Goal: Task Accomplishment & Management: Complete application form

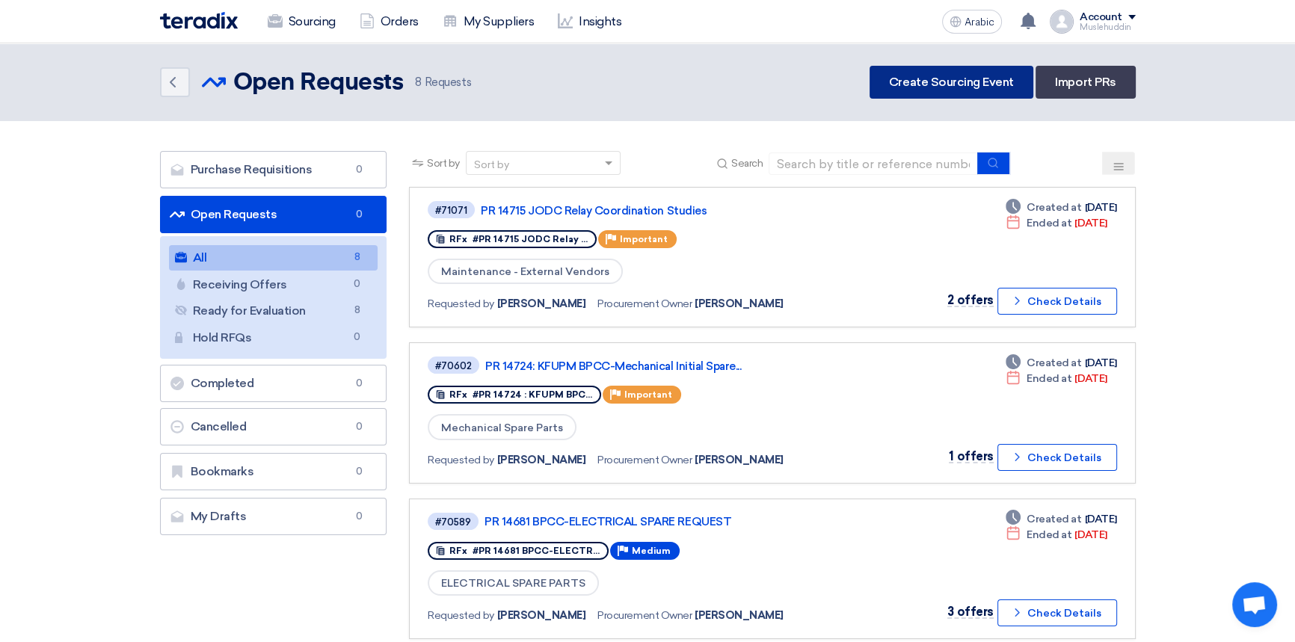
click at [902, 75] on font "Create Sourcing Event" at bounding box center [951, 82] width 125 height 14
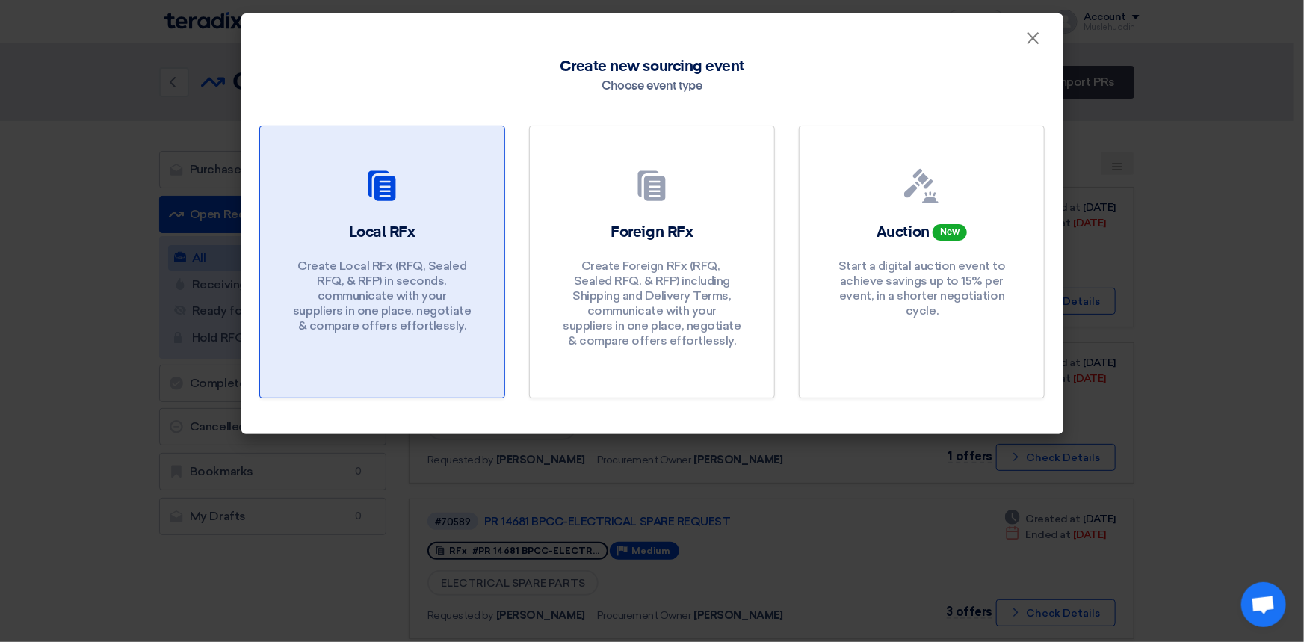
click at [379, 228] on font "Local RFx" at bounding box center [382, 232] width 67 height 15
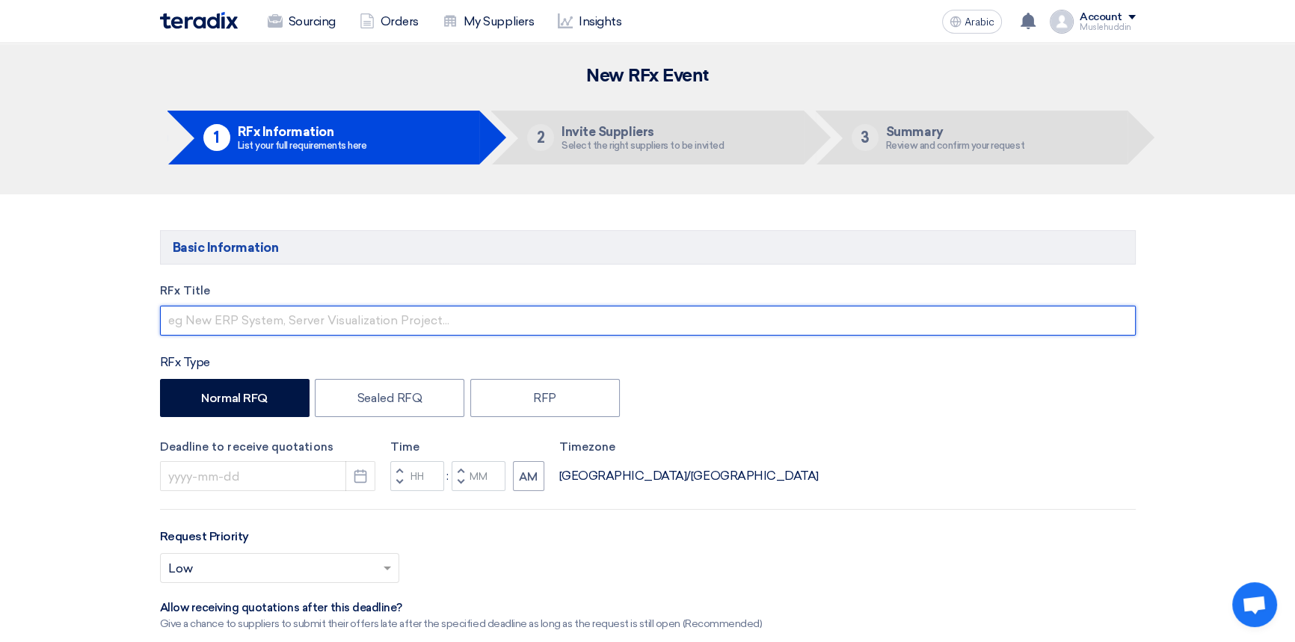
click at [227, 326] on input "text" at bounding box center [647, 321] width 975 height 30
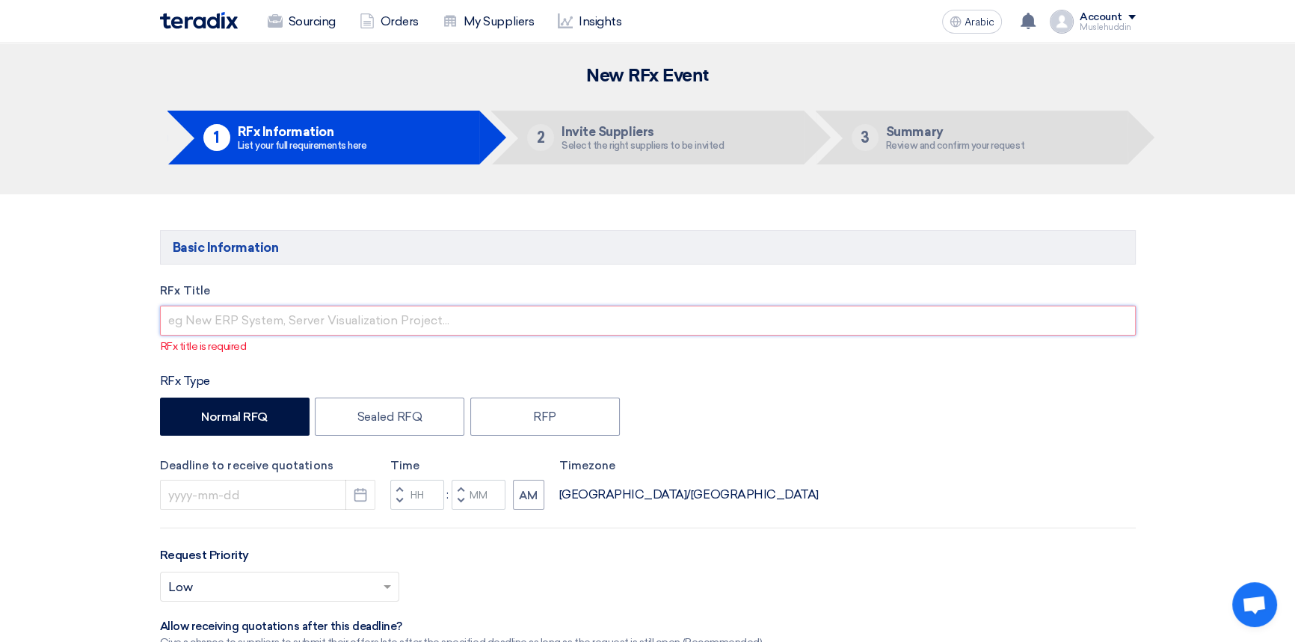
click at [232, 319] on input "text" at bounding box center [647, 321] width 975 height 30
paste input "STOM-013935 Mechanical Spare Parts- 2025 TVM"
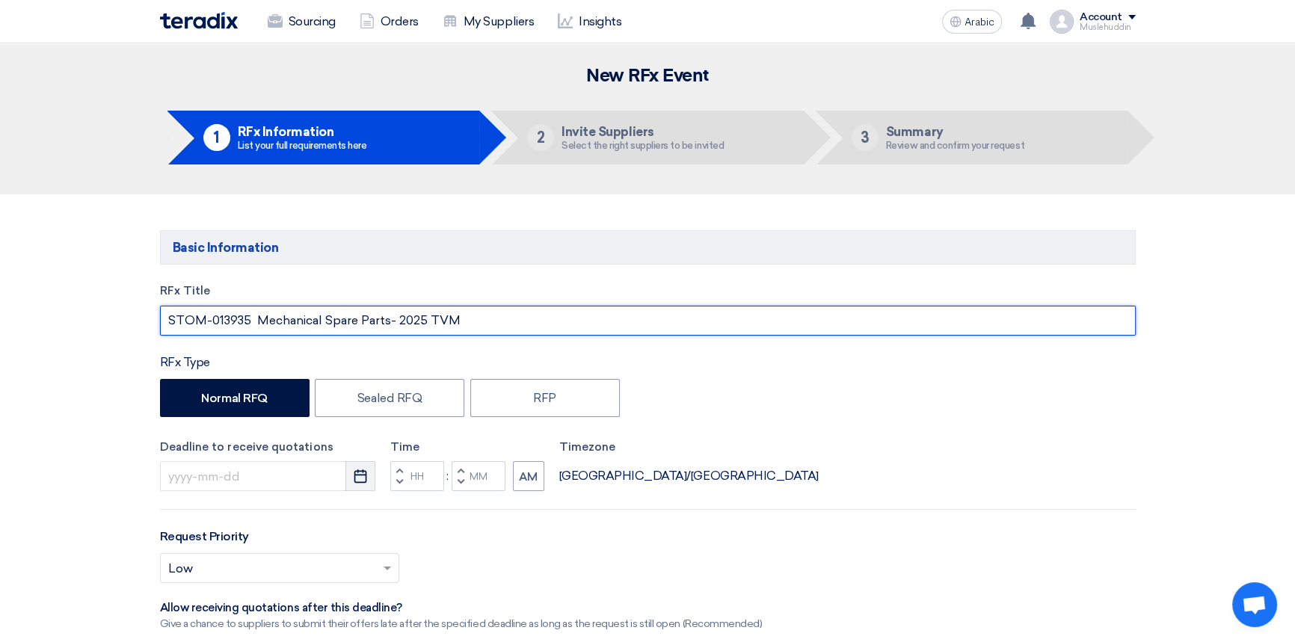
type input "STOM-013935 Mechanical Spare Parts- 2025 TVM"
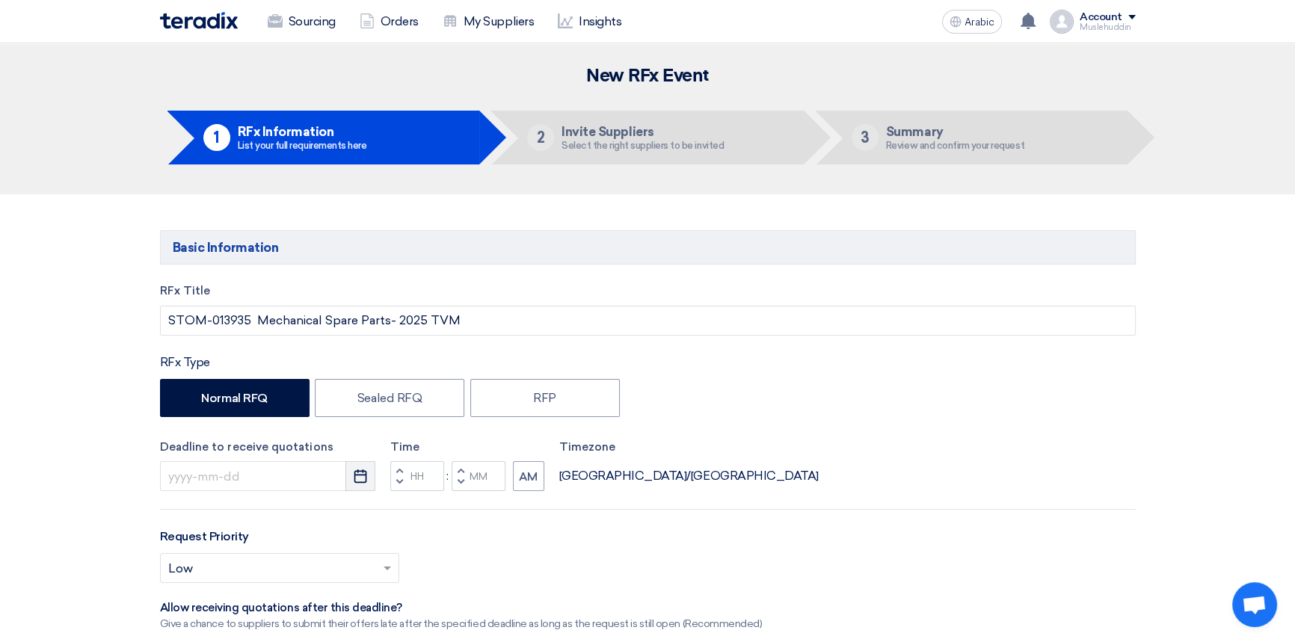
click at [363, 478] on icon "Pick a date" at bounding box center [360, 476] width 15 height 15
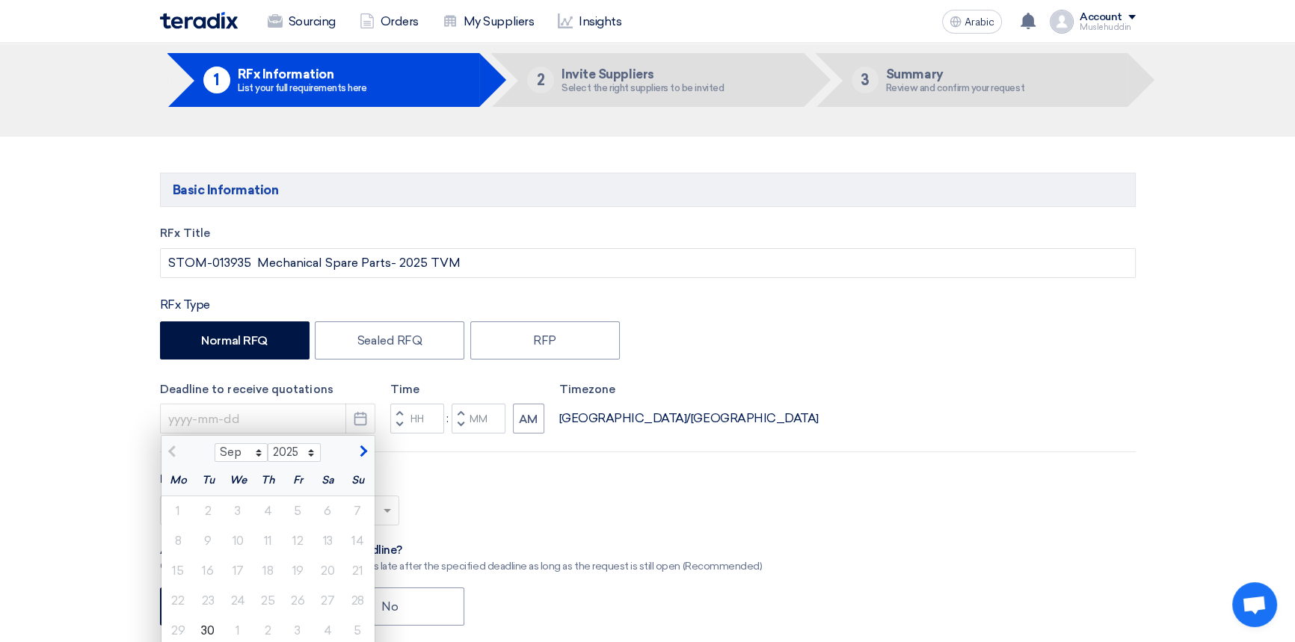
scroll to position [203, 0]
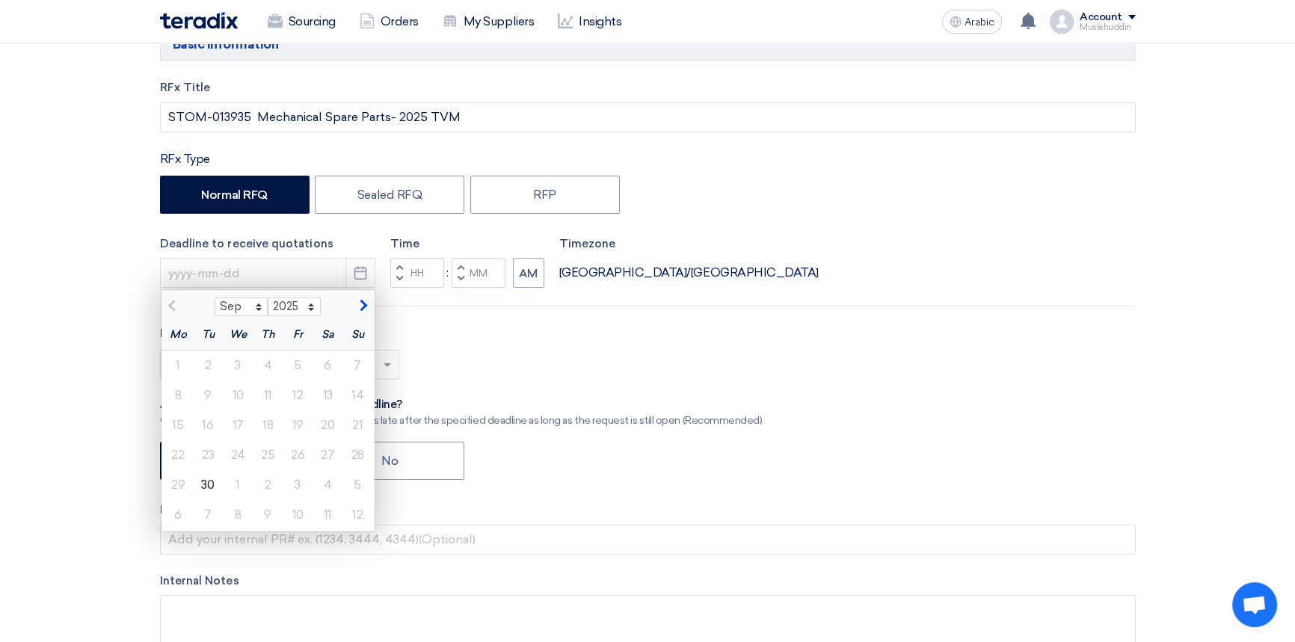
click at [356, 310] on button "button" at bounding box center [361, 304] width 25 height 15
select select "10"
click at [240, 432] on font "15" at bounding box center [237, 425] width 11 height 14
type input "[DATE]"
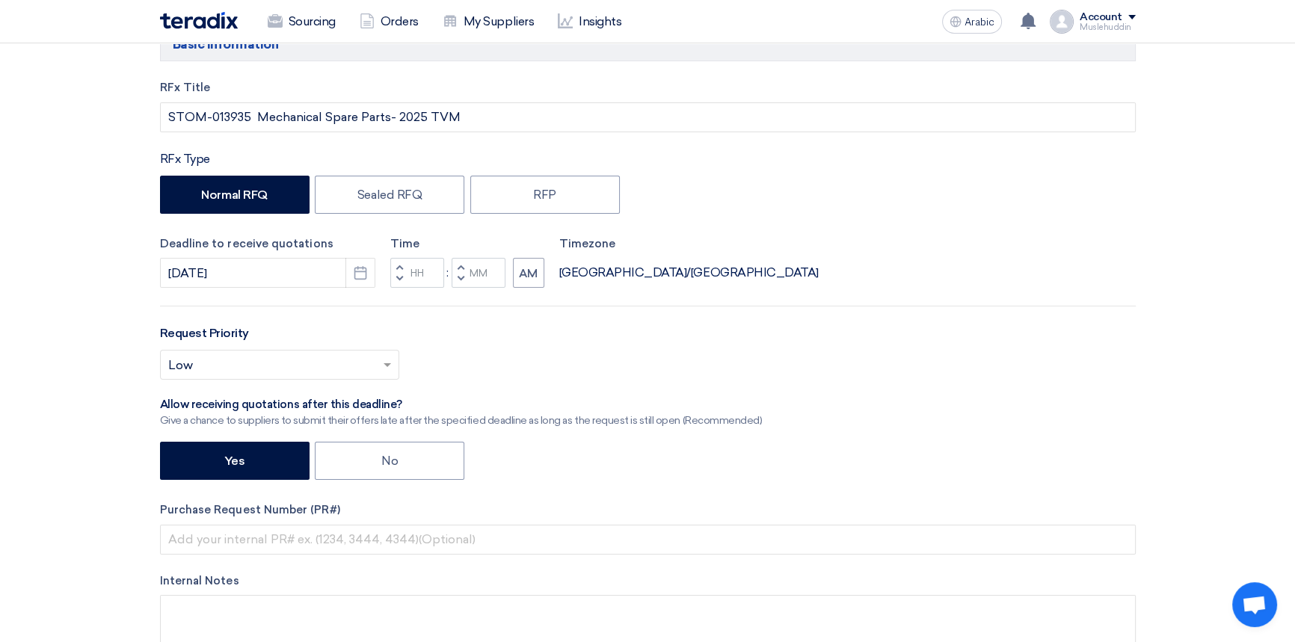
click at [382, 368] on span at bounding box center [389, 365] width 19 height 18
click at [472, 358] on div "Select priority... × Low ×" at bounding box center [647, 371] width 975 height 42
click at [360, 279] on icon "Pick a date" at bounding box center [360, 272] width 15 height 15
select select "10"
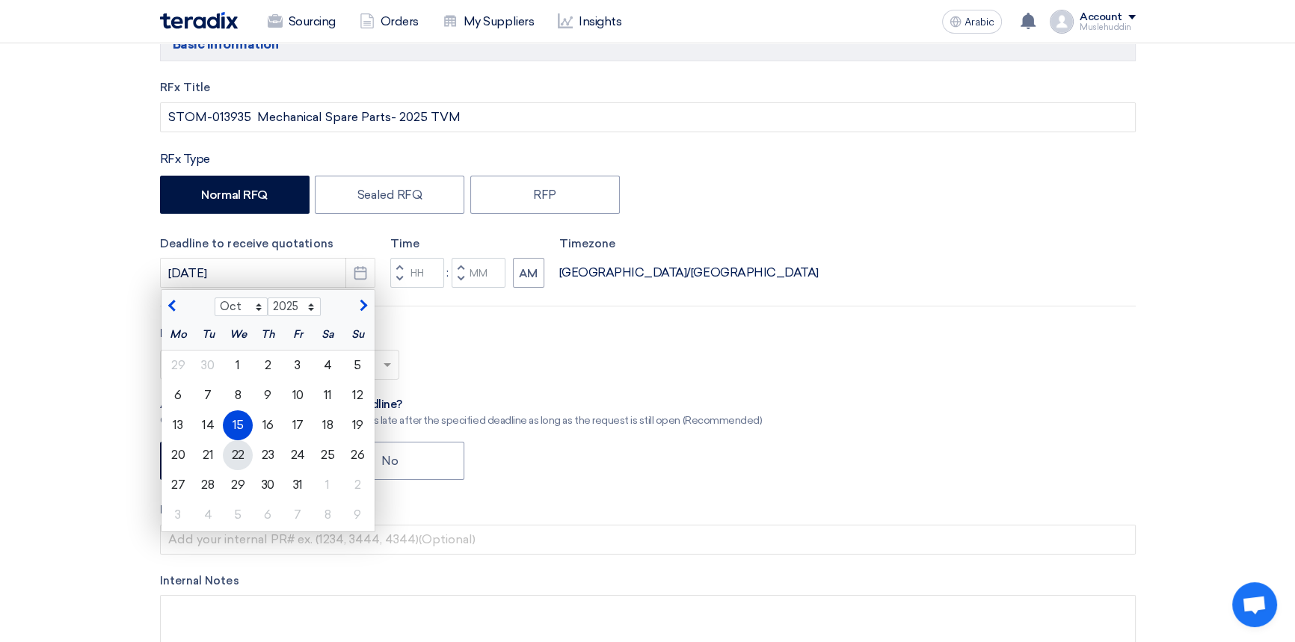
click at [239, 451] on font "22" at bounding box center [237, 455] width 13 height 14
type input "[DATE]"
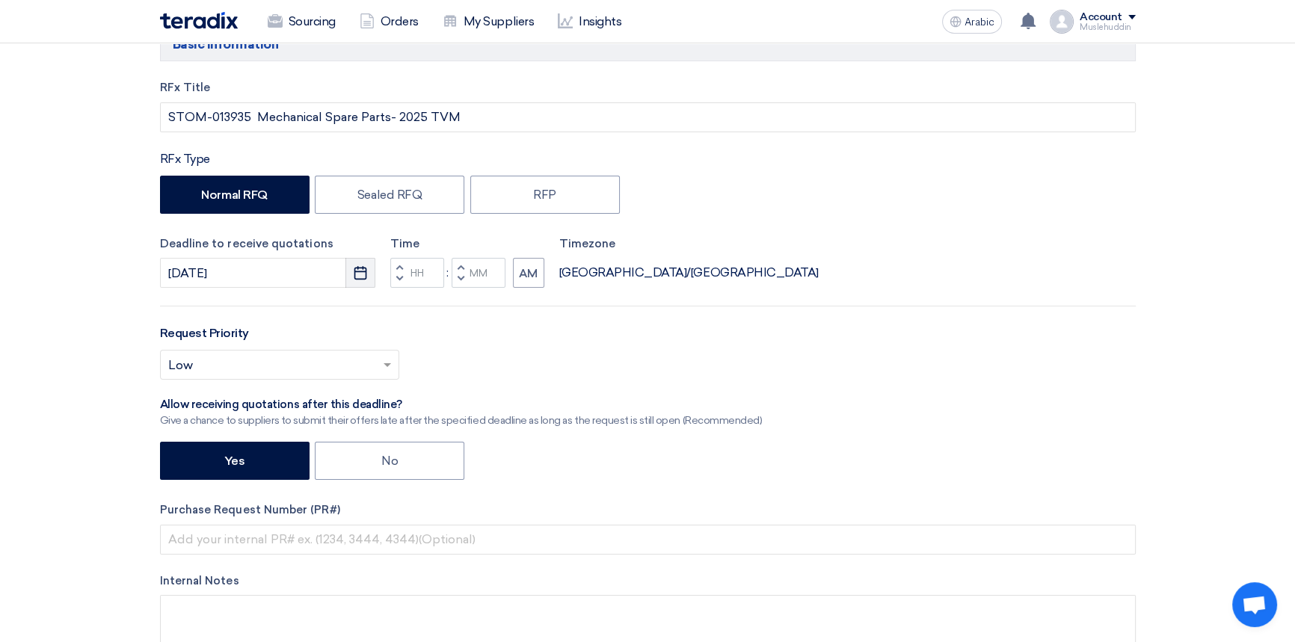
click at [360, 277] on icon "Pick a date" at bounding box center [360, 272] width 15 height 15
select select "10"
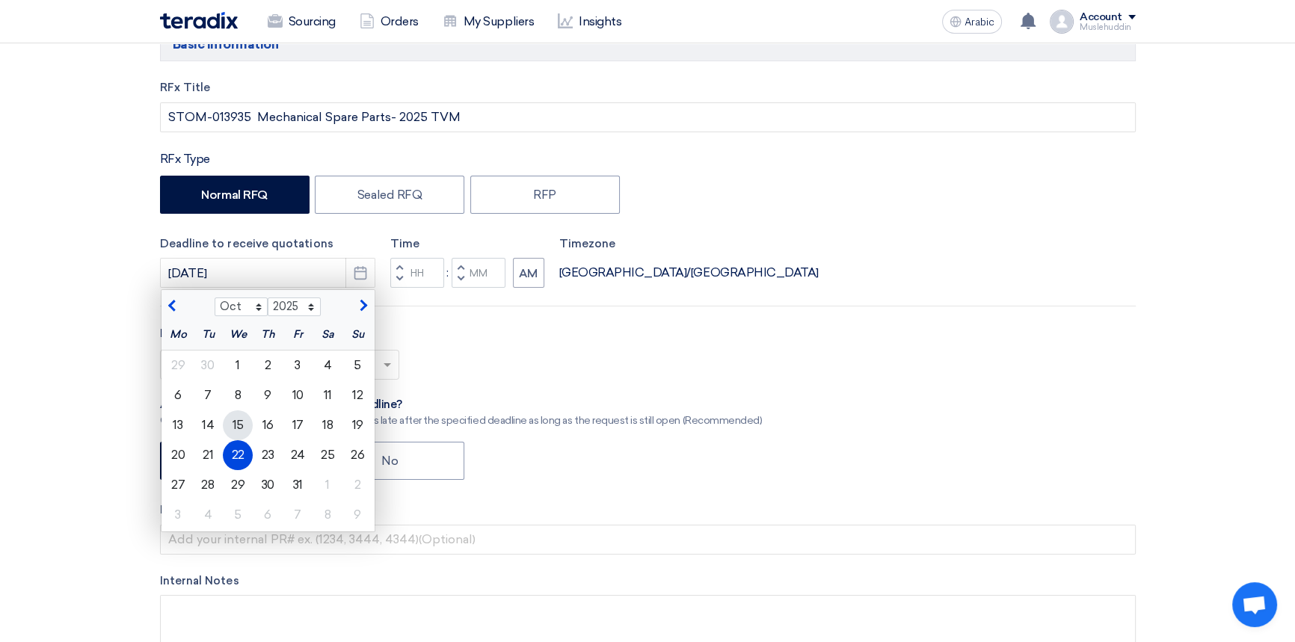
click at [237, 425] on font "15" at bounding box center [237, 425] width 11 height 14
type input "[DATE]"
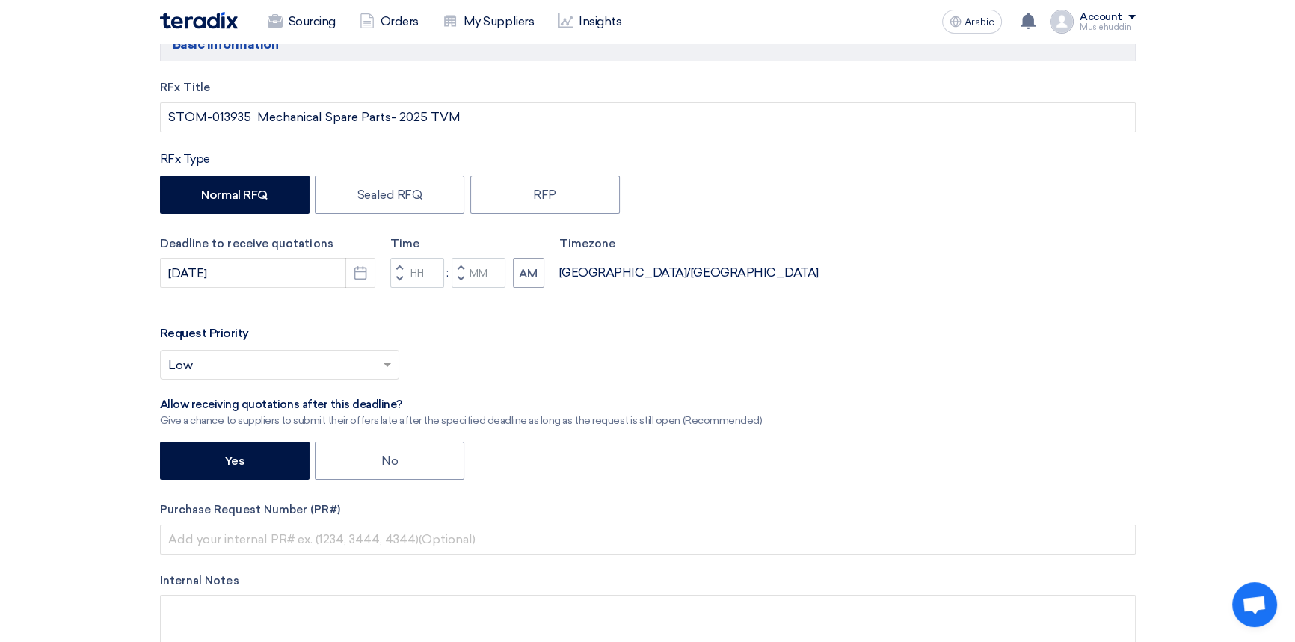
click at [606, 357] on div "Select priority... × Low ×" at bounding box center [647, 371] width 975 height 42
click at [415, 278] on input "Hours" at bounding box center [417, 273] width 54 height 30
type input "10"
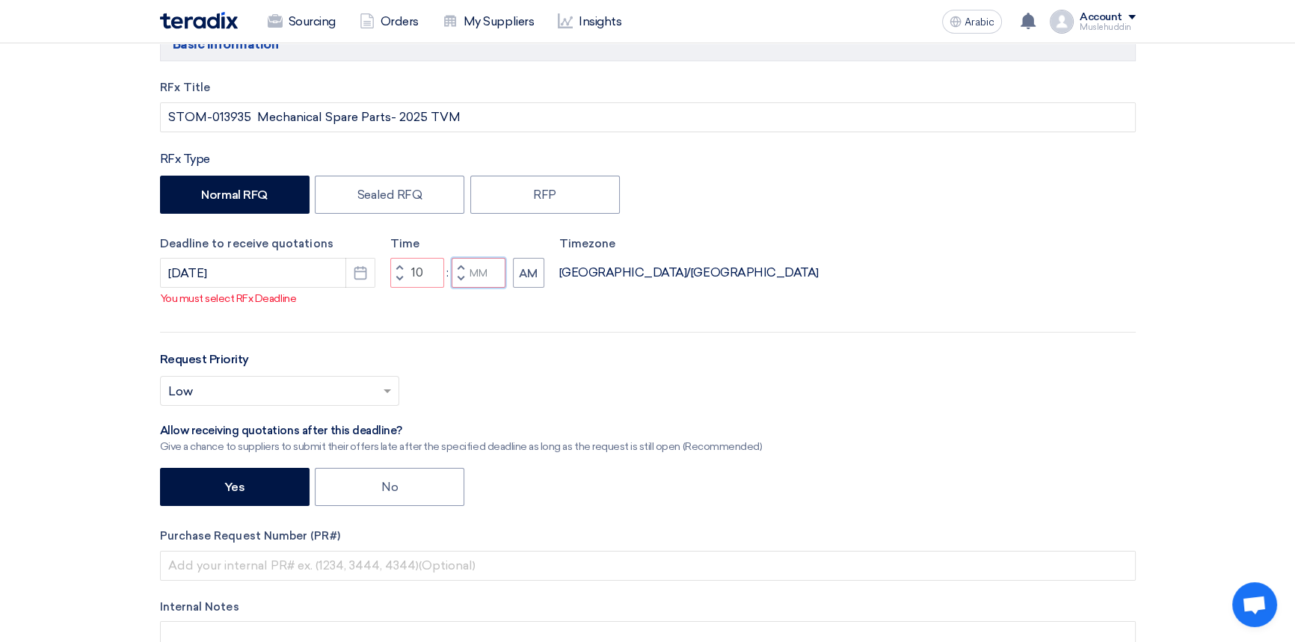
click at [476, 273] on div "Time Increment hours 10 Decrement hours : Increment minutes Decrement minutes AM" at bounding box center [467, 261] width 154 height 53
type input "00"
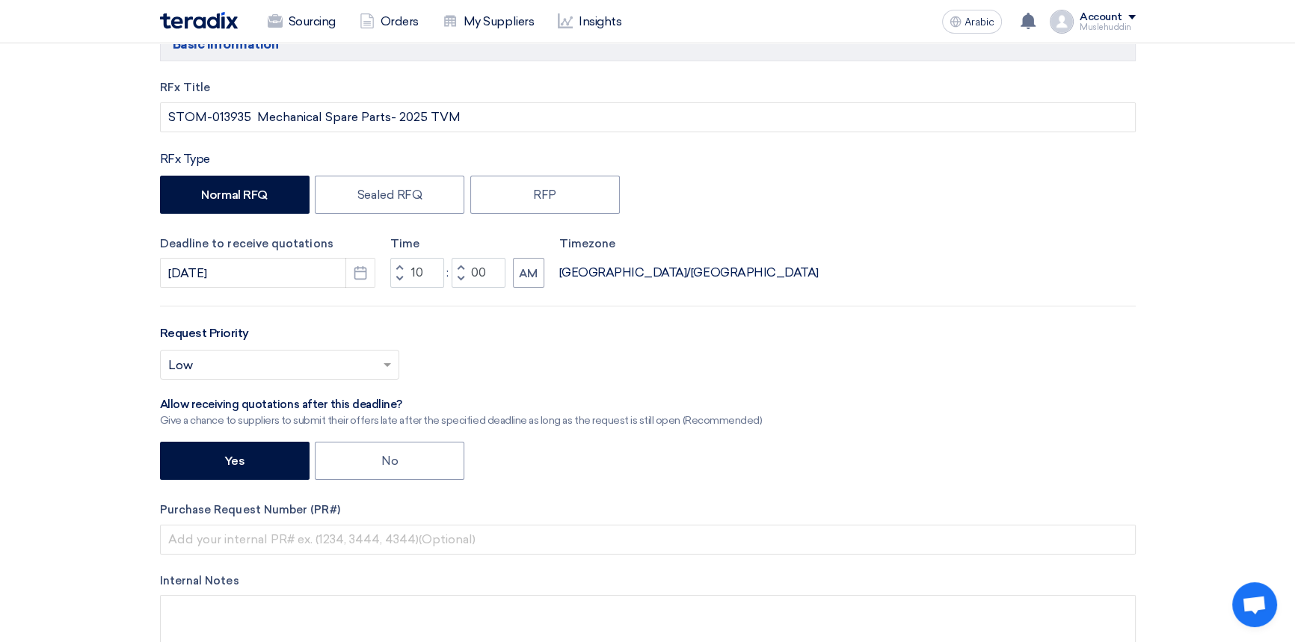
click at [598, 318] on div "RFx Title STOM-013935 Mechanical Spare Parts- 2025 TVM RFx Type Normal RFQ Seal…" at bounding box center [648, 382] width 998 height 606
click at [238, 357] on input "text" at bounding box center [272, 366] width 208 height 25
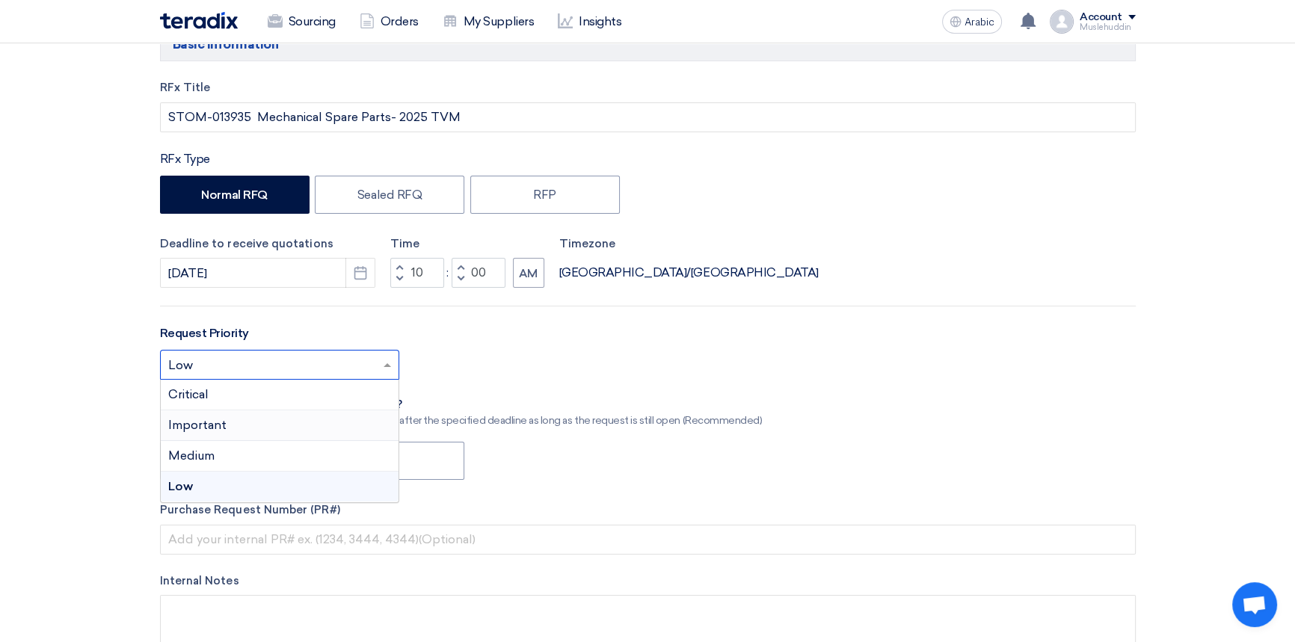
click at [194, 420] on font "Important" at bounding box center [197, 425] width 58 height 14
click at [389, 365] on span at bounding box center [386, 365] width 7 height 4
click at [247, 386] on div "Critical" at bounding box center [280, 395] width 238 height 31
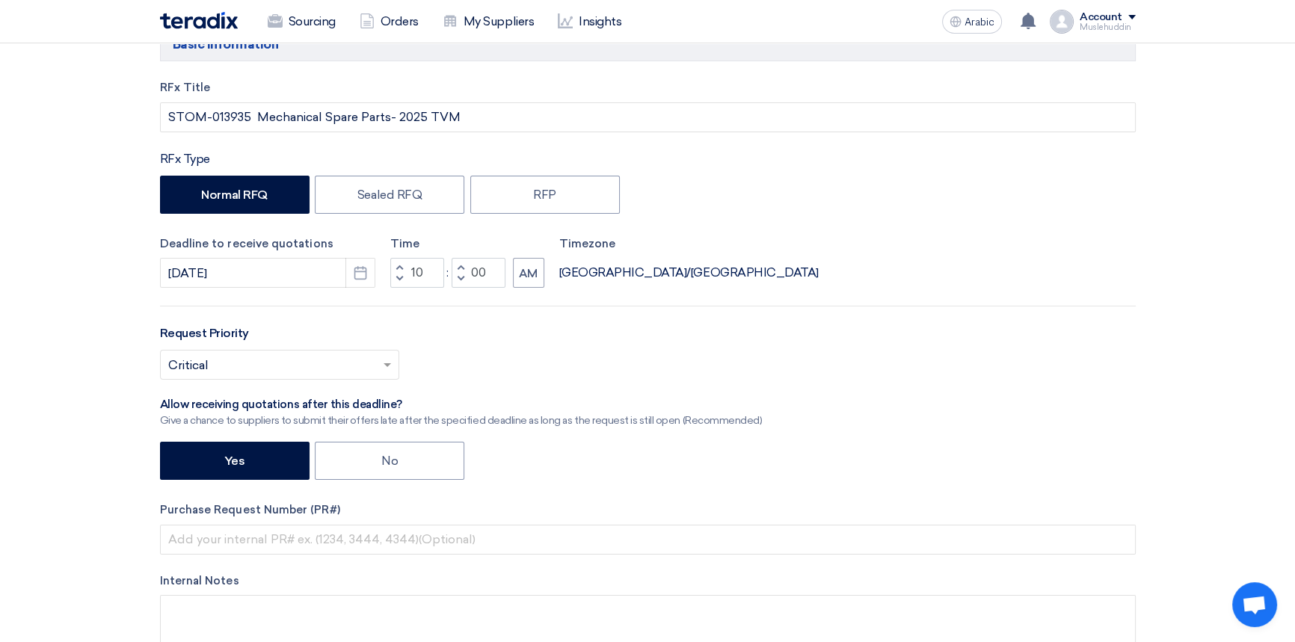
click at [564, 365] on div "Select priority... × Critical ×" at bounding box center [647, 371] width 975 height 42
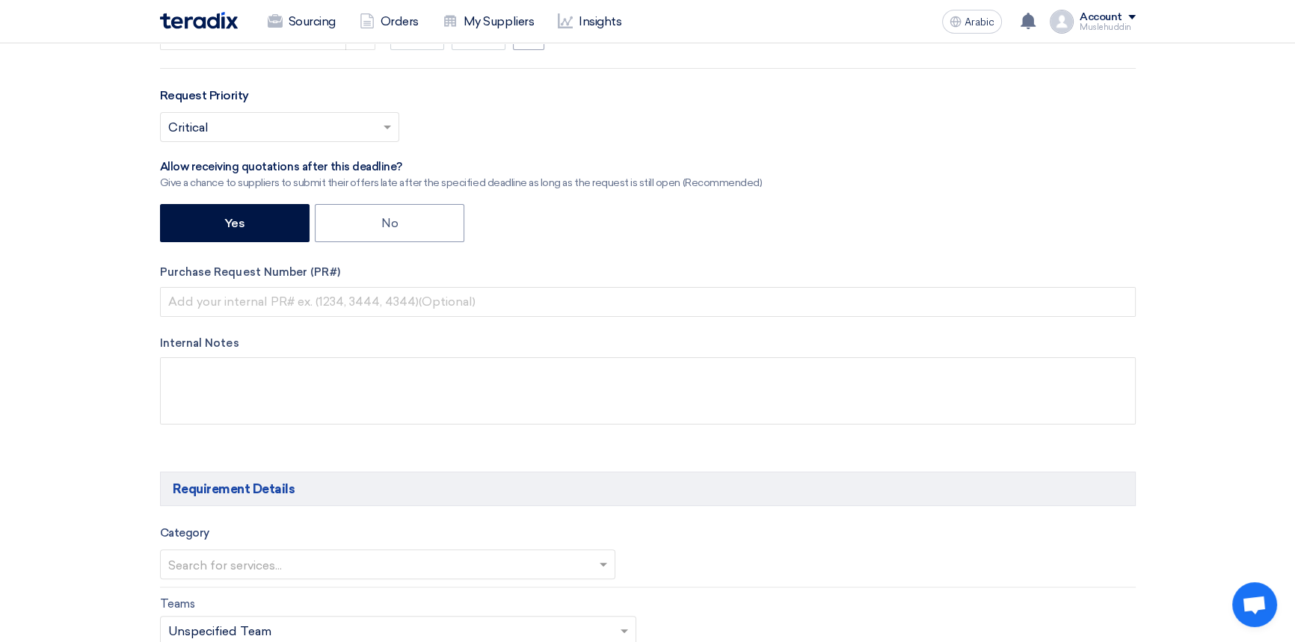
scroll to position [475, 0]
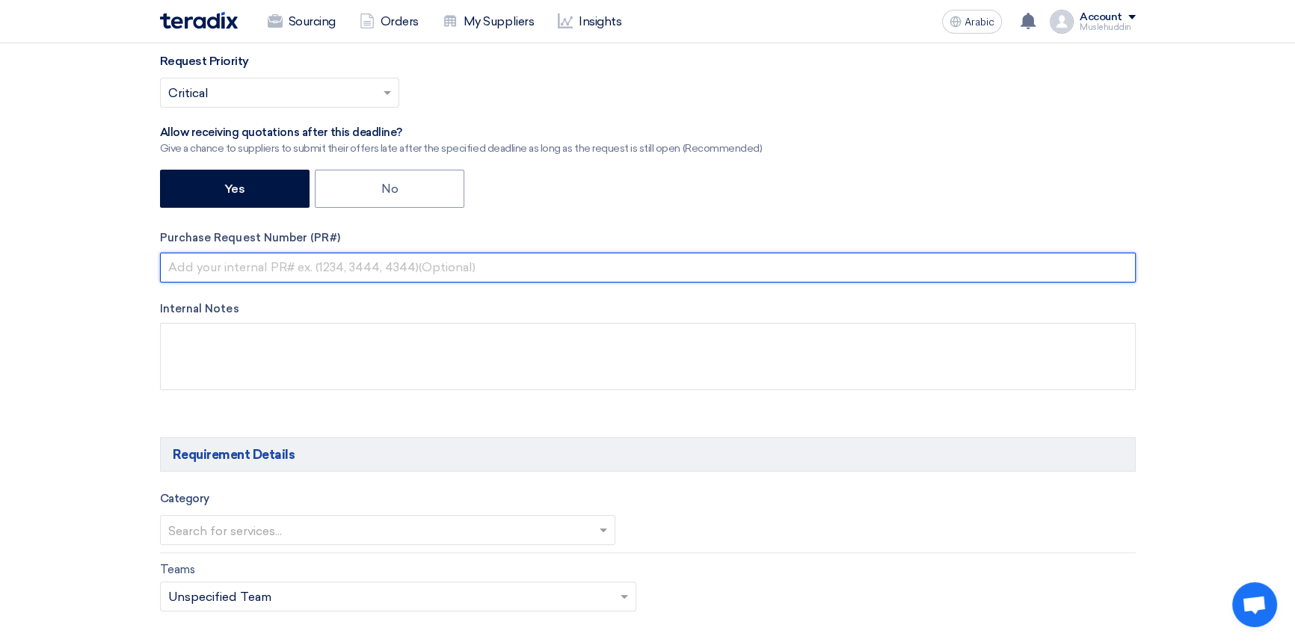
click at [300, 273] on input "text" at bounding box center [647, 268] width 975 height 30
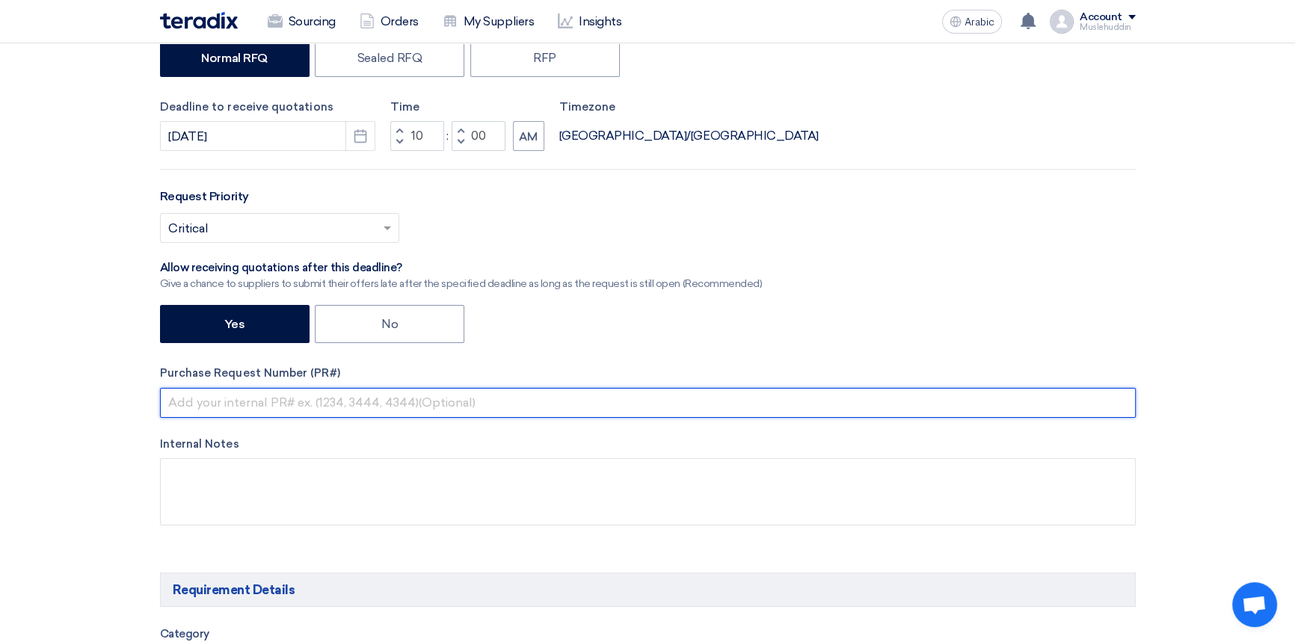
scroll to position [339, 0]
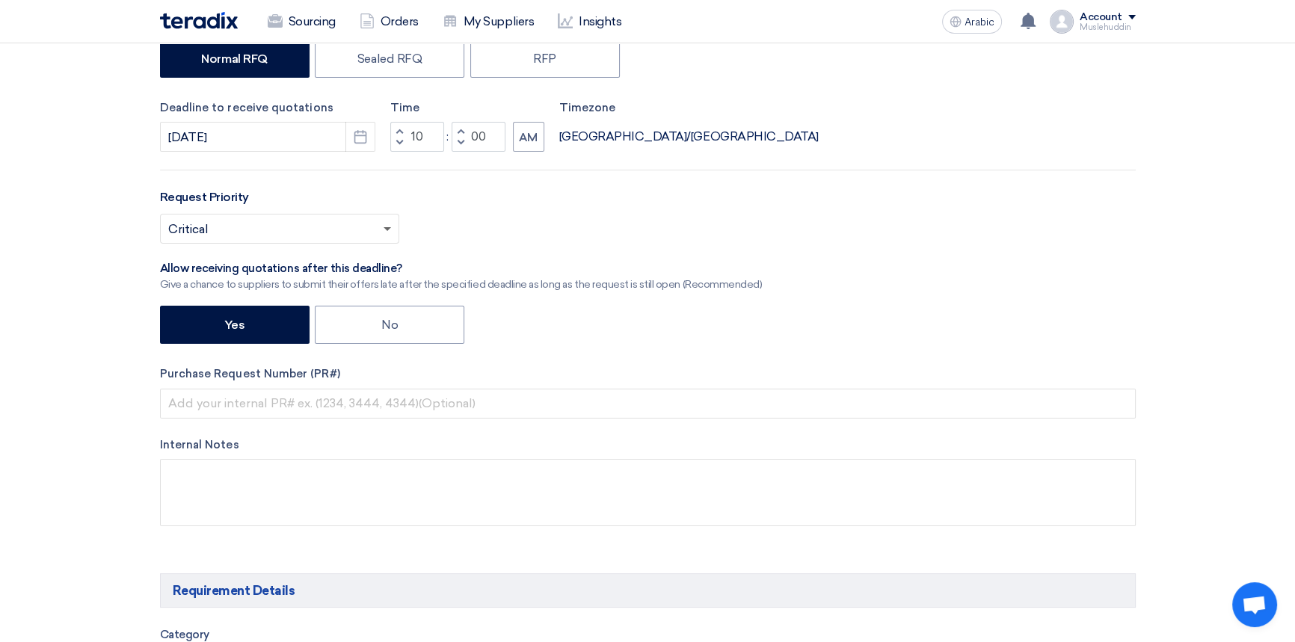
click at [386, 230] on span at bounding box center [386, 229] width 7 height 5
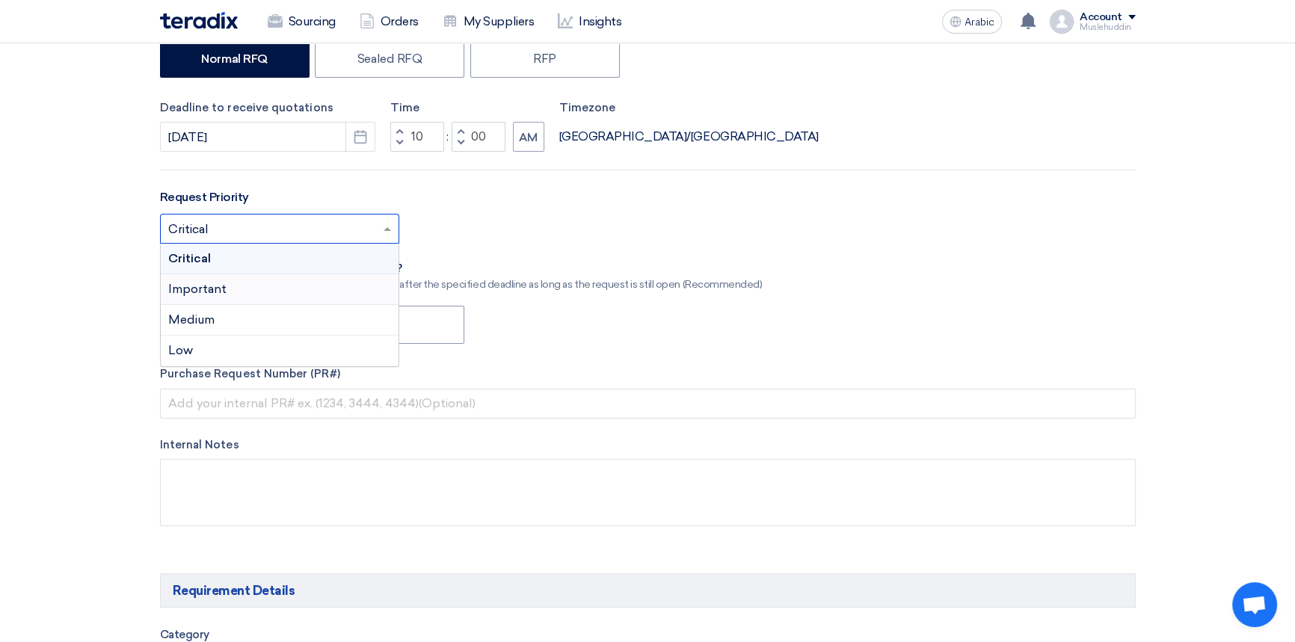
click at [271, 296] on div "Important" at bounding box center [280, 289] width 238 height 31
click at [385, 229] on span at bounding box center [386, 229] width 7 height 4
click at [227, 316] on div "Medium" at bounding box center [280, 320] width 238 height 31
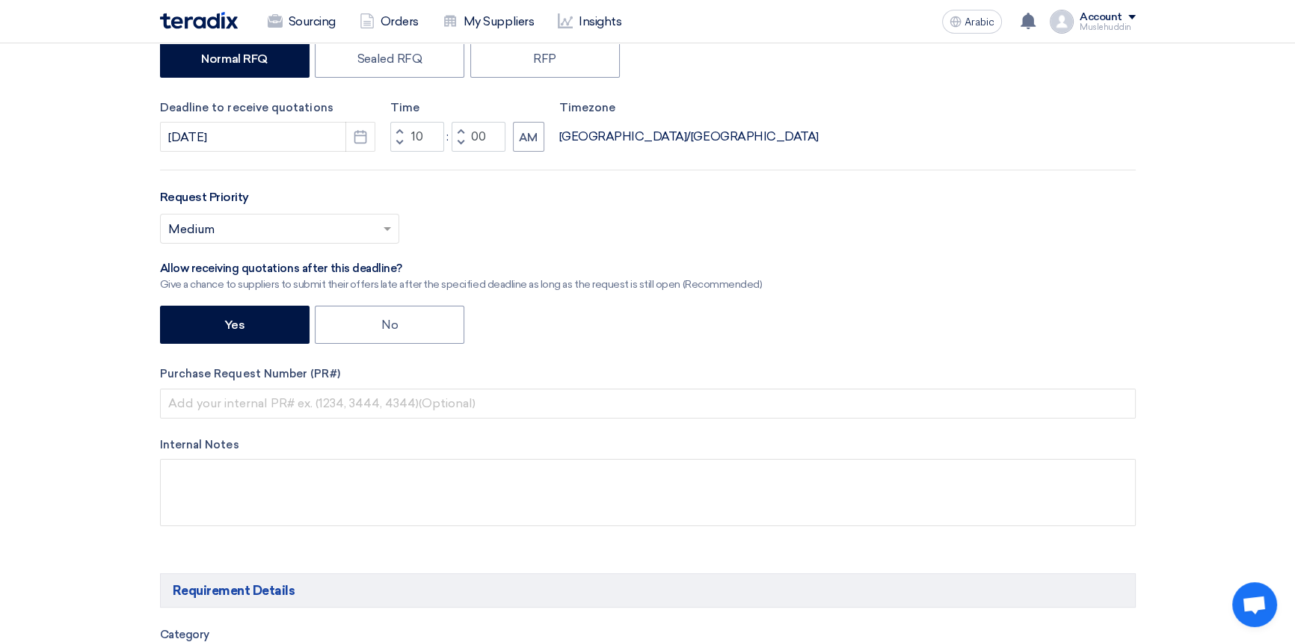
click at [544, 239] on div "Select priority... × Medium ×" at bounding box center [647, 235] width 975 height 42
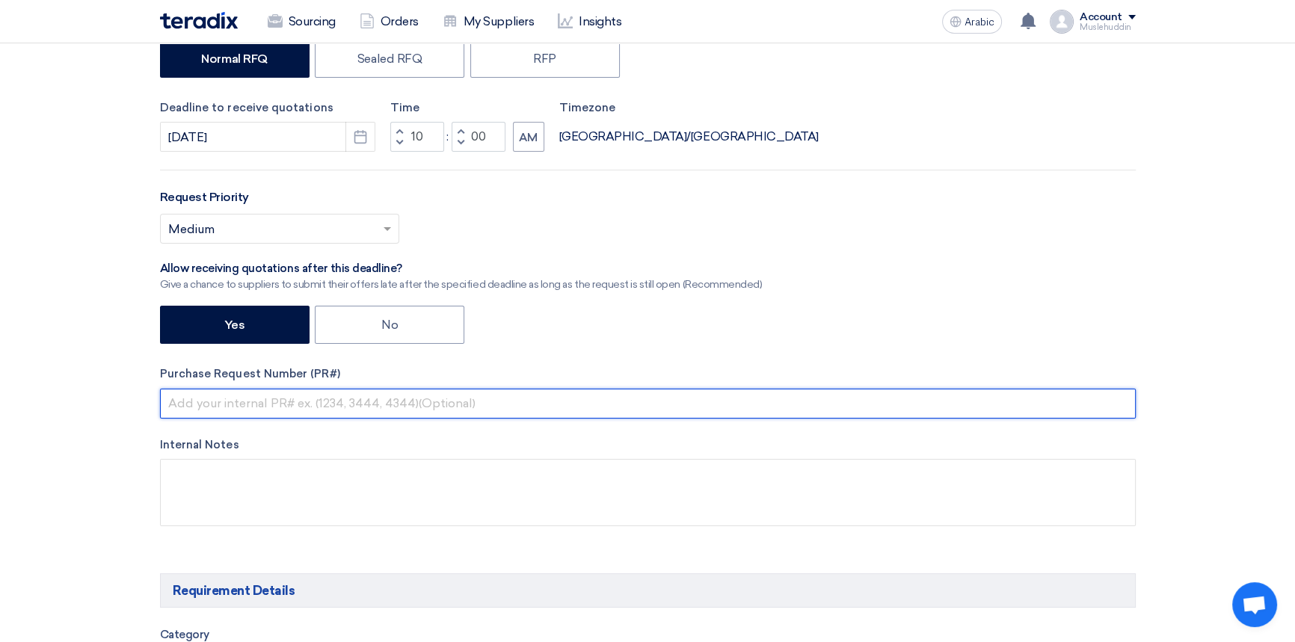
click at [271, 404] on input "text" at bounding box center [647, 404] width 975 height 30
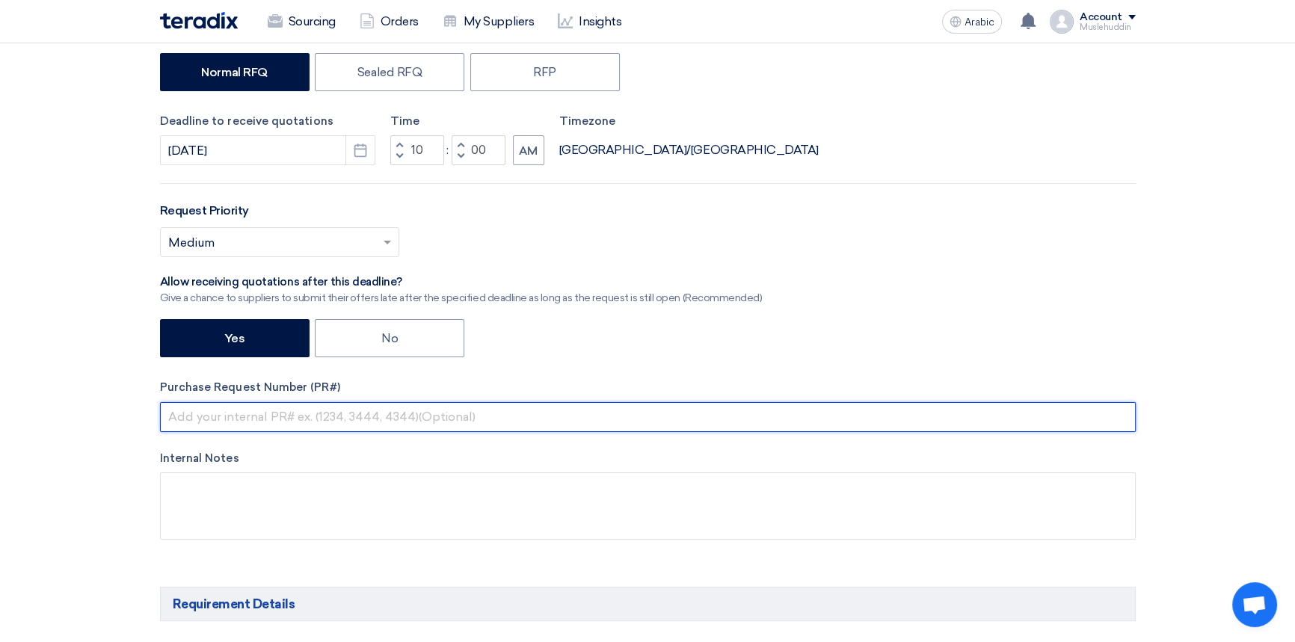
scroll to position [0, 0]
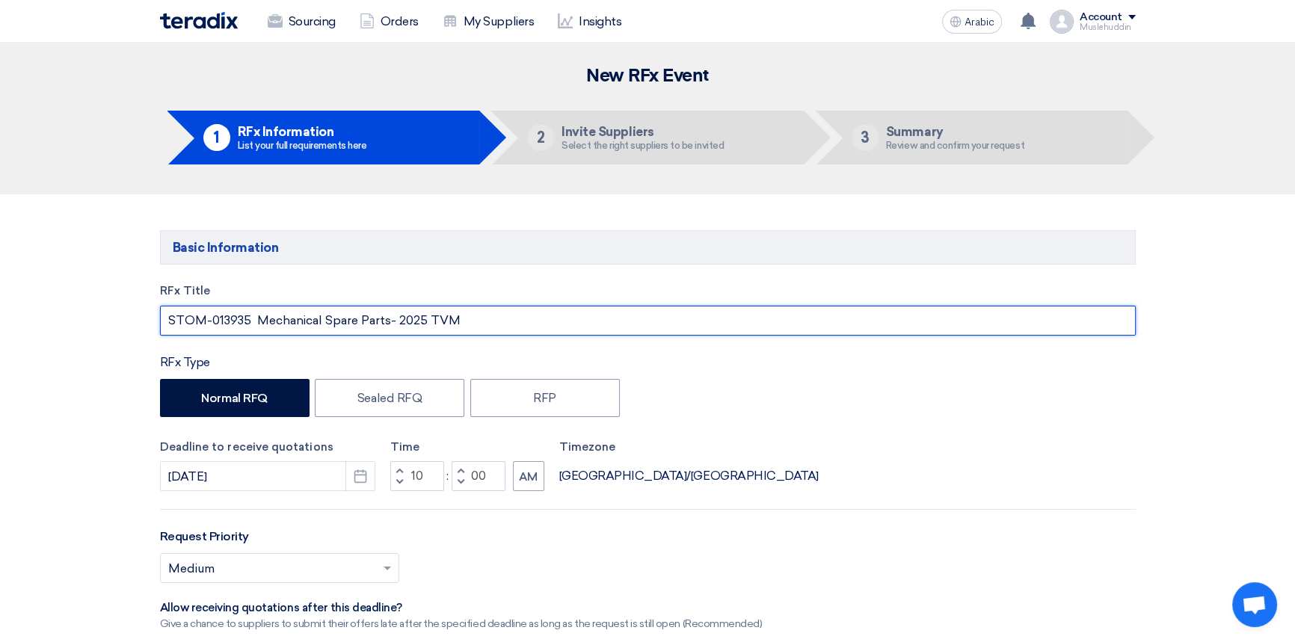
drag, startPoint x: 489, startPoint y: 324, endPoint x: 139, endPoint y: 327, distance: 349.8
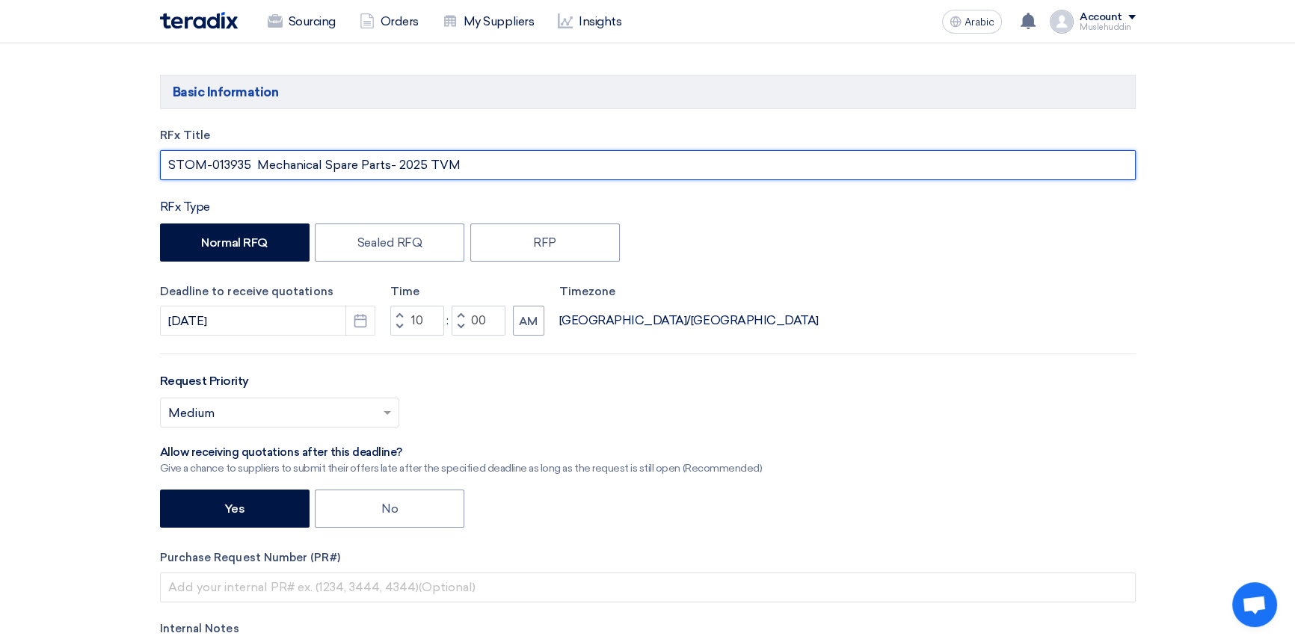
scroll to position [271, 0]
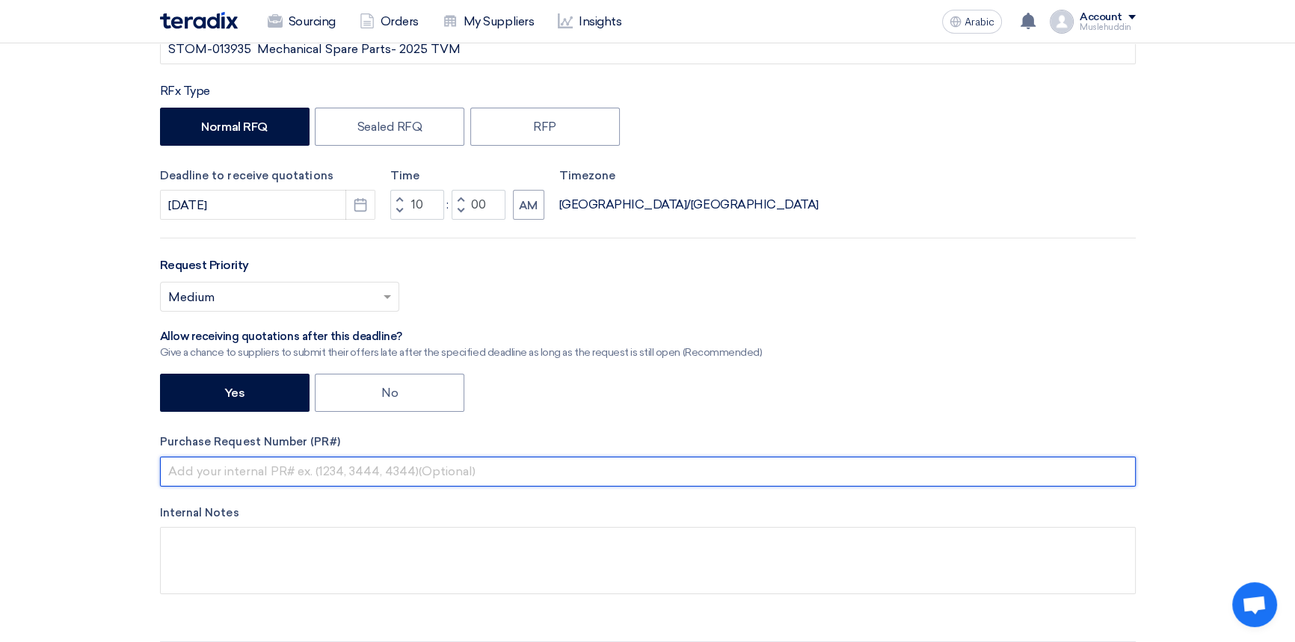
click at [262, 475] on input "text" at bounding box center [647, 472] width 975 height 30
paste input "STOM-013935 Mechanical Spare Parts- 2025 TVM"
type input "STOM-013935 Mechanical Spare Parts- 2025 TVM"
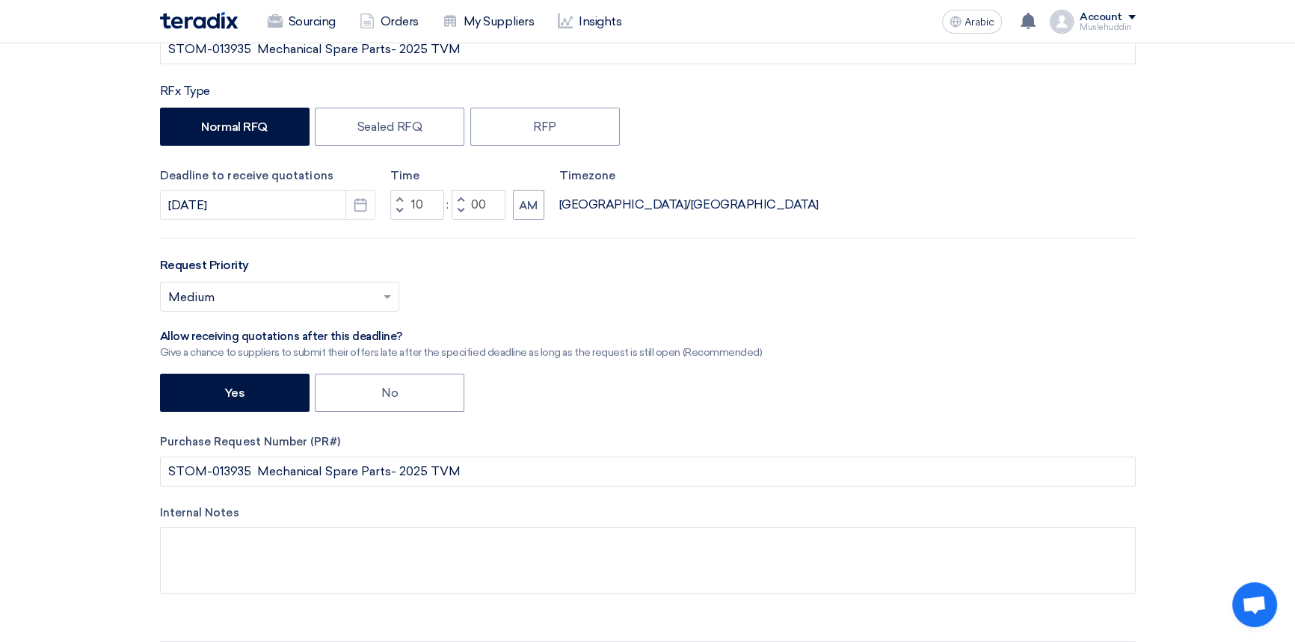
click at [643, 393] on div "Yes No" at bounding box center [647, 395] width 975 height 42
click at [384, 298] on span at bounding box center [386, 297] width 7 height 5
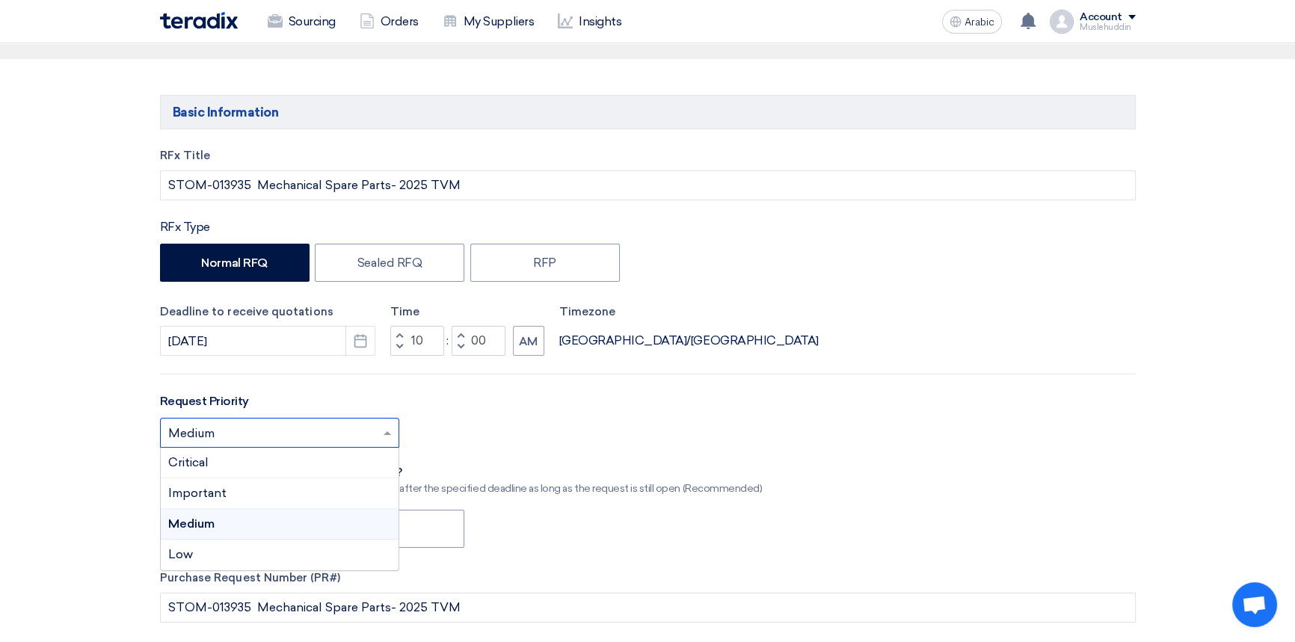
scroll to position [203, 0]
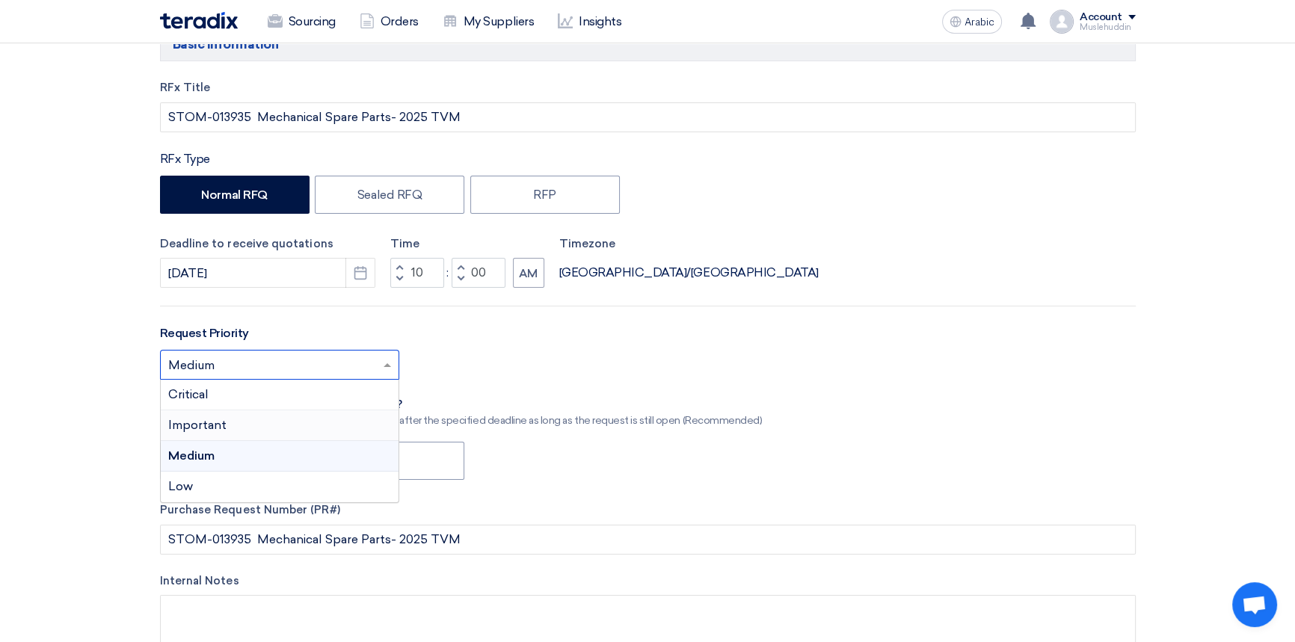
click at [277, 432] on div "Important" at bounding box center [280, 425] width 238 height 31
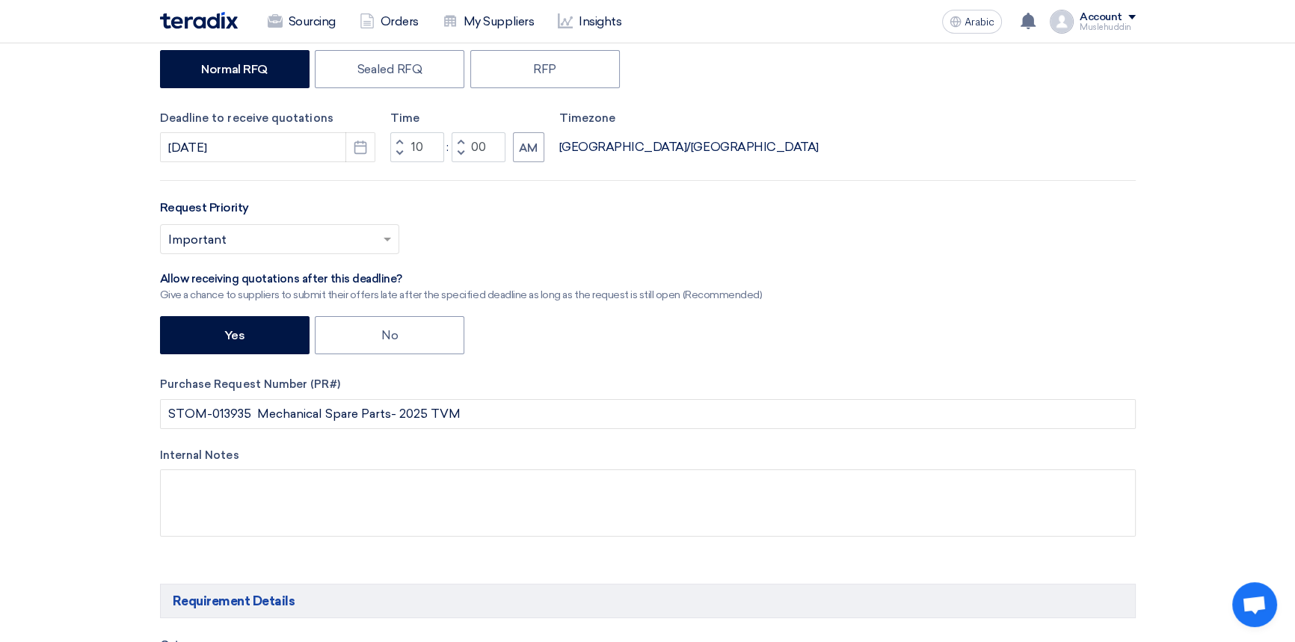
scroll to position [543, 0]
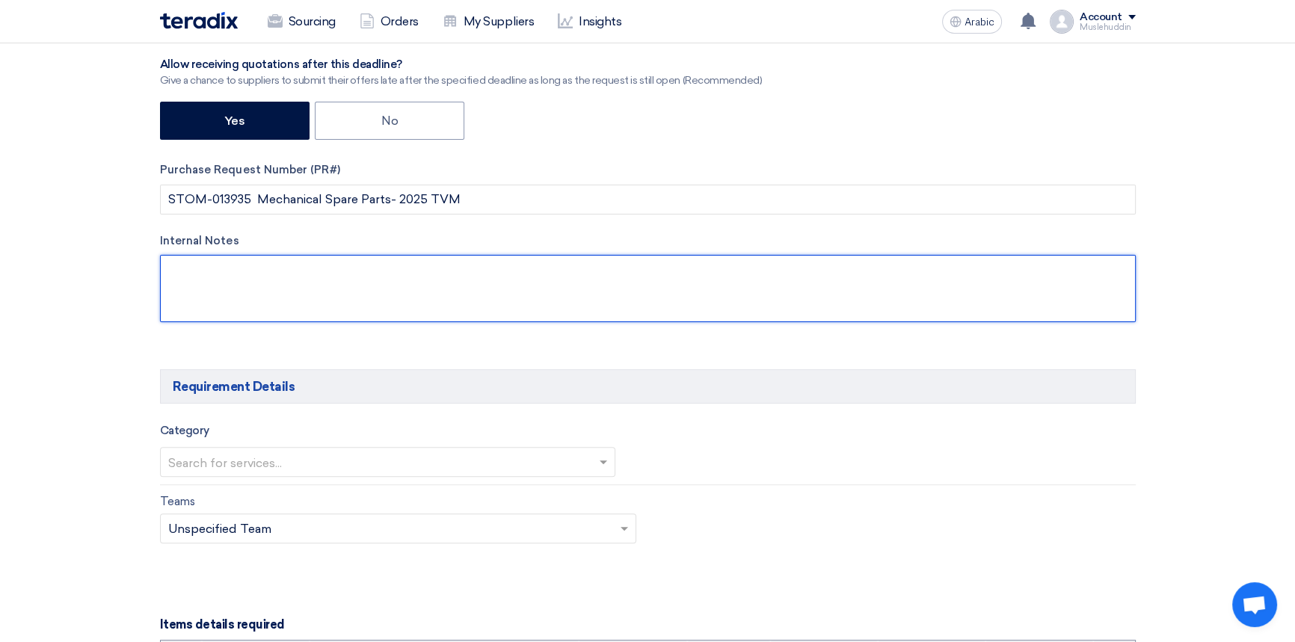
click at [251, 270] on textarea at bounding box center [647, 288] width 975 height 67
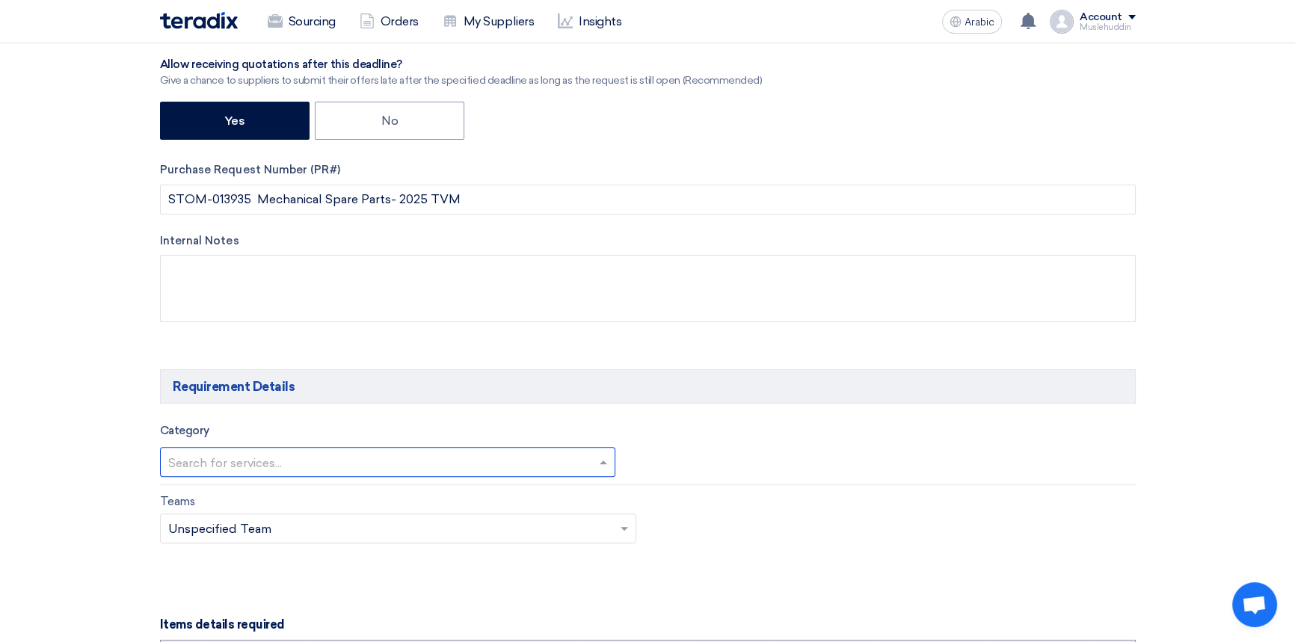
click at [342, 464] on input "text" at bounding box center [380, 463] width 425 height 25
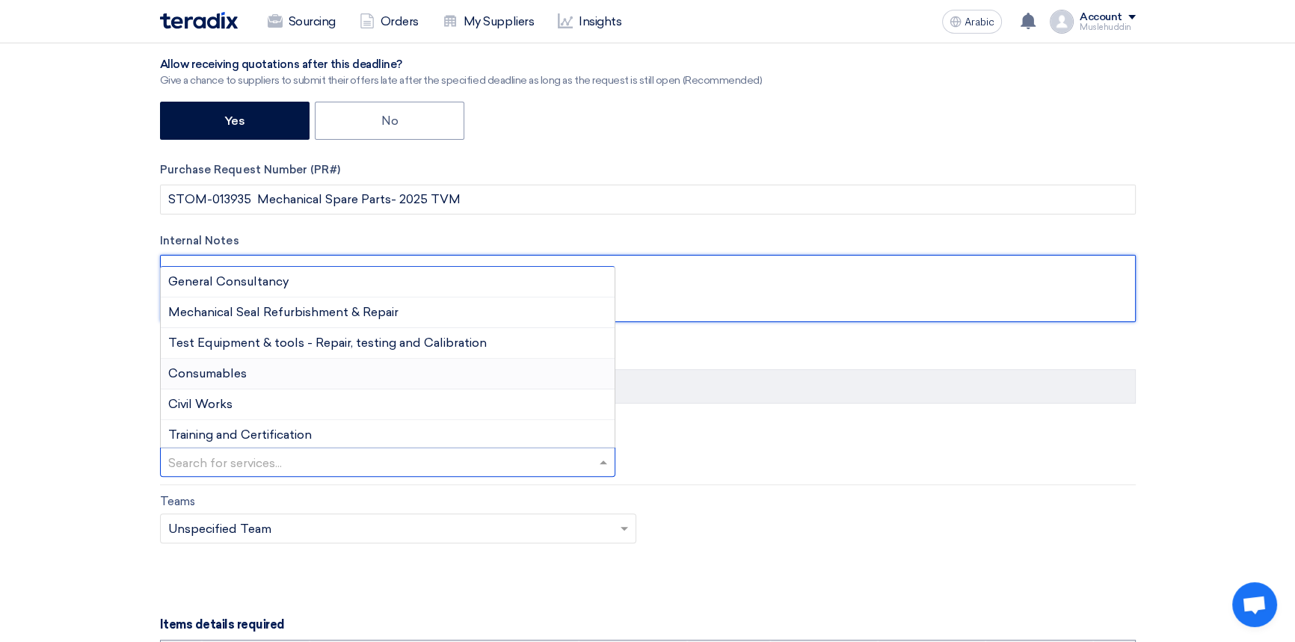
click at [694, 306] on textarea at bounding box center [647, 288] width 975 height 67
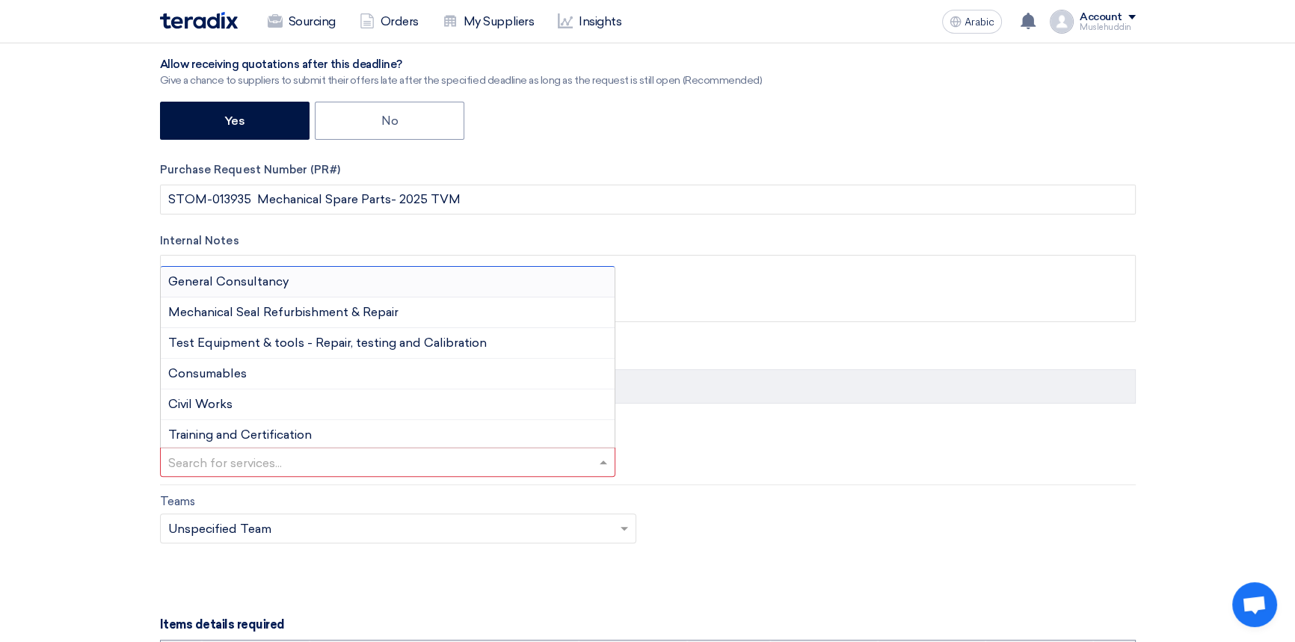
click at [243, 471] on input "text" at bounding box center [380, 463] width 425 height 25
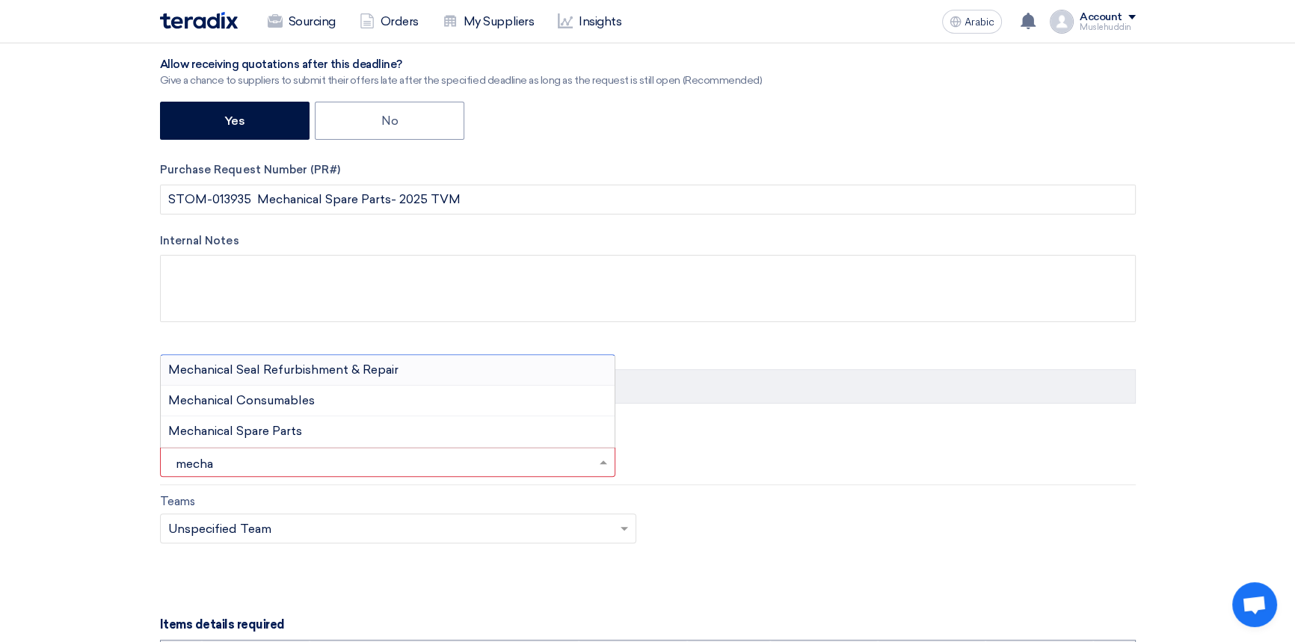
type input "mechan"
click at [254, 433] on font "Mechanical Spare Parts" at bounding box center [235, 431] width 134 height 14
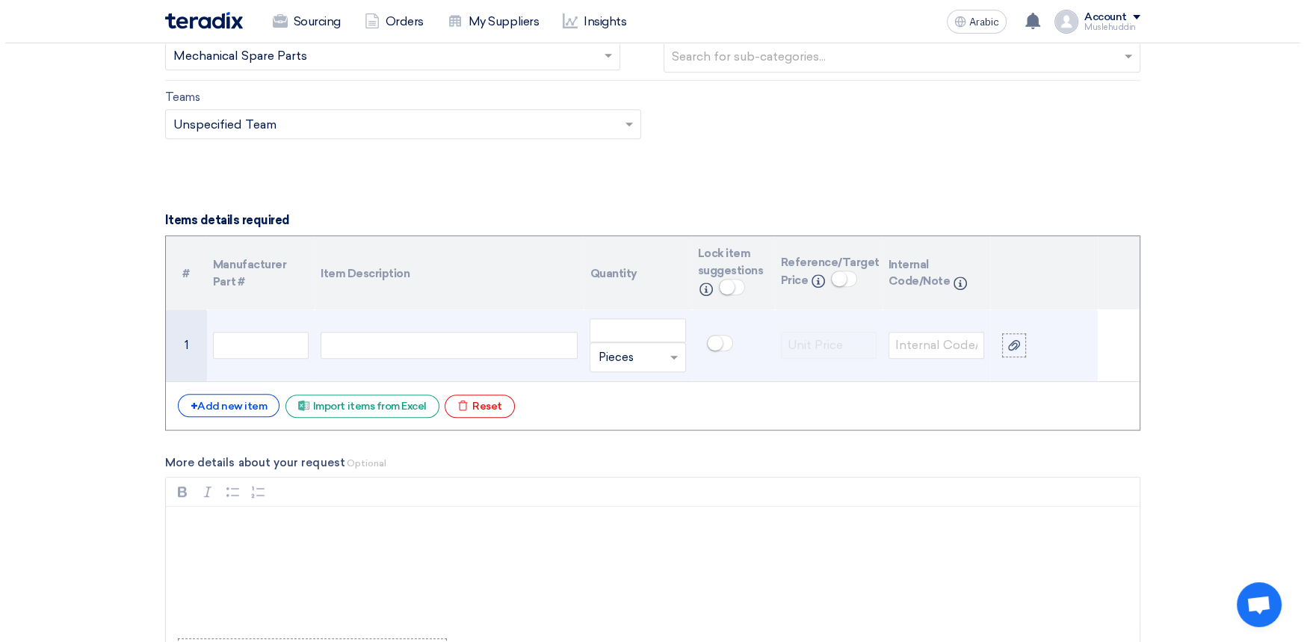
scroll to position [951, 0]
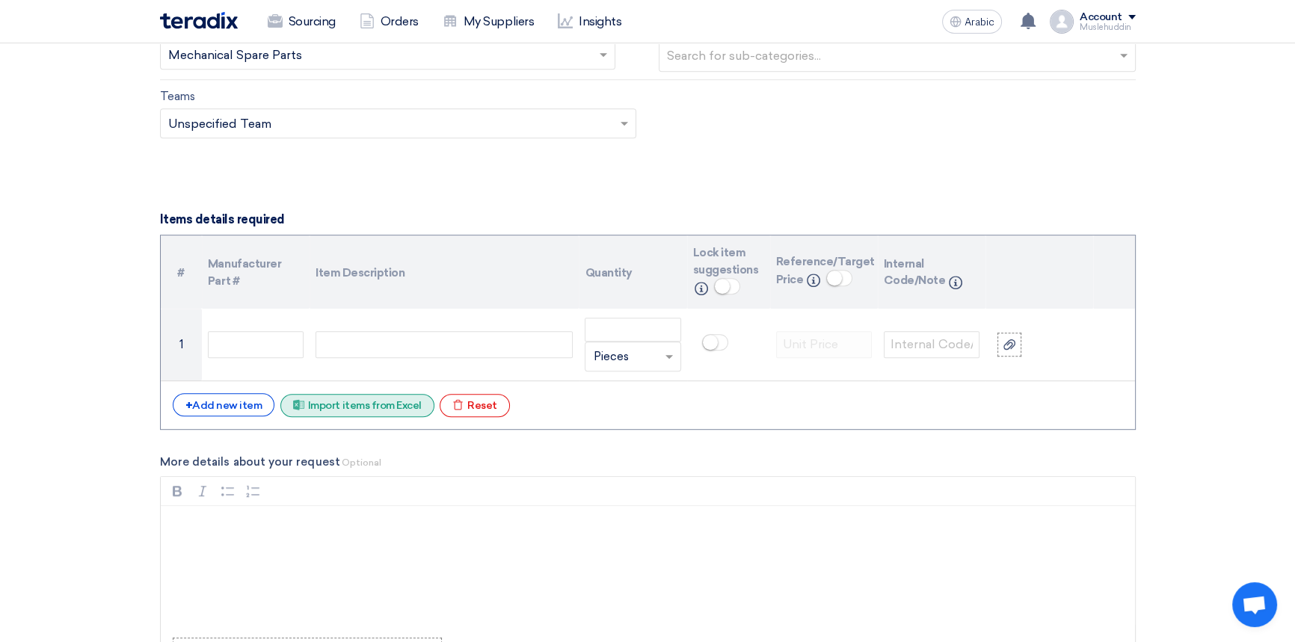
click at [377, 410] on font "Import items from Excel" at bounding box center [365, 405] width 114 height 13
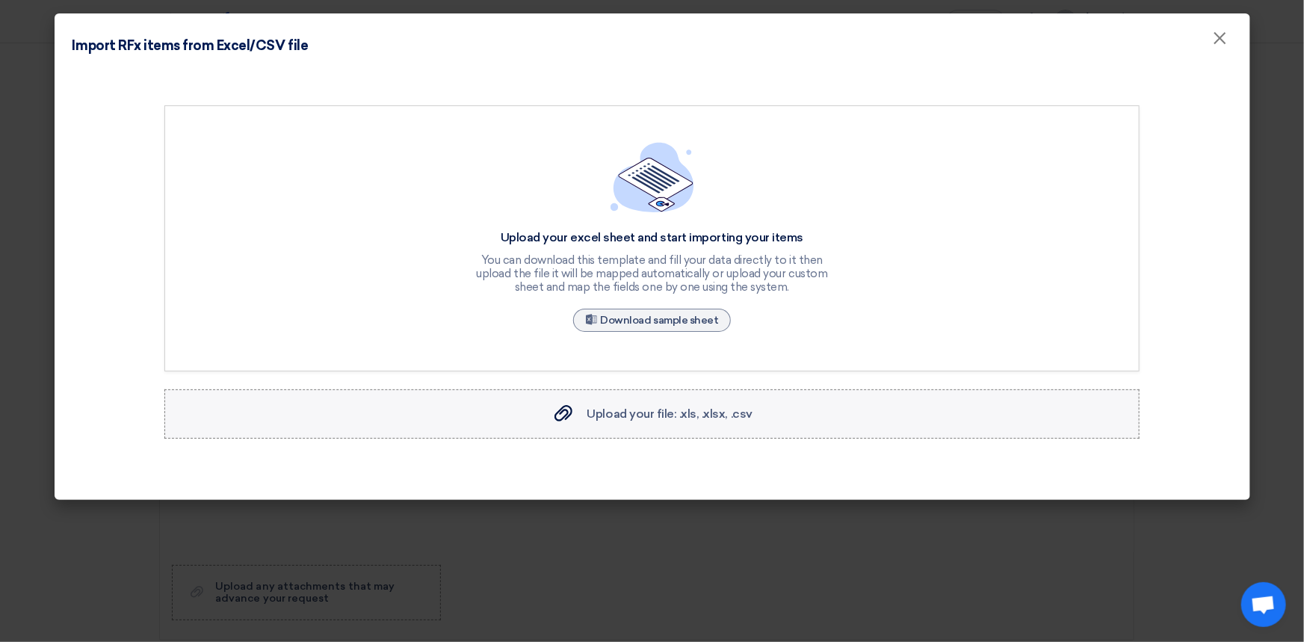
click at [637, 410] on font "Upload your file: .xls, .xlsx, .csv" at bounding box center [669, 414] width 165 height 14
click at [0, 0] on input "Upload your file: .xls, .xlsx, .csv Upload your file: .xls, .xlsx, .csv" at bounding box center [0, 0] width 0 height 0
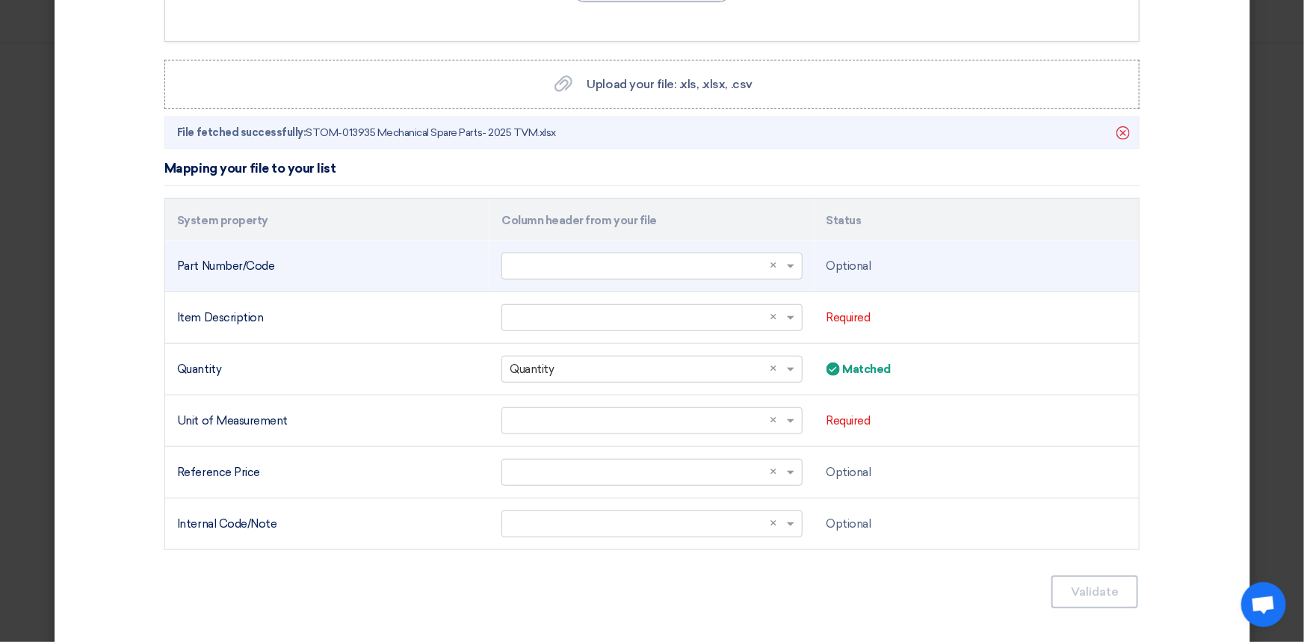
scroll to position [363, 0]
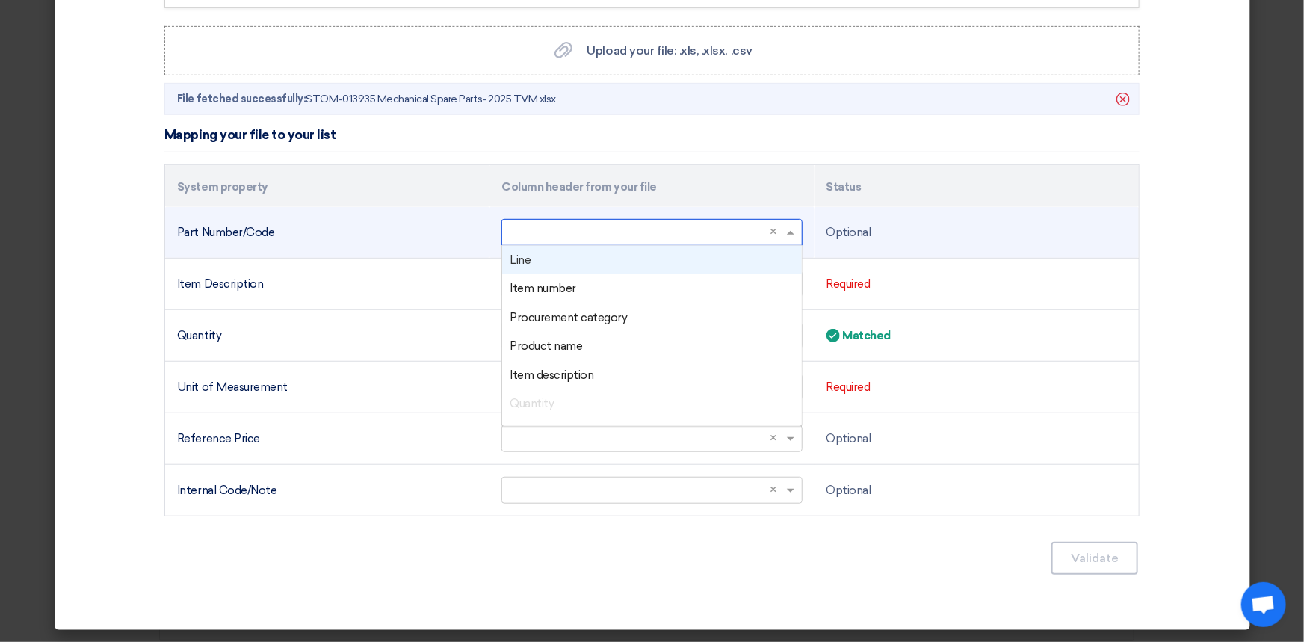
click at [692, 235] on input "text" at bounding box center [644, 232] width 269 height 25
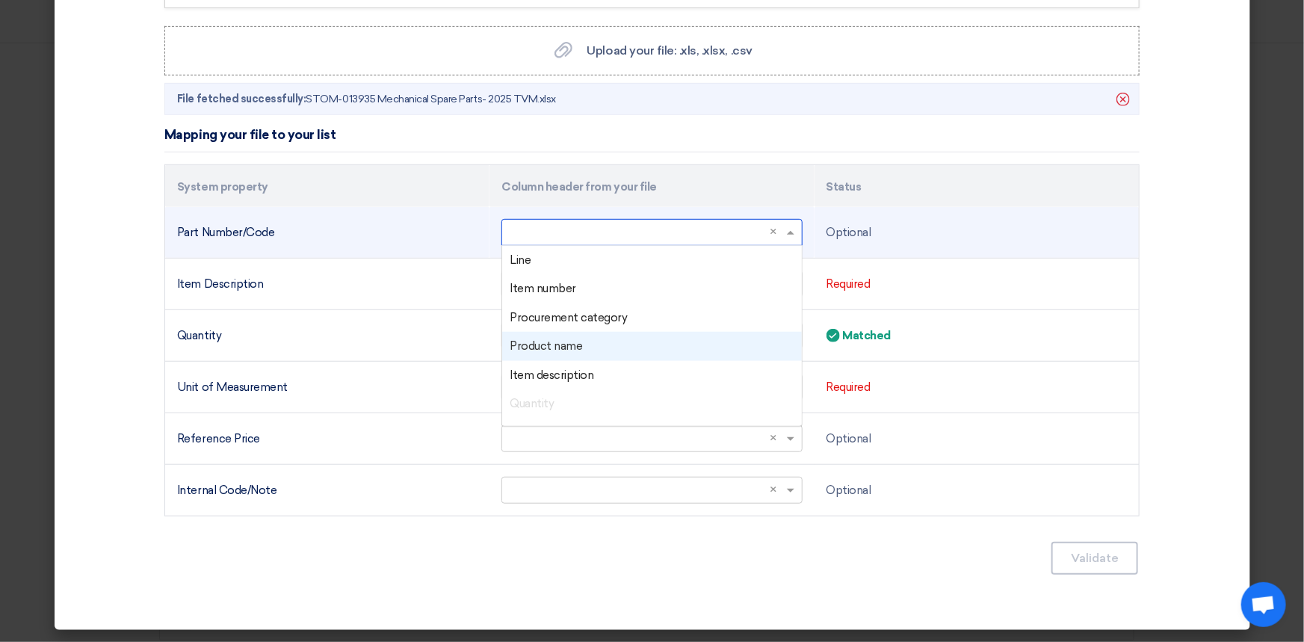
click at [566, 348] on font "Product name" at bounding box center [546, 345] width 72 height 13
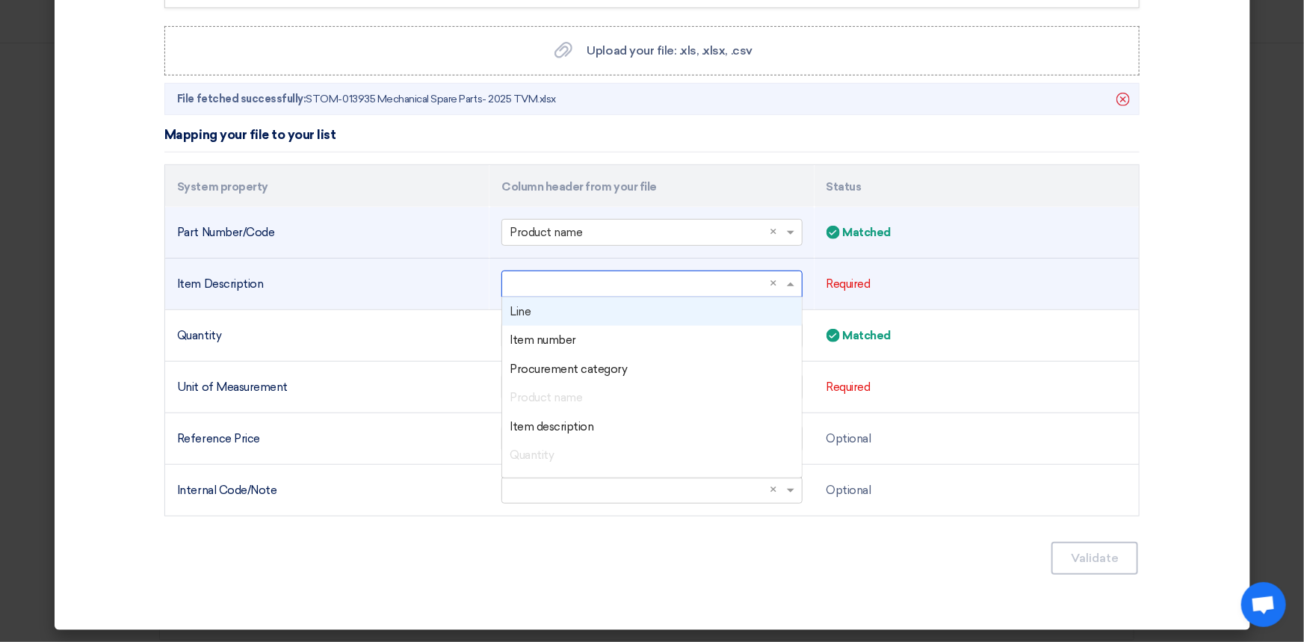
click at [572, 290] on input "text" at bounding box center [644, 283] width 269 height 25
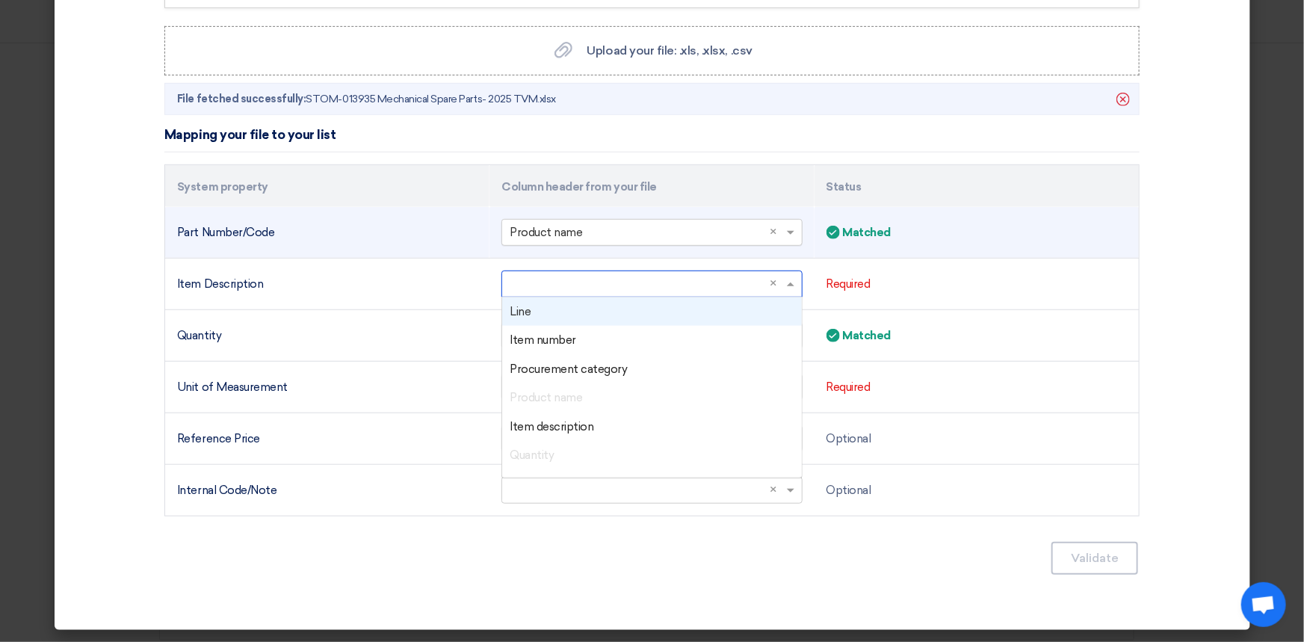
click at [600, 230] on input "text" at bounding box center [644, 232] width 269 height 25
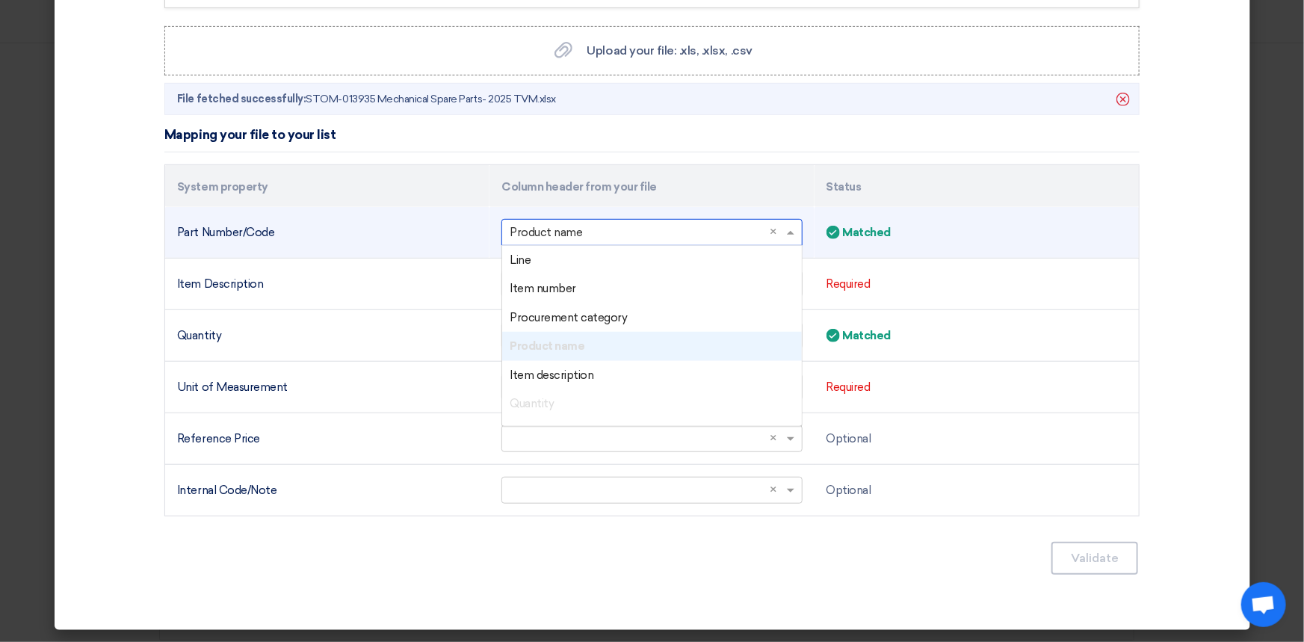
drag, startPoint x: 600, startPoint y: 230, endPoint x: 505, endPoint y: 230, distance: 94.9
click at [510, 230] on input "text" at bounding box center [644, 232] width 269 height 25
click at [546, 284] on font "Item number" at bounding box center [543, 288] width 67 height 13
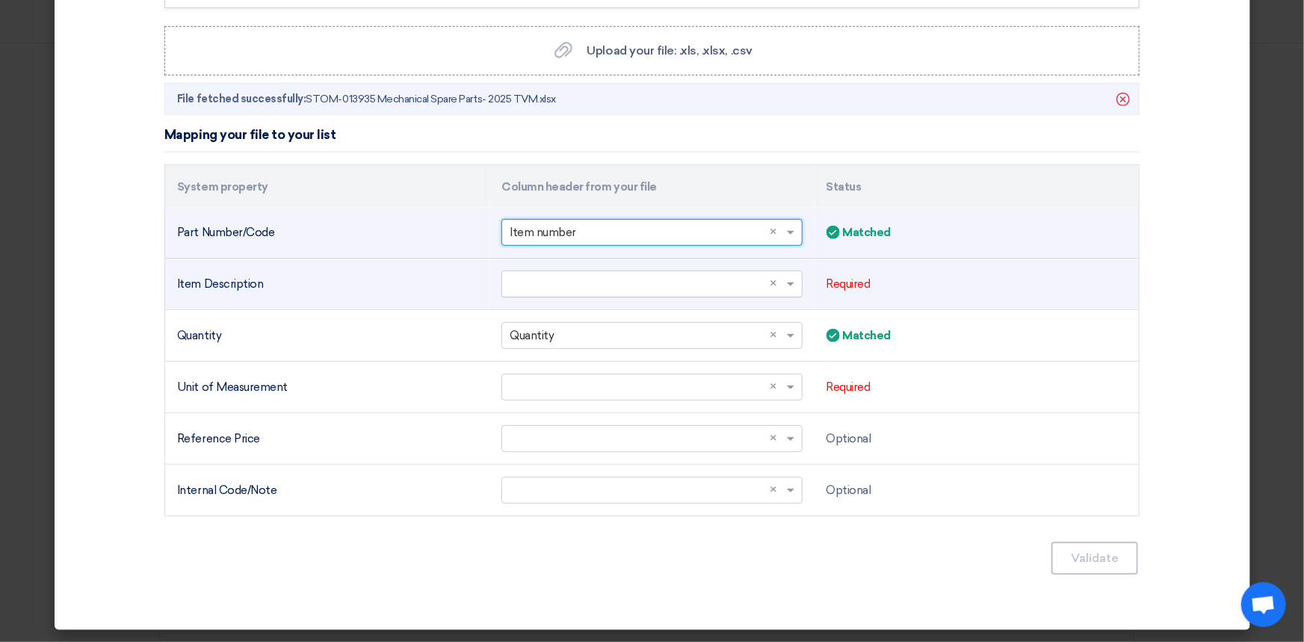
click at [591, 273] on input "text" at bounding box center [644, 283] width 269 height 25
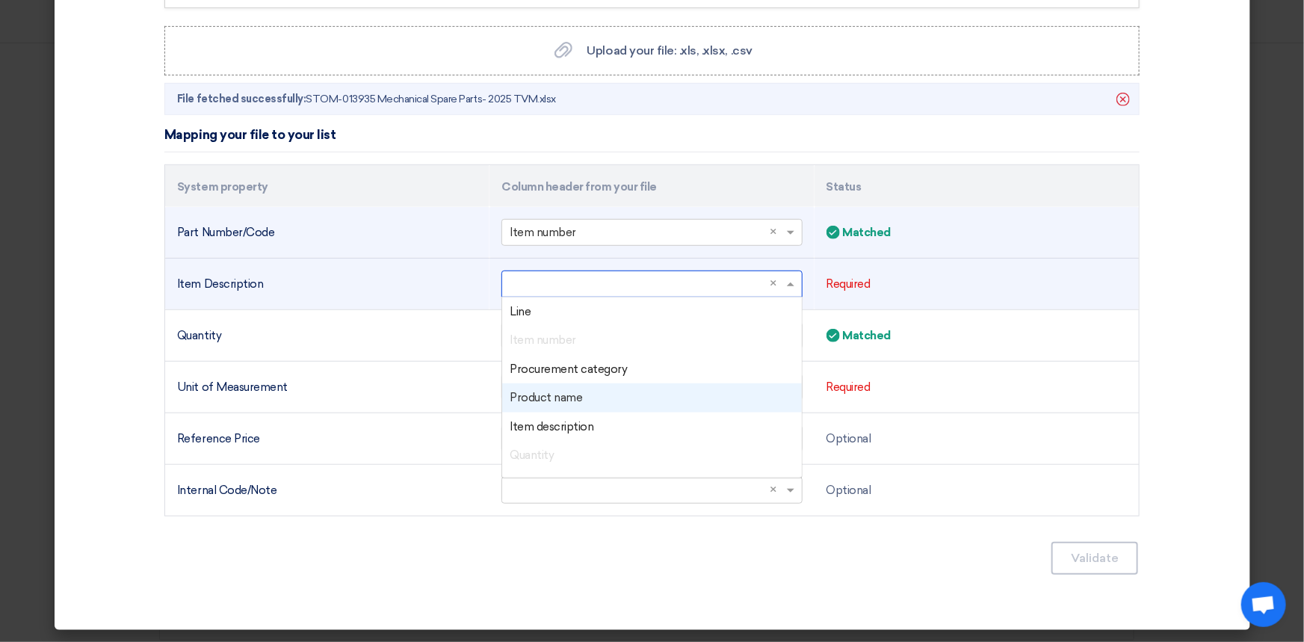
click at [548, 401] on font "Product name" at bounding box center [546, 397] width 72 height 13
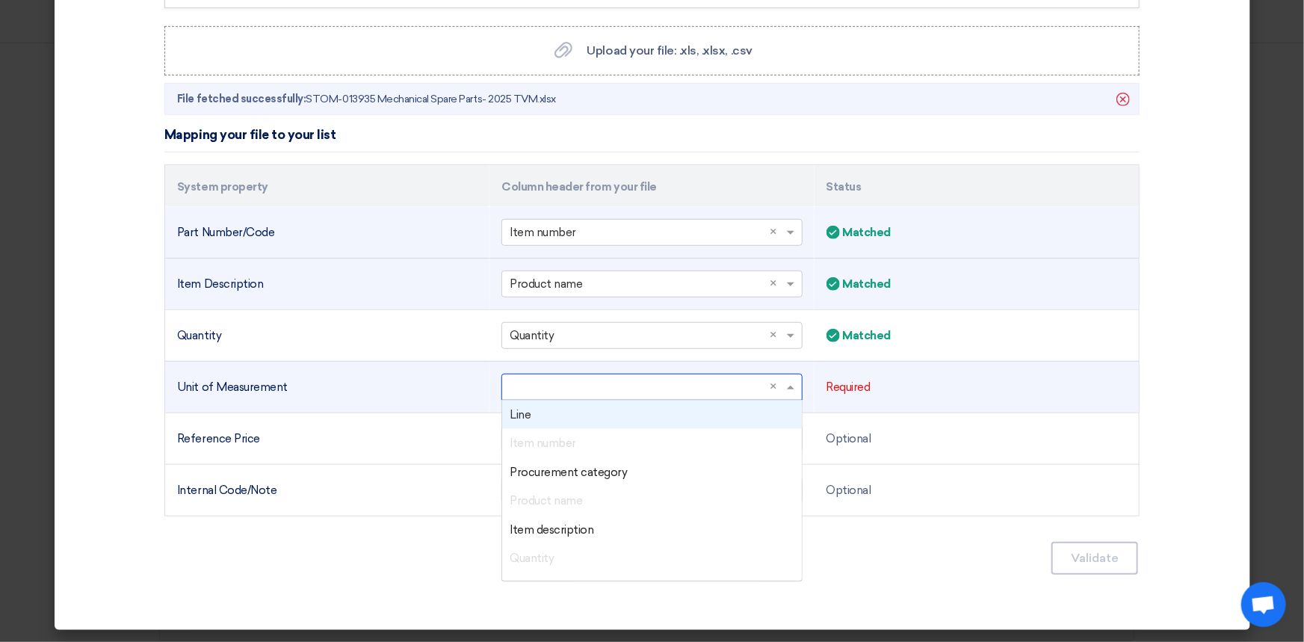
click at [583, 383] on input "text" at bounding box center [644, 386] width 269 height 25
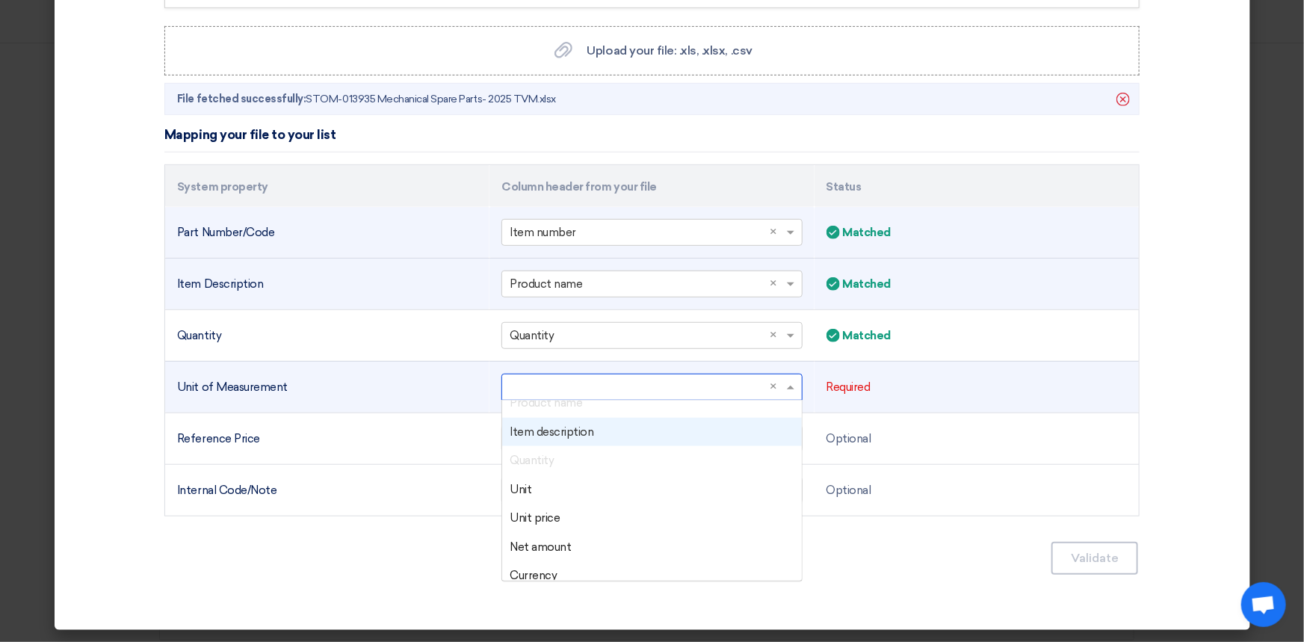
scroll to position [108, 0]
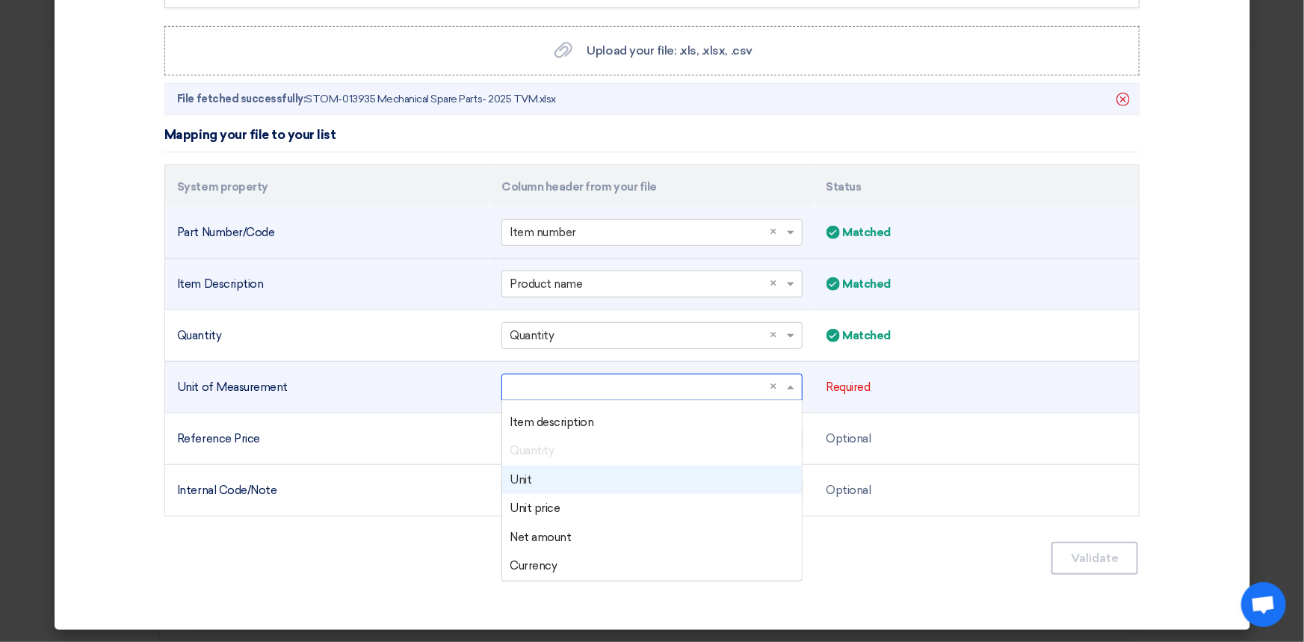
click at [531, 476] on div "Unit" at bounding box center [651, 480] width 299 height 29
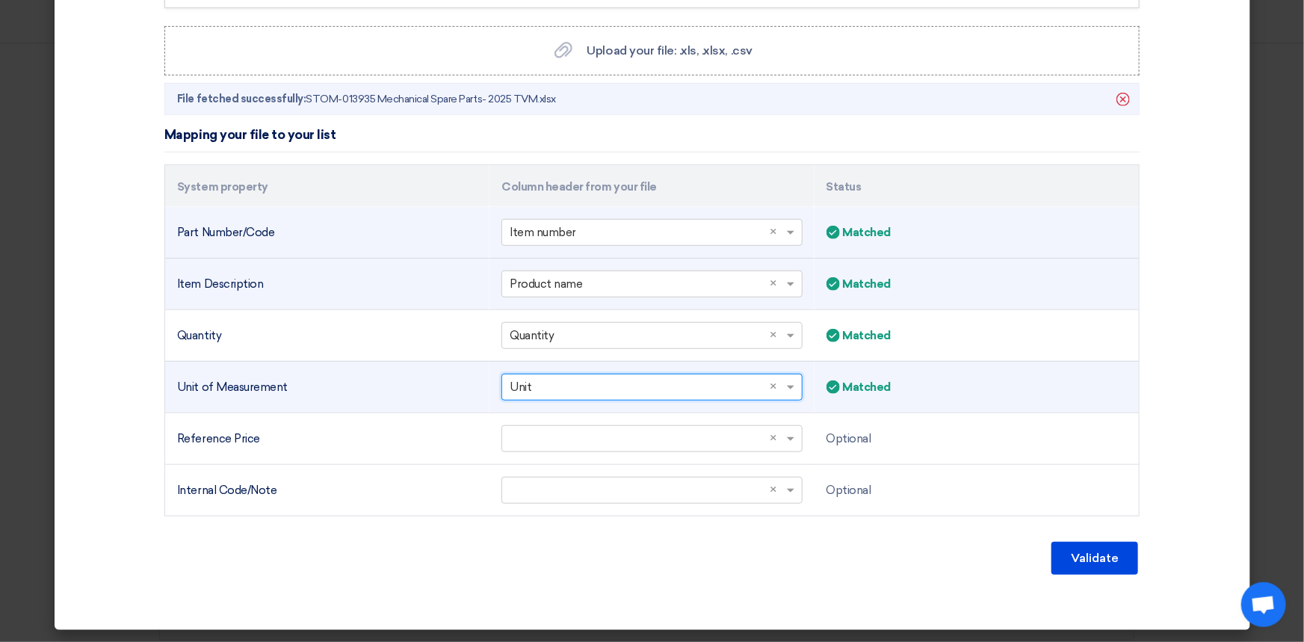
click at [507, 543] on div "Validate" at bounding box center [651, 558] width 975 height 36
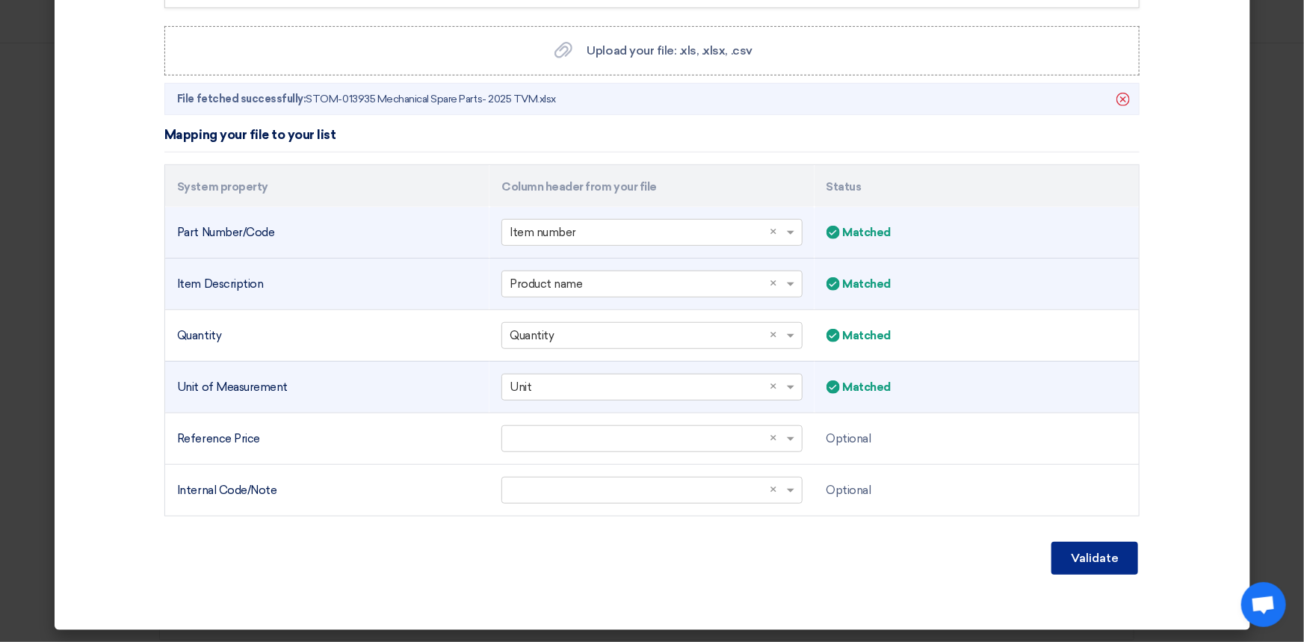
click at [1076, 559] on font "Validate" at bounding box center [1095, 558] width 48 height 14
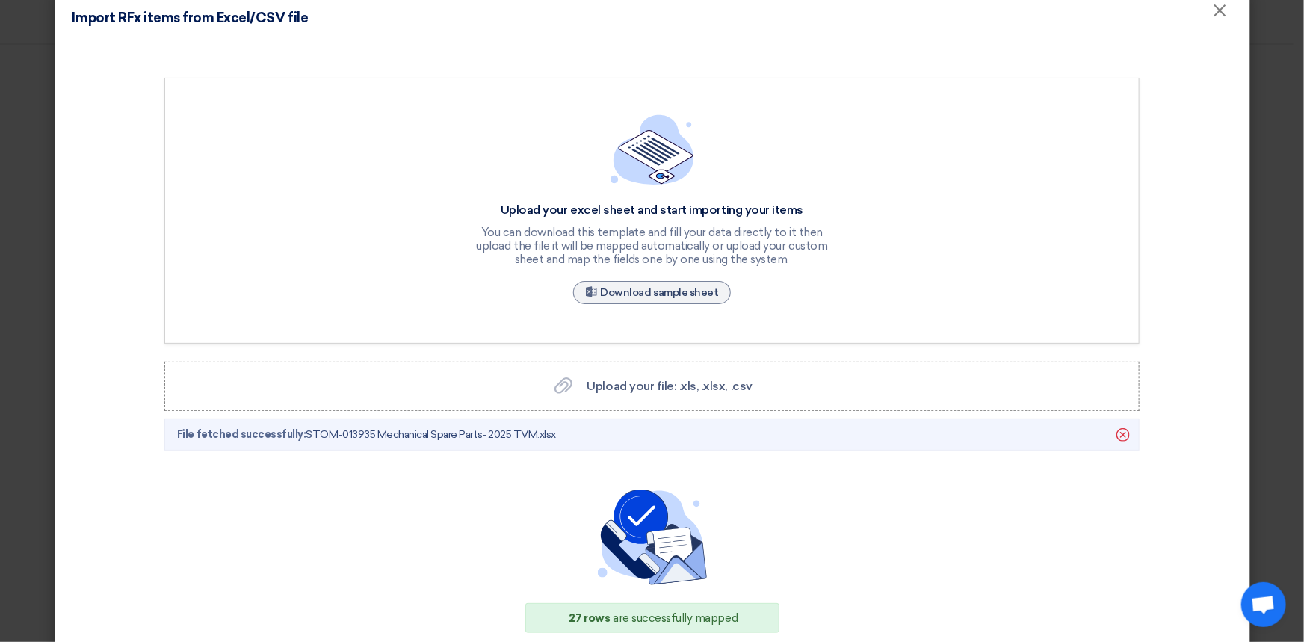
scroll to position [1, 0]
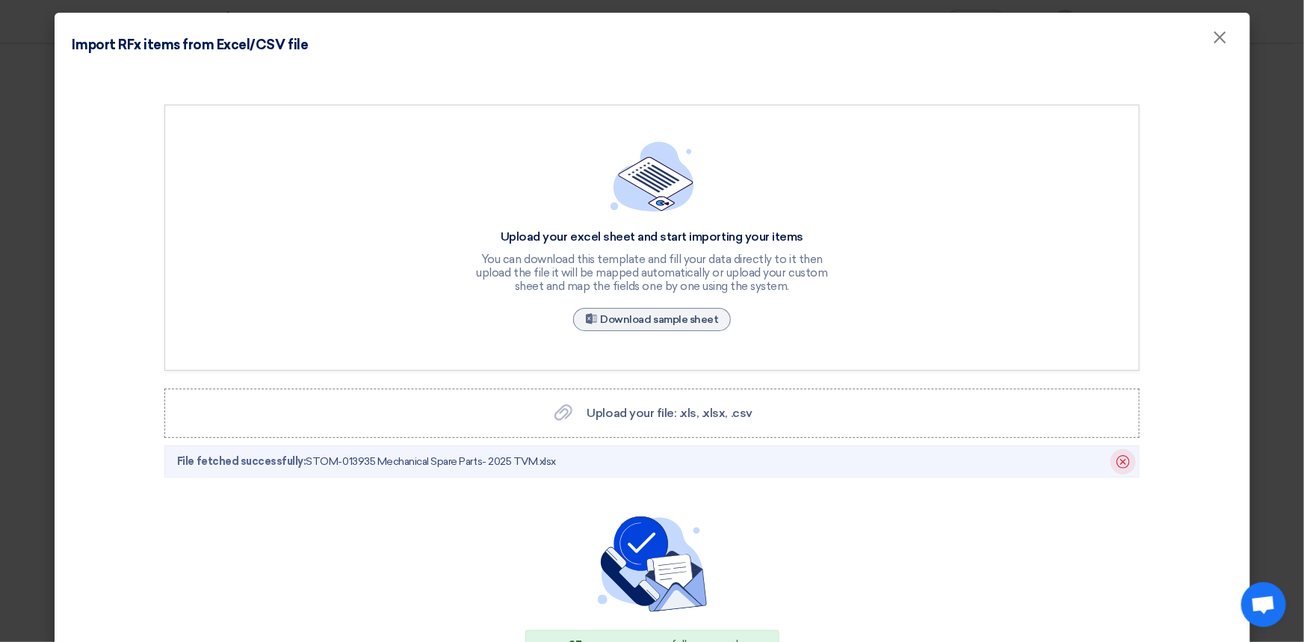
click at [1114, 458] on icon "Delete" at bounding box center [1123, 461] width 25 height 25
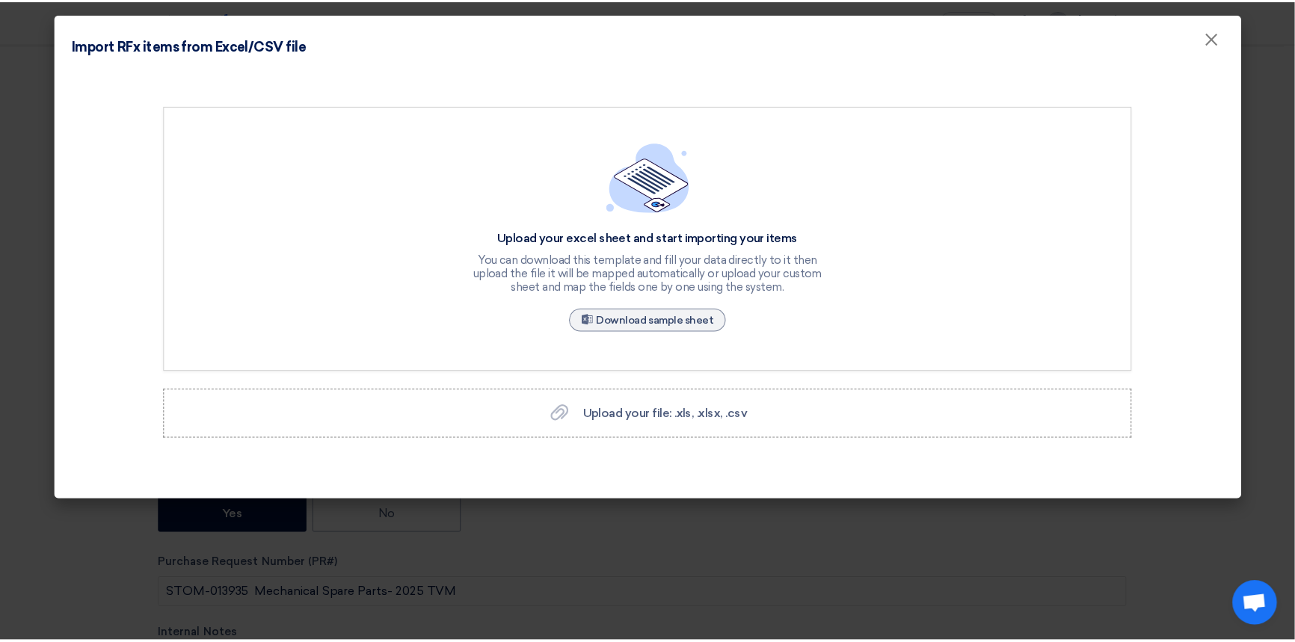
scroll to position [0, 0]
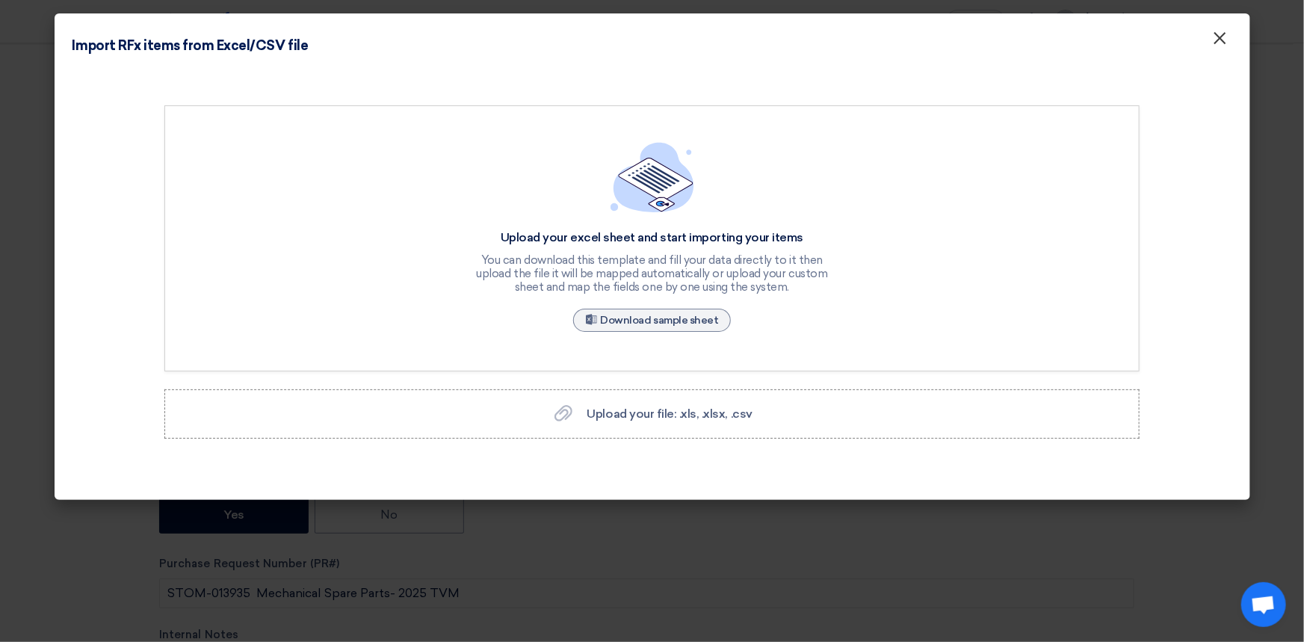
click at [1220, 34] on font "×" at bounding box center [1220, 42] width 15 height 30
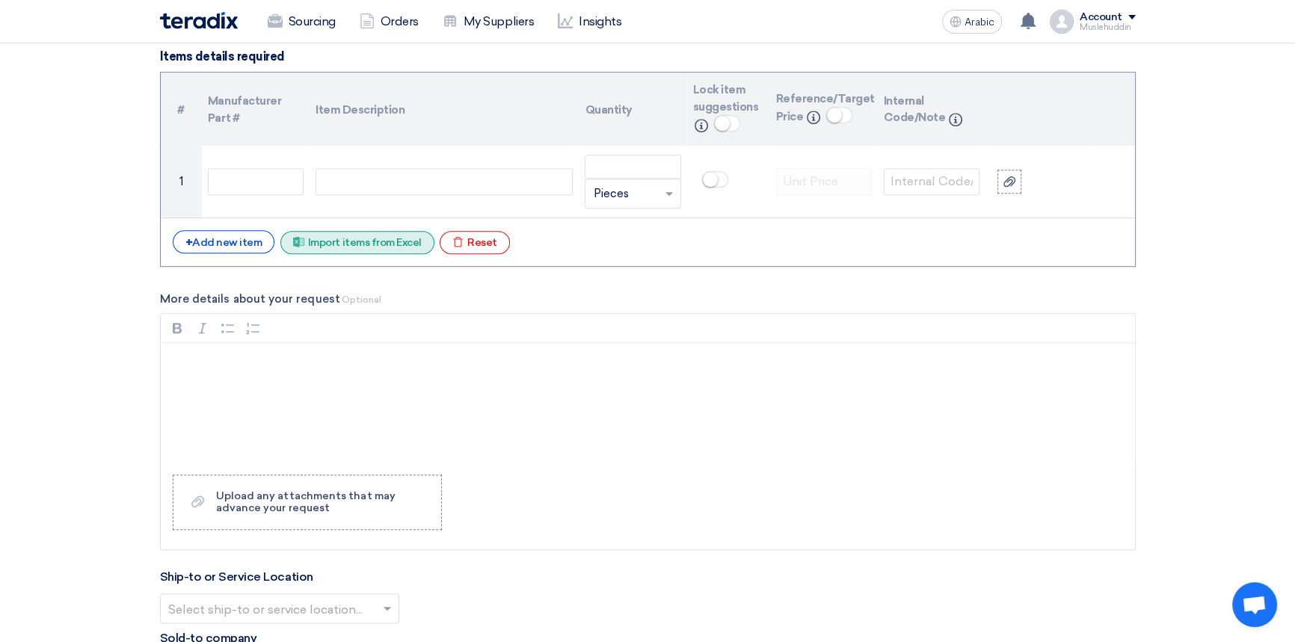
scroll to position [1087, 0]
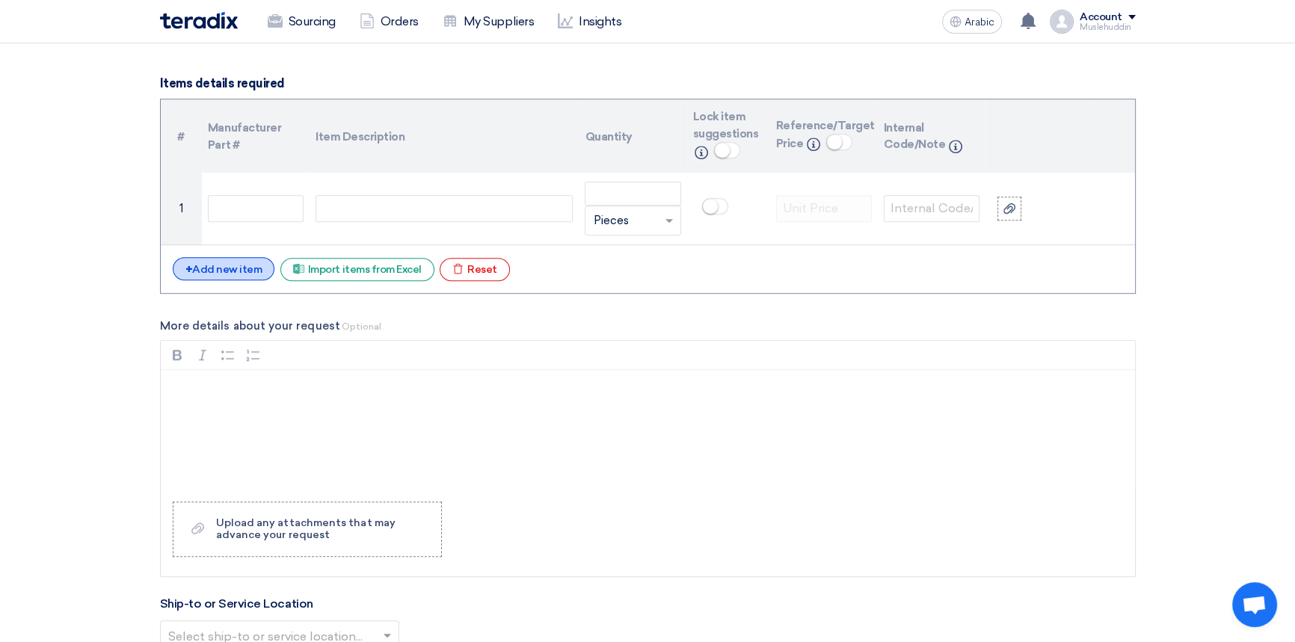
click at [229, 273] on font "Add new item" at bounding box center [227, 269] width 70 height 13
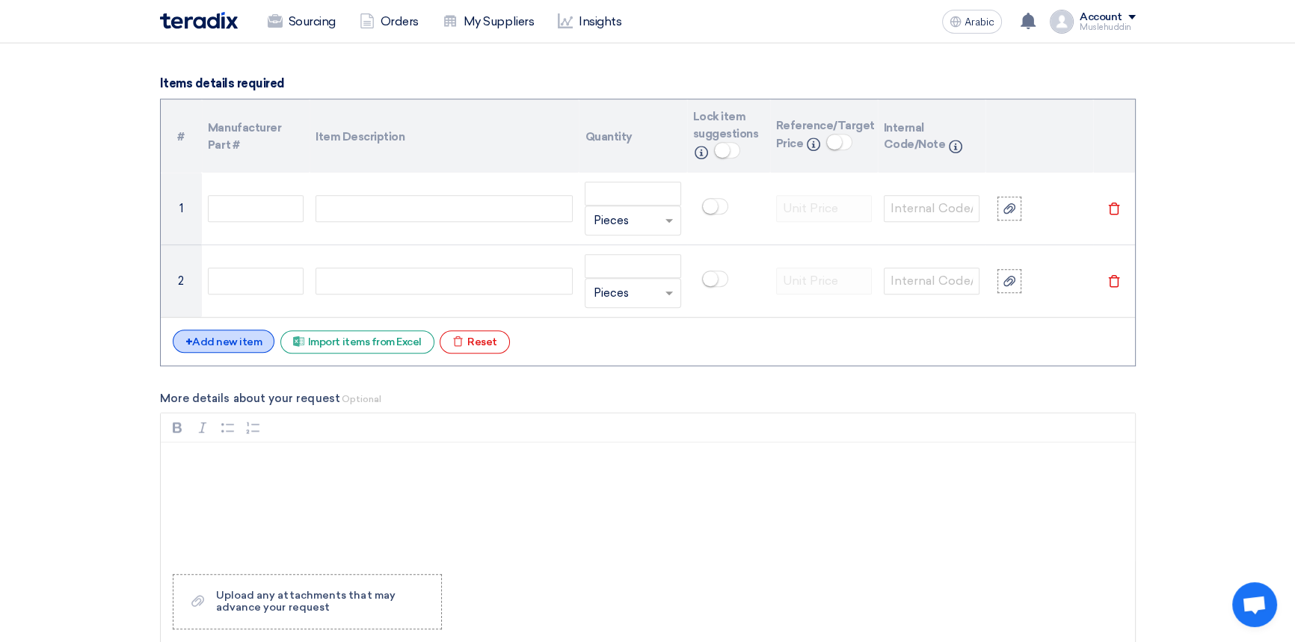
click at [250, 339] on font "Add new item" at bounding box center [227, 342] width 70 height 13
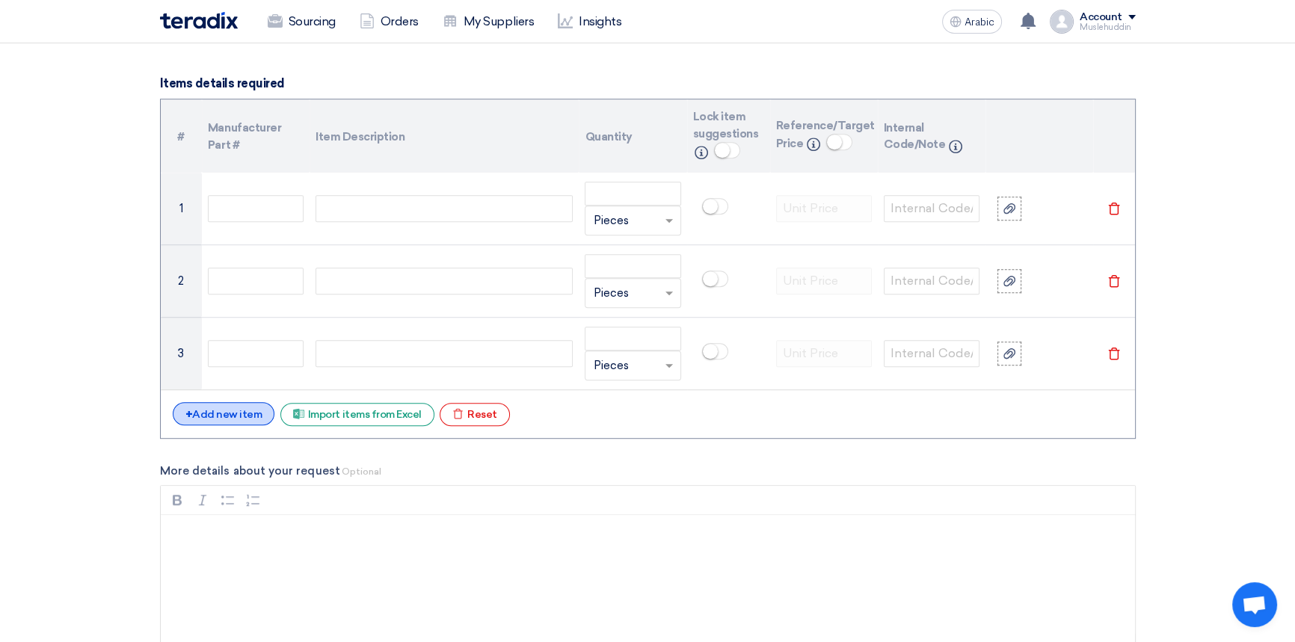
click at [253, 412] on font "Add new item" at bounding box center [227, 414] width 70 height 13
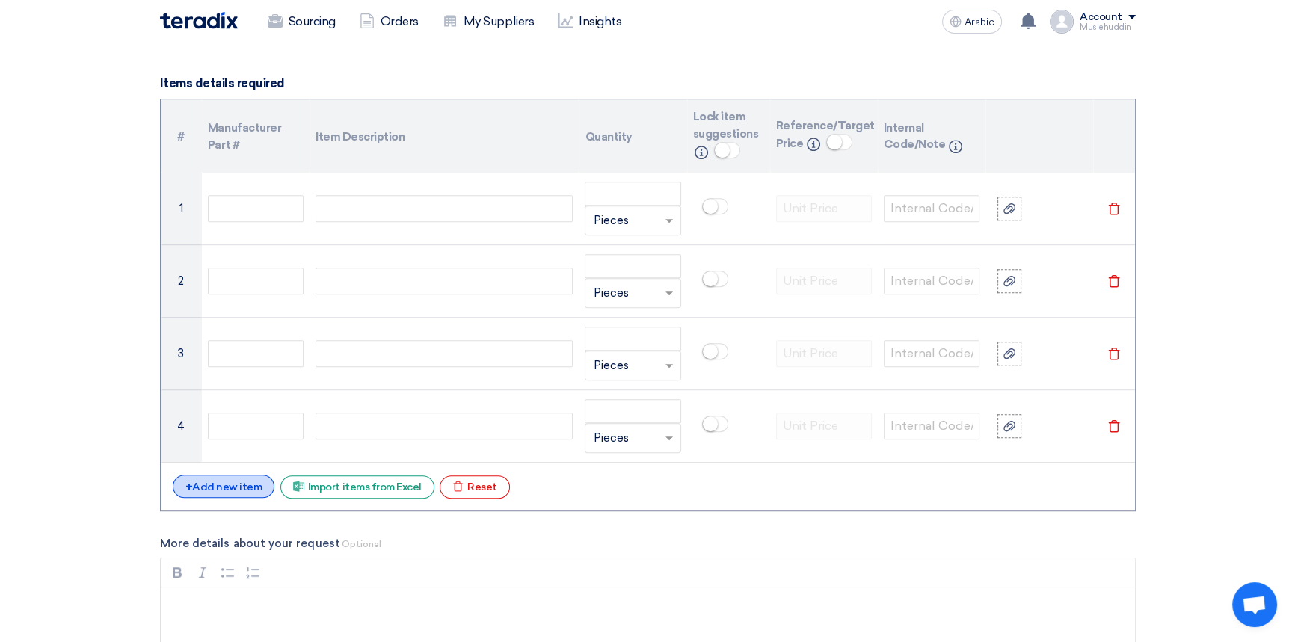
click at [252, 490] on font "Add new item" at bounding box center [227, 487] width 70 height 13
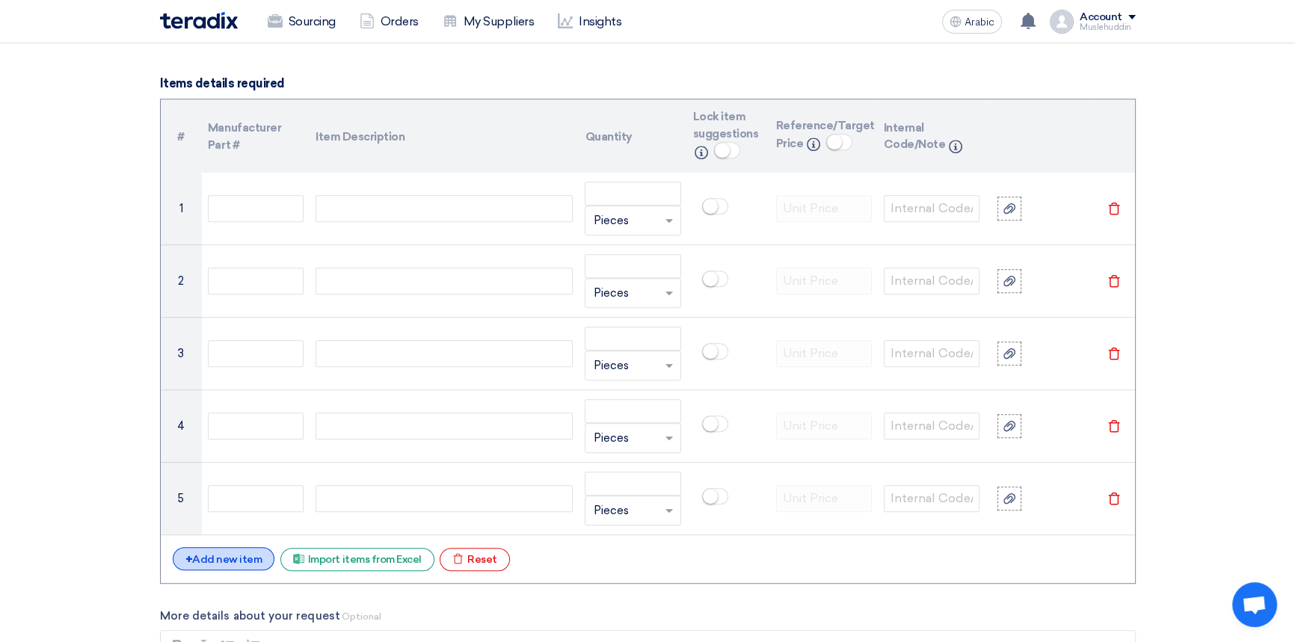
click at [256, 557] on font "Add new item" at bounding box center [227, 559] width 70 height 13
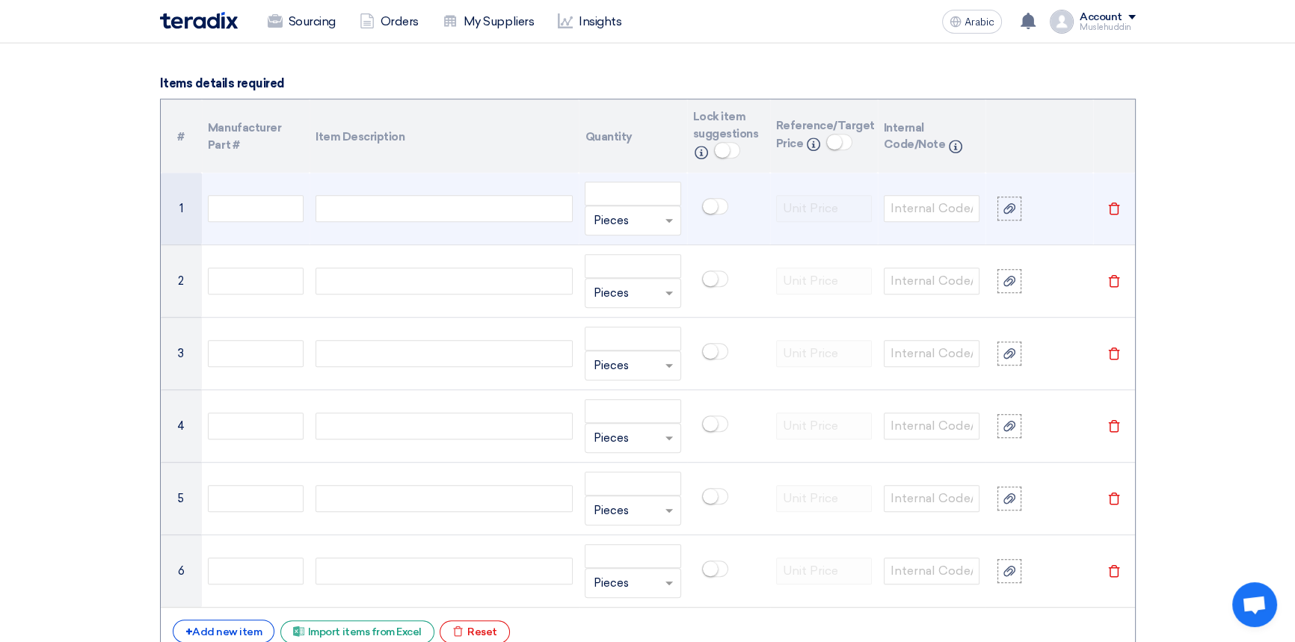
click at [452, 217] on div at bounding box center [443, 208] width 257 height 27
paste div
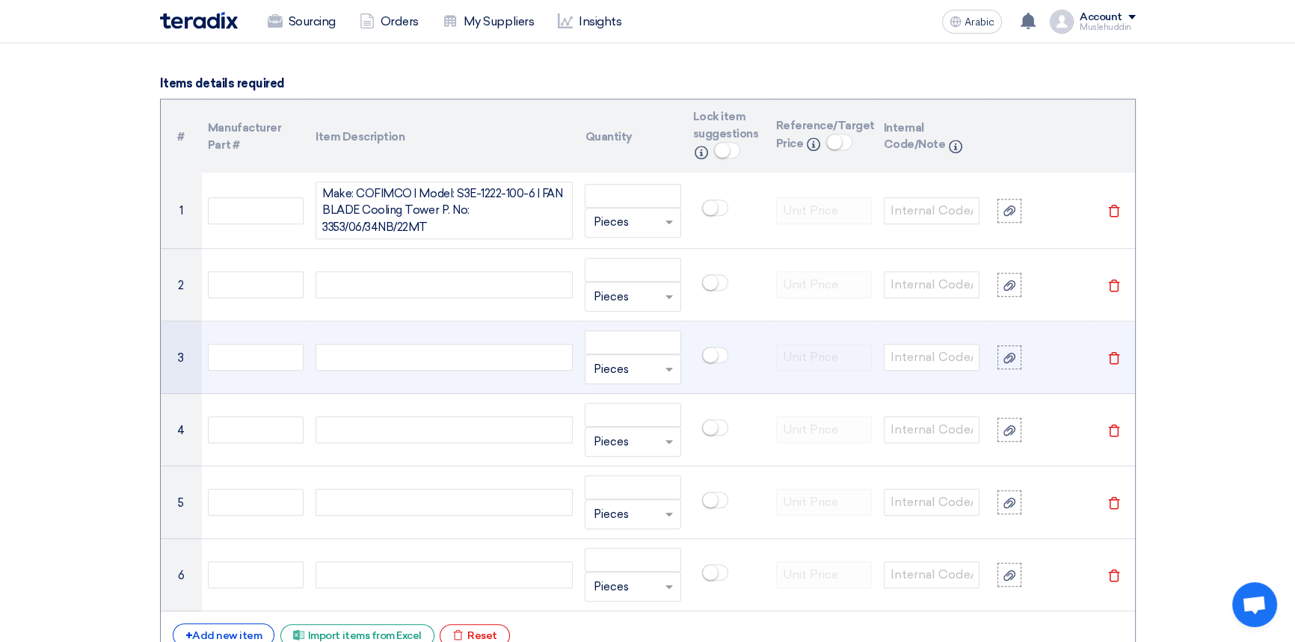
scroll to position [1073, 0]
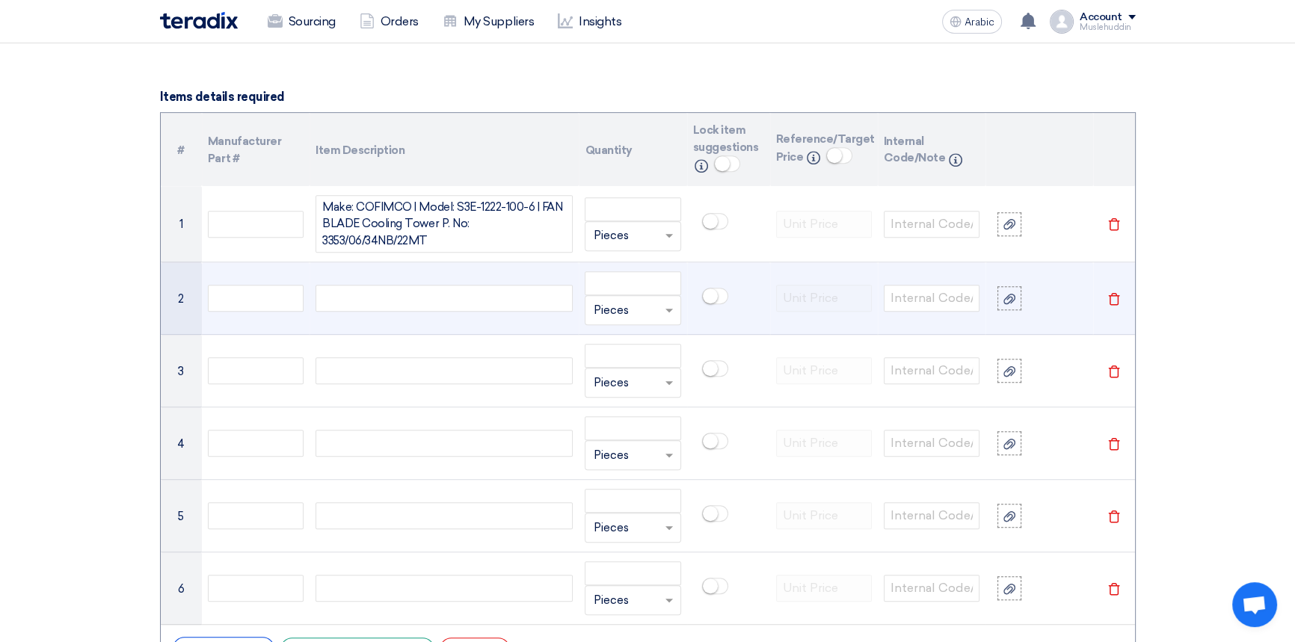
click at [415, 307] on div at bounding box center [443, 298] width 257 height 27
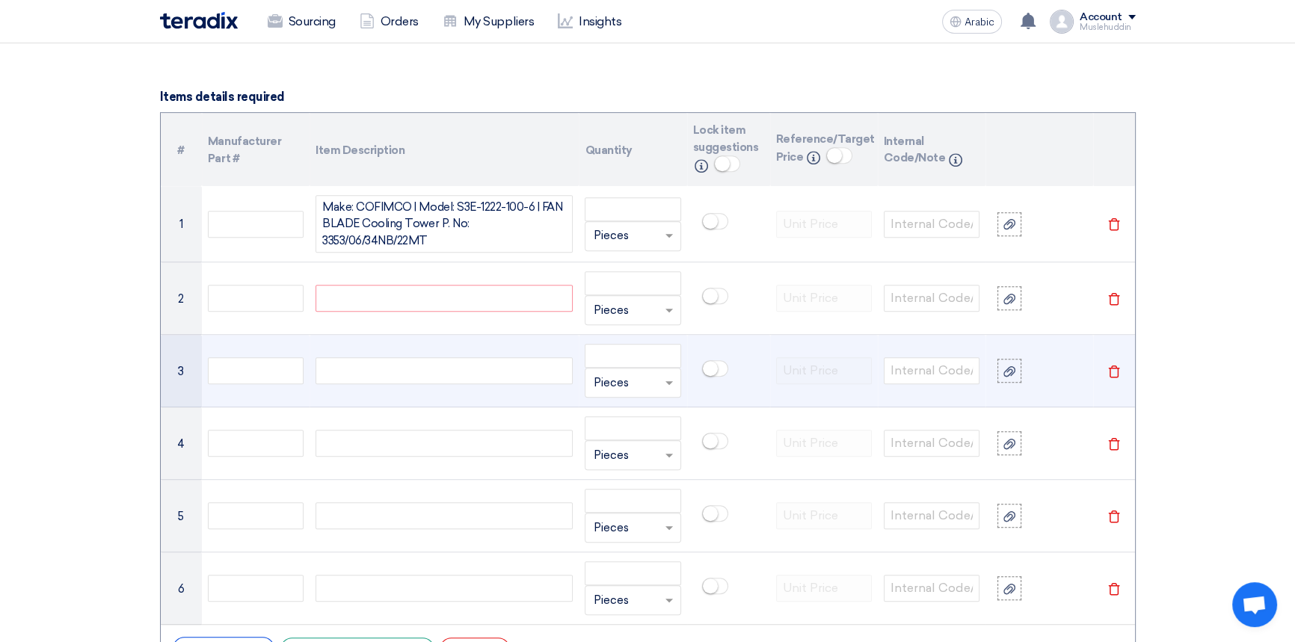
paste div
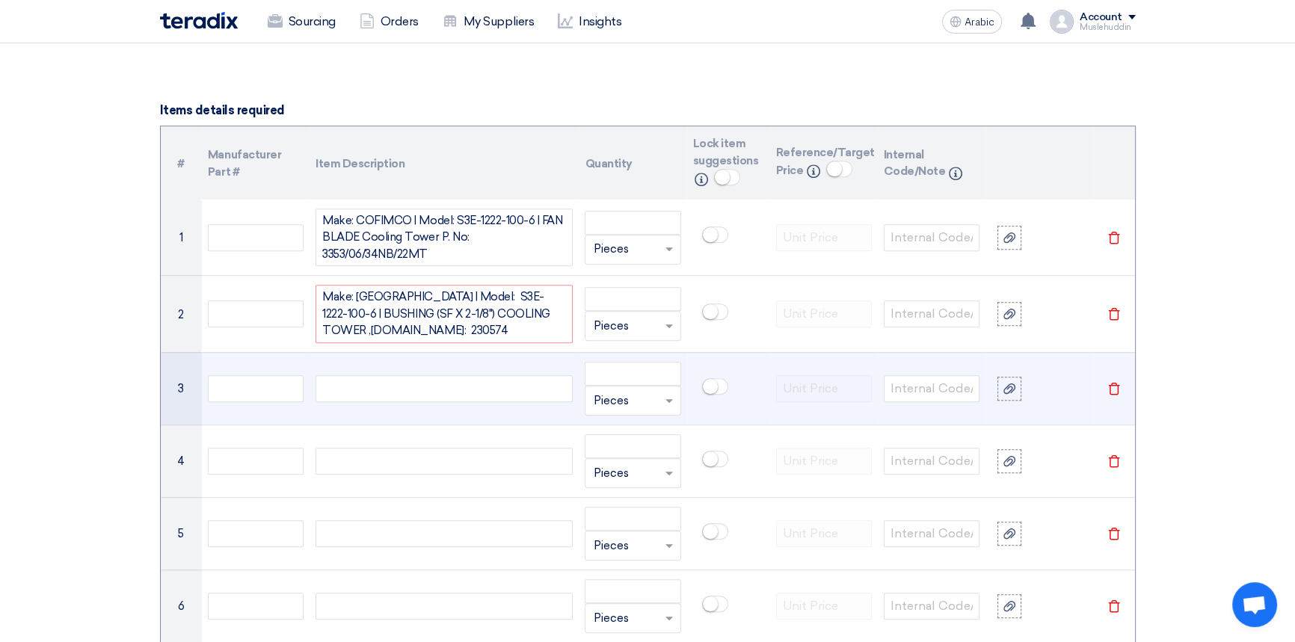
click at [428, 368] on td at bounding box center [443, 388] width 269 height 72
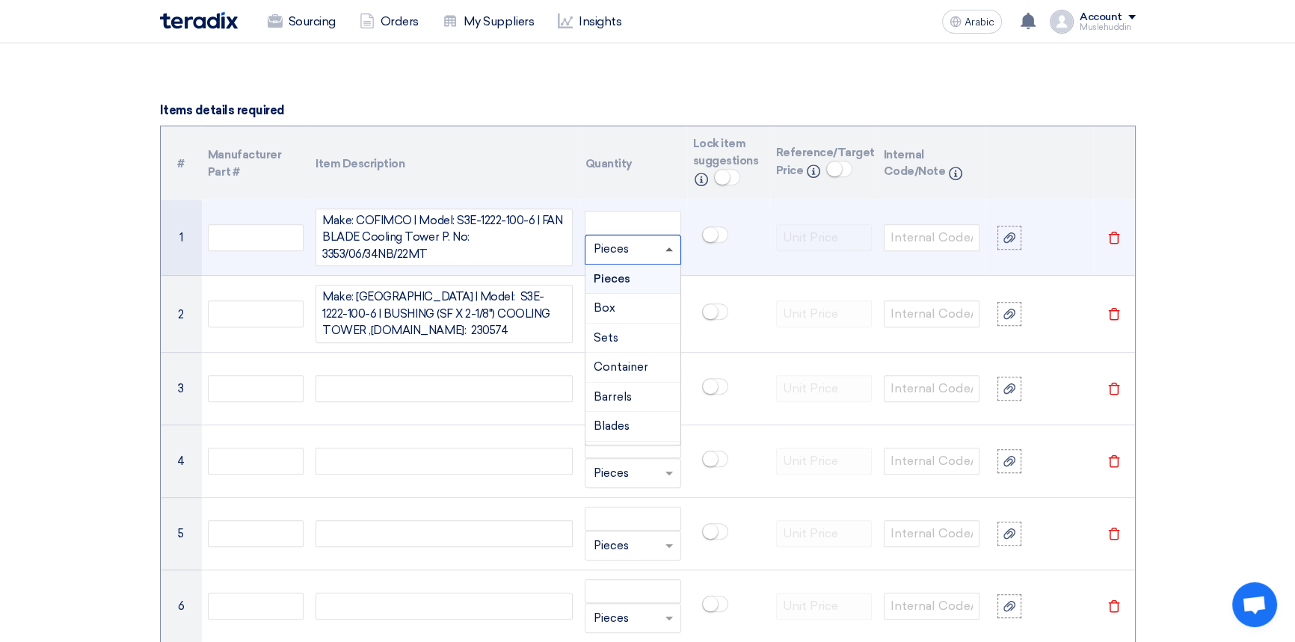
click at [667, 253] on span at bounding box center [670, 249] width 19 height 17
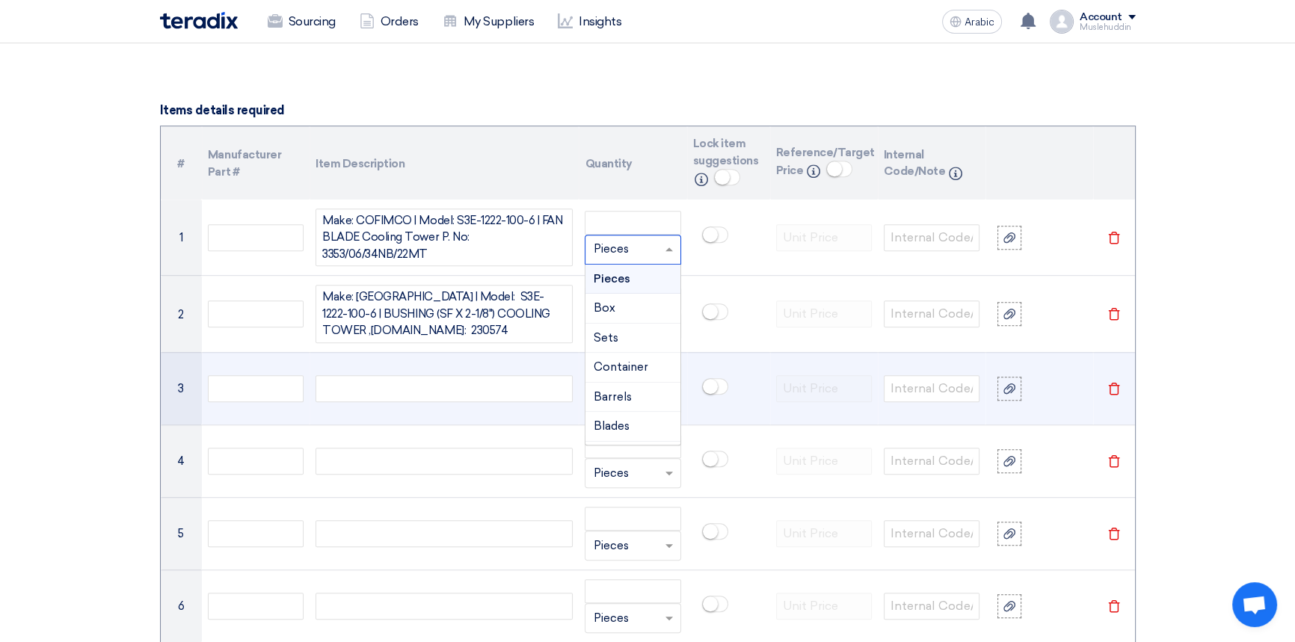
click at [478, 374] on td at bounding box center [443, 388] width 269 height 72
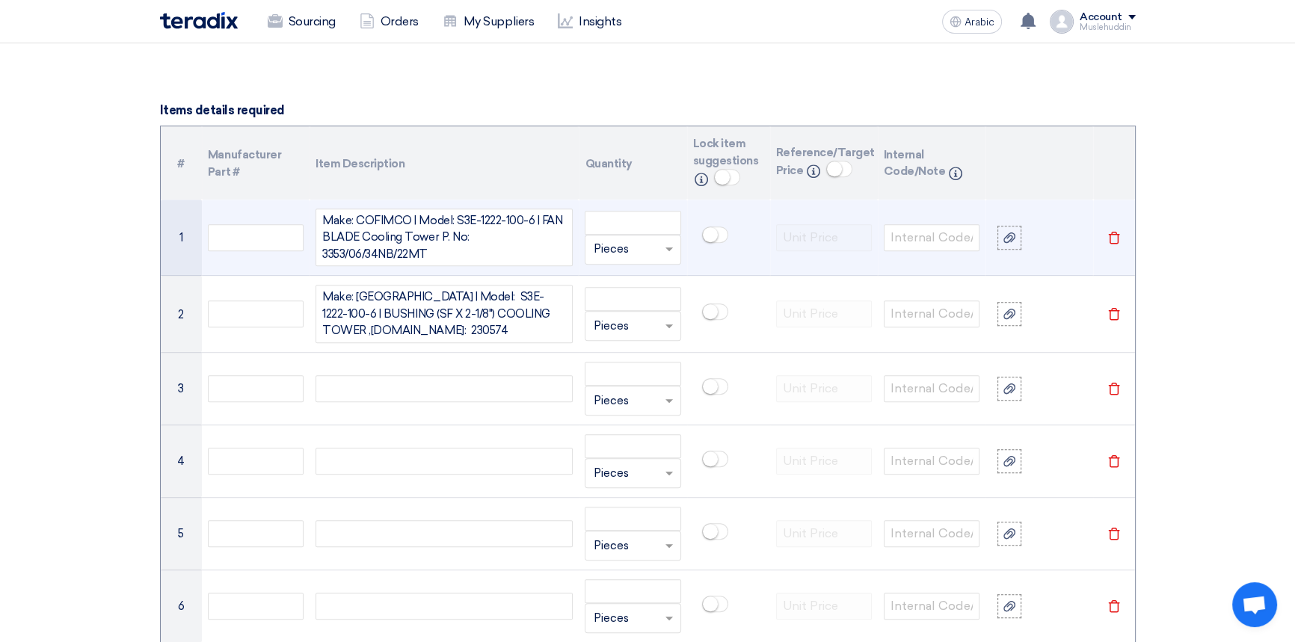
click at [643, 252] on input "text" at bounding box center [623, 250] width 61 height 24
click at [640, 226] on input "number" at bounding box center [632, 223] width 96 height 24
click at [639, 251] on input "text" at bounding box center [623, 250] width 61 height 24
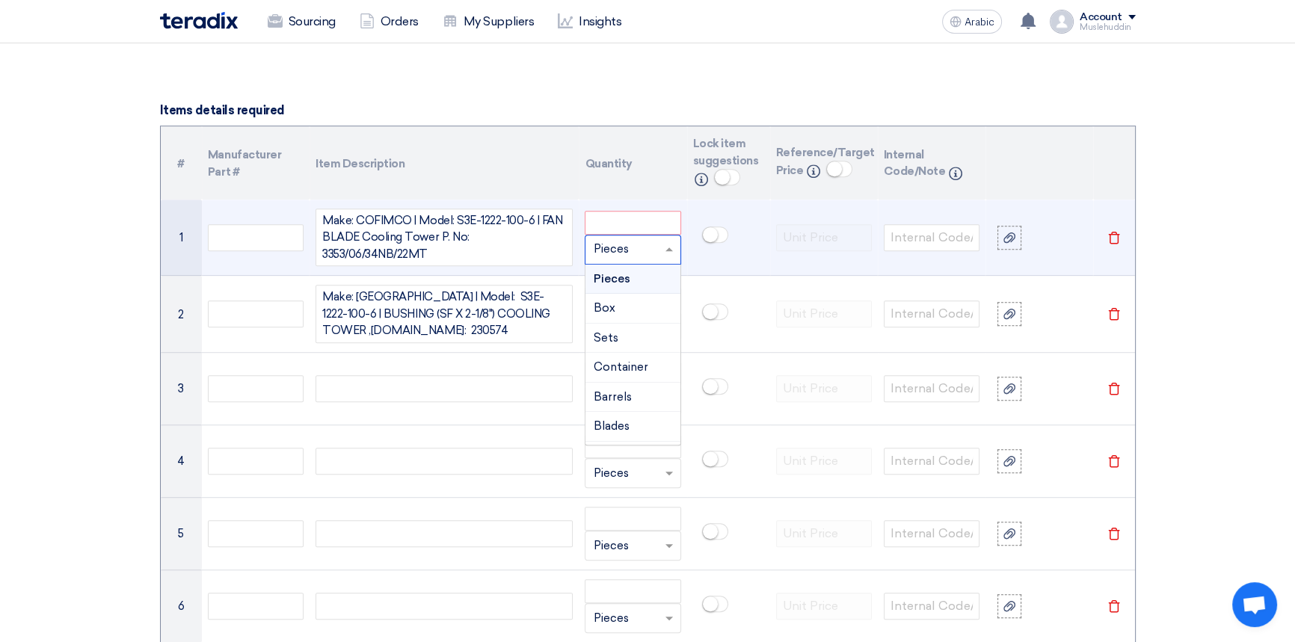
click at [620, 281] on font "Pieces" at bounding box center [611, 278] width 37 height 13
click at [612, 222] on input "number" at bounding box center [632, 223] width 96 height 24
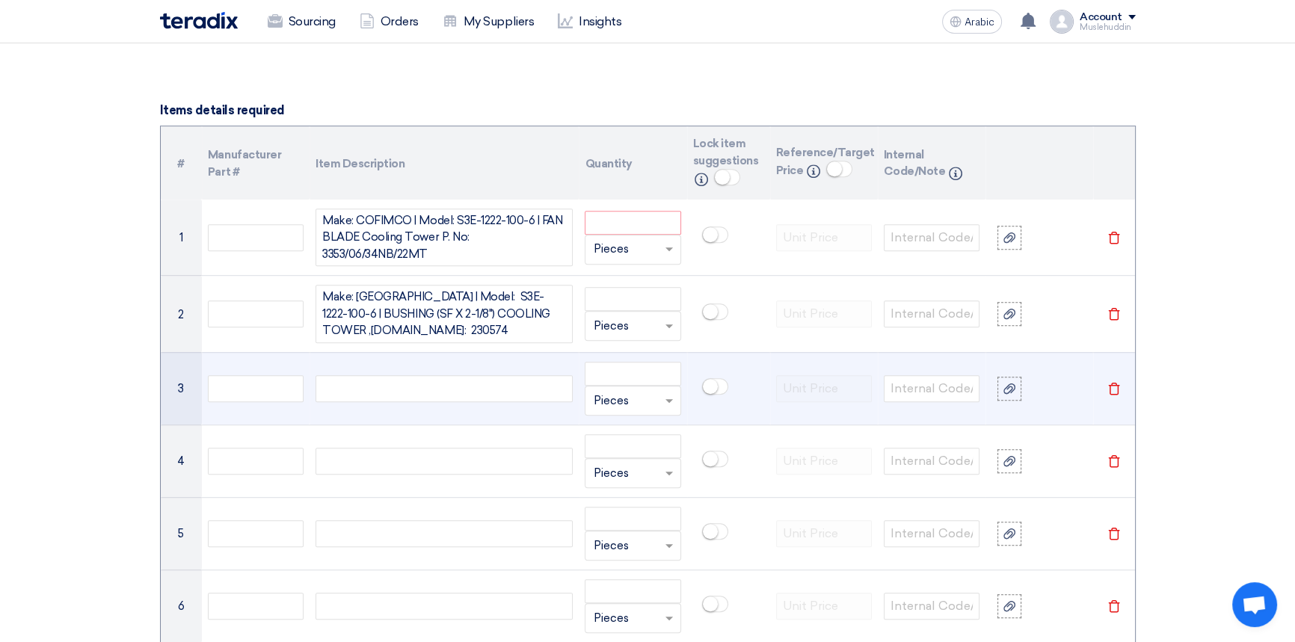
click at [468, 392] on div at bounding box center [443, 388] width 257 height 27
click at [394, 389] on div at bounding box center [443, 388] width 257 height 27
paste div
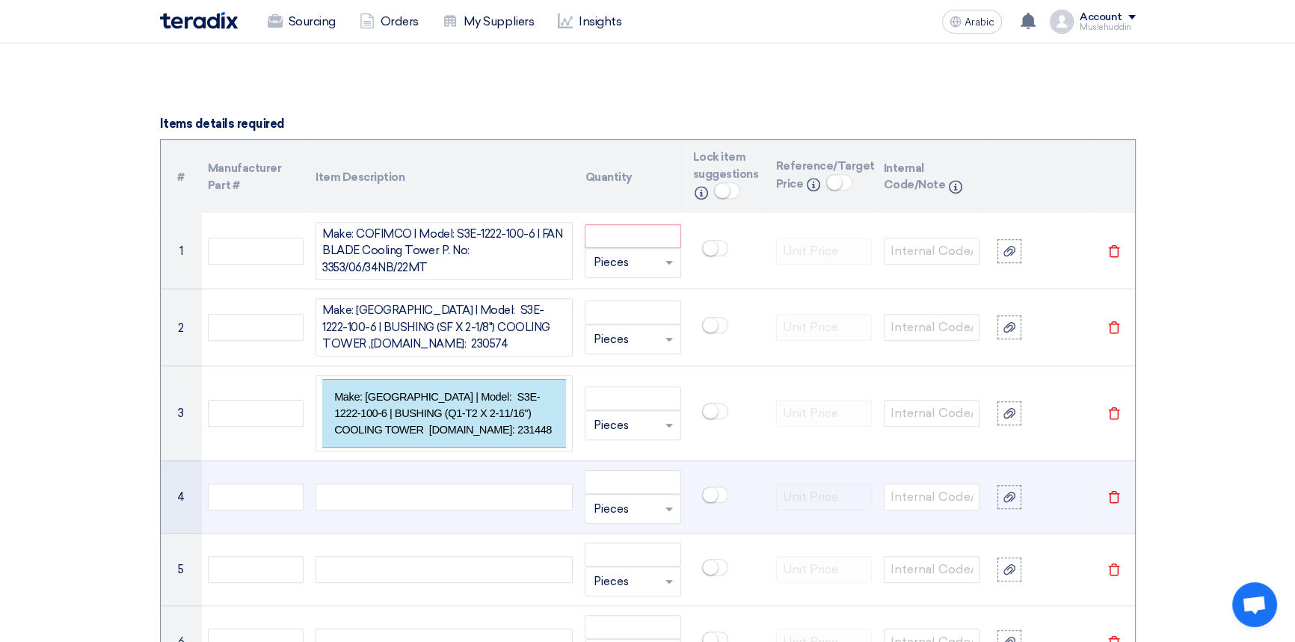
click at [391, 487] on div at bounding box center [443, 497] width 257 height 27
paste div
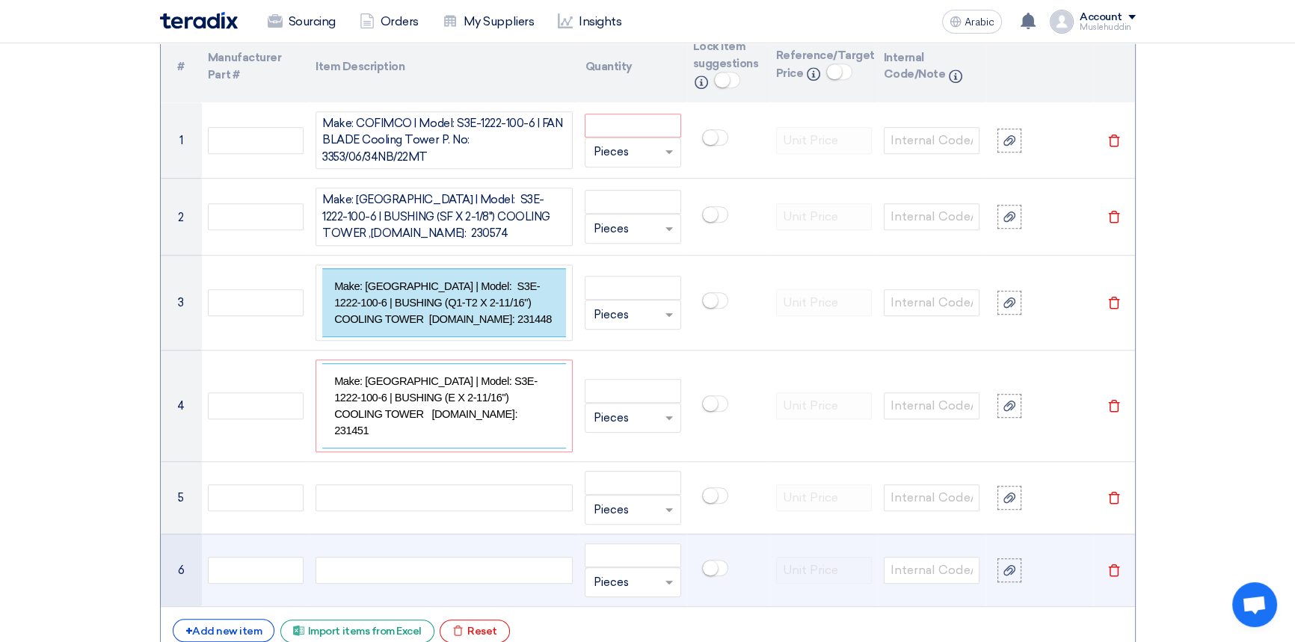
scroll to position [1169, 0]
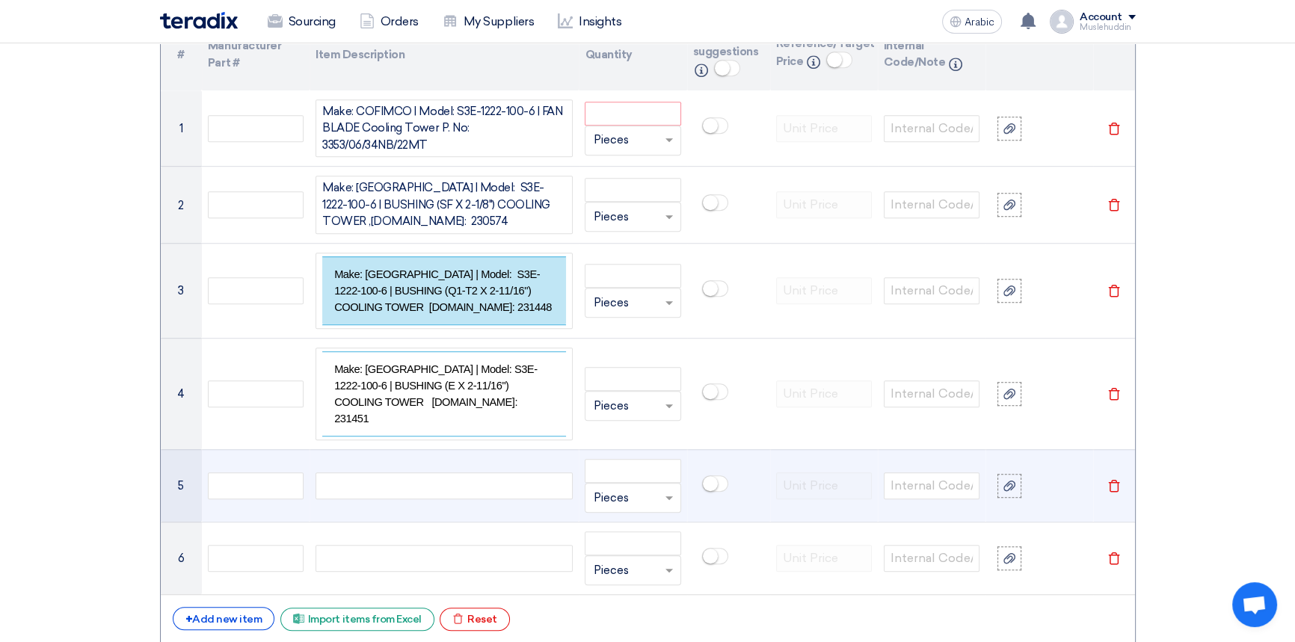
click at [411, 472] on div at bounding box center [443, 485] width 257 height 27
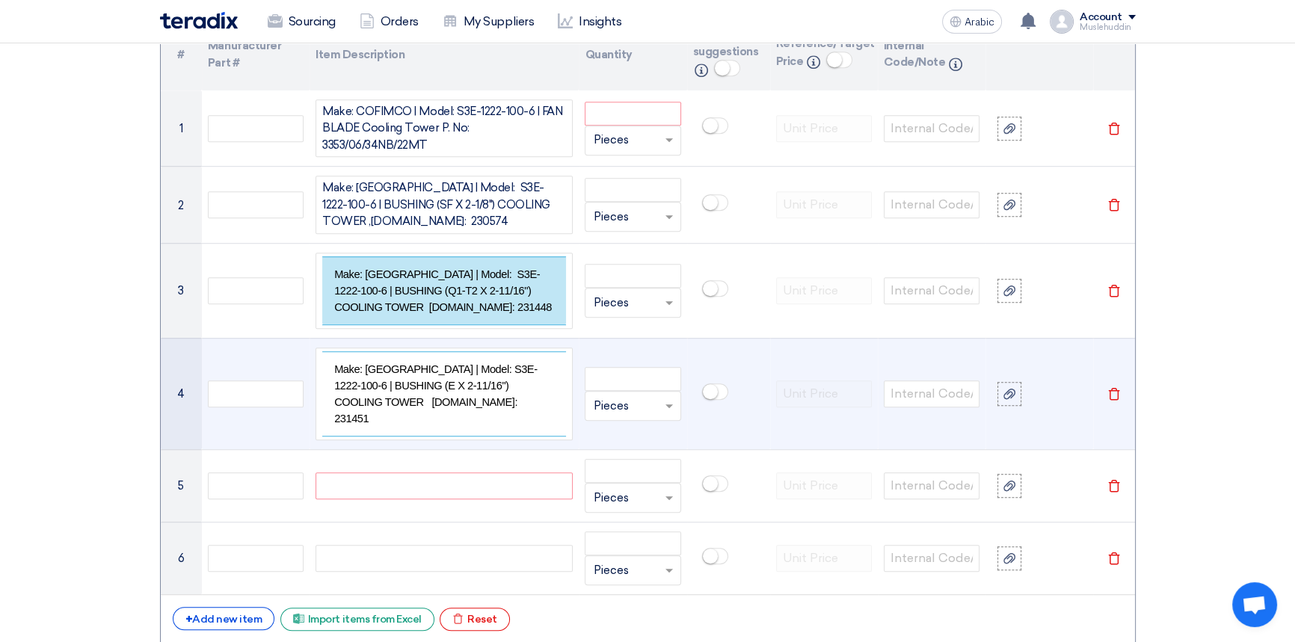
paste div
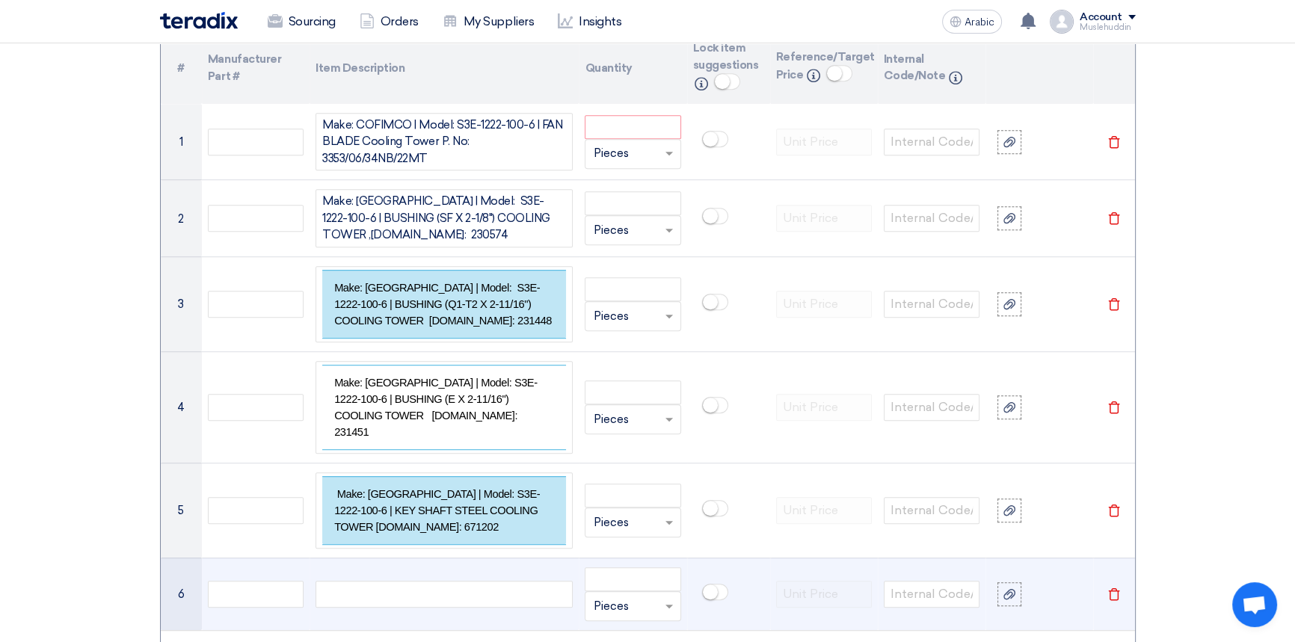
click at [399, 581] on div at bounding box center [443, 594] width 257 height 27
click at [383, 581] on div at bounding box center [443, 594] width 257 height 27
paste div
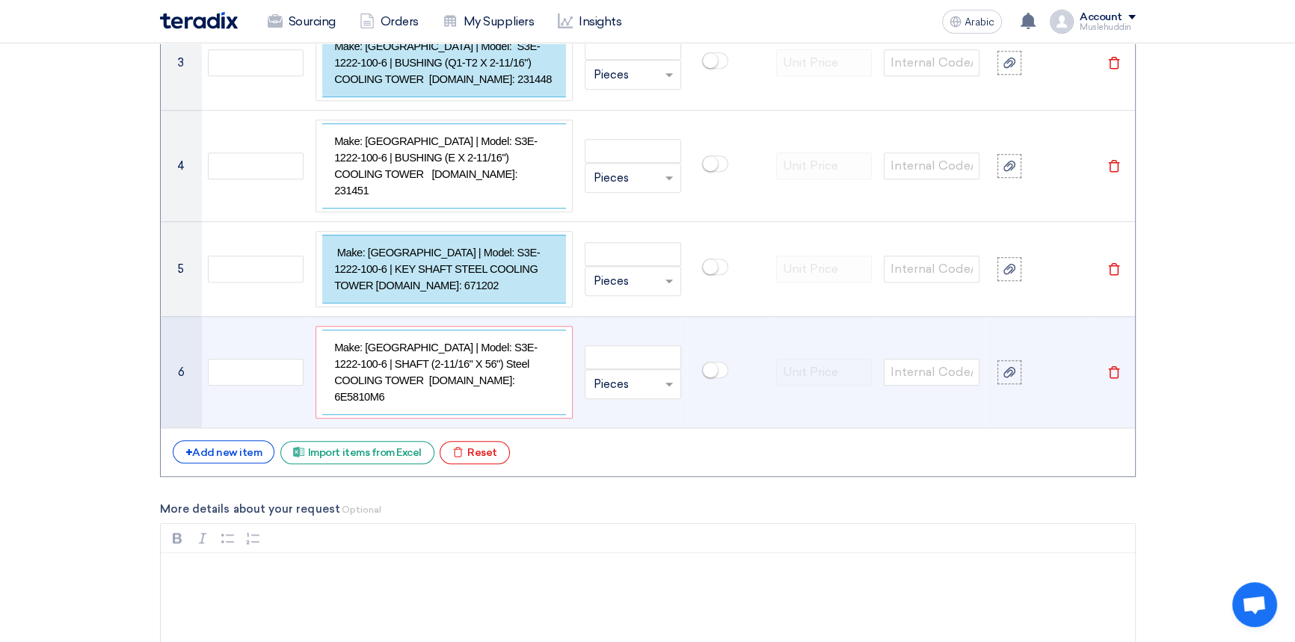
scroll to position [1413, 0]
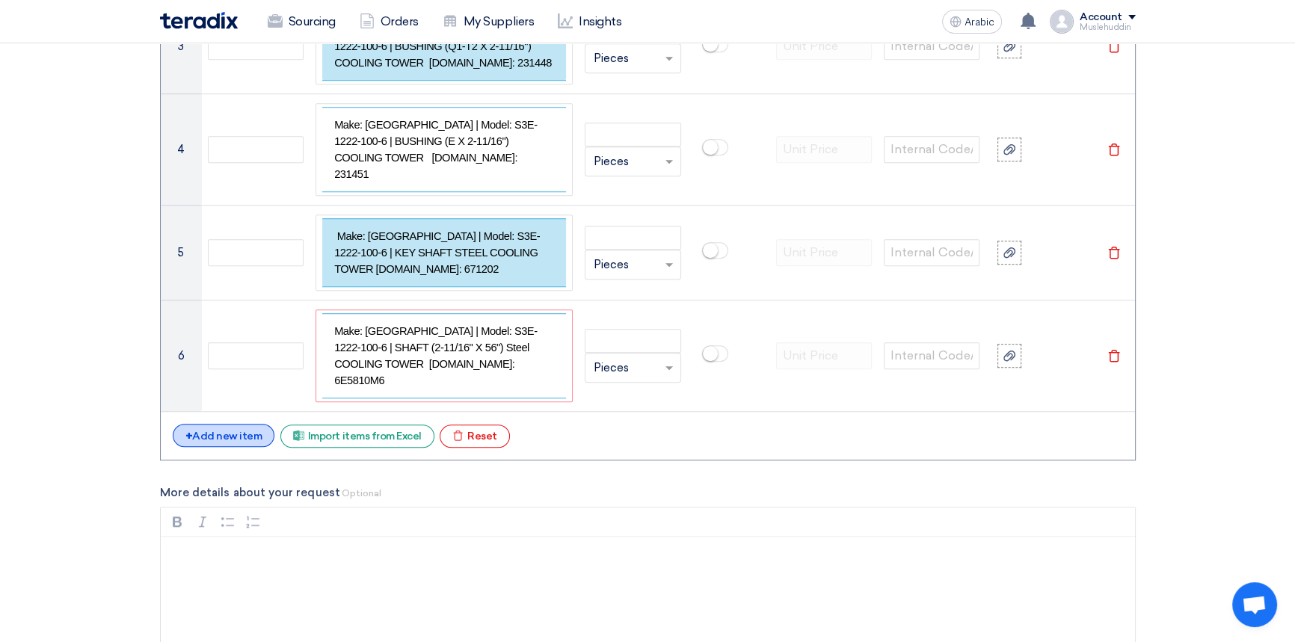
click at [224, 430] on font "Add new item" at bounding box center [227, 436] width 70 height 13
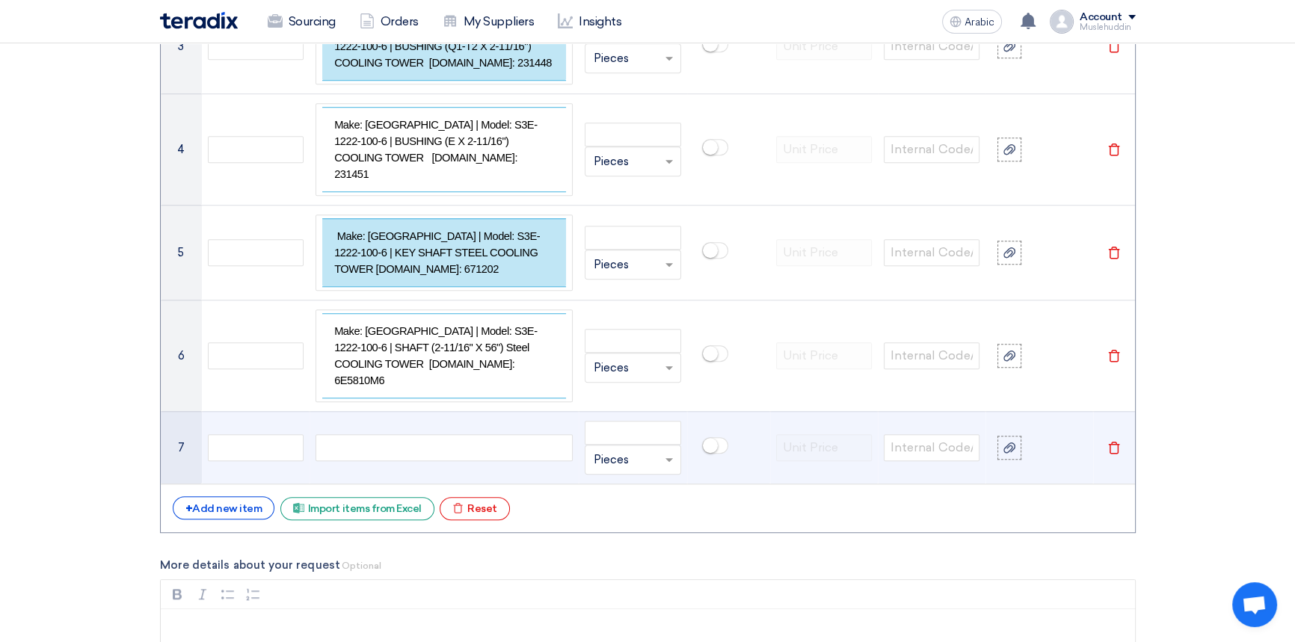
click at [415, 434] on div at bounding box center [443, 447] width 257 height 27
click at [385, 434] on div at bounding box center [443, 447] width 257 height 27
paste div
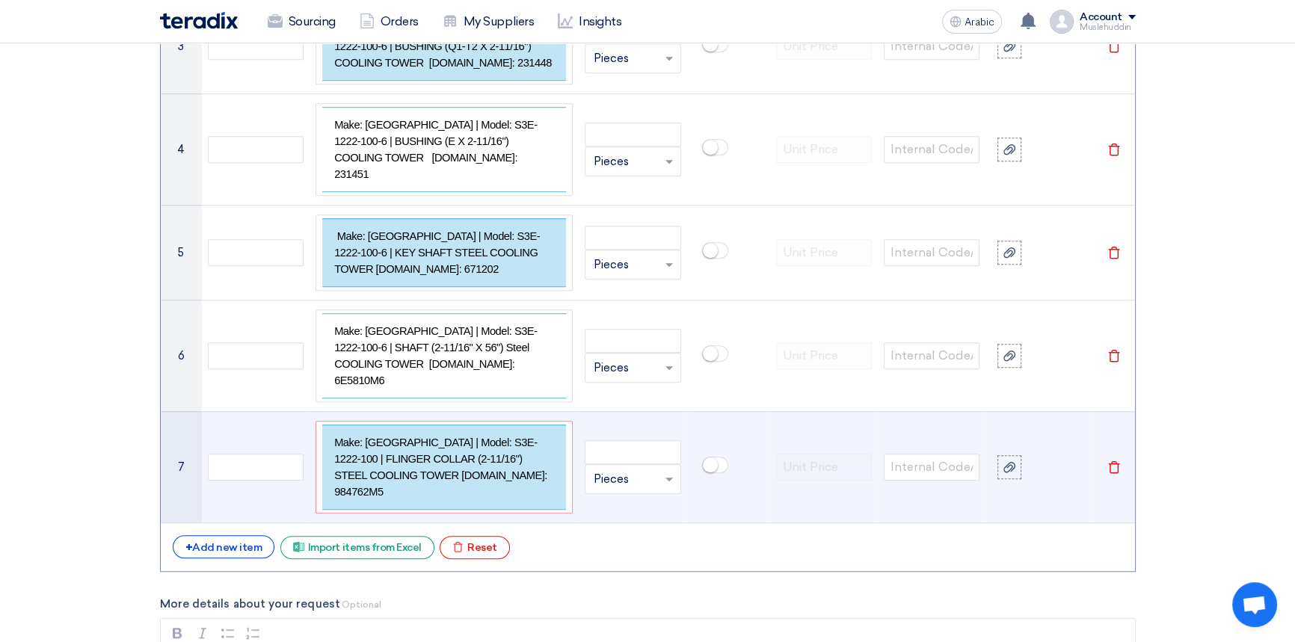
scroll to position [1400, 0]
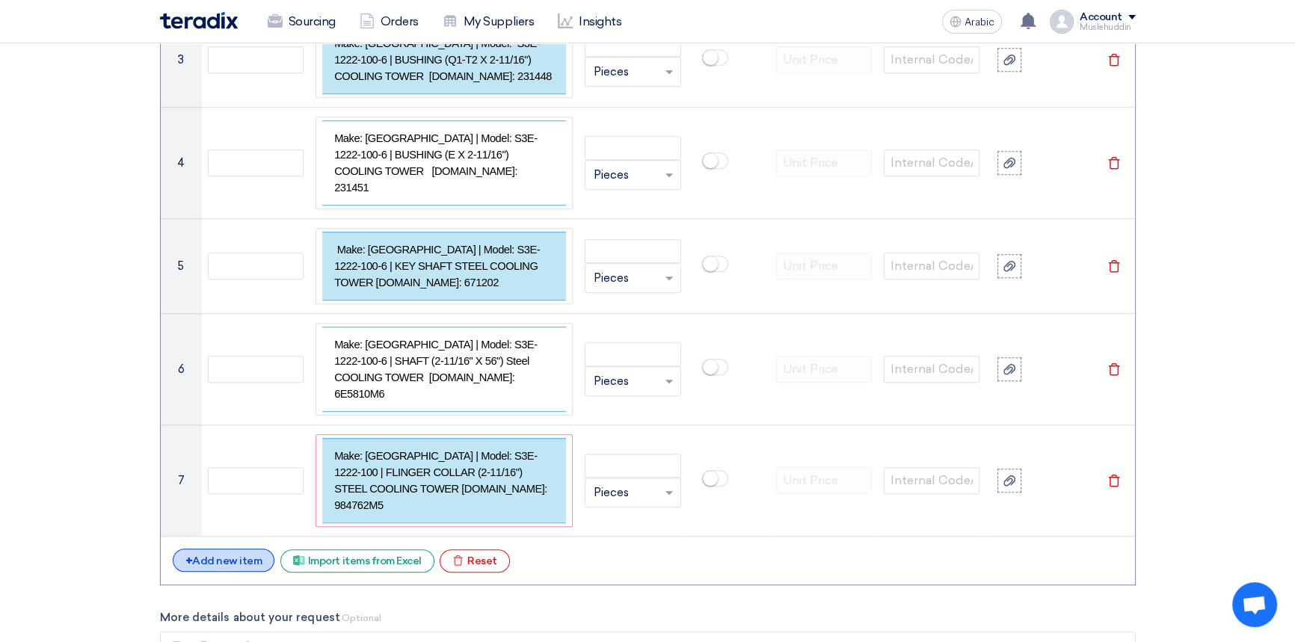
click at [238, 555] on font "Add new item" at bounding box center [227, 561] width 70 height 13
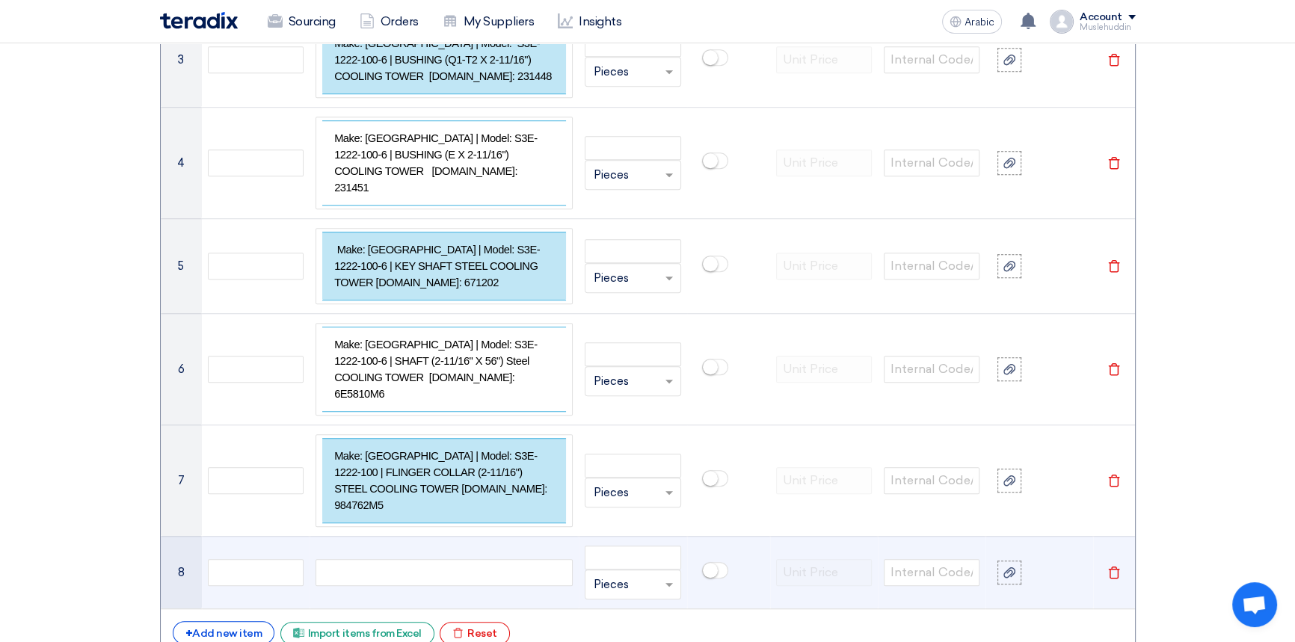
click at [430, 559] on div at bounding box center [443, 572] width 257 height 27
paste div
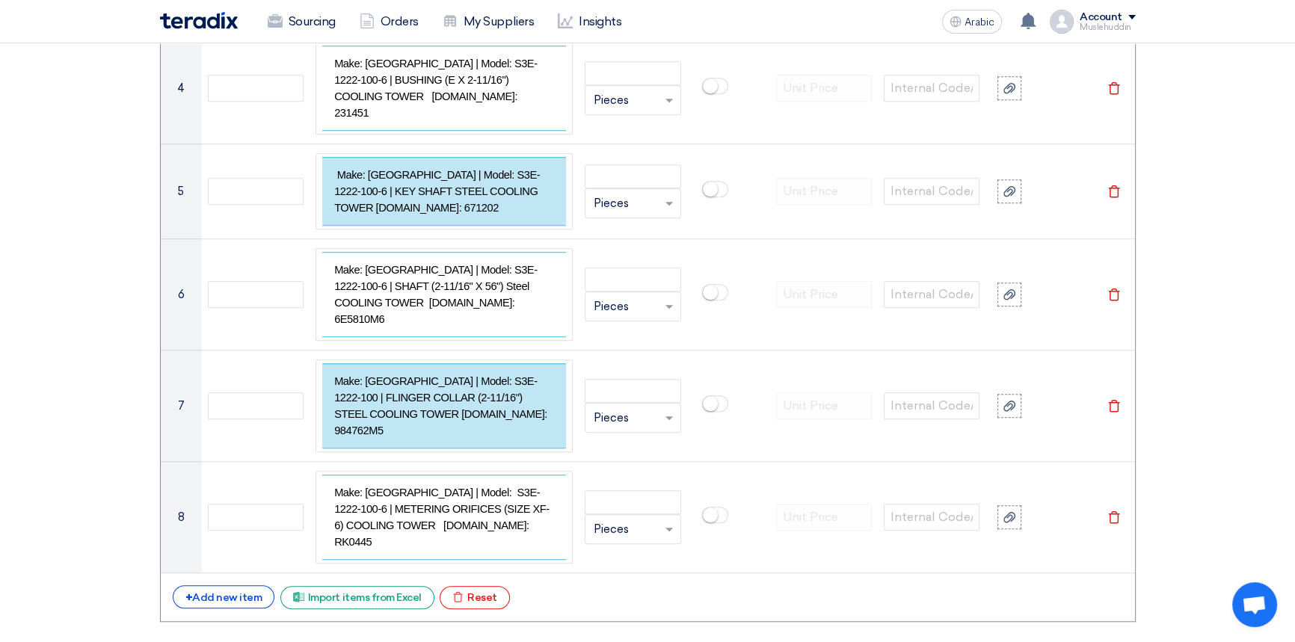
scroll to position [1591, 0]
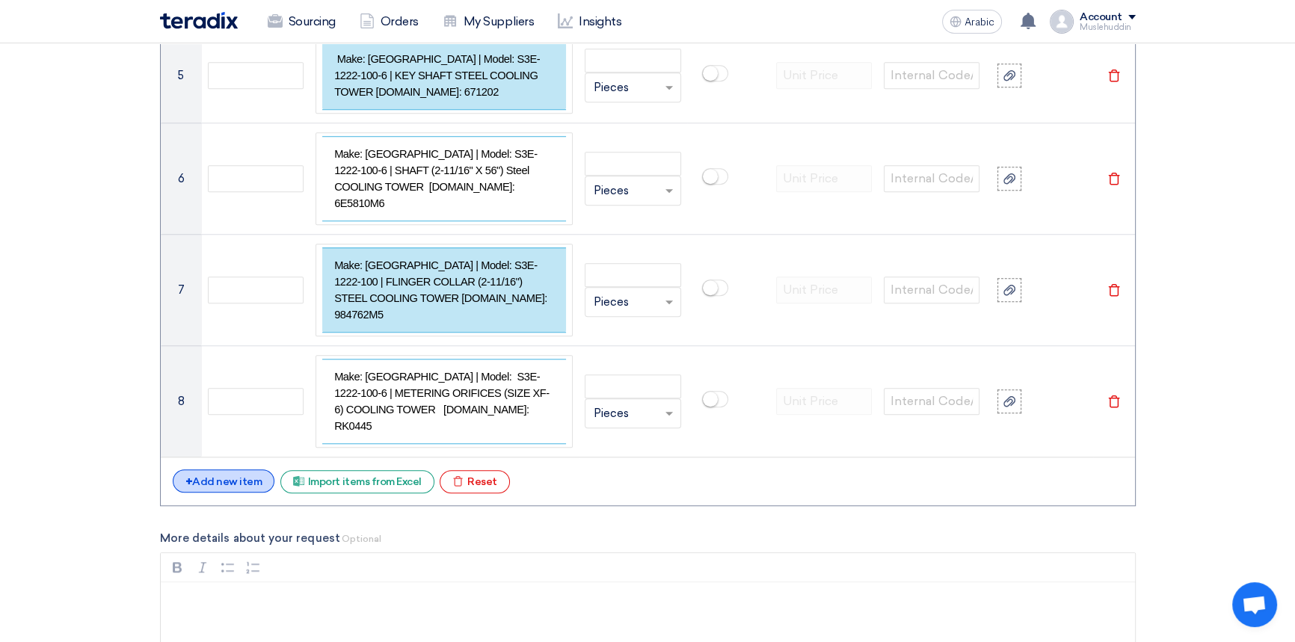
click at [252, 475] on font "Add new item" at bounding box center [227, 481] width 70 height 13
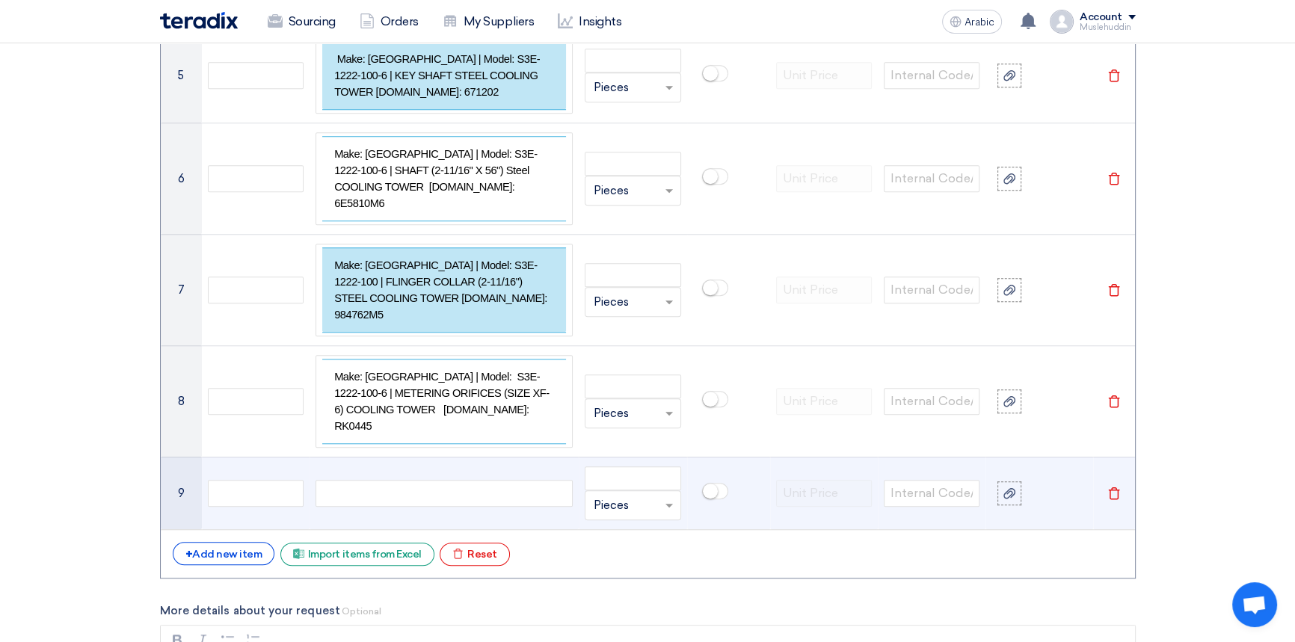
click at [373, 480] on div at bounding box center [443, 493] width 257 height 27
paste div
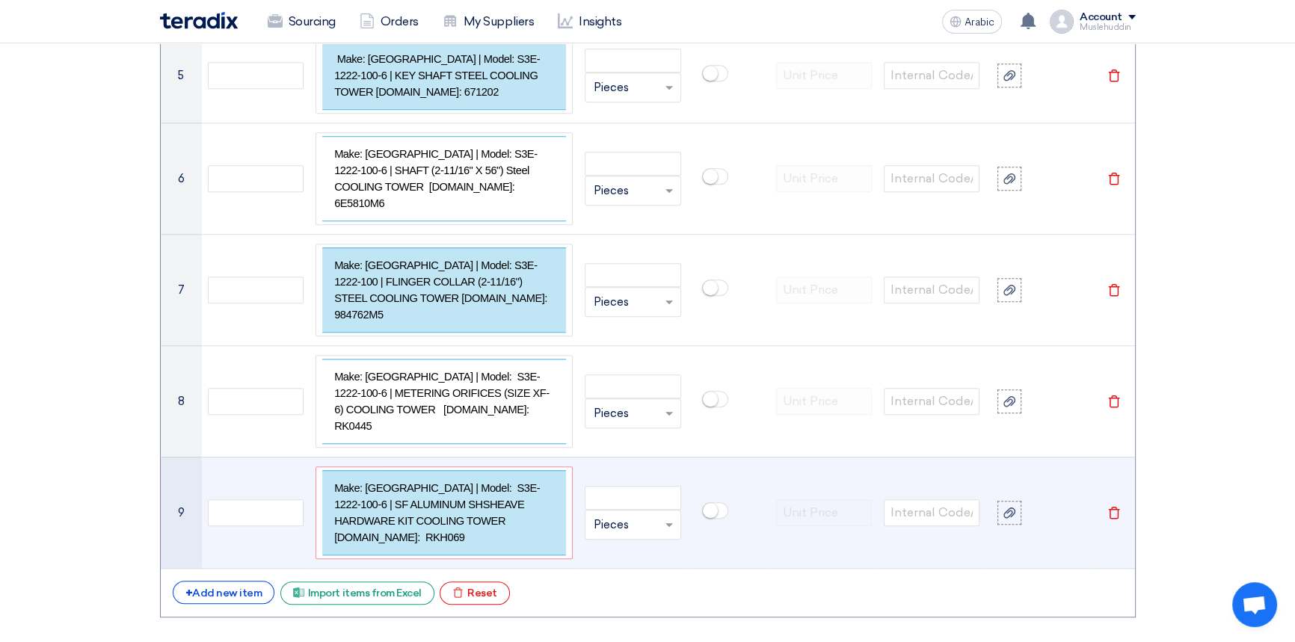
scroll to position [1577, 0]
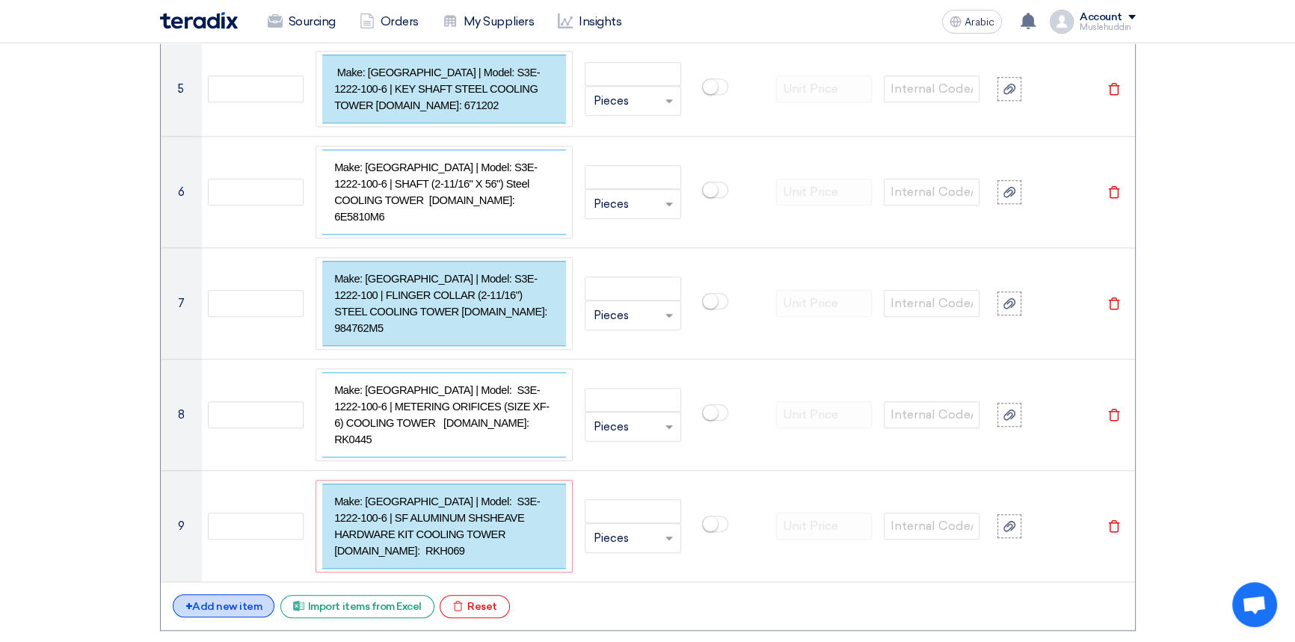
click at [232, 600] on font "Add new item" at bounding box center [227, 606] width 70 height 13
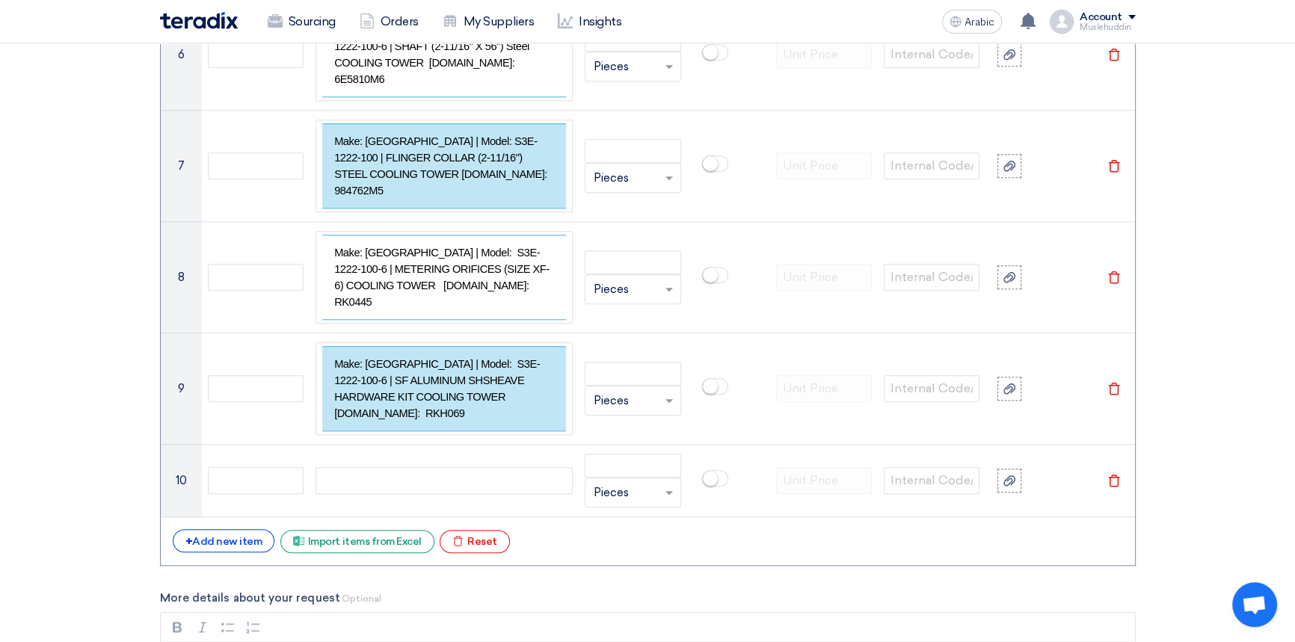
scroll to position [1780, 0]
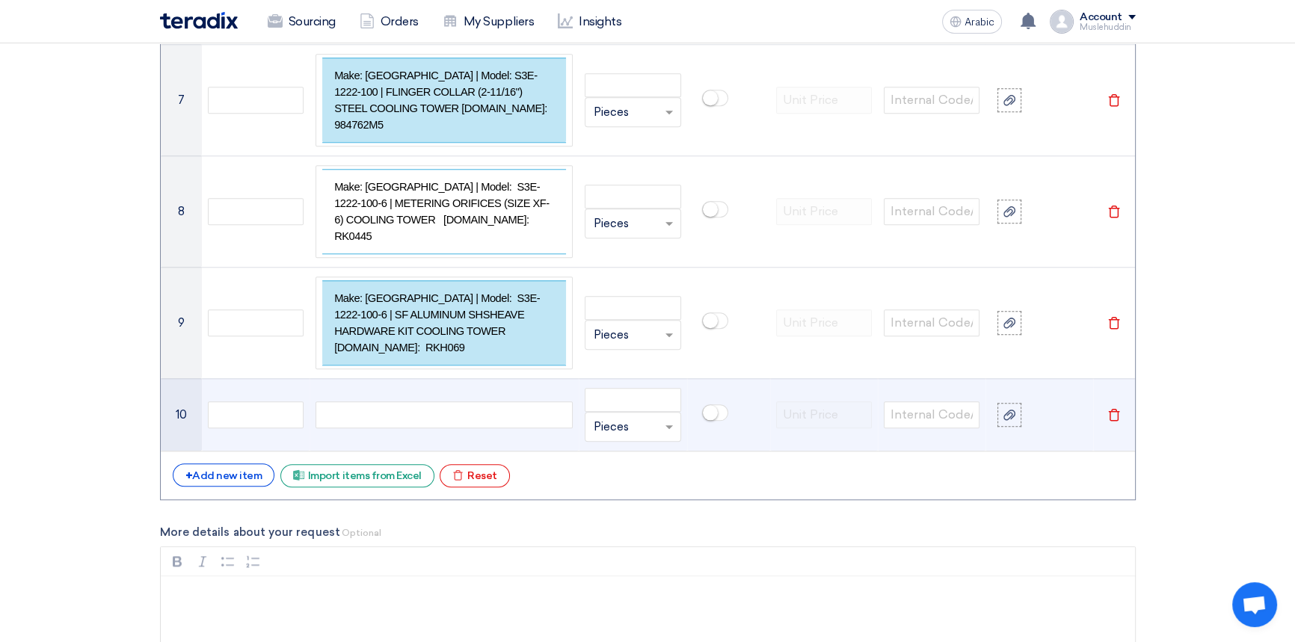
click at [413, 401] on div at bounding box center [443, 414] width 257 height 27
click at [410, 401] on div at bounding box center [443, 414] width 257 height 27
paste div
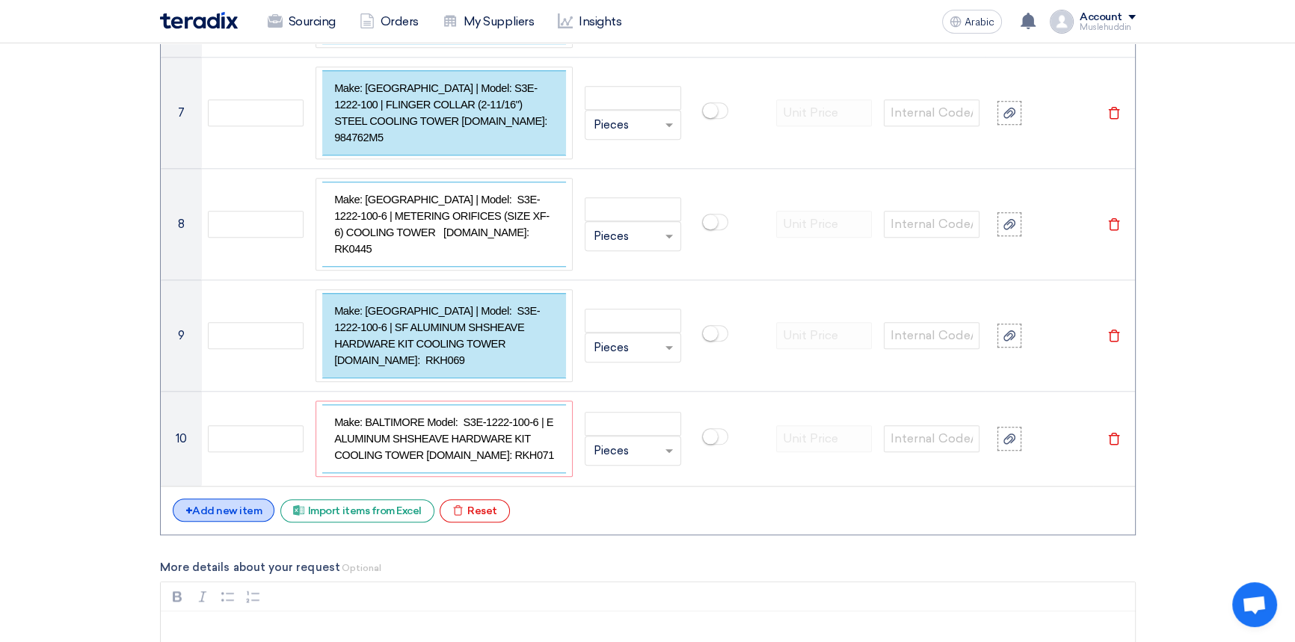
click at [232, 505] on font "Add new item" at bounding box center [227, 511] width 70 height 13
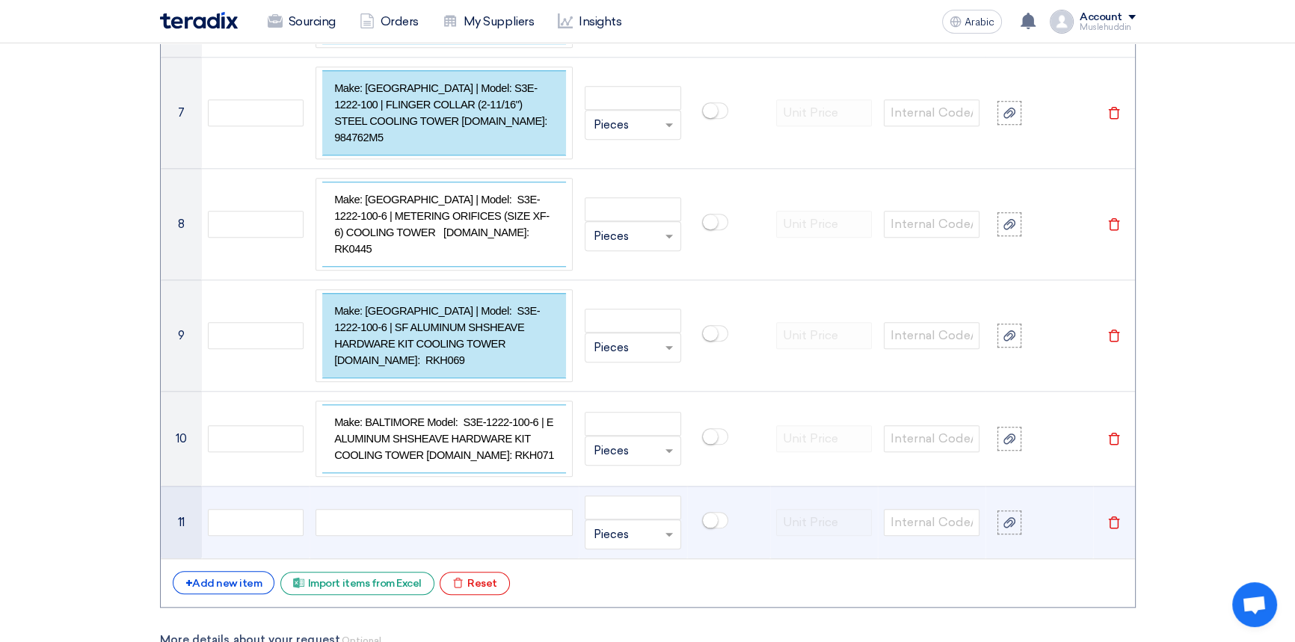
click at [434, 509] on div at bounding box center [443, 522] width 257 height 27
paste div
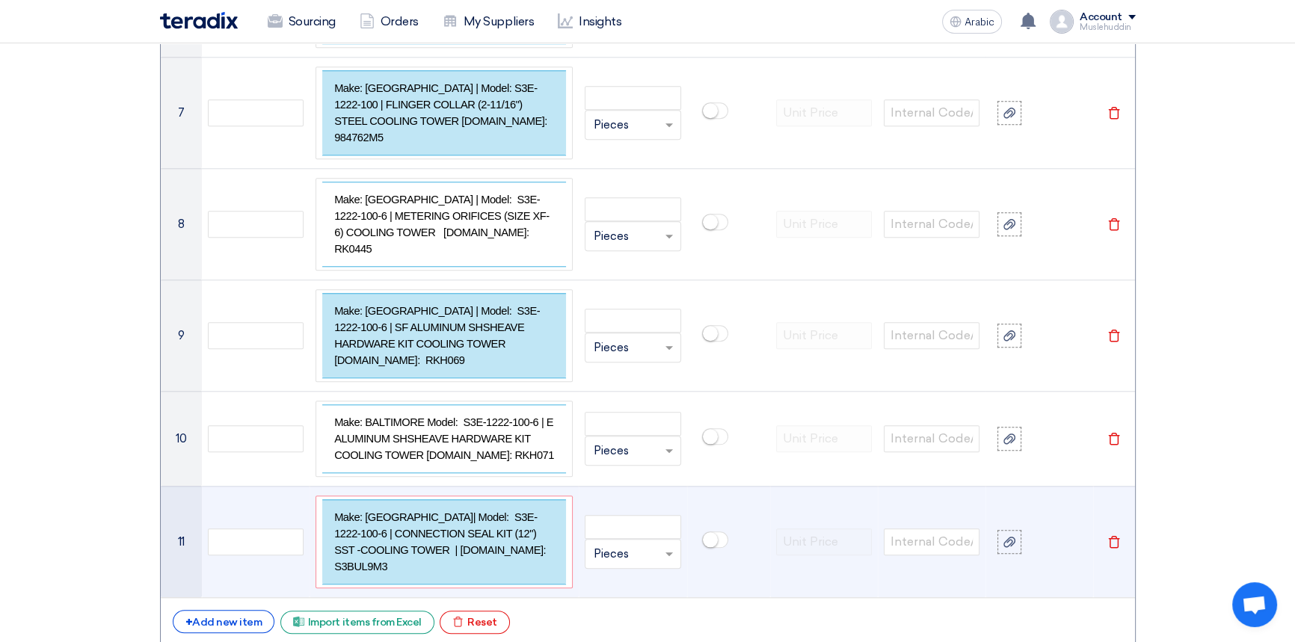
scroll to position [1754, 0]
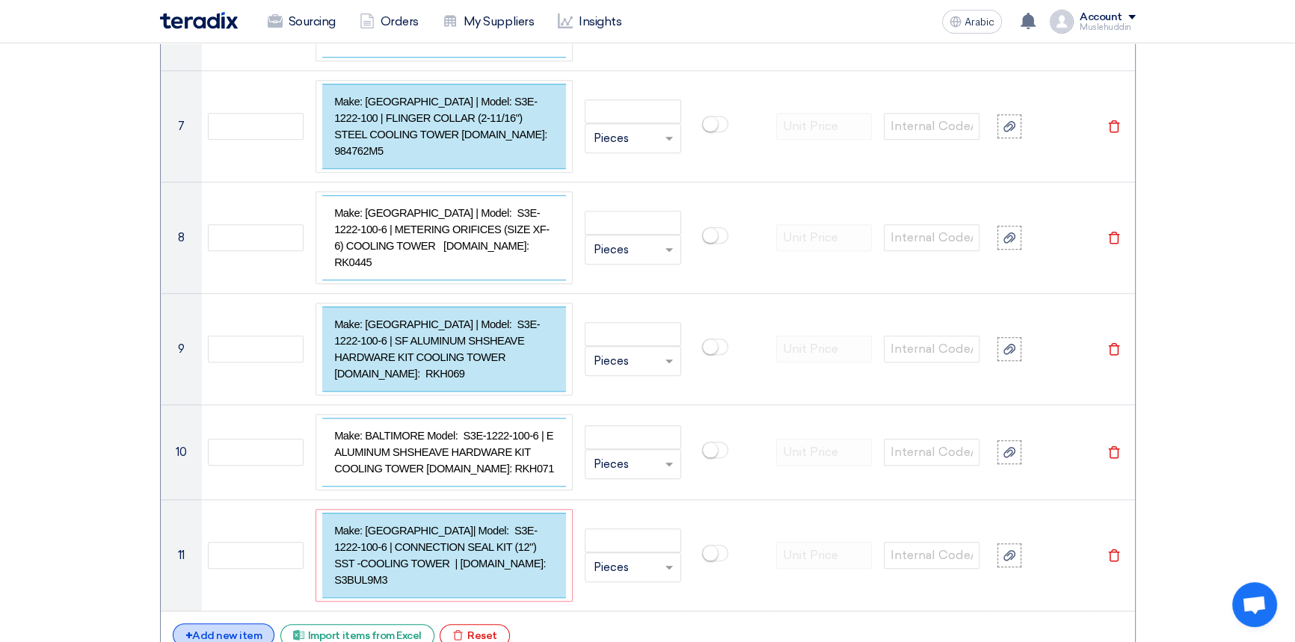
click at [238, 629] on font "Add new item" at bounding box center [227, 635] width 70 height 13
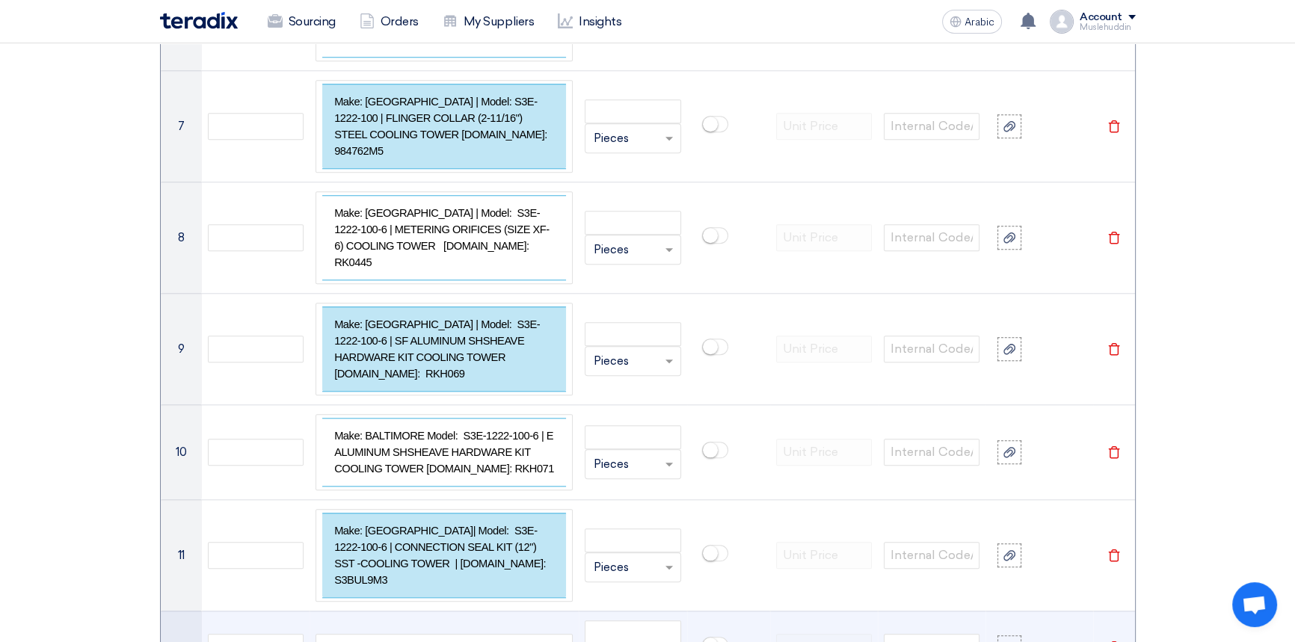
click at [448, 634] on div at bounding box center [443, 647] width 257 height 27
paste div
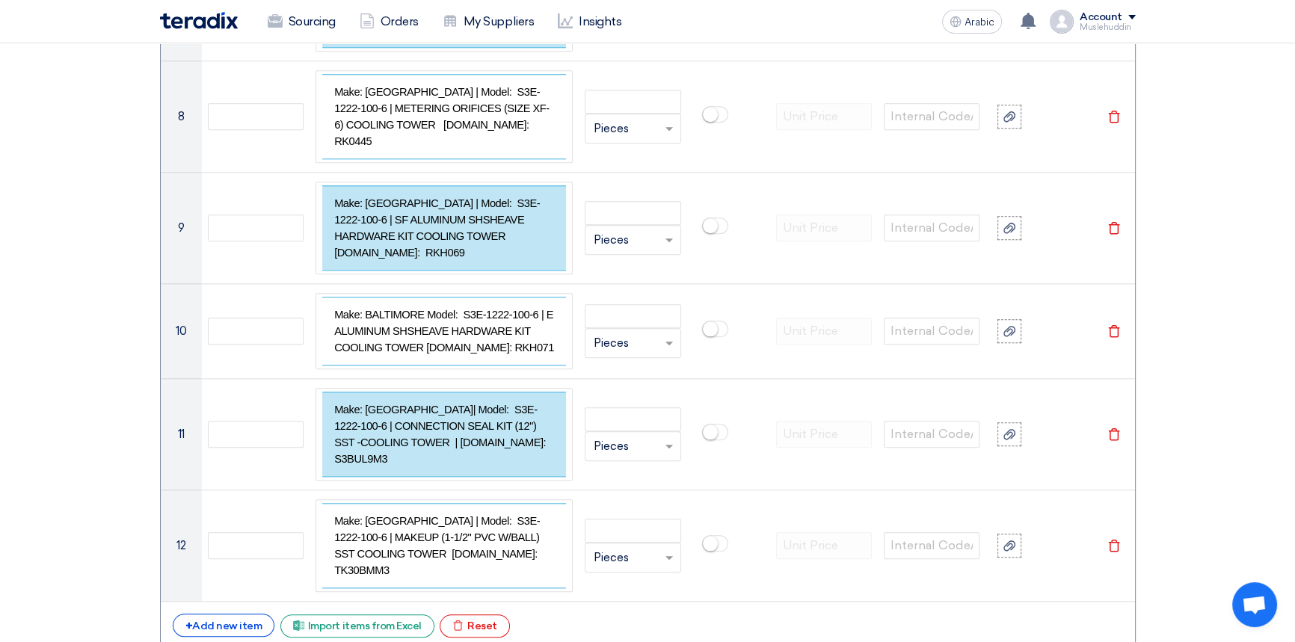
scroll to position [1876, 0]
click at [236, 619] on font "Add new item" at bounding box center [227, 625] width 70 height 13
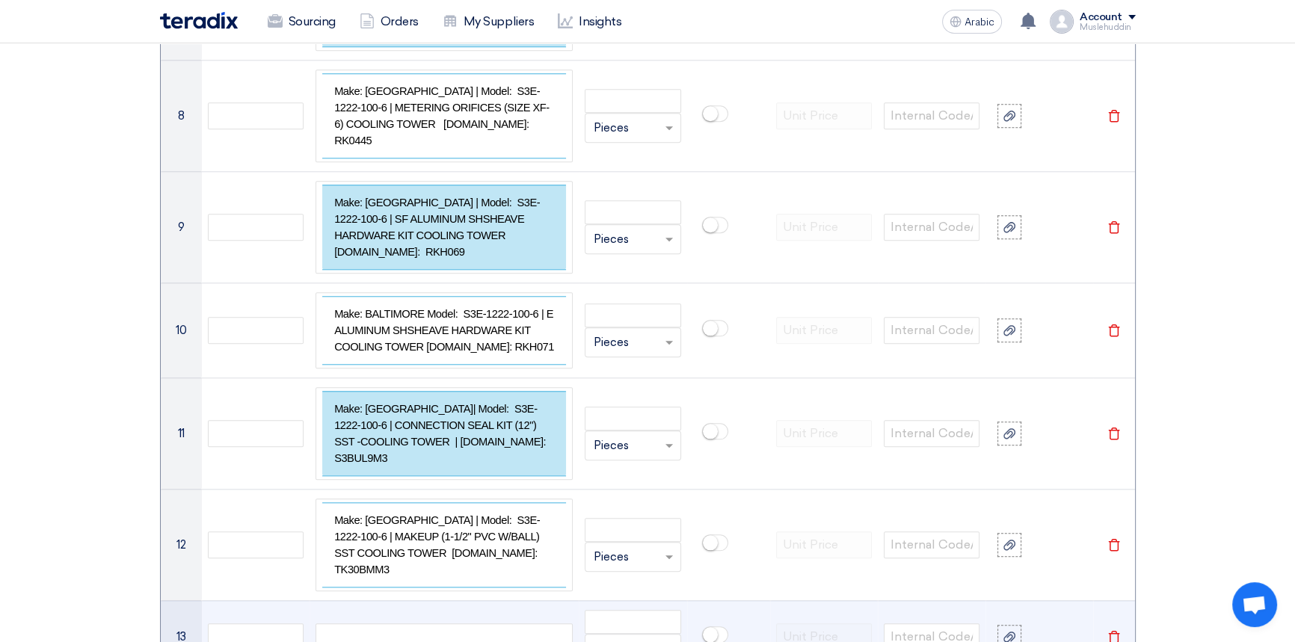
click at [398, 623] on div at bounding box center [443, 636] width 257 height 27
paste div
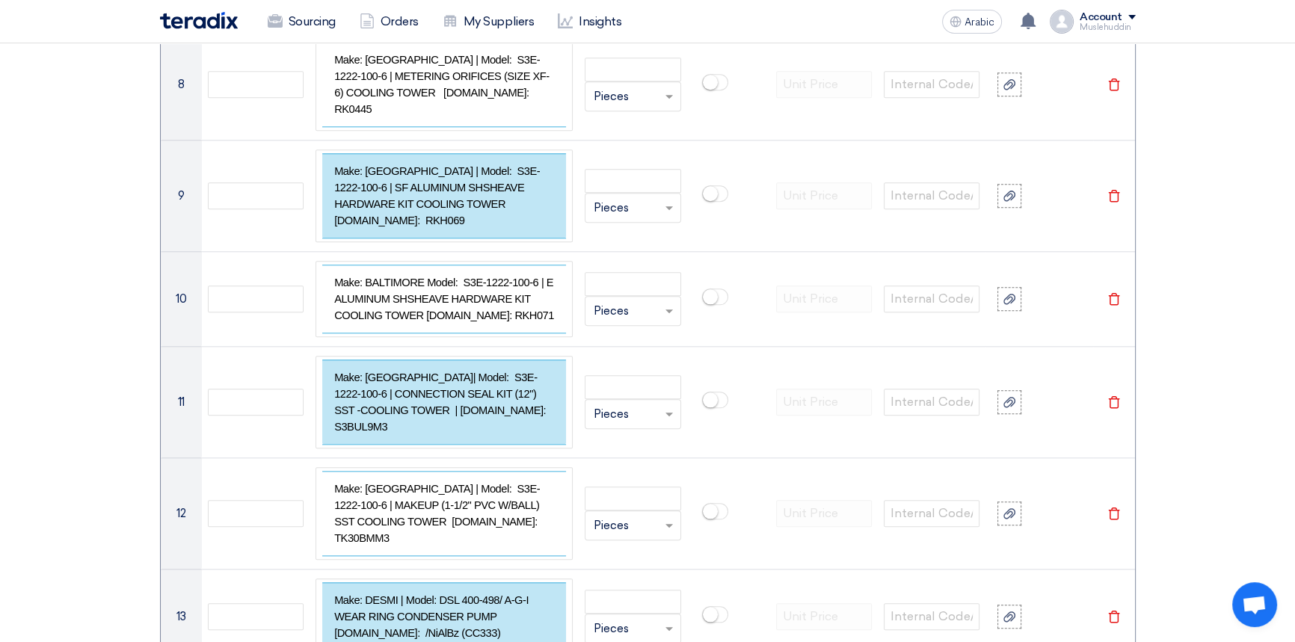
scroll to position [1931, 0]
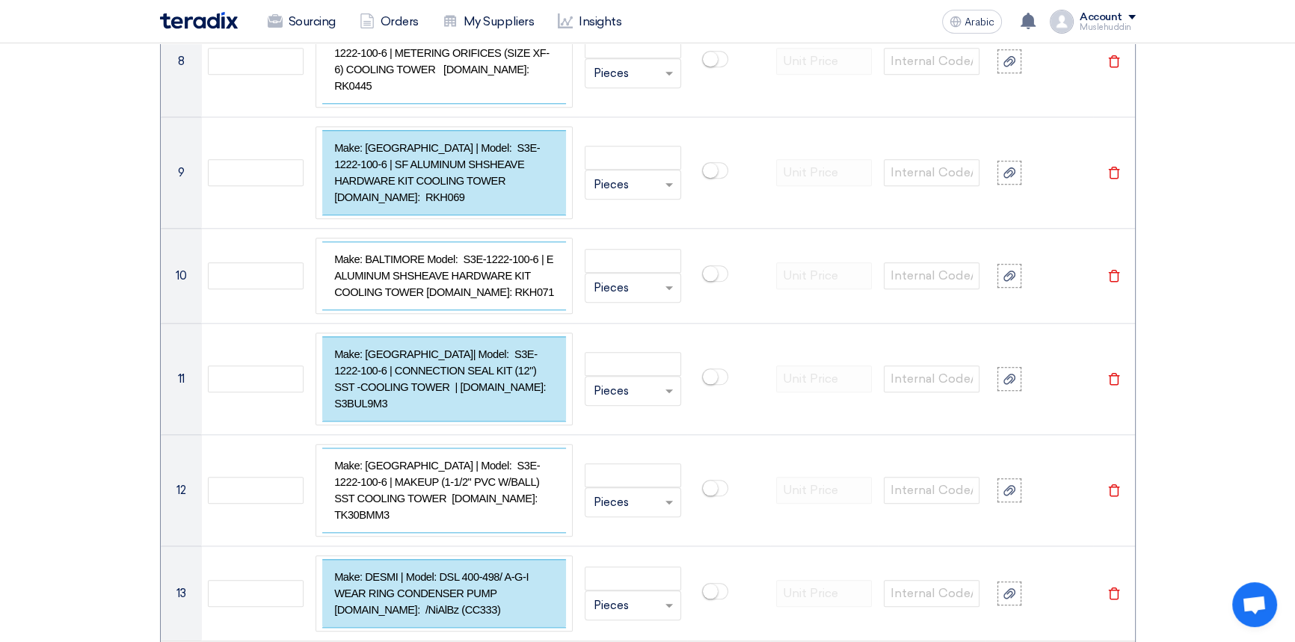
paste div
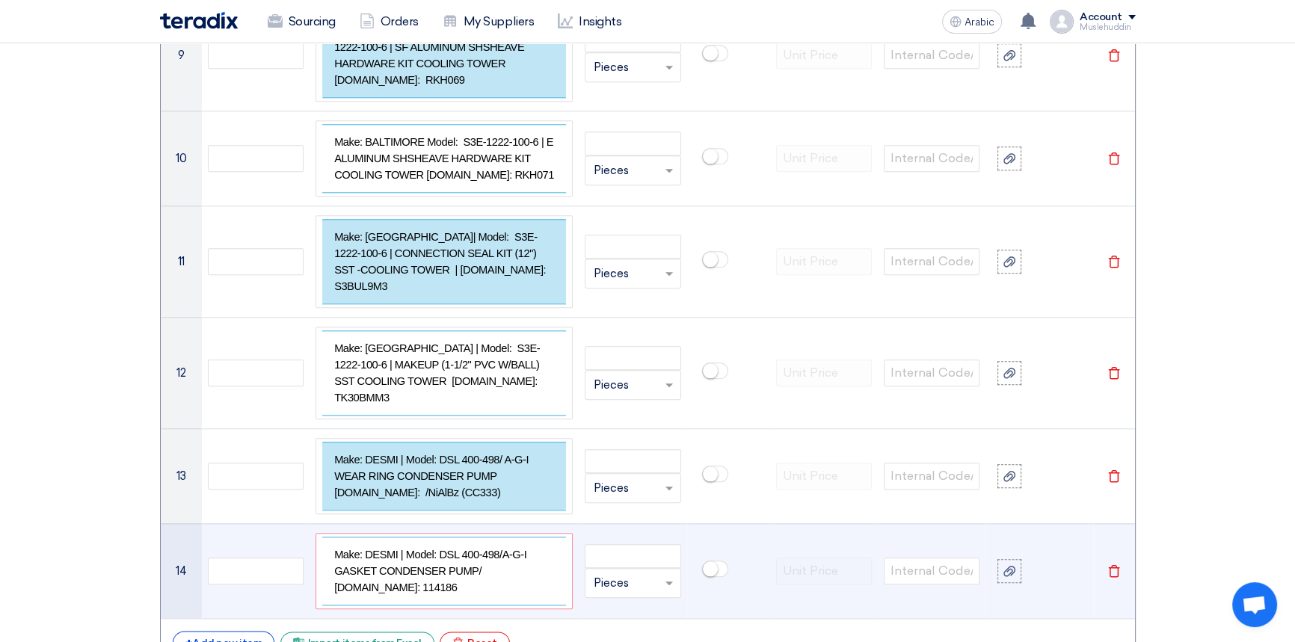
scroll to position [2053, 0]
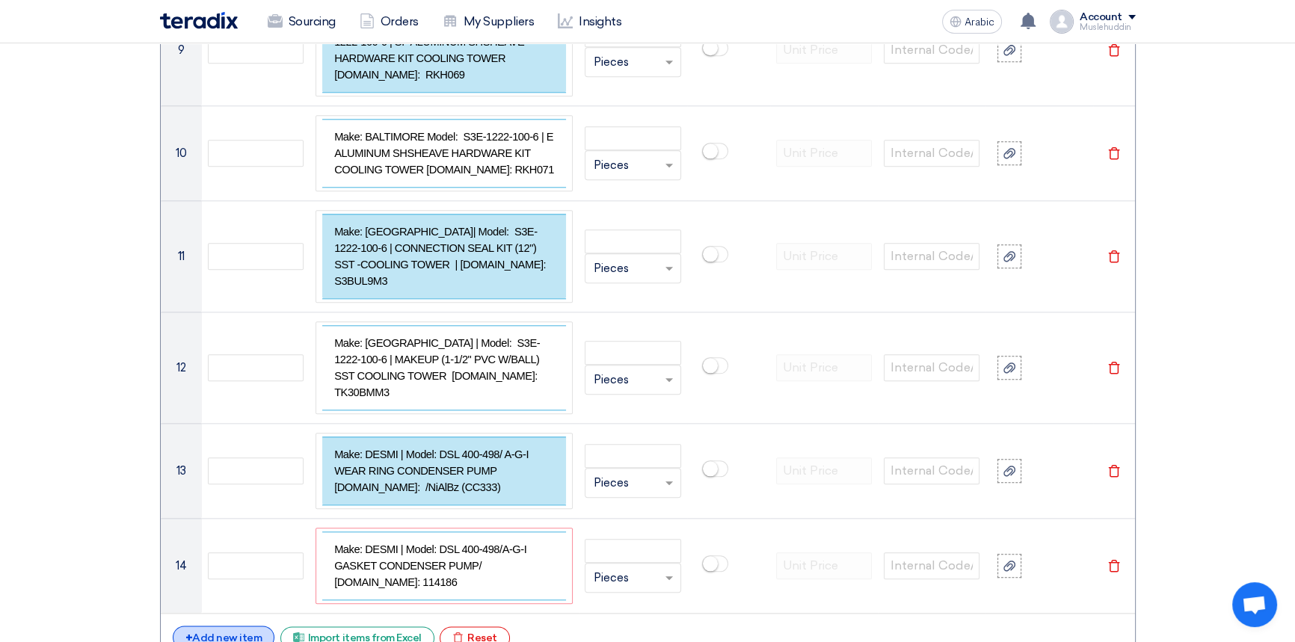
click at [238, 632] on font "Add new item" at bounding box center [227, 638] width 70 height 13
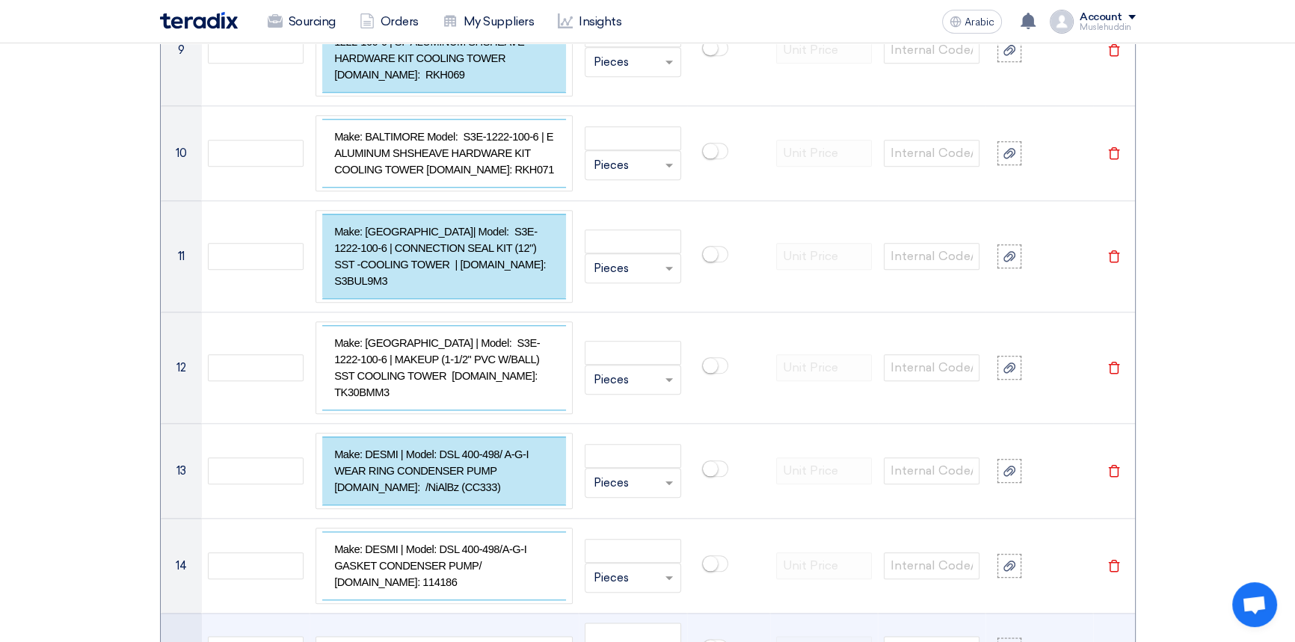
click at [463, 636] on div at bounding box center [443, 649] width 257 height 27
click at [436, 636] on div at bounding box center [443, 649] width 257 height 27
paste div
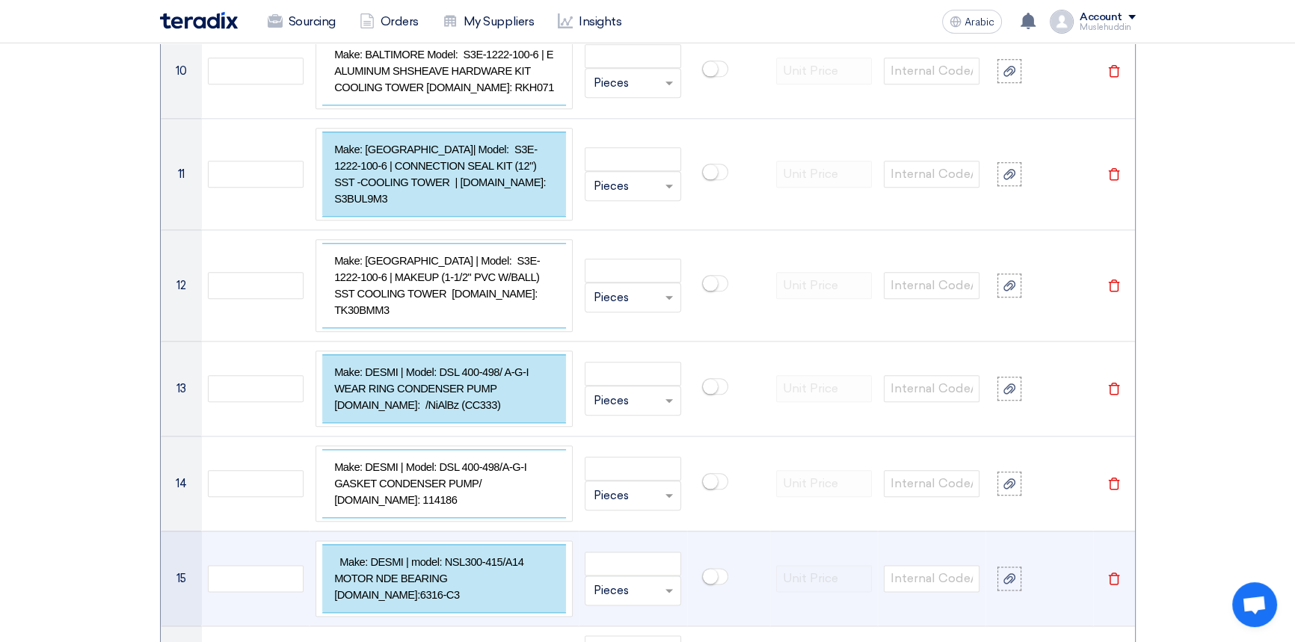
scroll to position [2175, 0]
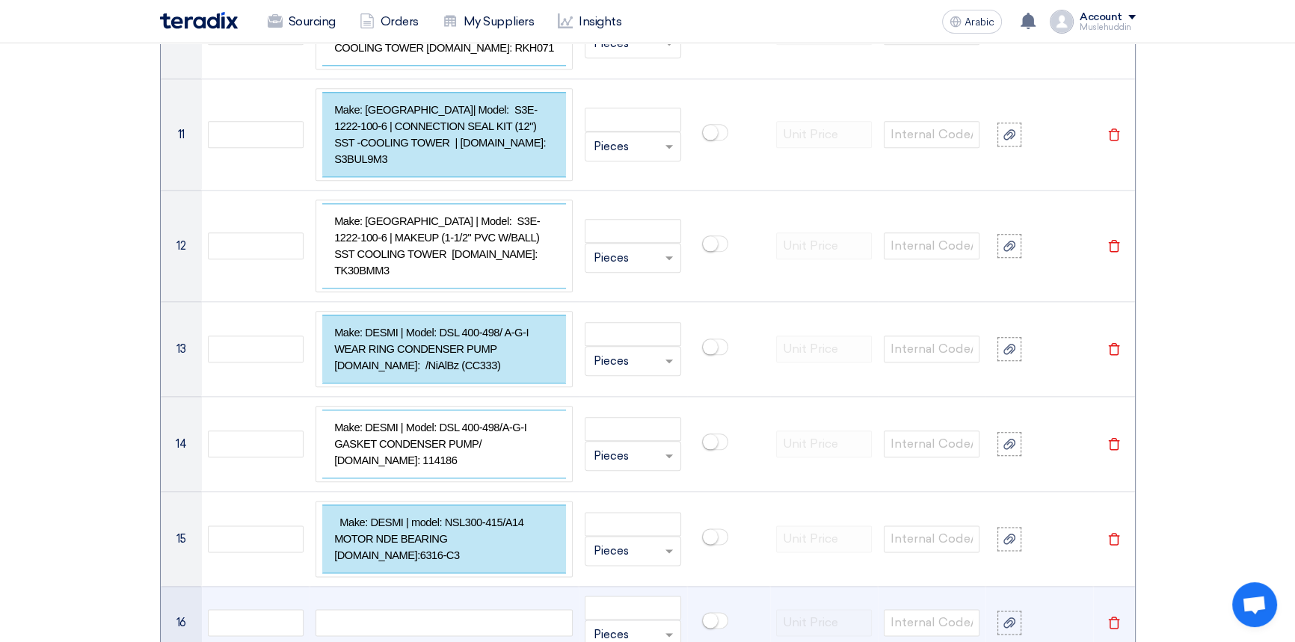
click at [444, 609] on div at bounding box center [443, 622] width 257 height 27
click at [437, 609] on div at bounding box center [443, 622] width 257 height 27
paste div
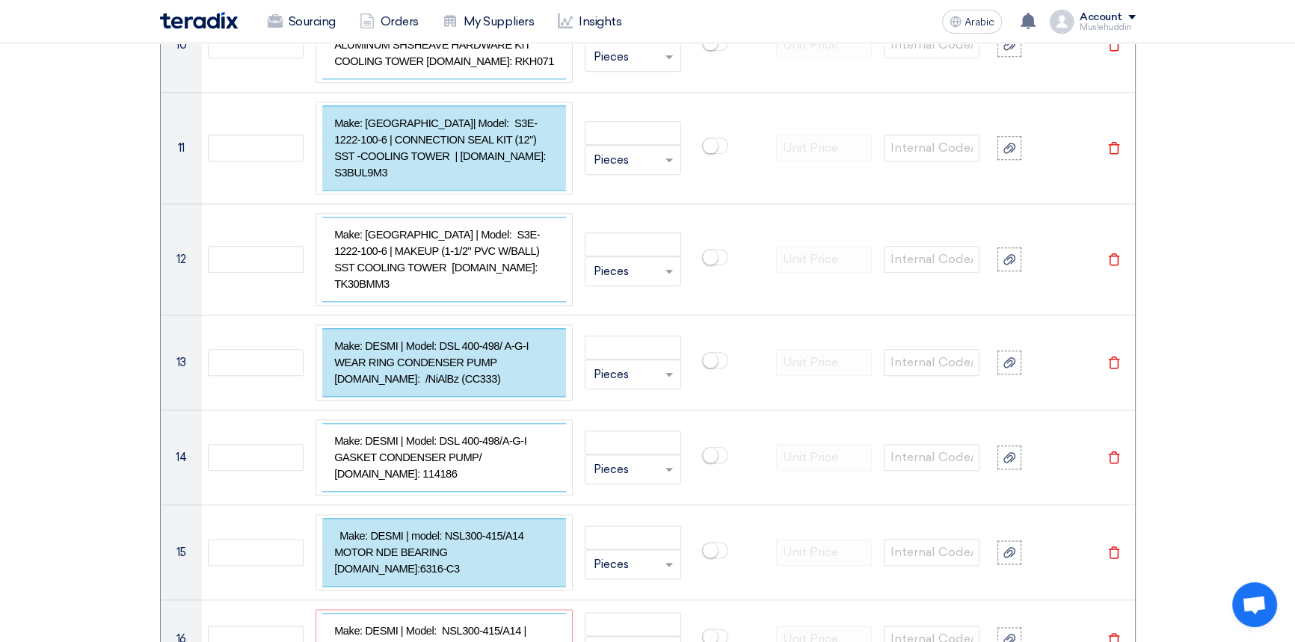
paste div
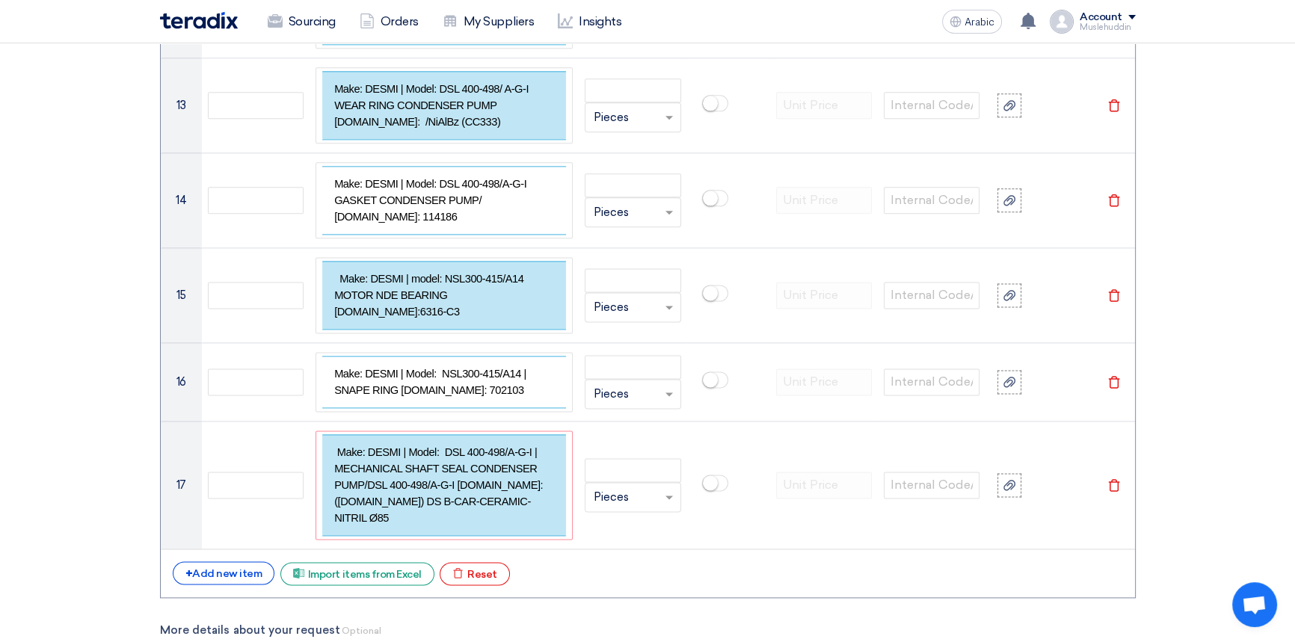
scroll to position [2420, 0]
click at [227, 566] on font "Add new item" at bounding box center [227, 572] width 70 height 13
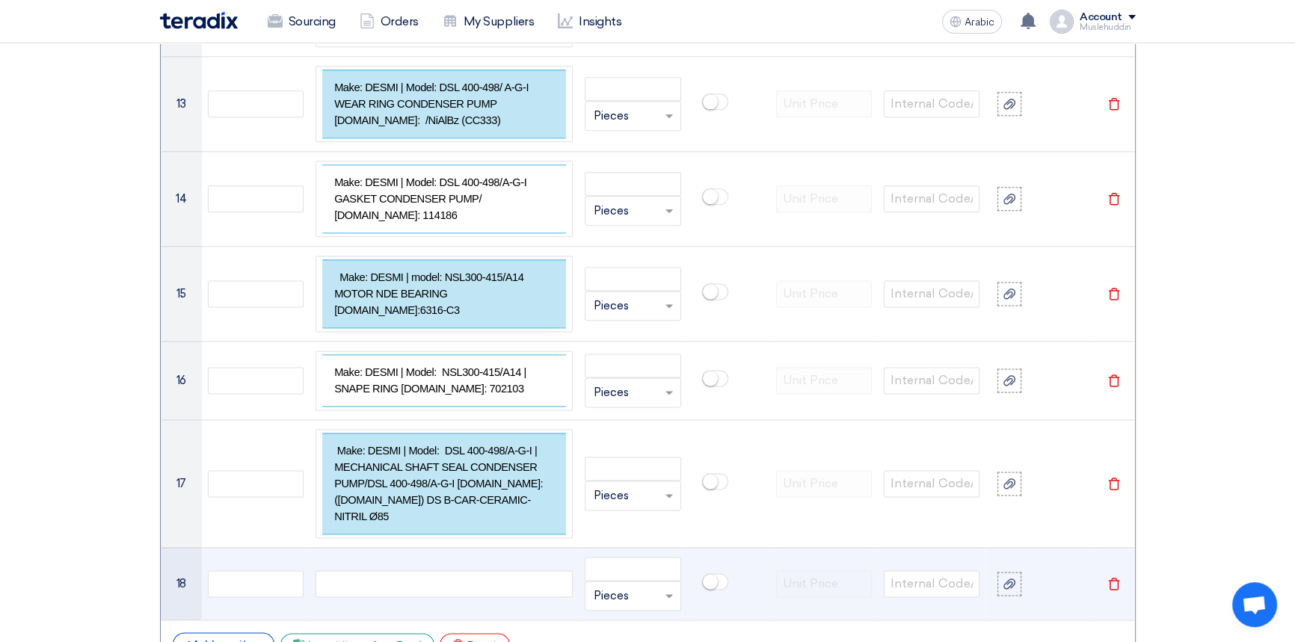
click at [376, 570] on div at bounding box center [443, 583] width 257 height 27
paste div
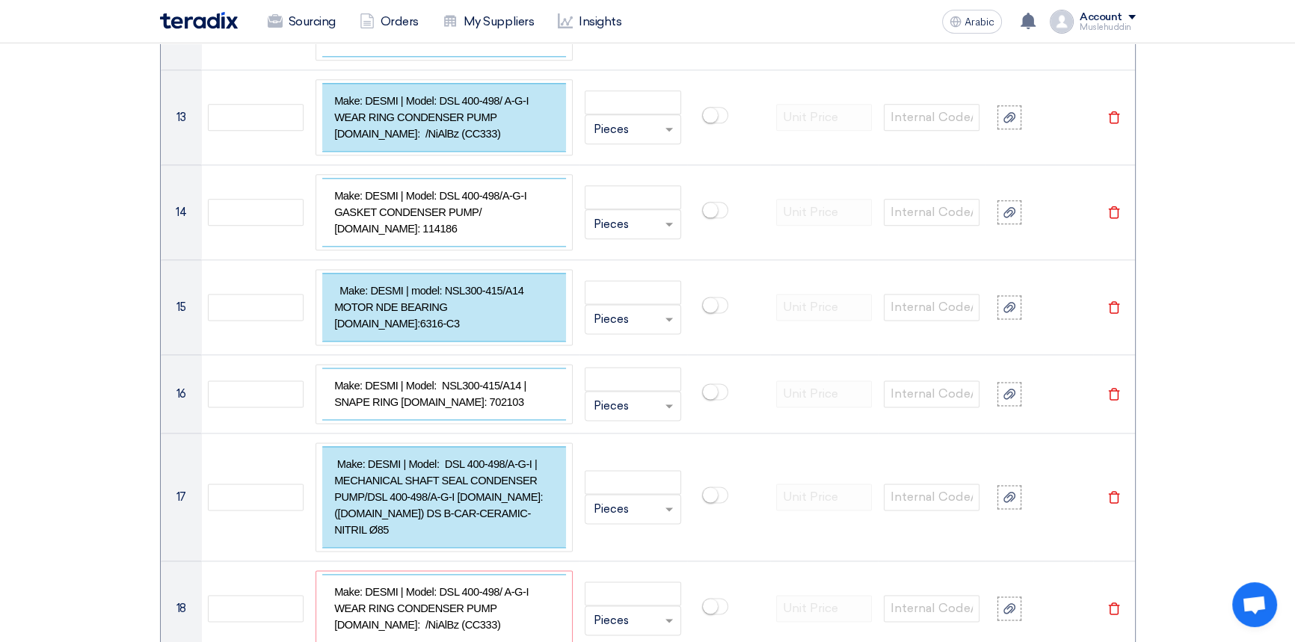
paste div
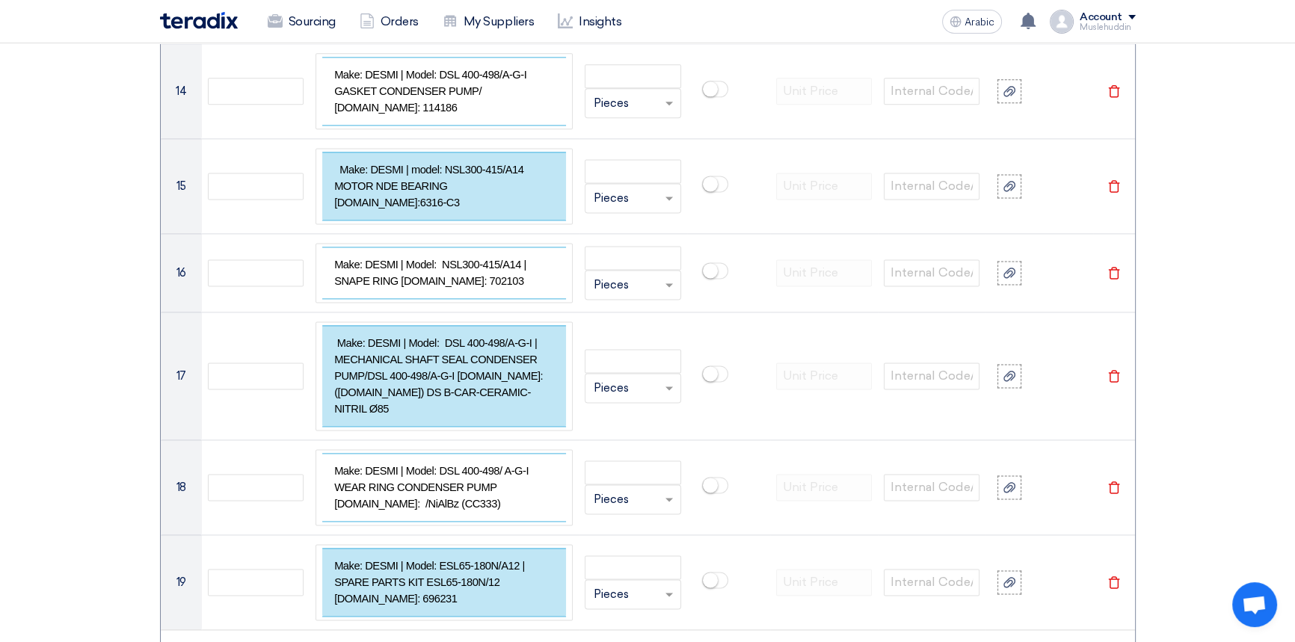
scroll to position [2529, 0]
click at [213, 641] on font "Add new item" at bounding box center [227, 653] width 70 height 13
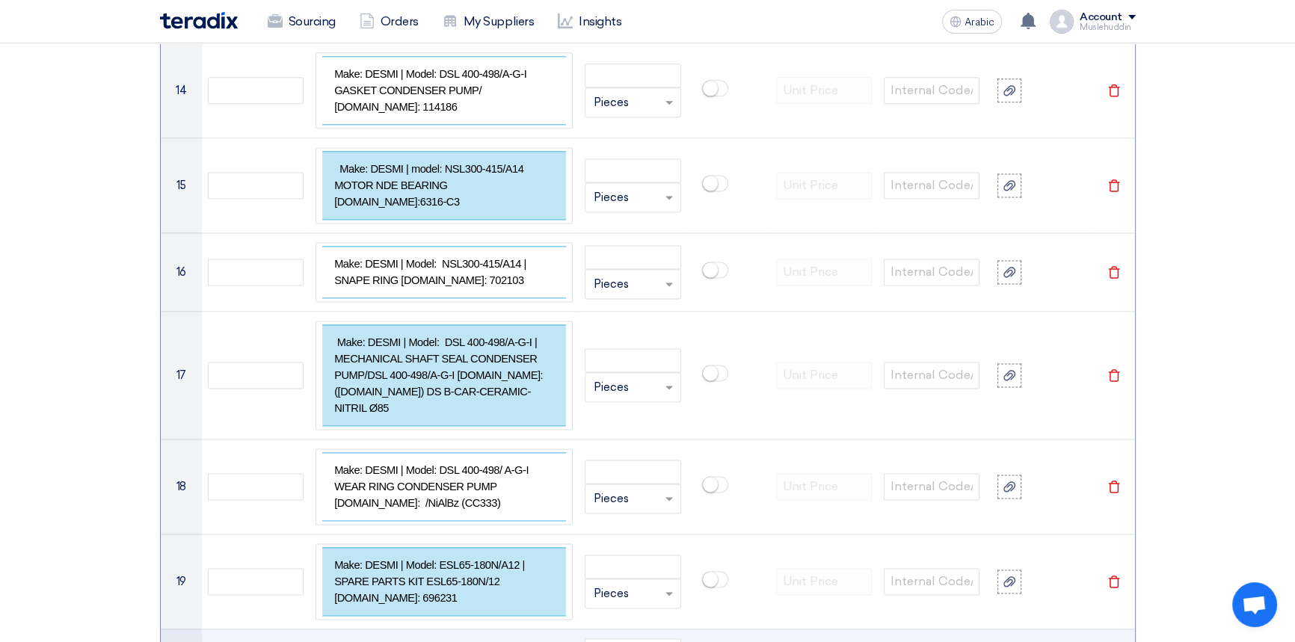
paste div
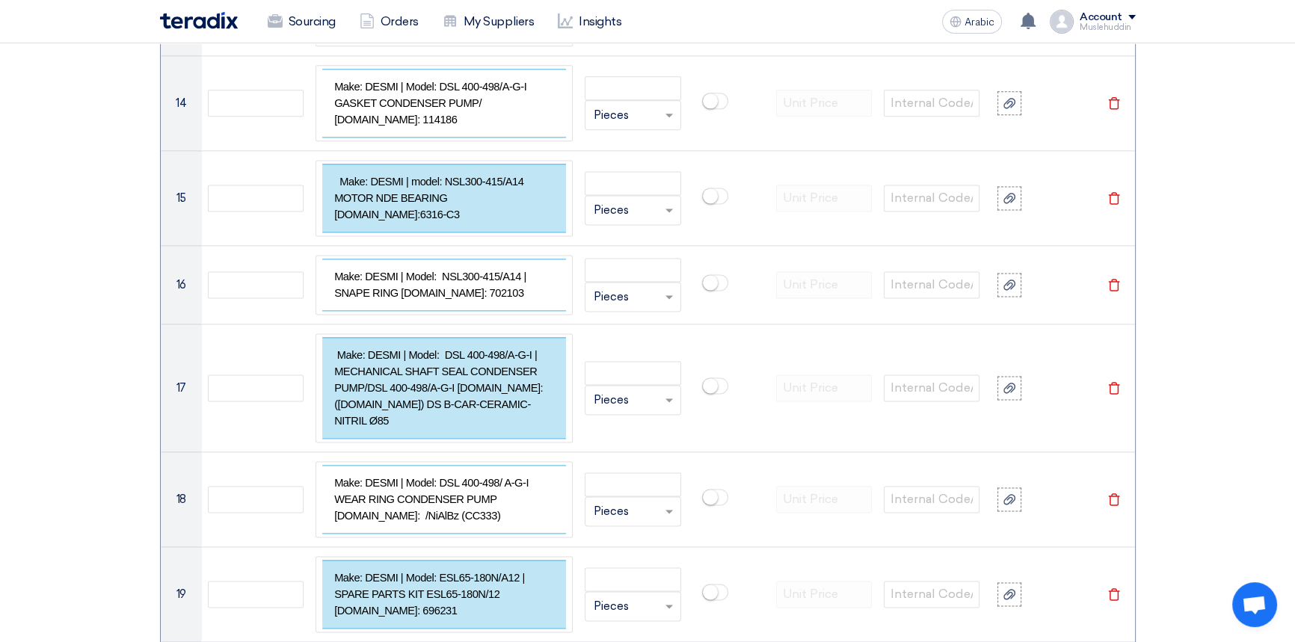
paste div
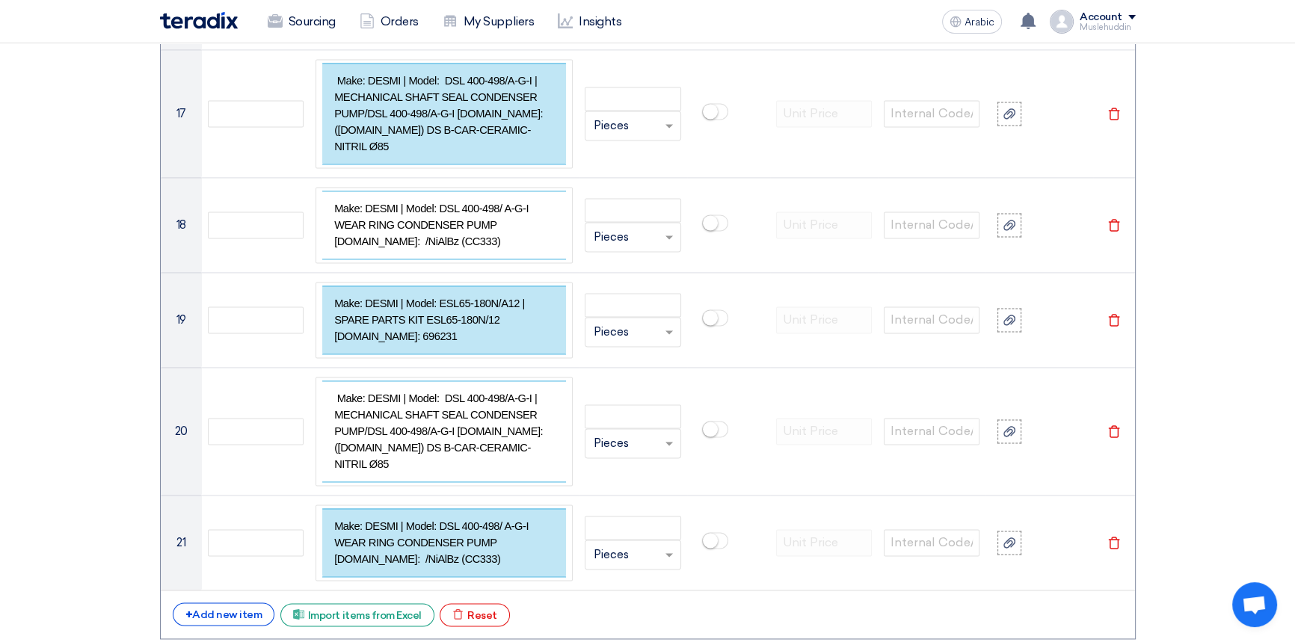
scroll to position [2798, 0]
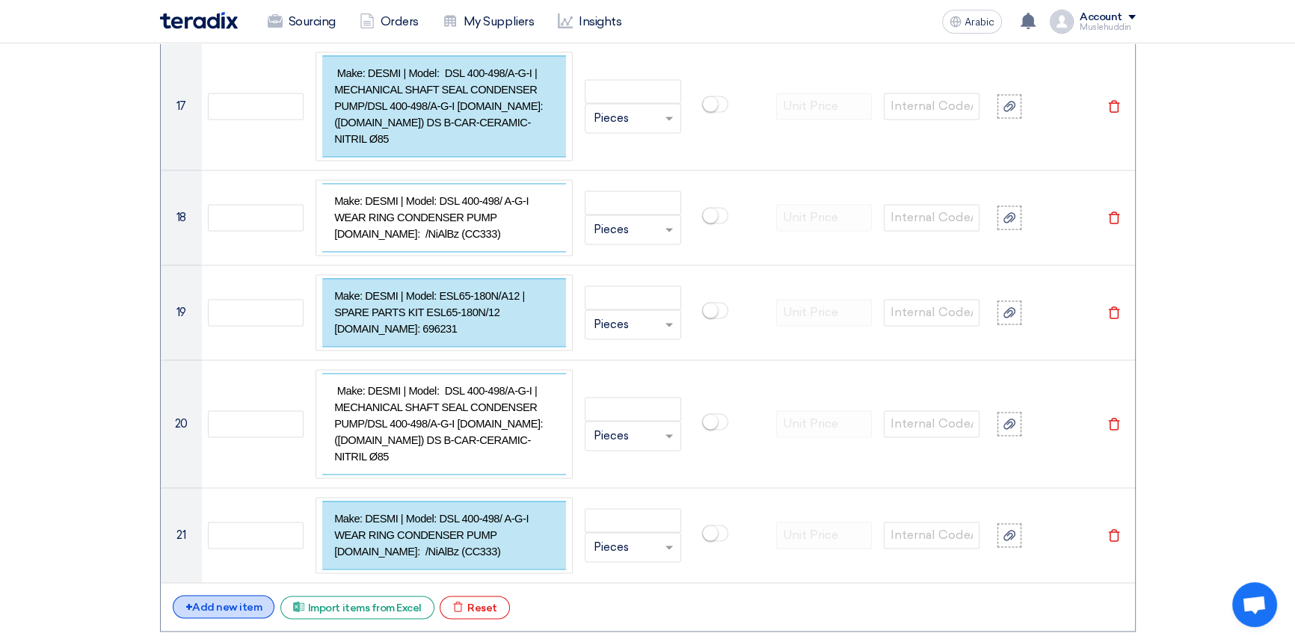
click at [245, 601] on font "Add new item" at bounding box center [227, 607] width 70 height 13
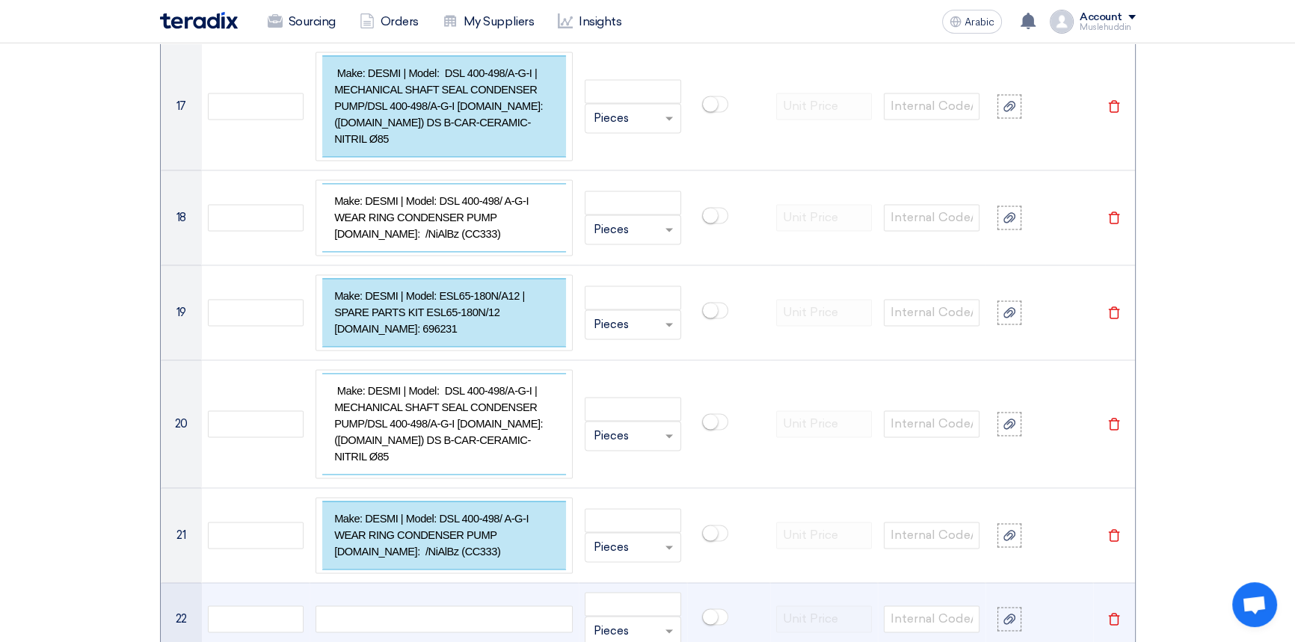
click at [445, 605] on div at bounding box center [443, 618] width 257 height 27
paste div
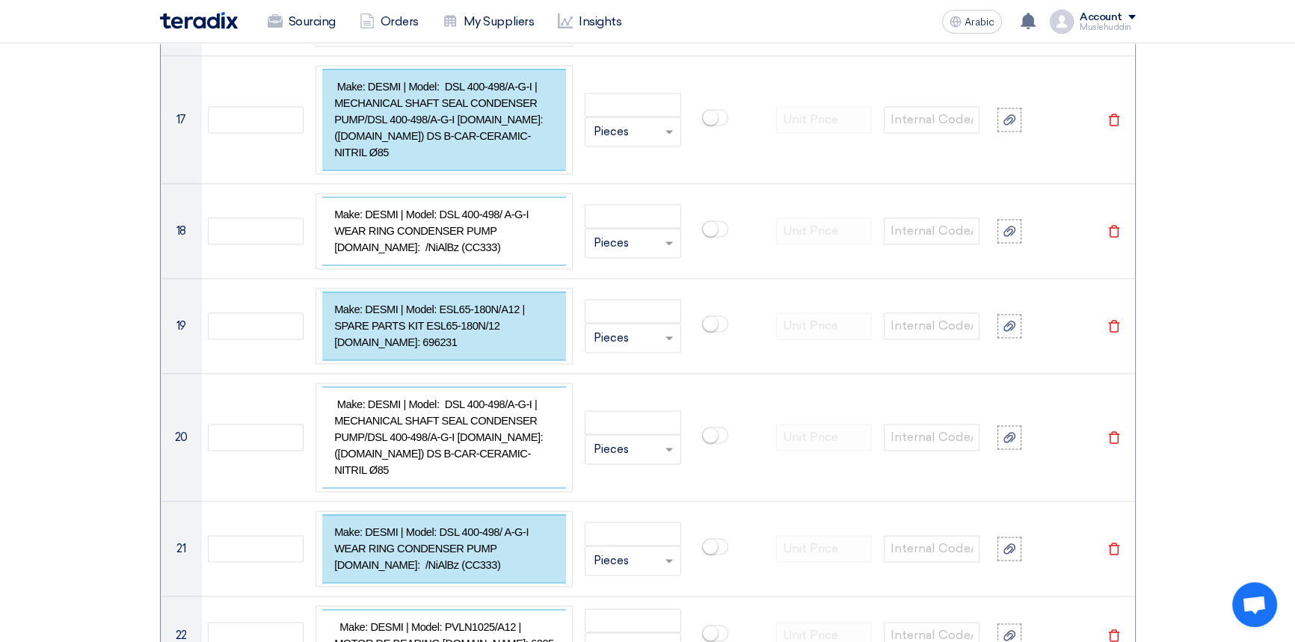
paste div
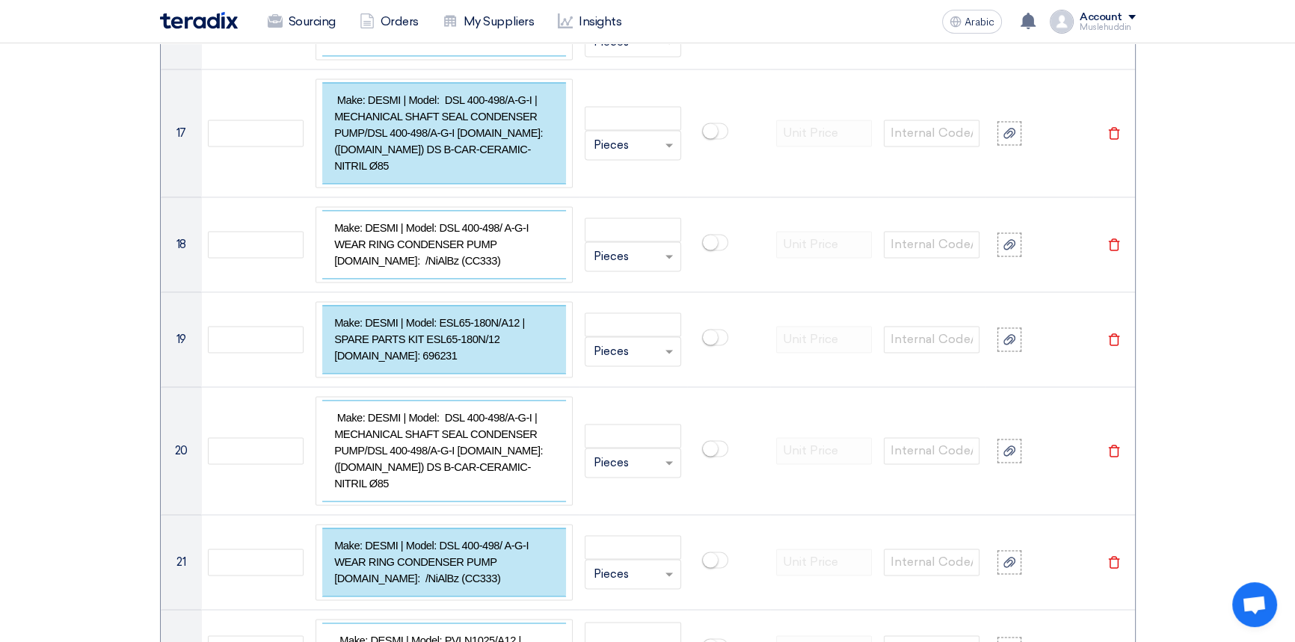
paste div
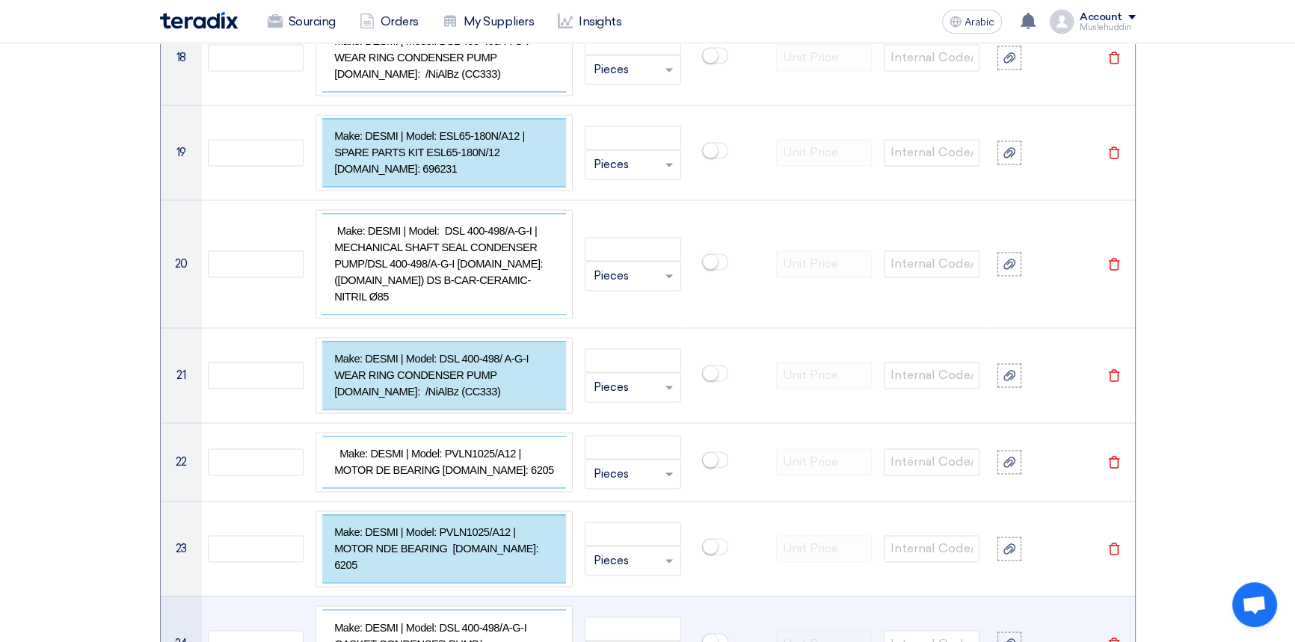
scroll to position [2964, 0]
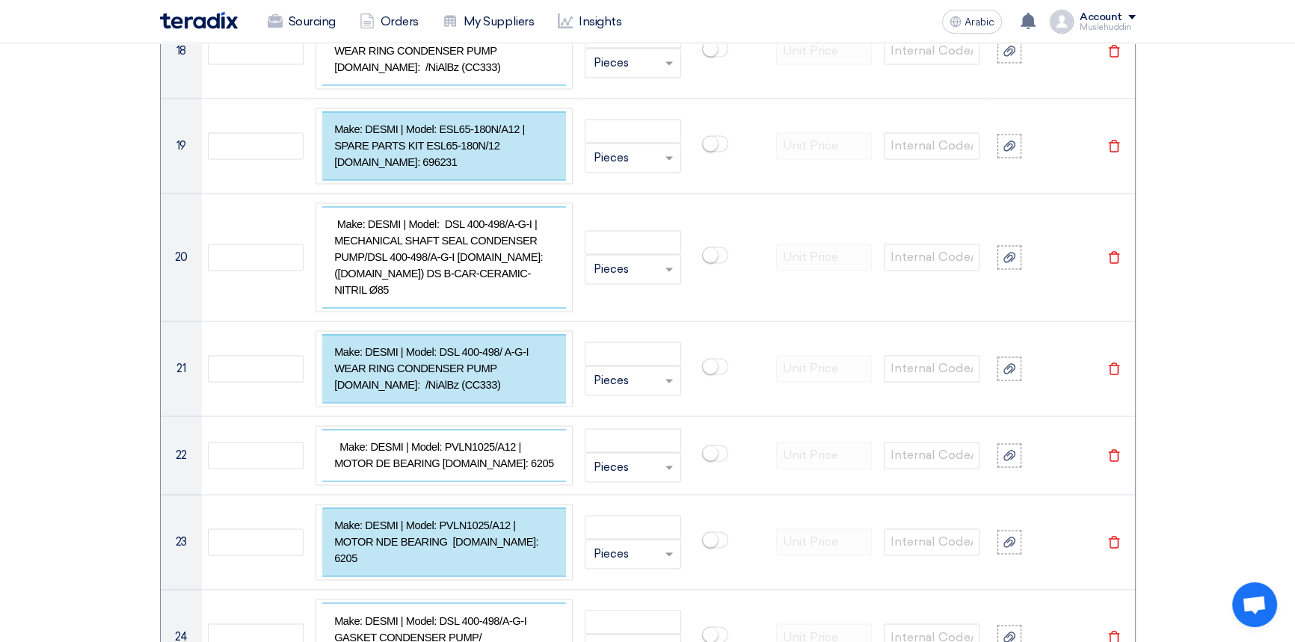
paste div
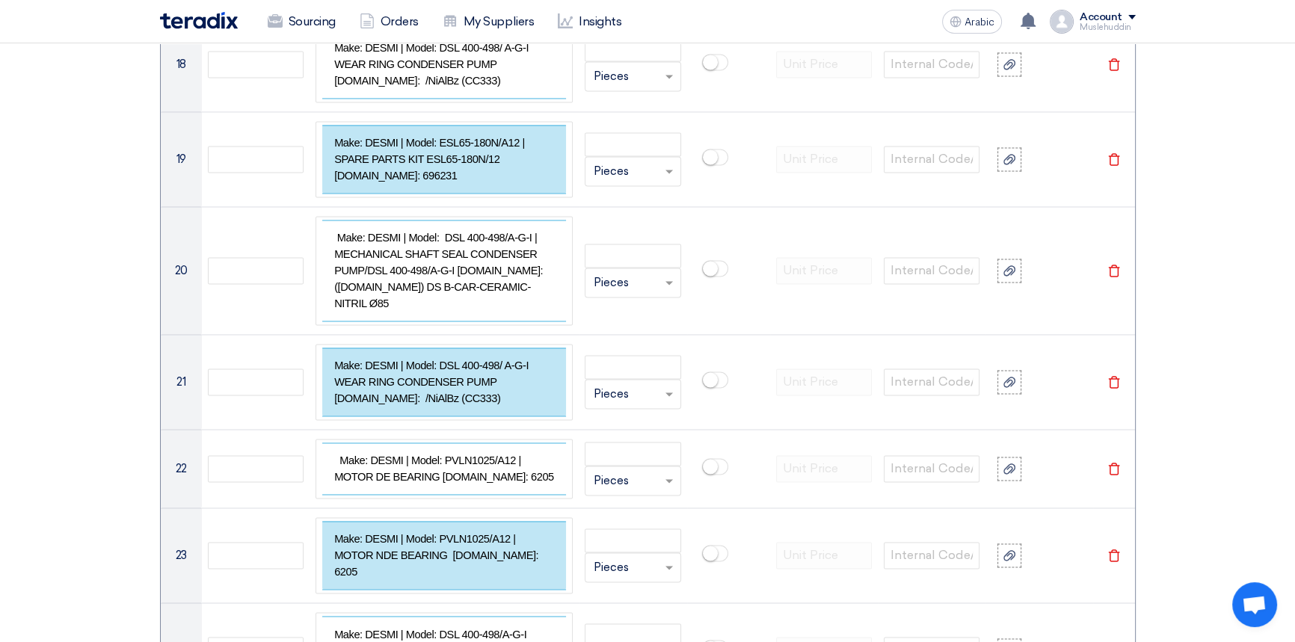
paste div
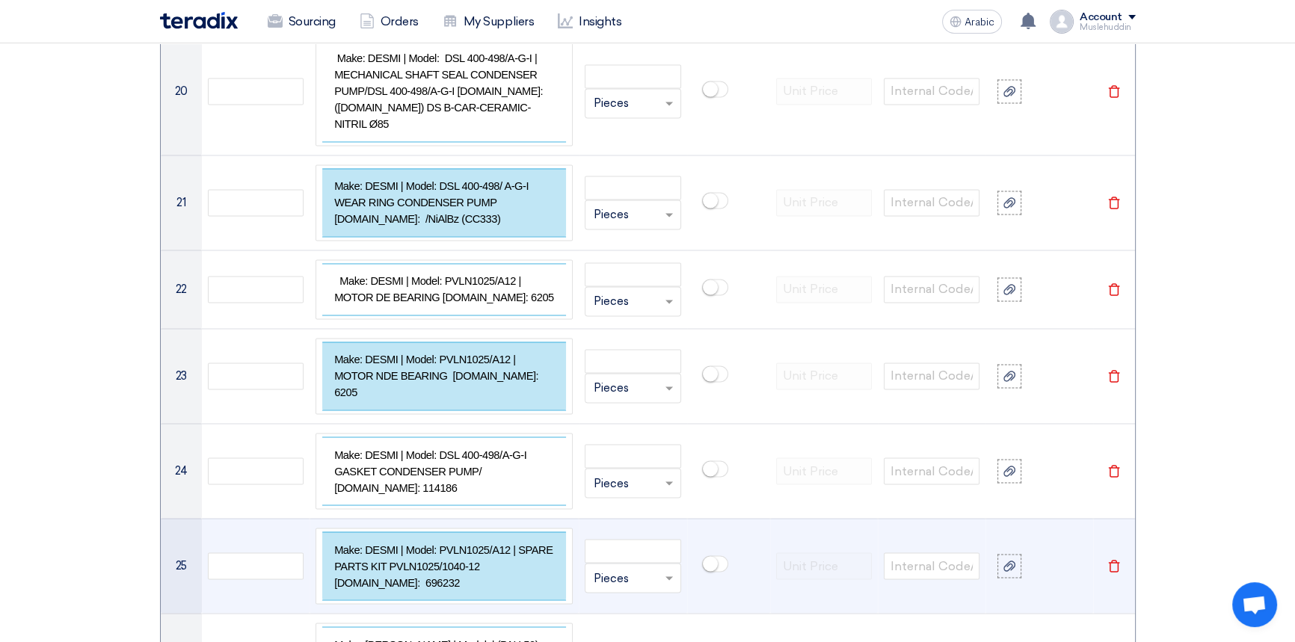
scroll to position [3221, 0]
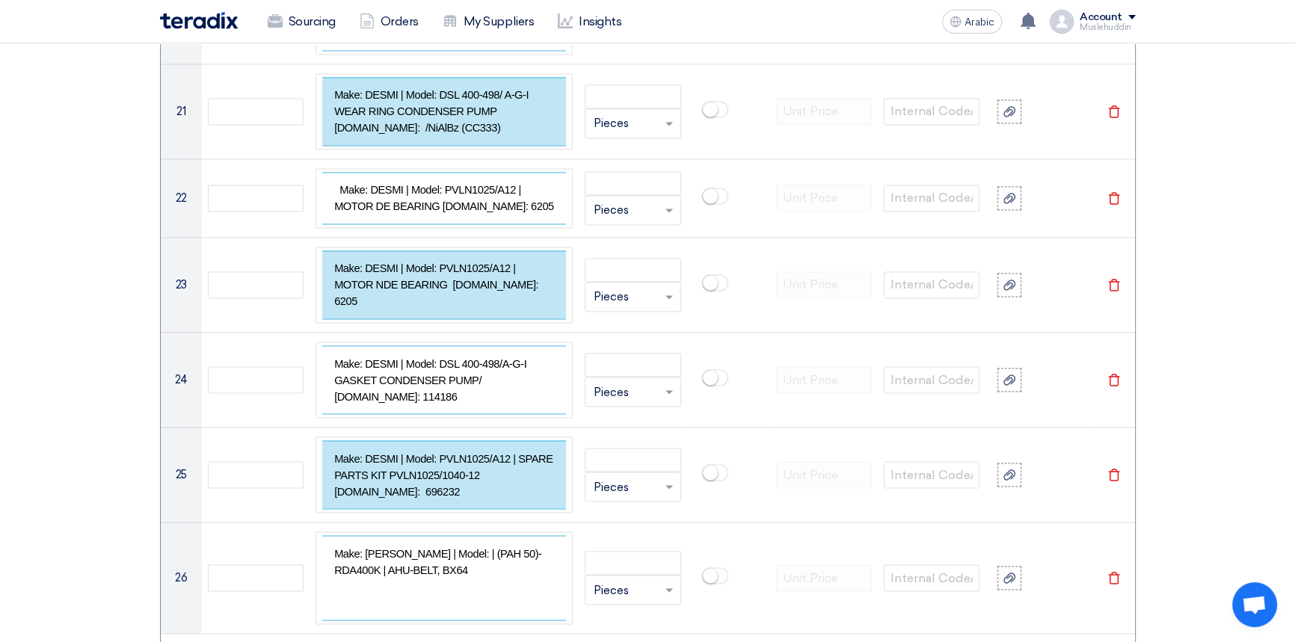
paste div
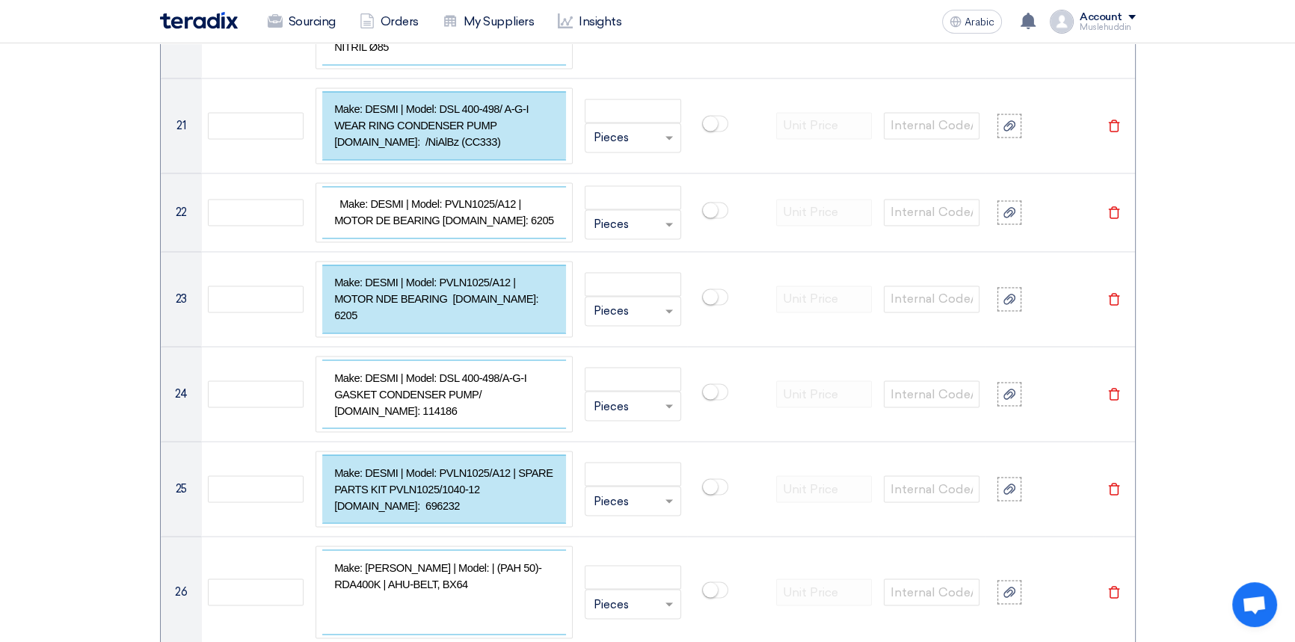
paste div
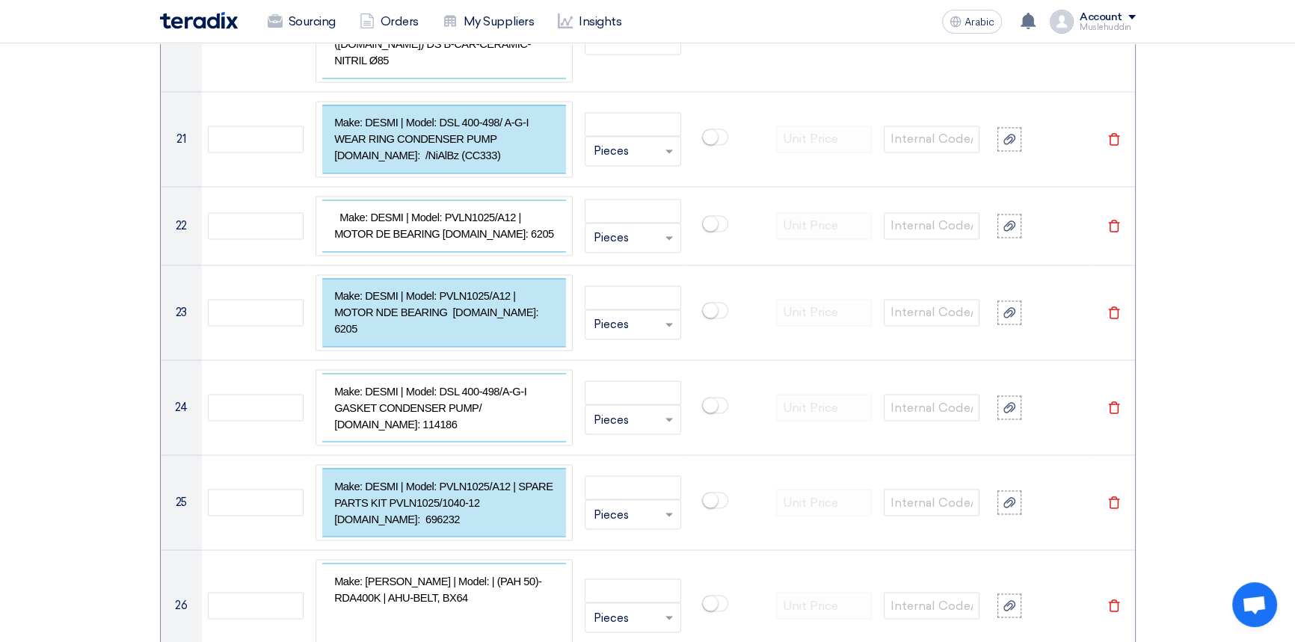
paste div
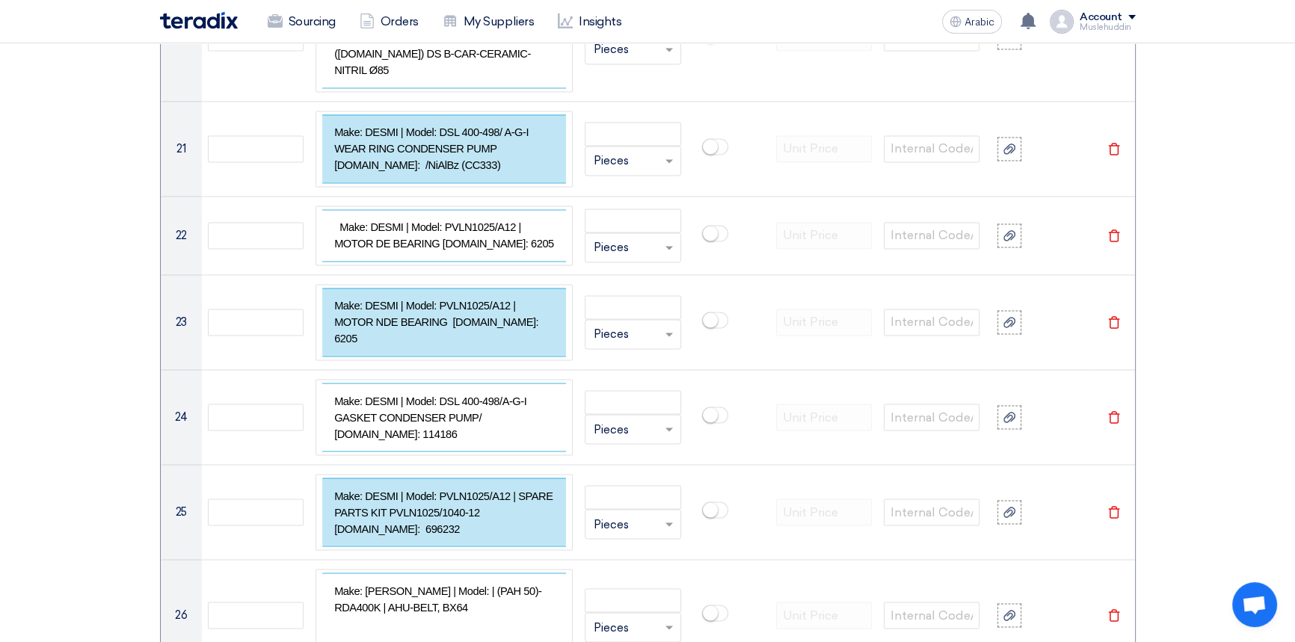
scroll to position [3387, 0]
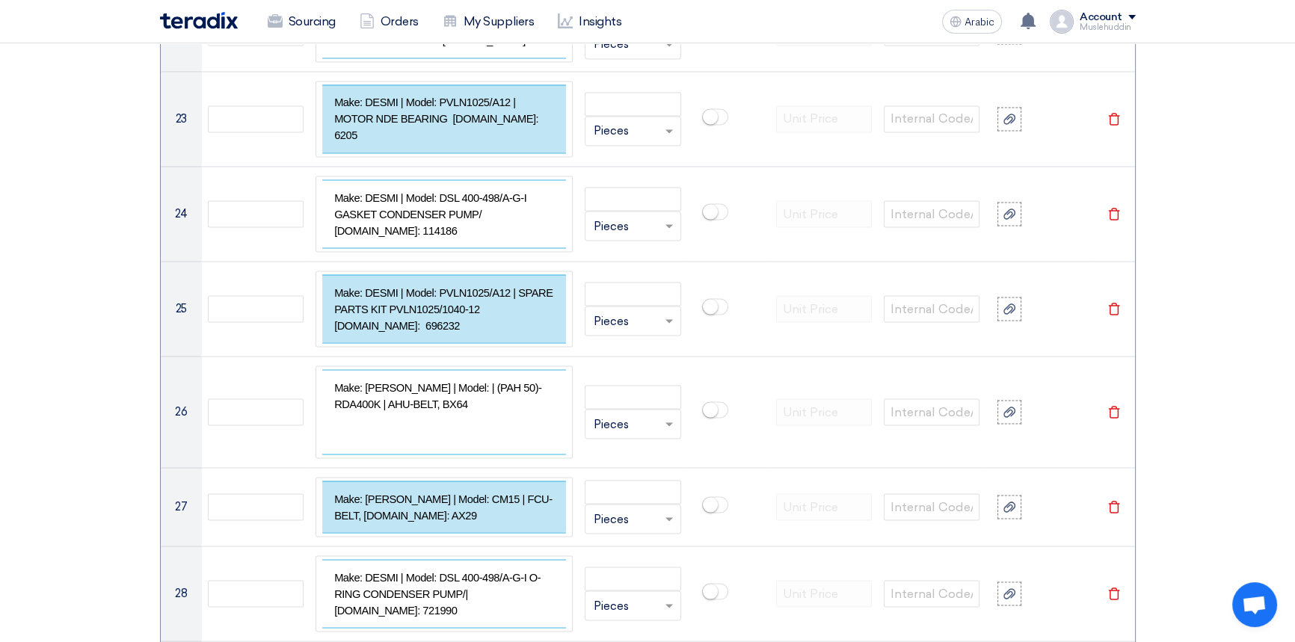
paste div
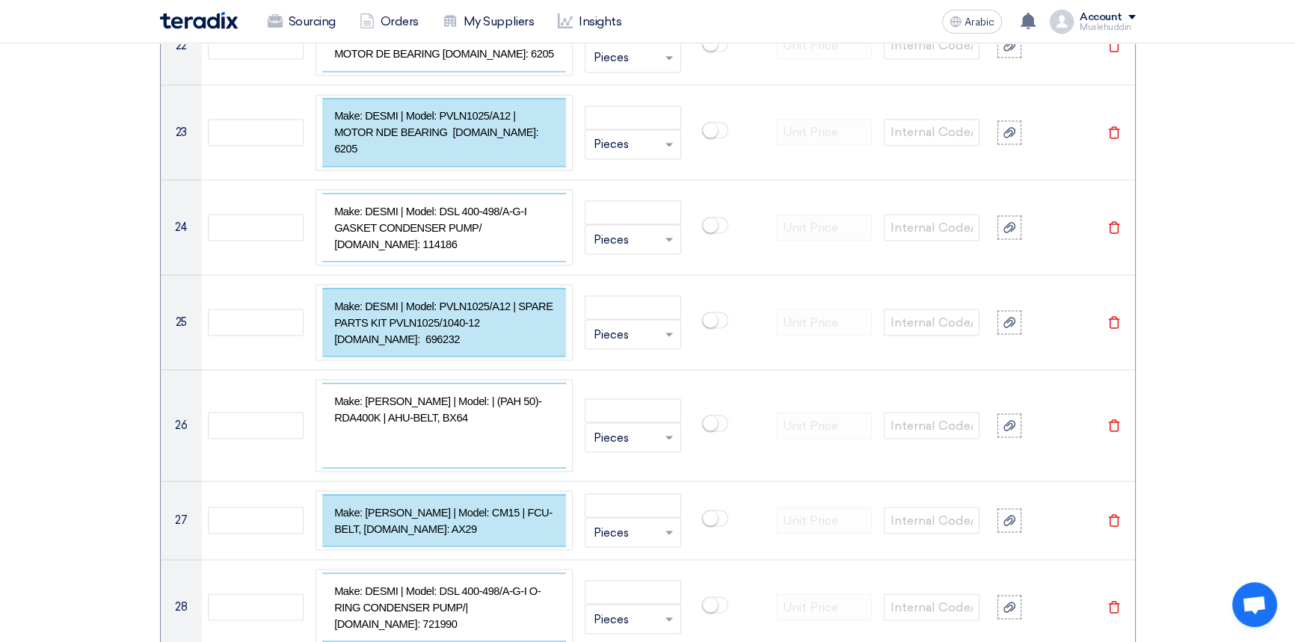
paste div
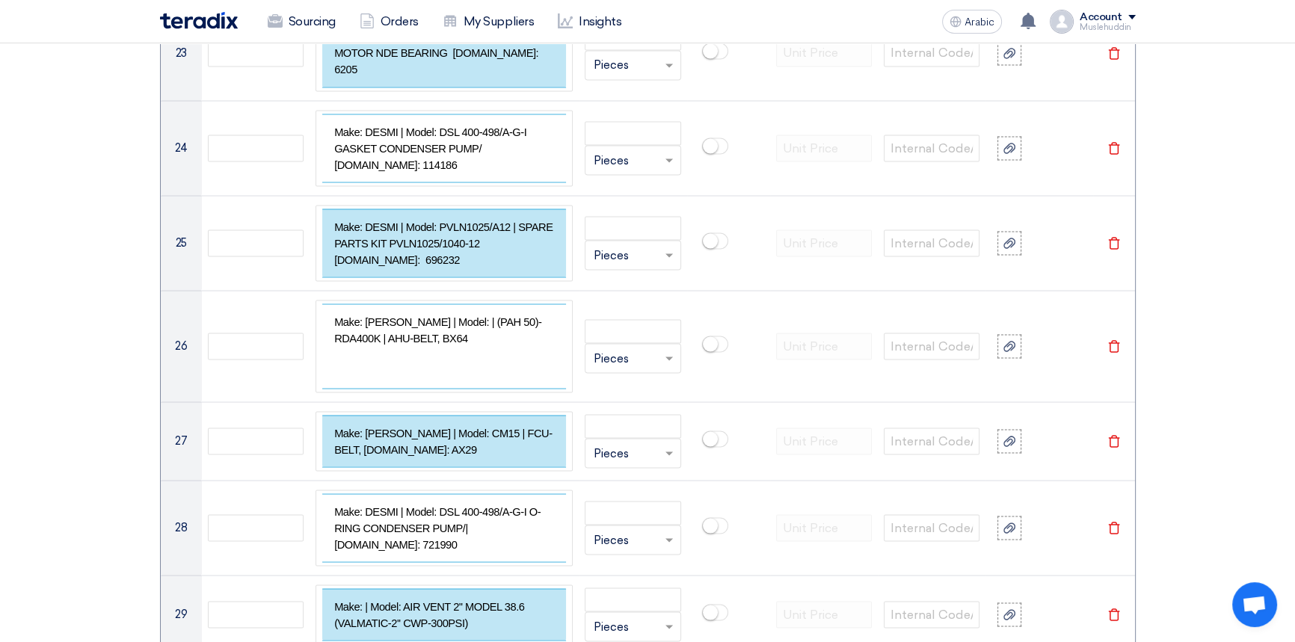
scroll to position [3564, 0]
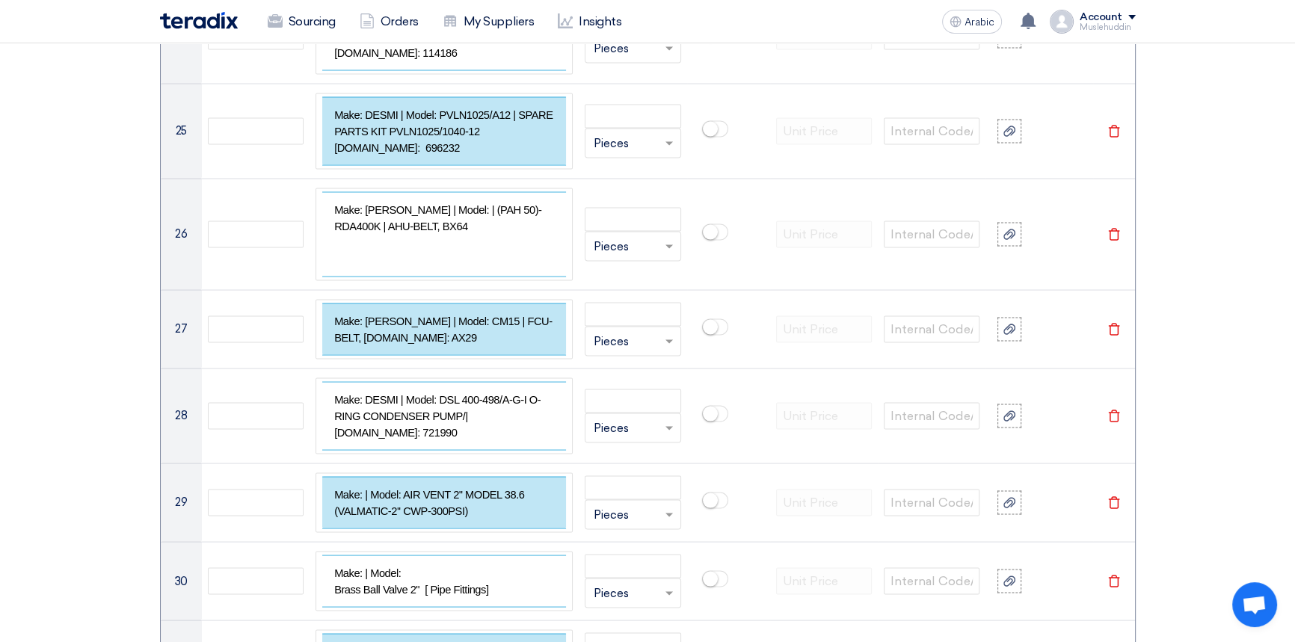
paste div
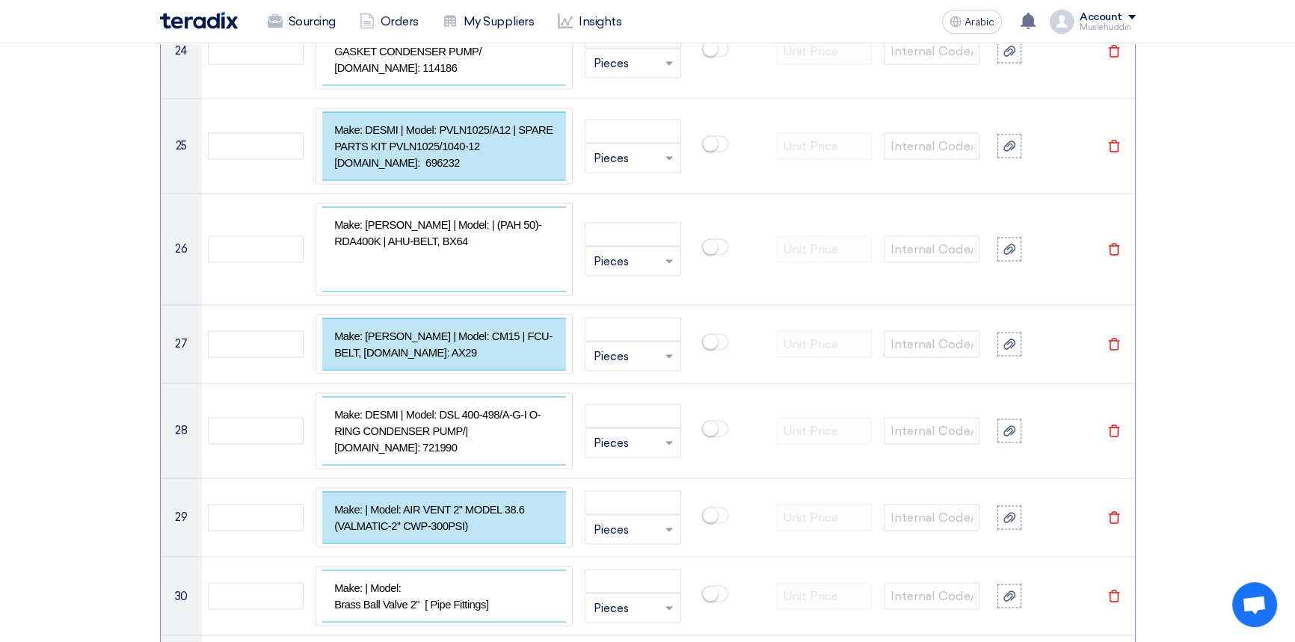
drag, startPoint x: 403, startPoint y: 584, endPoint x: 351, endPoint y: 583, distance: 52.3
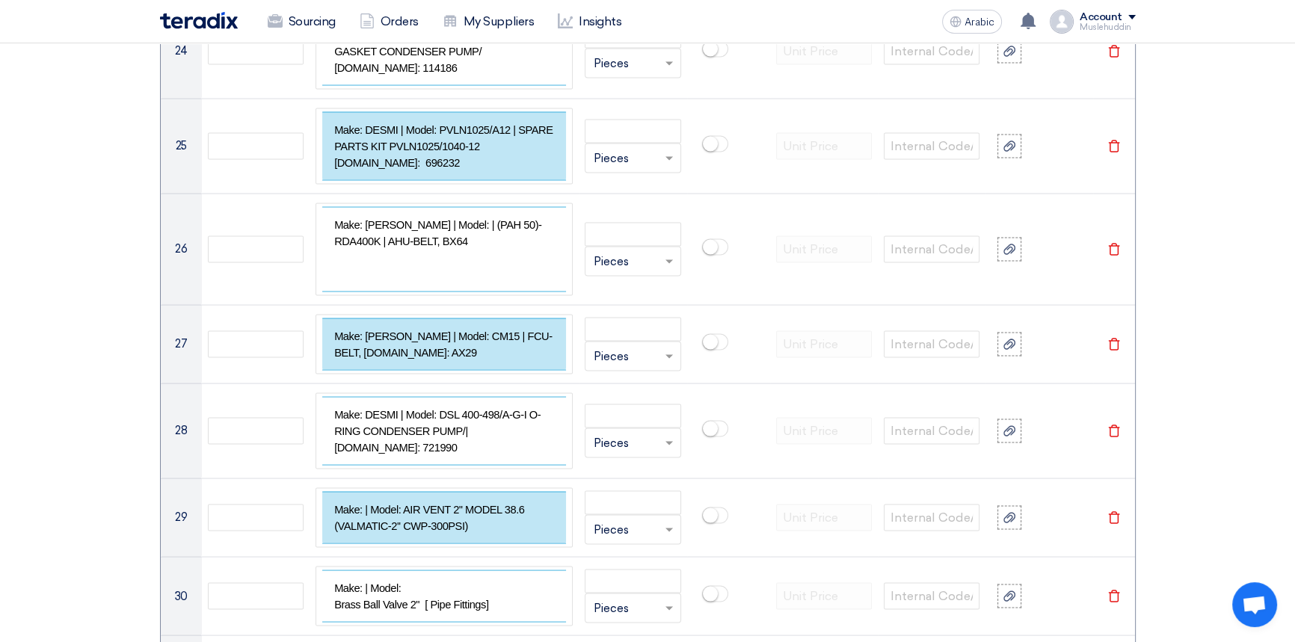
paste div
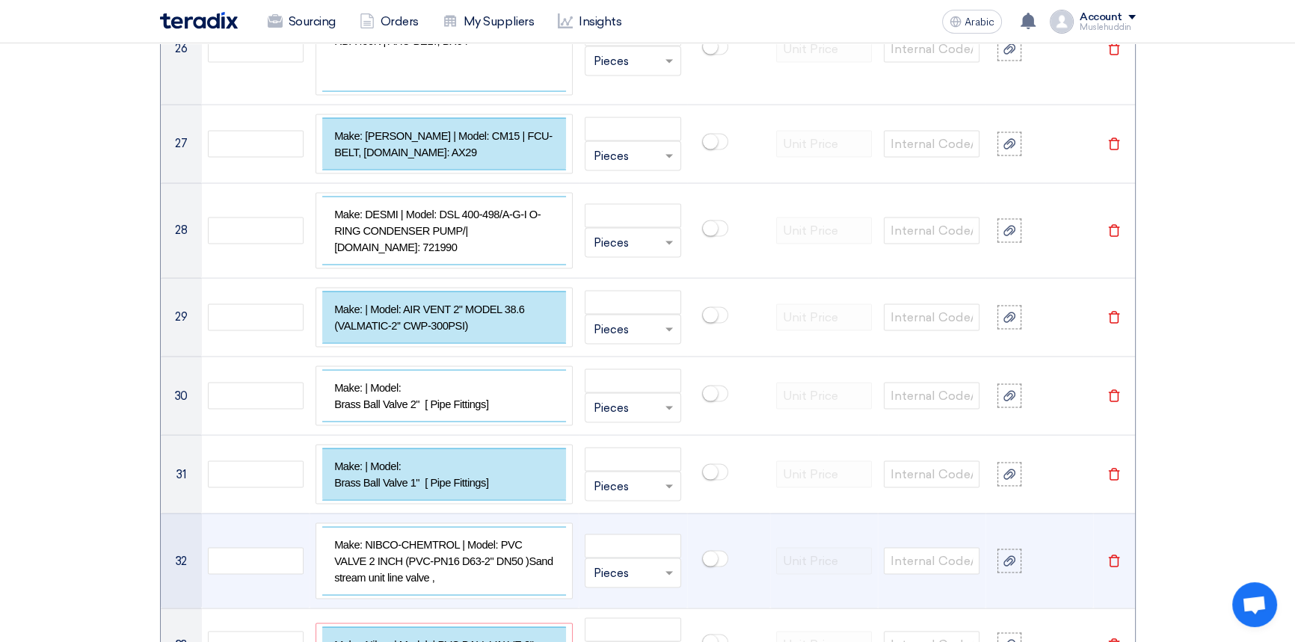
scroll to position [3814, 0]
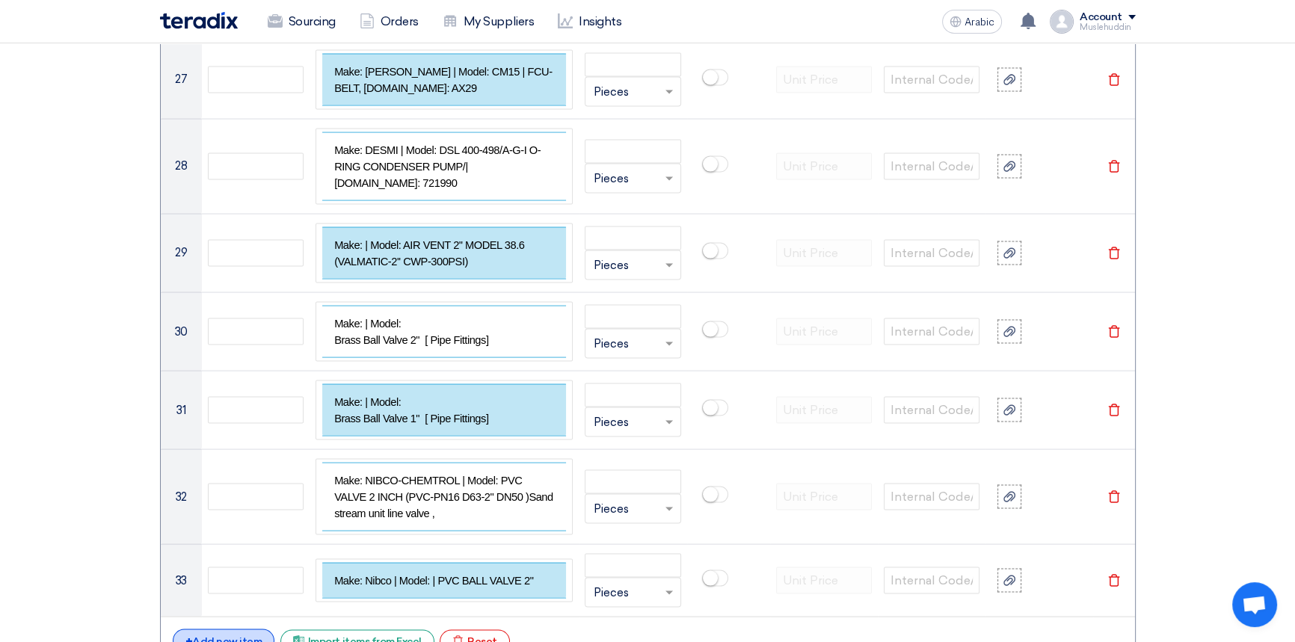
click at [226, 635] on font "Add new item" at bounding box center [227, 641] width 70 height 13
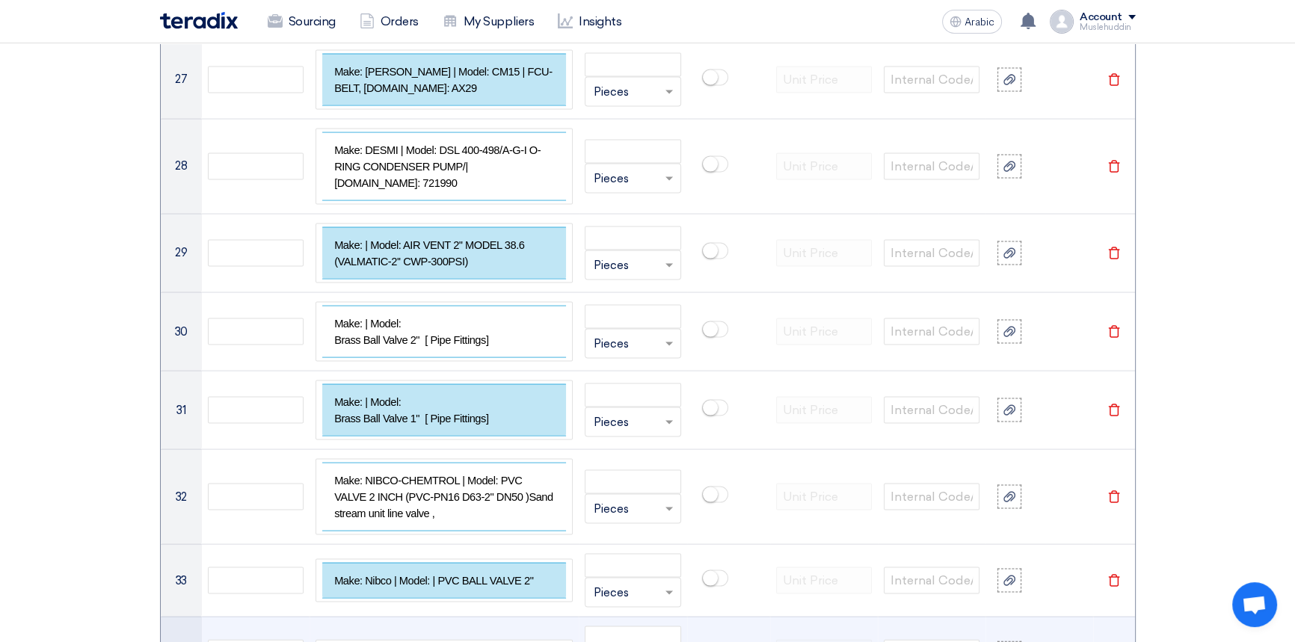
click at [426, 640] on div at bounding box center [443, 653] width 257 height 27
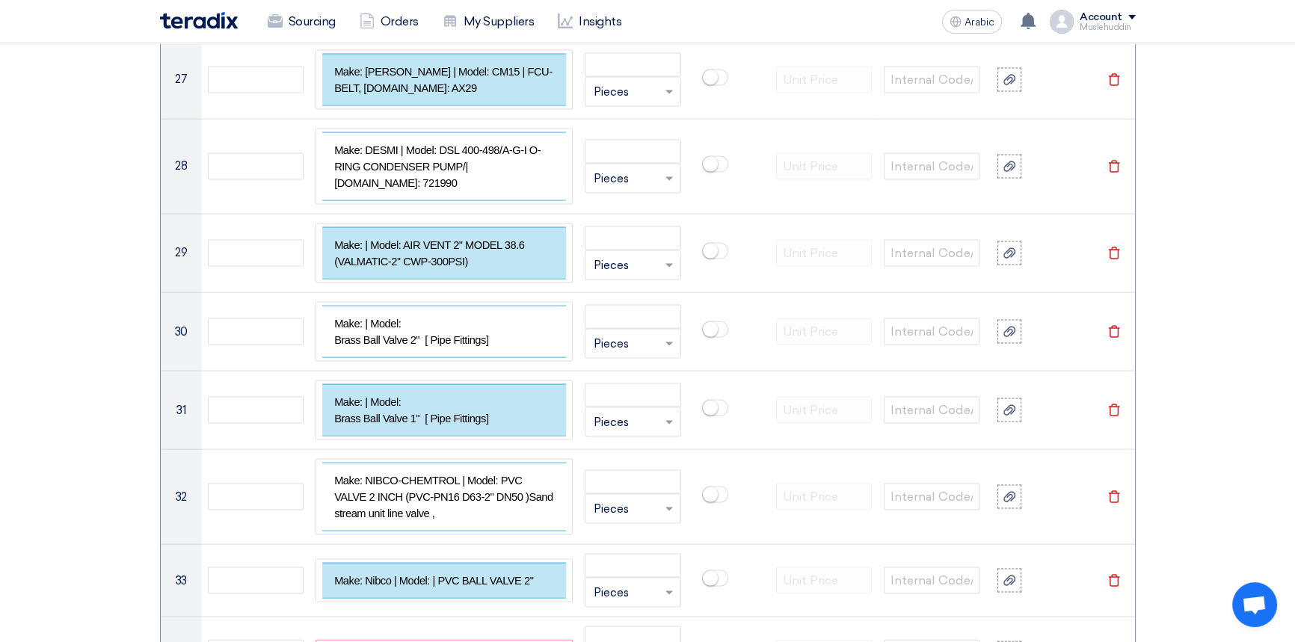
paste div
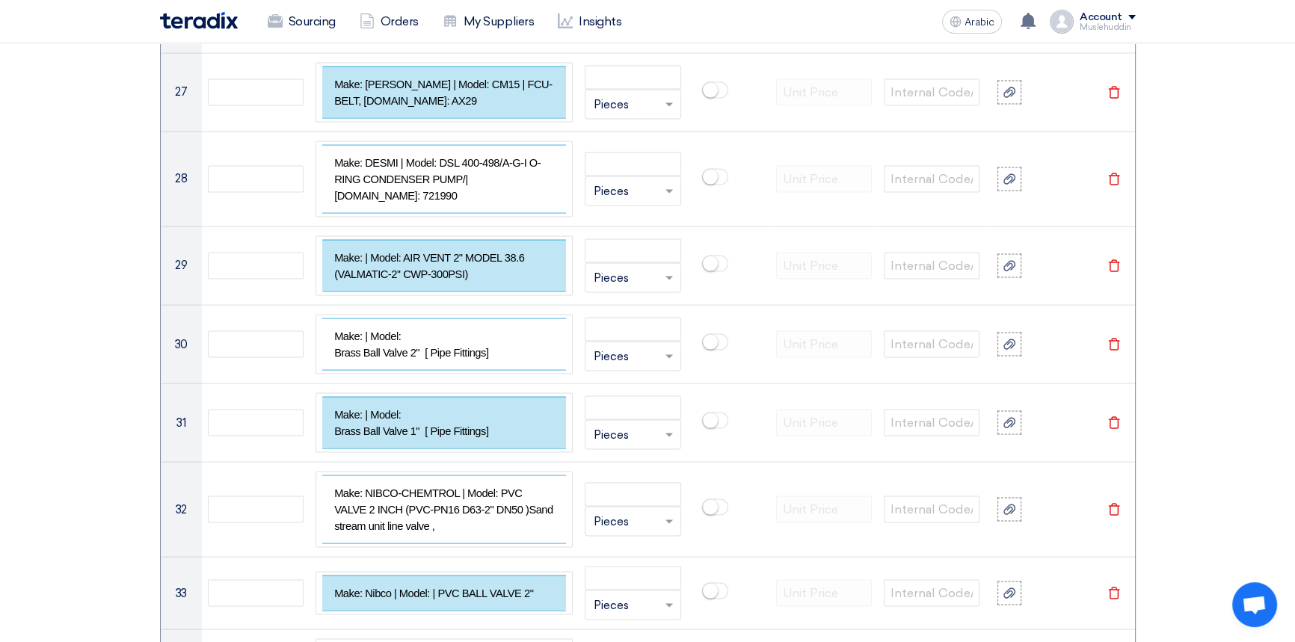
paste div
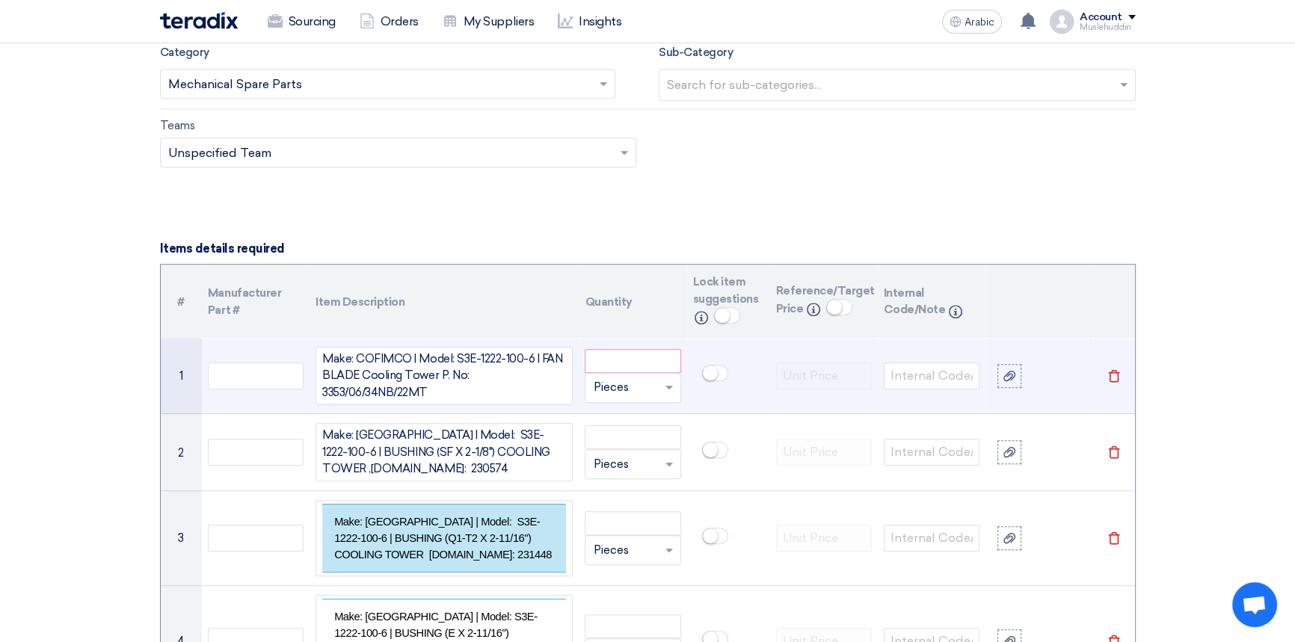
scroll to position [934, 0]
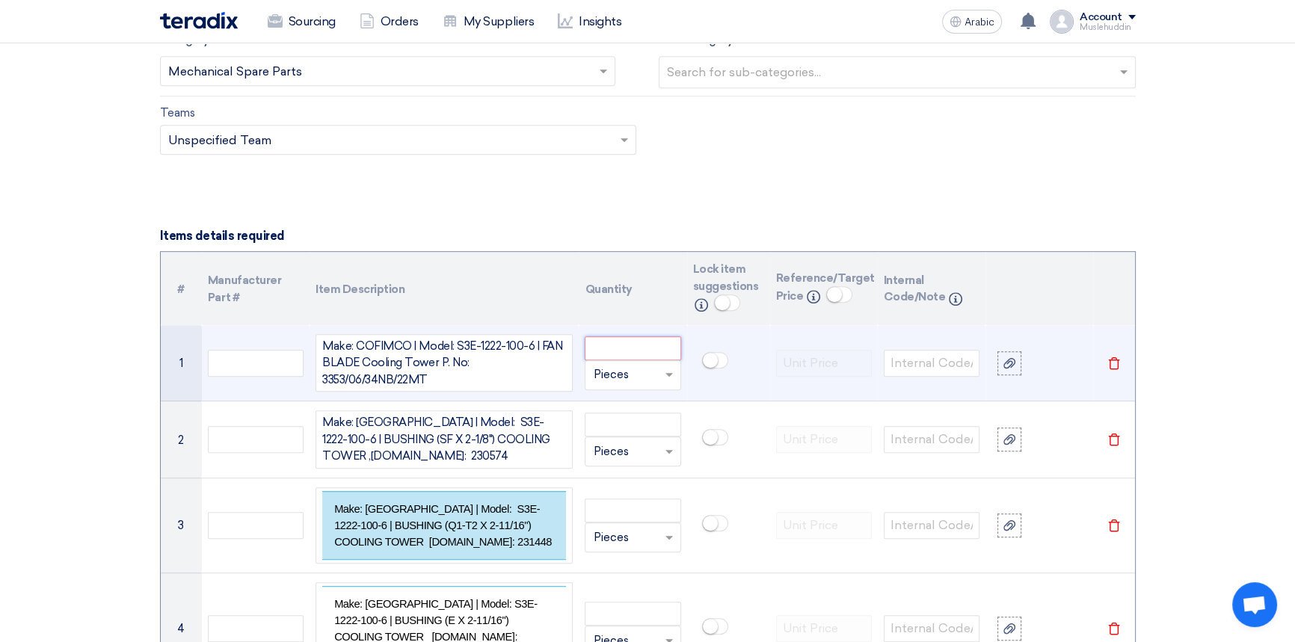
click at [623, 348] on input "number" at bounding box center [632, 348] width 96 height 24
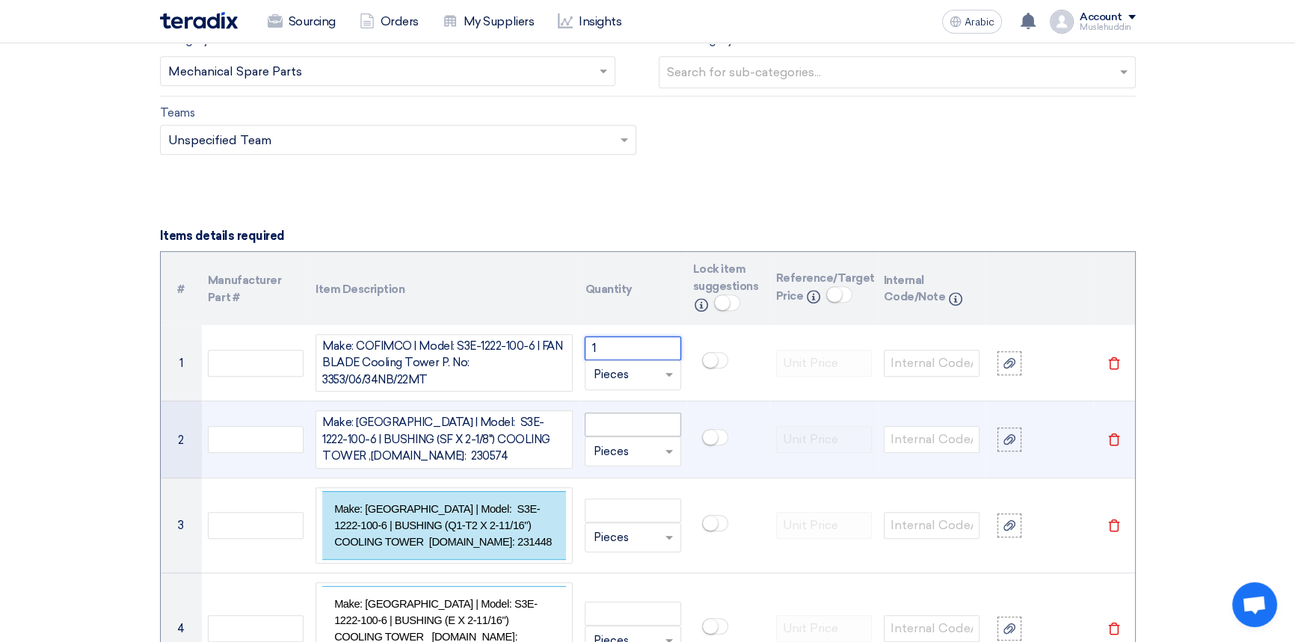
type input "1"
click at [623, 424] on input "number" at bounding box center [632, 425] width 96 height 24
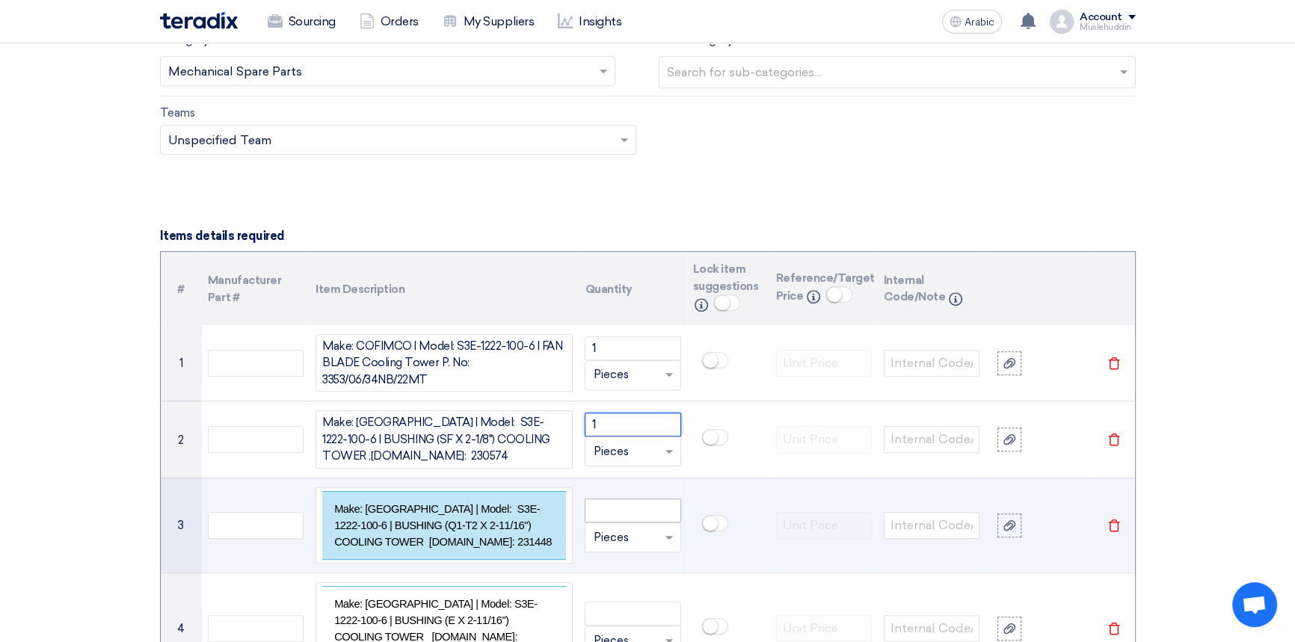
type input "1"
click at [620, 512] on input "number" at bounding box center [632, 511] width 96 height 24
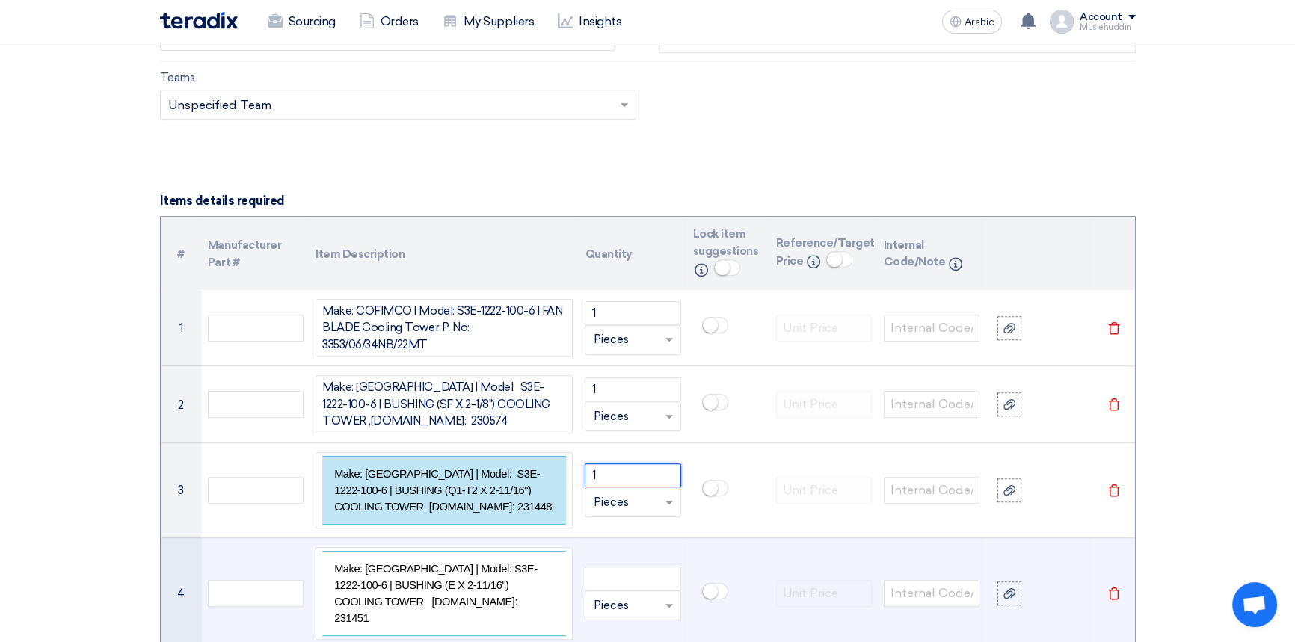
scroll to position [1002, 0]
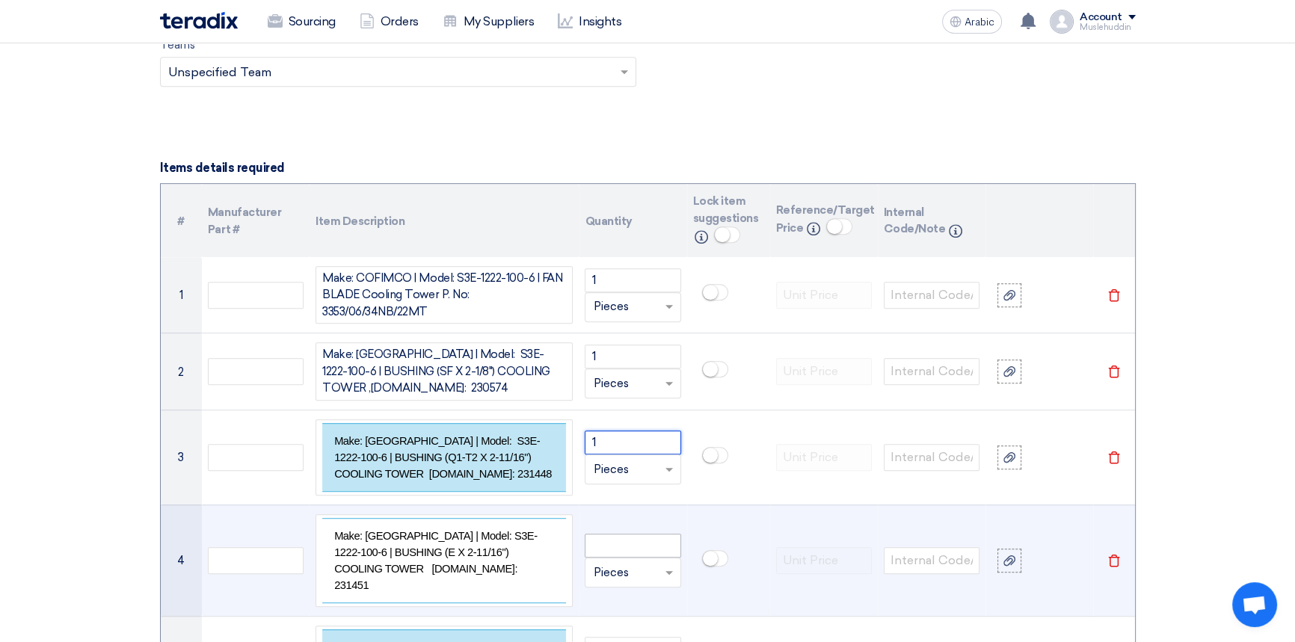
type input "1"
click at [614, 537] on input "number" at bounding box center [632, 546] width 96 height 24
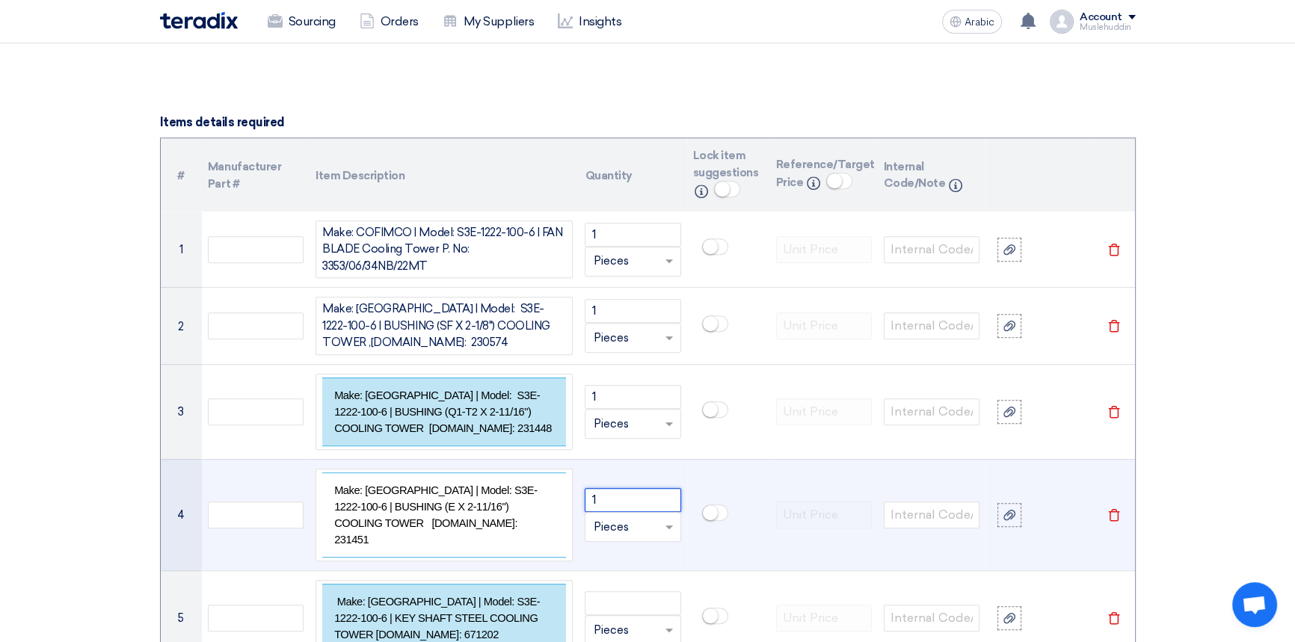
scroll to position [1070, 0]
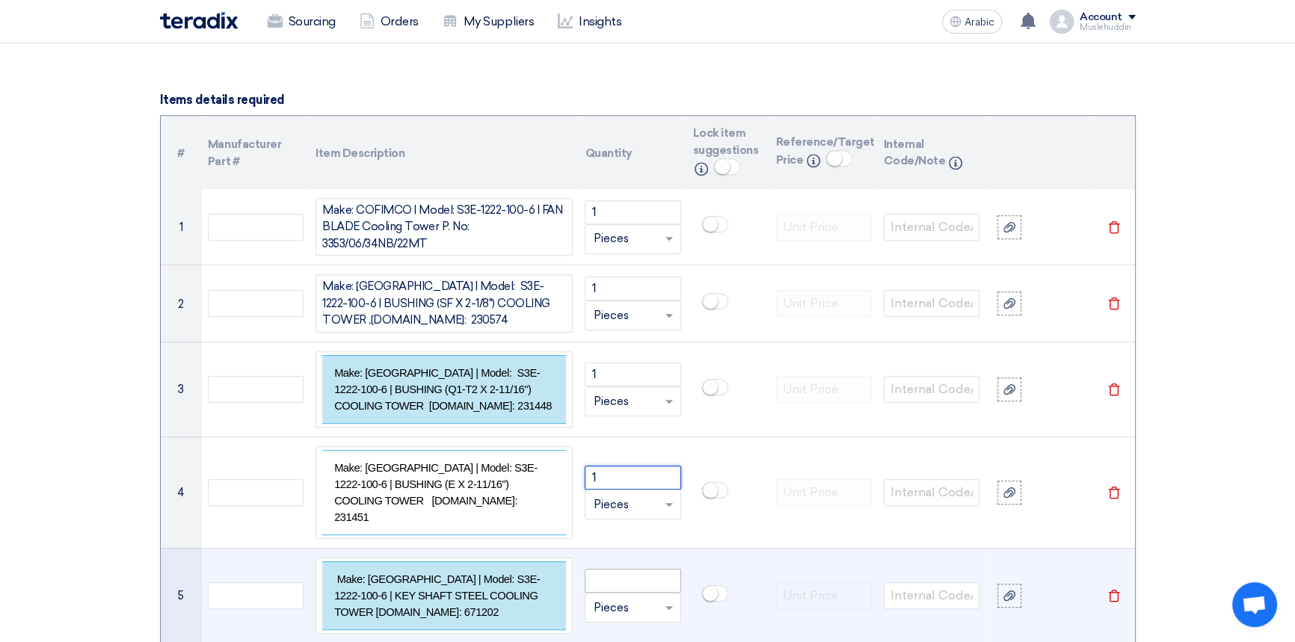
type input "1"
click at [617, 569] on input "number" at bounding box center [632, 581] width 96 height 24
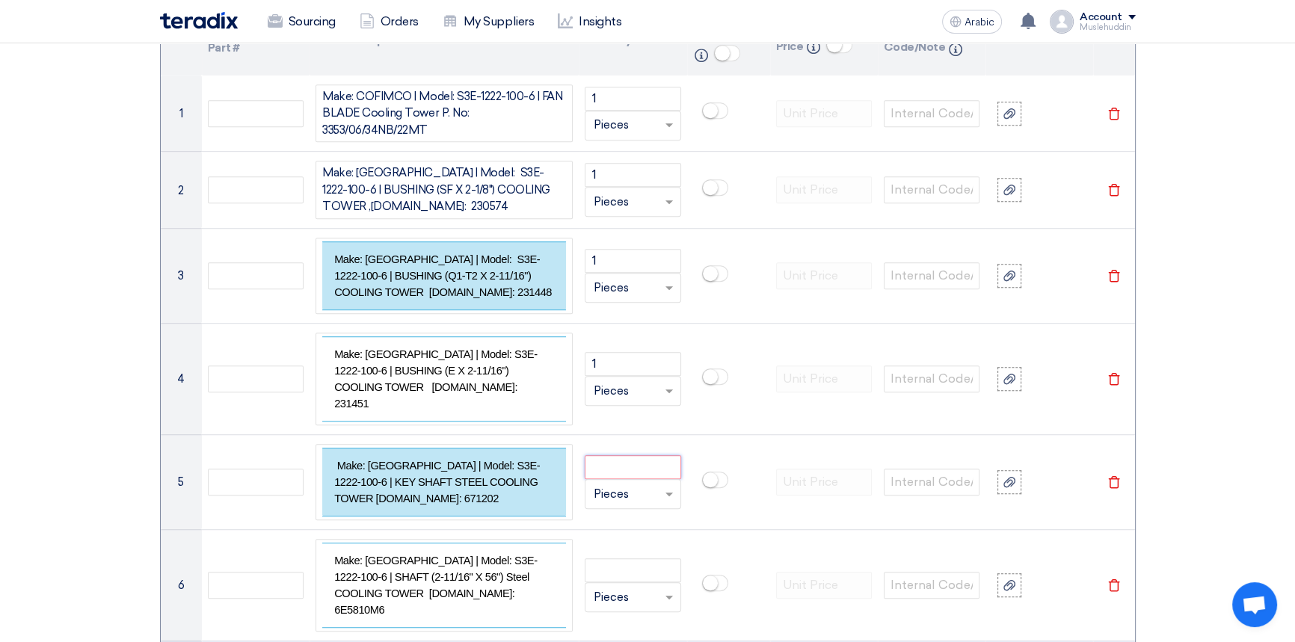
scroll to position [1342, 0]
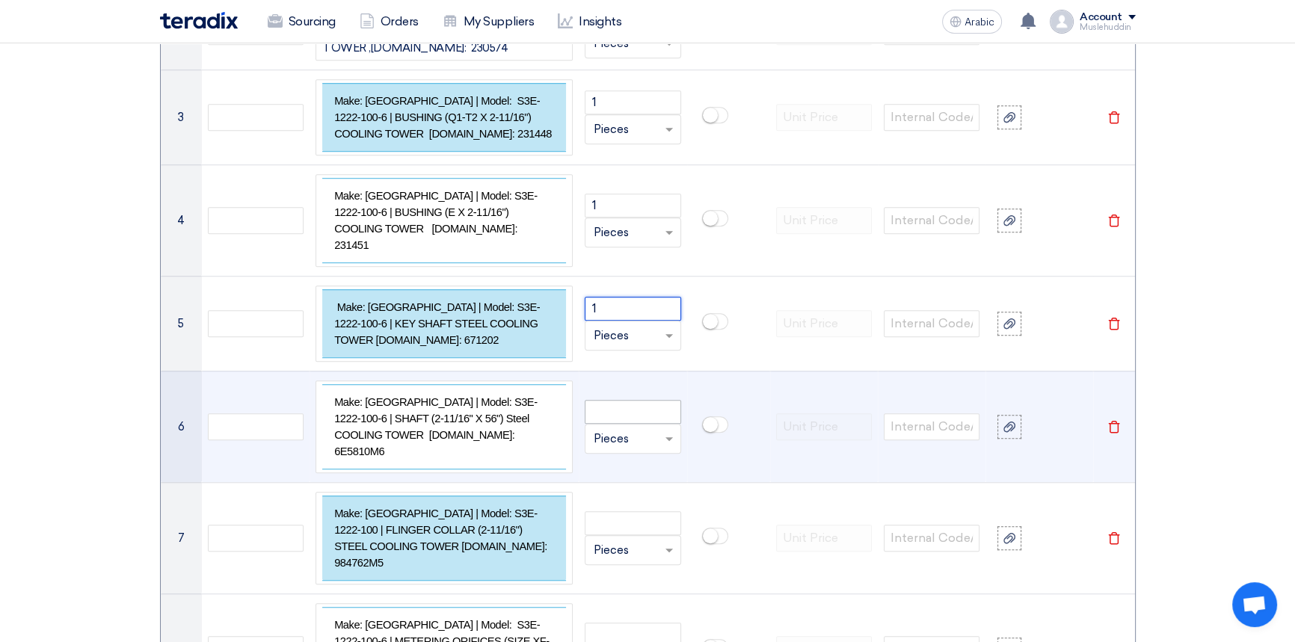
type input "1"
click at [612, 400] on input "number" at bounding box center [632, 412] width 96 height 24
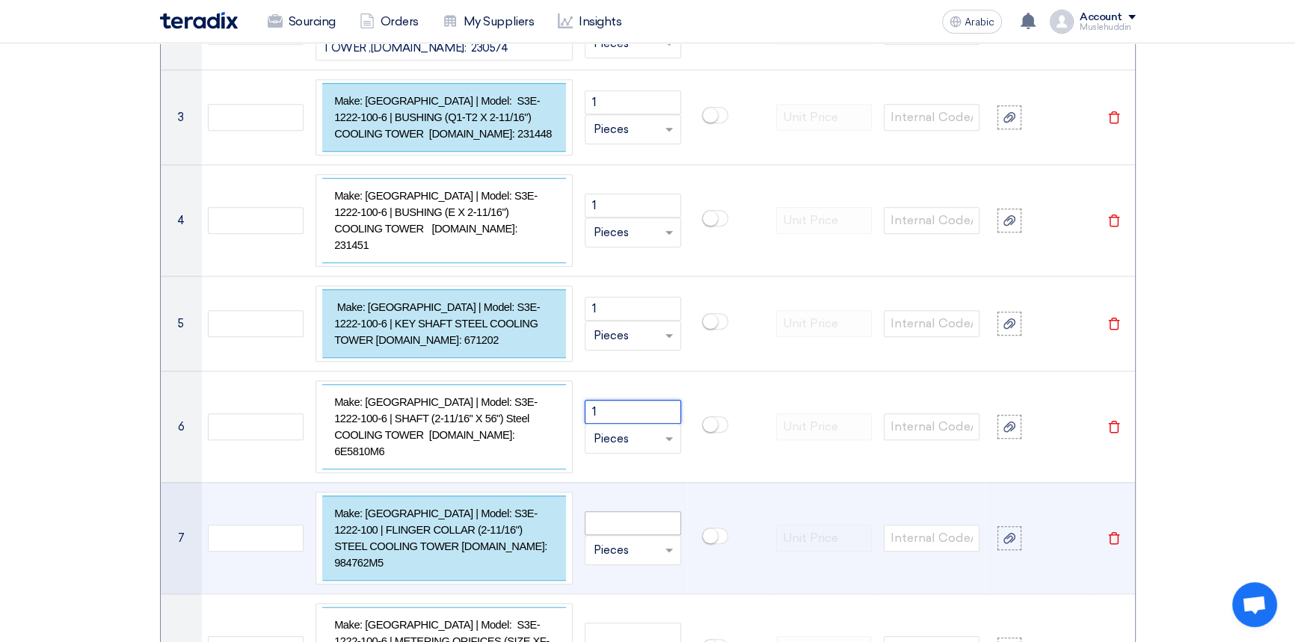
type input "1"
click at [612, 511] on input "number" at bounding box center [632, 523] width 96 height 24
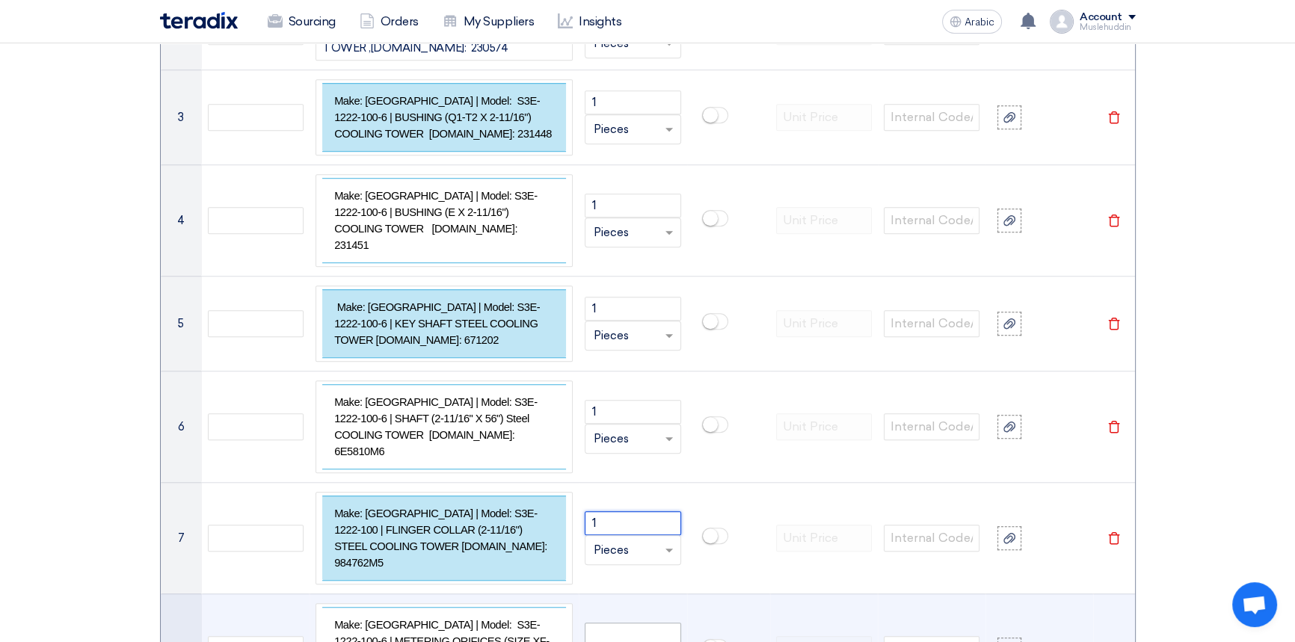
type input "1"
click at [629, 623] on input "number" at bounding box center [632, 635] width 96 height 24
drag, startPoint x: 599, startPoint y: 576, endPoint x: 587, endPoint y: 576, distance: 11.2
click at [587, 623] on input "8" at bounding box center [632, 635] width 96 height 24
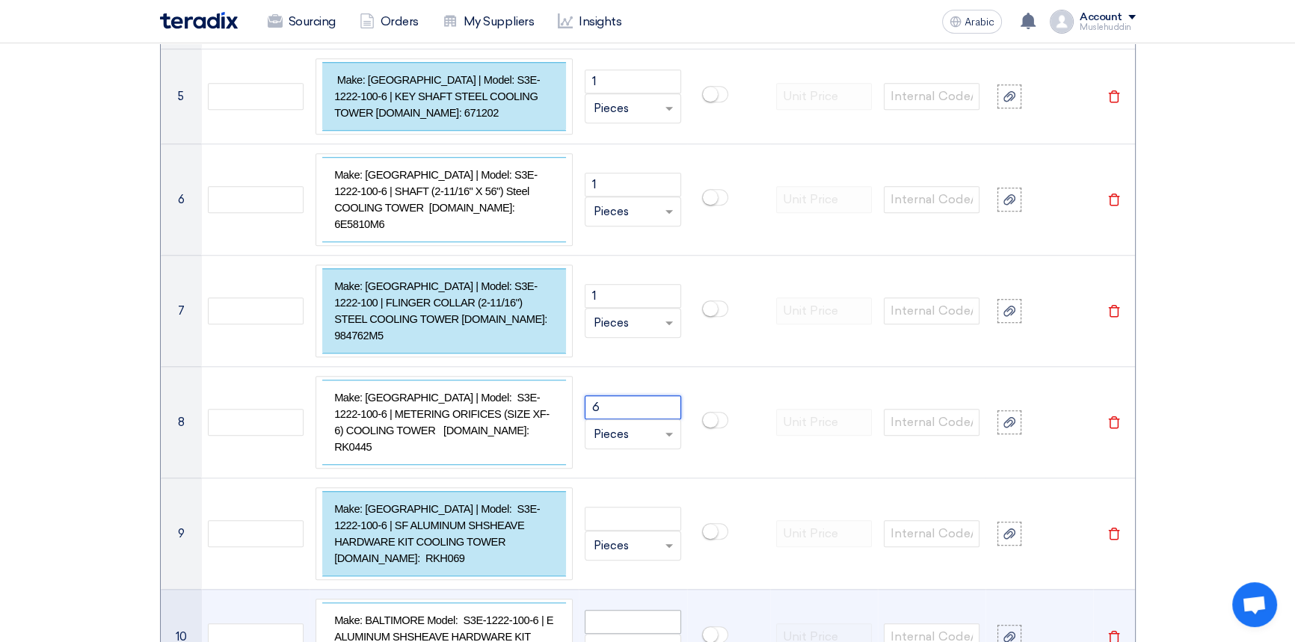
scroll to position [1614, 0]
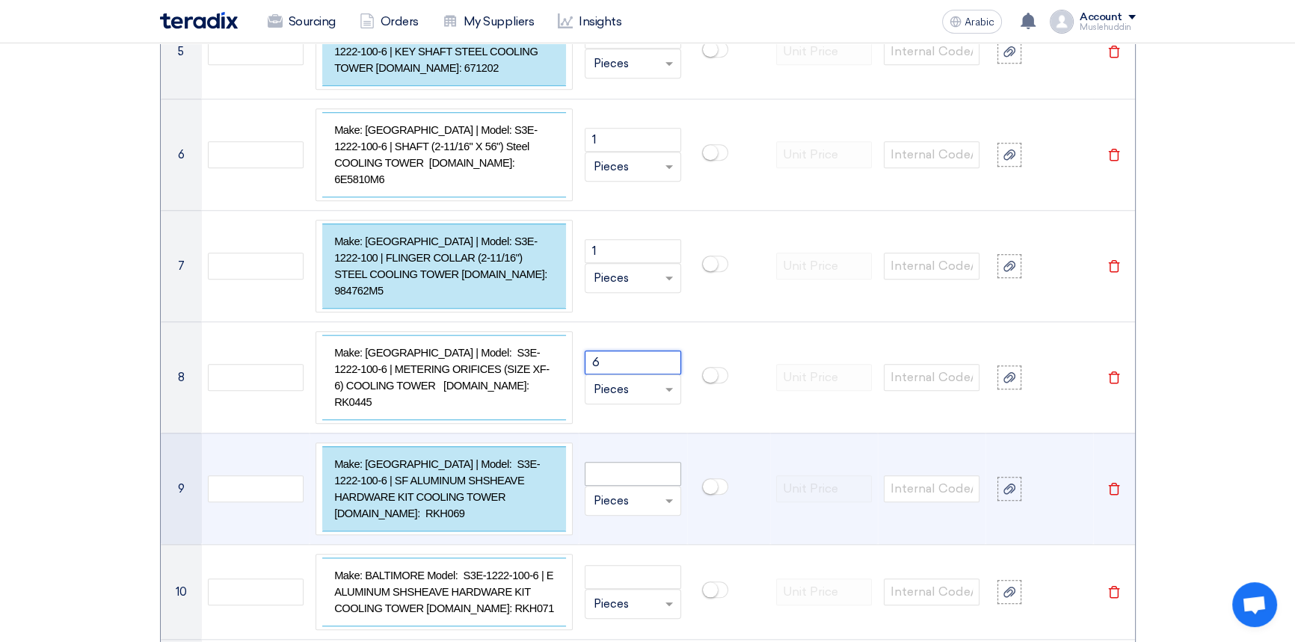
type input "6"
click at [614, 462] on input "number" at bounding box center [632, 474] width 96 height 24
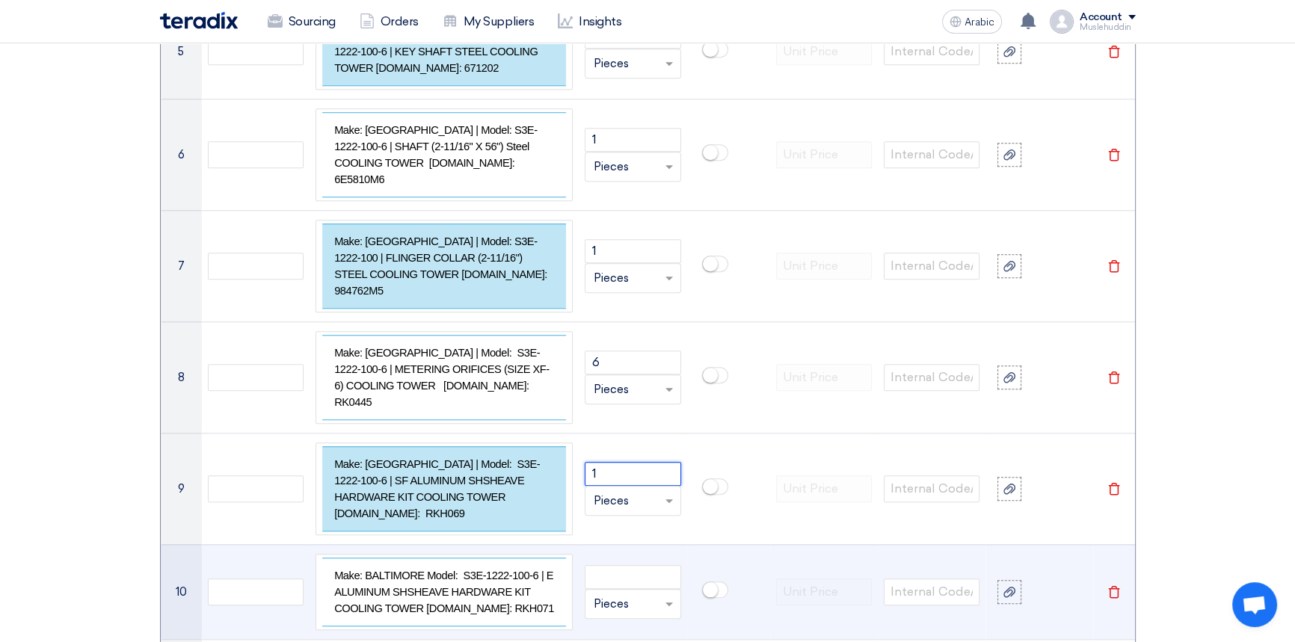
type input "1"
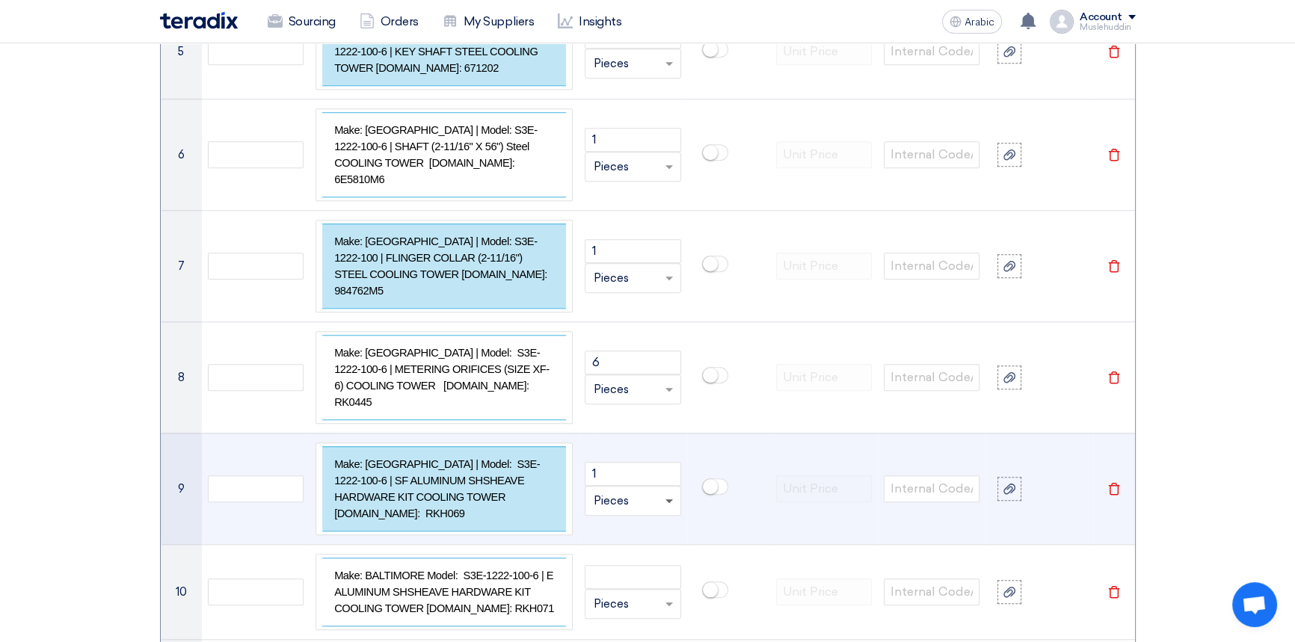
click at [667, 499] on span at bounding box center [668, 501] width 7 height 5
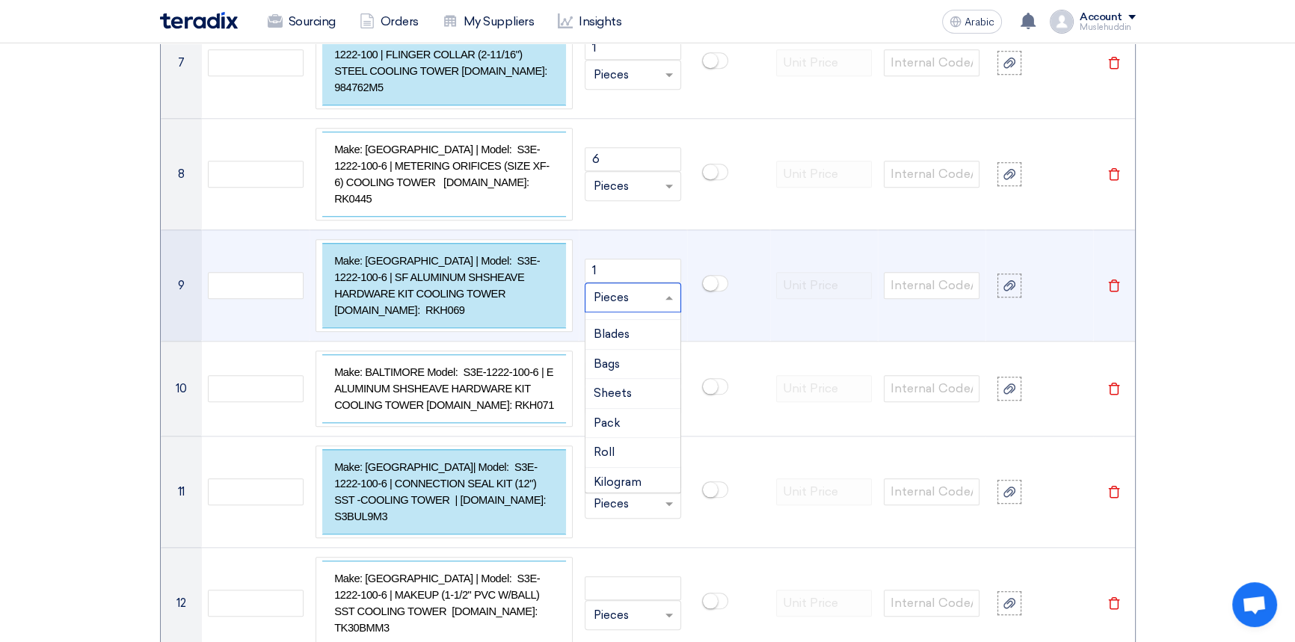
scroll to position [0, 0]
click at [731, 247] on td at bounding box center [728, 284] width 83 height 111
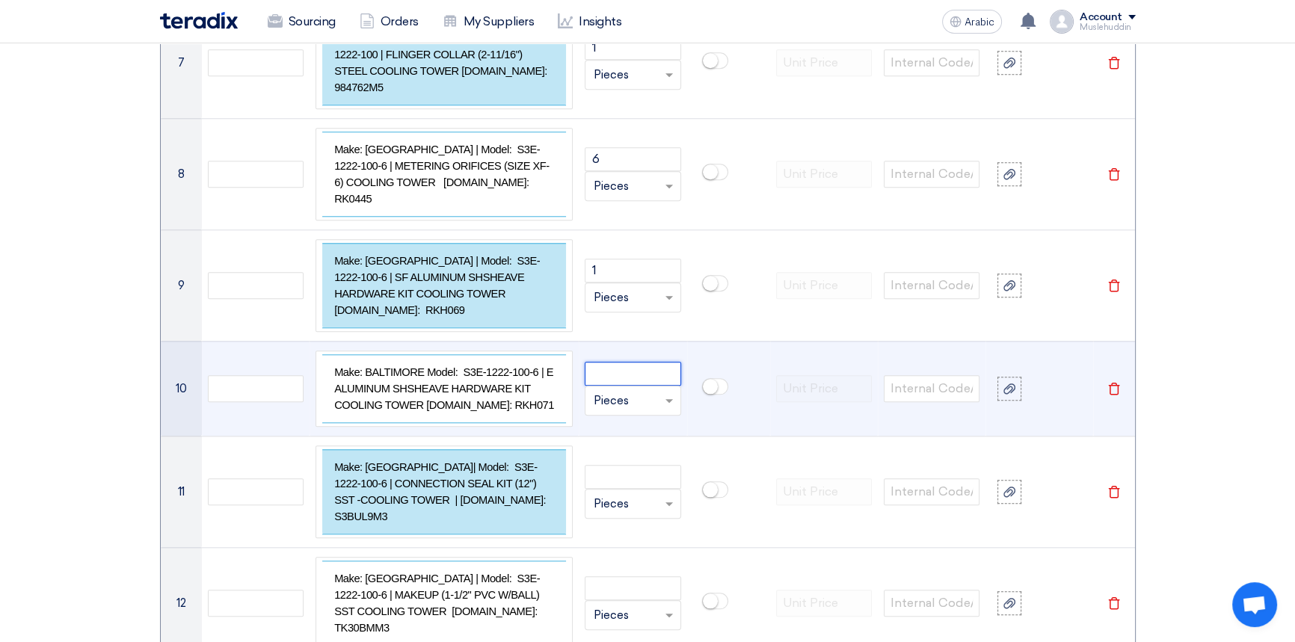
click at [621, 362] on input "number" at bounding box center [632, 374] width 96 height 24
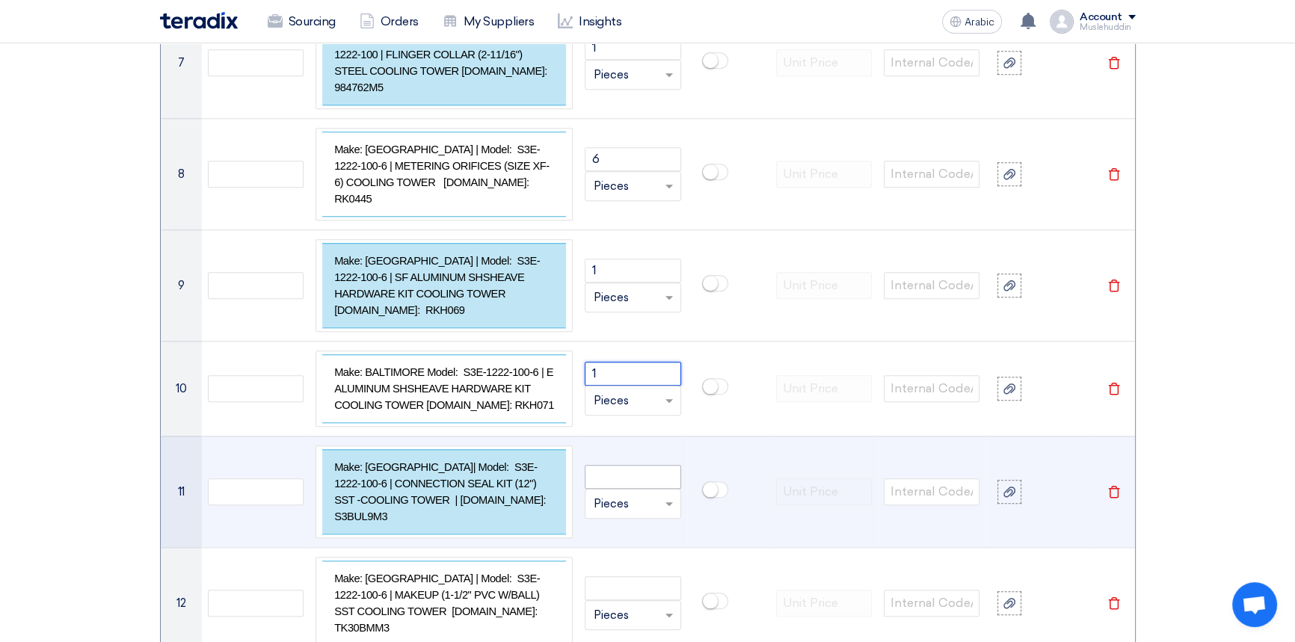
type input "1"
click at [611, 465] on input "number" at bounding box center [632, 477] width 96 height 24
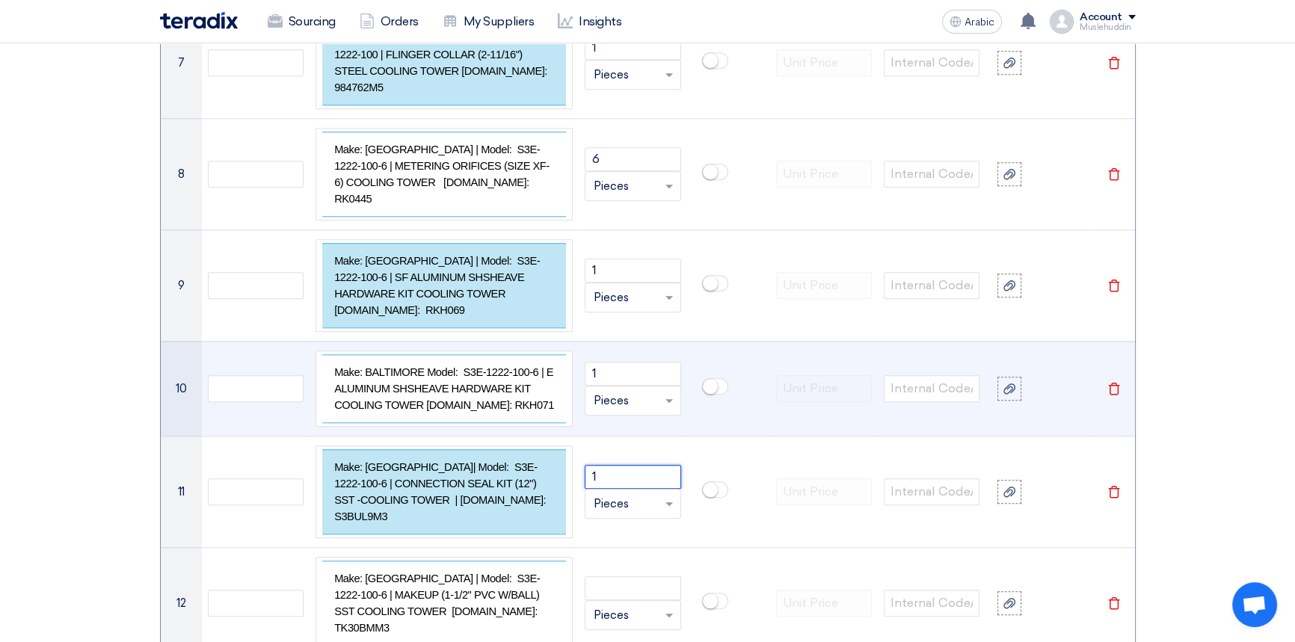
type input "1"
click at [747, 341] on td at bounding box center [728, 388] width 83 height 95
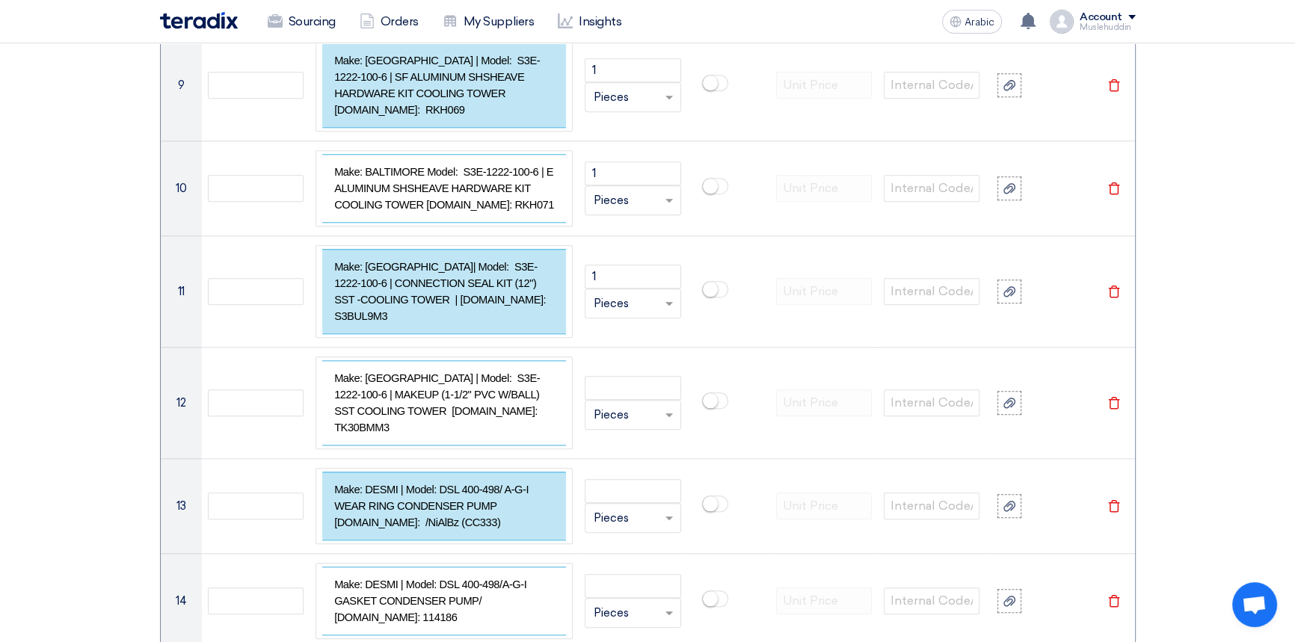
scroll to position [1818, 0]
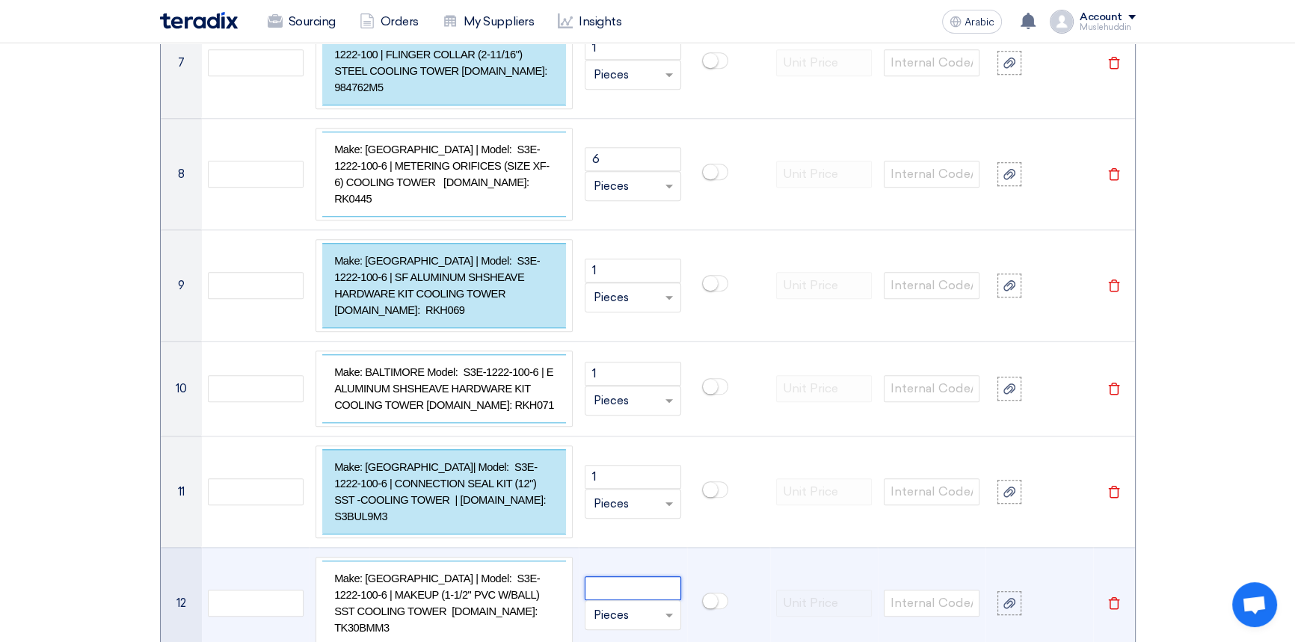
click at [602, 576] on input "number" at bounding box center [632, 588] width 96 height 24
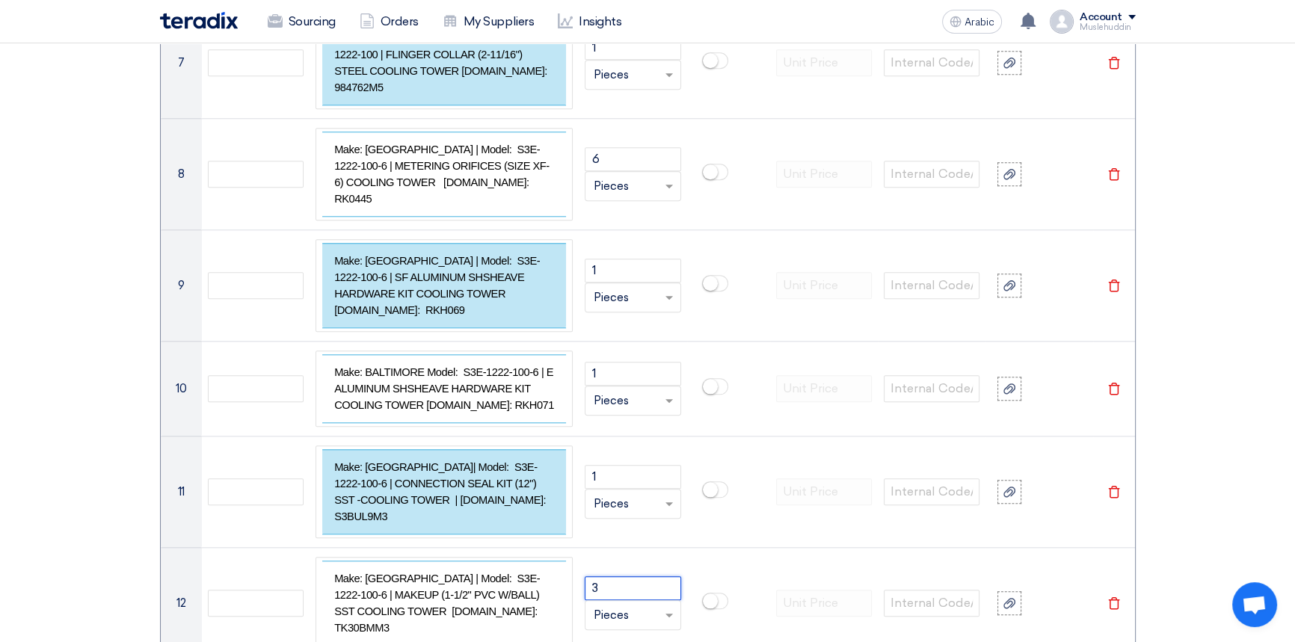
type input "3"
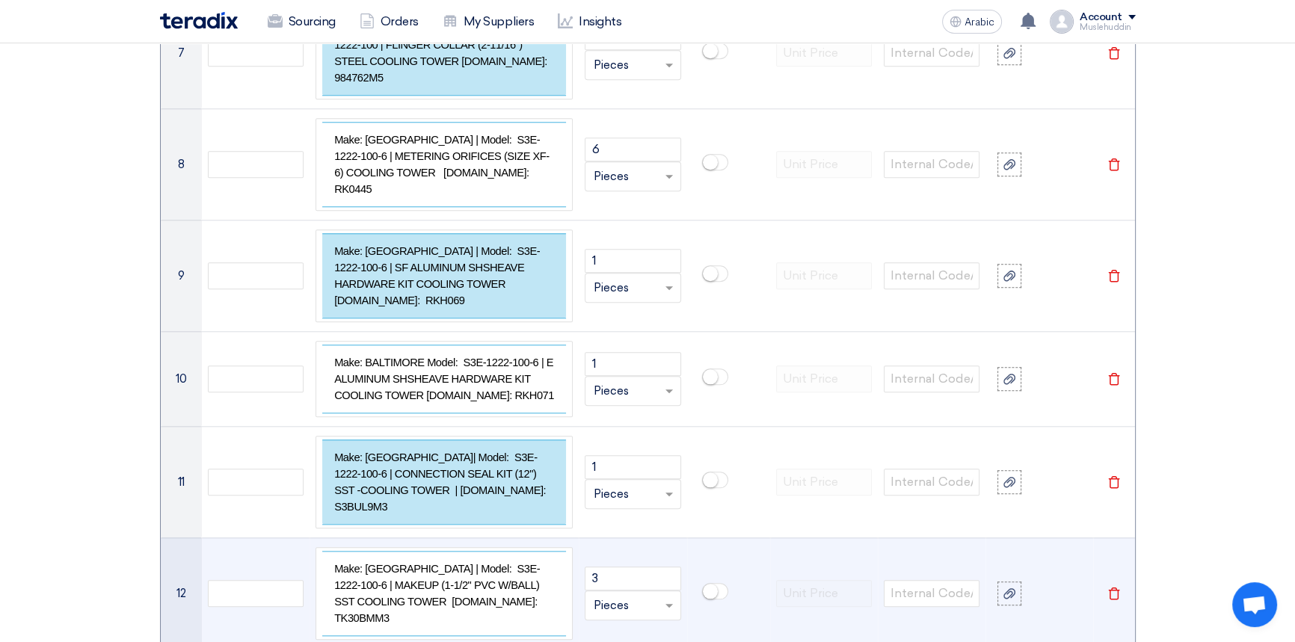
scroll to position [1954, 0]
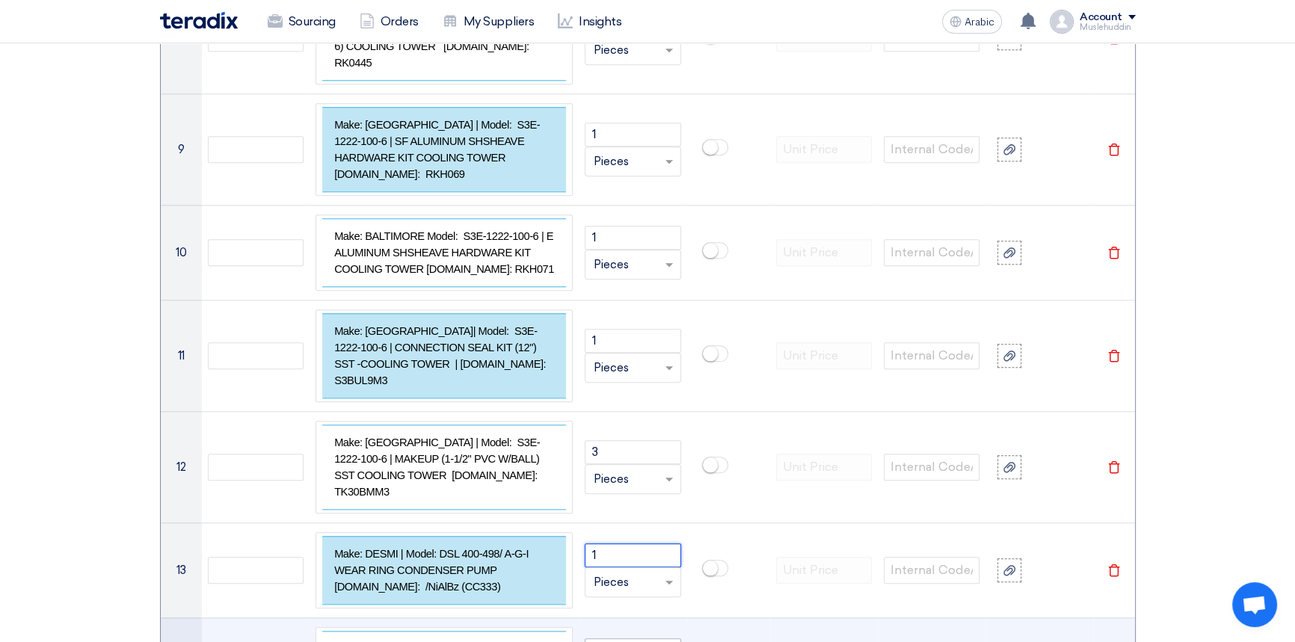
type input "1"
click at [600, 638] on input "number" at bounding box center [632, 650] width 96 height 24
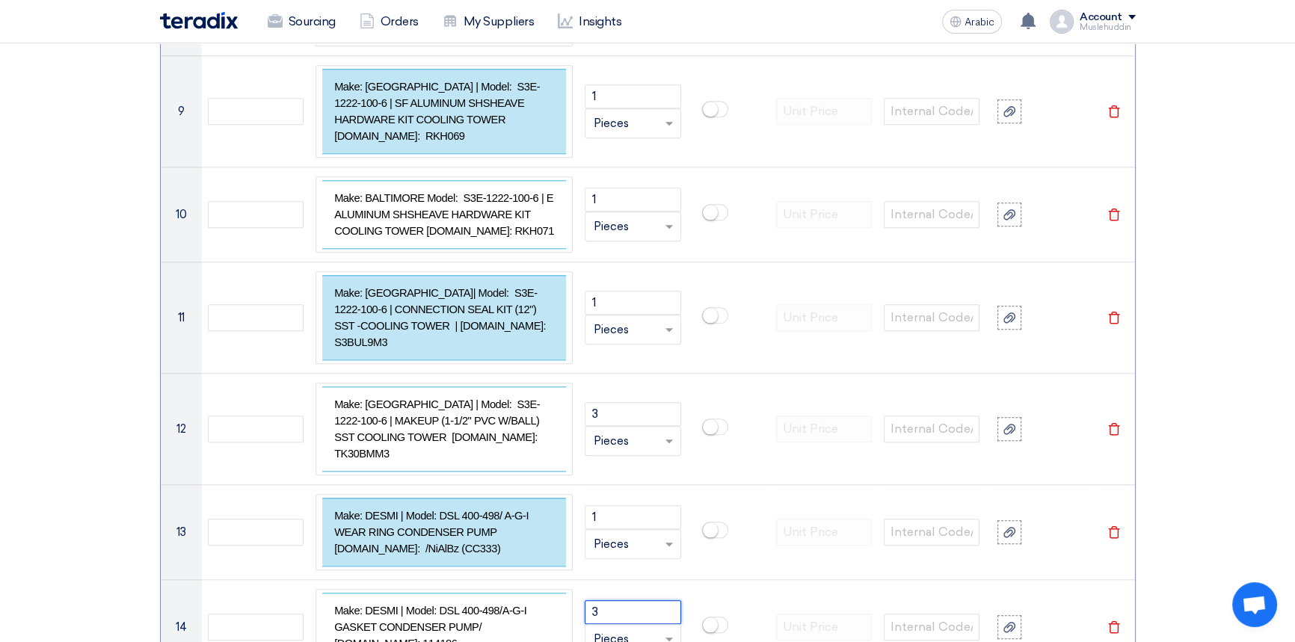
scroll to position [2090, 0]
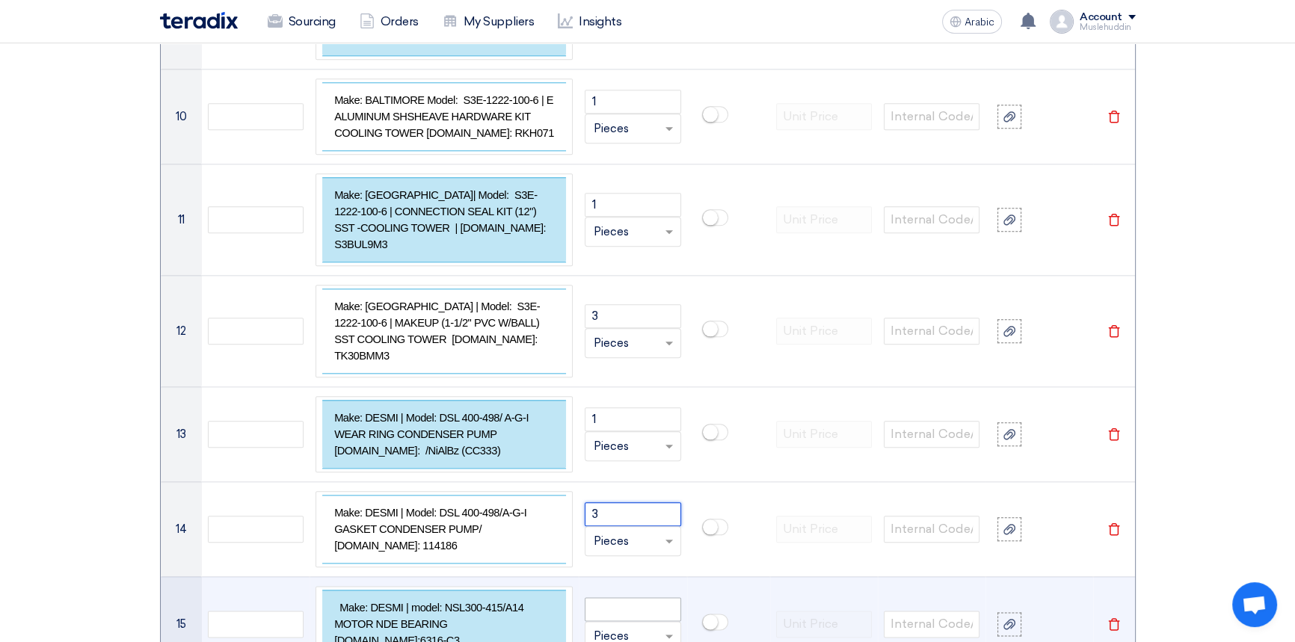
type input "3"
click at [615, 597] on input "number" at bounding box center [632, 609] width 96 height 24
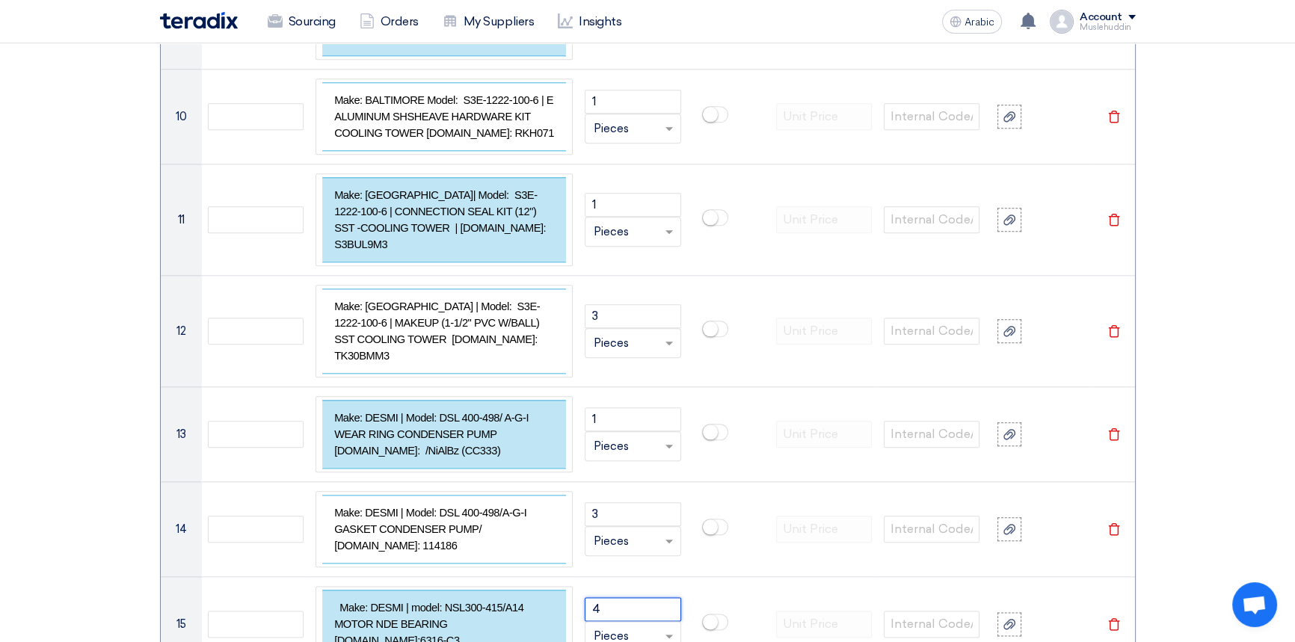
type input "4"
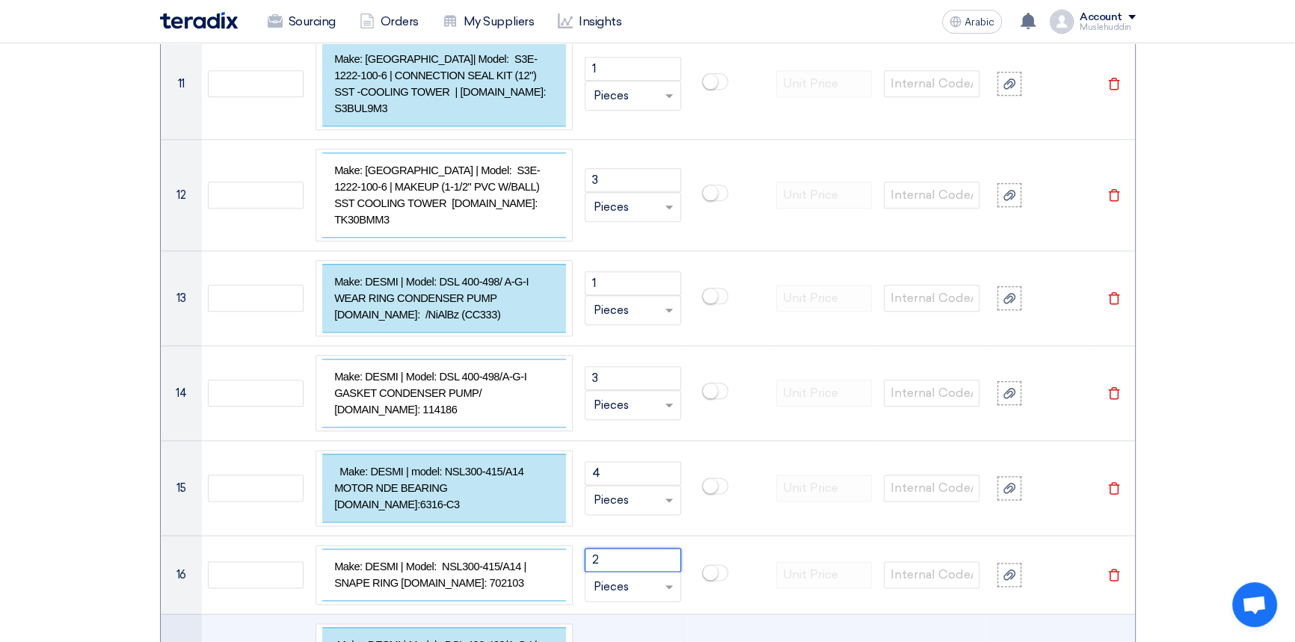
type input "2"
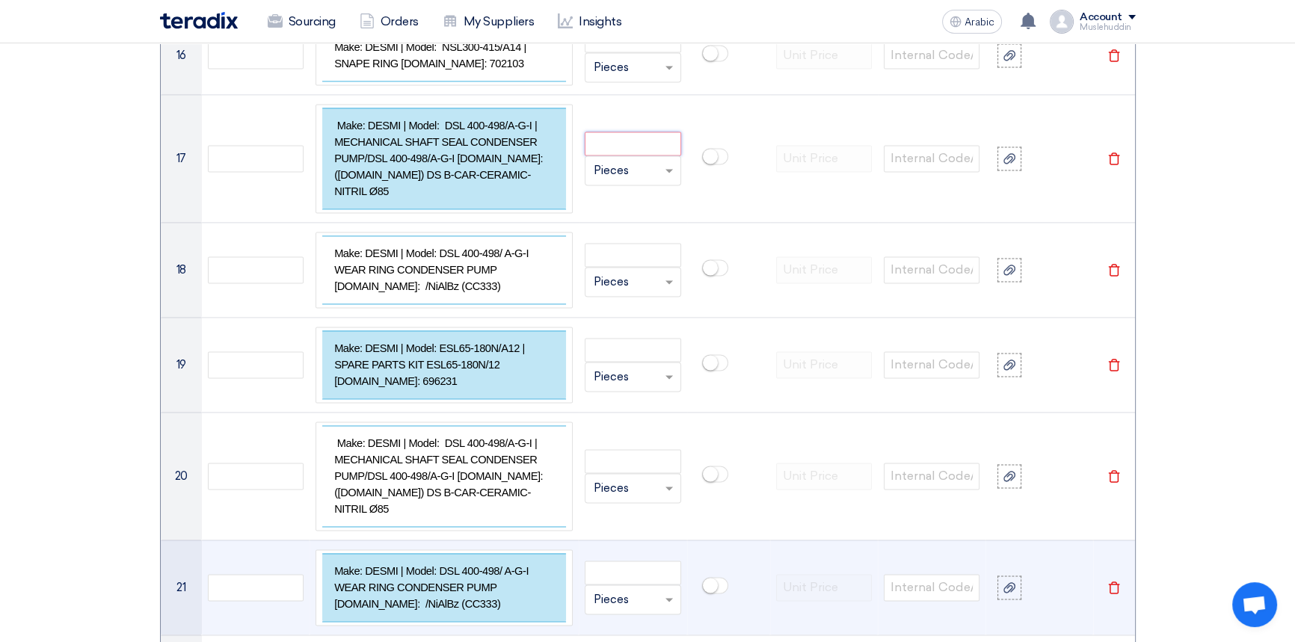
scroll to position [2769, 0]
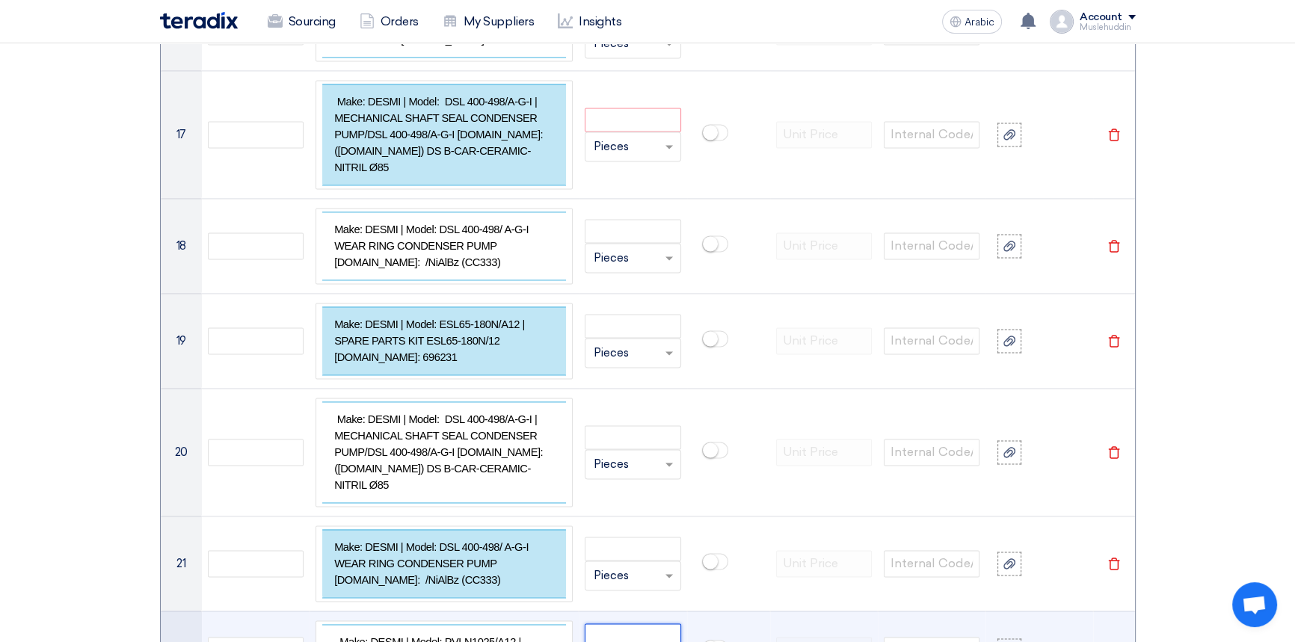
click at [617, 623] on input "number" at bounding box center [632, 635] width 96 height 24
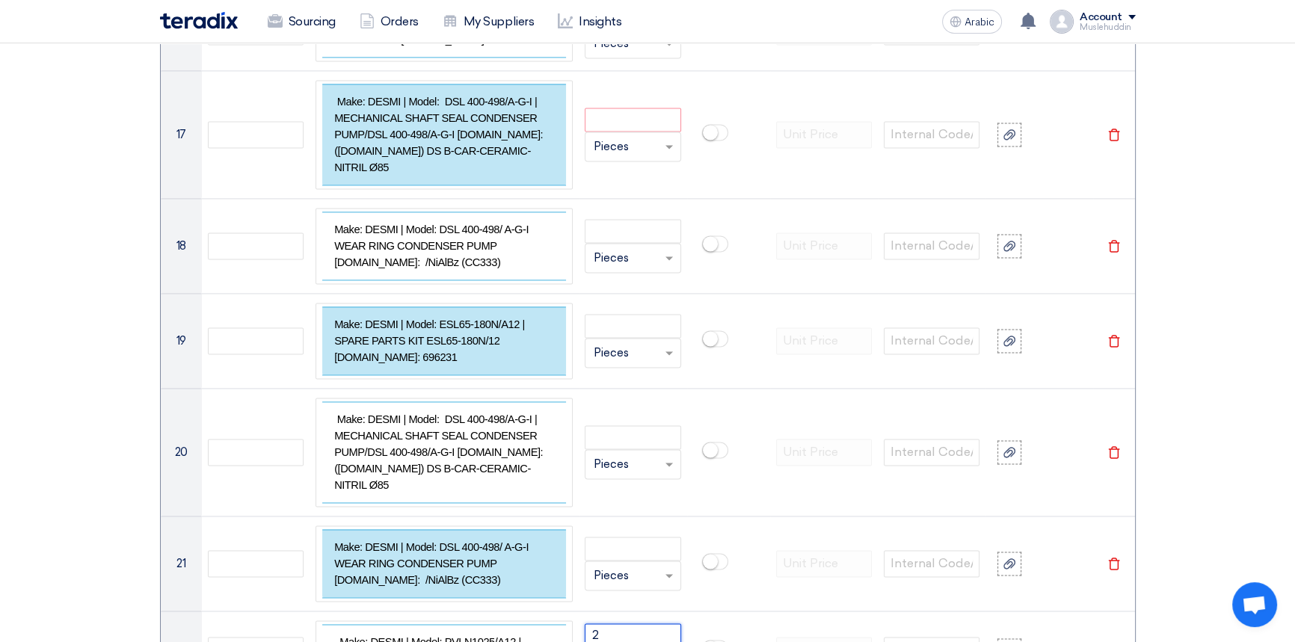
type input "2"
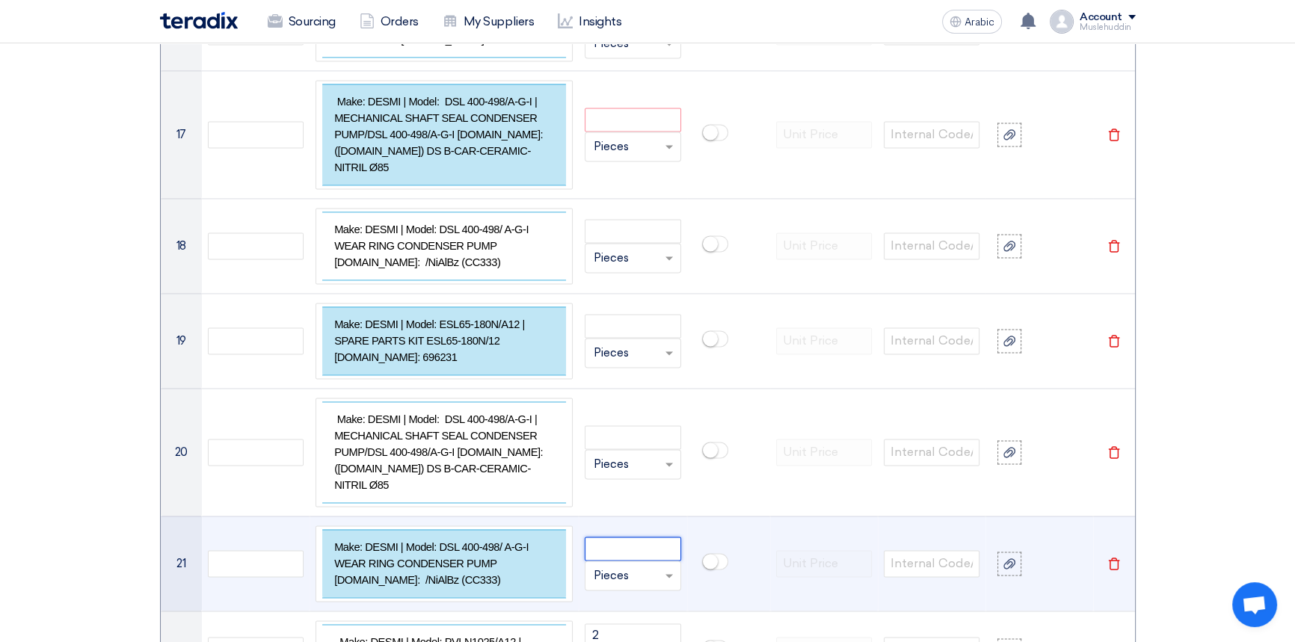
click at [613, 537] on input "number" at bounding box center [632, 549] width 96 height 24
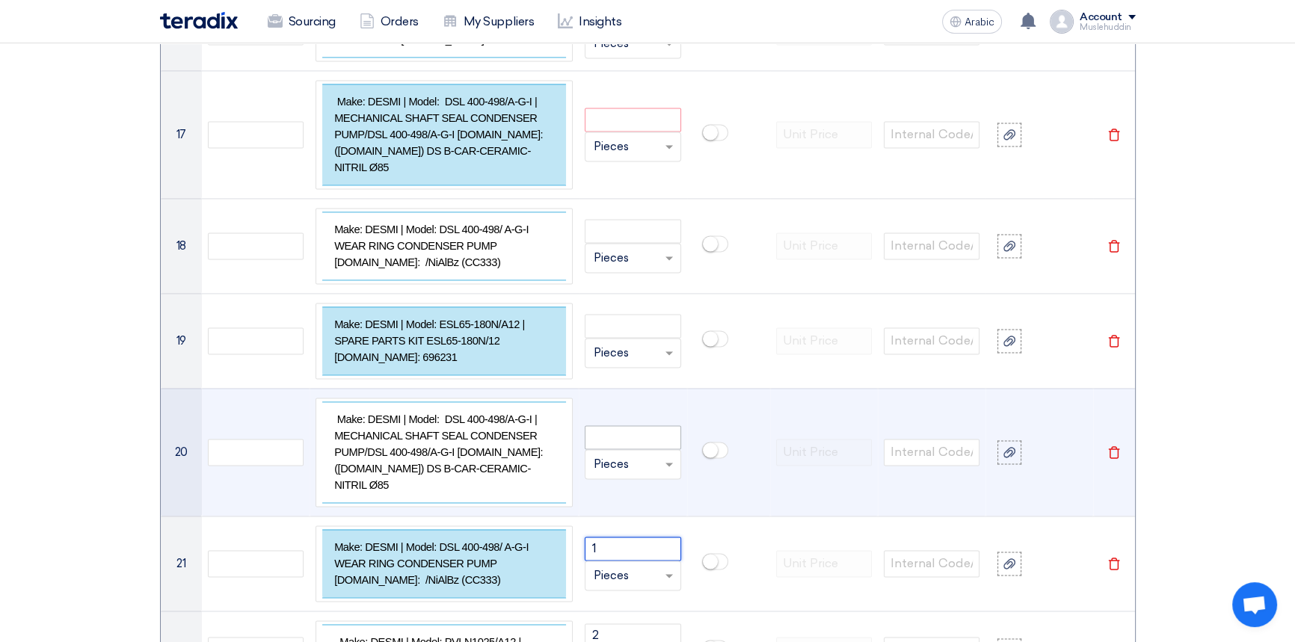
type input "1"
click at [617, 425] on input "number" at bounding box center [632, 437] width 96 height 24
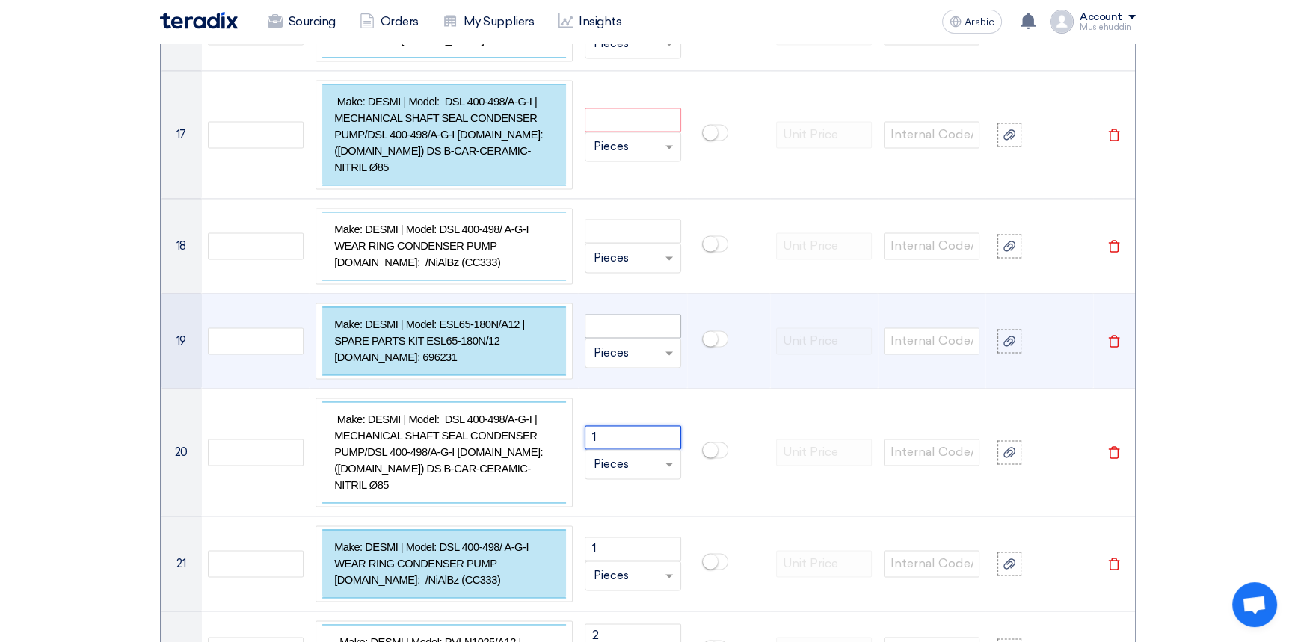
type input "1"
click at [620, 314] on input "number" at bounding box center [632, 326] width 96 height 24
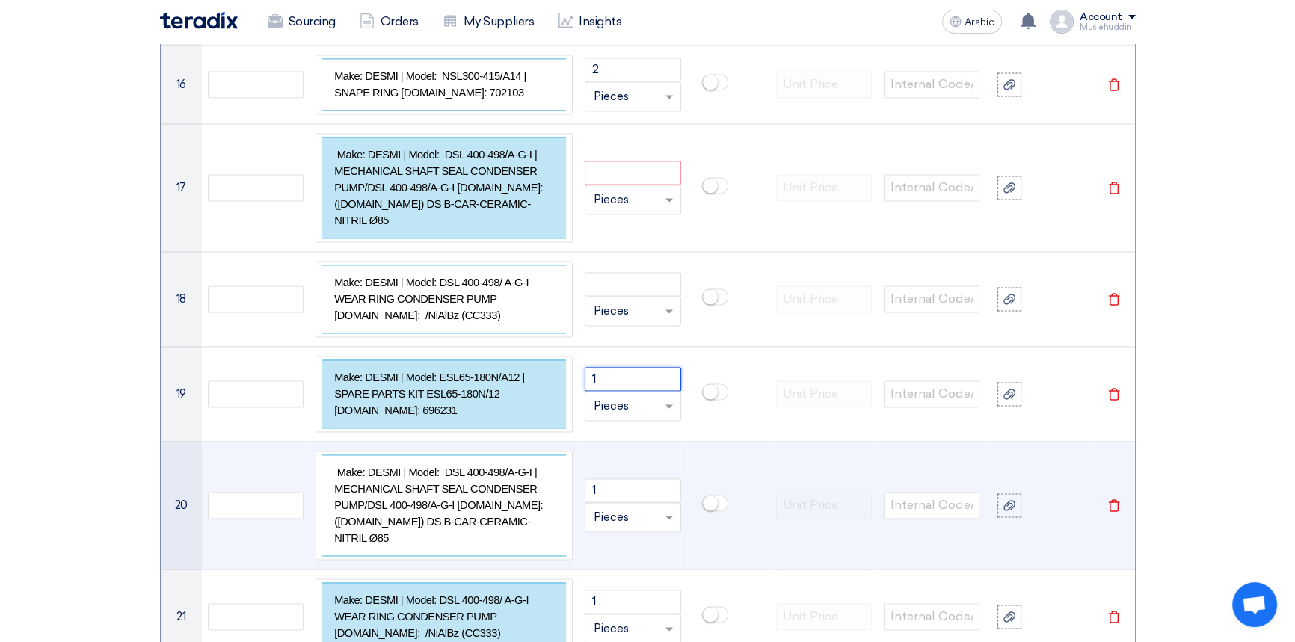
scroll to position [2701, 0]
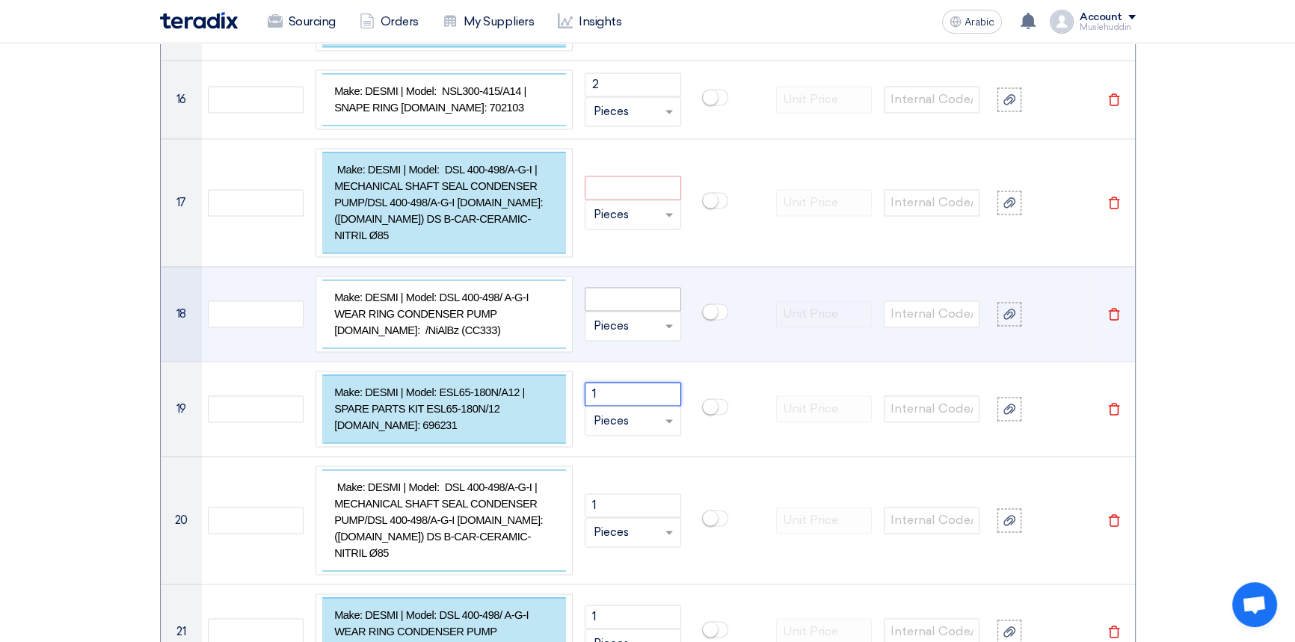
type input "1"
click at [615, 287] on input "number" at bounding box center [632, 299] width 96 height 24
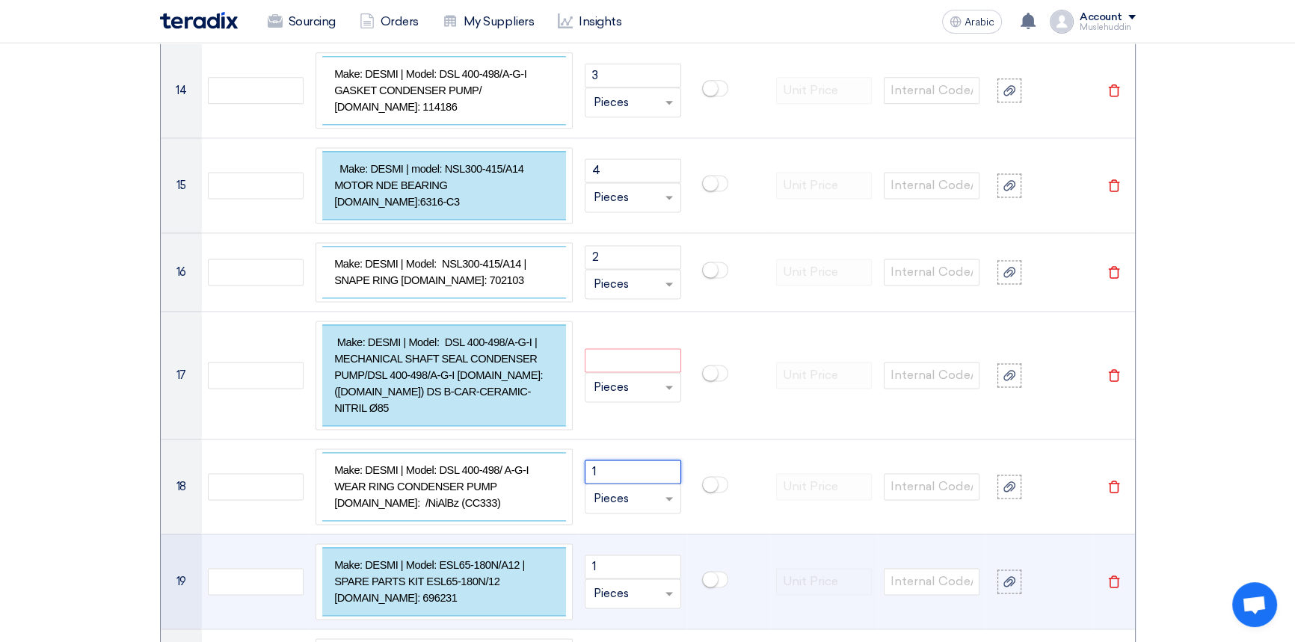
scroll to position [2497, 0]
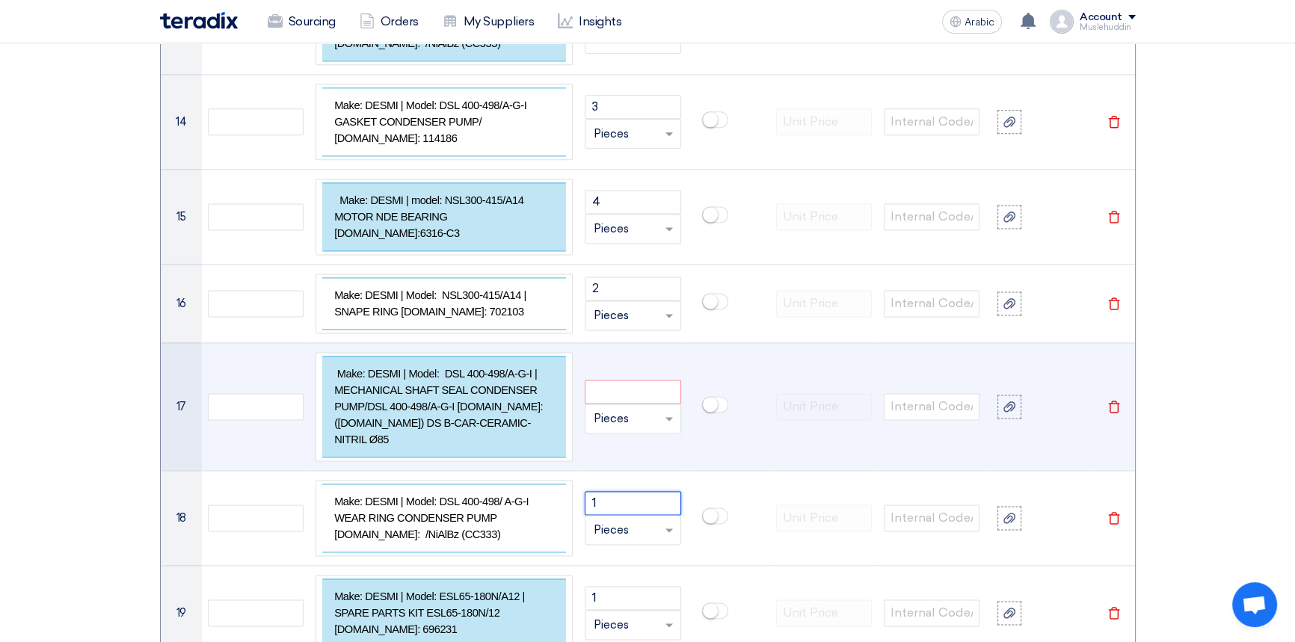
type input "1"
click at [600, 380] on input "number" at bounding box center [632, 392] width 96 height 24
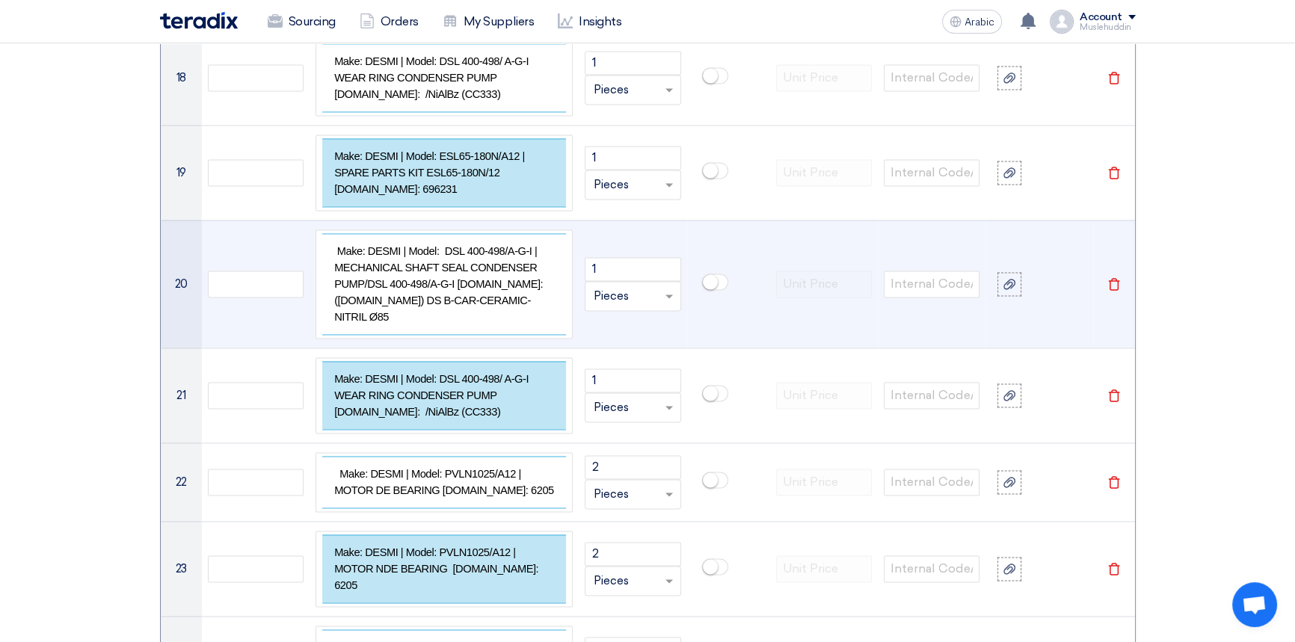
scroll to position [3041, 0]
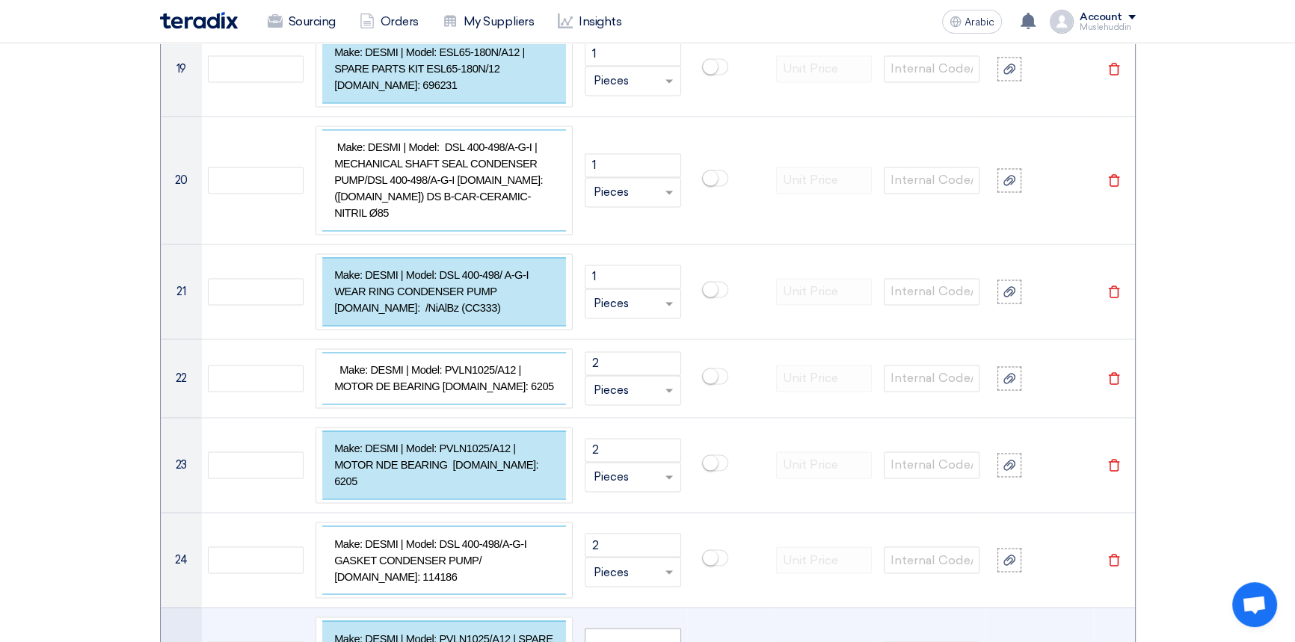
type input "1"
click at [642, 628] on input "number" at bounding box center [632, 640] width 96 height 24
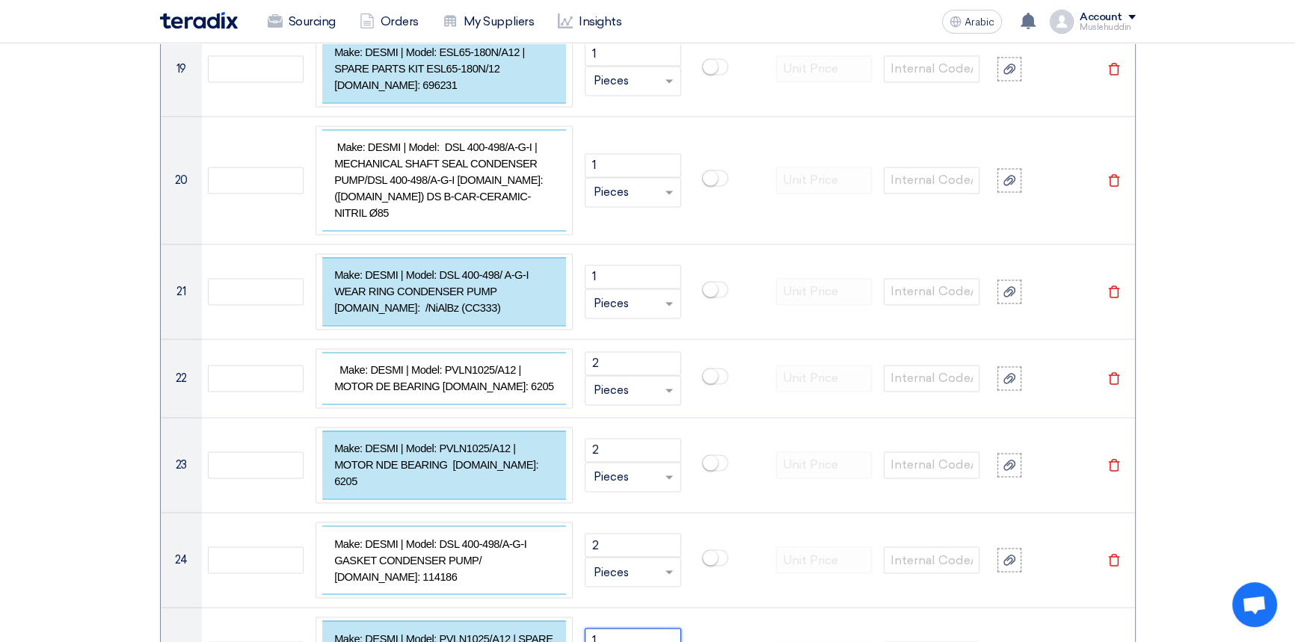
type input "1"
type input "12"
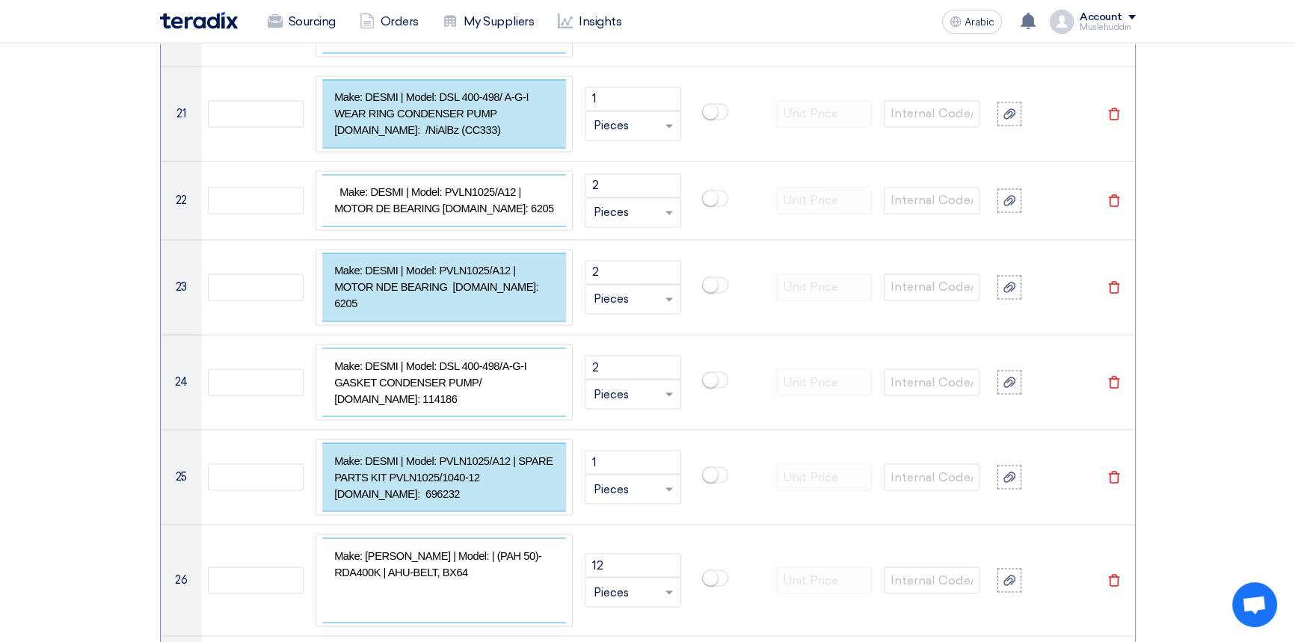
scroll to position [3245, 0]
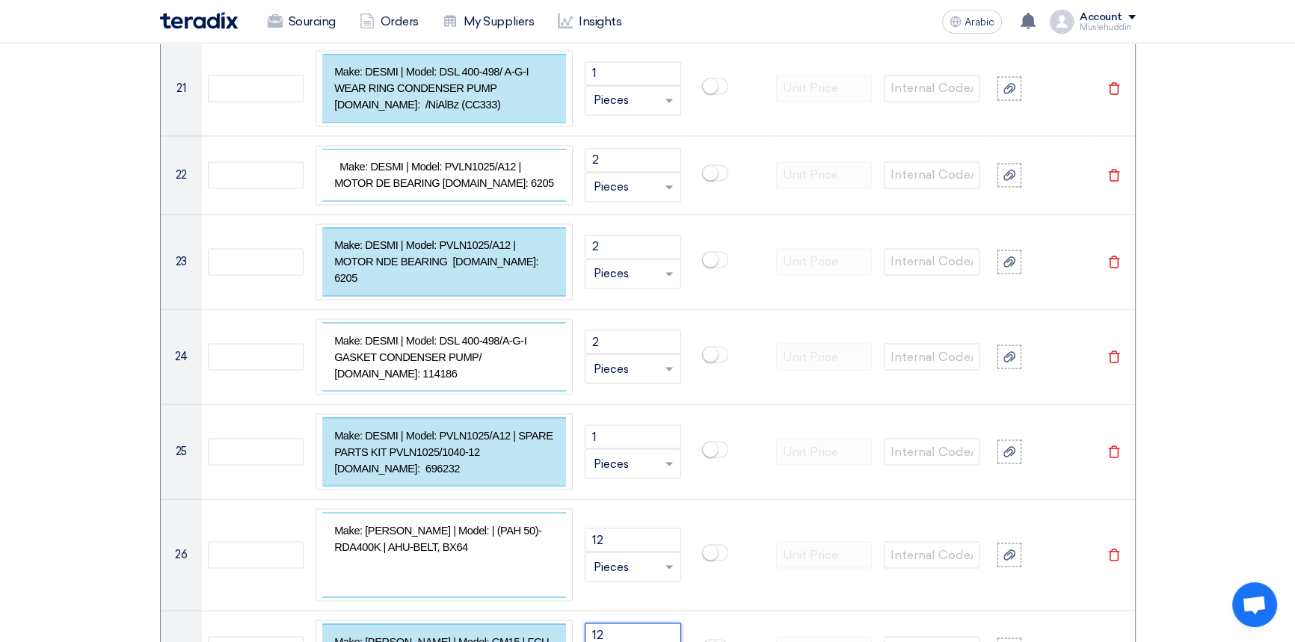
type input "12"
type input "3"
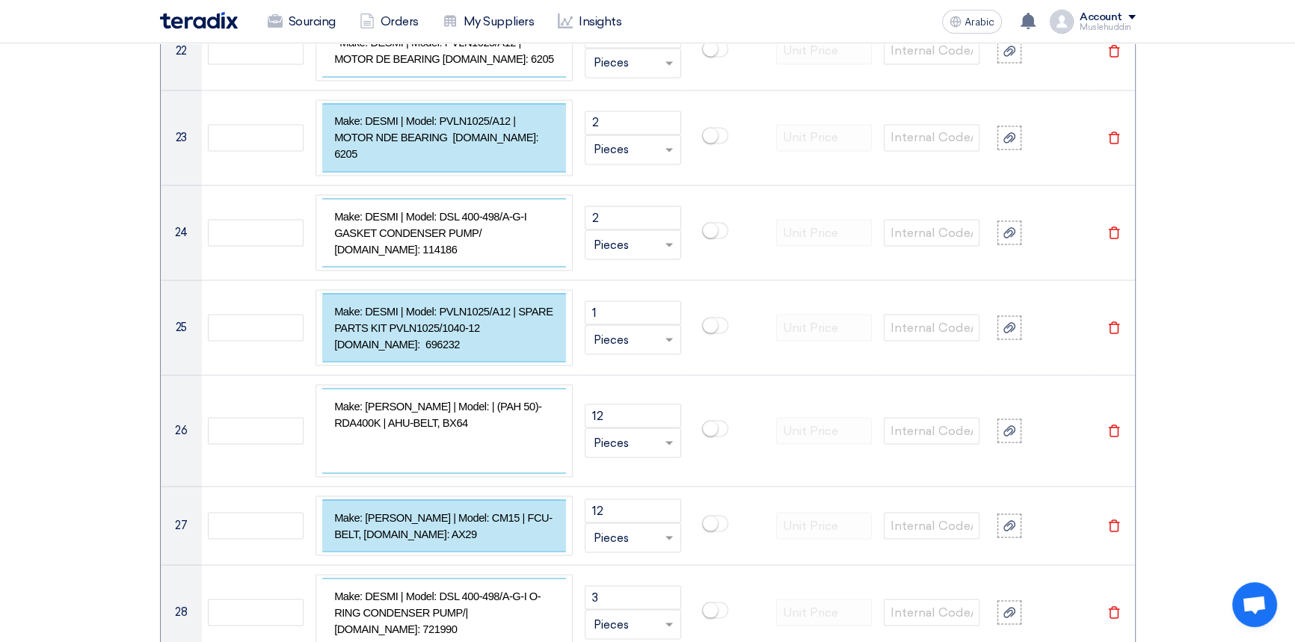
scroll to position [3381, 0]
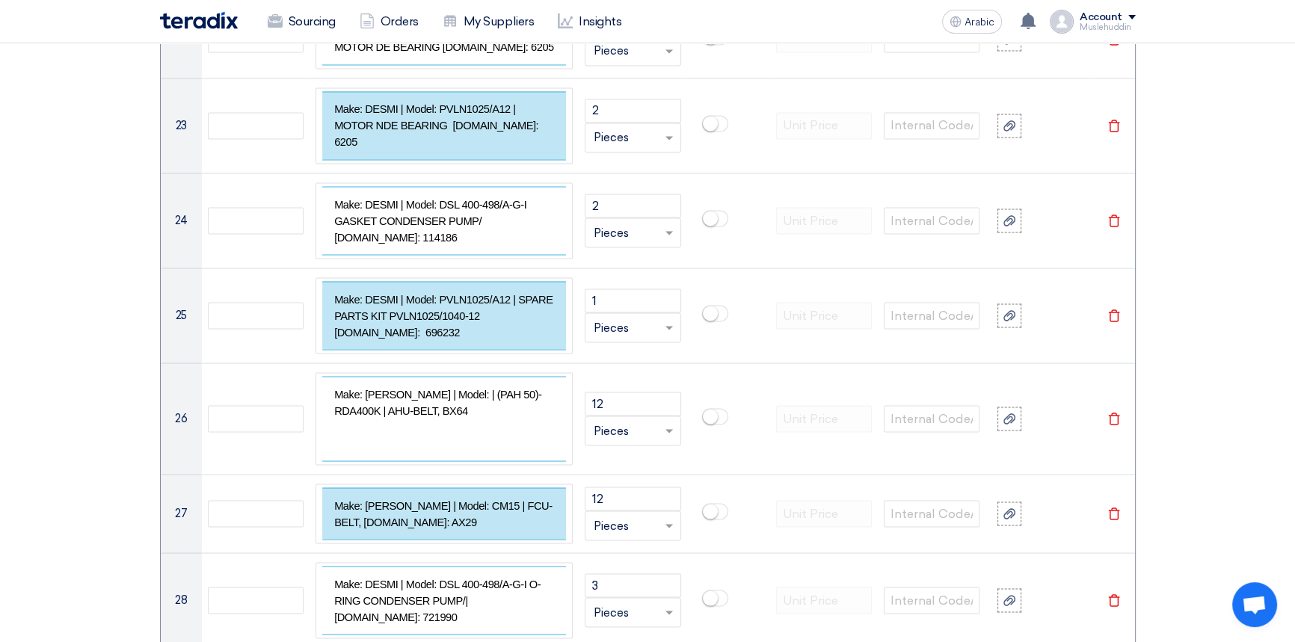
type input "2"
type input "6"
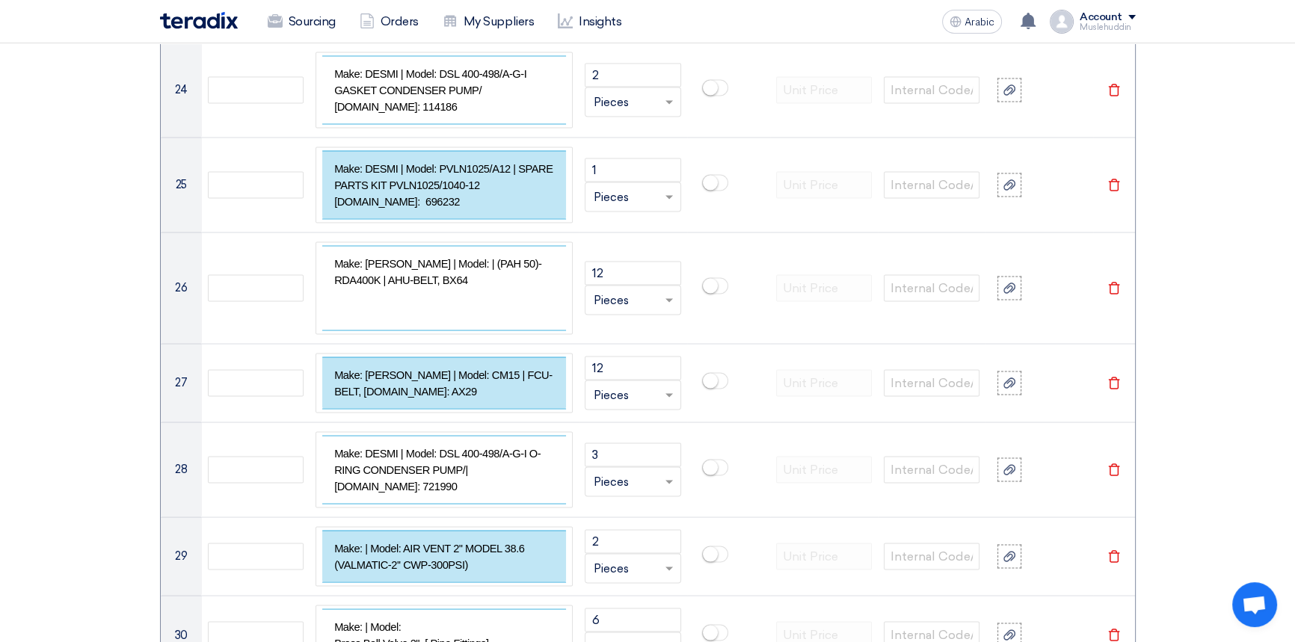
scroll to position [3517, 0]
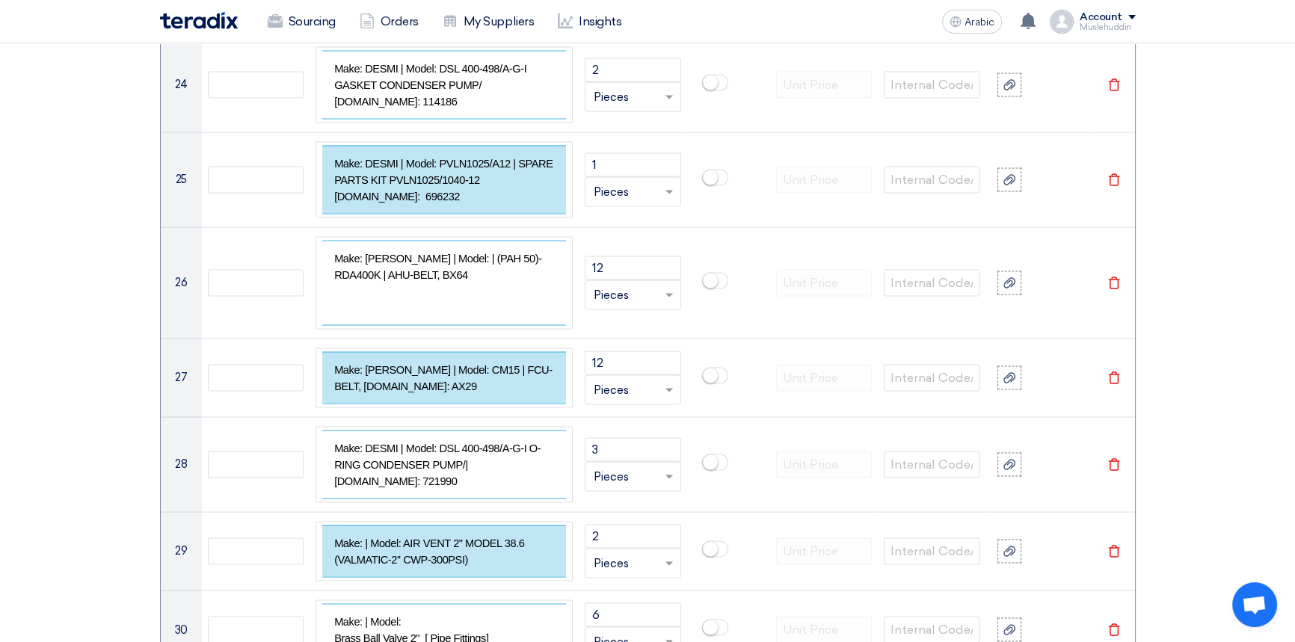
type input "6"
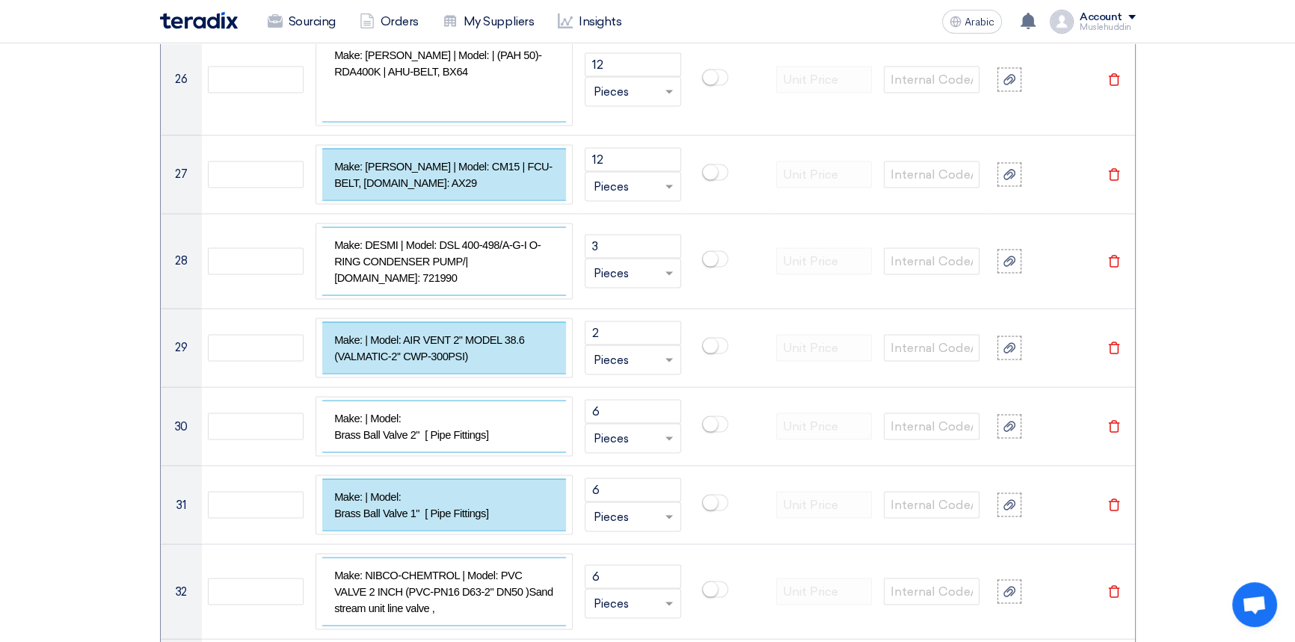
scroll to position [3721, 0]
type input "6"
type input "1"
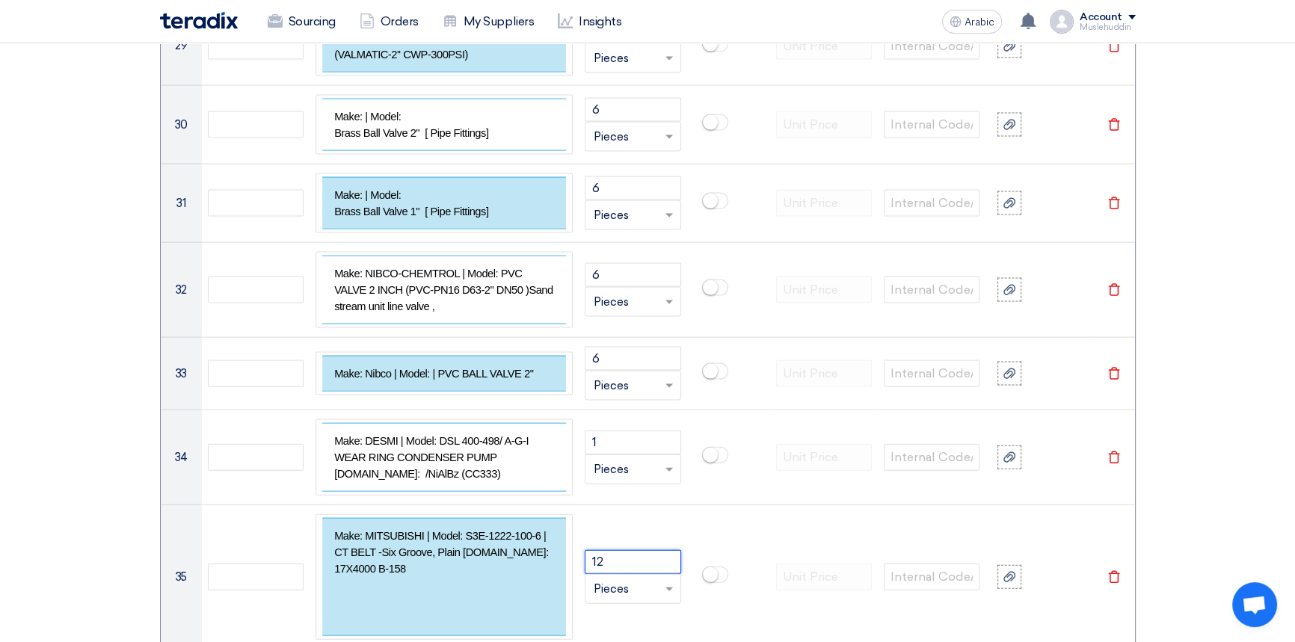
scroll to position [3789, 0]
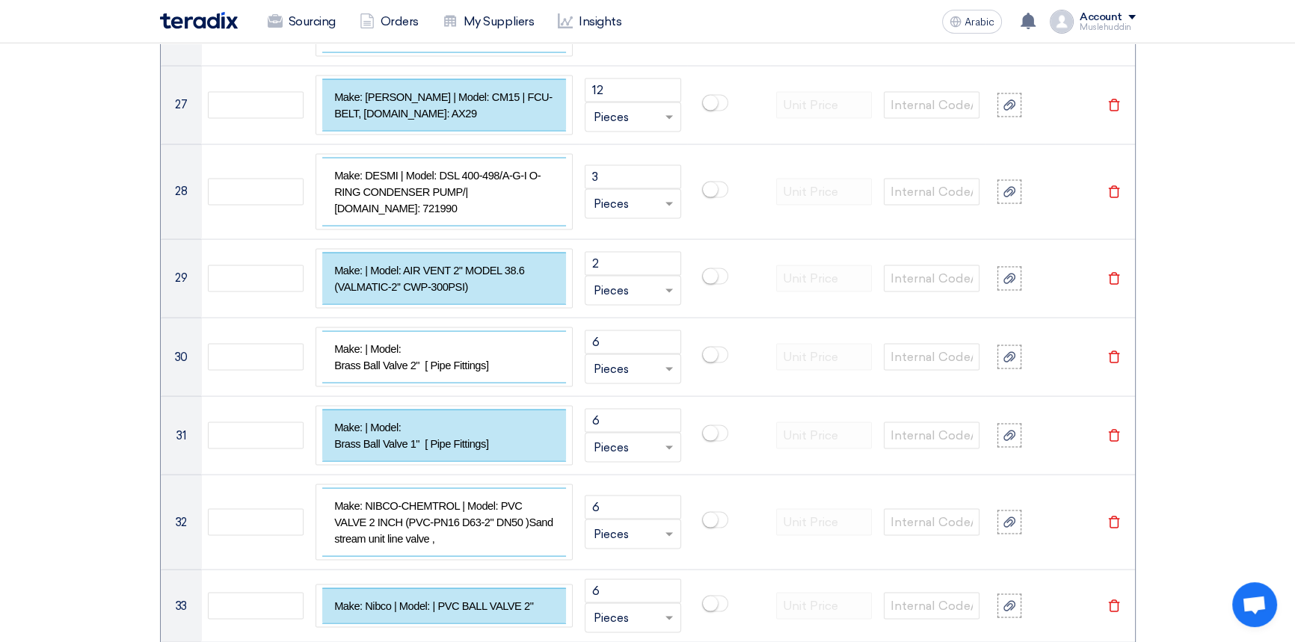
type input "12"
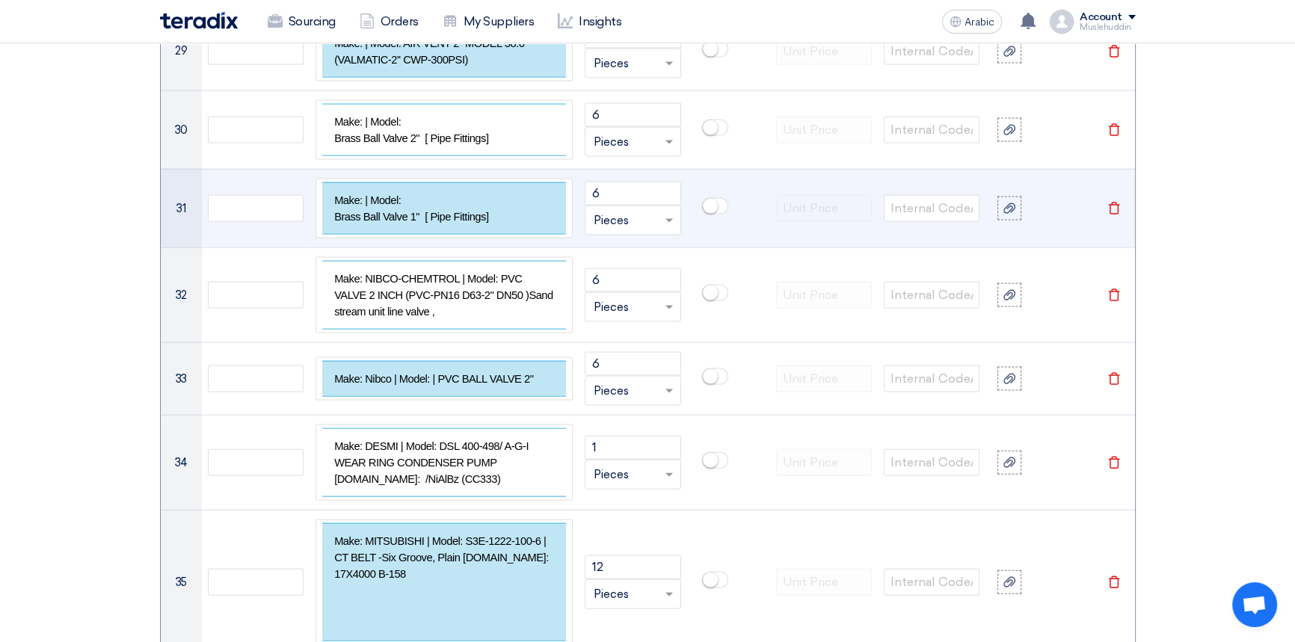
scroll to position [4196, 0]
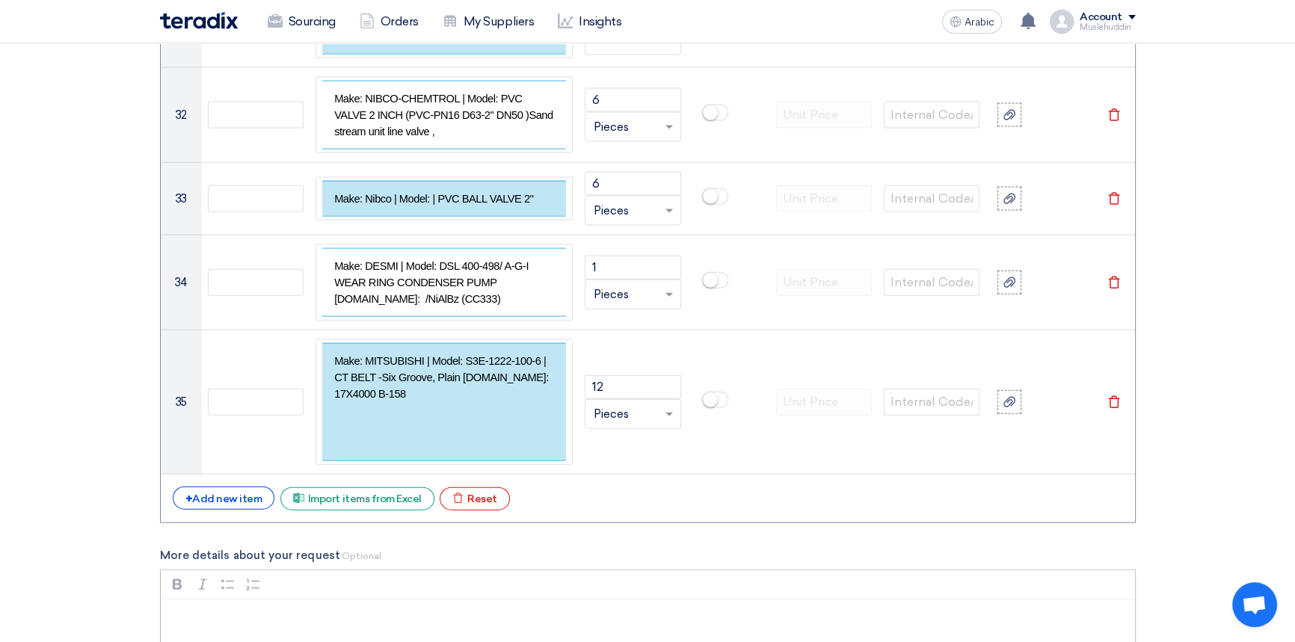
click at [0, 0] on input "Upload a file Upload any attachments that may advance your request" at bounding box center [0, 0] width 0 height 0
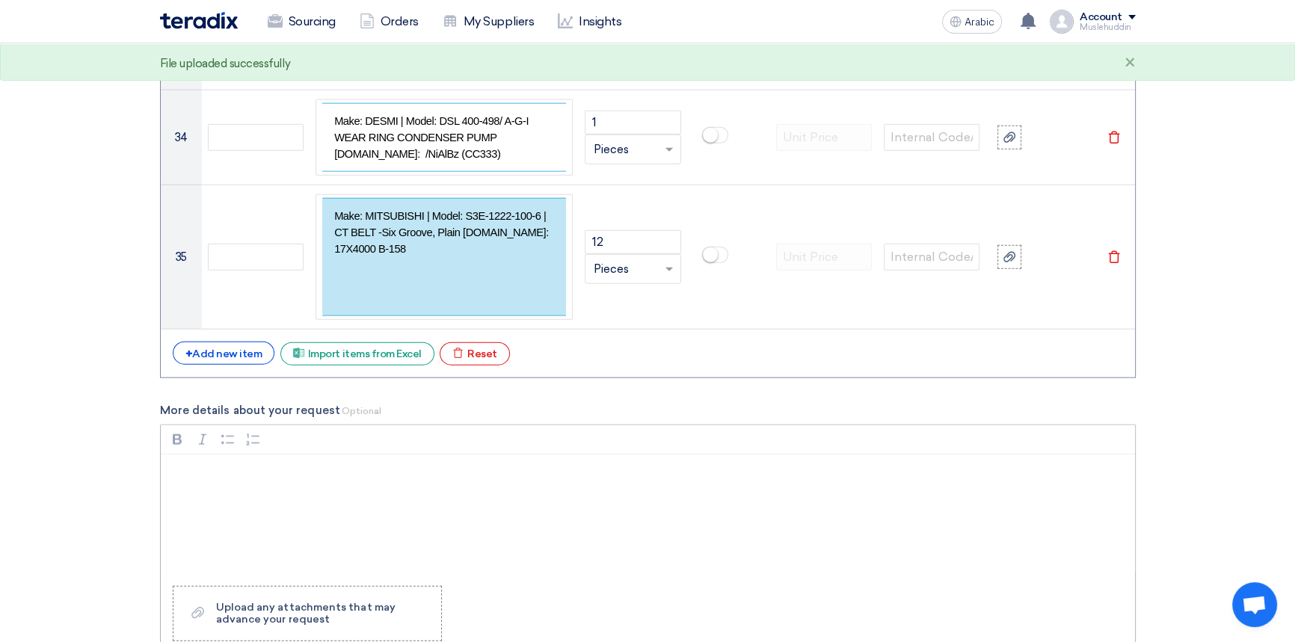
scroll to position [4468, 0]
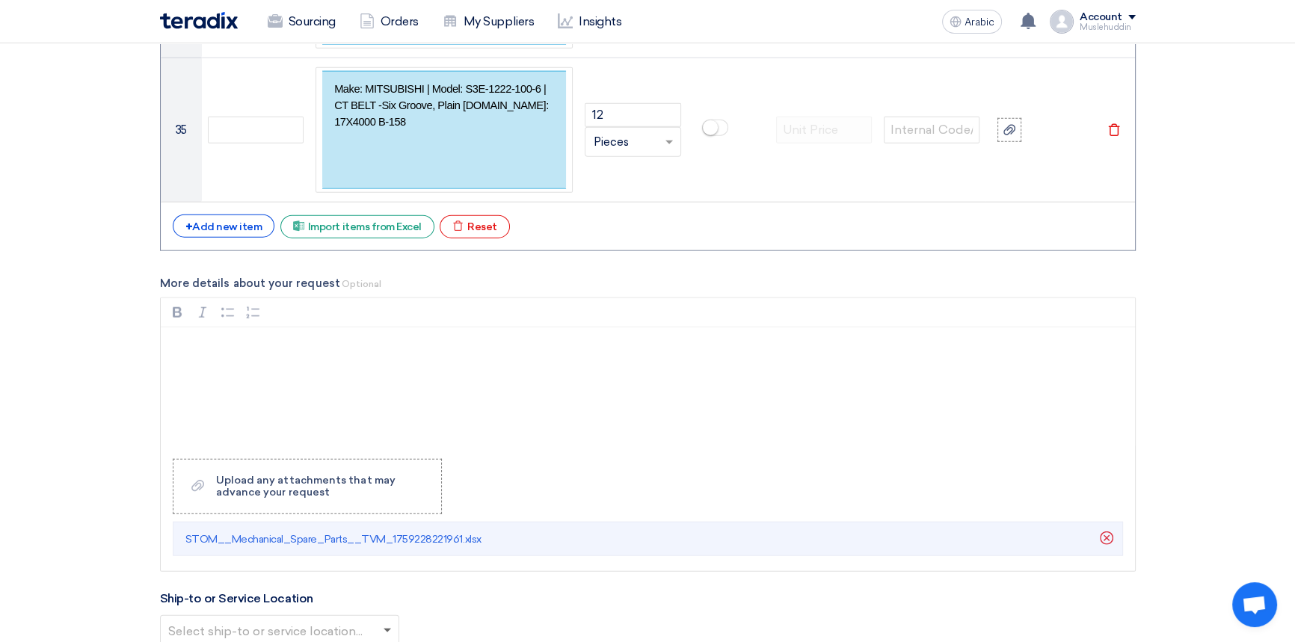
click at [388, 629] on span at bounding box center [386, 631] width 7 height 5
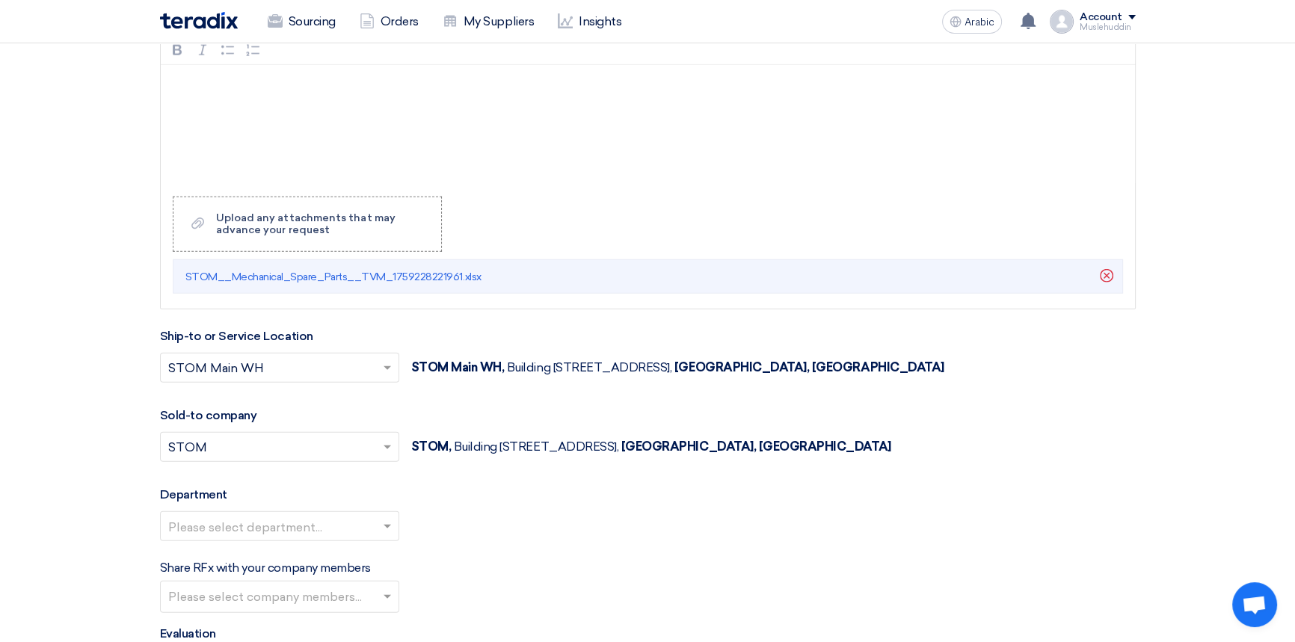
scroll to position [4739, 0]
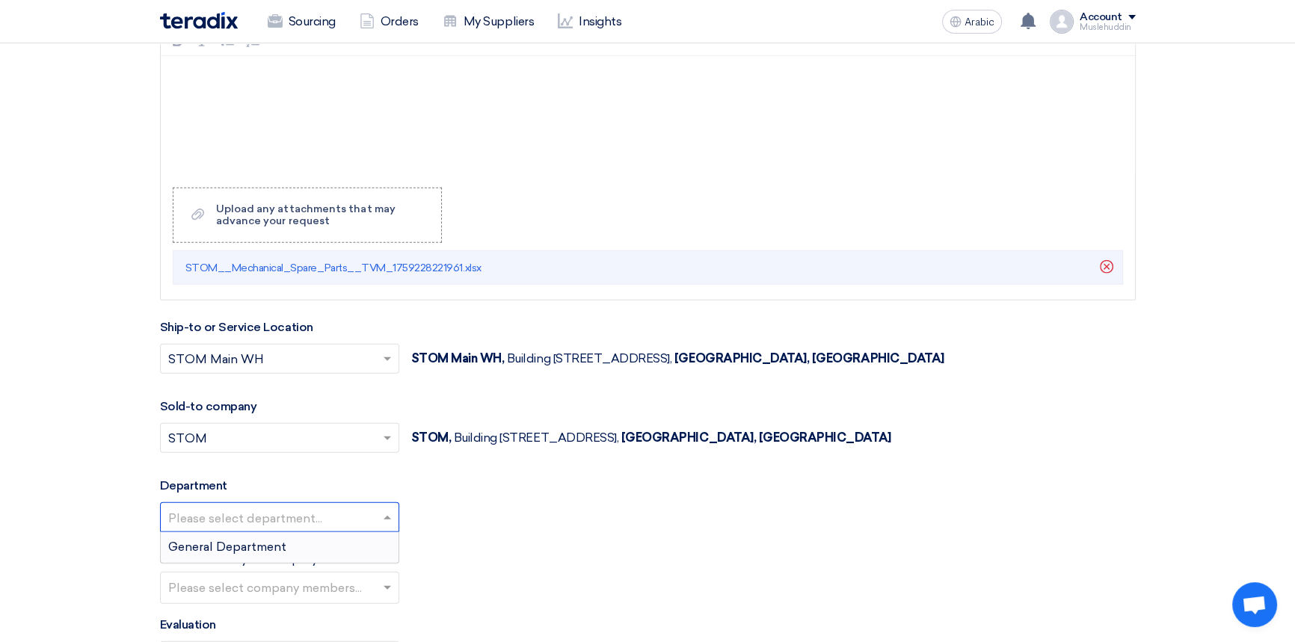
click at [381, 508] on span at bounding box center [389, 517] width 19 height 18
click at [356, 532] on div "General Department" at bounding box center [280, 547] width 238 height 30
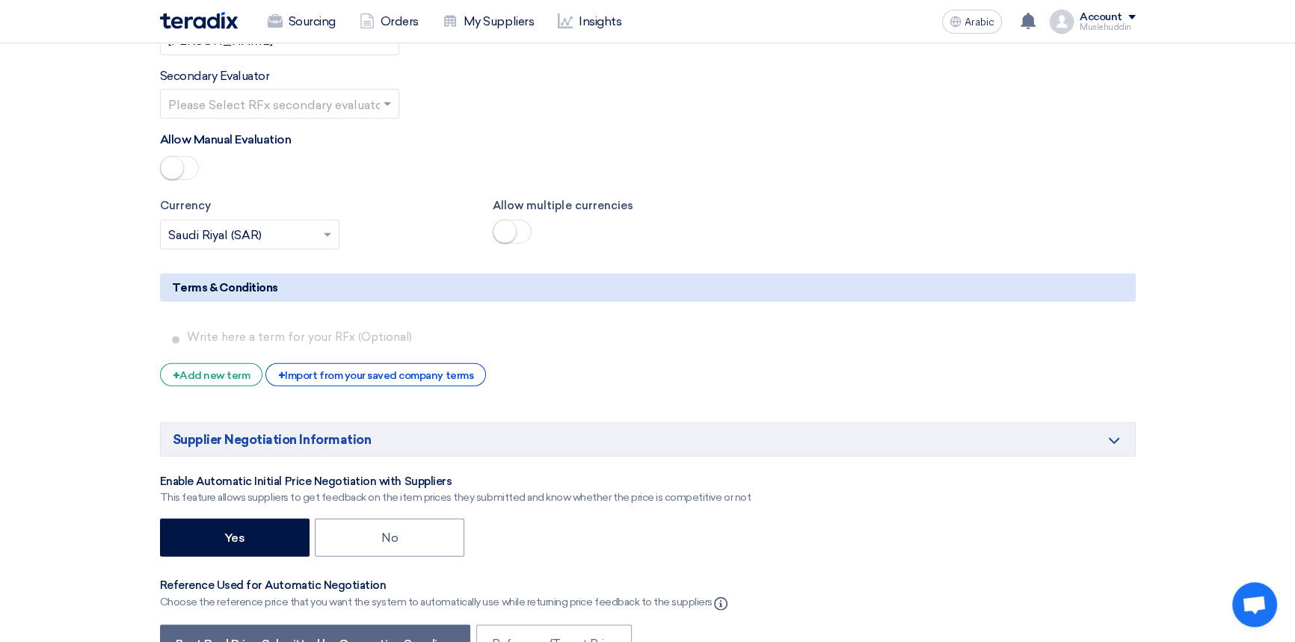
scroll to position [5419, 0]
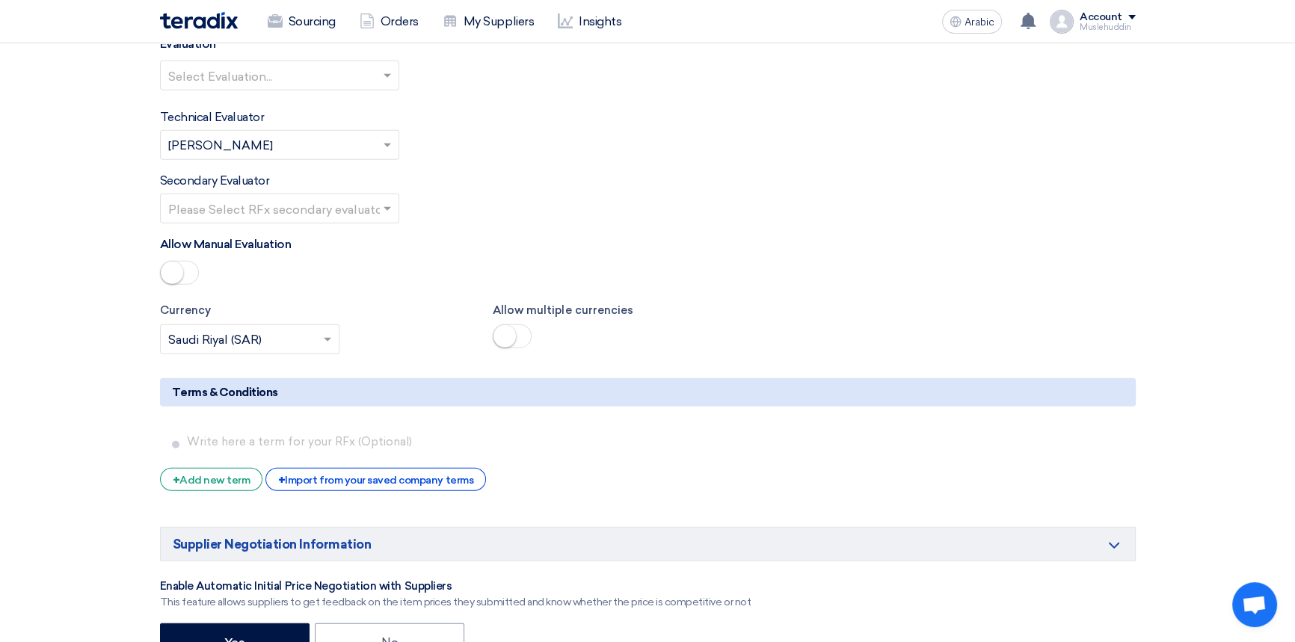
scroll to position [5388, 0]
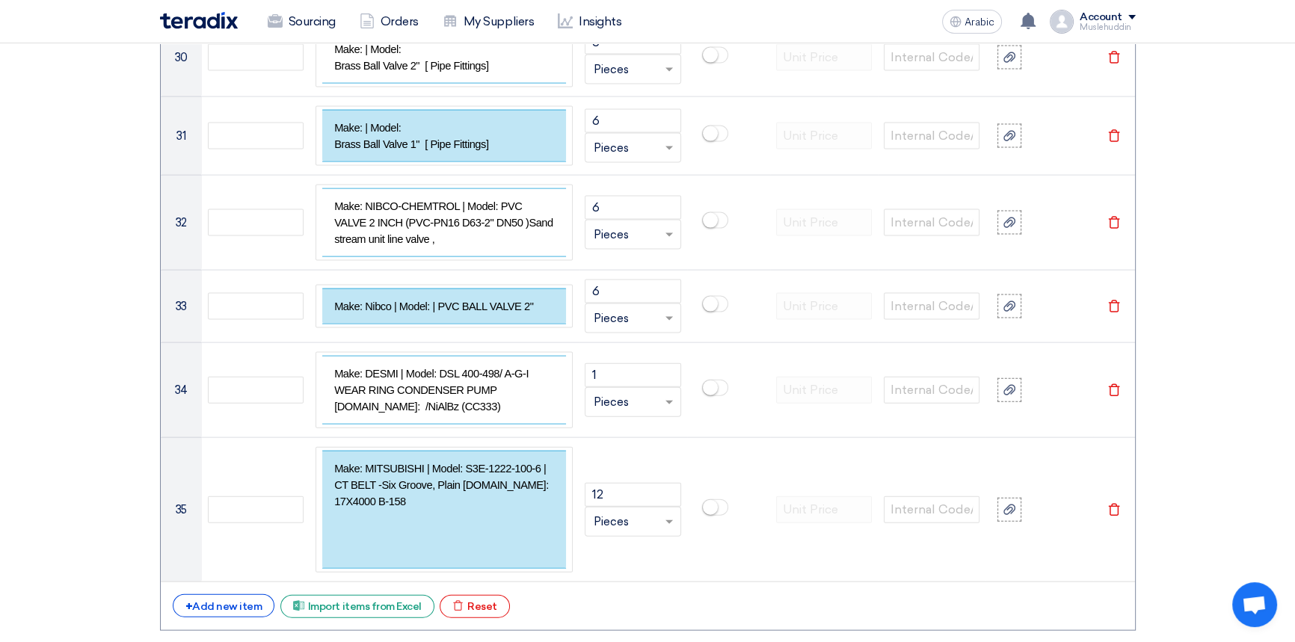
scroll to position [4233, 0]
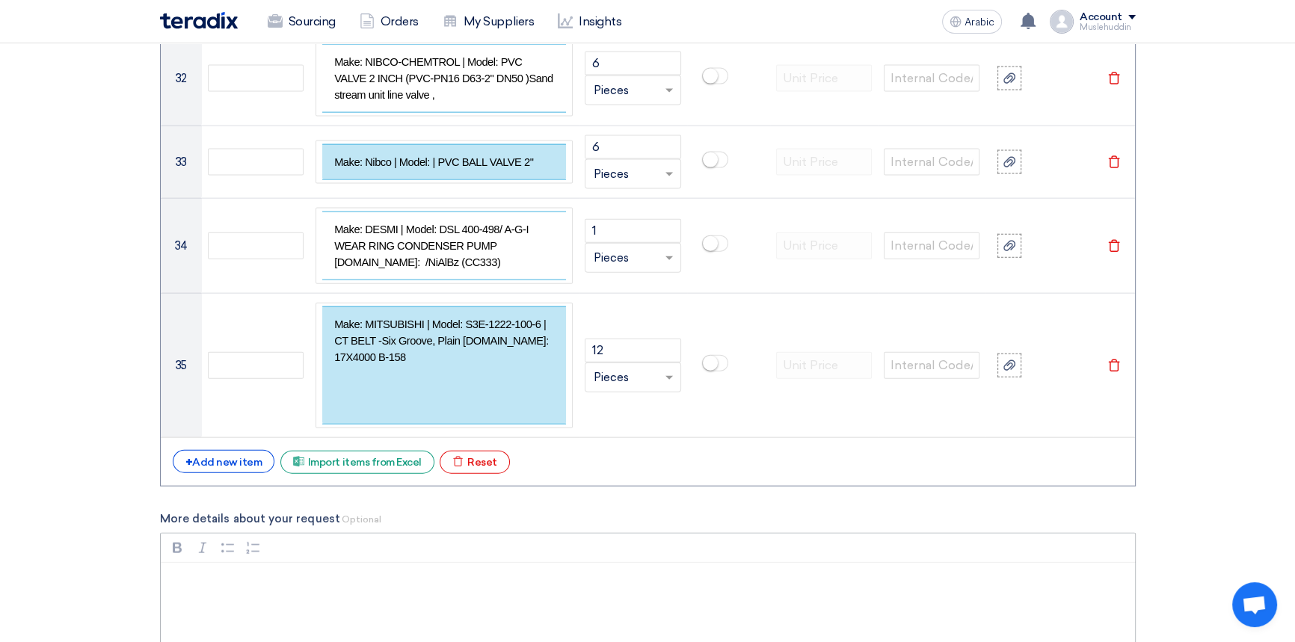
click at [583, 563] on div "Rich Text Editor, main" at bounding box center [648, 623] width 974 height 120
click at [477, 563] on div "Rich Text Editor, main" at bounding box center [648, 623] width 974 height 120
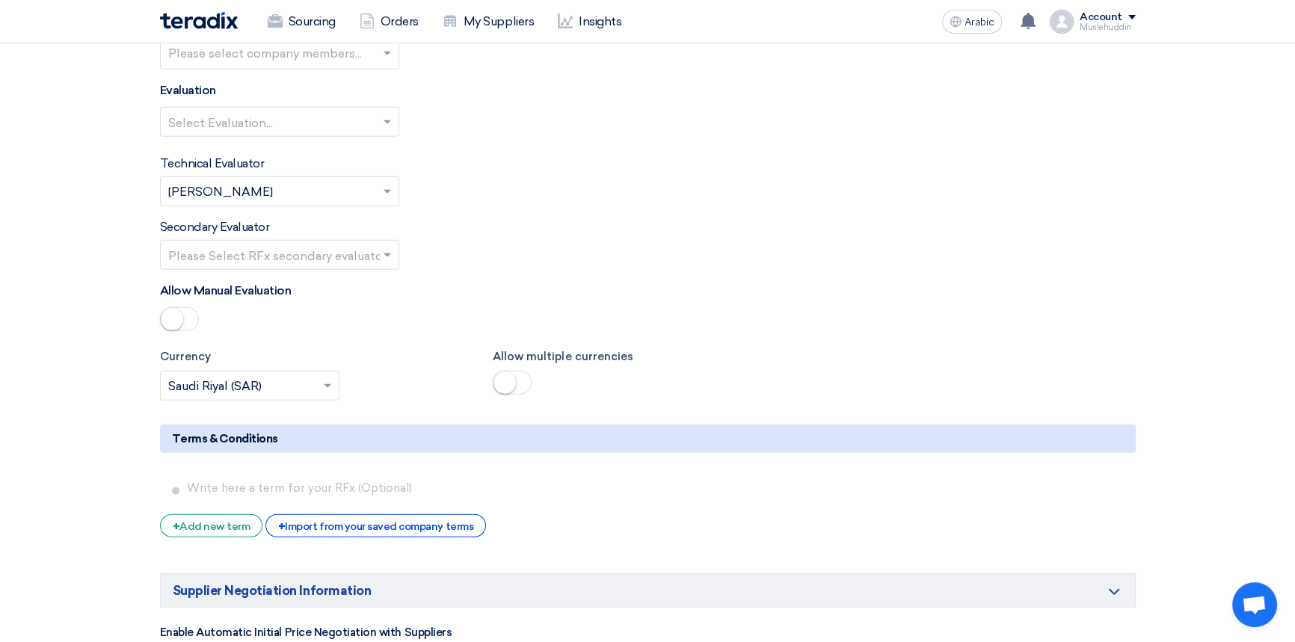
scroll to position [5388, 0]
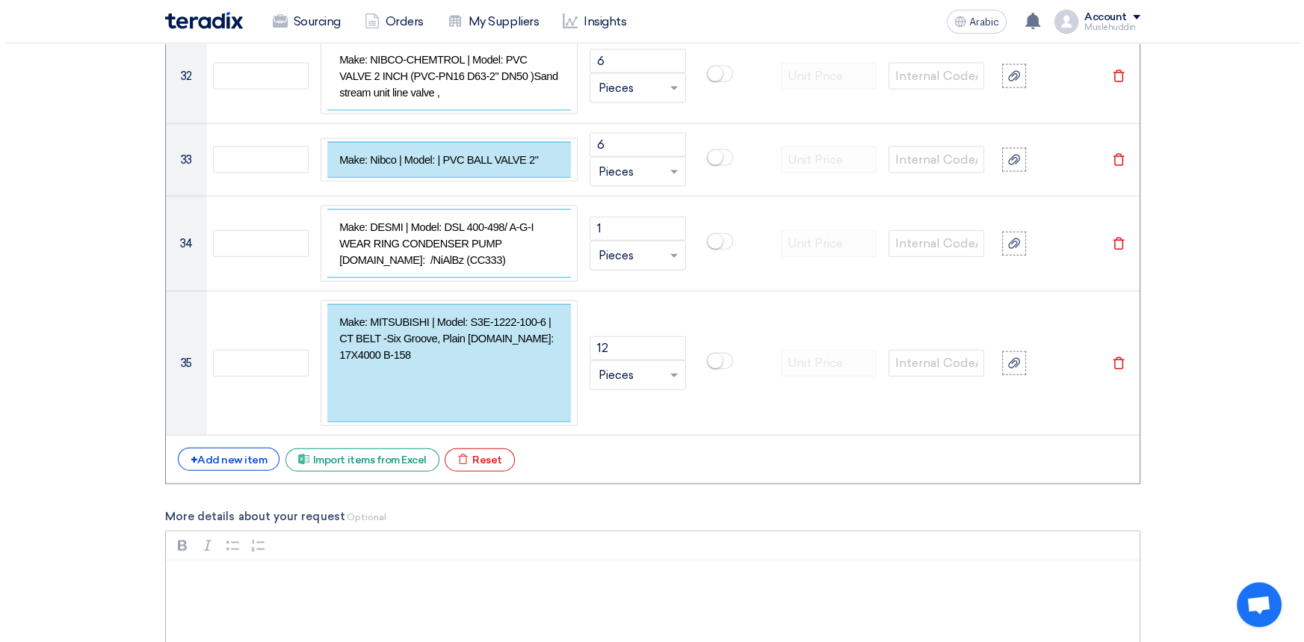
scroll to position [4301, 0]
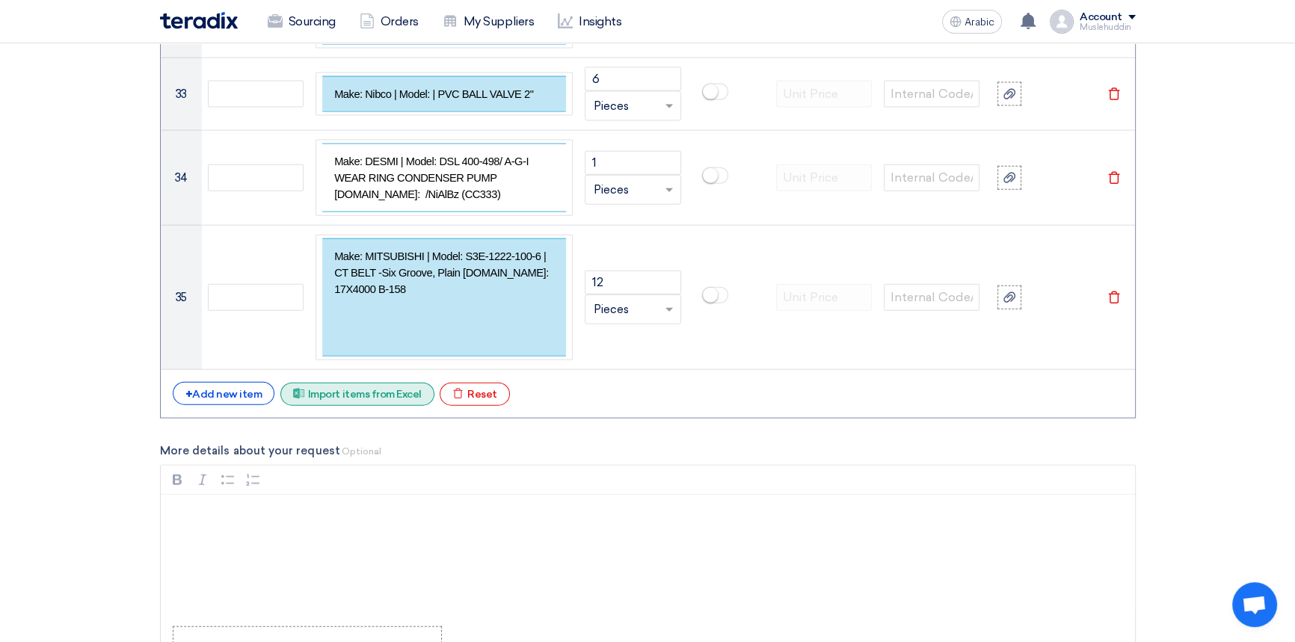
click at [331, 388] on font "Import items from Excel" at bounding box center [365, 394] width 114 height 13
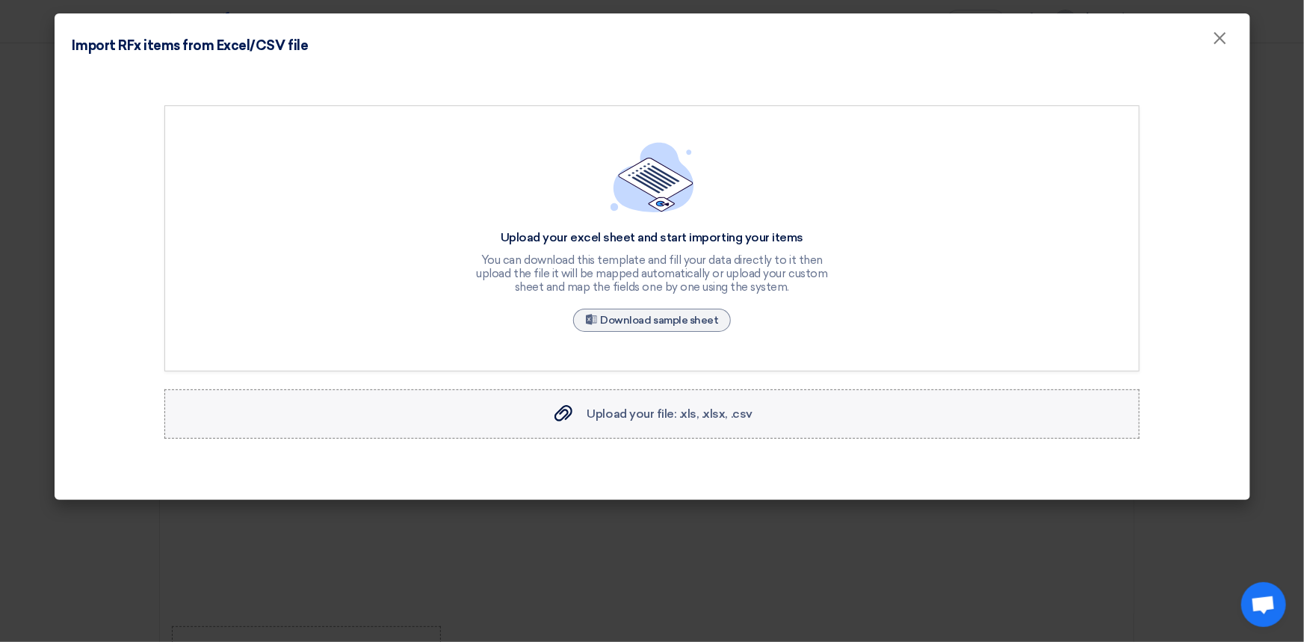
click at [650, 413] on font "Upload your file: .xls, .xlsx, .csv" at bounding box center [669, 414] width 165 height 14
click at [0, 0] on input "Upload your file: .xls, .xlsx, .csv Upload your file: .xls, .xlsx, .csv" at bounding box center [0, 0] width 0 height 0
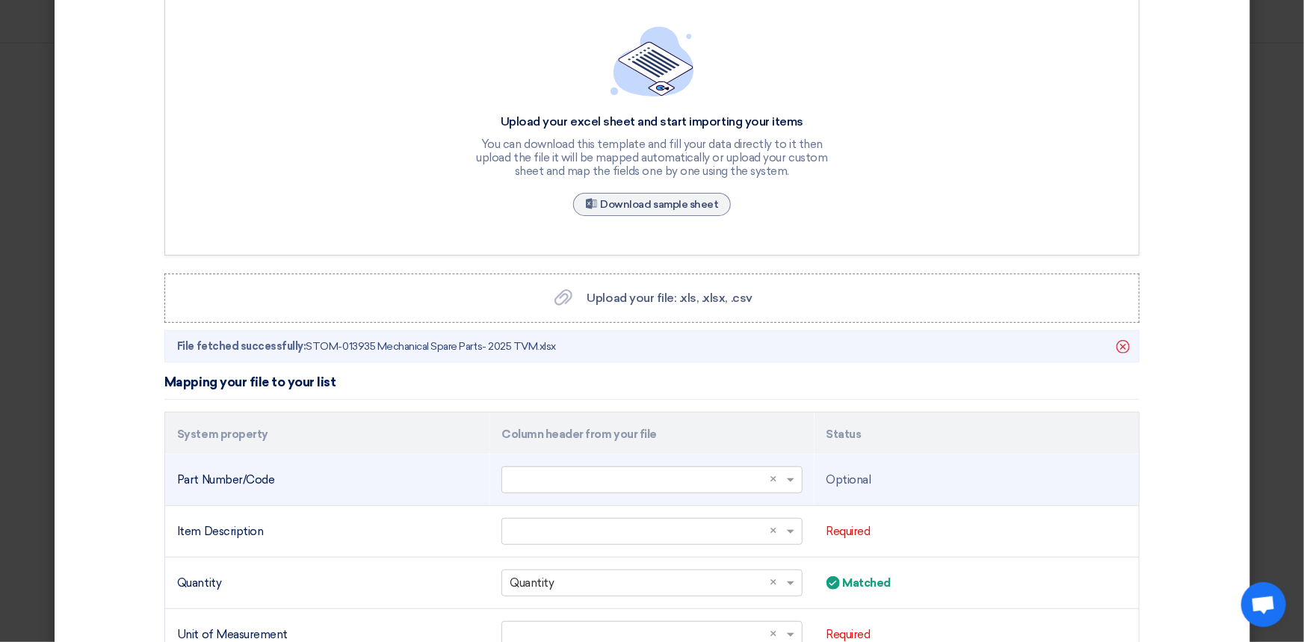
scroll to position [271, 0]
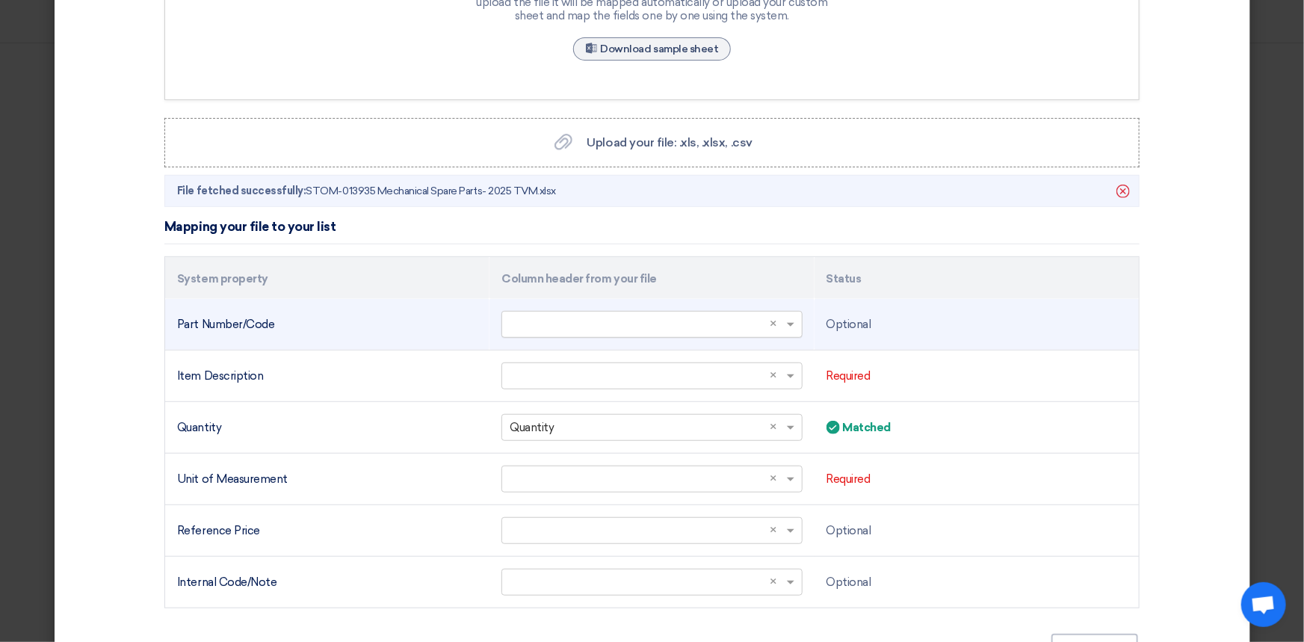
click at [679, 328] on input "text" at bounding box center [644, 324] width 269 height 25
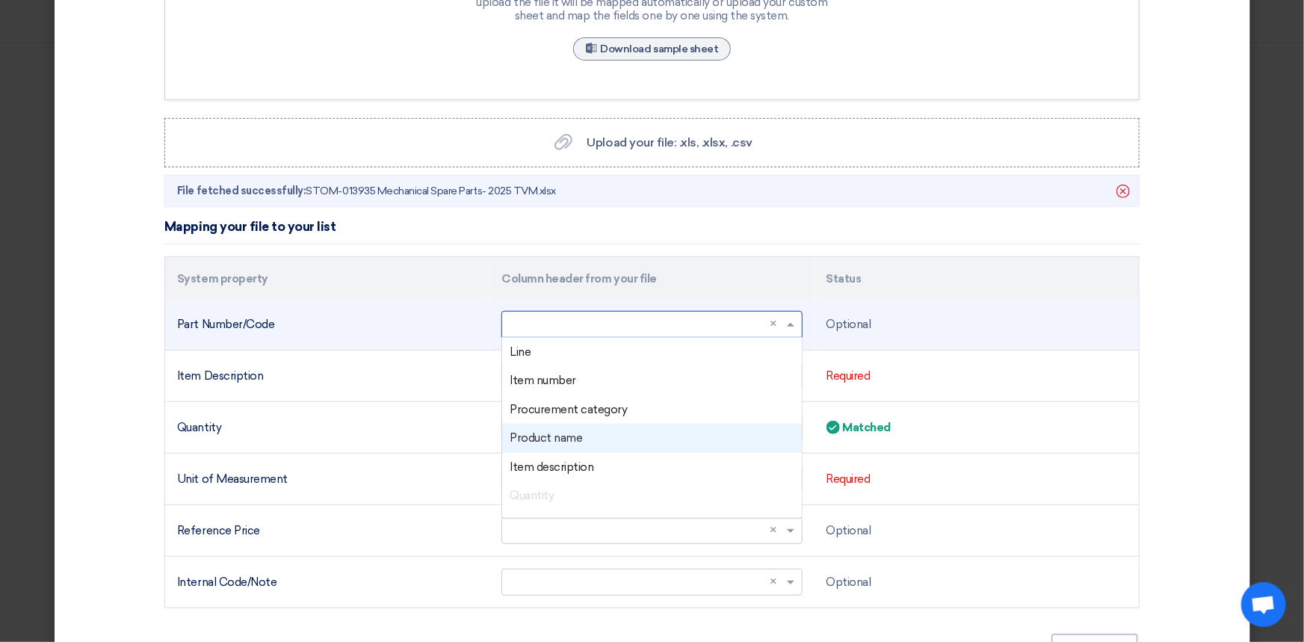
click at [583, 439] on div "Product name" at bounding box center [651, 438] width 299 height 29
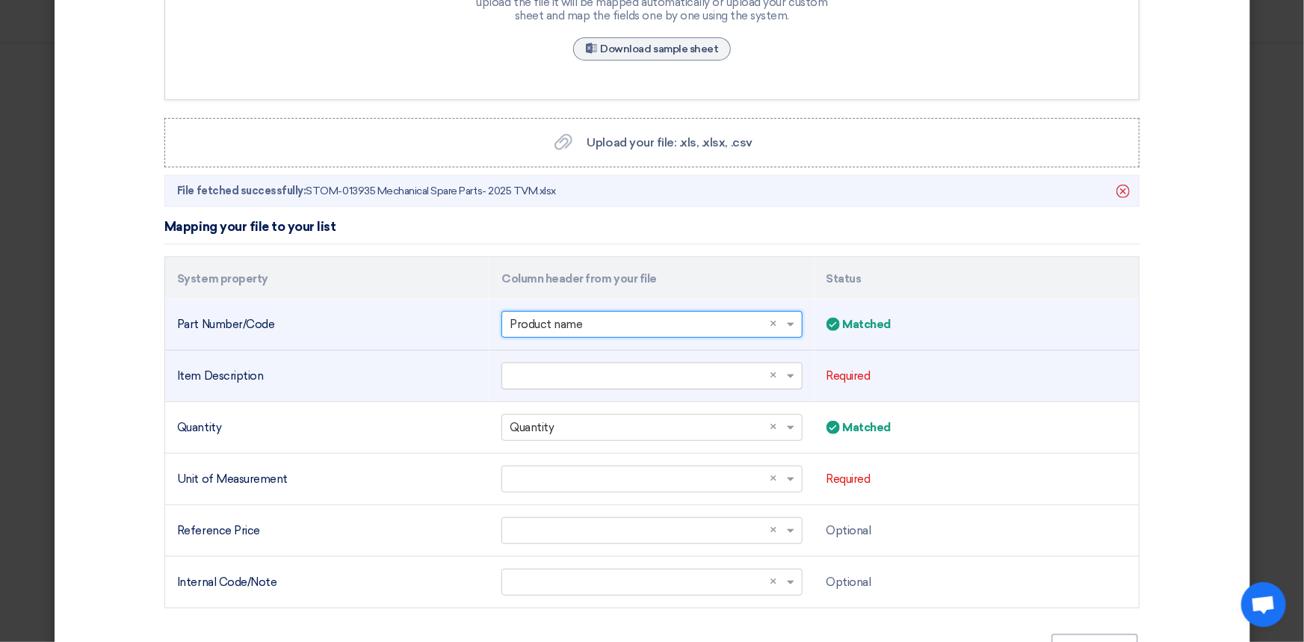
click at [591, 371] on input "text" at bounding box center [644, 375] width 269 height 25
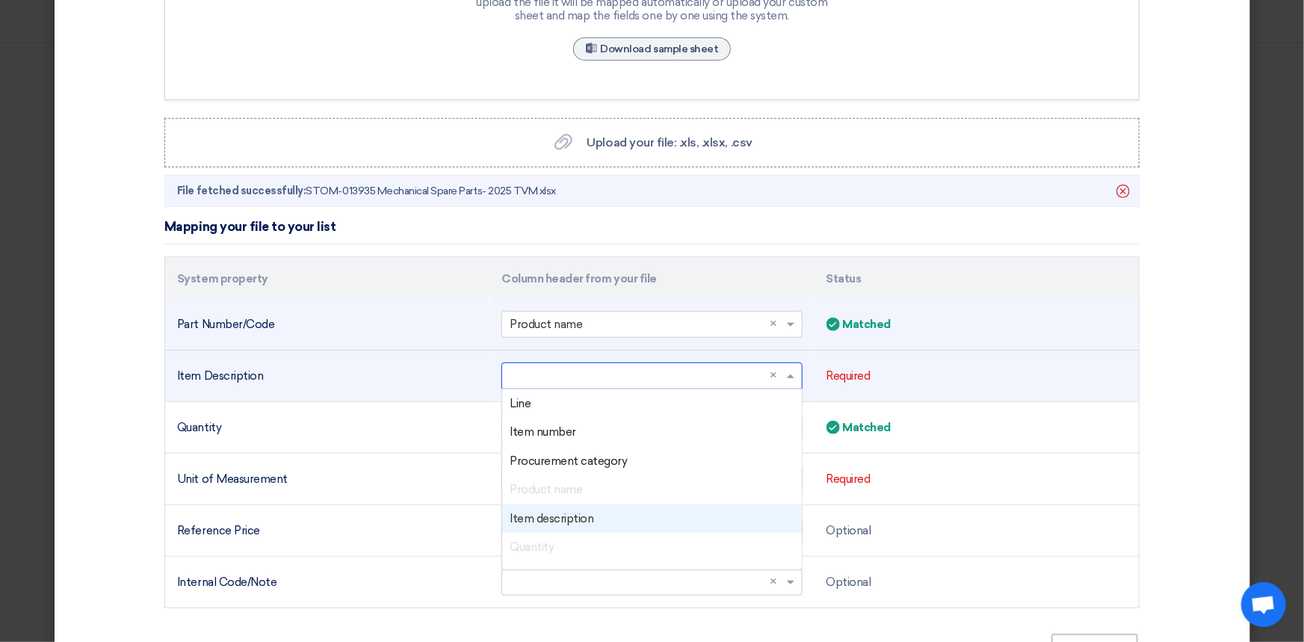
click at [566, 514] on font "Item description" at bounding box center [552, 518] width 84 height 13
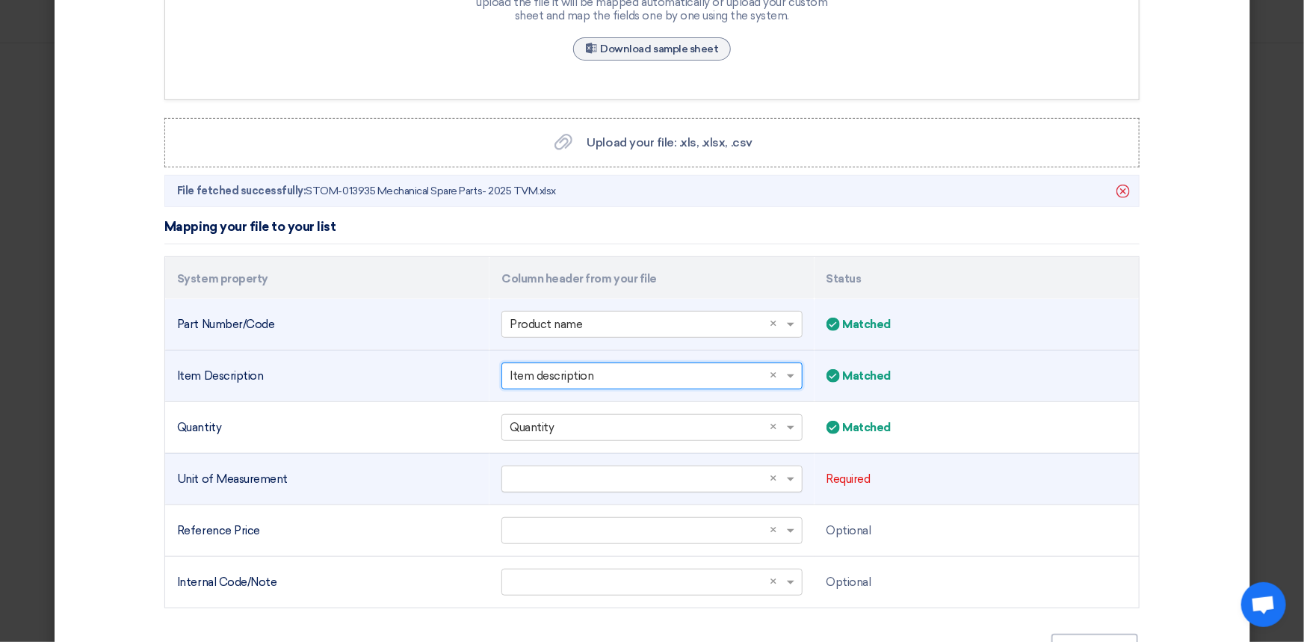
click at [614, 475] on input "text" at bounding box center [644, 478] width 269 height 25
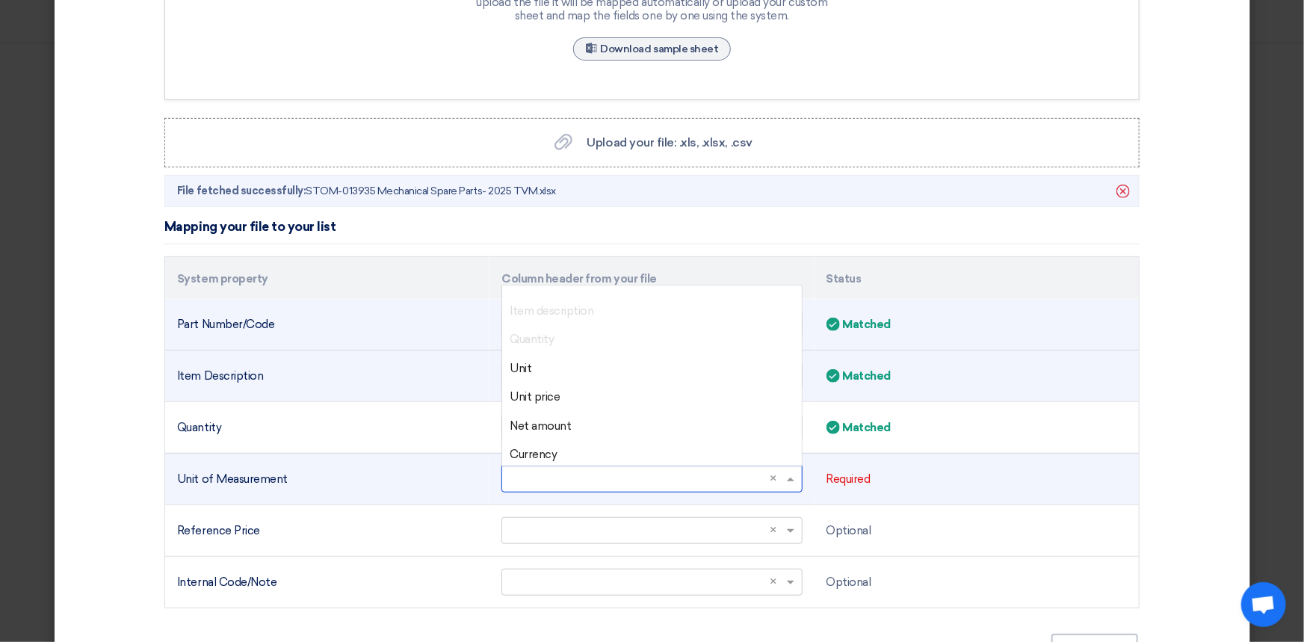
scroll to position [108, 0]
click at [534, 365] on div "Unit" at bounding box center [651, 365] width 299 height 29
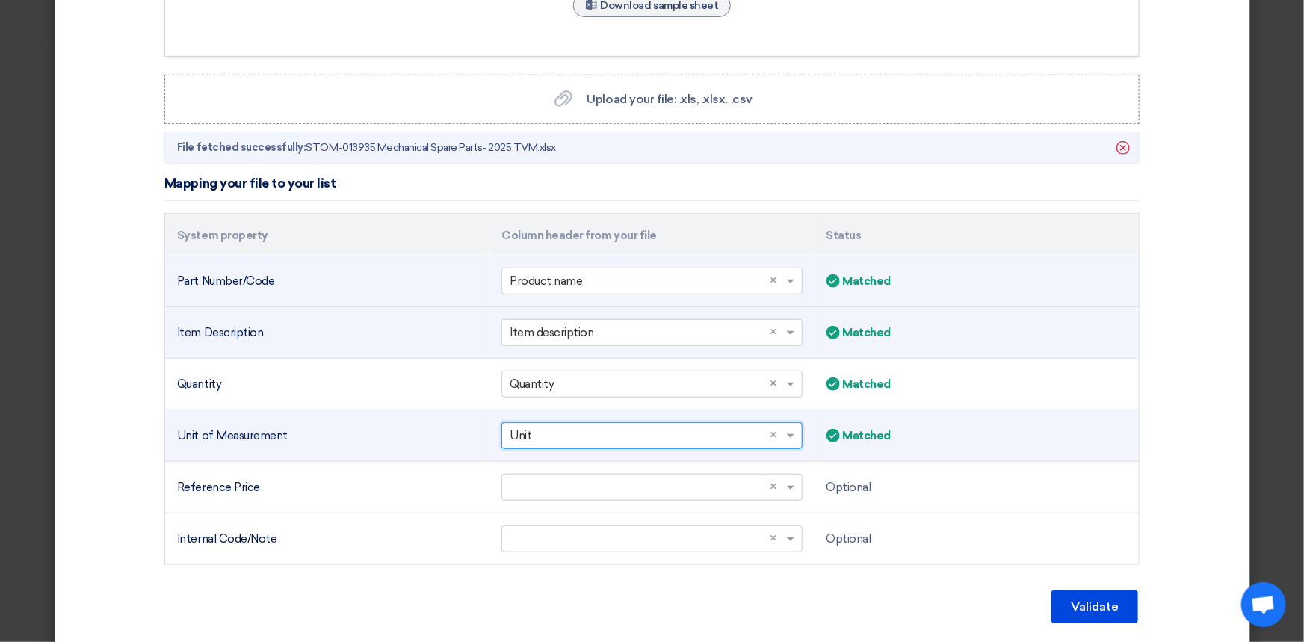
scroll to position [339, 0]
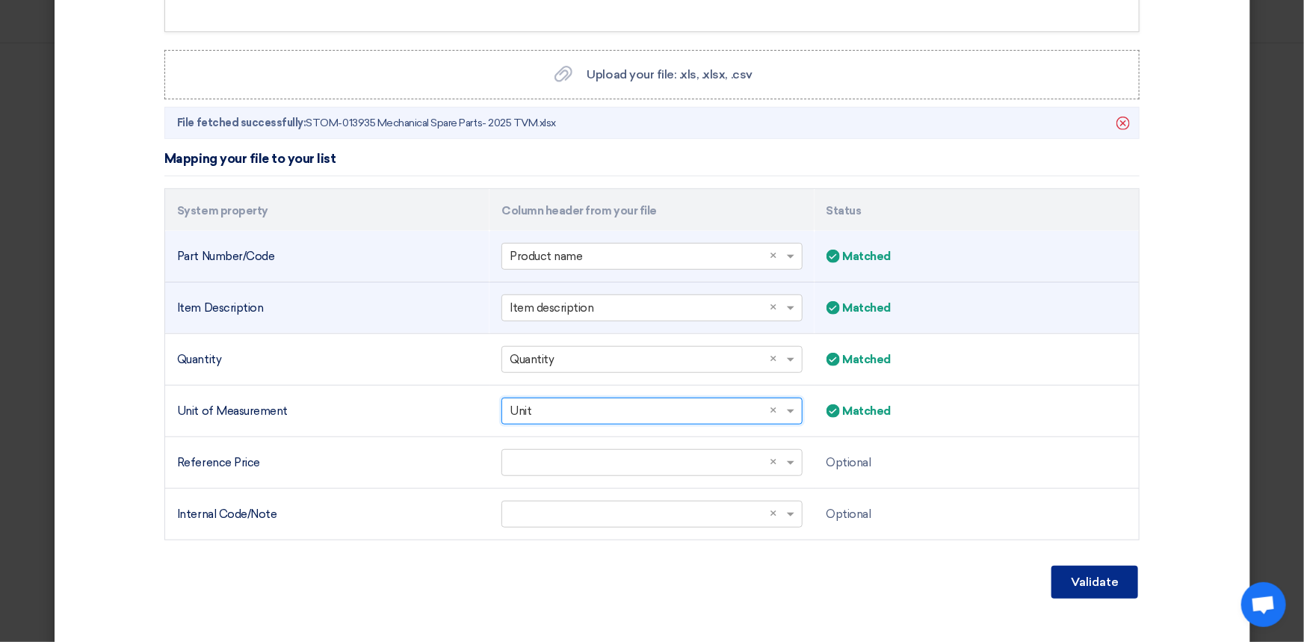
click at [1073, 577] on font "Validate" at bounding box center [1095, 582] width 48 height 14
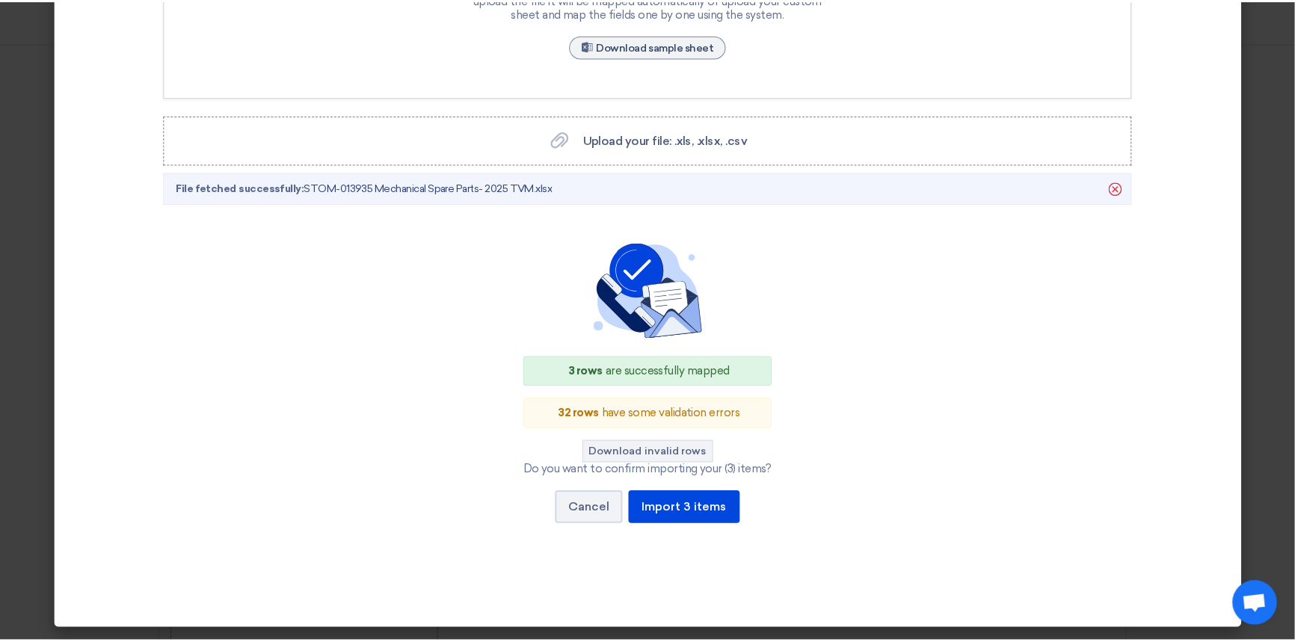
scroll to position [273, 0]
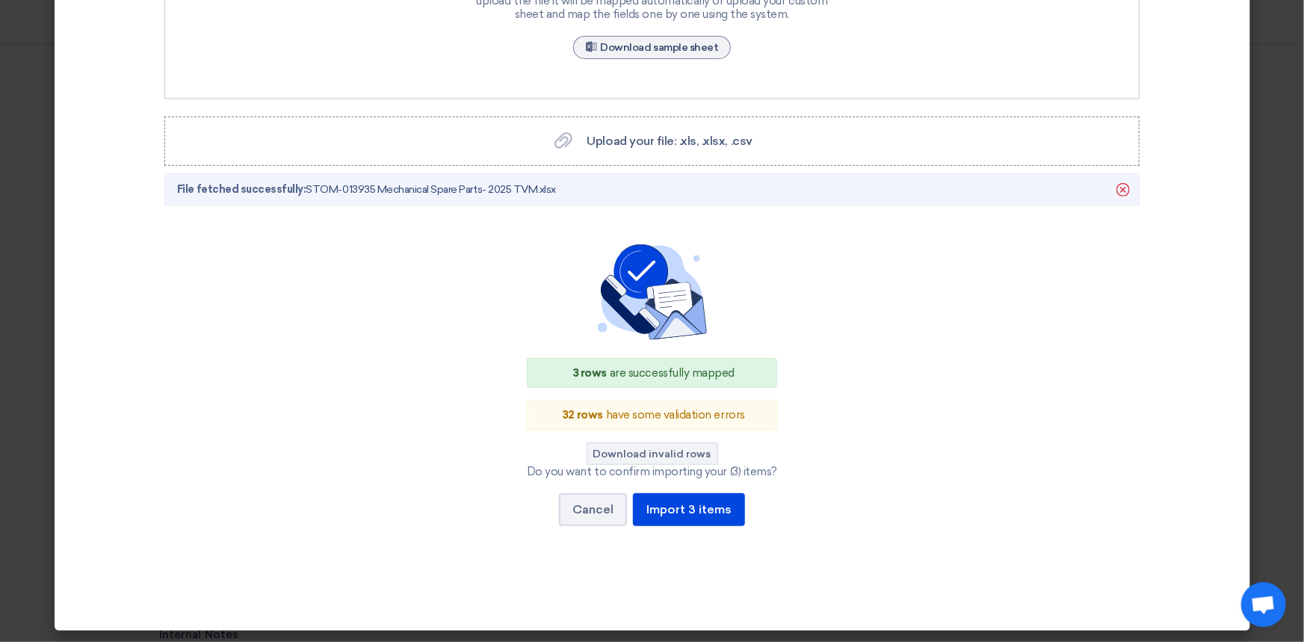
click at [832, 421] on div "3 rows are successfully mapped 32 rows have some validation errors Download inv…" at bounding box center [652, 392] width 928 height 297
click at [667, 508] on font "Import 3 items" at bounding box center [689, 509] width 85 height 14
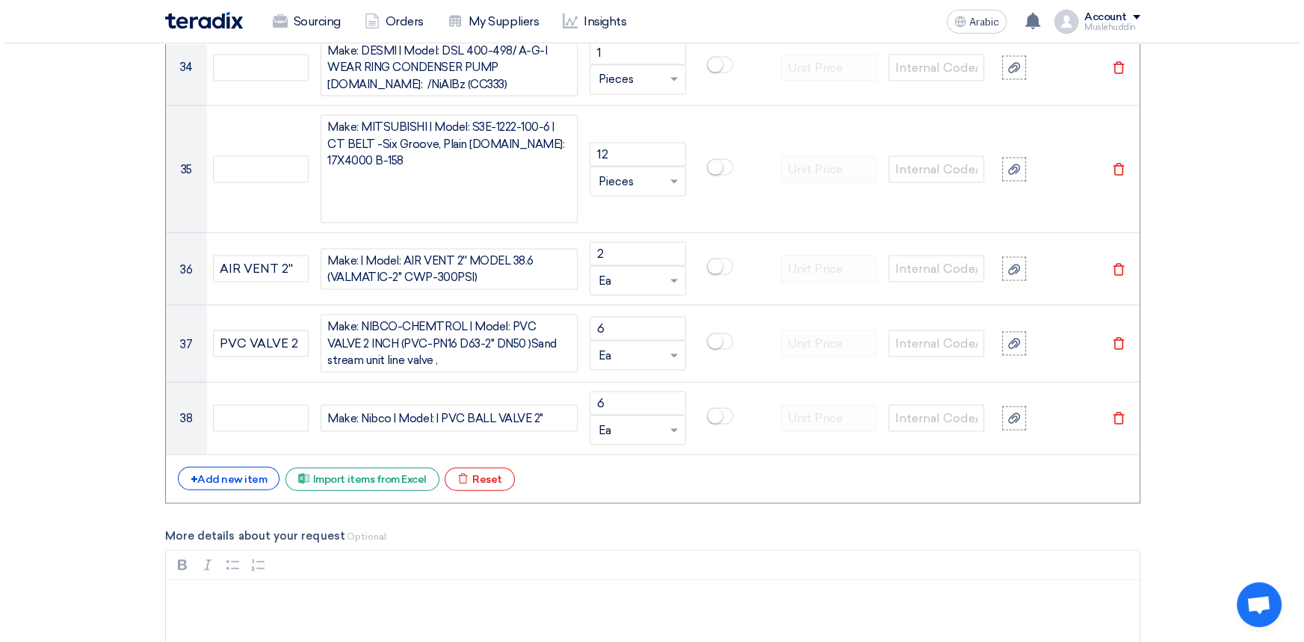
scroll to position [3954, 0]
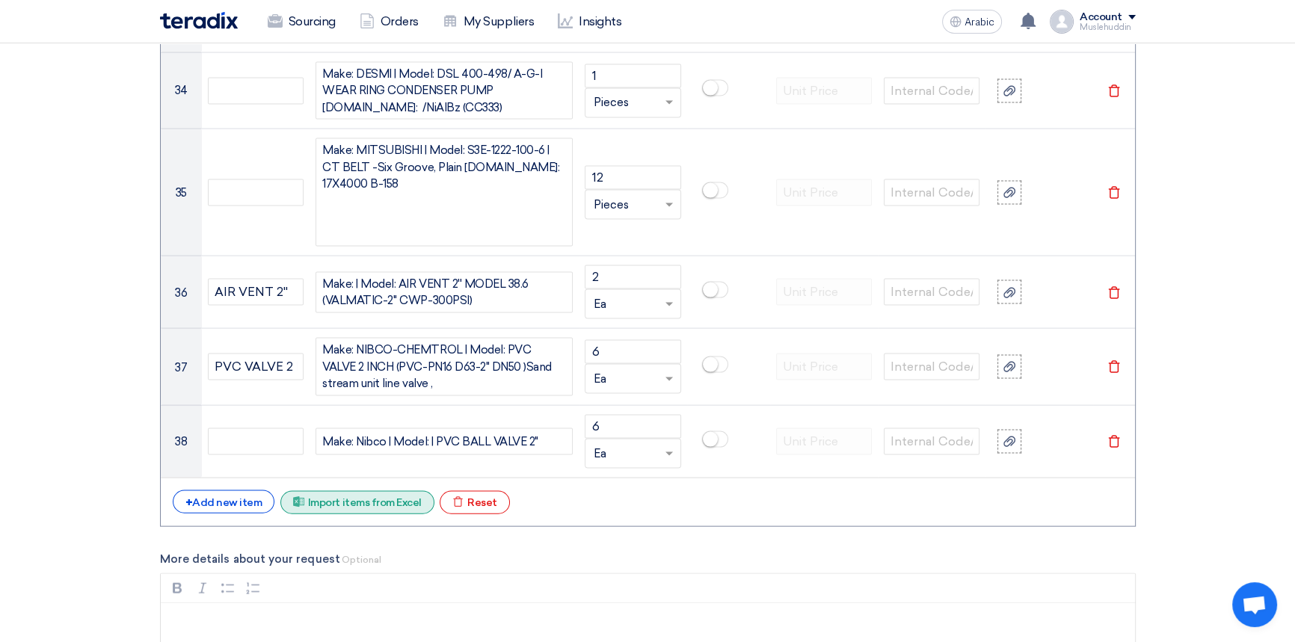
click at [366, 491] on div "Excel file Import items from Excel" at bounding box center [357, 502] width 154 height 23
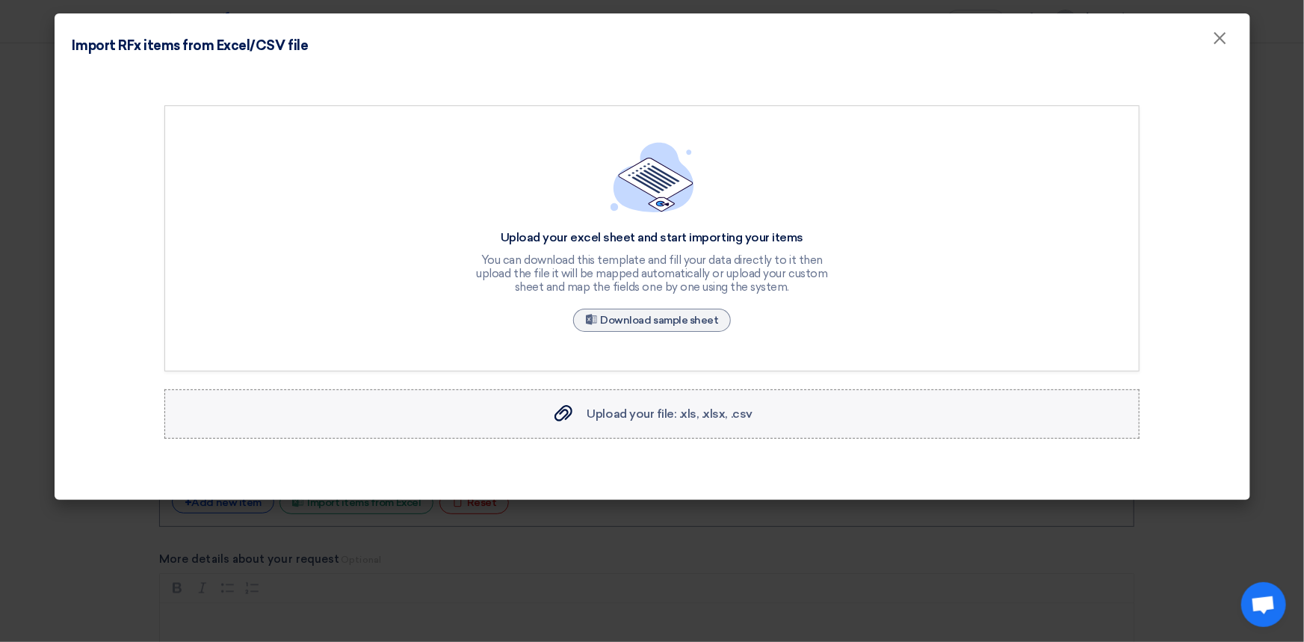
click at [639, 409] on font "Upload your file: .xls, .xlsx, .csv" at bounding box center [669, 414] width 165 height 14
click at [0, 0] on input "Upload your file: .xls, .xlsx, .csv Upload your file: .xls, .xlsx, .csv" at bounding box center [0, 0] width 0 height 0
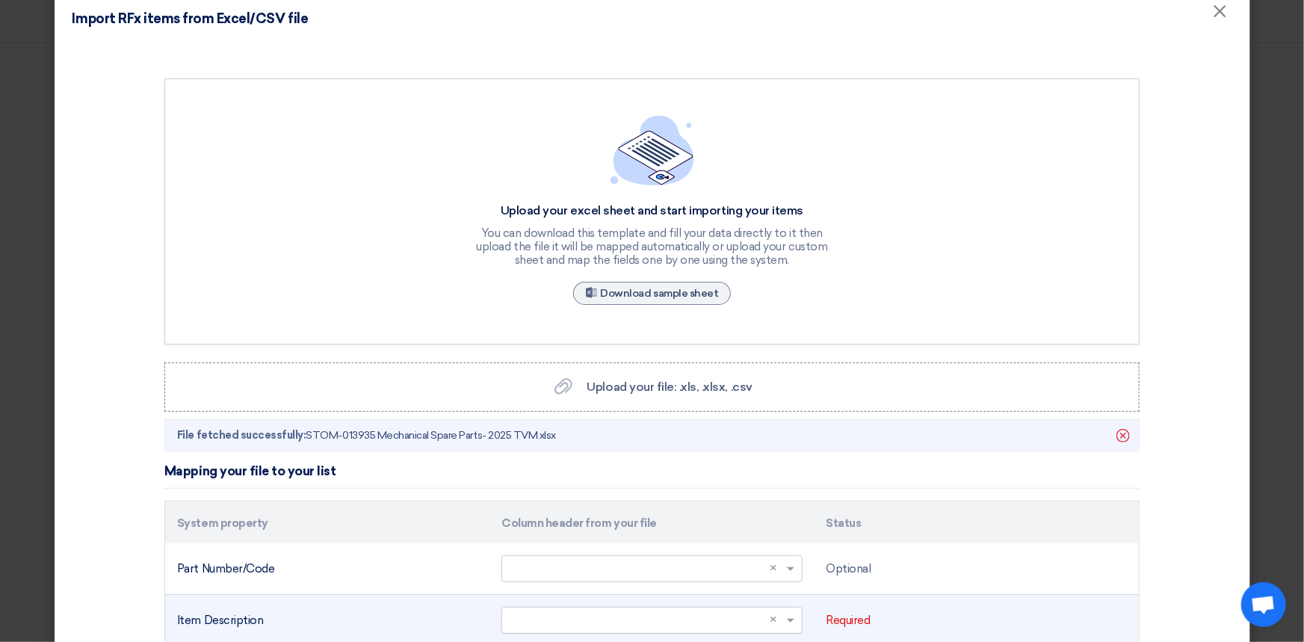
scroll to position [135, 0]
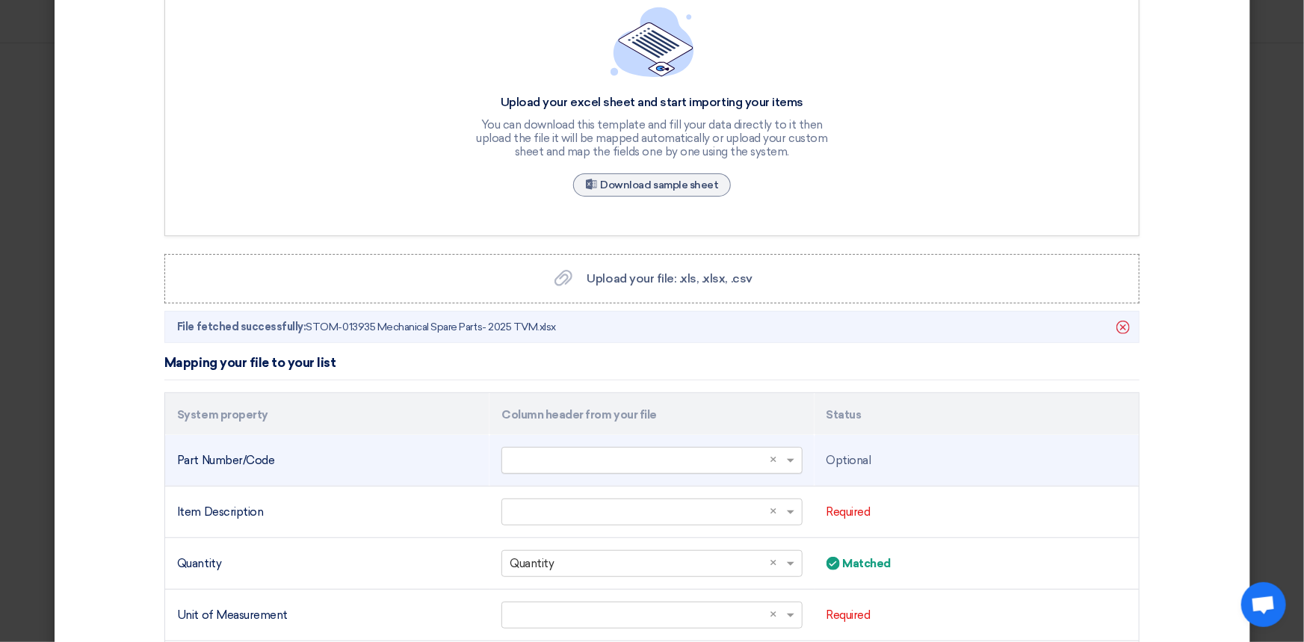
click at [666, 460] on input "text" at bounding box center [644, 460] width 269 height 25
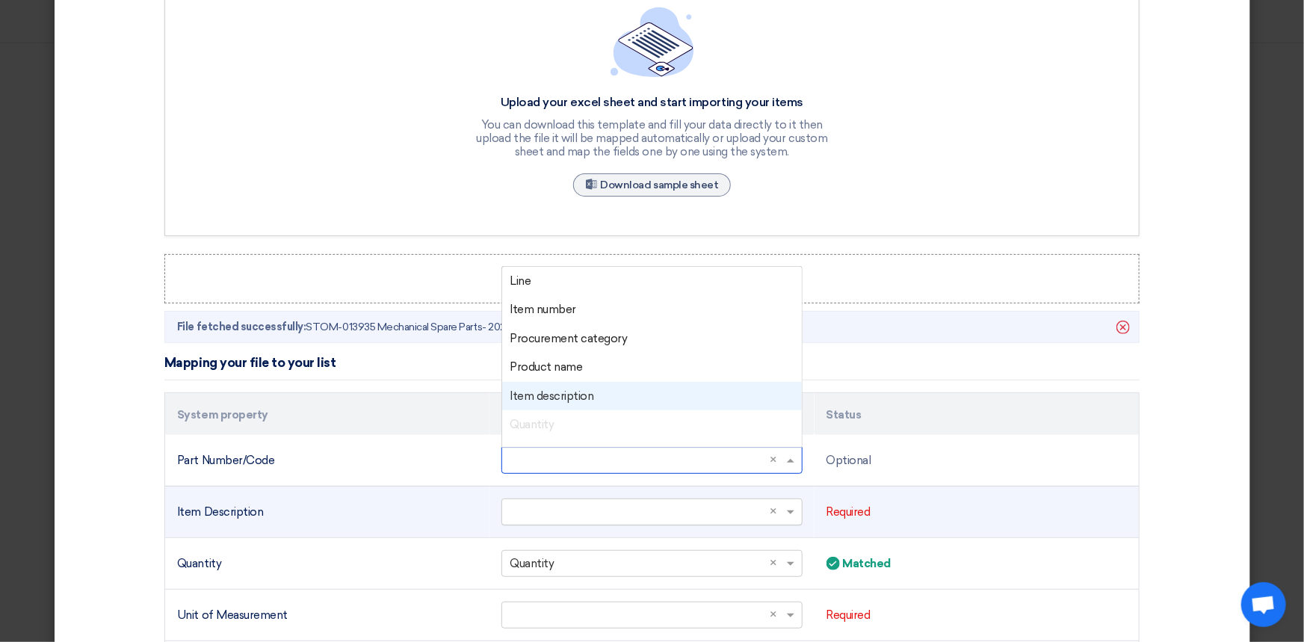
click at [672, 516] on input "text" at bounding box center [644, 511] width 269 height 25
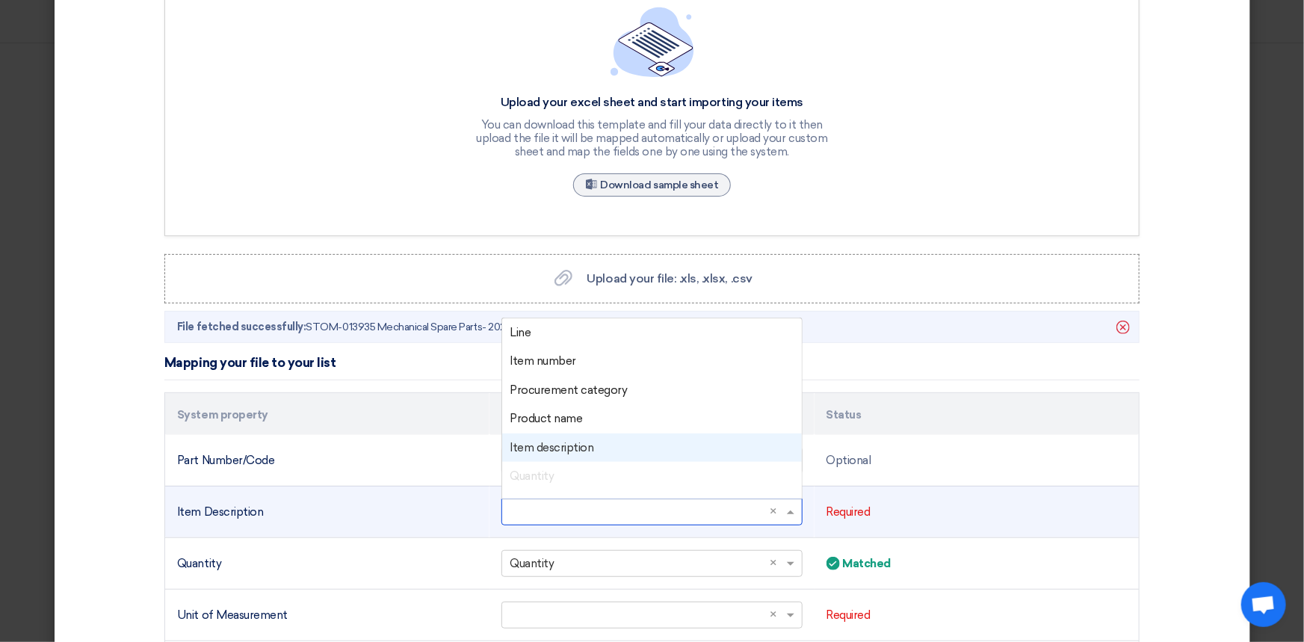
click at [546, 450] on font "Item description" at bounding box center [552, 447] width 84 height 13
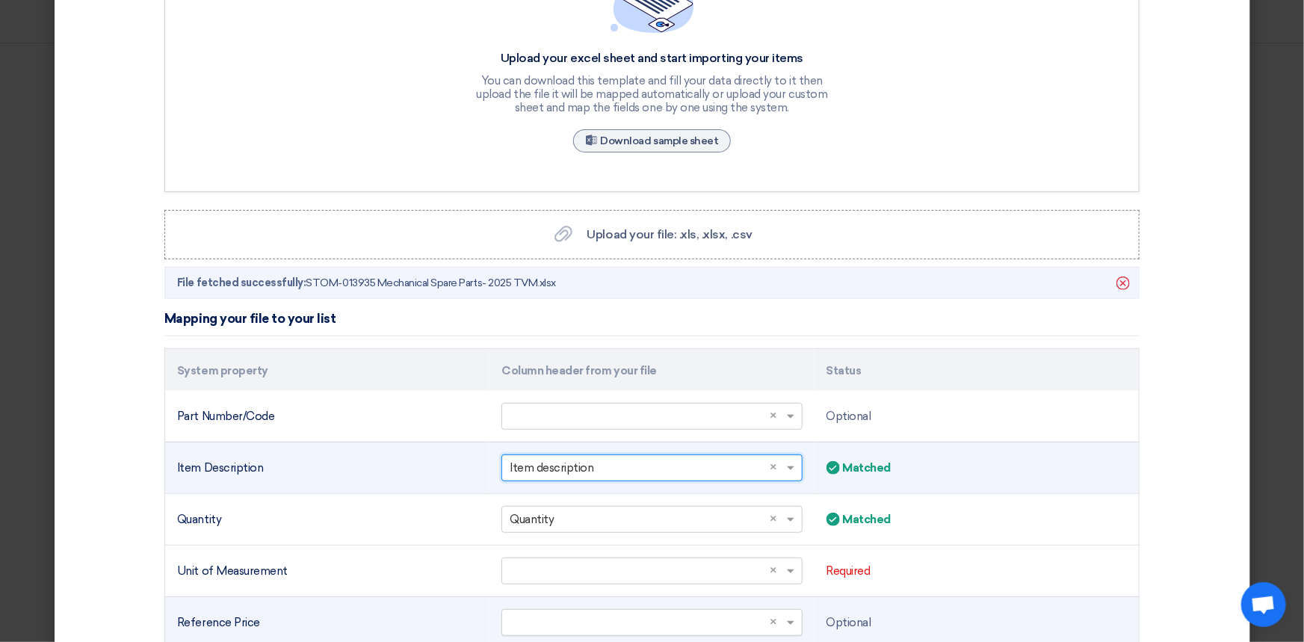
scroll to position [271, 0]
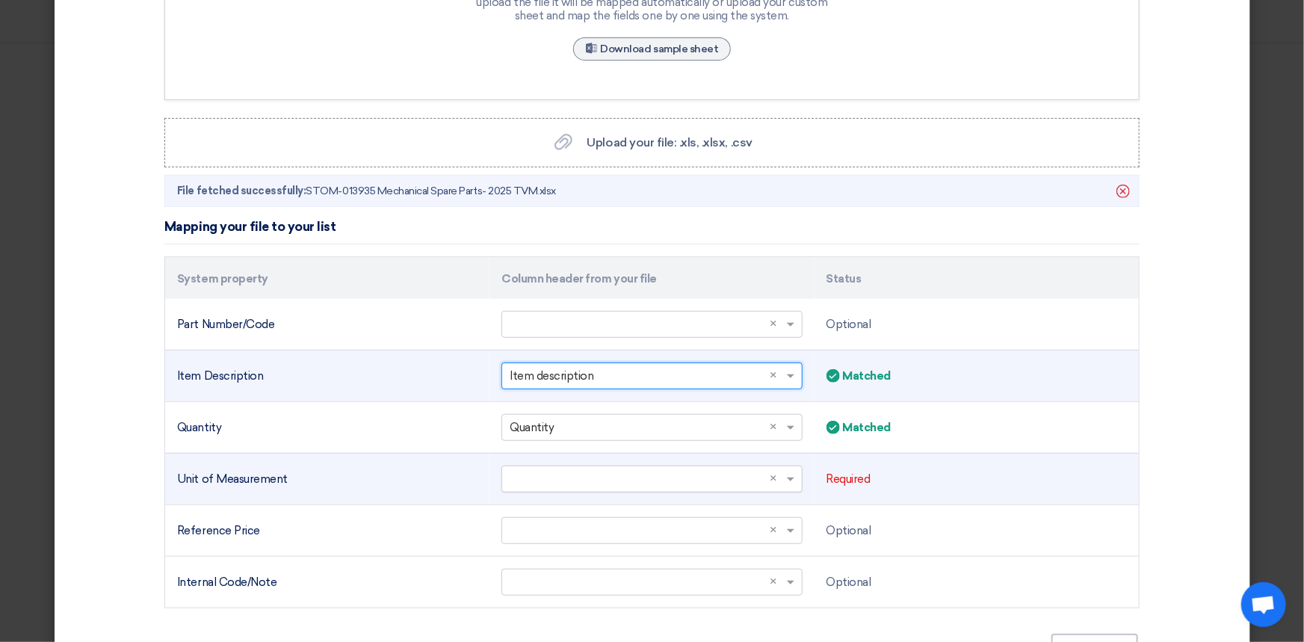
click at [614, 482] on input "text" at bounding box center [644, 478] width 269 height 25
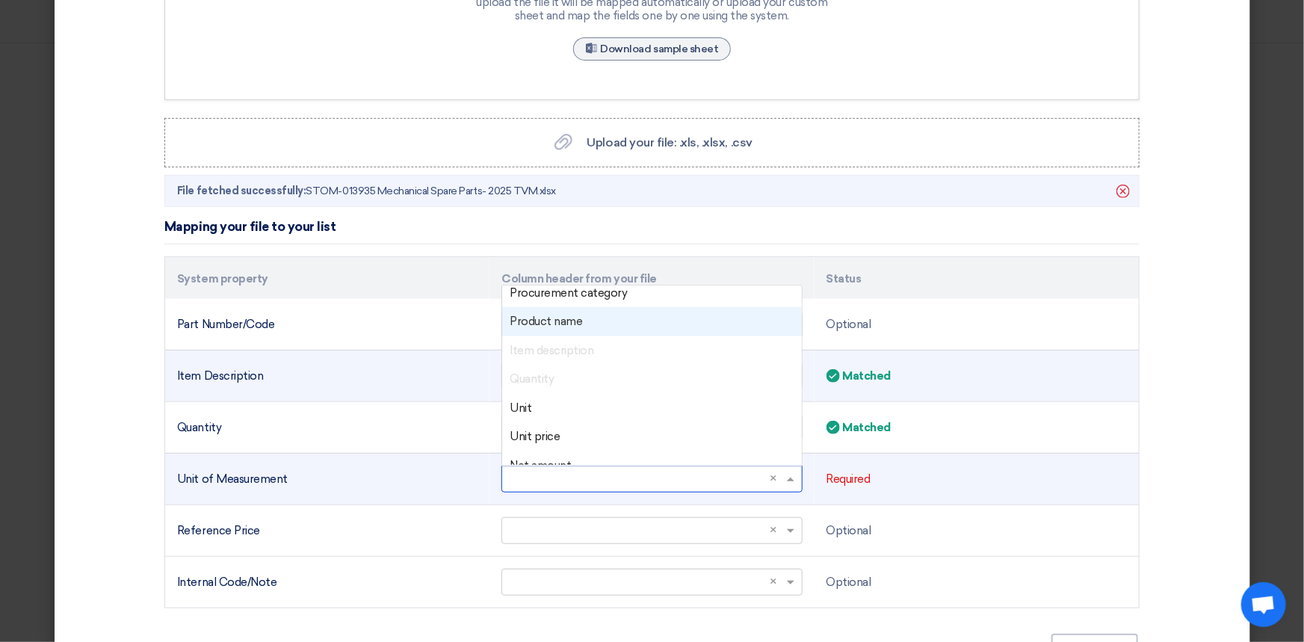
scroll to position [67, 0]
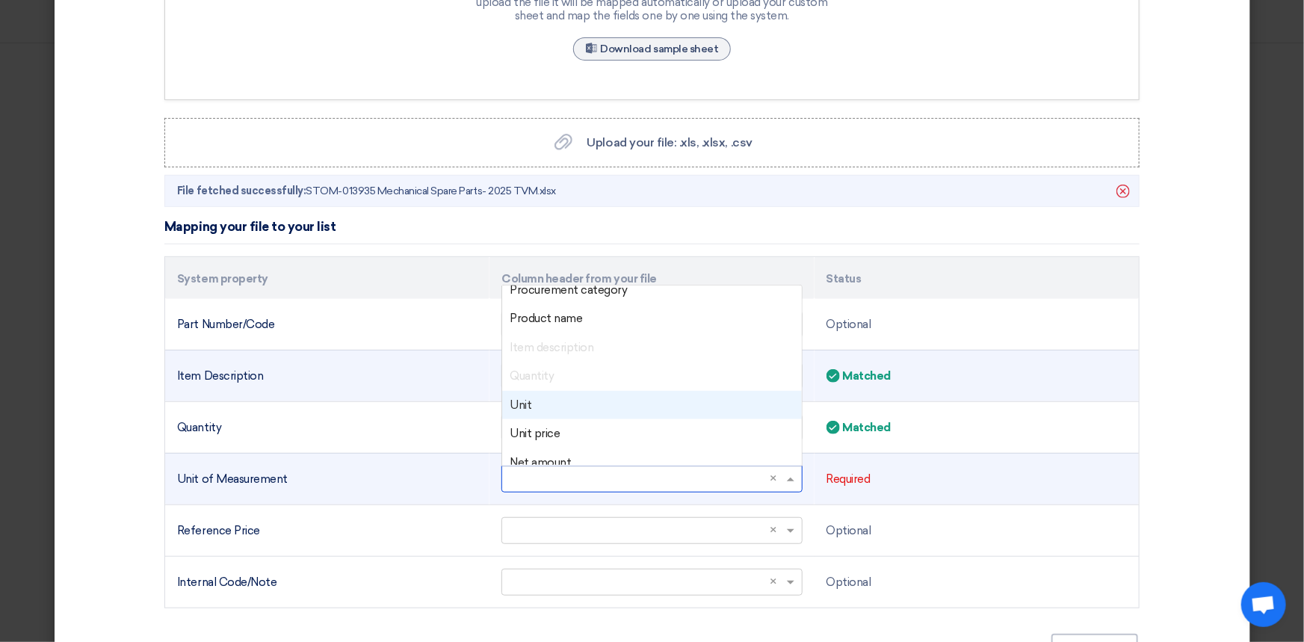
click at [549, 407] on div "Unit" at bounding box center [651, 405] width 299 height 29
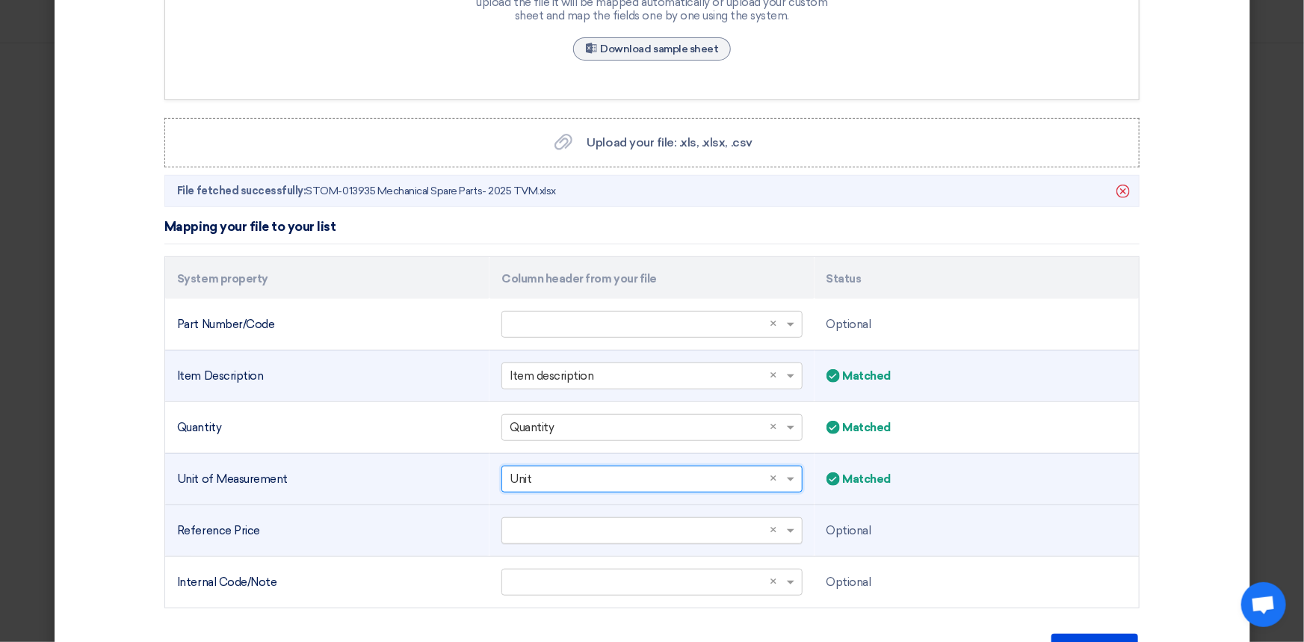
click at [528, 539] on input "text" at bounding box center [644, 530] width 269 height 25
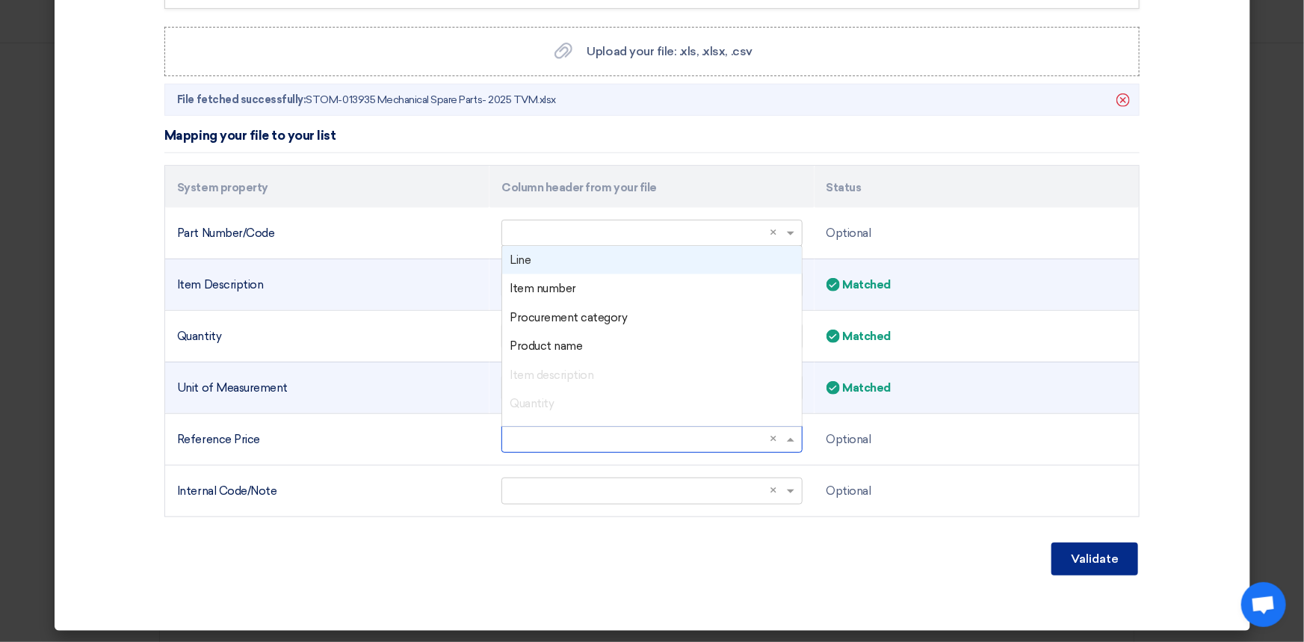
scroll to position [363, 0]
click at [1093, 558] on font "Validate" at bounding box center [1095, 558] width 48 height 14
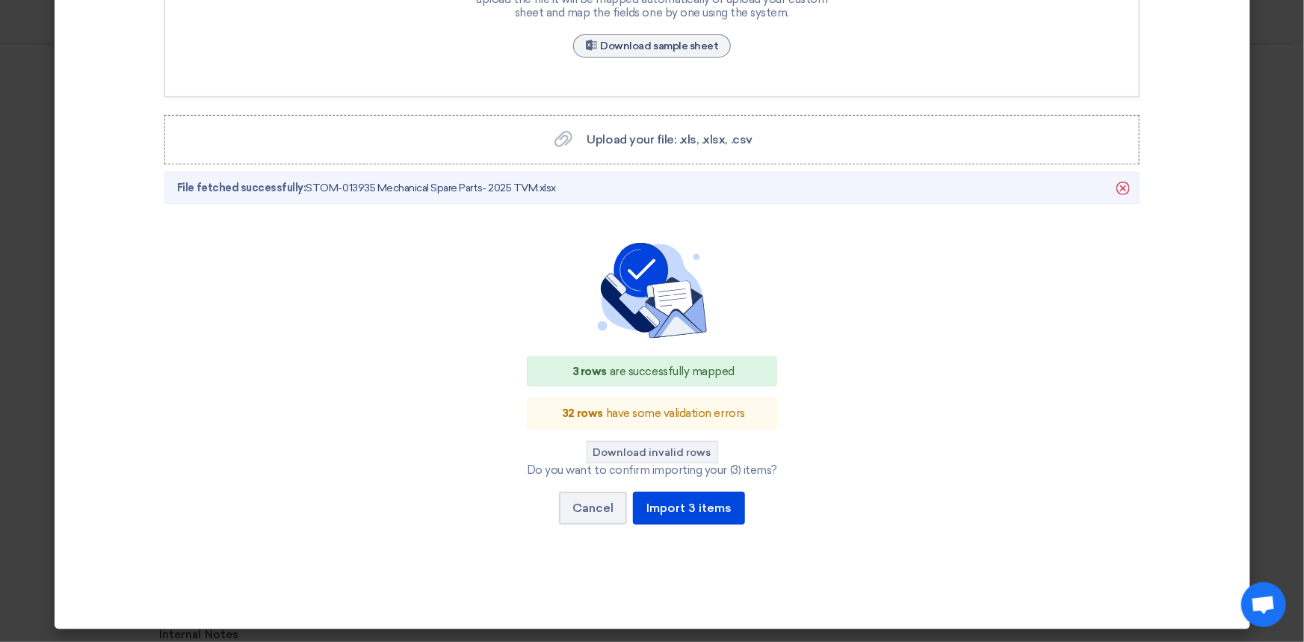
scroll to position [273, 0]
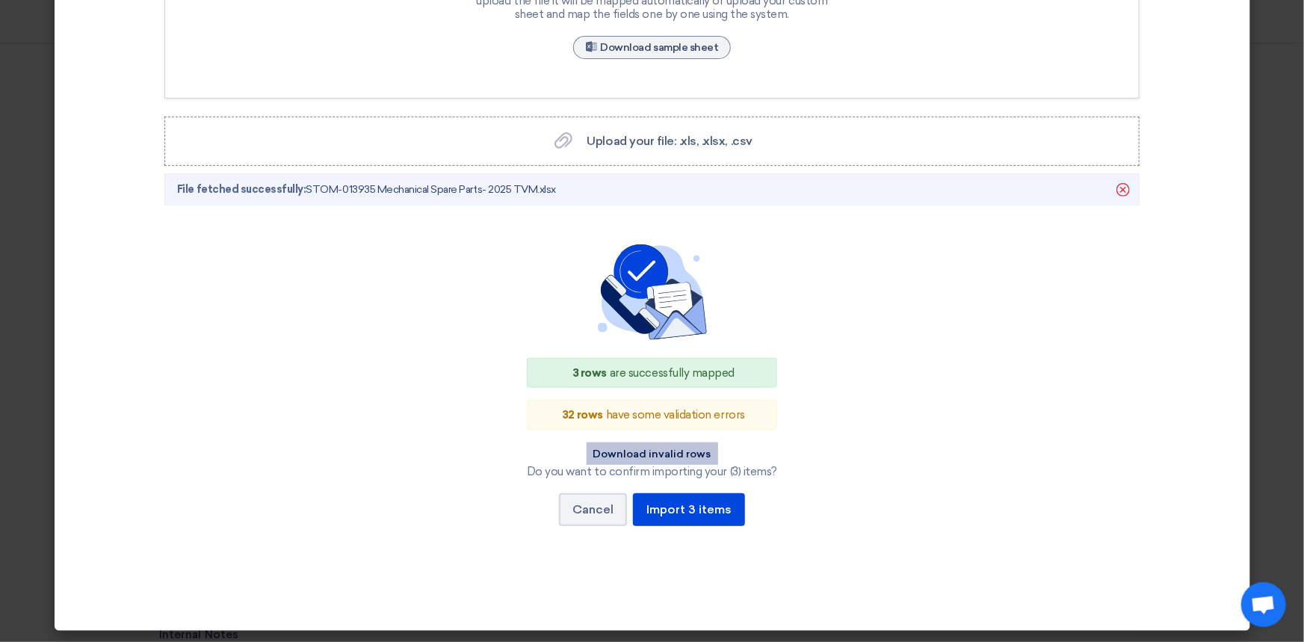
click at [658, 453] on font "Download invalid rows" at bounding box center [652, 454] width 118 height 13
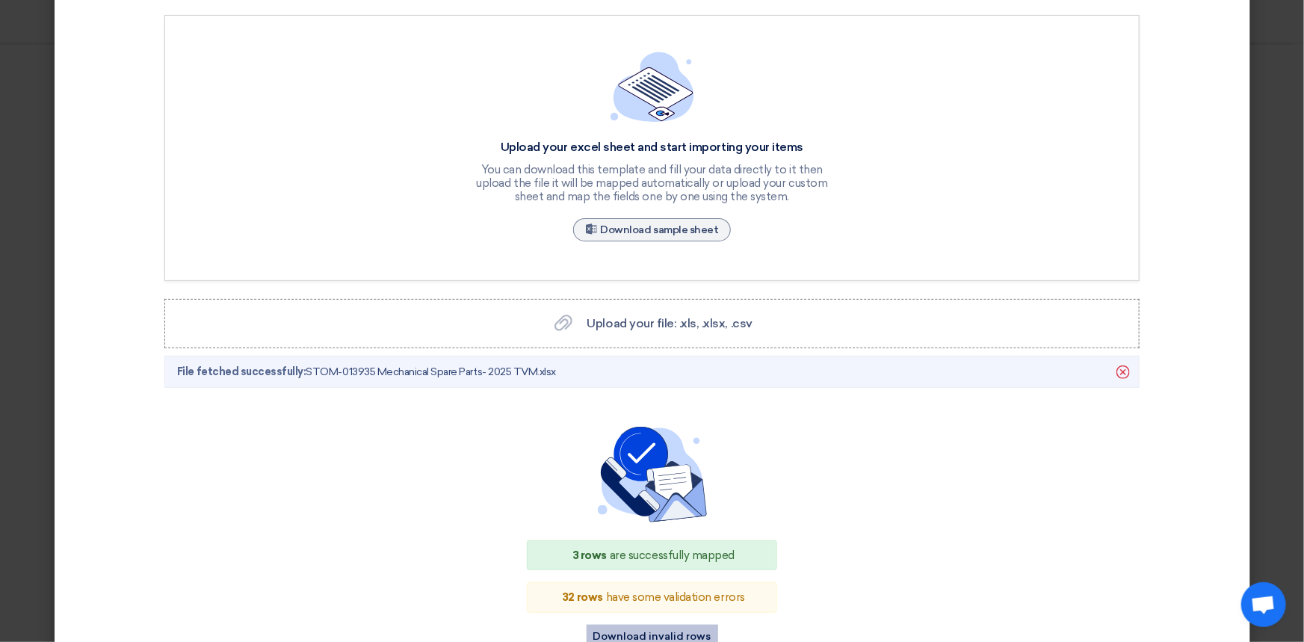
scroll to position [69, 0]
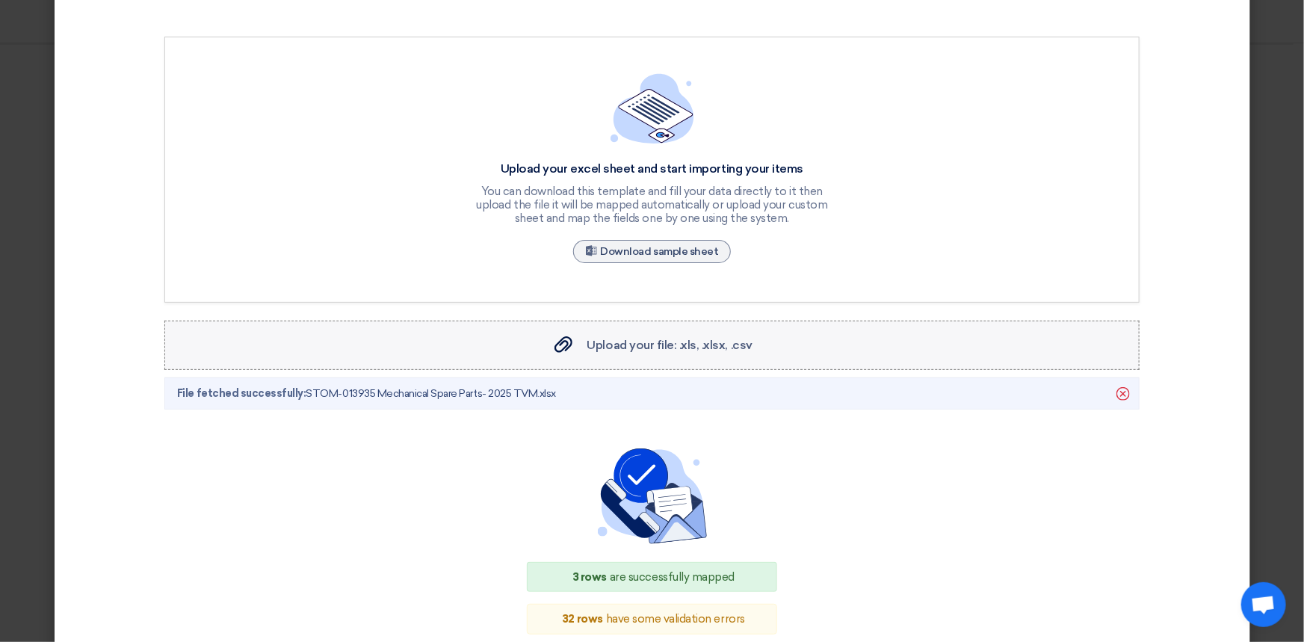
click at [635, 349] on font "Upload your file: .xls, .xlsx, .csv" at bounding box center [669, 345] width 165 height 14
click at [0, 0] on input "Upload your file: .xls, .xlsx, .csv Upload your file: .xls, .xlsx, .csv" at bounding box center [0, 0] width 0 height 0
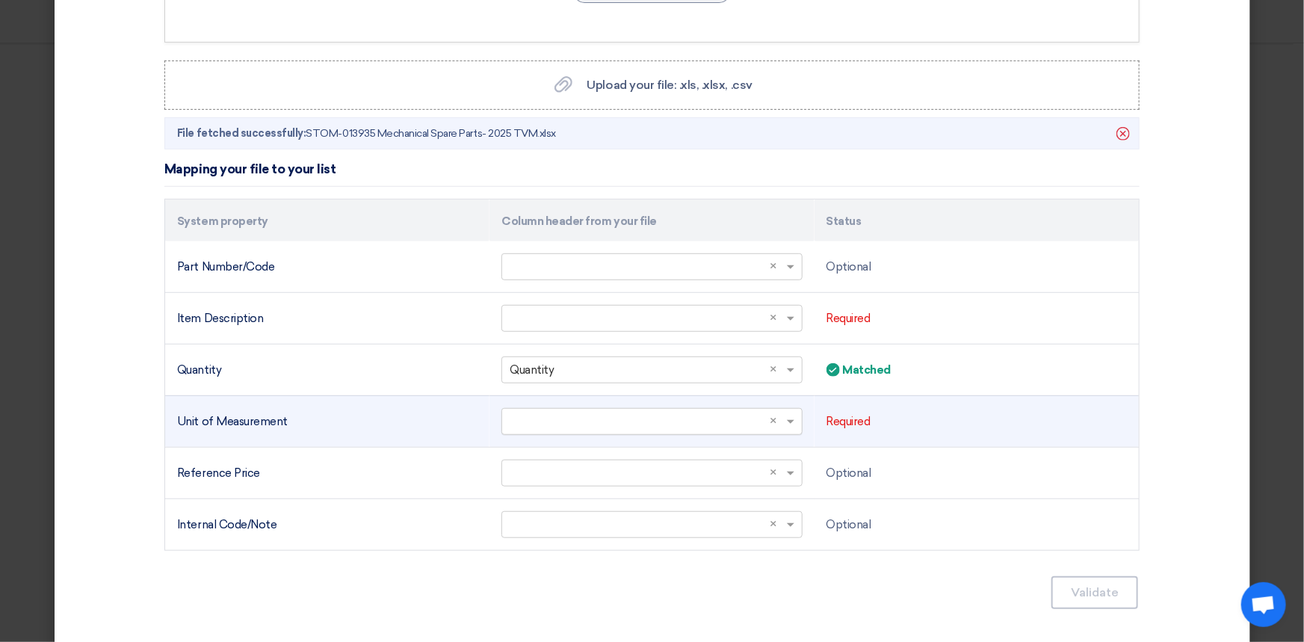
scroll to position [339, 0]
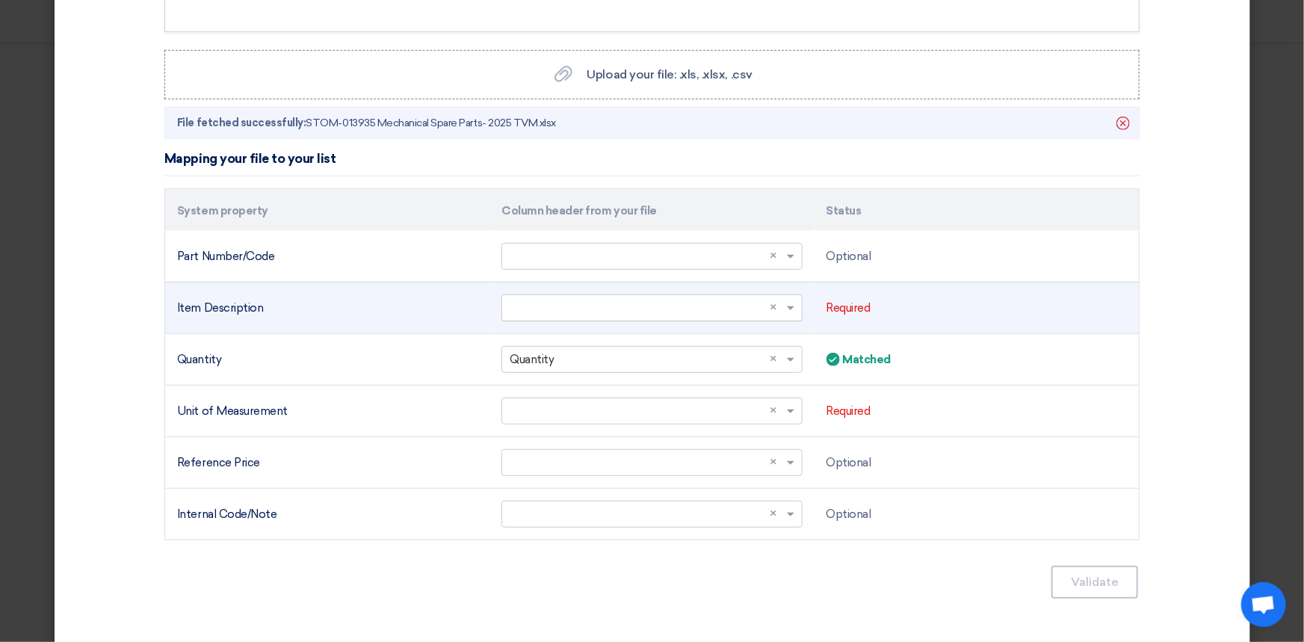
click at [682, 311] on input "text" at bounding box center [644, 307] width 269 height 25
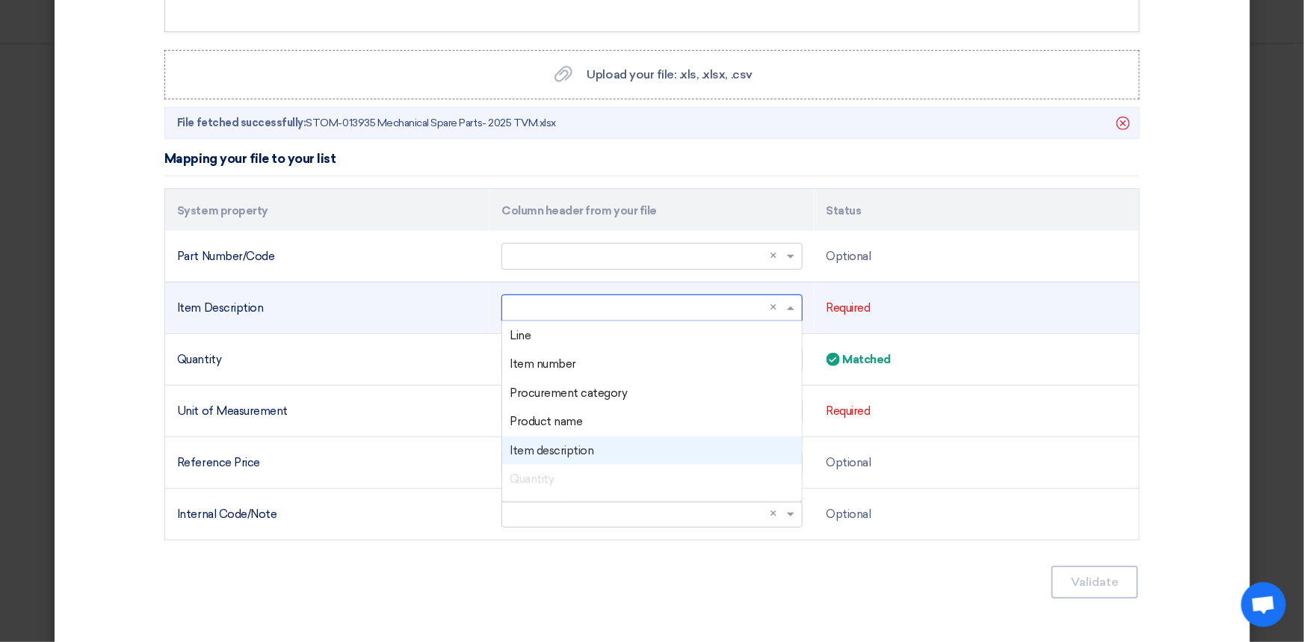
click at [571, 453] on font "Item description" at bounding box center [552, 450] width 84 height 13
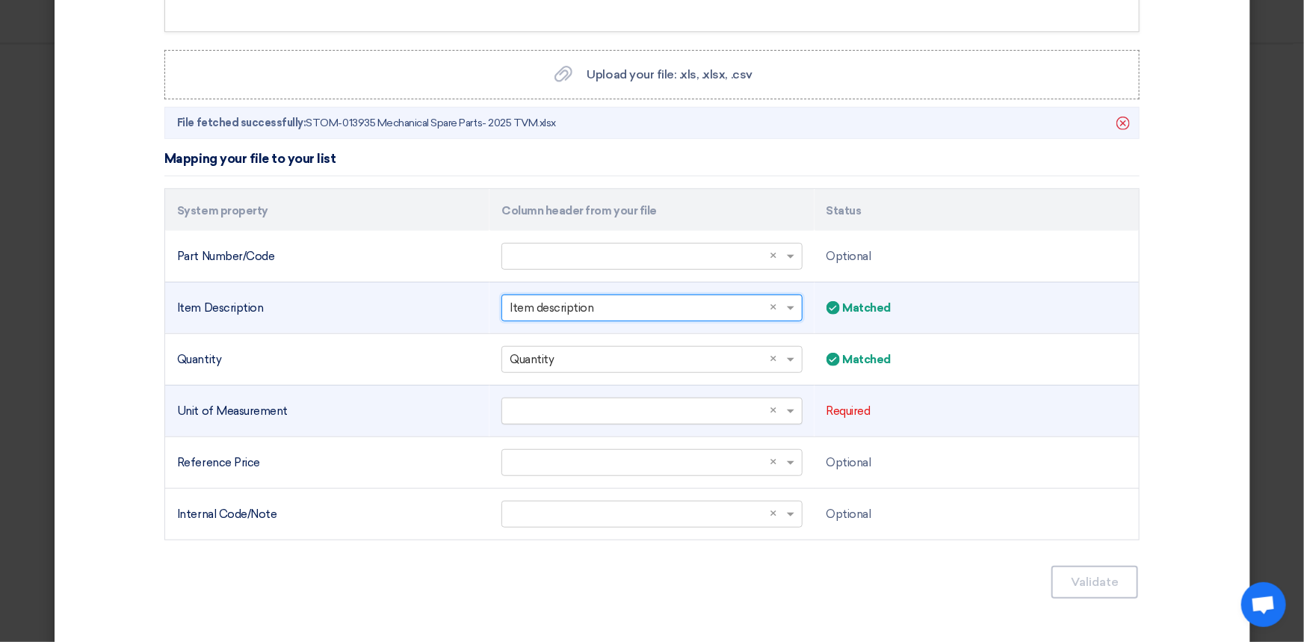
click at [611, 407] on input "text" at bounding box center [644, 410] width 269 height 25
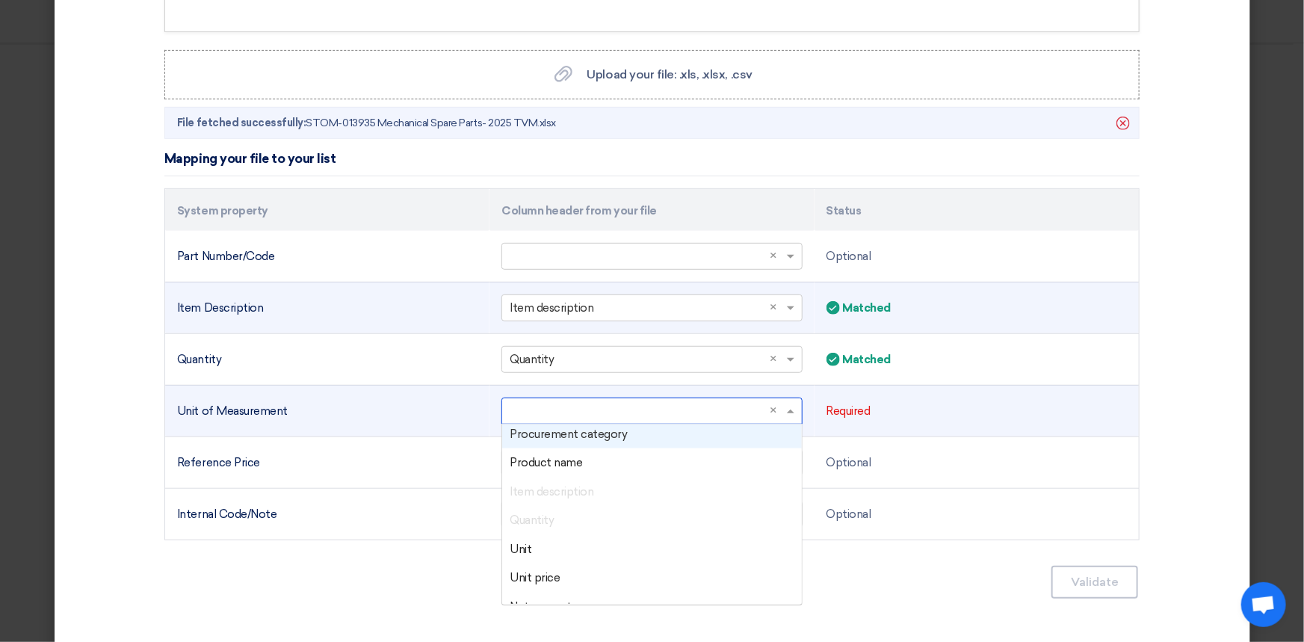
scroll to position [108, 0]
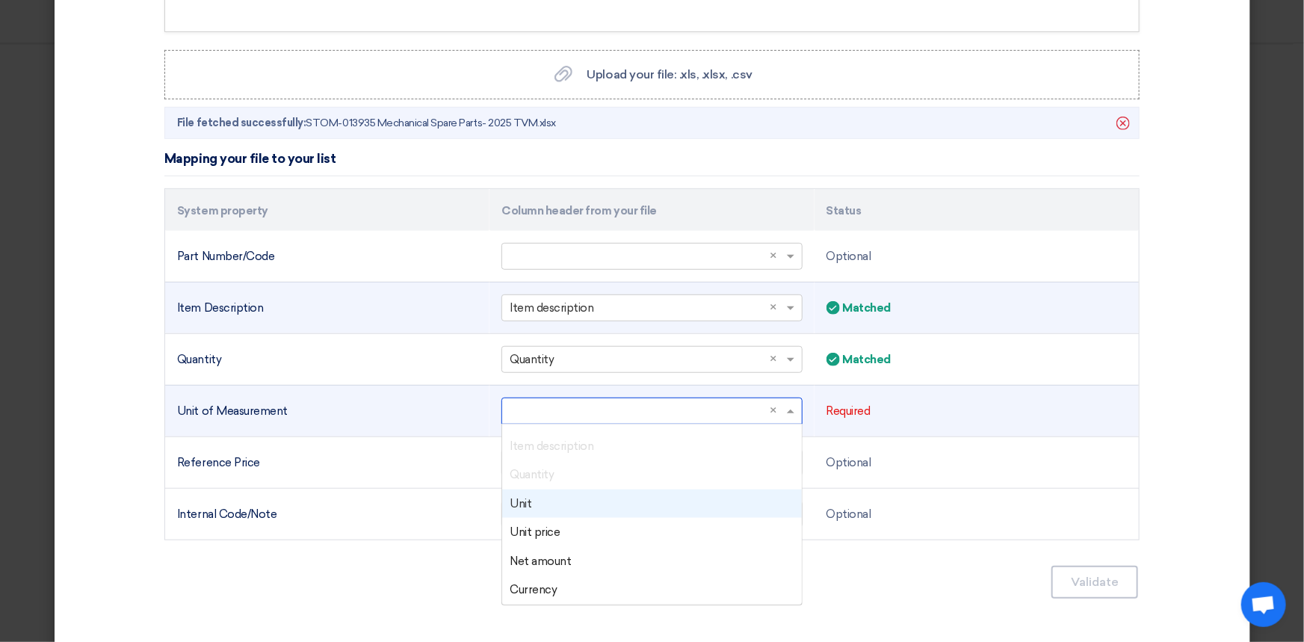
click at [558, 505] on div "Unit" at bounding box center [651, 504] width 299 height 29
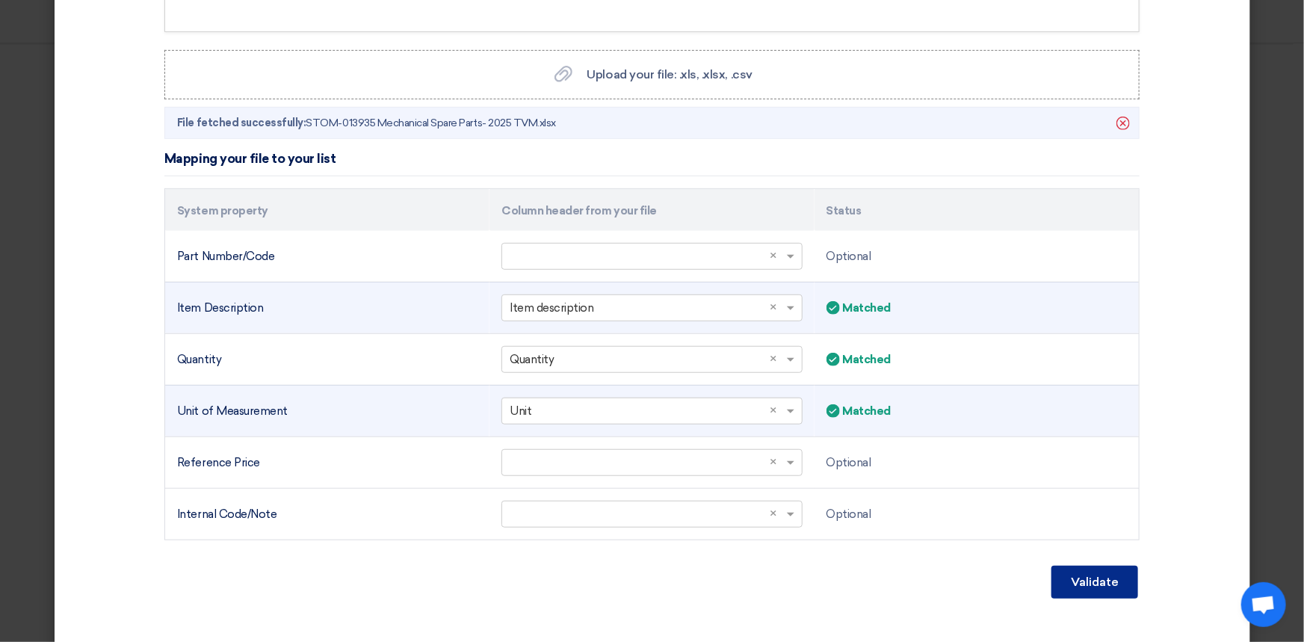
click at [1063, 577] on button "Validate" at bounding box center [1095, 582] width 87 height 33
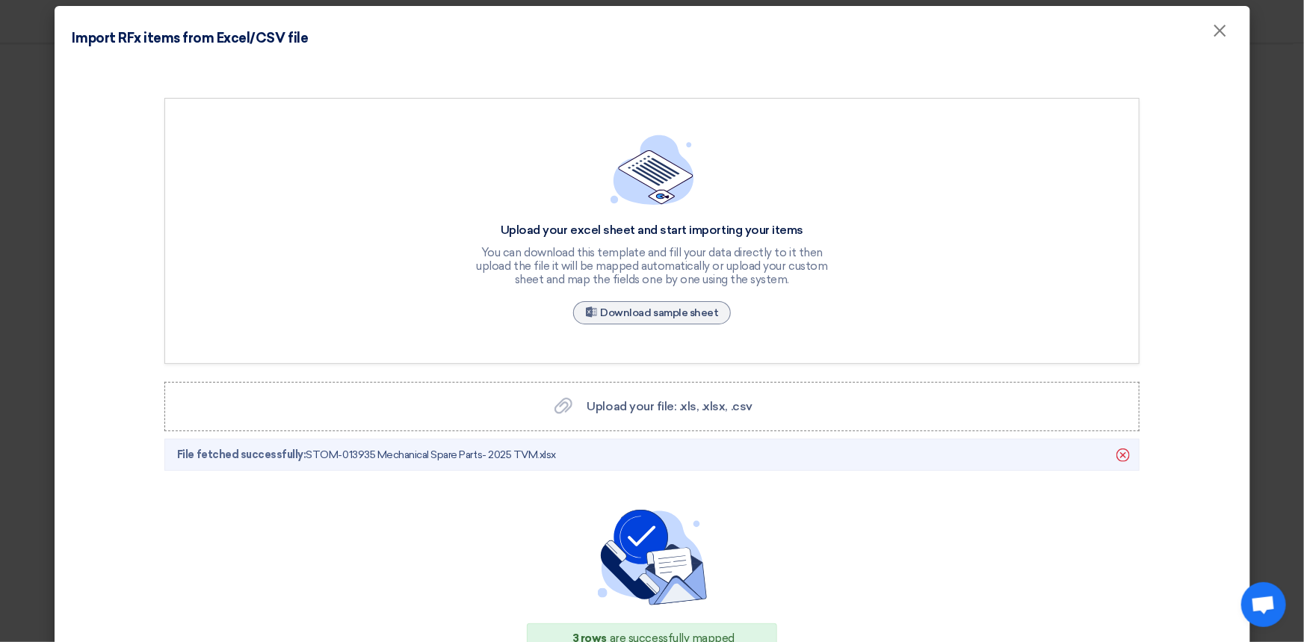
scroll to position [0, 0]
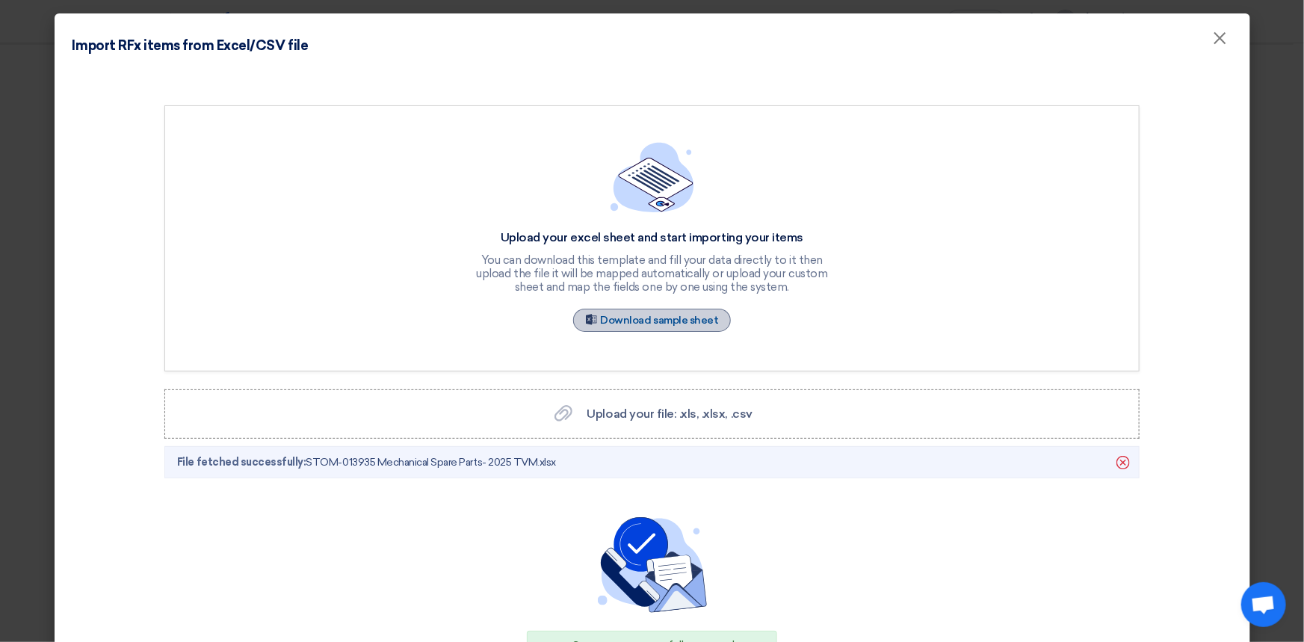
click at [672, 324] on font "Download sample sheet" at bounding box center [660, 320] width 118 height 13
click at [624, 411] on font "Upload your file: .xls, .xlsx, .csv" at bounding box center [669, 414] width 165 height 14
click at [0, 0] on input "Upload your file: .xls, .xlsx, .csv Upload your file: .xls, .xlsx, .csv" at bounding box center [0, 0] width 0 height 0
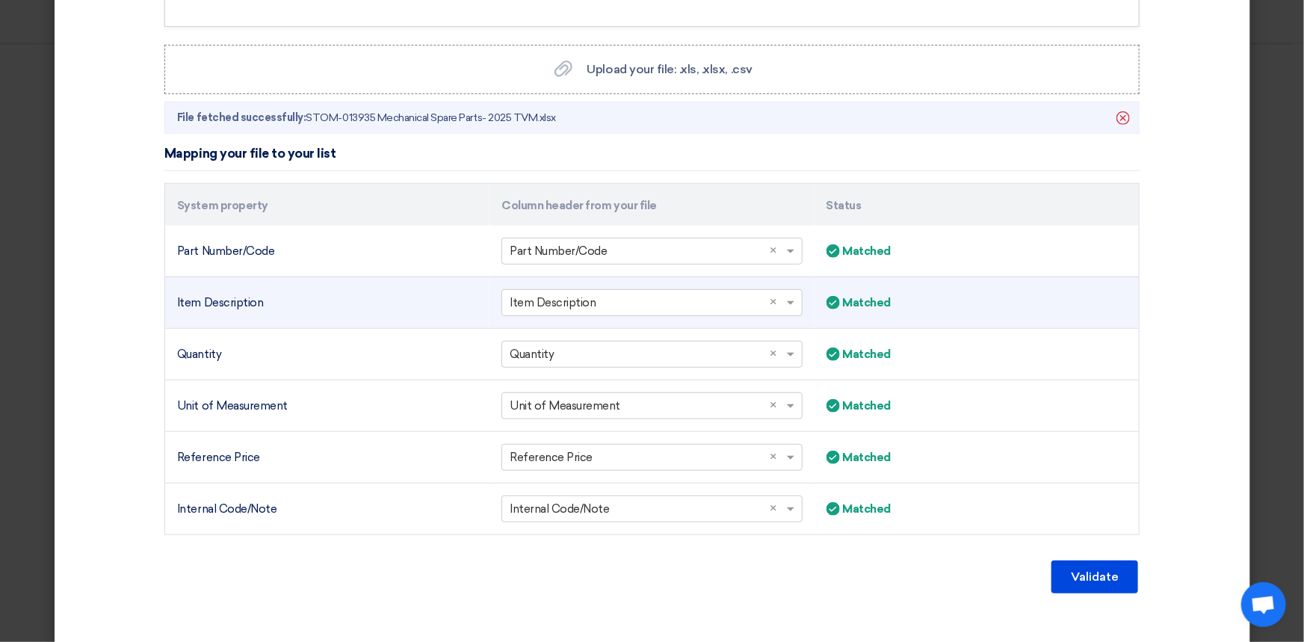
scroll to position [363, 0]
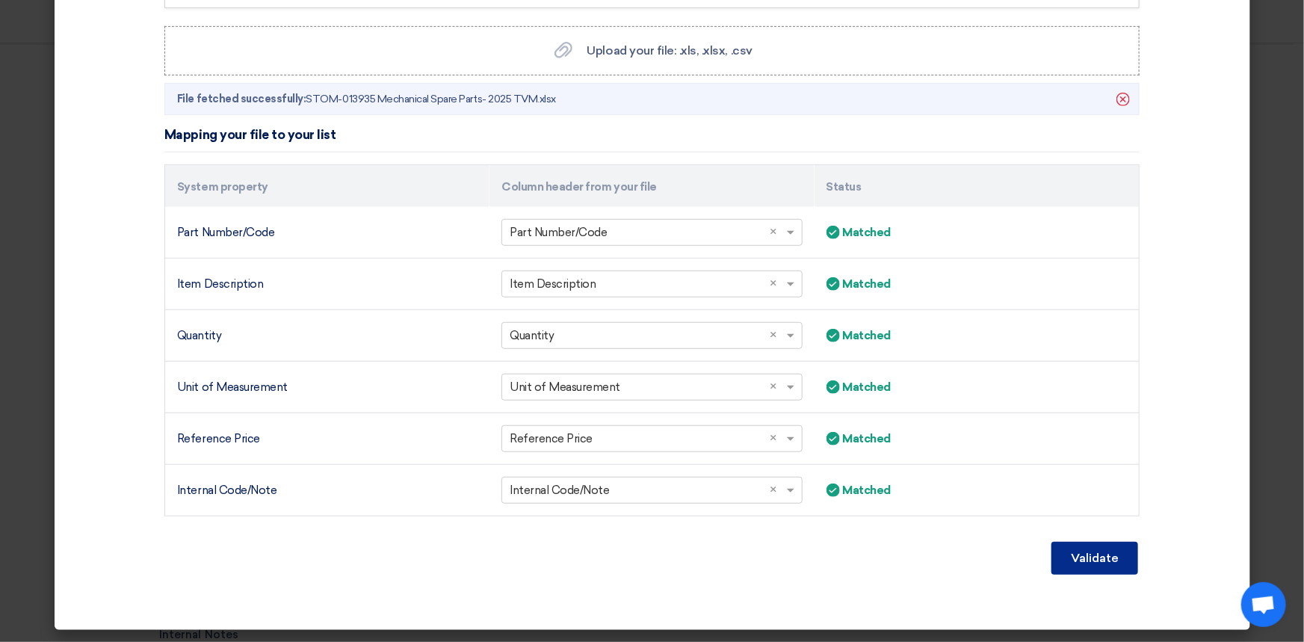
click at [1073, 553] on font "Validate" at bounding box center [1095, 558] width 48 height 14
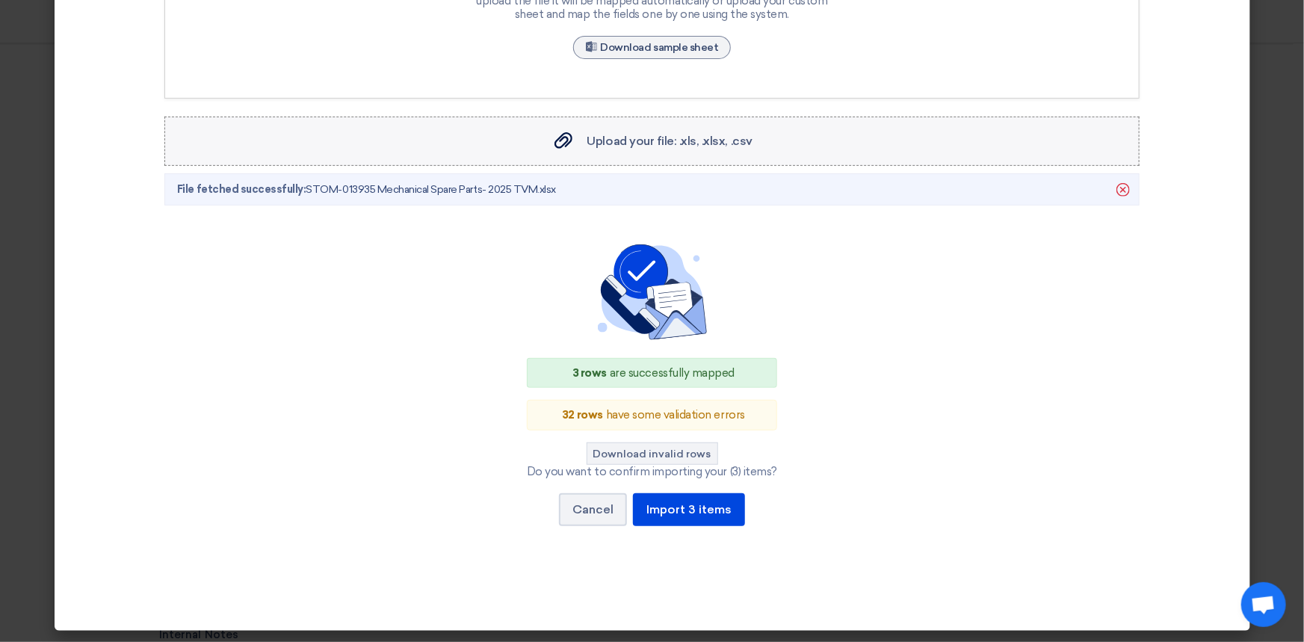
click at [667, 145] on font "Upload your file: .xls, .xlsx, .csv" at bounding box center [669, 141] width 165 height 14
click at [0, 0] on input "Upload your file: .xls, .xlsx, .csv Upload your file: .xls, .xlsx, .csv" at bounding box center [0, 0] width 0 height 0
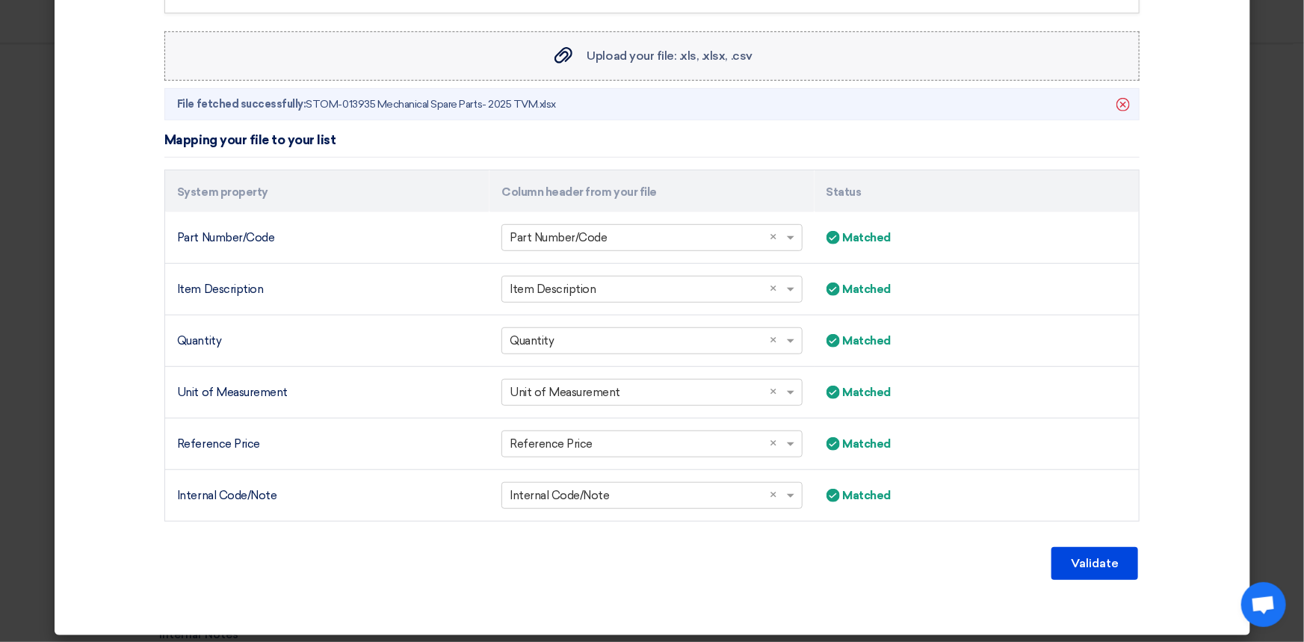
scroll to position [363, 0]
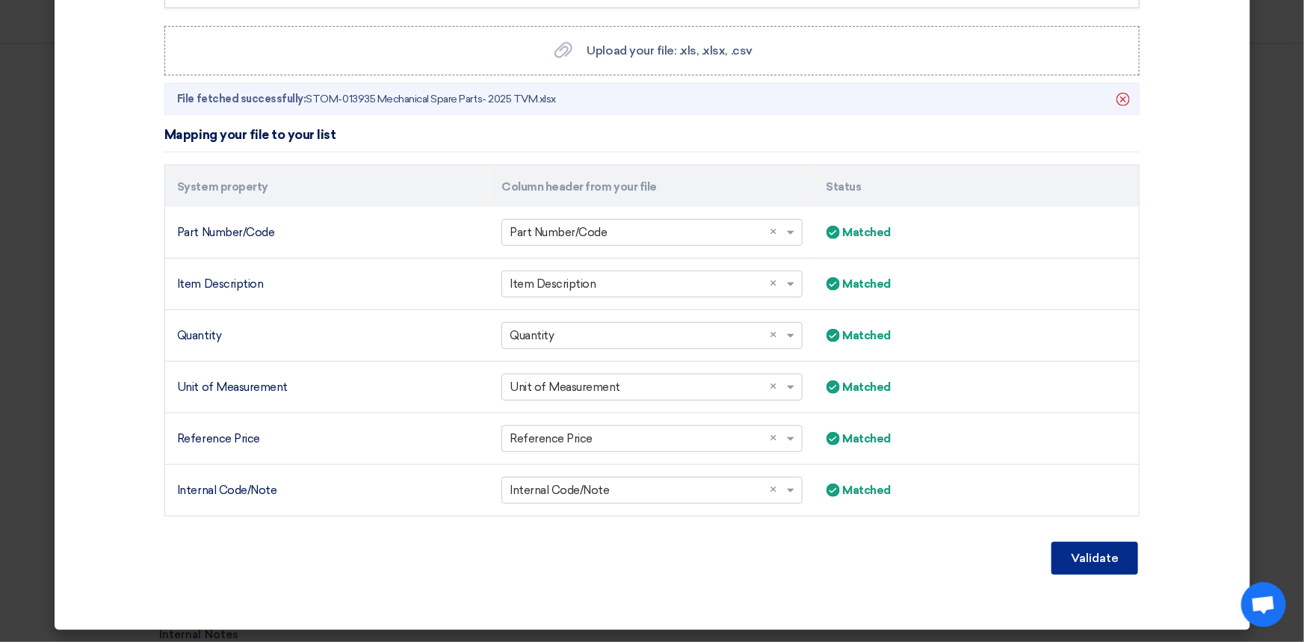
click at [1105, 557] on font "Validate" at bounding box center [1095, 558] width 48 height 14
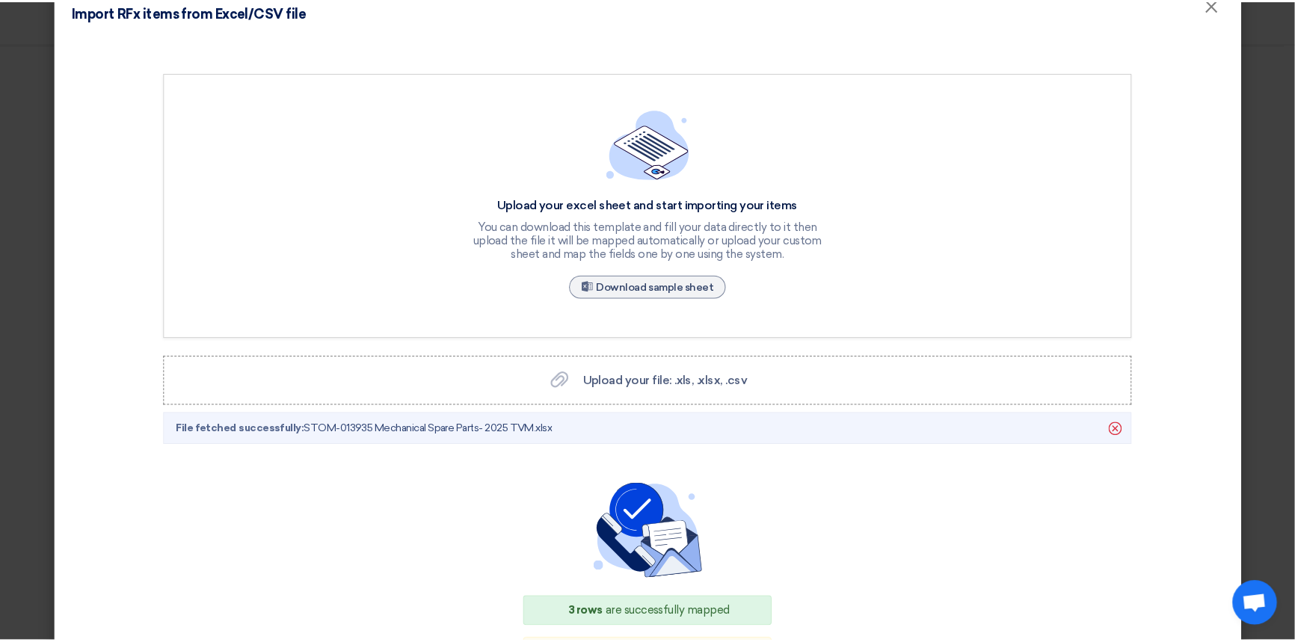
scroll to position [0, 0]
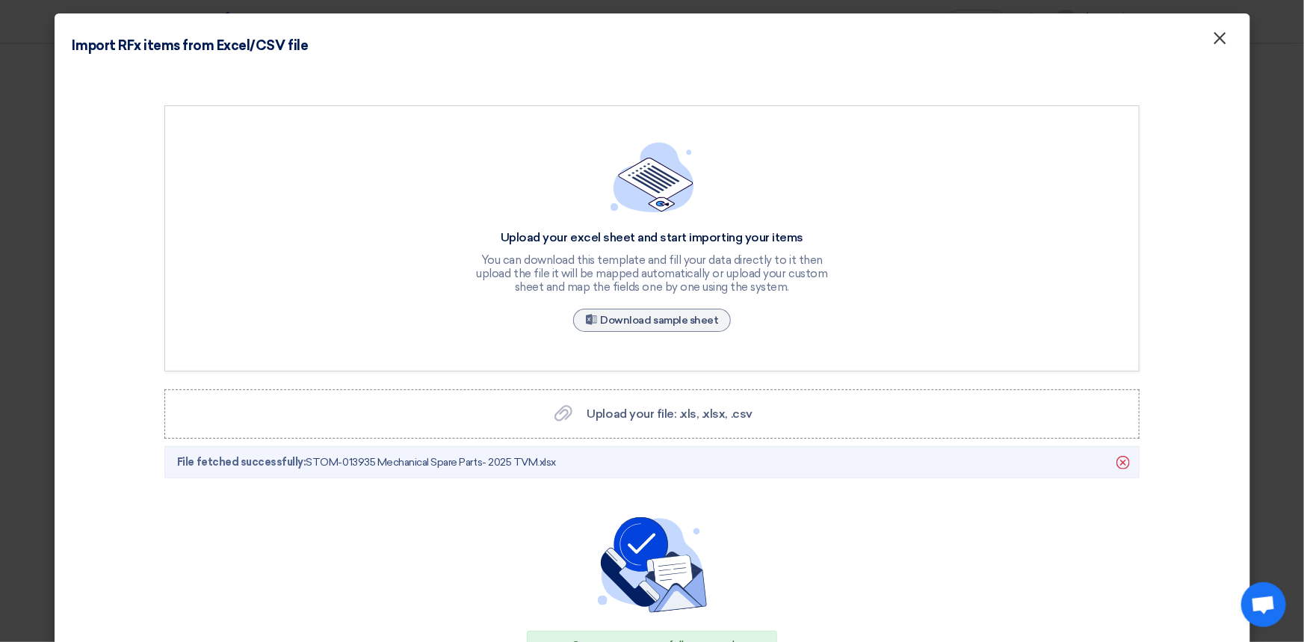
click at [1213, 44] on font "×" at bounding box center [1220, 42] width 15 height 30
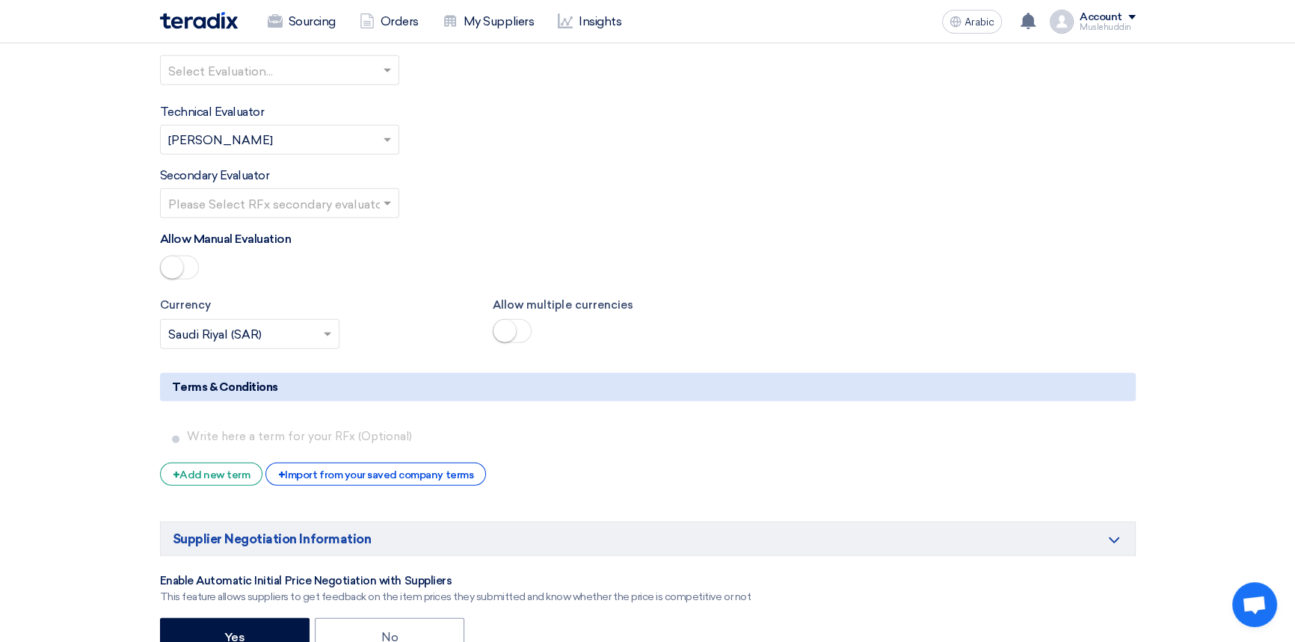
scroll to position [5299, 0]
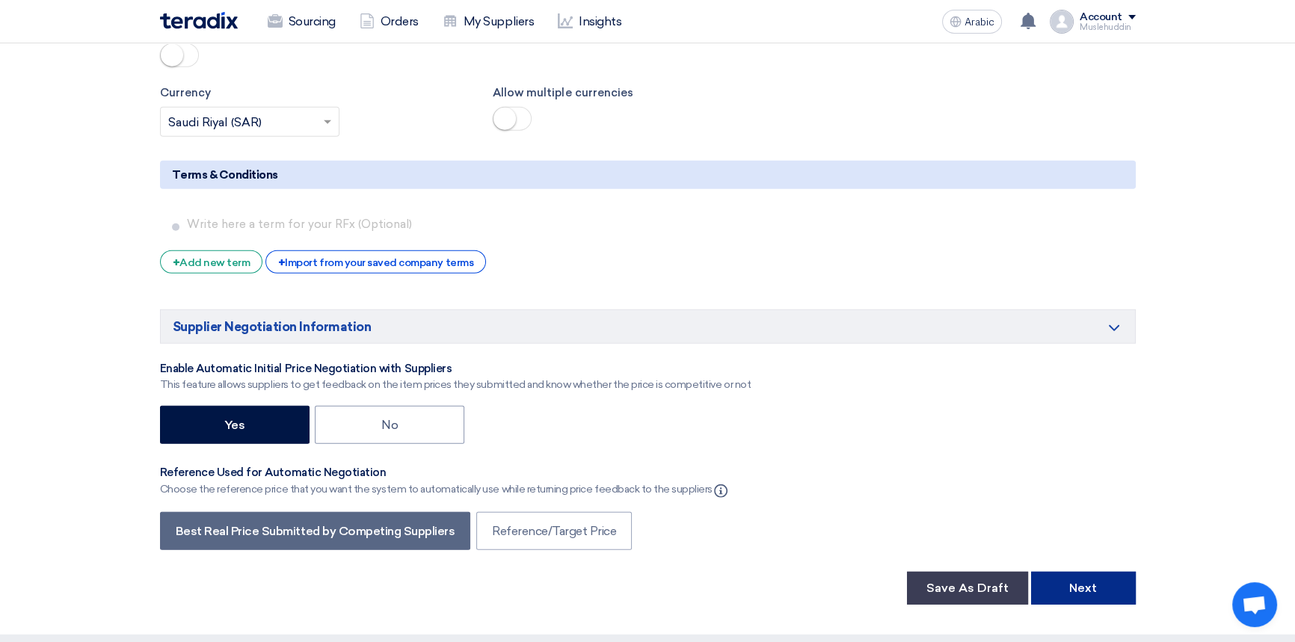
click at [1070, 581] on font "Next" at bounding box center [1083, 588] width 28 height 14
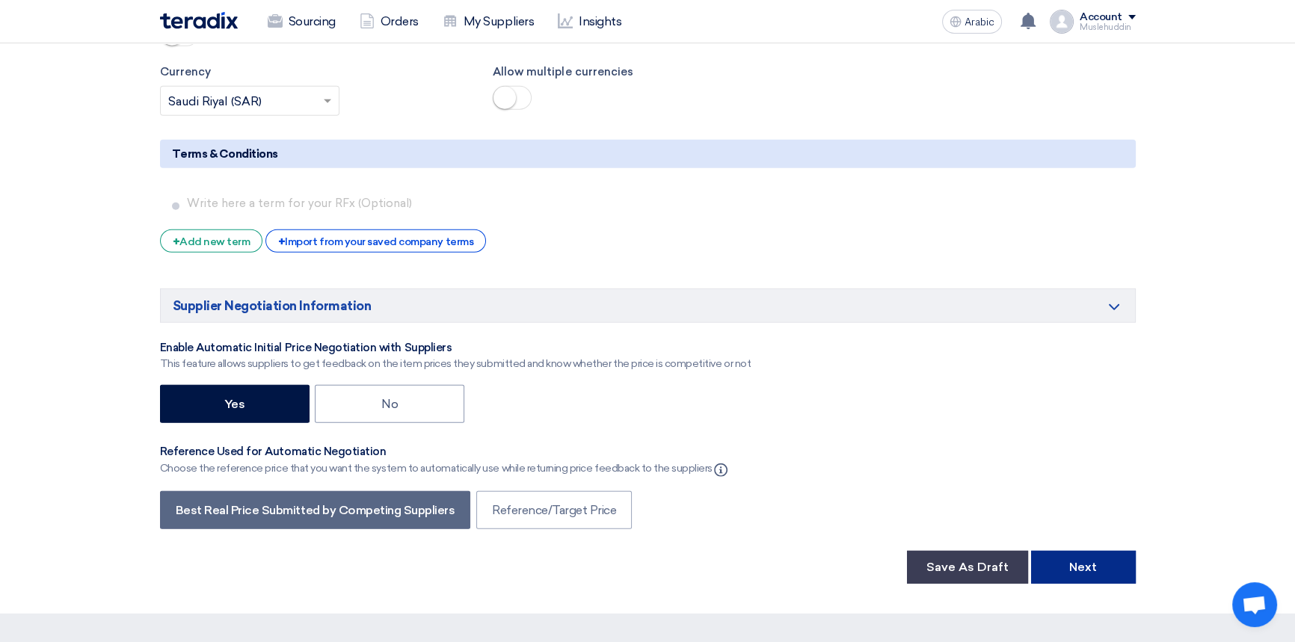
click at [1060, 551] on button "Next" at bounding box center [1083, 567] width 105 height 33
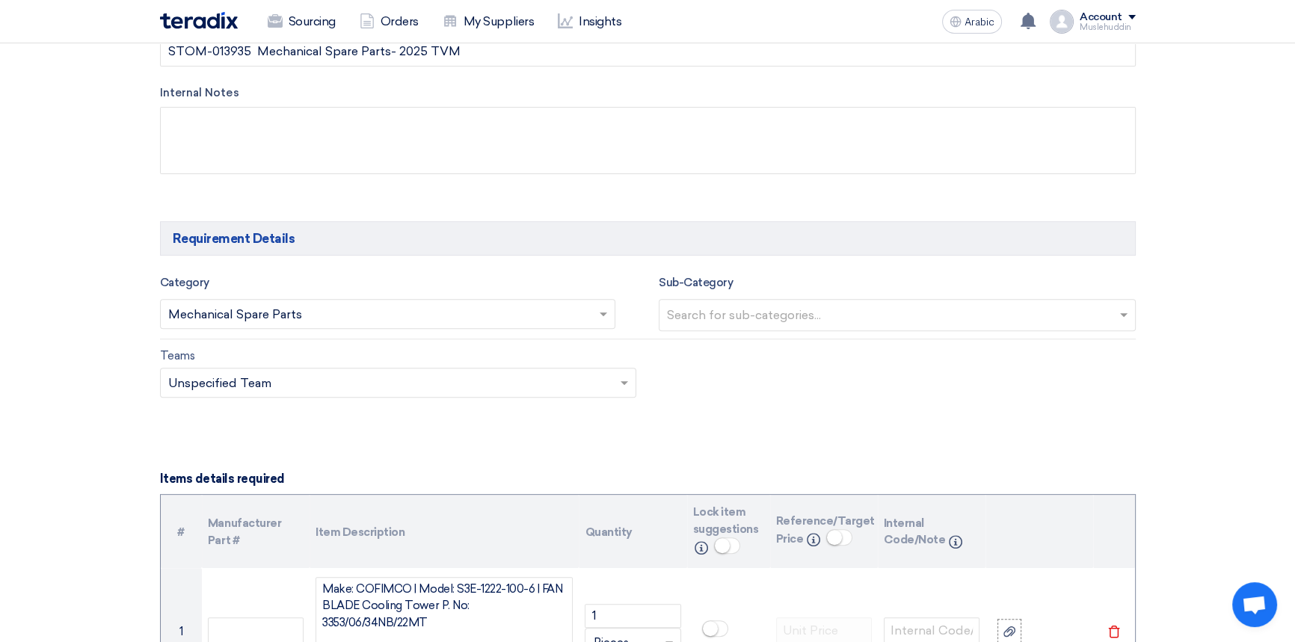
scroll to position [700, 0]
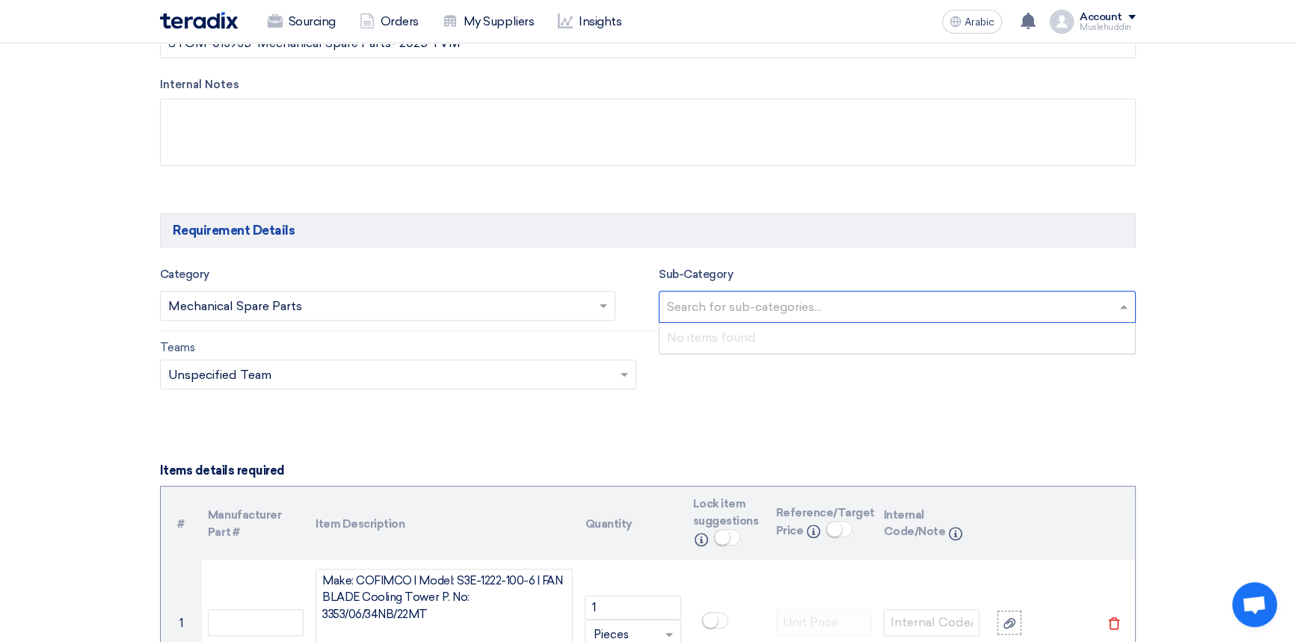
click at [839, 306] on input "text" at bounding box center [899, 308] width 464 height 25
click at [834, 309] on input "text" at bounding box center [899, 308] width 464 height 25
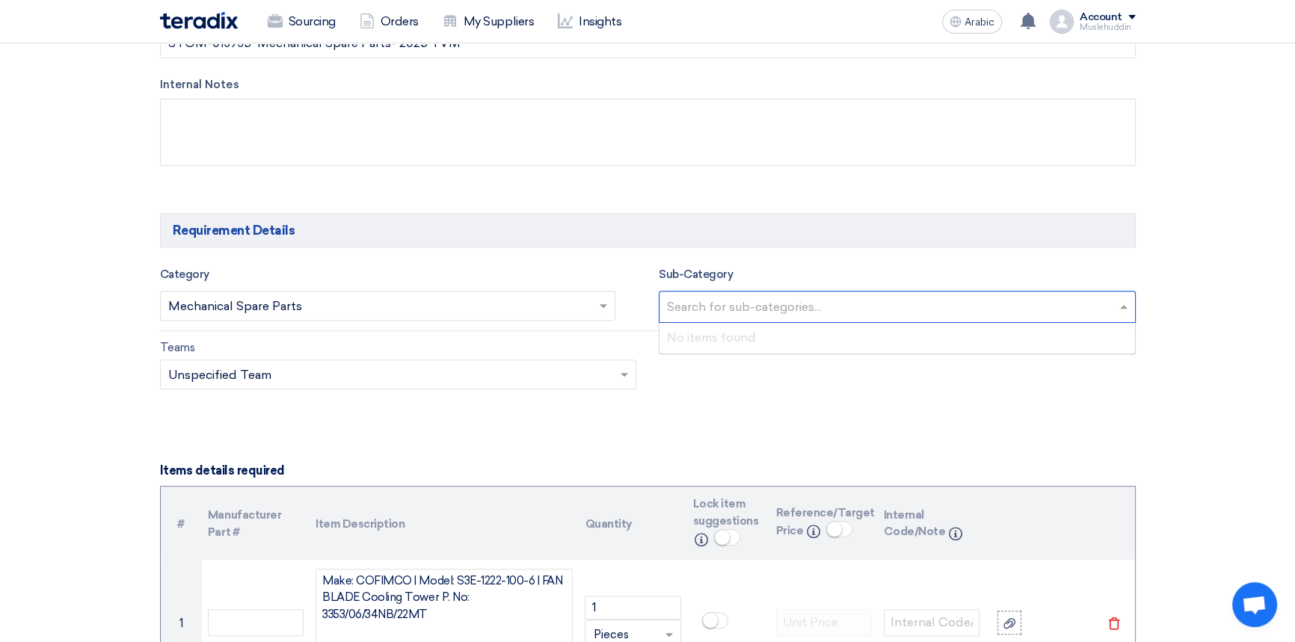
click at [834, 309] on input "text" at bounding box center [899, 308] width 464 height 25
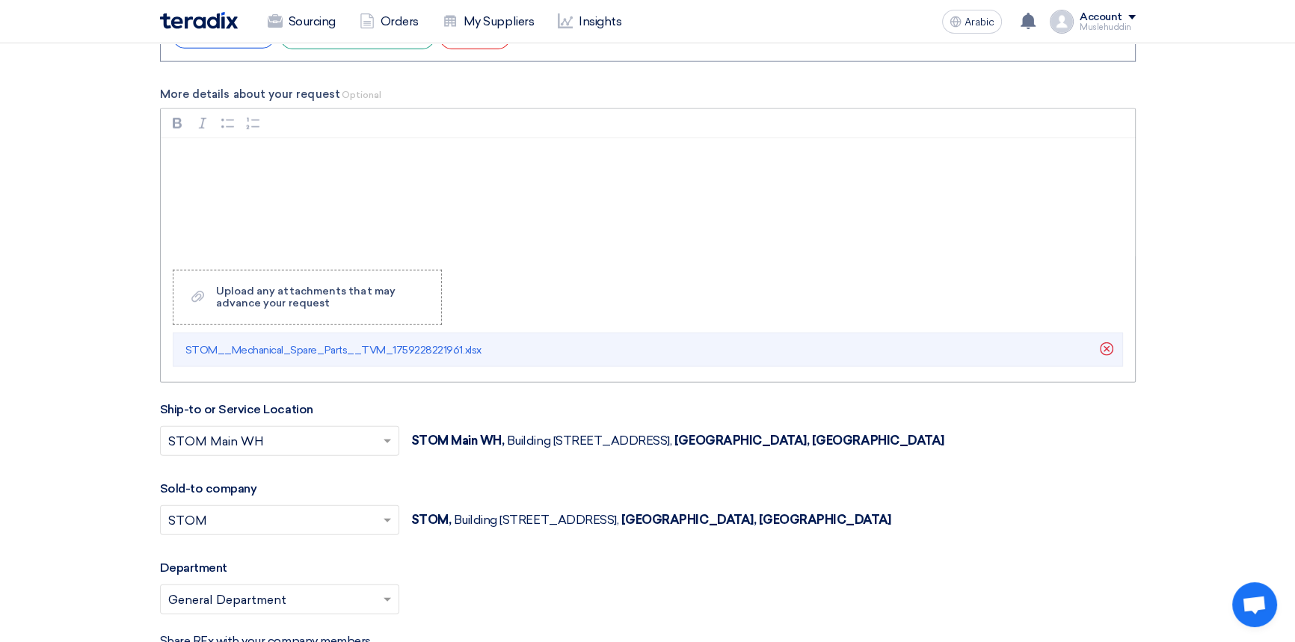
scroll to position [4505, 0]
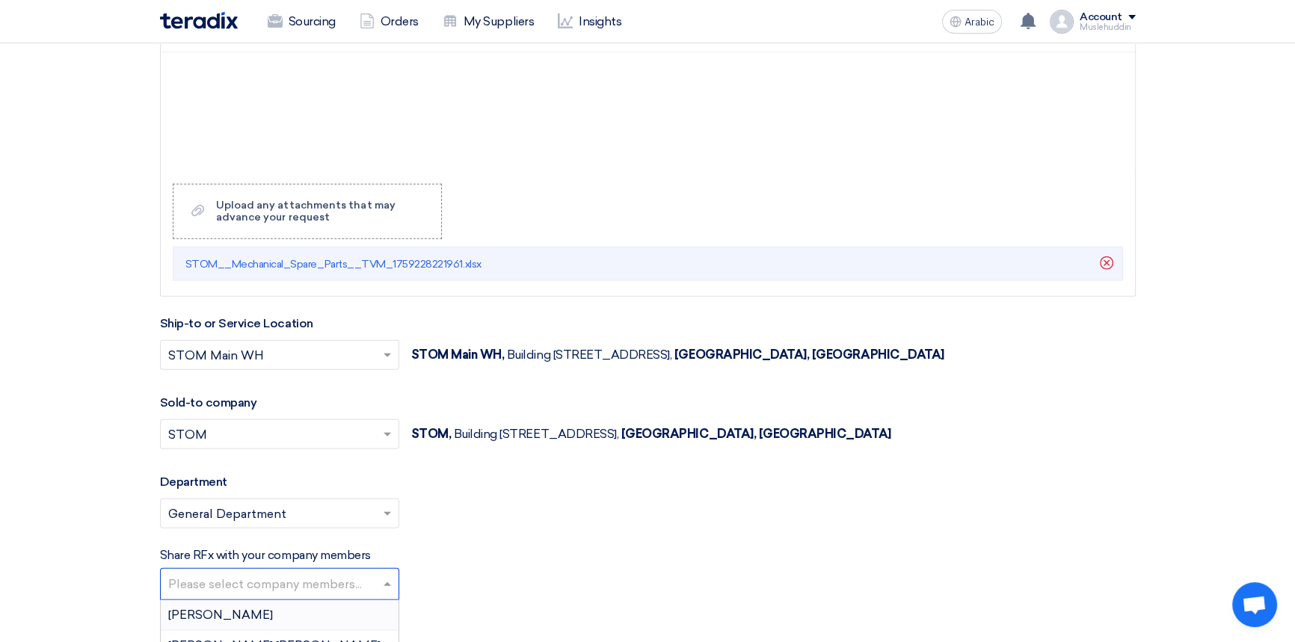
click at [367, 573] on input "text" at bounding box center [281, 585] width 226 height 25
click at [305, 618] on div "[PERSON_NAME]" at bounding box center [280, 633] width 238 height 31
click at [385, 641] on span at bounding box center [386, 653] width 7 height 4
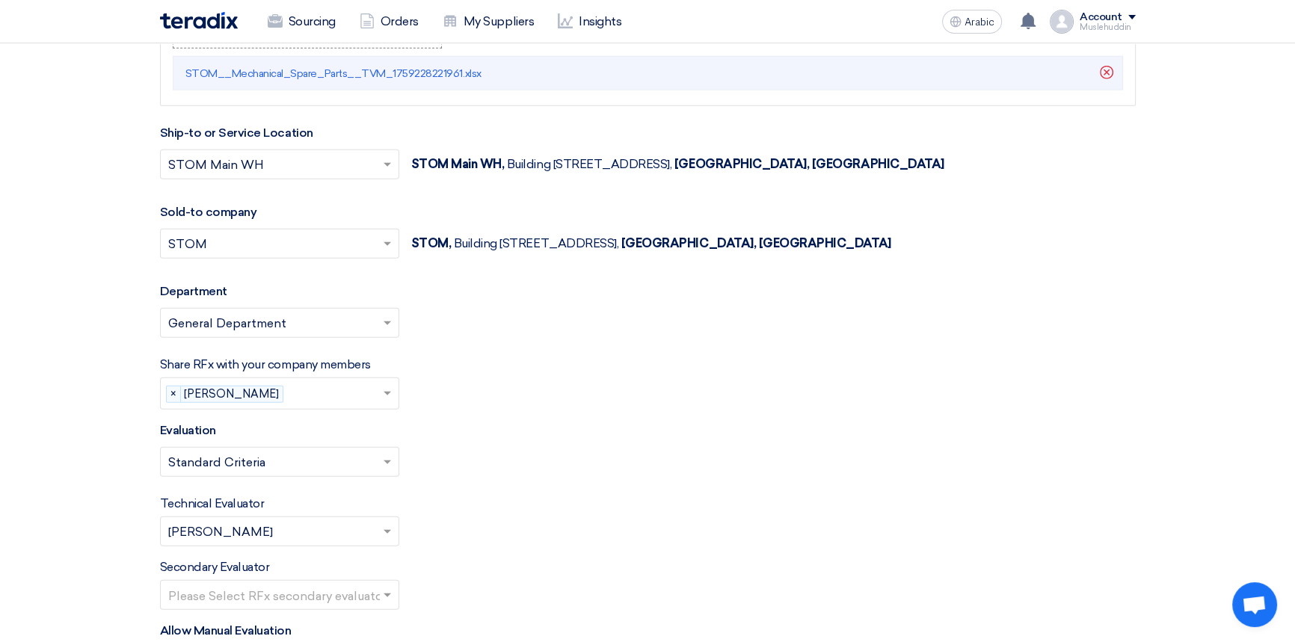
scroll to position [4709, 0]
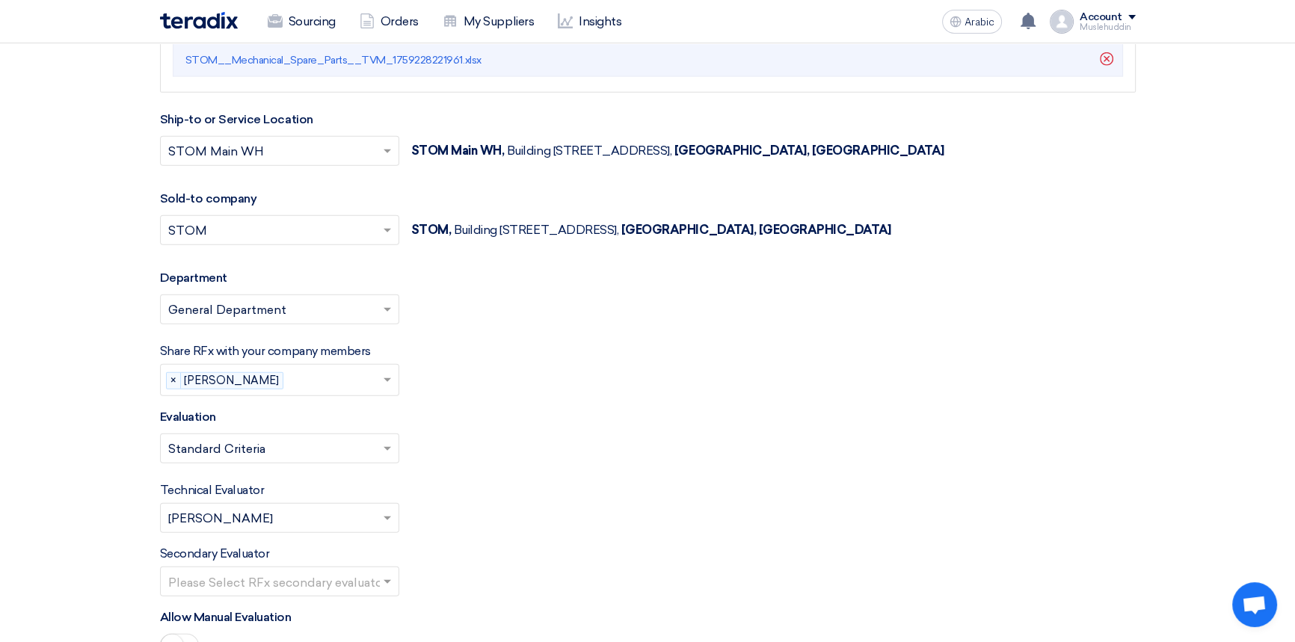
click at [342, 570] on input "text" at bounding box center [272, 582] width 208 height 25
click at [499, 545] on div "Secondary Evaluator Please Select RFx secondary evaluator..." at bounding box center [647, 571] width 975 height 52
click at [387, 509] on span at bounding box center [389, 518] width 19 height 18
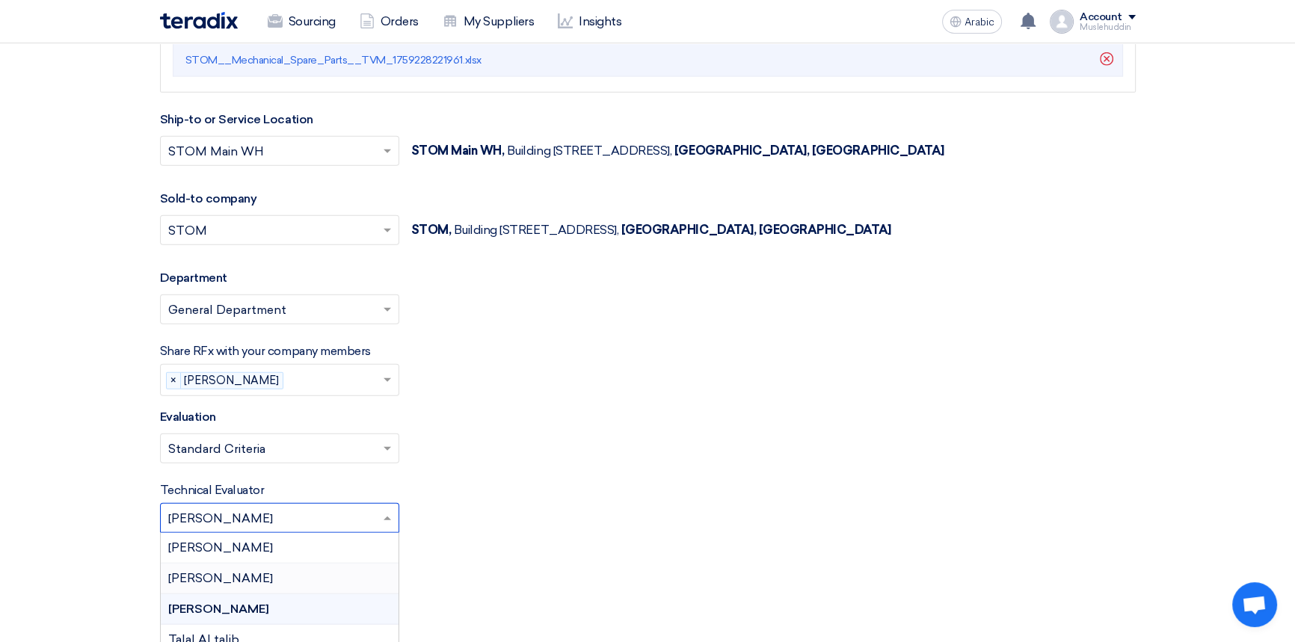
click at [325, 564] on div "[PERSON_NAME]" at bounding box center [280, 579] width 238 height 31
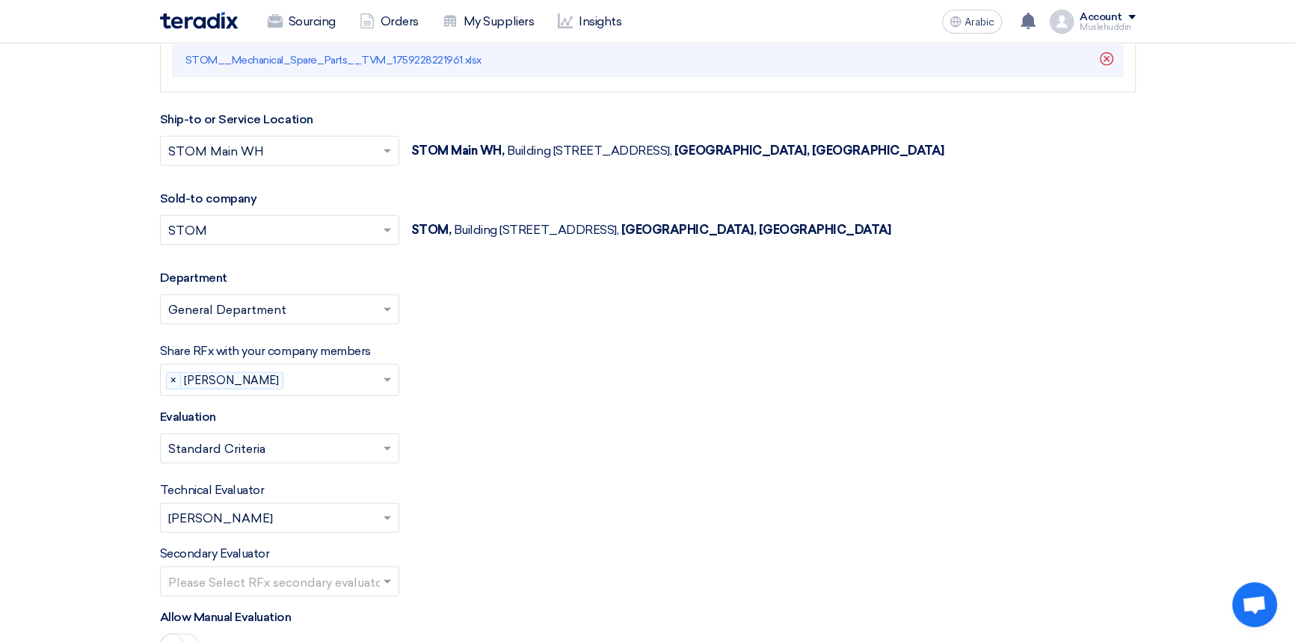
click at [522, 481] on div "Technical Evaluator Please Select RFx evaluator... × [PERSON_NAME] ×" at bounding box center [647, 507] width 975 height 52
click at [388, 378] on span at bounding box center [386, 380] width 7 height 5
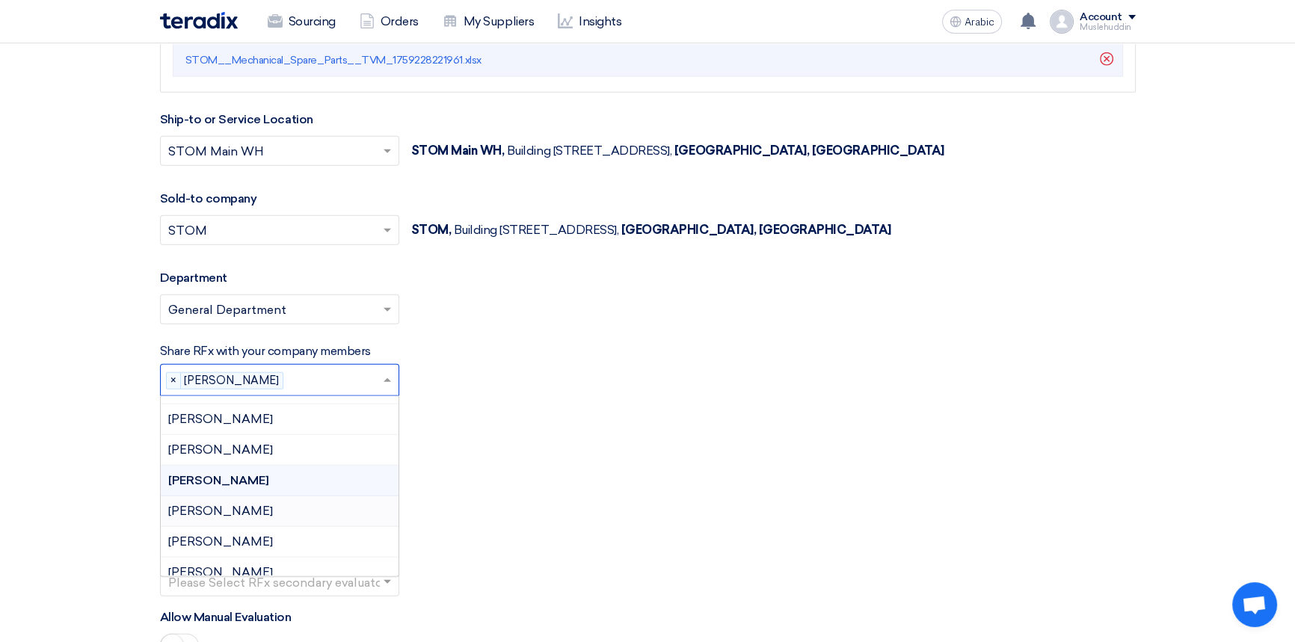
scroll to position [0, 0]
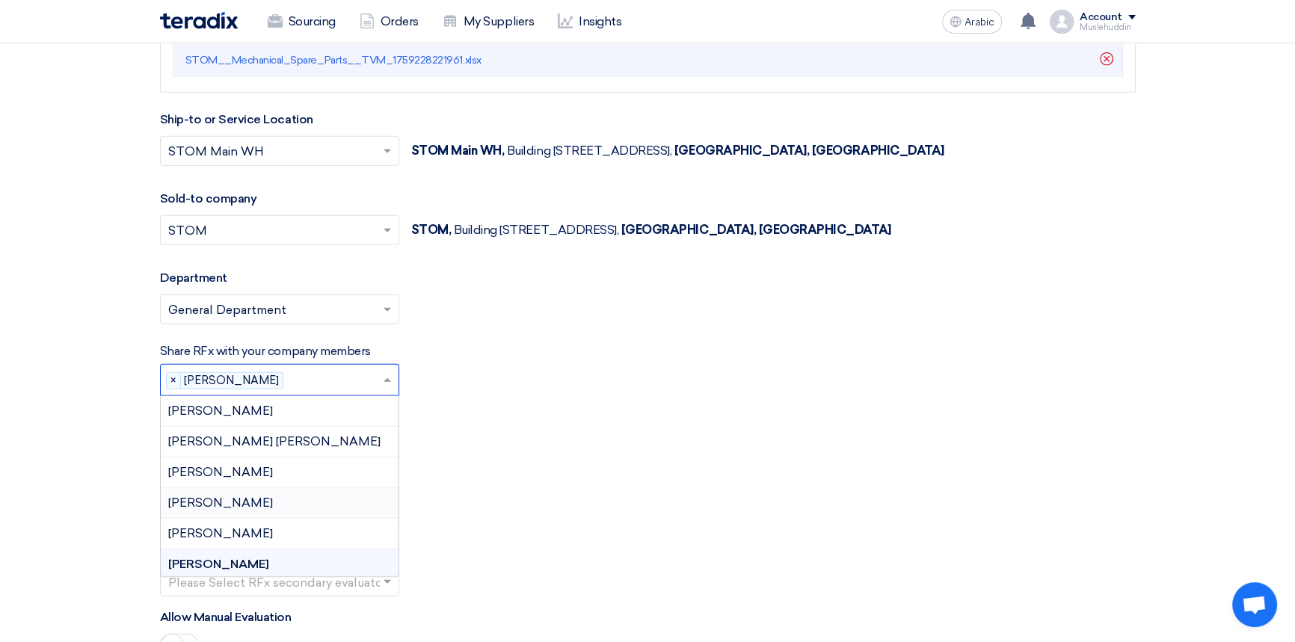
click at [502, 481] on div "Technical Evaluator Please Select RFx evaluator... × [PERSON_NAME] ×" at bounding box center [647, 507] width 975 height 52
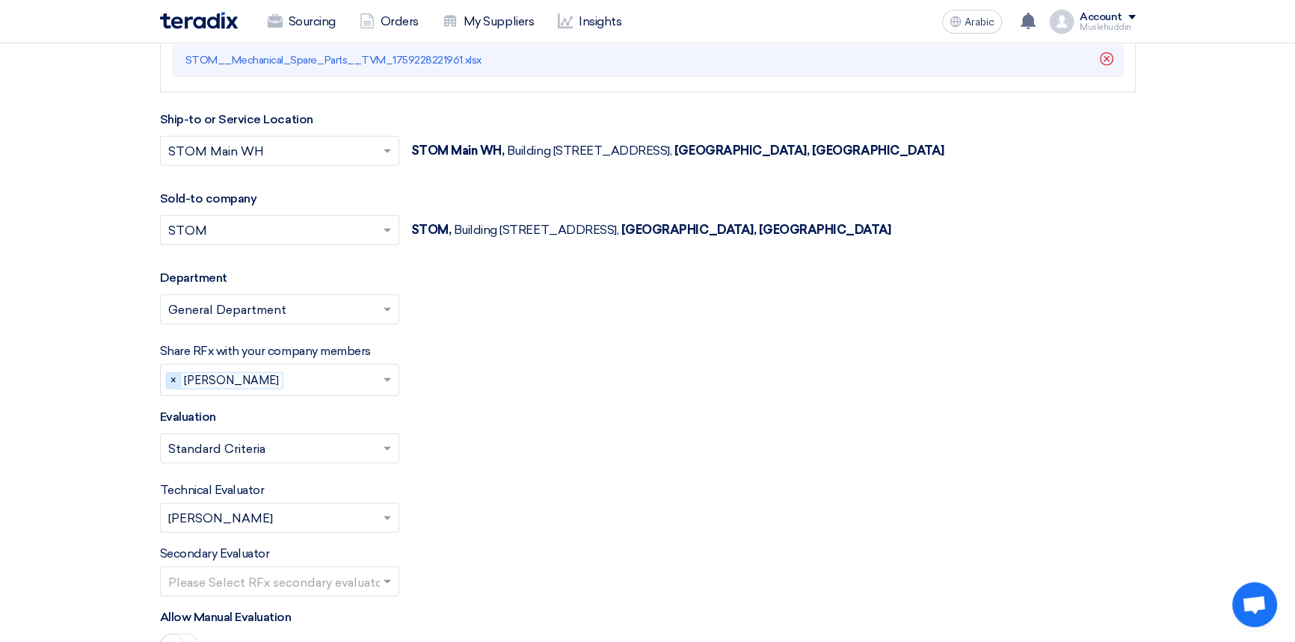
click at [168, 373] on span "×" at bounding box center [174, 381] width 14 height 16
click at [537, 434] on div "Select Evaluation... × Standard Criteria ×" at bounding box center [647, 455] width 975 height 42
click at [386, 516] on span at bounding box center [386, 518] width 7 height 5
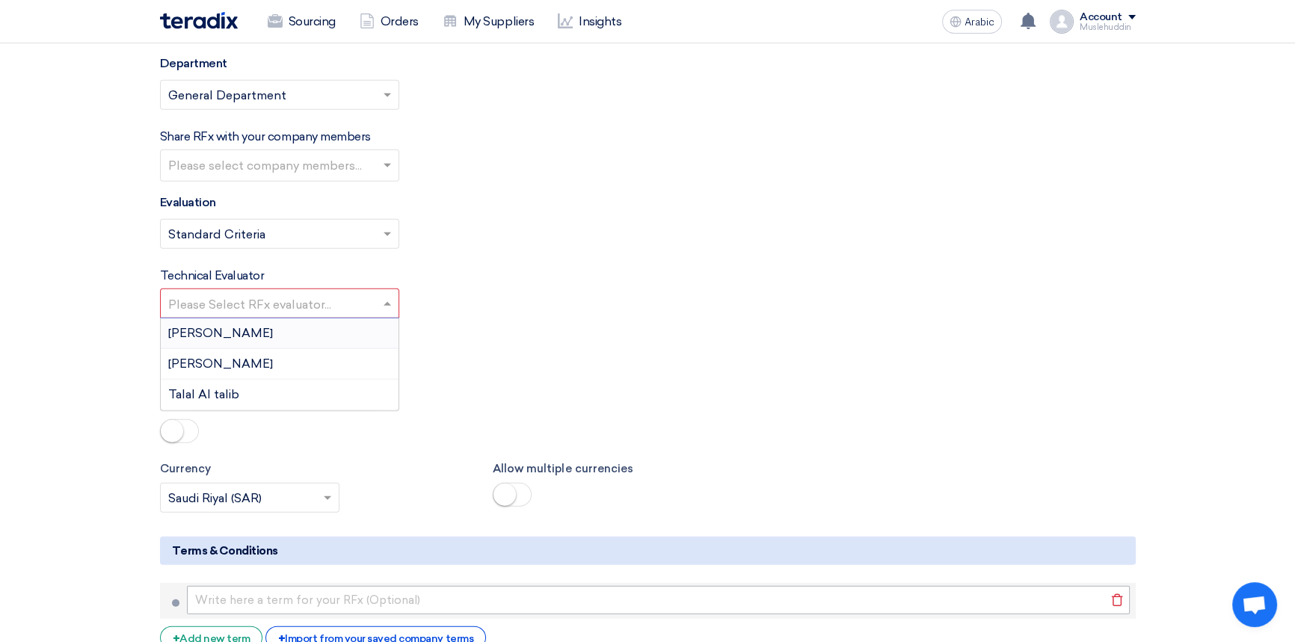
scroll to position [4844, 0]
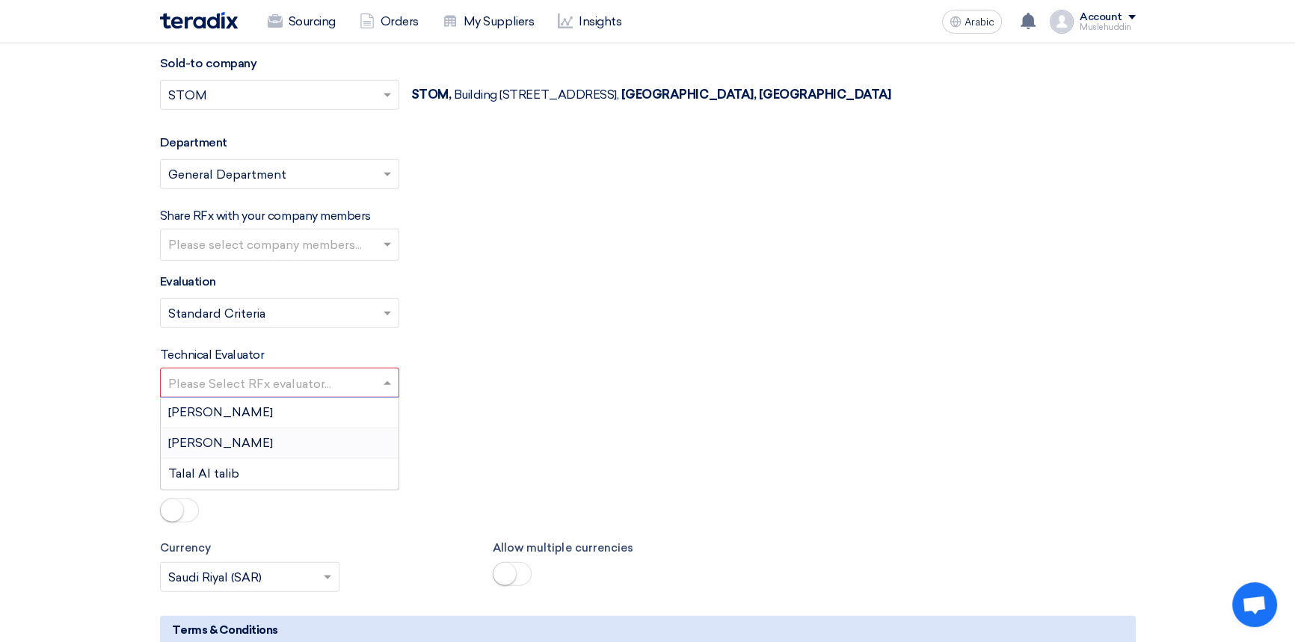
click at [273, 436] on font "[PERSON_NAME]" at bounding box center [220, 443] width 105 height 14
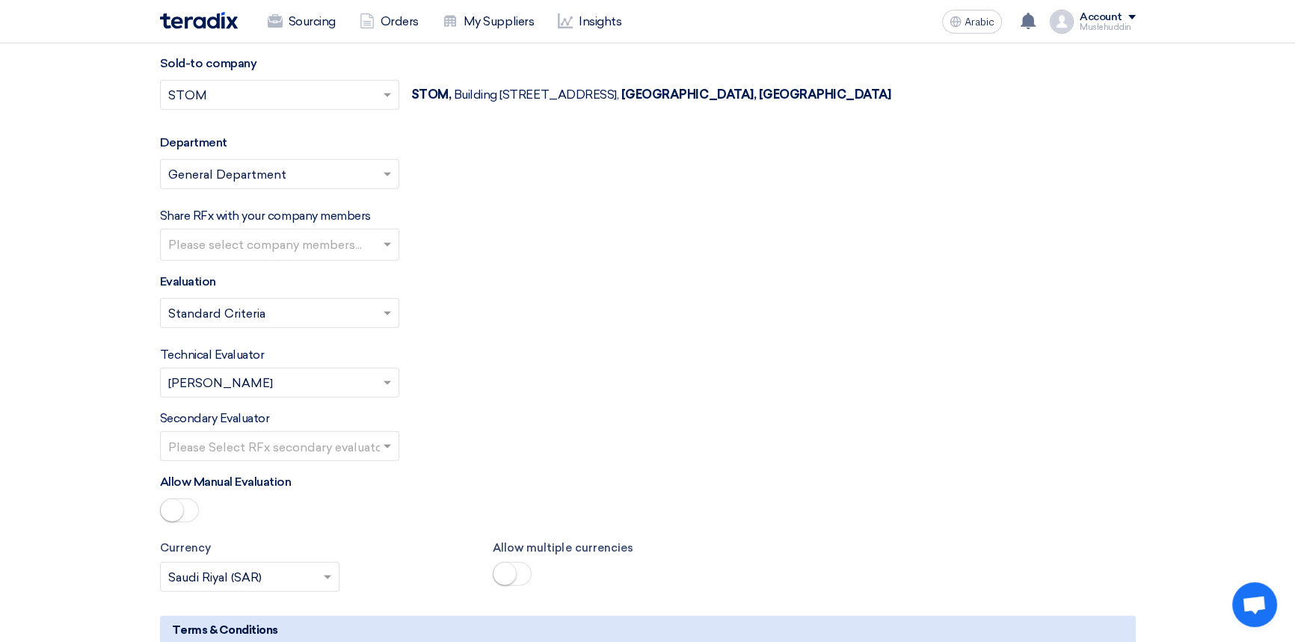
click at [526, 410] on div "Secondary Evaluator Please Select RFx secondary evaluator..." at bounding box center [647, 436] width 975 height 52
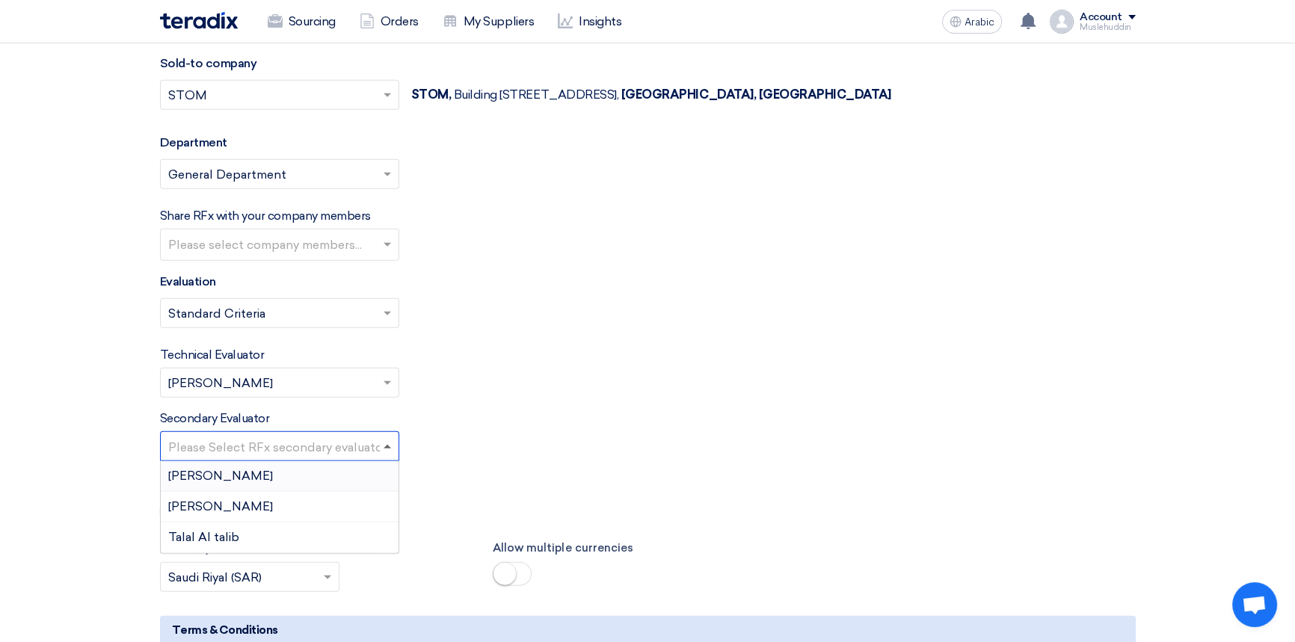
click at [385, 445] on span at bounding box center [386, 447] width 7 height 4
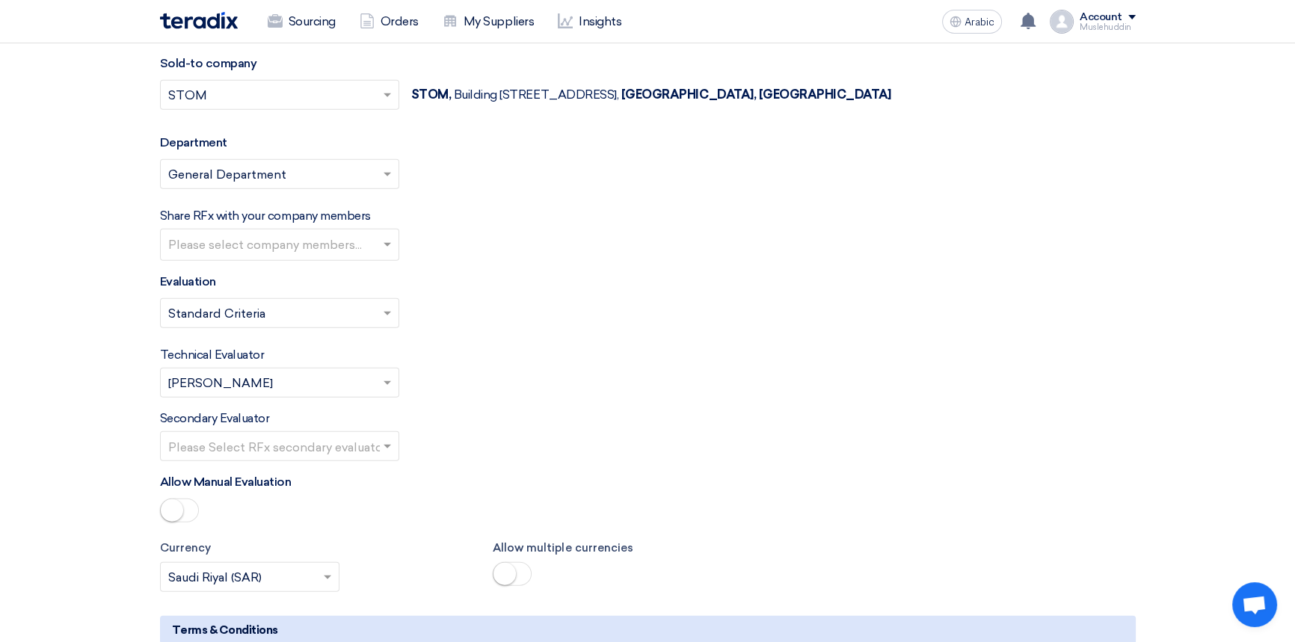
click at [600, 410] on div "Secondary Evaluator Please Select RFx secondary evaluator..." at bounding box center [647, 436] width 975 height 52
click at [388, 445] on span at bounding box center [386, 447] width 7 height 5
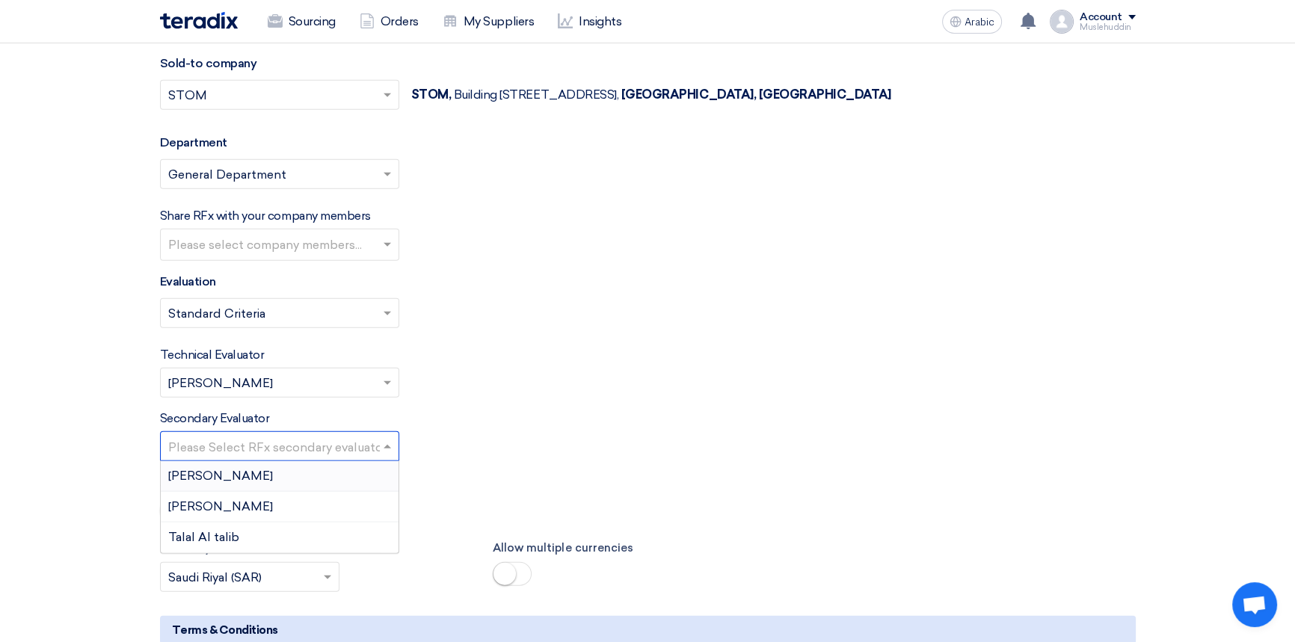
click at [300, 461] on div "[PERSON_NAME]" at bounding box center [280, 476] width 238 height 31
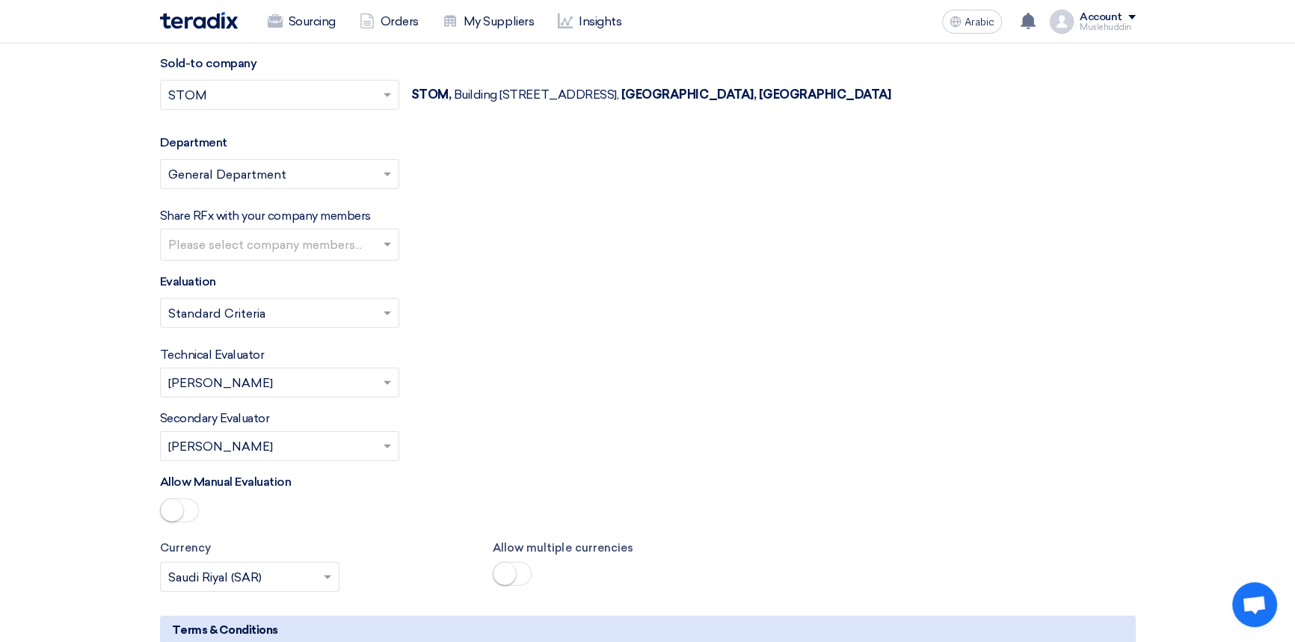
click at [608, 410] on div "Secondary Evaluator Please Select RFx secondary evaluator... × [PERSON_NAME] ×" at bounding box center [647, 436] width 975 height 52
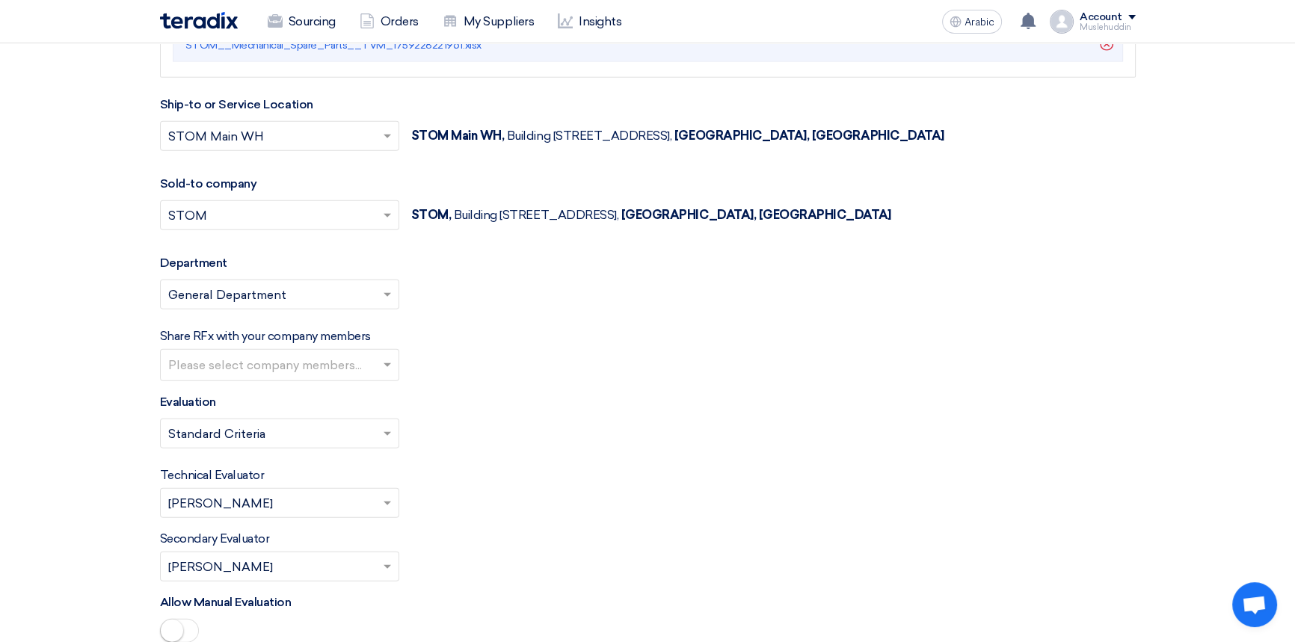
scroll to position [4709, 0]
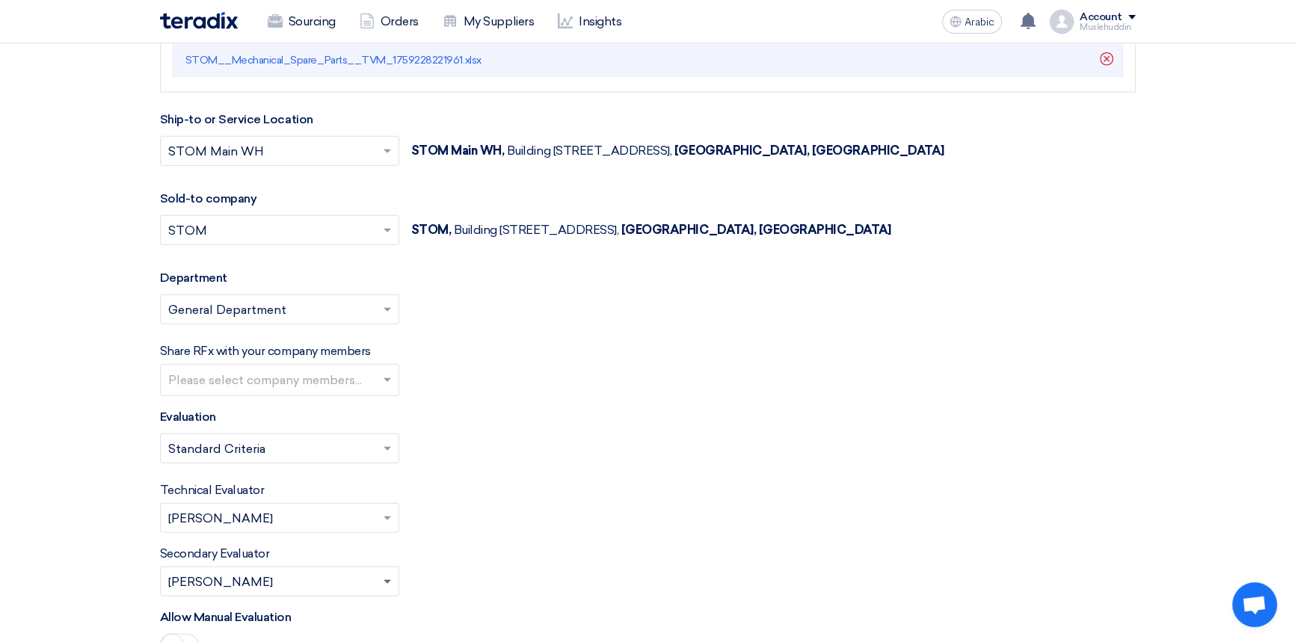
click at [386, 580] on span at bounding box center [386, 582] width 7 height 5
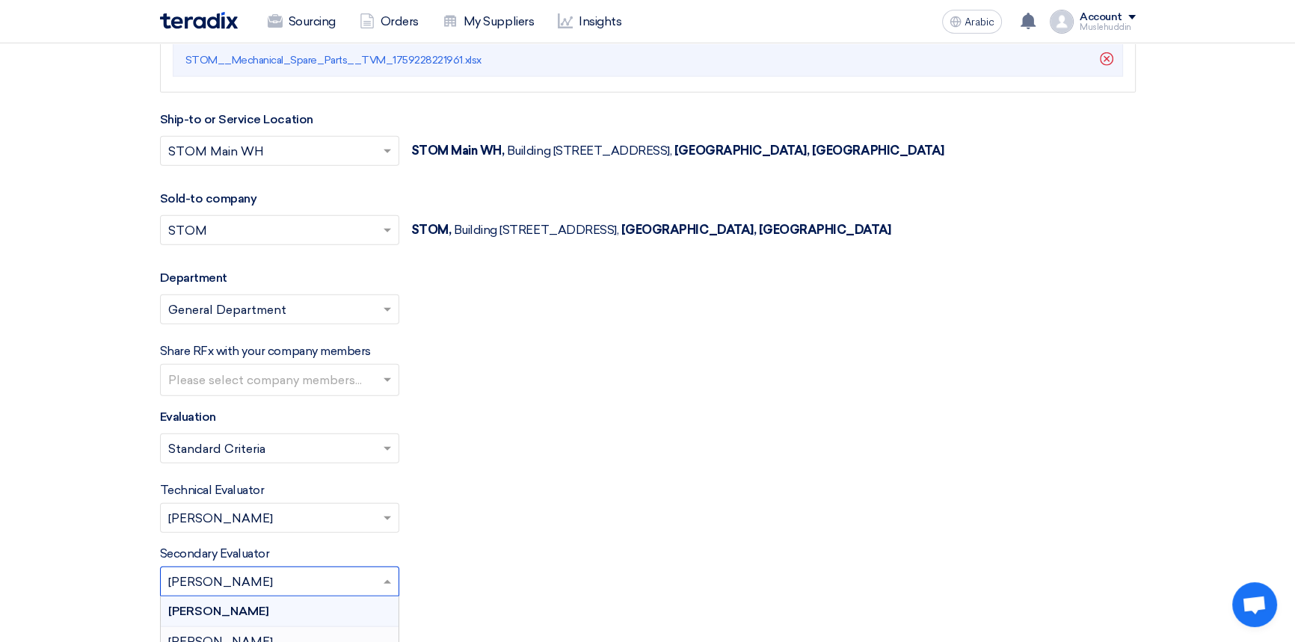
click at [336, 627] on div "[PERSON_NAME]" at bounding box center [280, 642] width 238 height 31
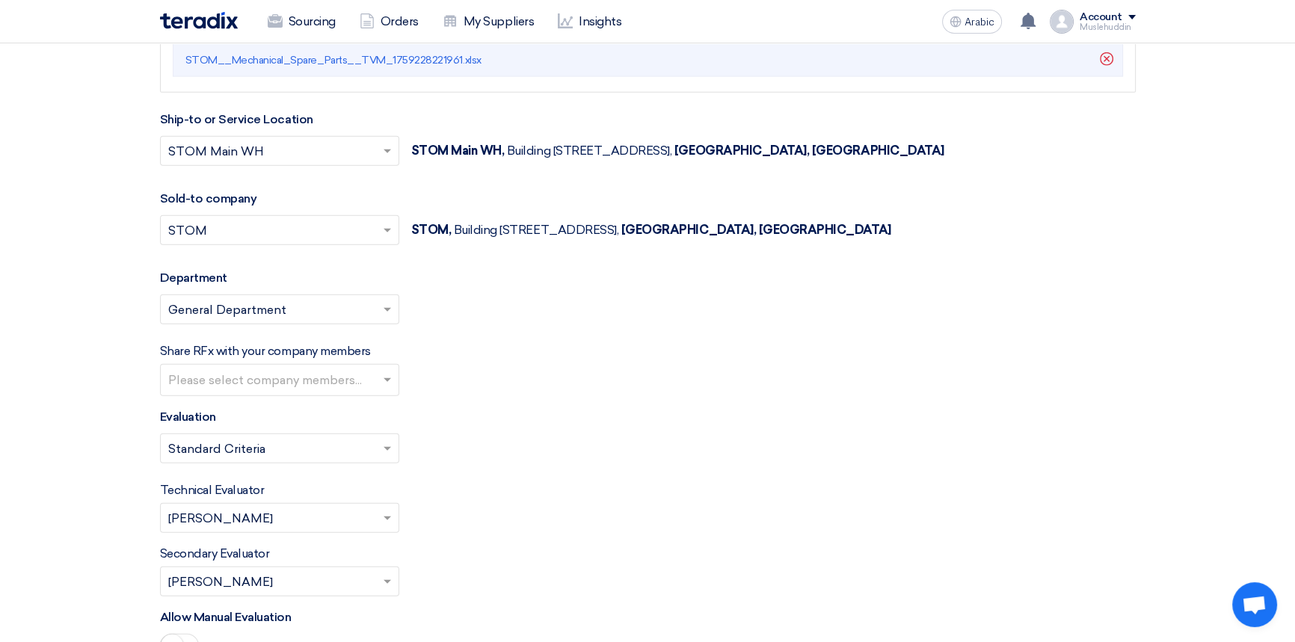
click at [529, 545] on div "Secondary Evaluator Please Select RFx secondary evaluator... × [PERSON_NAME] ×" at bounding box center [647, 571] width 975 height 52
click at [389, 516] on span at bounding box center [386, 518] width 7 height 5
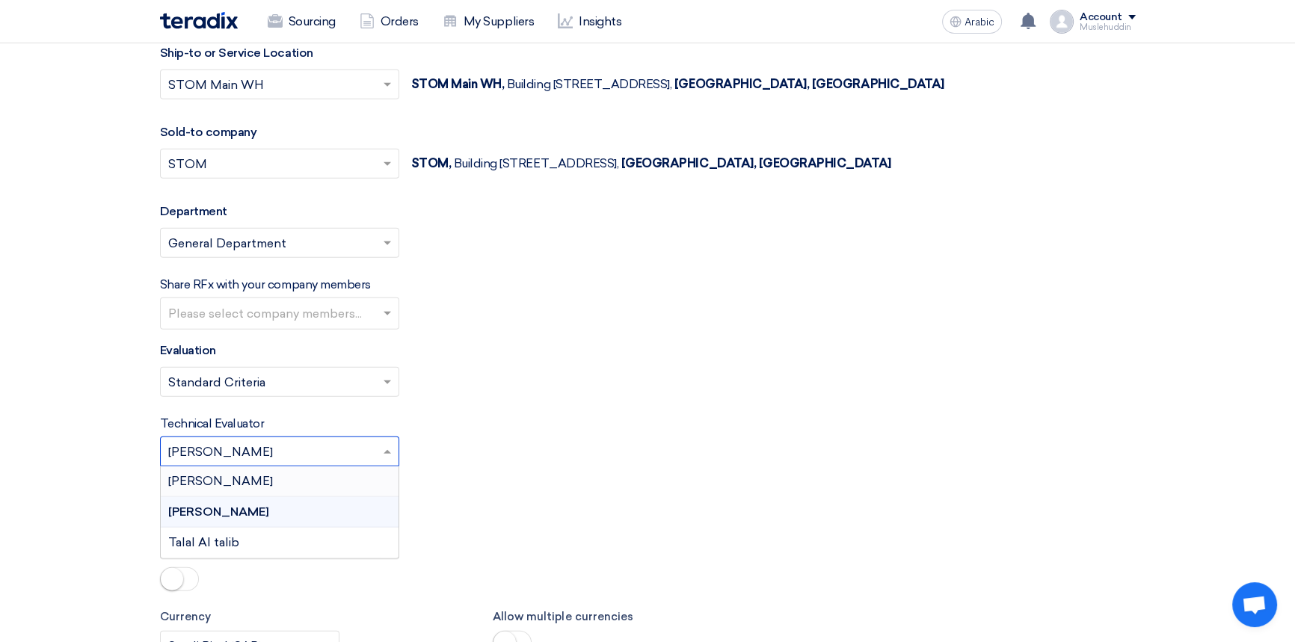
scroll to position [4776, 0]
click at [580, 478] on div "Secondary Evaluator Please Select RFx secondary evaluator... × [PERSON_NAME] ×" at bounding box center [647, 504] width 975 height 52
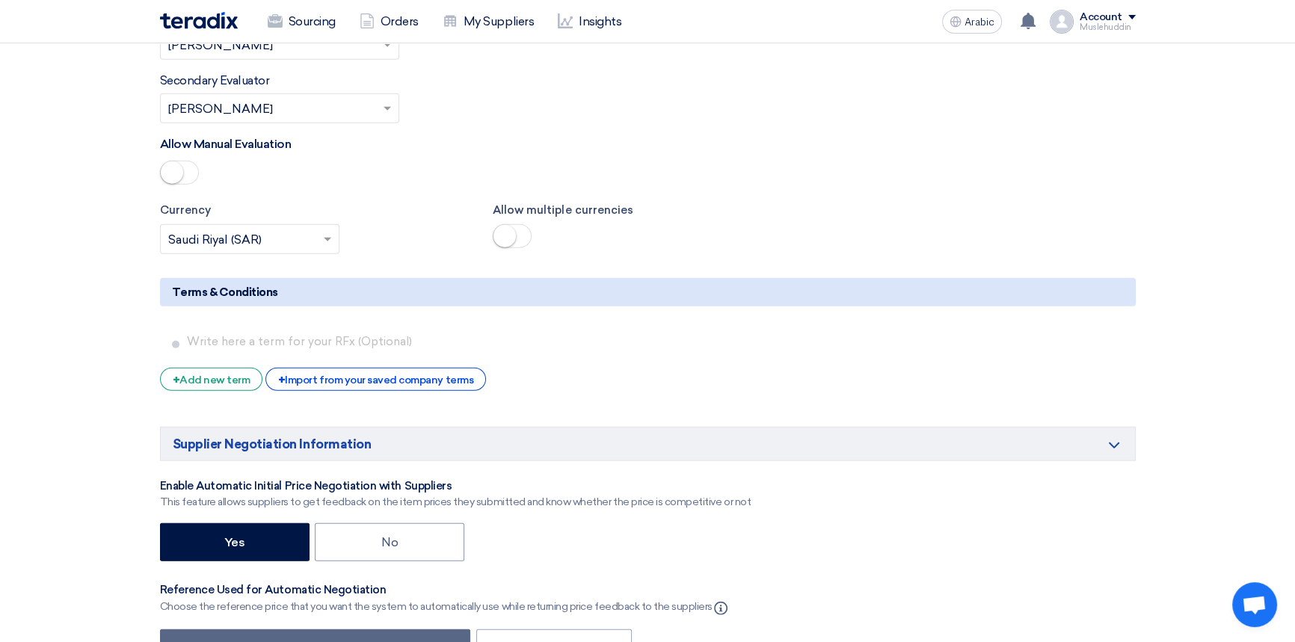
scroll to position [5252, 0]
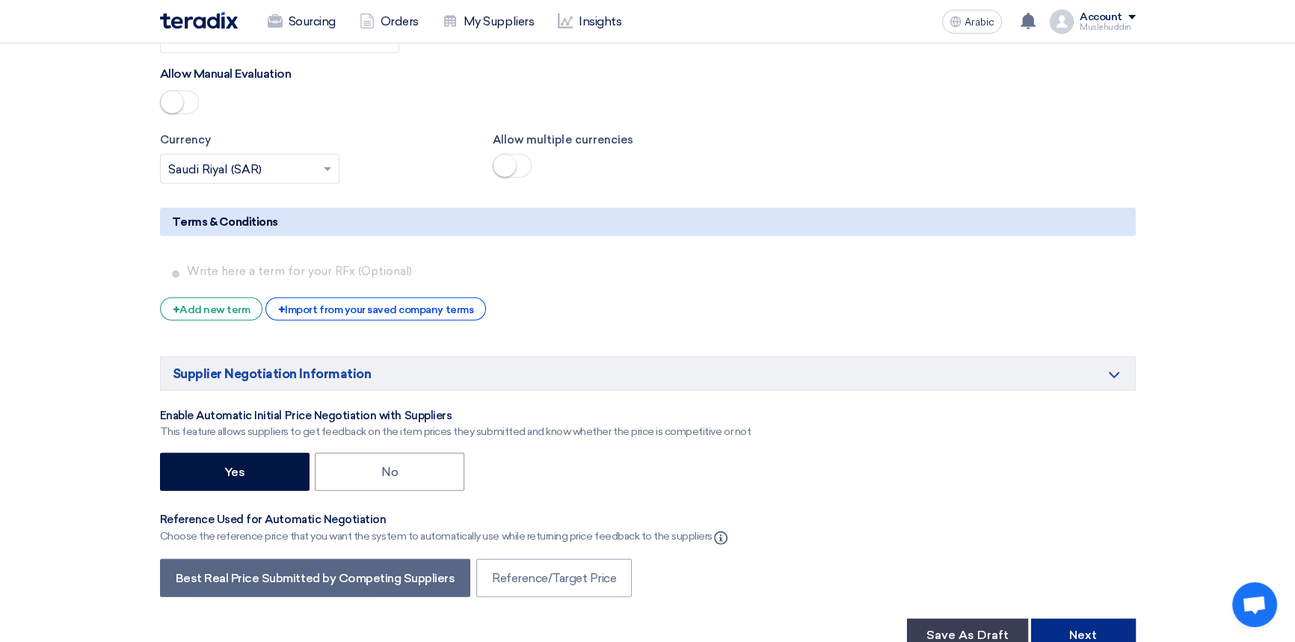
click at [1088, 628] on font "Next" at bounding box center [1083, 635] width 28 height 14
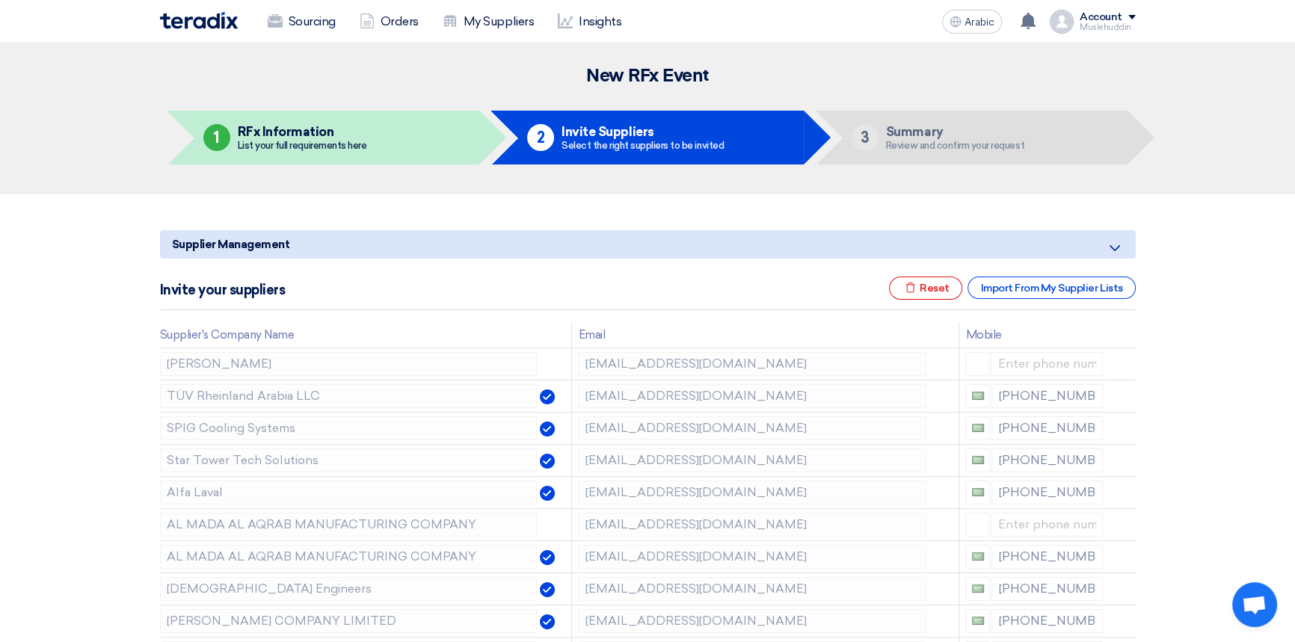
click at [257, 135] on font "RFx Information" at bounding box center [286, 131] width 96 height 15
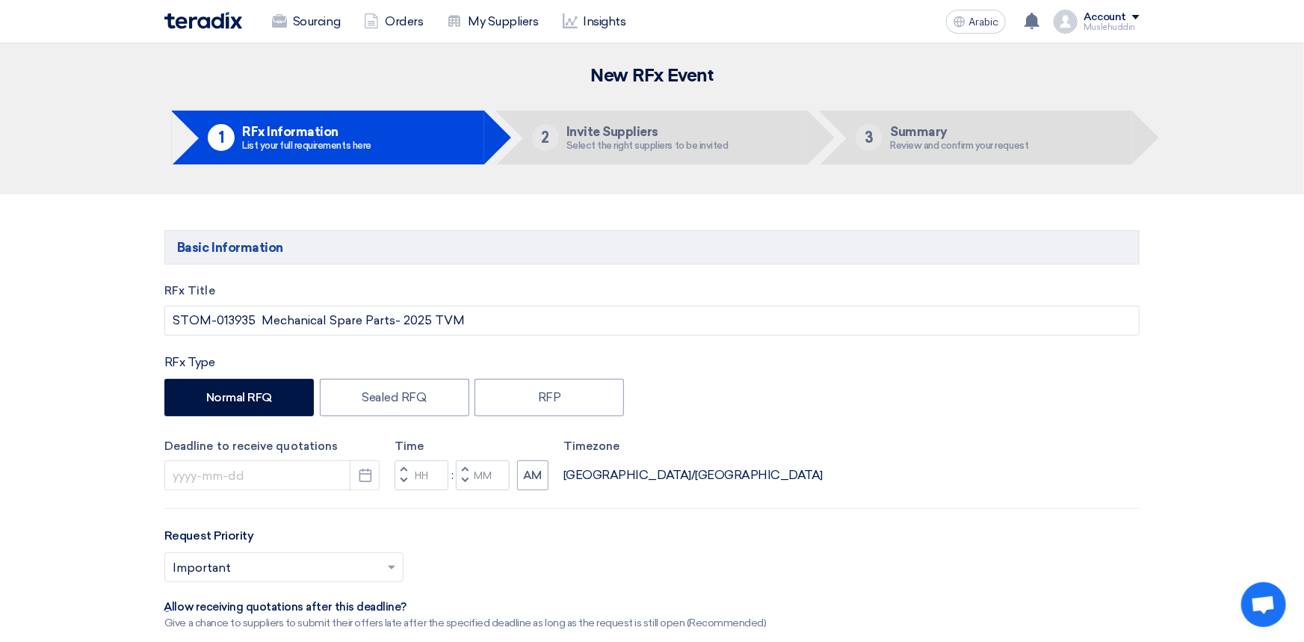
type input "[DATE]"
type input "10"
type input "00"
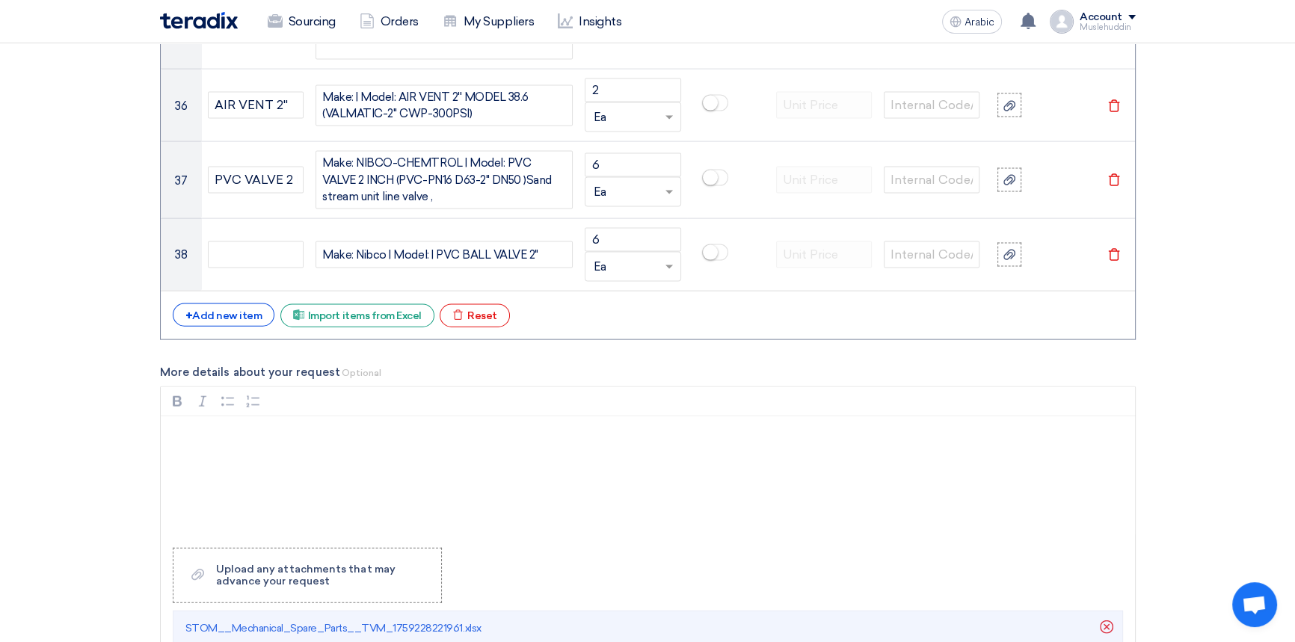
scroll to position [4144, 0]
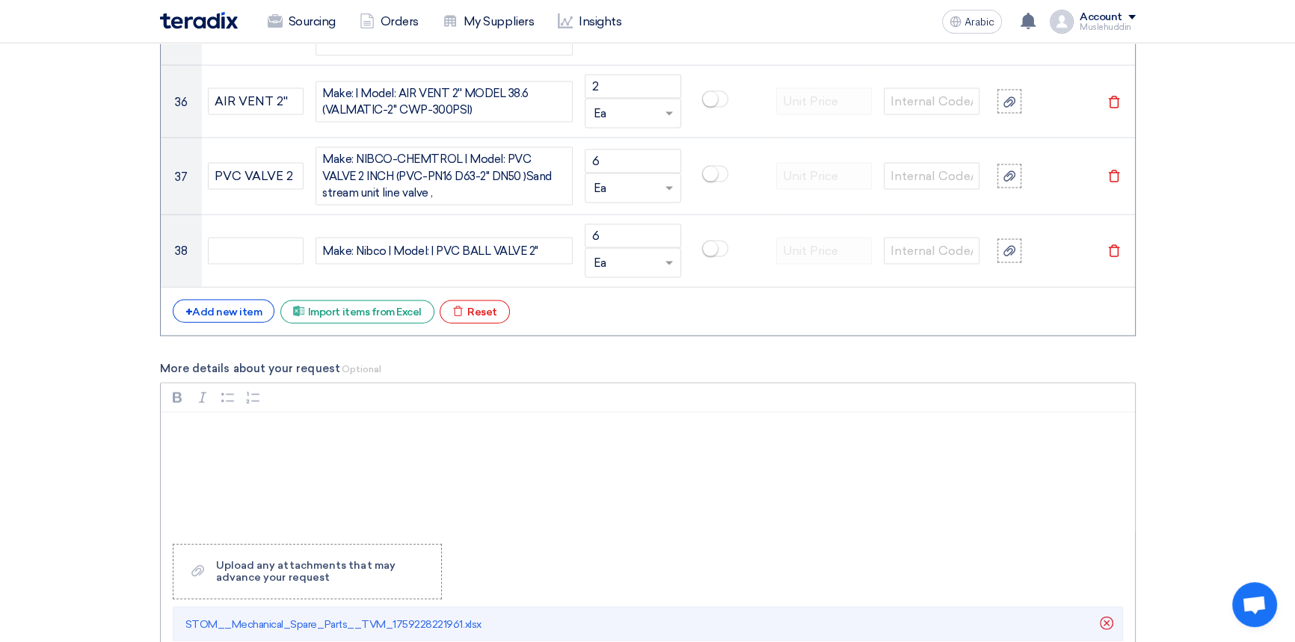
click at [273, 423] on p "Rich Text Editor, main" at bounding box center [653, 432] width 948 height 18
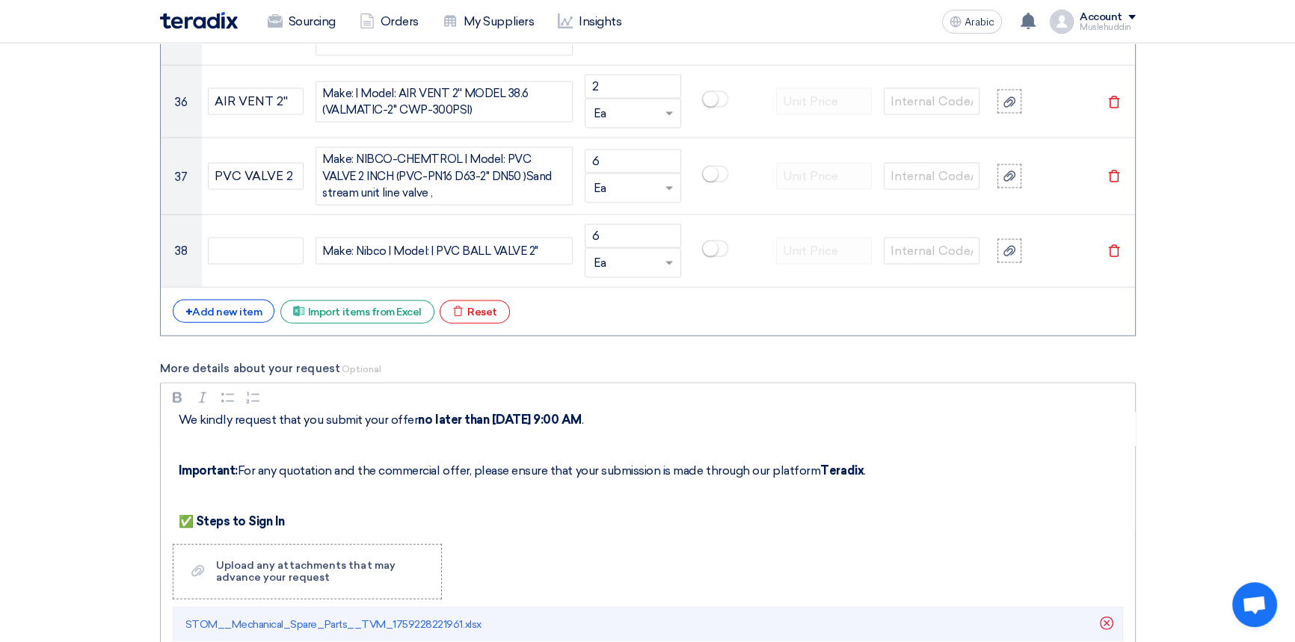
scroll to position [89, 0]
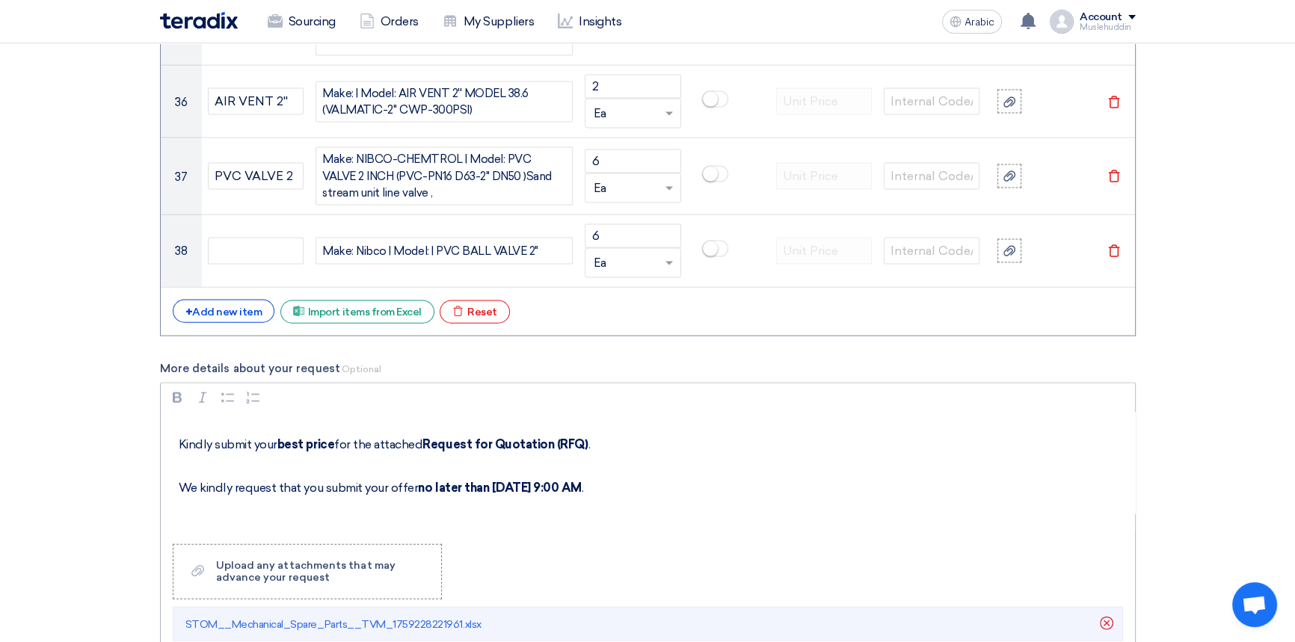
click at [493, 481] on strong "no later than [DATE] 9:00 AM" at bounding box center [500, 488] width 164 height 14
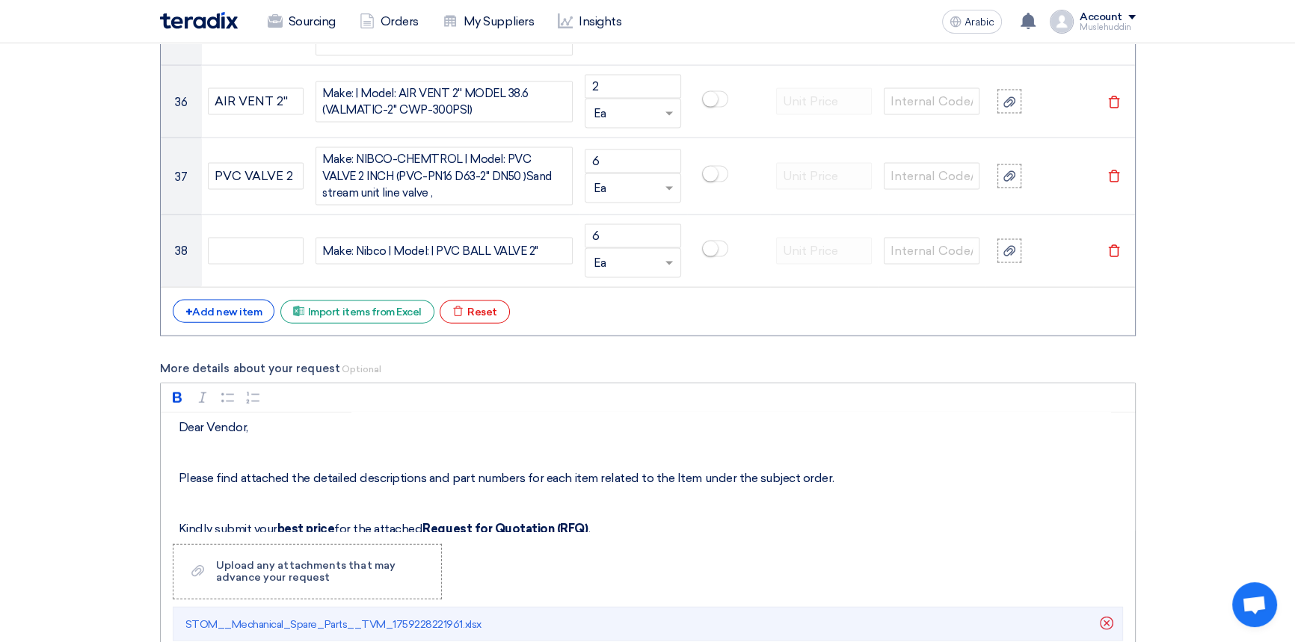
scroll to position [0, 0]
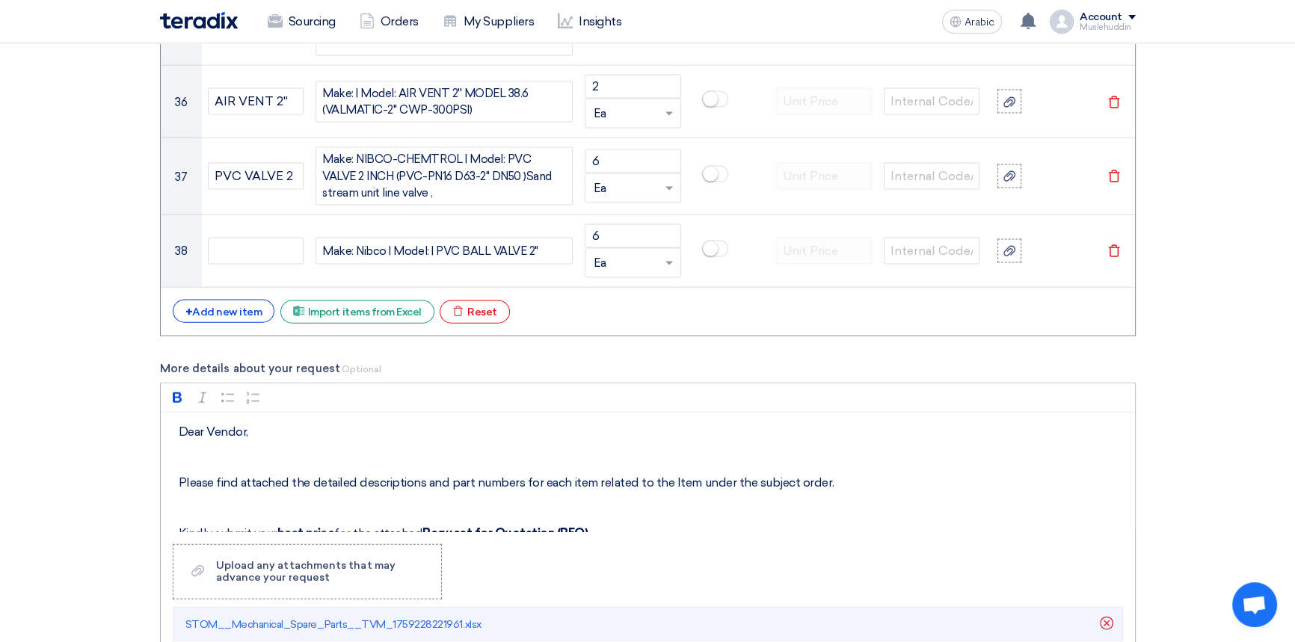
click at [209, 448] on p "Rich Text Editor, main" at bounding box center [653, 457] width 948 height 18
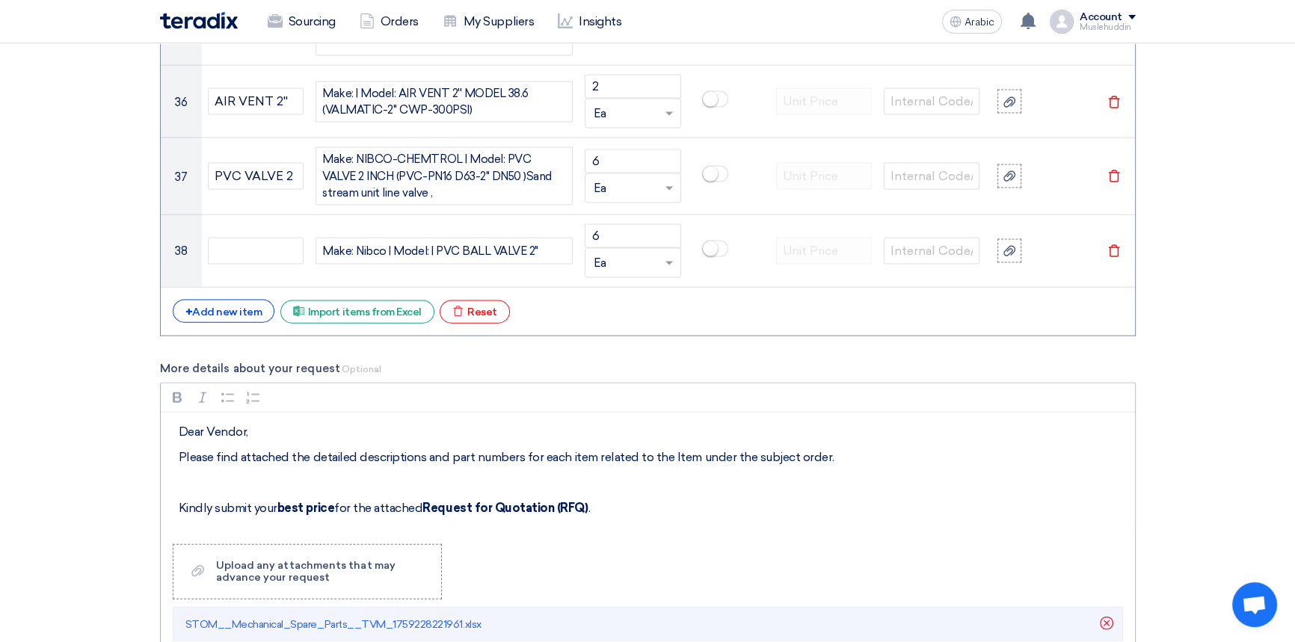
click at [194, 474] on p "Rich Text Editor, main" at bounding box center [653, 483] width 948 height 18
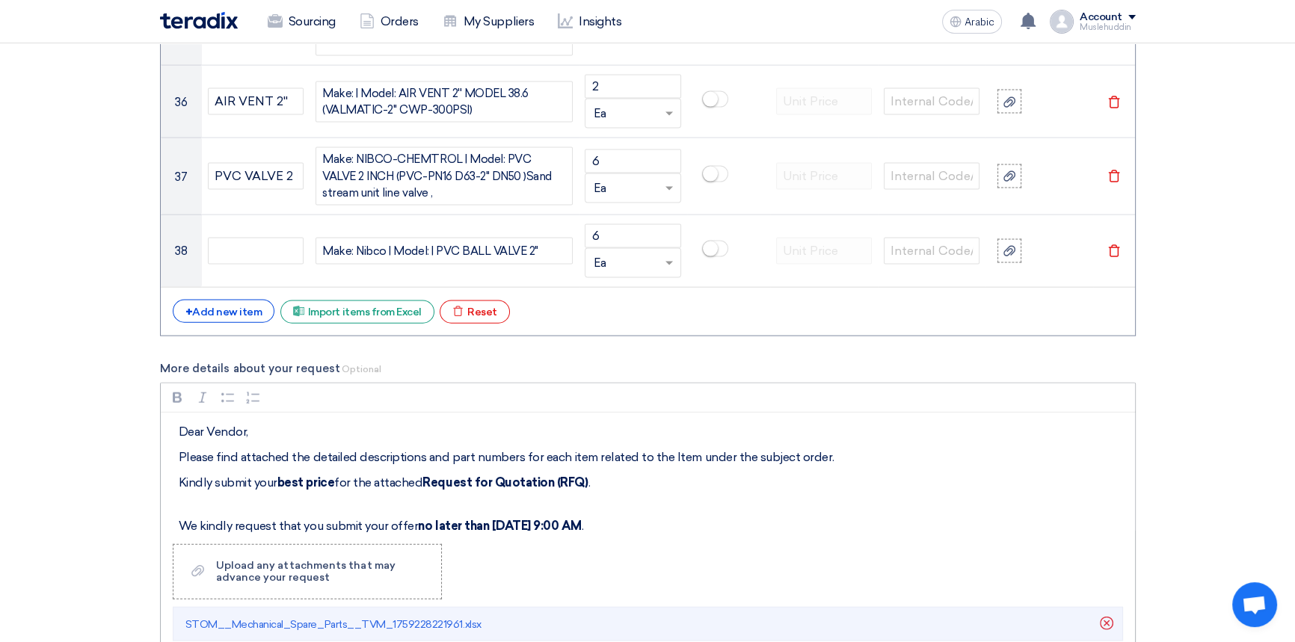
click at [242, 499] on p "We kindly request that you submit your offer no later than [DATE] 9:00 AM ." at bounding box center [653, 517] width 948 height 36
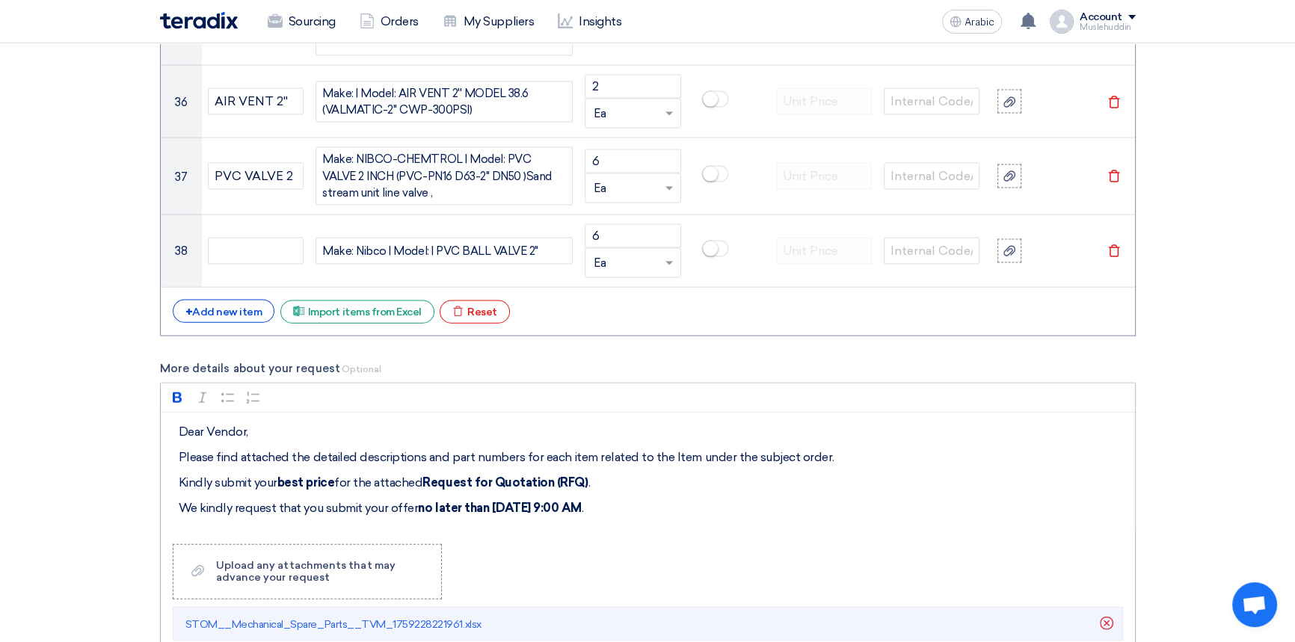
click at [581, 501] on strong "no later than [DATE] 9:00 AM" at bounding box center [500, 508] width 164 height 14
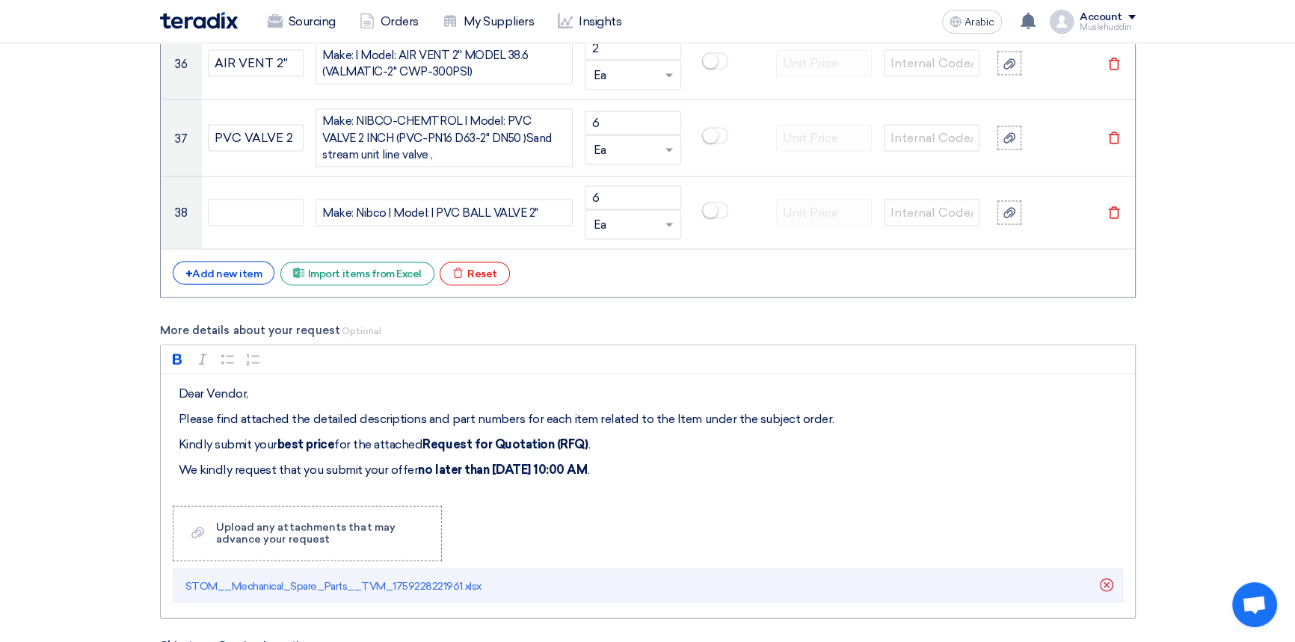
scroll to position [4212, 0]
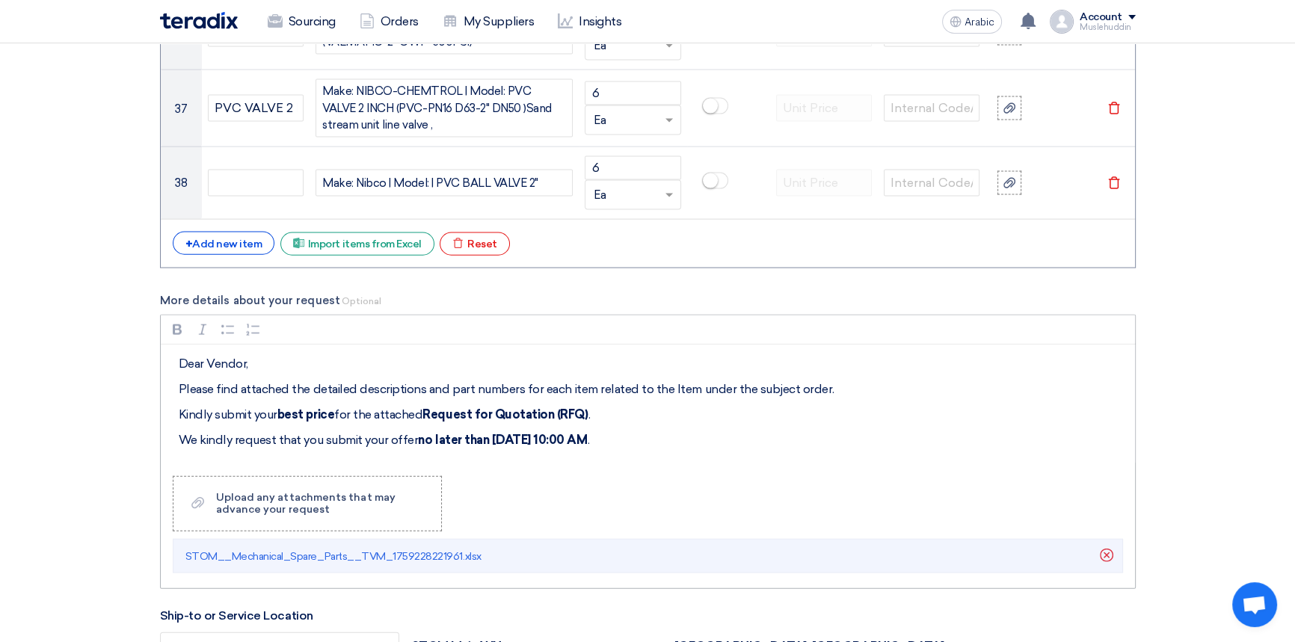
click at [662, 431] on p "We kindly request that you submit your offer no later than [DATE] 10:00 AM ." at bounding box center [653, 440] width 948 height 18
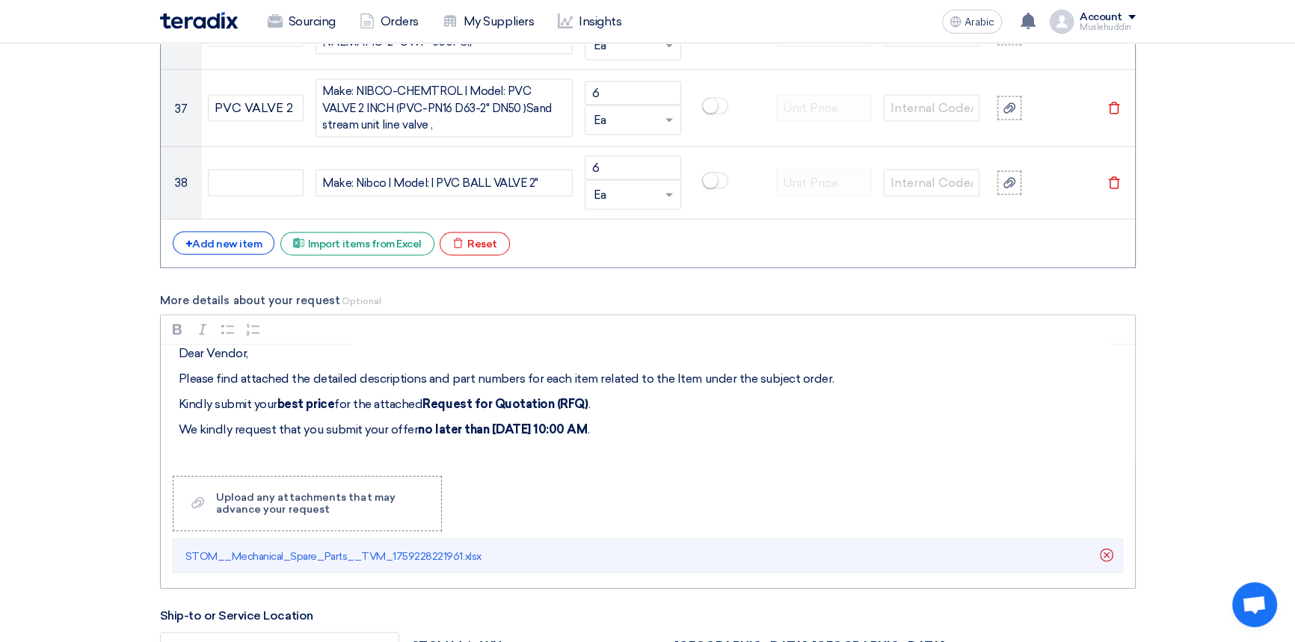
click at [674, 421] on p "We kindly request that you submit your offer no later than [DATE] 10:00 AM ." at bounding box center [653, 430] width 948 height 18
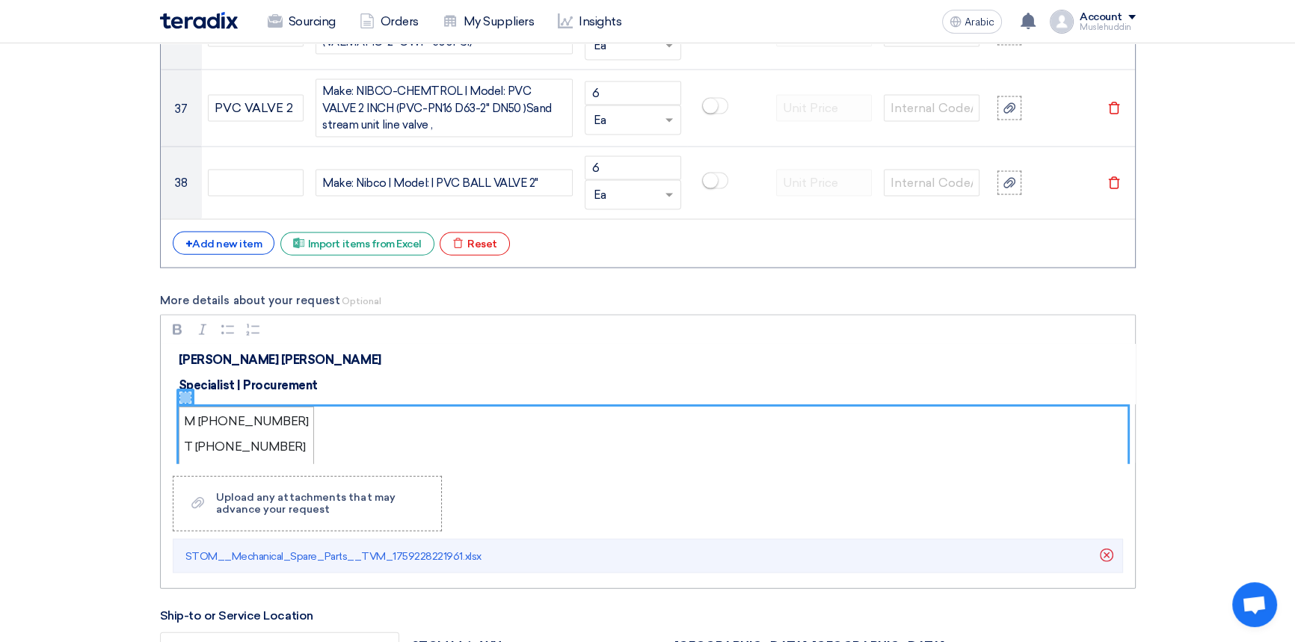
scroll to position [135, 0]
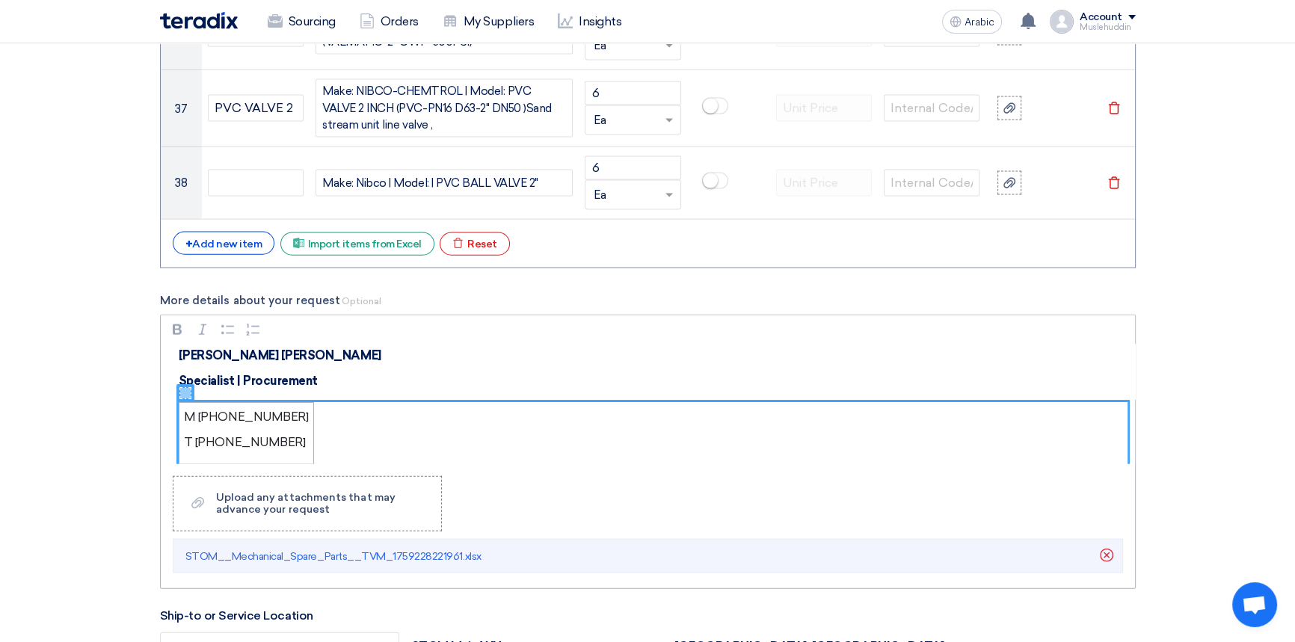
click at [368, 402] on figure "M [PHONE_NUMBER] T [PHONE_NUMBER] [DOMAIN_NAME]" at bounding box center [653, 461] width 948 height 118
click at [183, 388] on icon "Rich Text Editor, main" at bounding box center [185, 393] width 10 height 10
click at [886, 402] on figure "M [PHONE_NUMBER] T [PHONE_NUMBER] [DOMAIN_NAME]" at bounding box center [653, 461] width 948 height 118
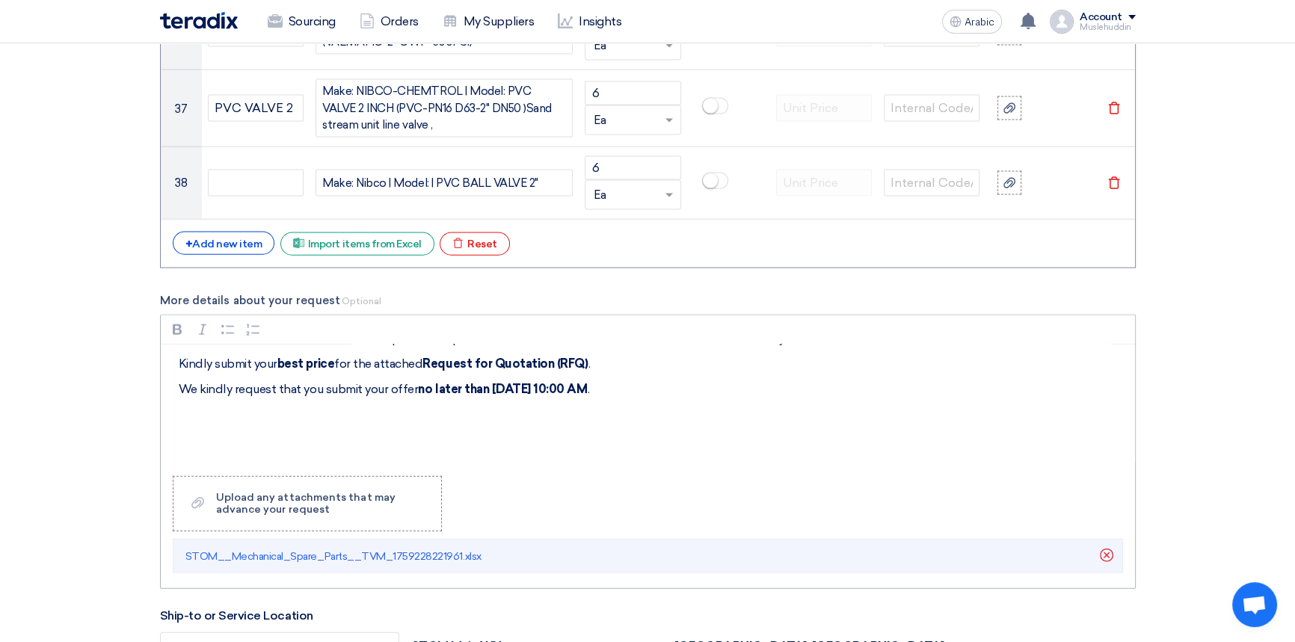
scroll to position [80, 0]
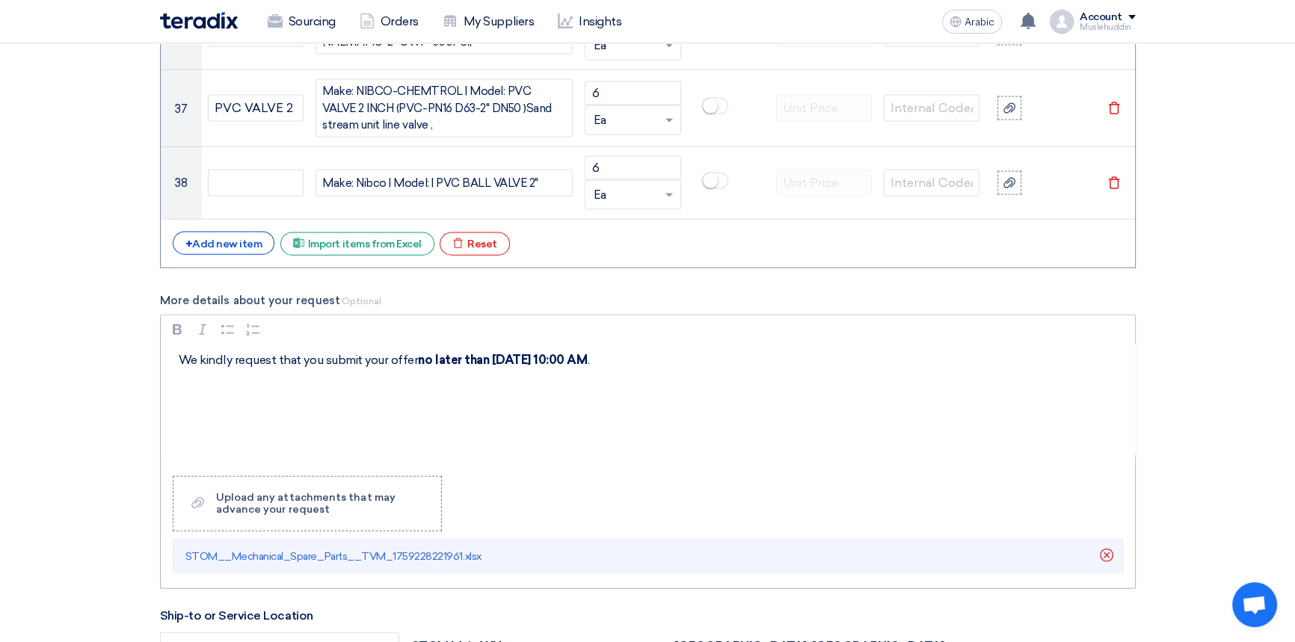
click at [280, 377] on p "Rich Text Editor, main" at bounding box center [653, 386] width 948 height 18
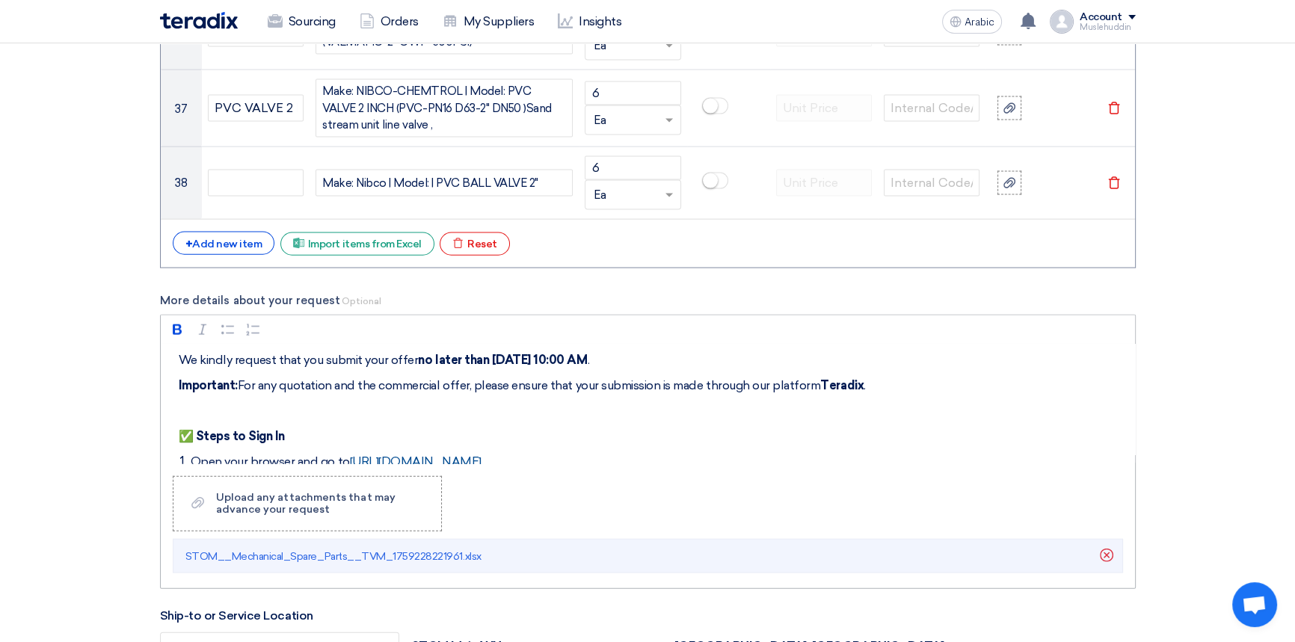
scroll to position [209, 0]
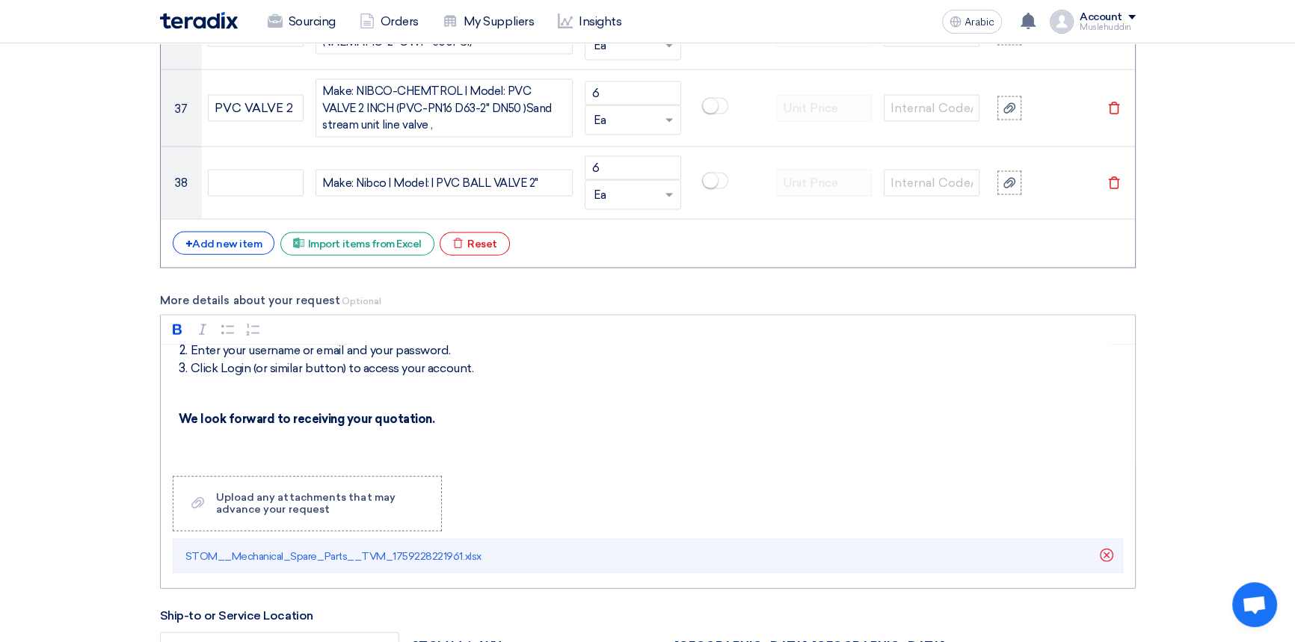
click at [434, 410] on p "We look forward to receiving your quotation." at bounding box center [653, 419] width 948 height 18
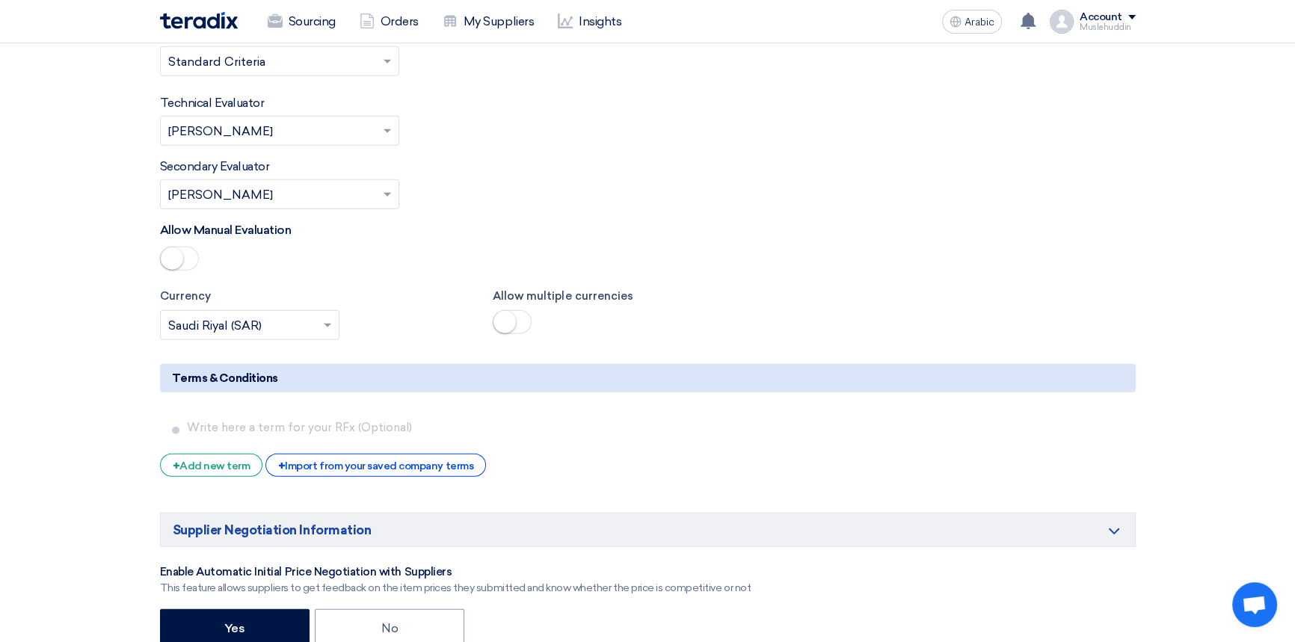
scroll to position [5435, 0]
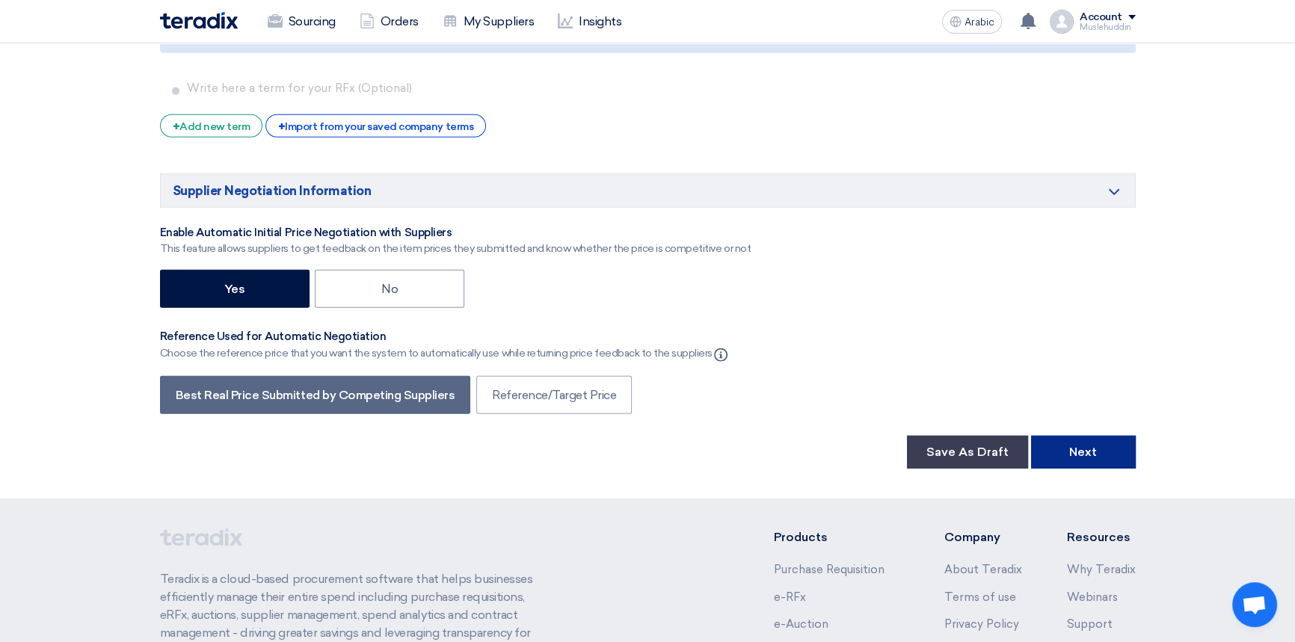
click at [1066, 436] on button "Next" at bounding box center [1083, 452] width 105 height 33
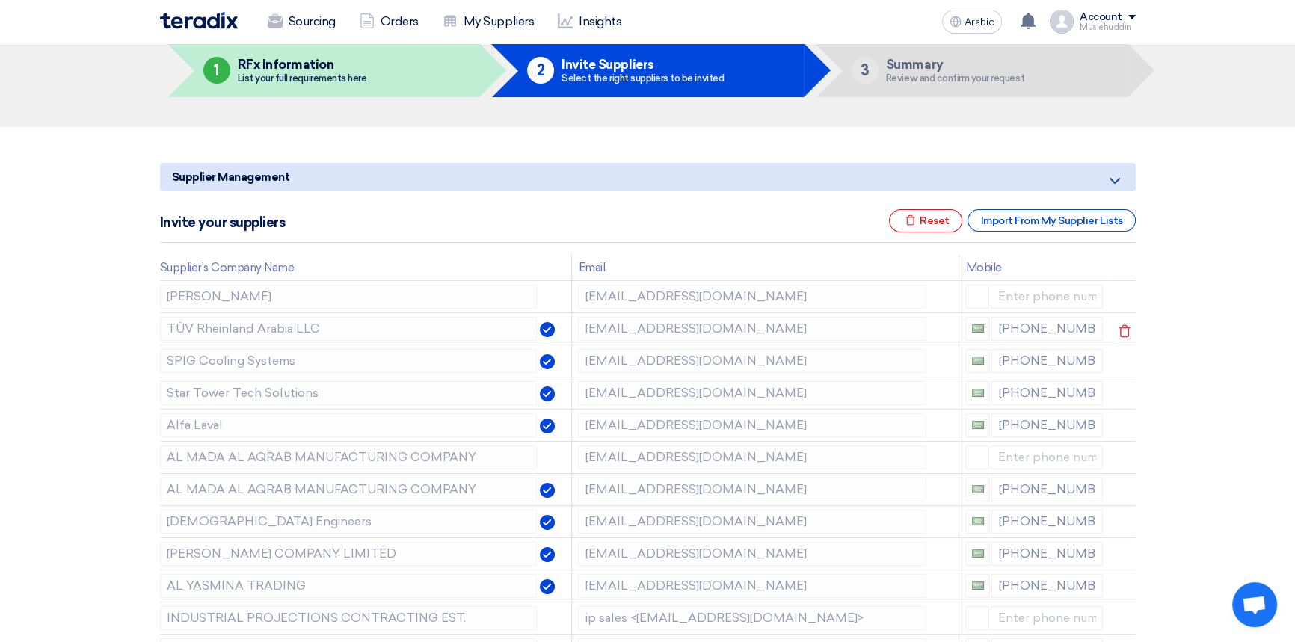
scroll to position [135, 0]
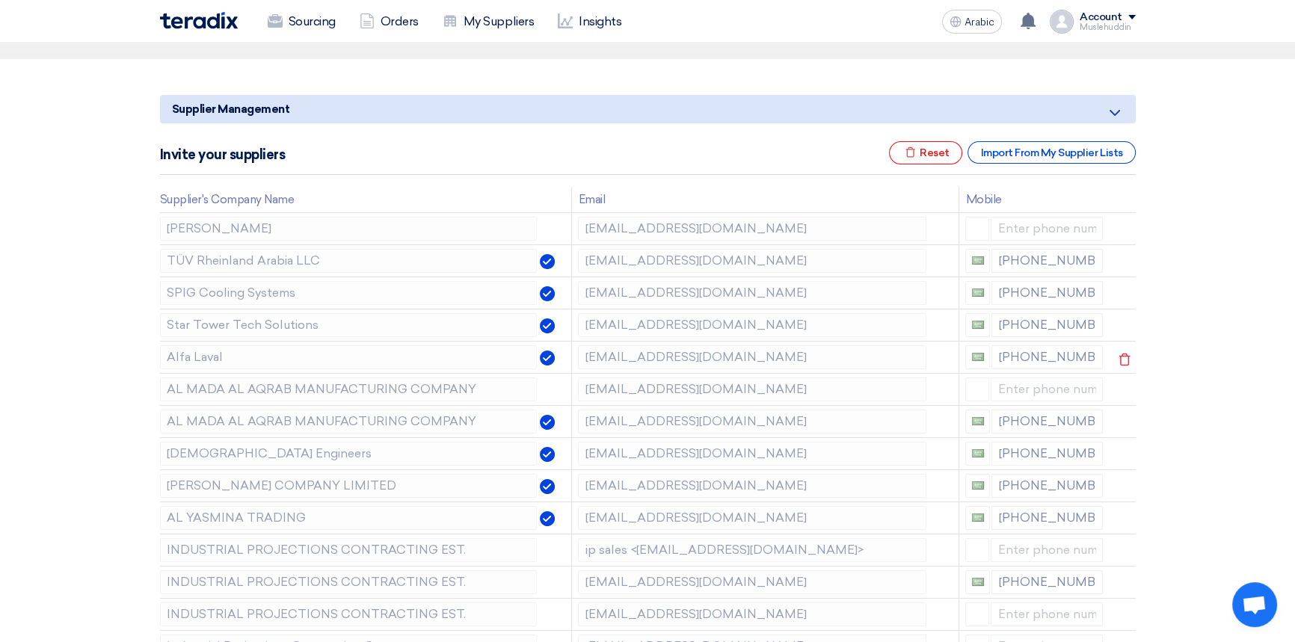
click at [543, 357] on img at bounding box center [547, 358] width 15 height 15
click at [1119, 358] on icon at bounding box center [1123, 359] width 25 height 25
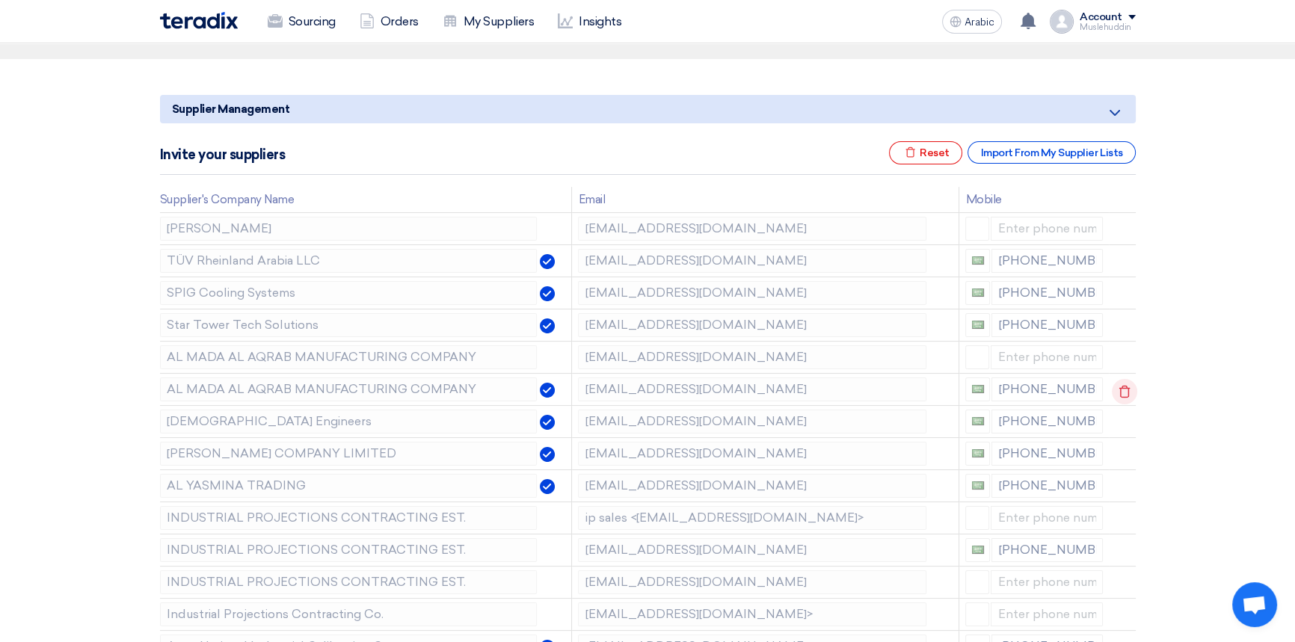
click at [1121, 386] on use at bounding box center [1123, 392] width 11 height 13
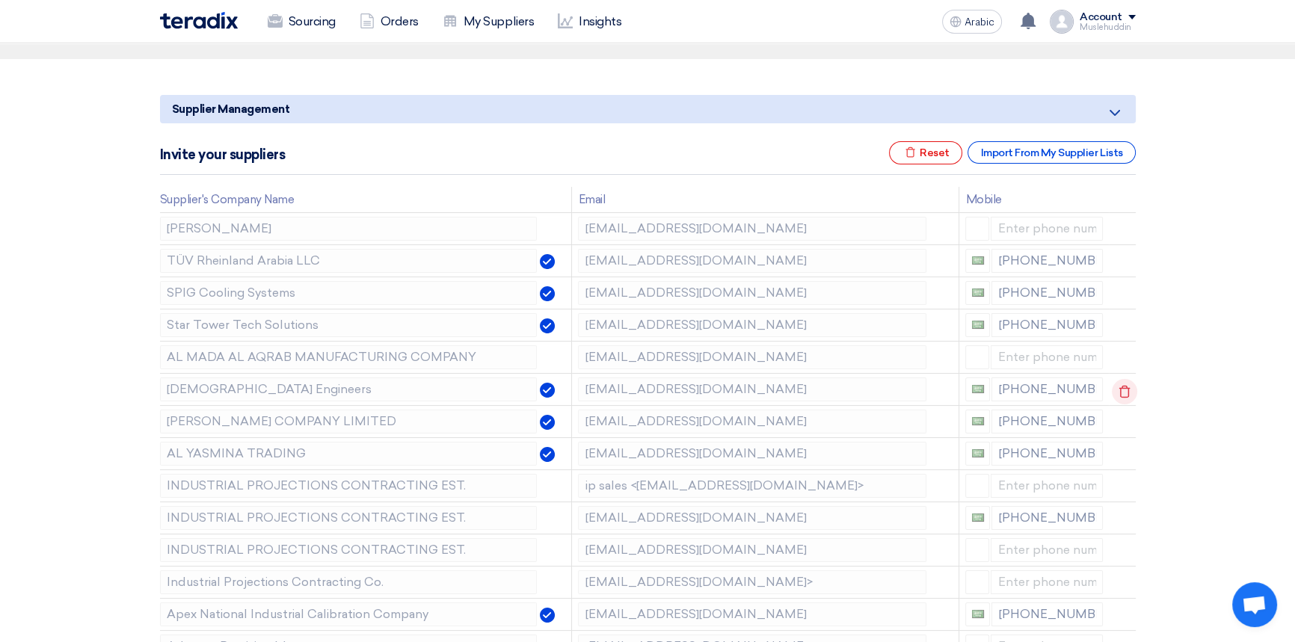
click at [1123, 390] on icon at bounding box center [1123, 391] width 25 height 25
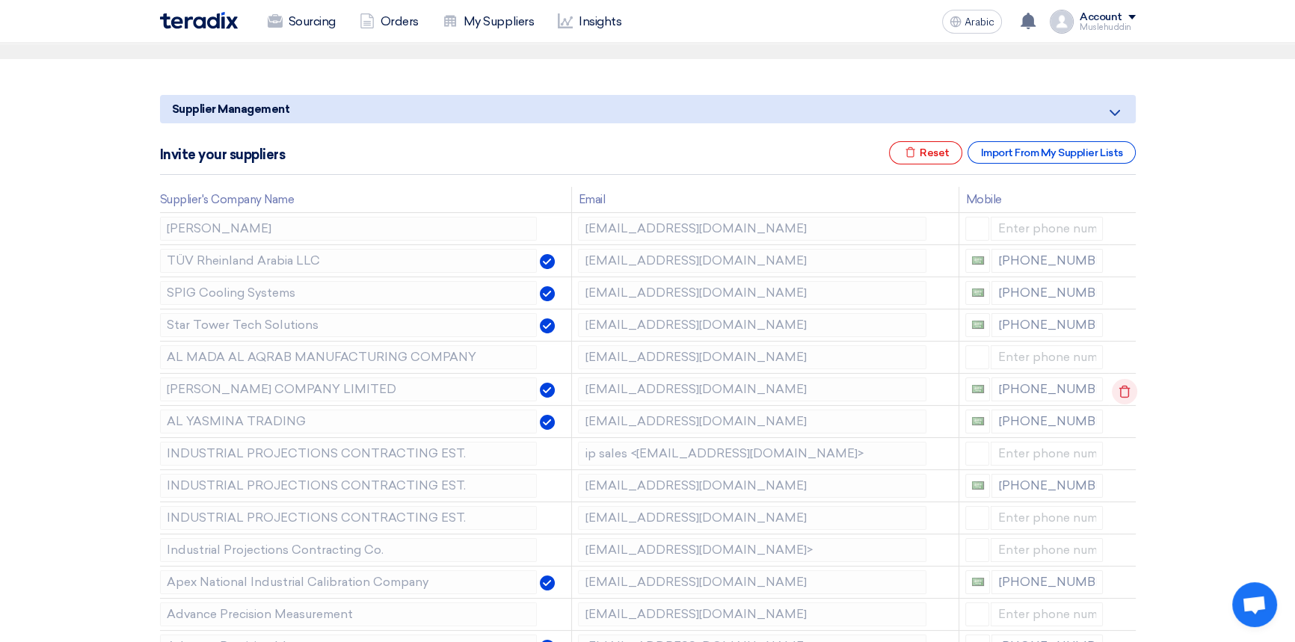
click at [1122, 395] on icon at bounding box center [1123, 391] width 25 height 25
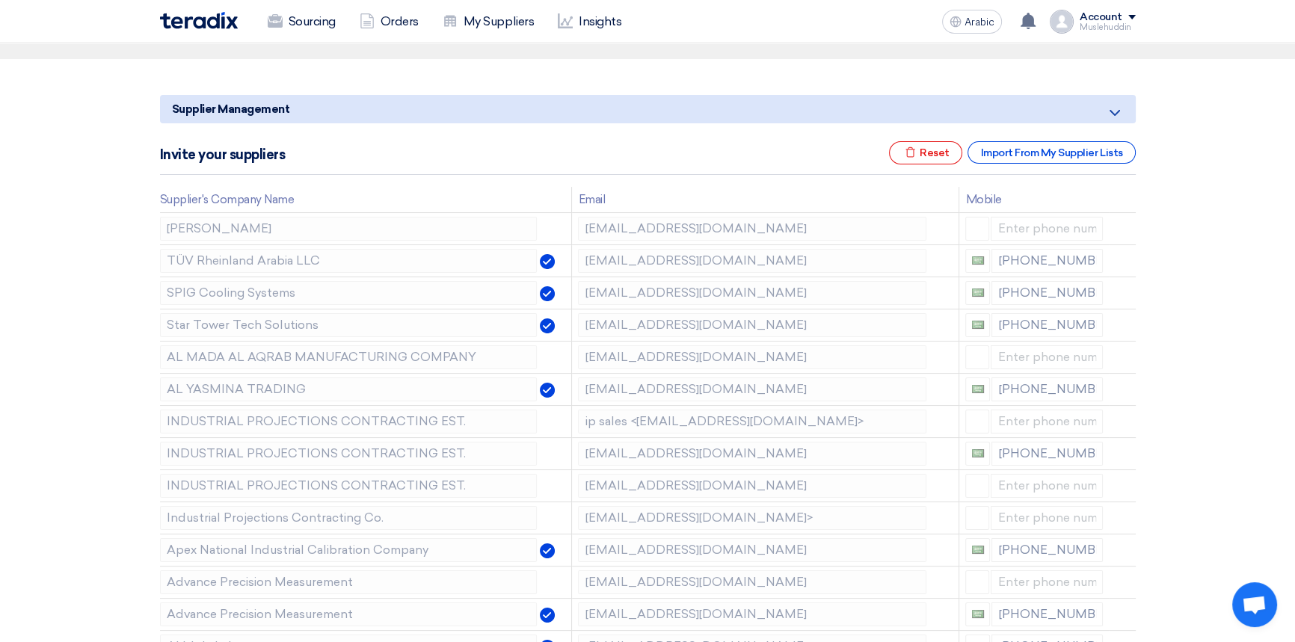
click at [0, 0] on icon at bounding box center [0, 0] width 0 height 0
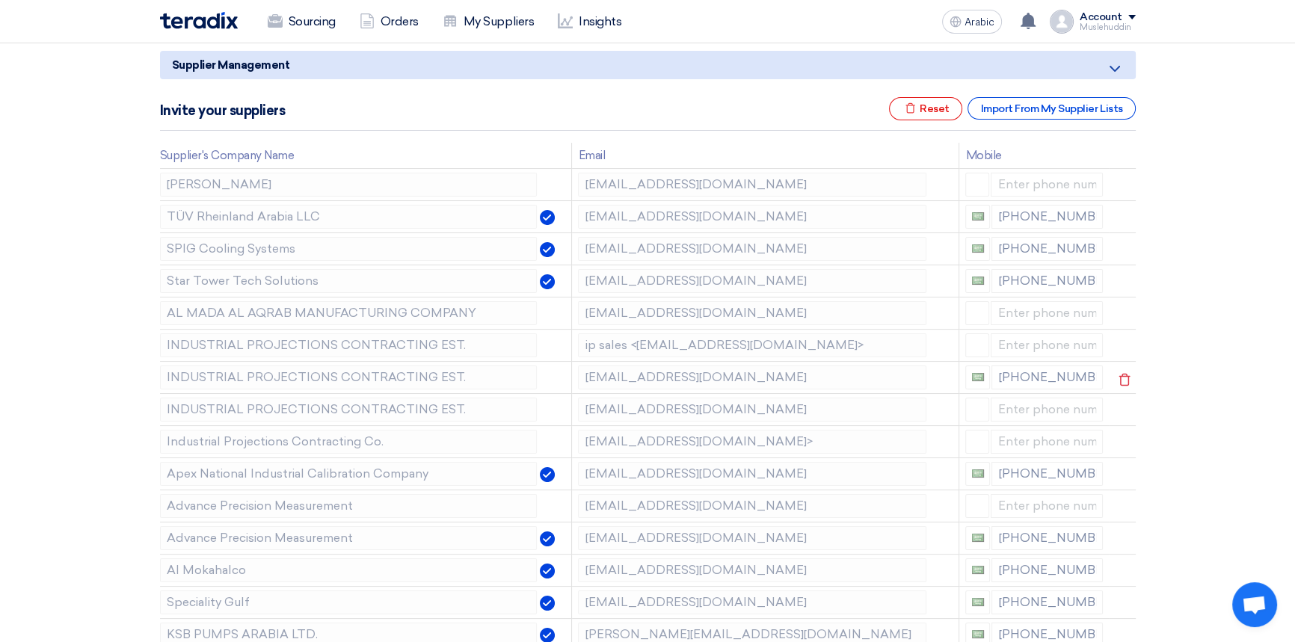
scroll to position [203, 0]
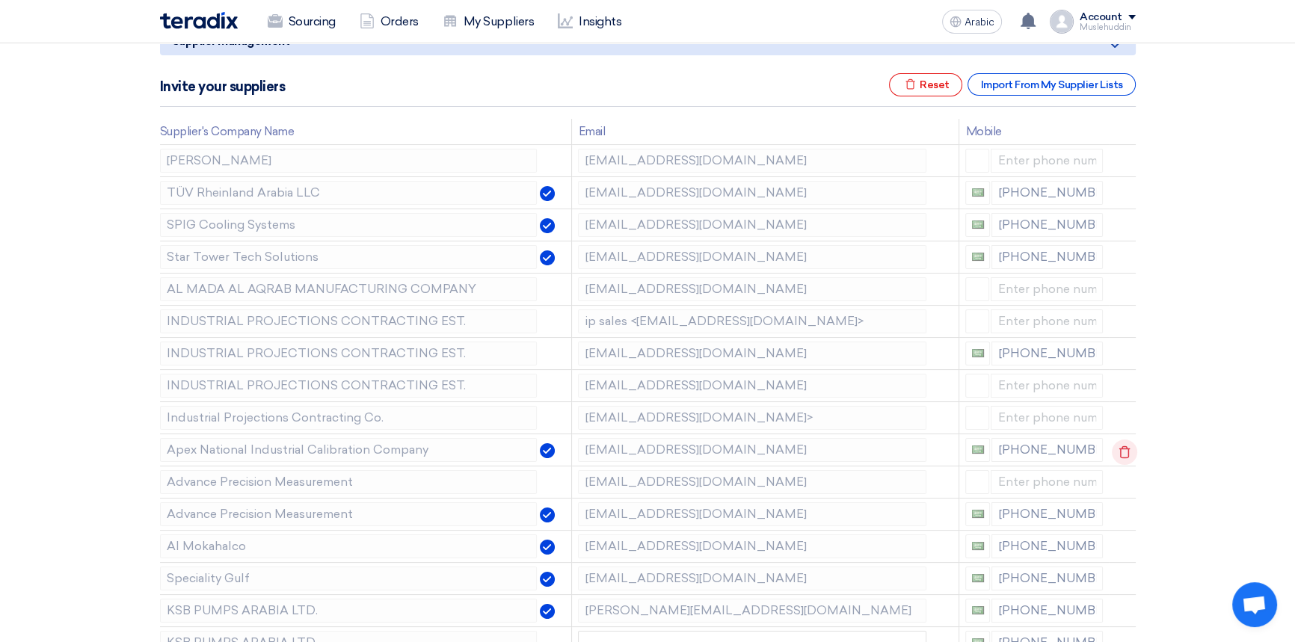
click at [1119, 451] on icon at bounding box center [1123, 451] width 25 height 25
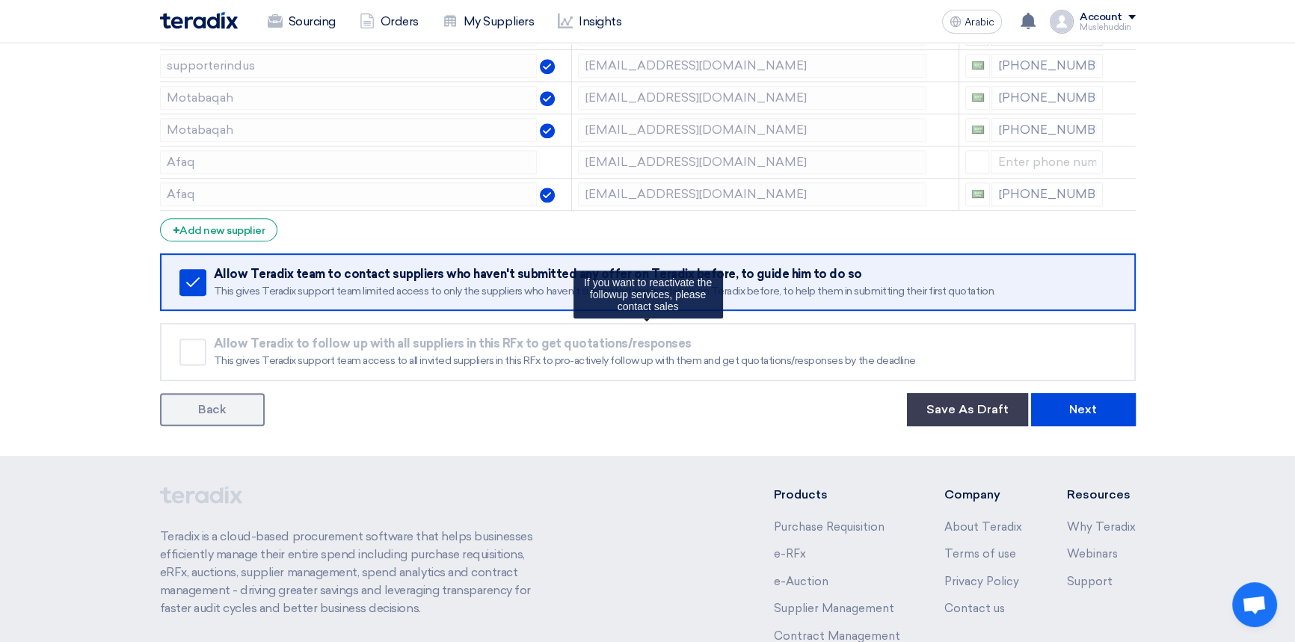
scroll to position [790, 0]
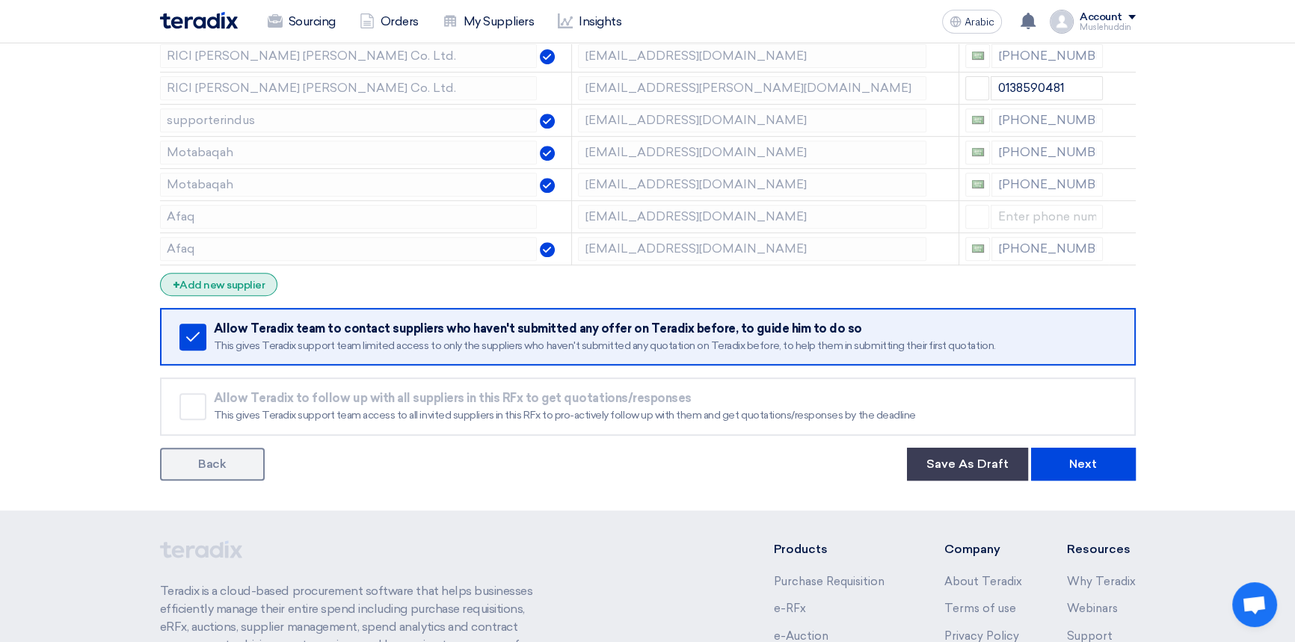
click at [239, 280] on font "Add new supplier" at bounding box center [221, 285] width 85 height 13
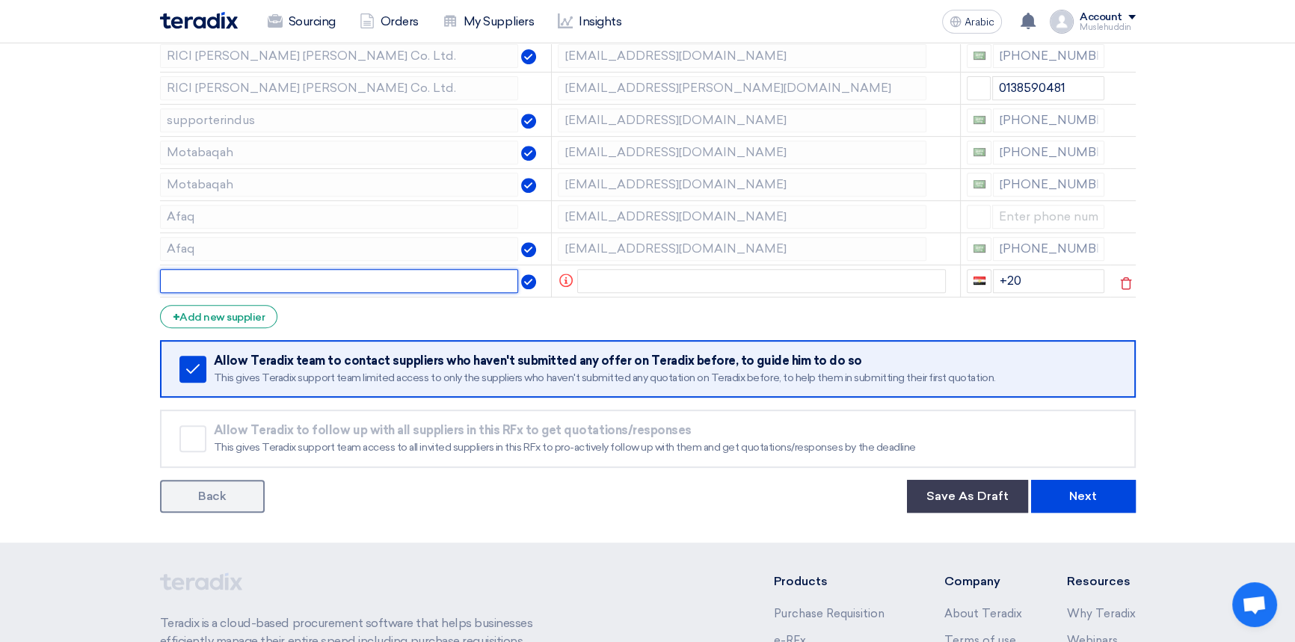
click at [238, 278] on input "text" at bounding box center [339, 281] width 359 height 24
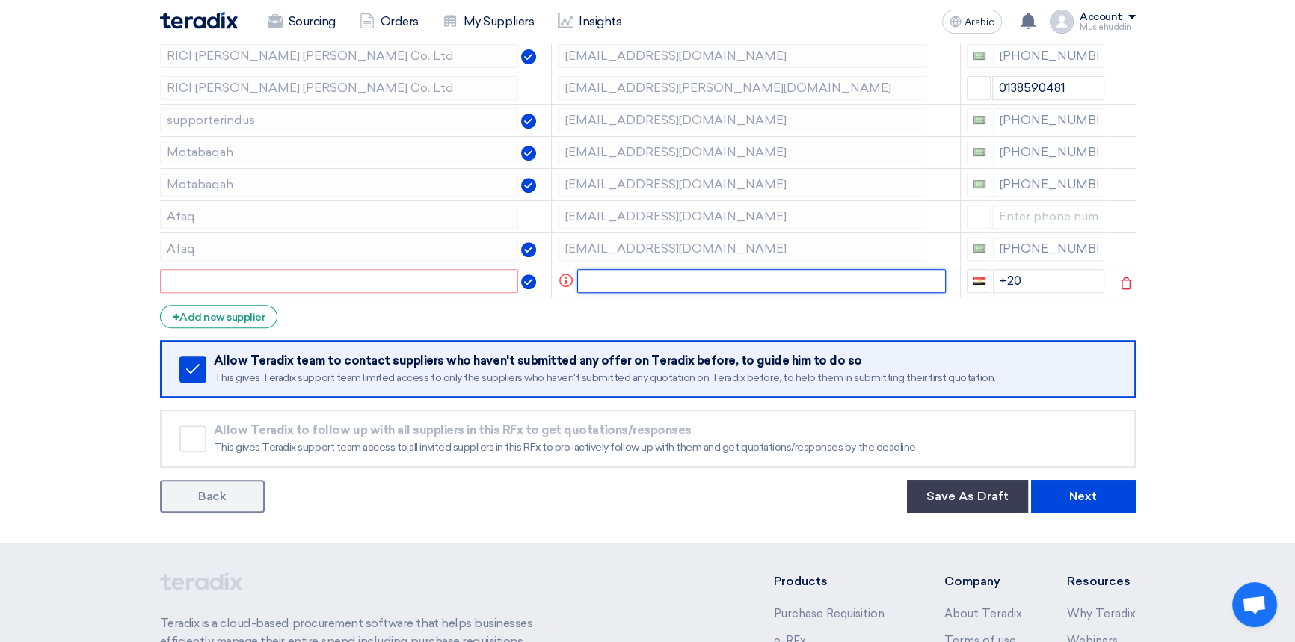
click at [607, 280] on input "text" at bounding box center [761, 281] width 368 height 24
paste input "[PERSON_NAME] Contracting EST."
type input "[PERSON_NAME] Contracting EST."
drag, startPoint x: 824, startPoint y: 280, endPoint x: 578, endPoint y: 286, distance: 246.7
click at [578, 286] on input "[PERSON_NAME] Contracting EST." at bounding box center [761, 281] width 368 height 24
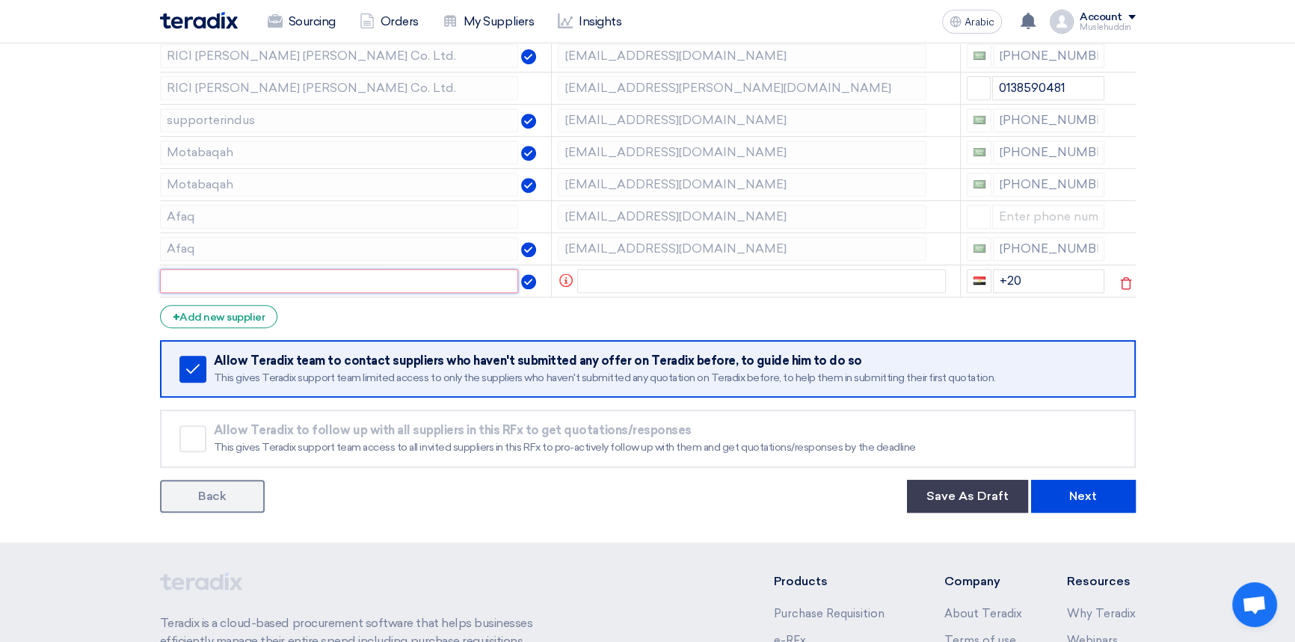
click at [457, 286] on input "text" at bounding box center [339, 281] width 359 height 24
paste input "[PERSON_NAME] Contracting EST."
type input "[PERSON_NAME] Contracting EST."
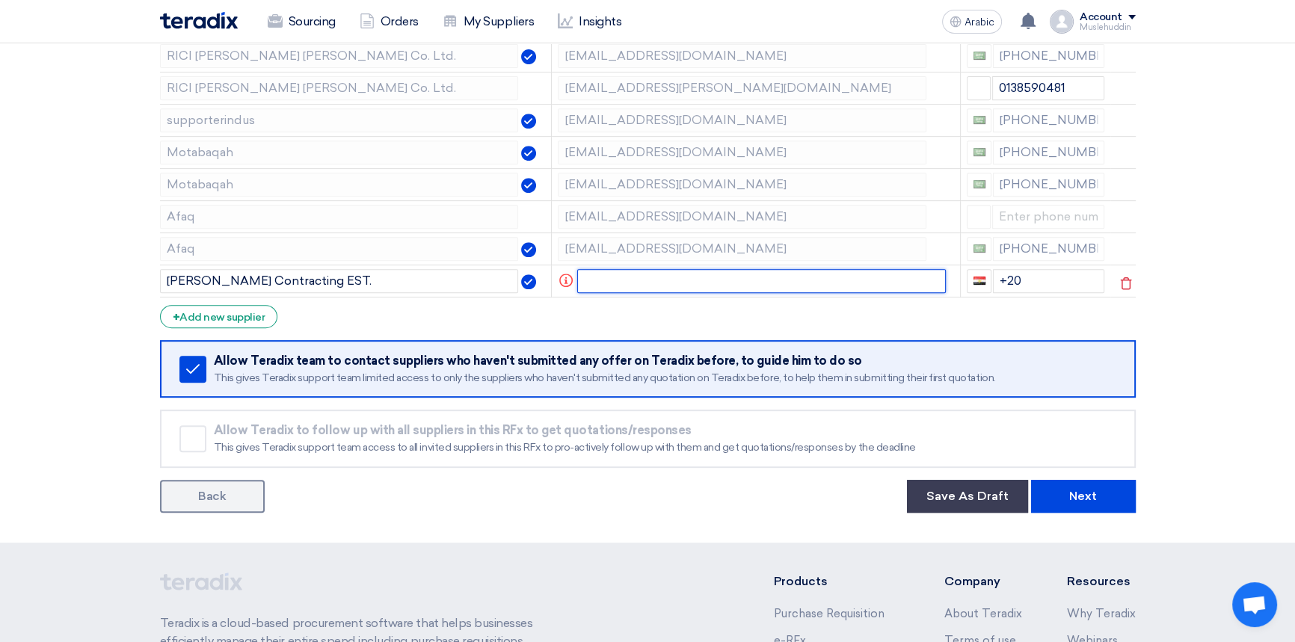
click at [641, 274] on input "text" at bounding box center [761, 281] width 368 height 24
click at [671, 275] on input "text" at bounding box center [761, 281] width 368 height 24
paste input "[PERSON_NAME] <[EMAIL_ADDRESS][DOMAIN_NAME]>"
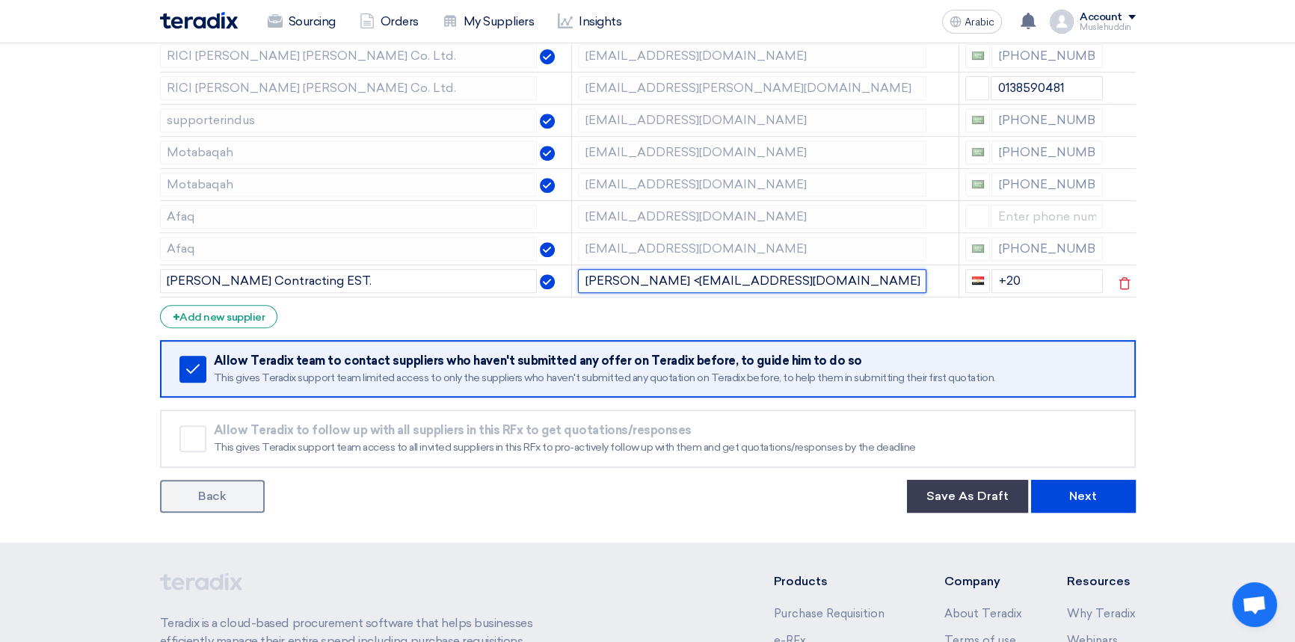
click at [691, 277] on input "[PERSON_NAME] <[EMAIL_ADDRESS][DOMAIN_NAME]>" at bounding box center [752, 281] width 348 height 24
click at [805, 277] on input "[EMAIL_ADDRESS][DOMAIN_NAME]>" at bounding box center [752, 281] width 348 height 24
type input "[EMAIL_ADDRESS][DOMAIN_NAME]"
click at [1017, 279] on input "+20" at bounding box center [1046, 281] width 111 height 24
type input "+966"
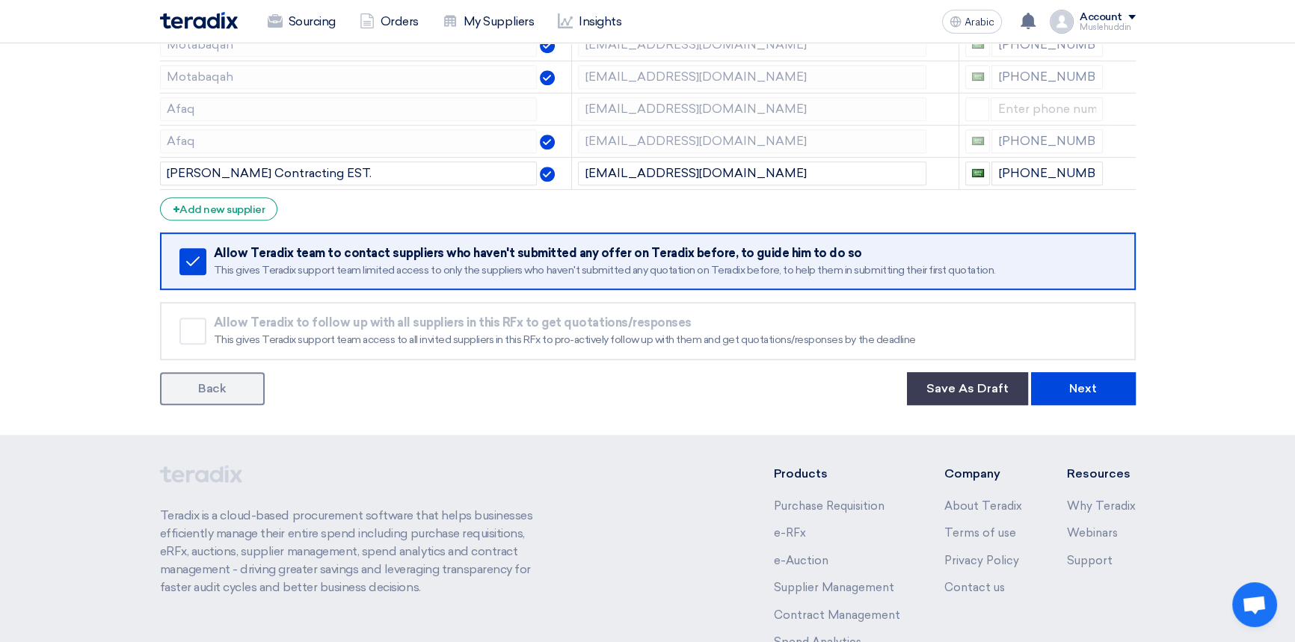
scroll to position [889, 0]
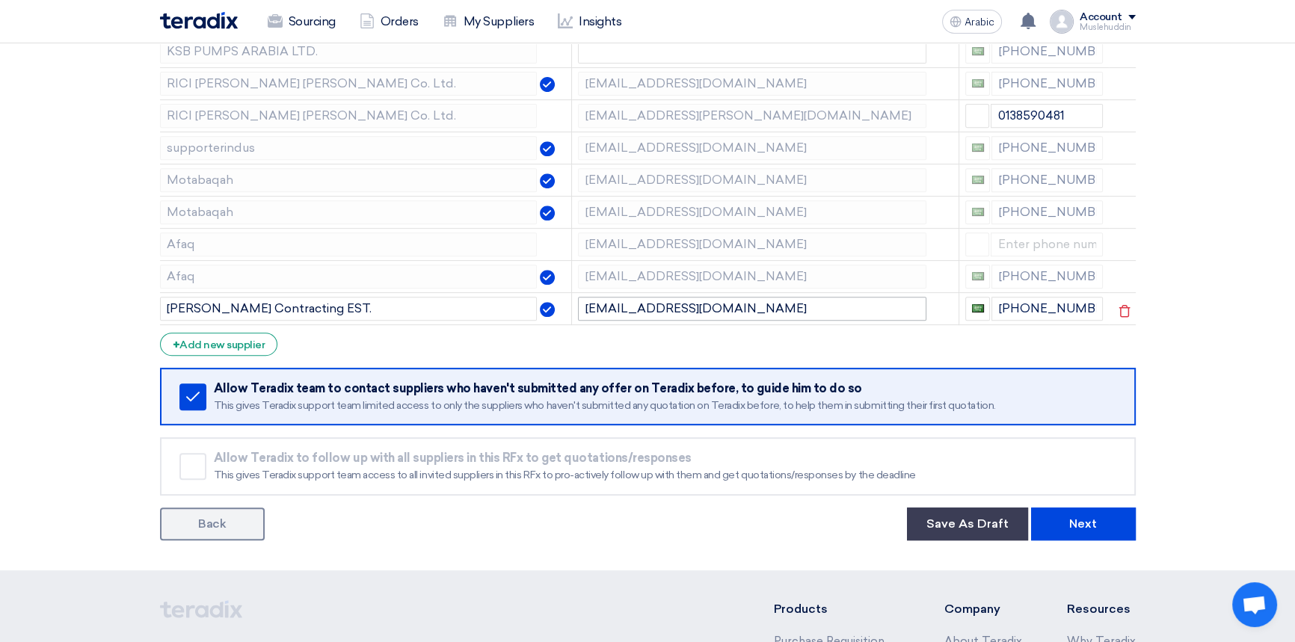
scroll to position [686, 0]
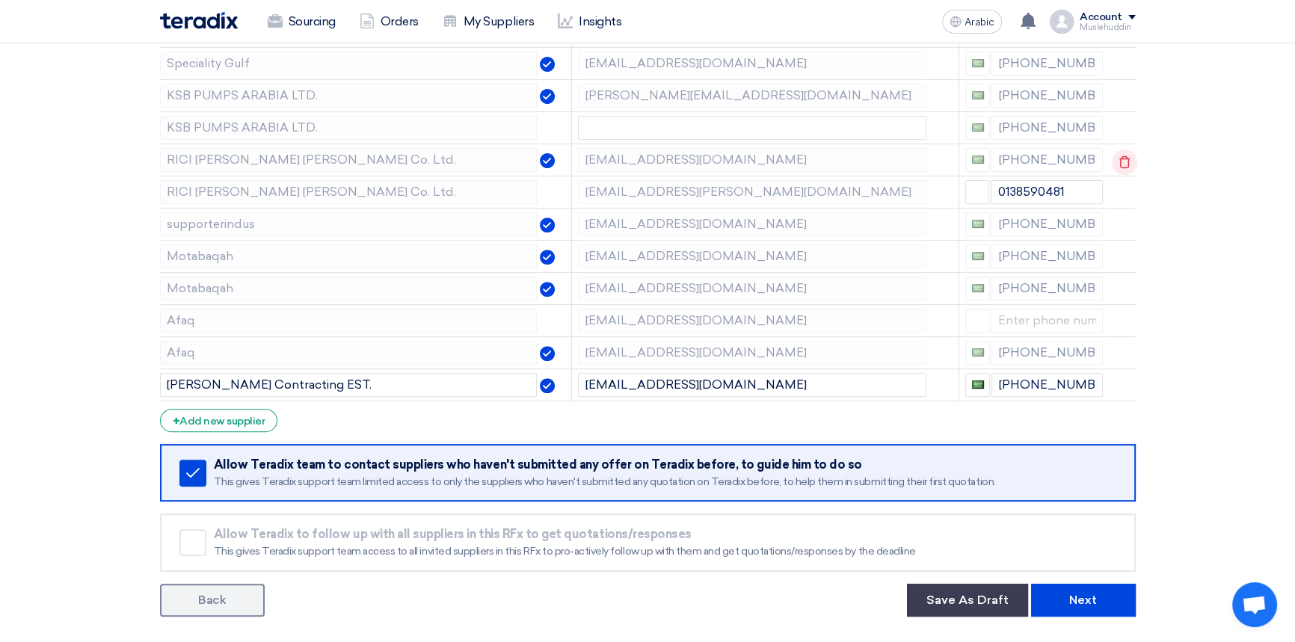
click at [1119, 161] on icon at bounding box center [1123, 161] width 25 height 25
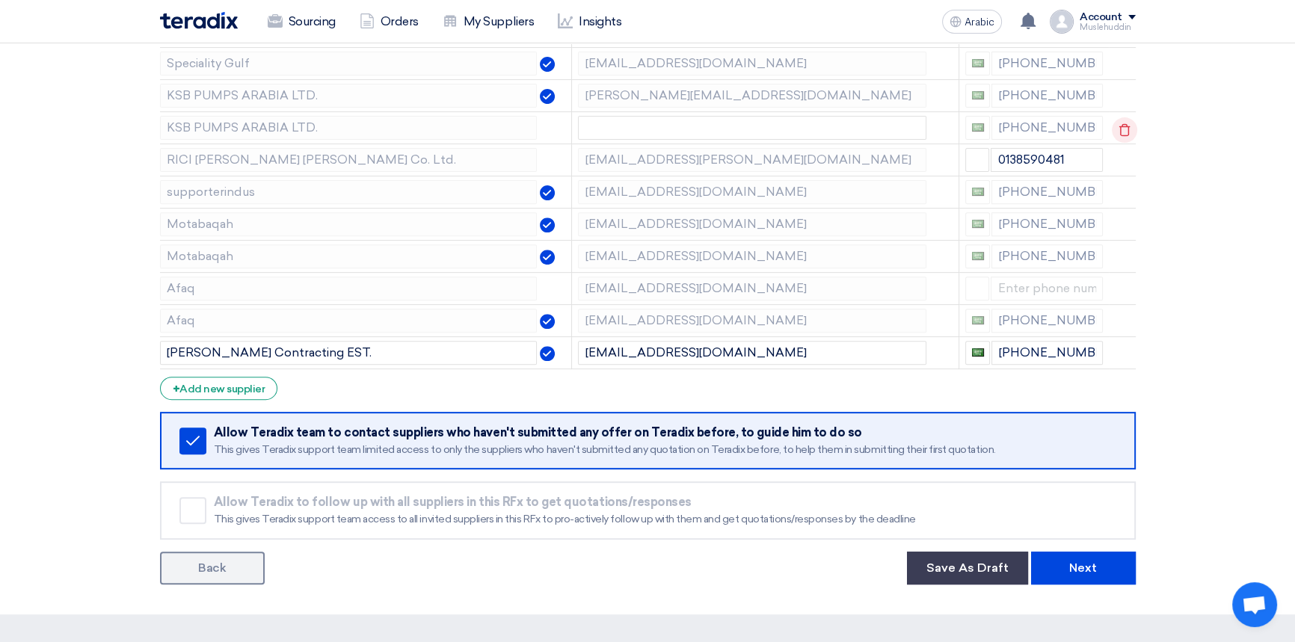
click at [1118, 129] on use at bounding box center [1123, 130] width 11 height 13
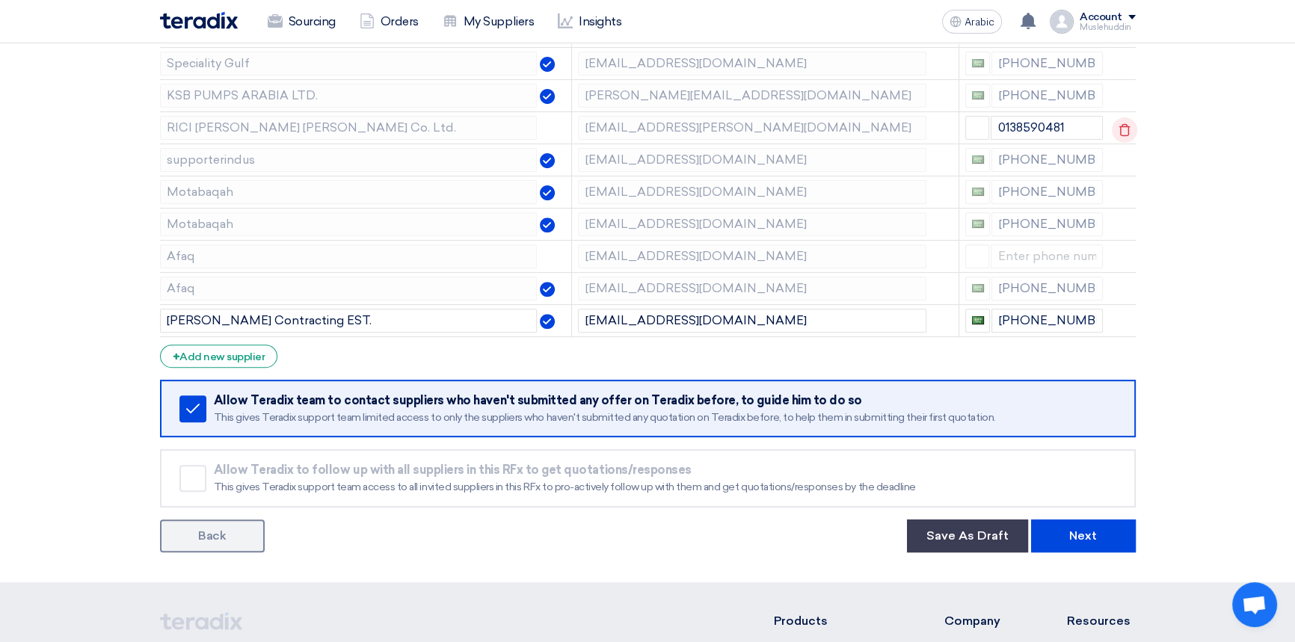
click at [1118, 129] on use at bounding box center [1123, 130] width 11 height 13
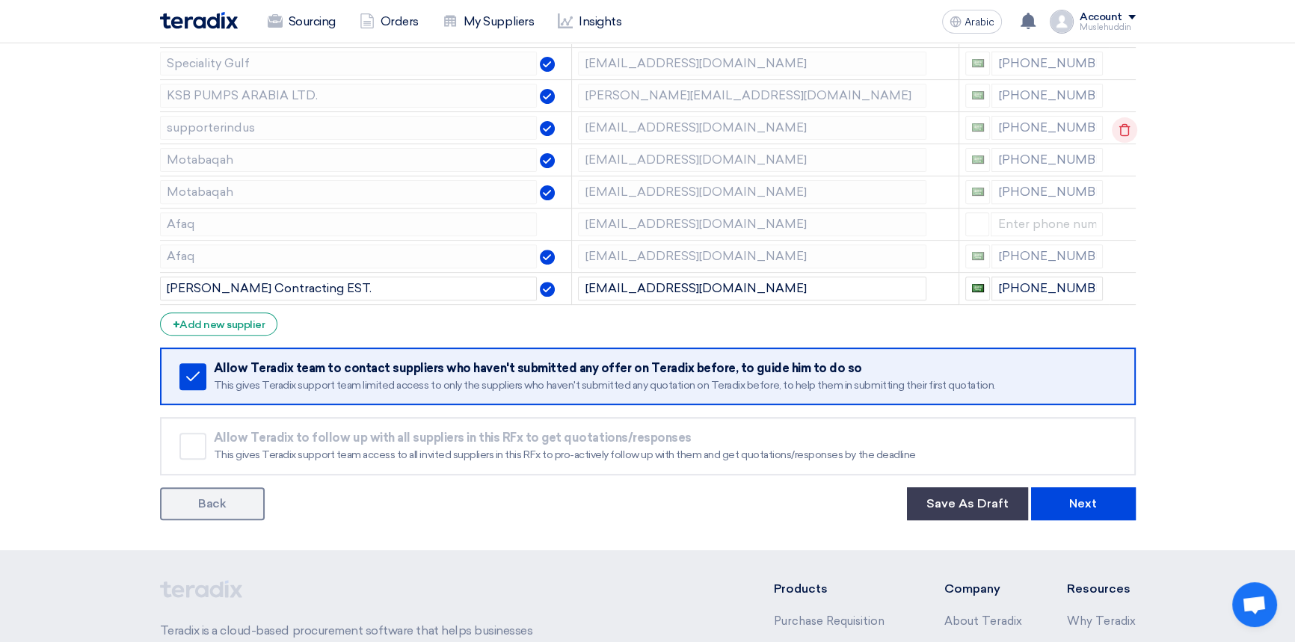
click at [1118, 129] on use at bounding box center [1123, 130] width 11 height 13
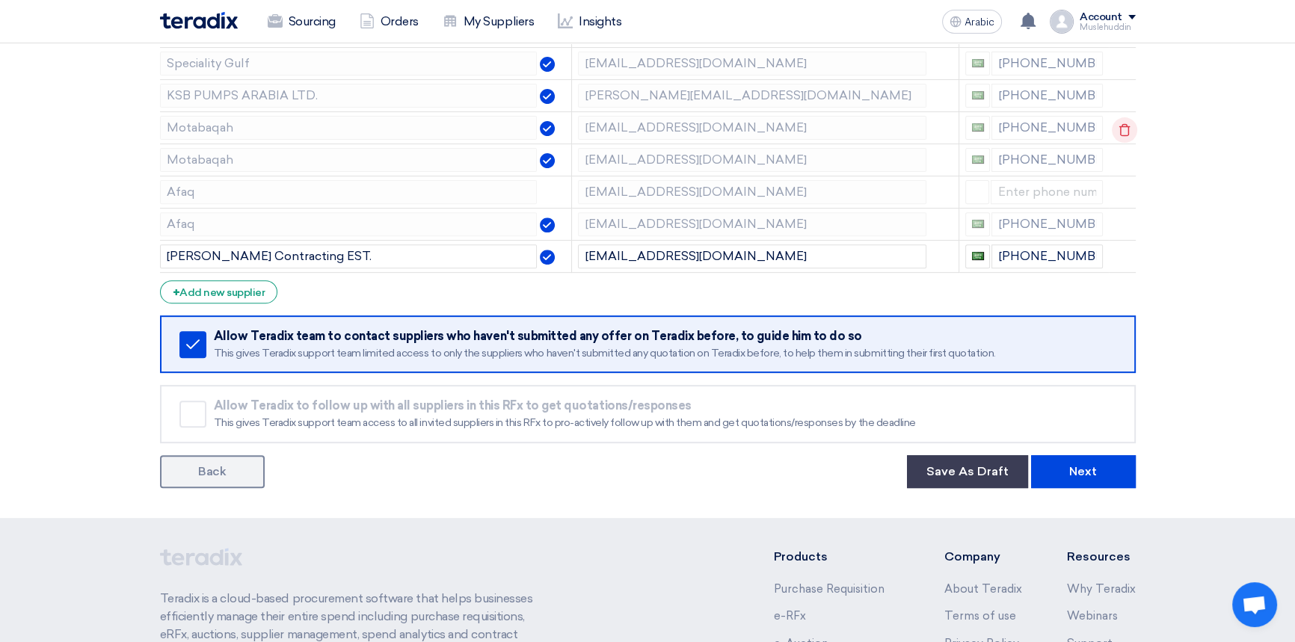
click at [1118, 129] on use at bounding box center [1123, 130] width 11 height 13
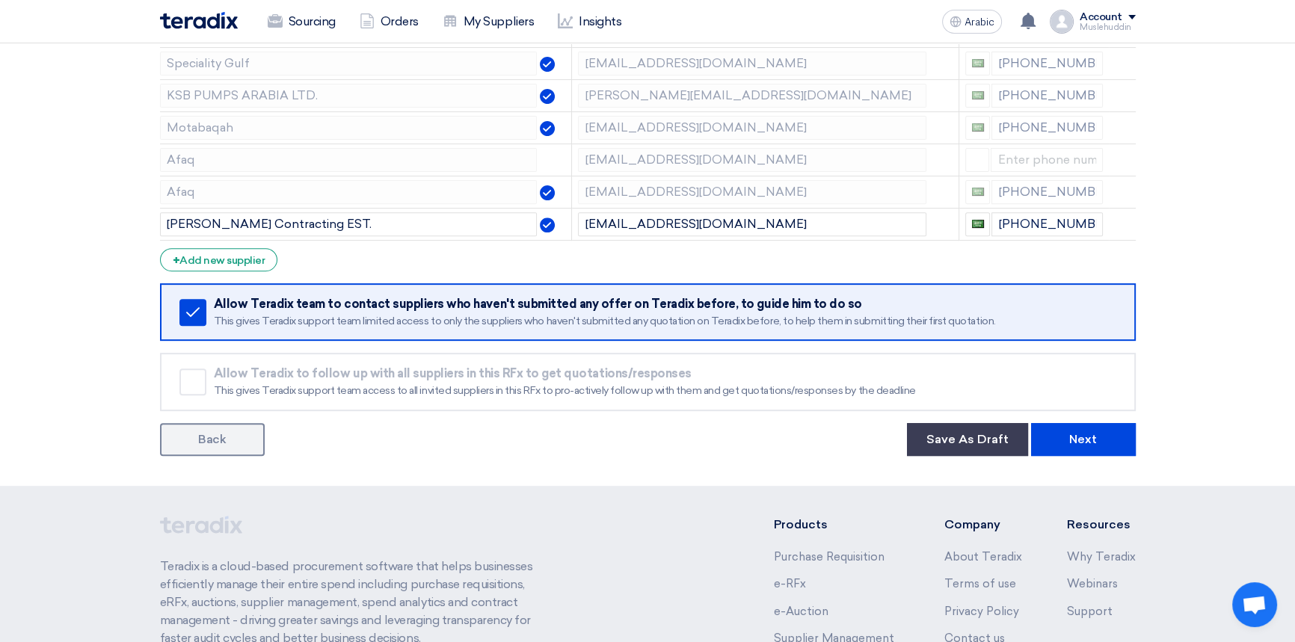
click at [0, 0] on use at bounding box center [0, 0] width 0 height 0
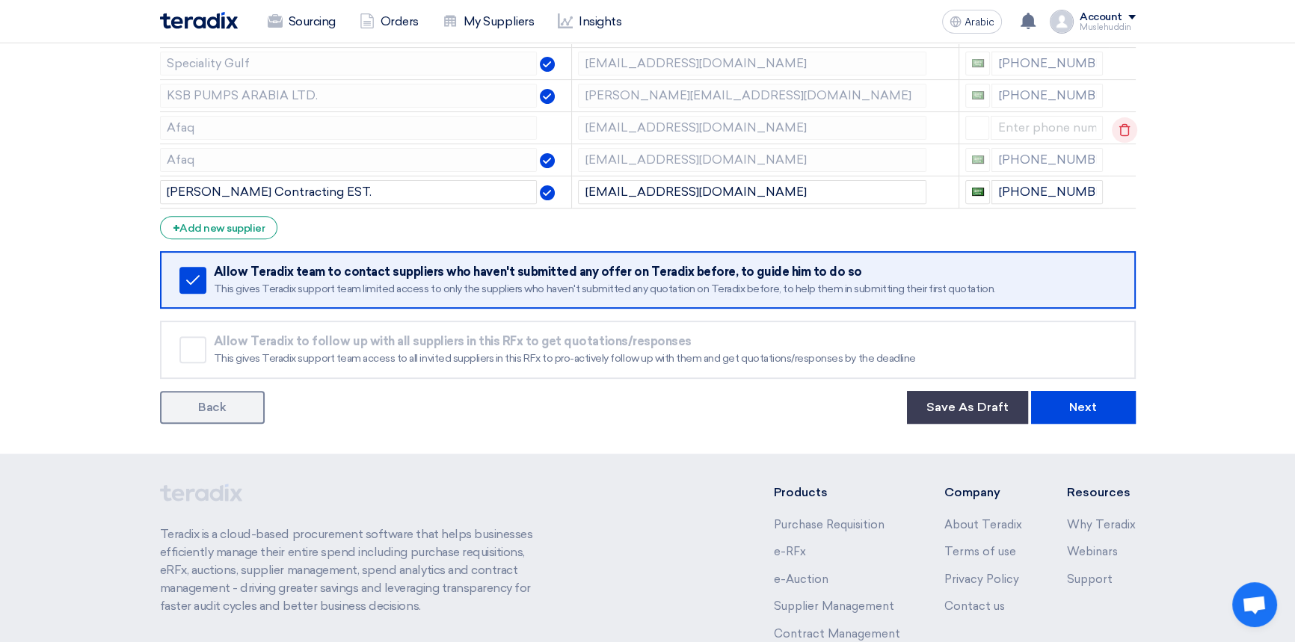
click at [1118, 129] on use at bounding box center [1123, 130] width 11 height 13
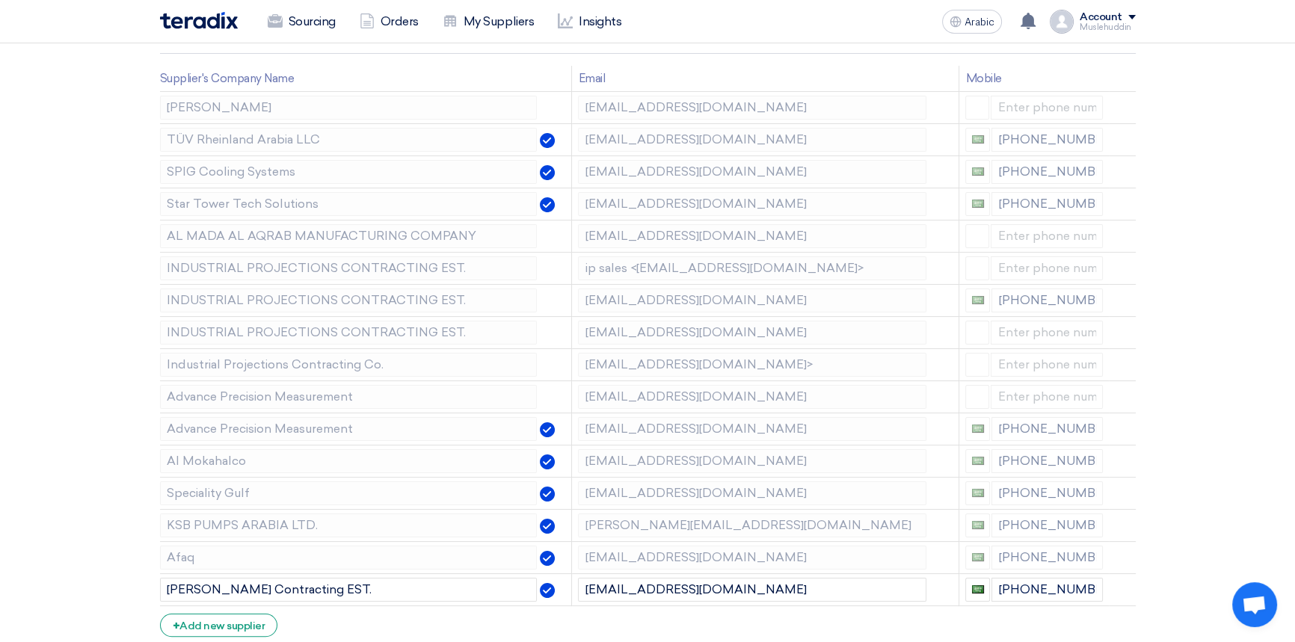
scroll to position [210, 0]
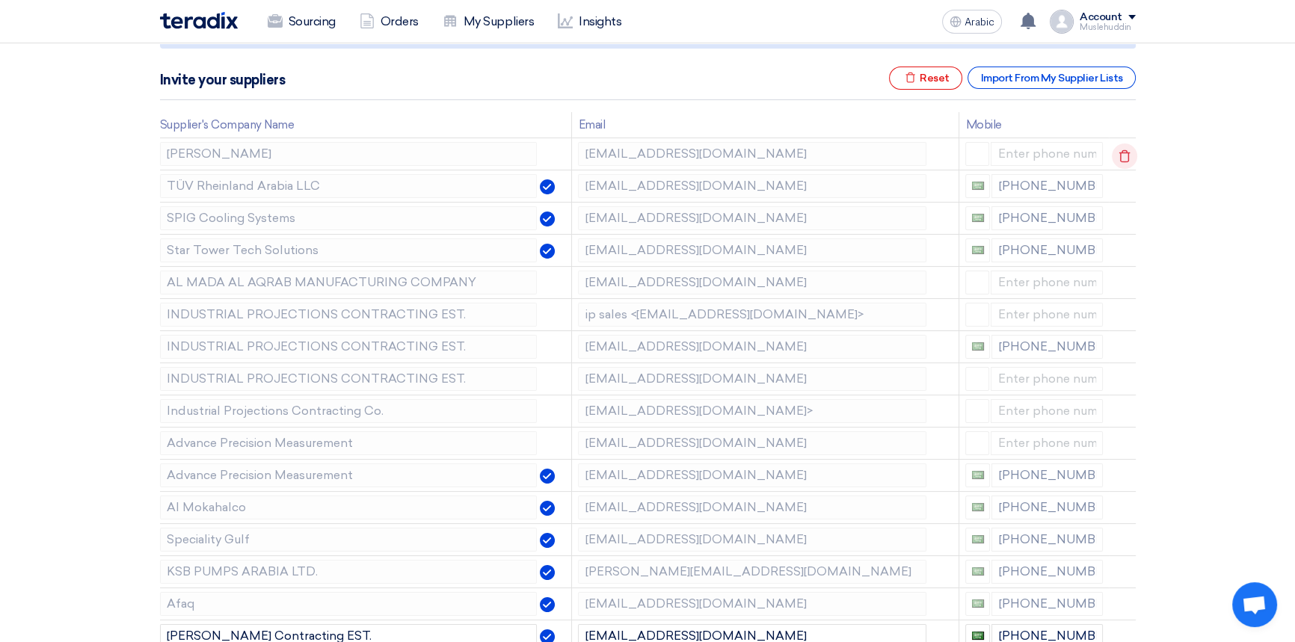
click at [1120, 156] on icon at bounding box center [1123, 156] width 25 height 25
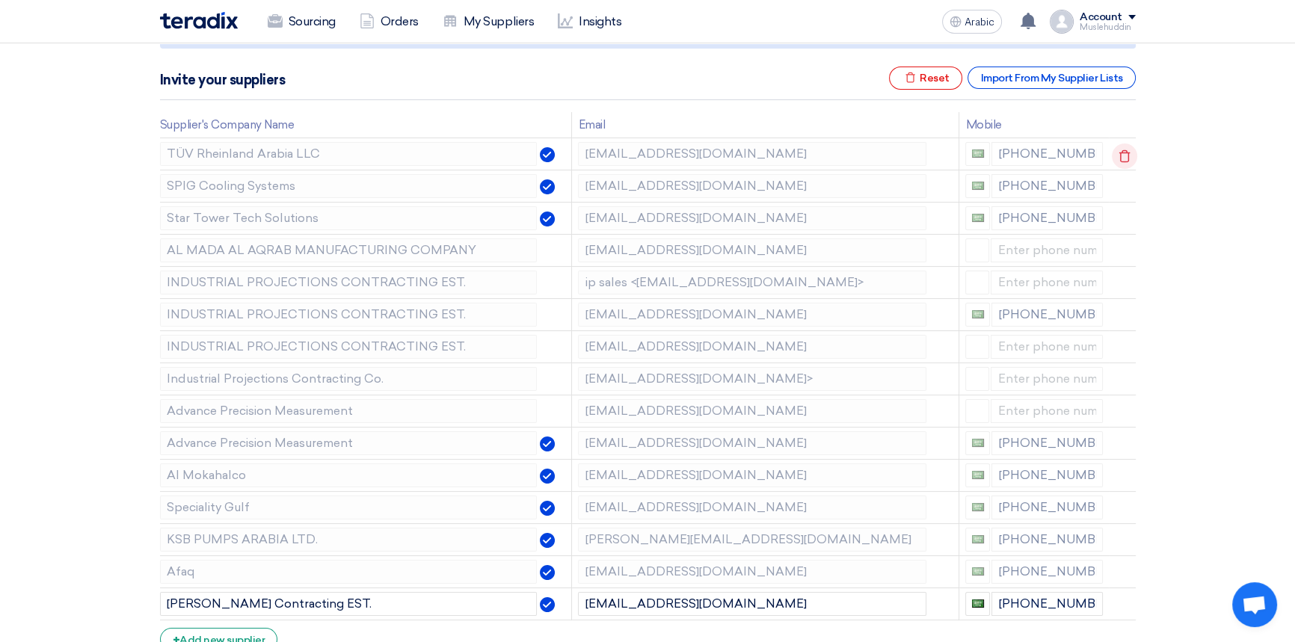
click at [1121, 155] on icon at bounding box center [1123, 156] width 25 height 25
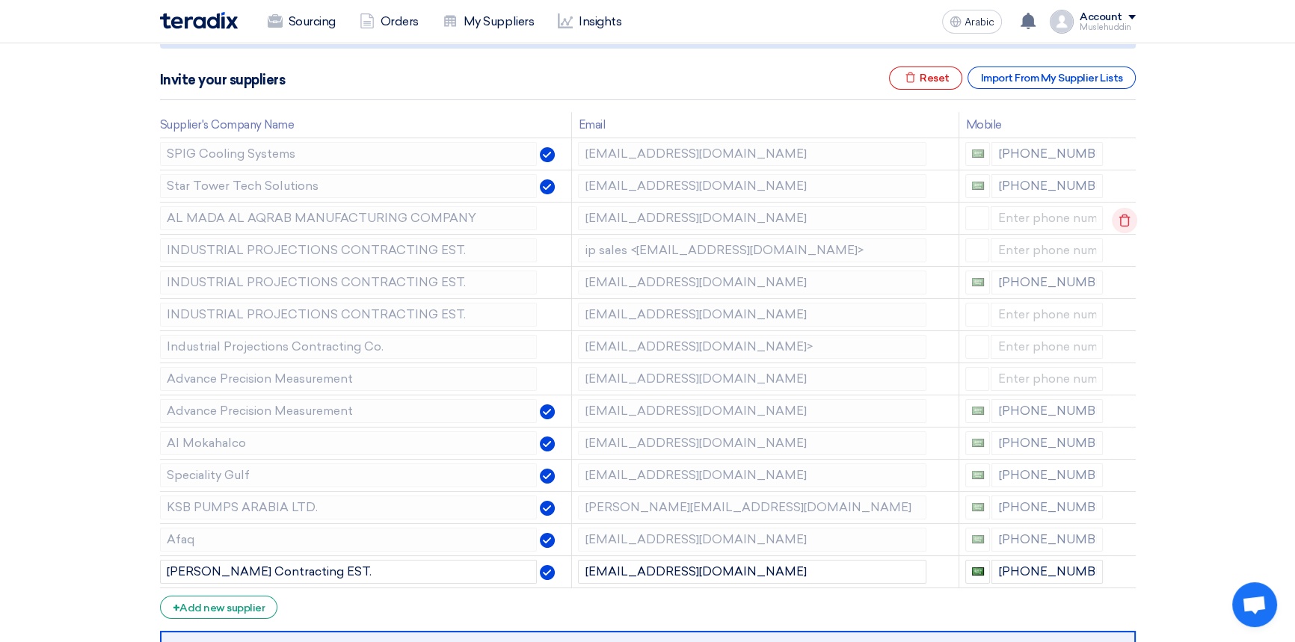
click at [1117, 217] on icon at bounding box center [1123, 220] width 25 height 25
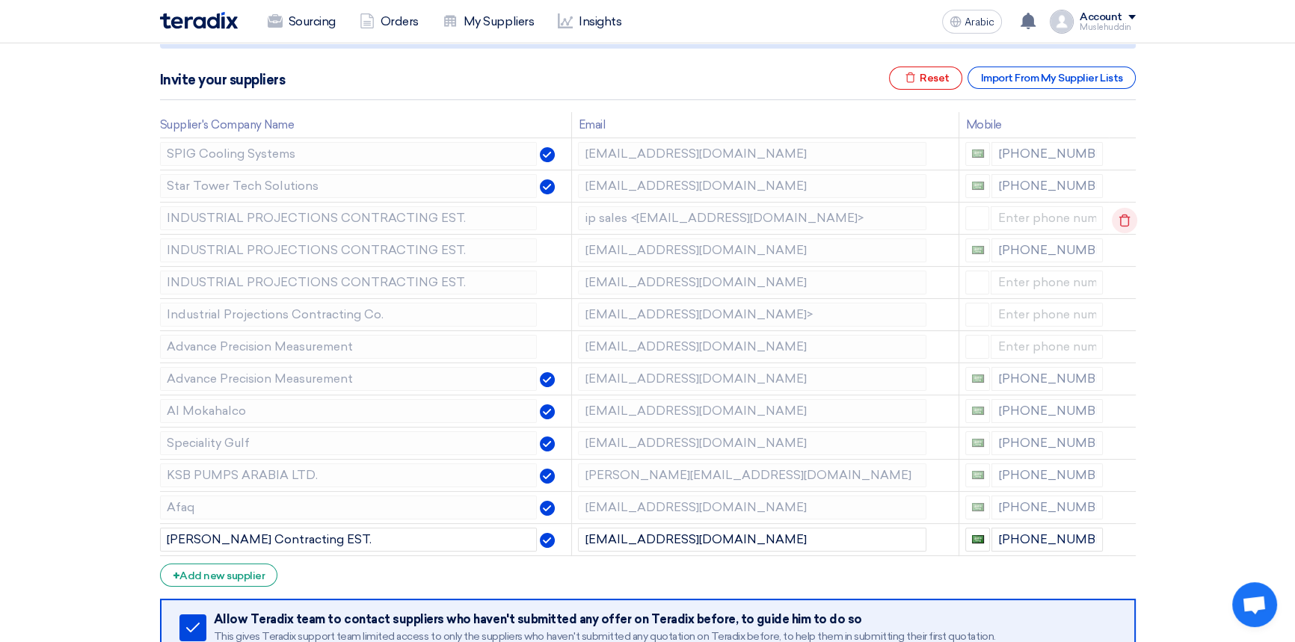
click at [1121, 217] on icon at bounding box center [1123, 220] width 25 height 25
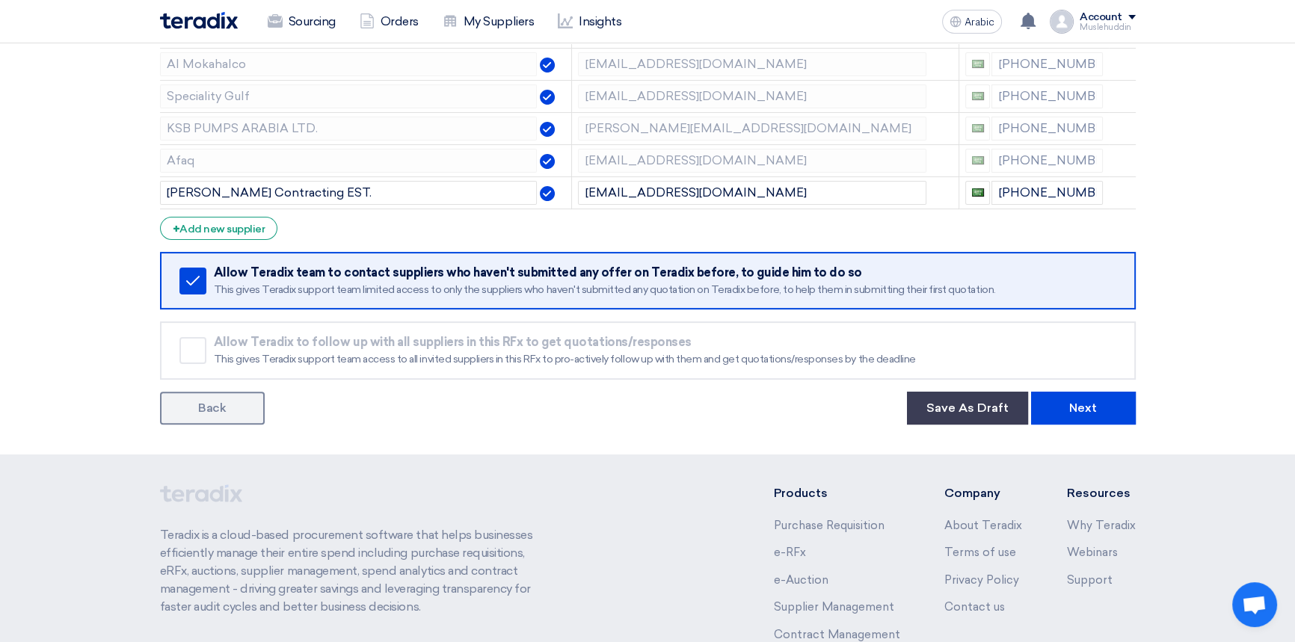
scroll to position [673, 0]
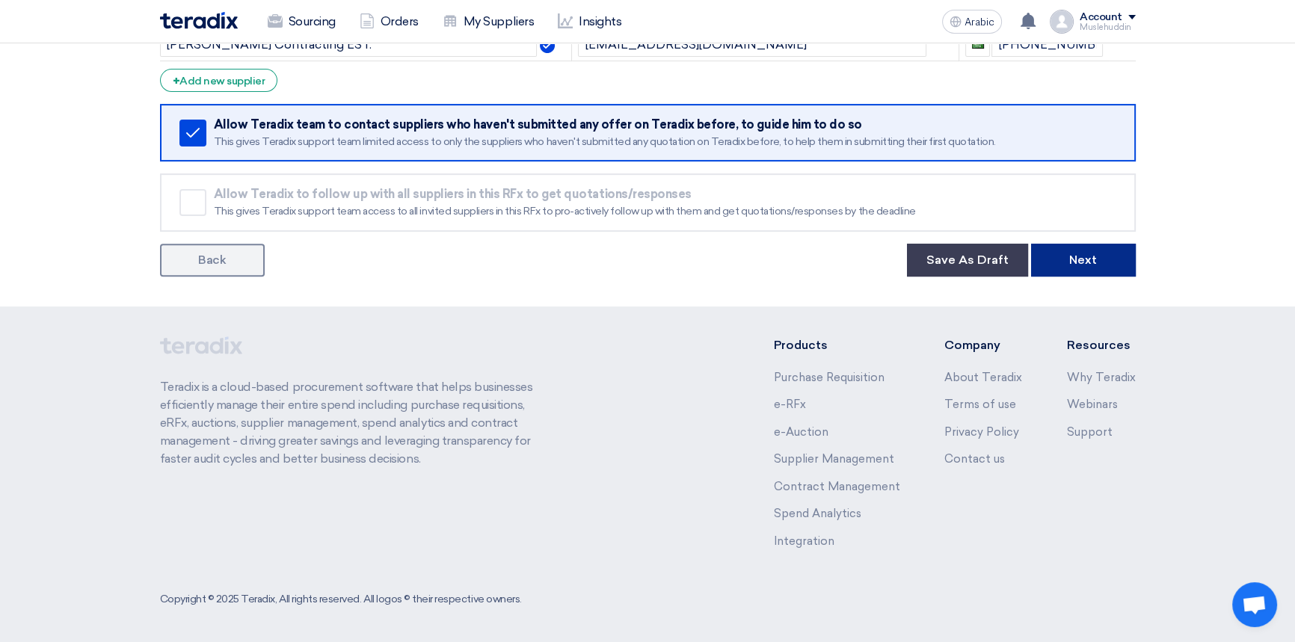
click at [1095, 261] on font "Next" at bounding box center [1083, 260] width 28 height 14
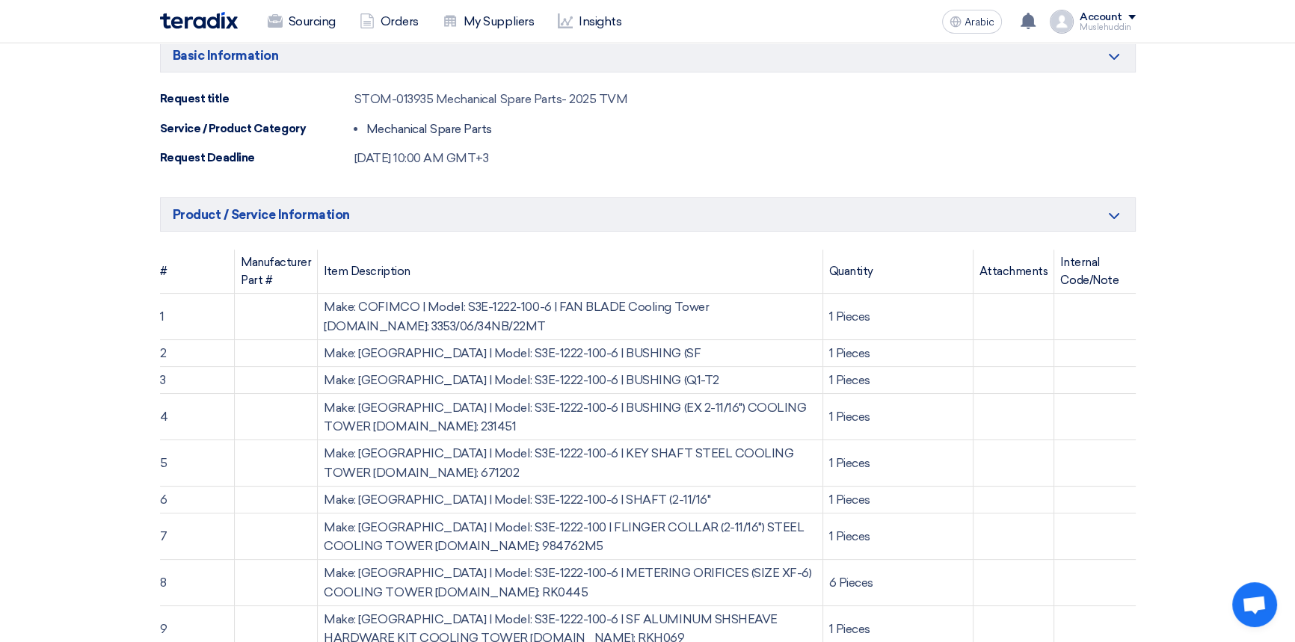
scroll to position [135, 0]
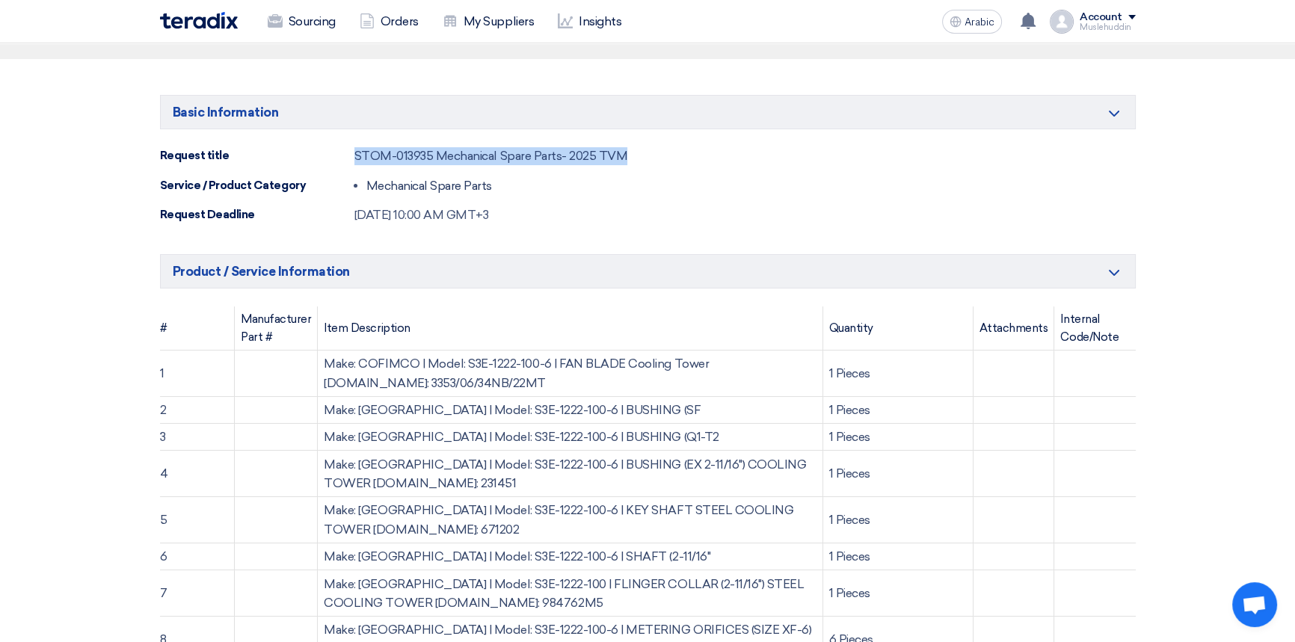
drag, startPoint x: 355, startPoint y: 153, endPoint x: 622, endPoint y: 156, distance: 266.8
click at [622, 156] on font "STOM-013935 Mechanical Spare Parts- 2025 TVM" at bounding box center [491, 156] width 274 height 14
copy font "STOM-013935 Mechanical Spare Parts- 2025 TVM"
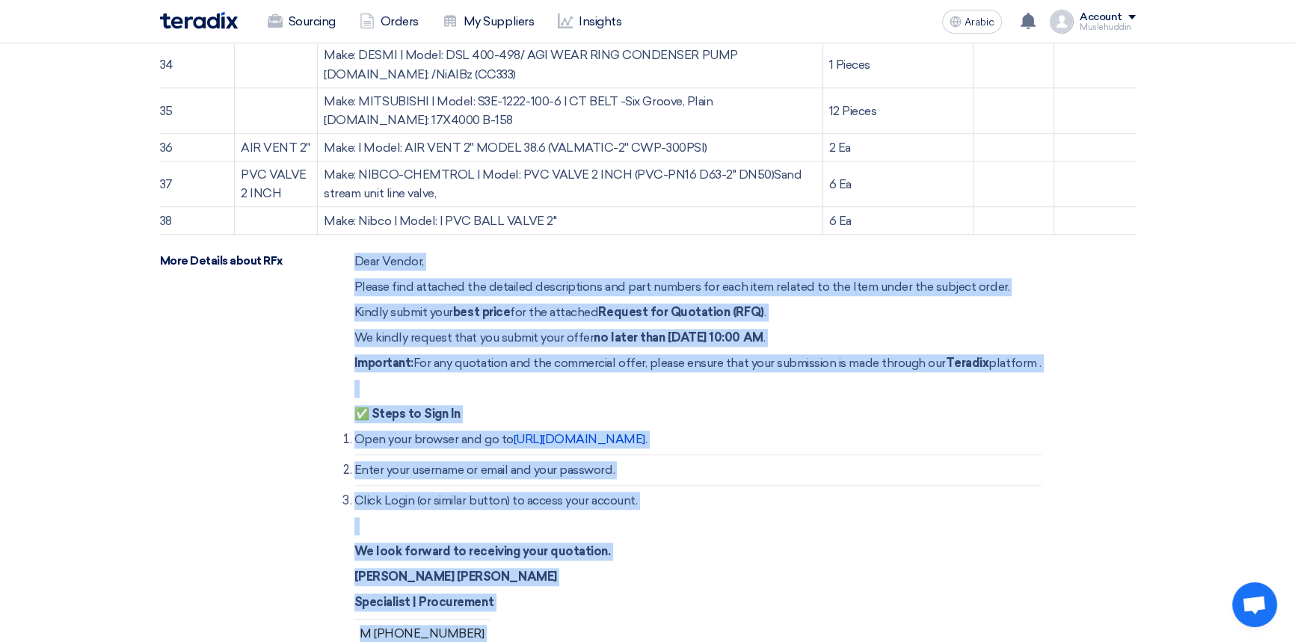
scroll to position [1815, 0]
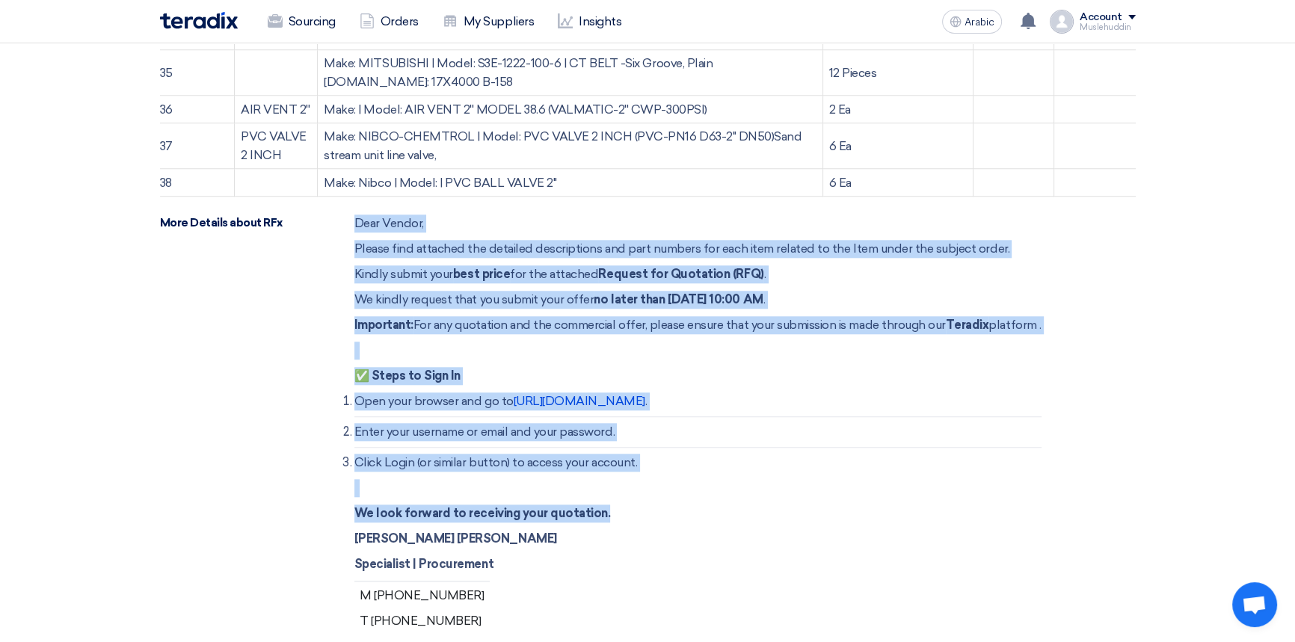
drag, startPoint x: 357, startPoint y: 269, endPoint x: 609, endPoint y: 382, distance: 276.7
click at [609, 382] on div "Dear Vendor, Please find attached the detailed descriptions and part numbers fo…" at bounding box center [697, 476] width 687 height 522
copy div "Dear Vendor, Please find attached the detailed descriptions and part numbers fo…"
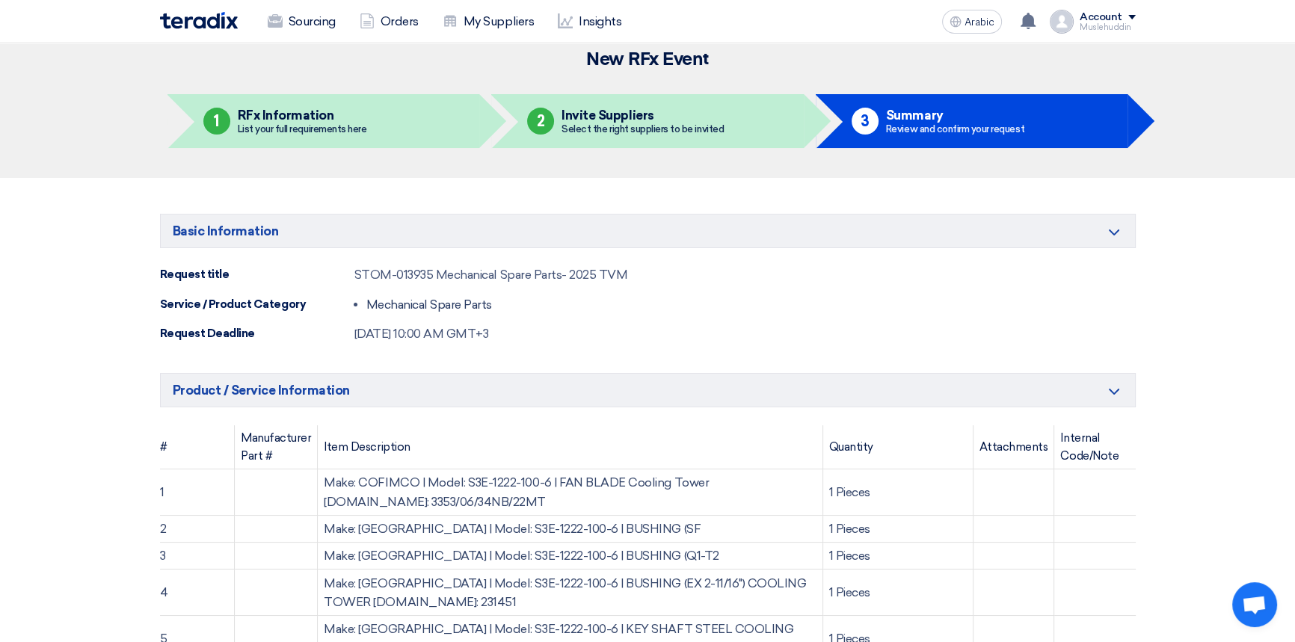
scroll to position [0, 0]
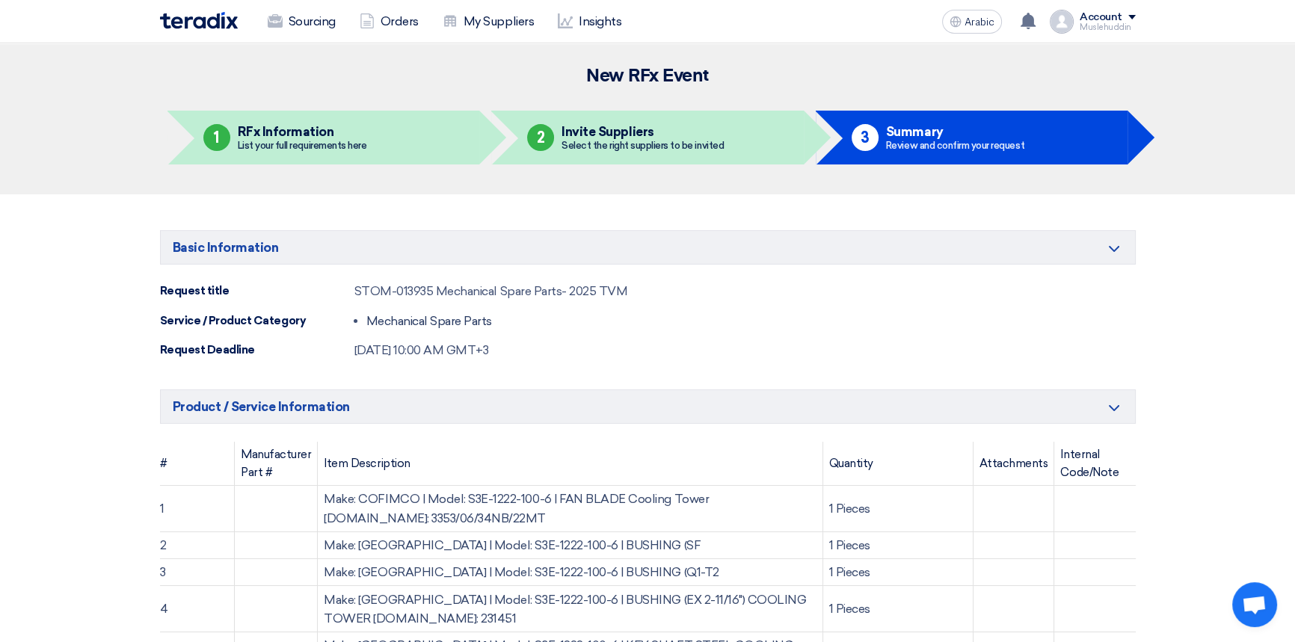
click at [619, 133] on font "Invite Suppliers" at bounding box center [607, 131] width 92 height 15
click at [638, 137] on font "Invite Suppliers" at bounding box center [607, 131] width 92 height 15
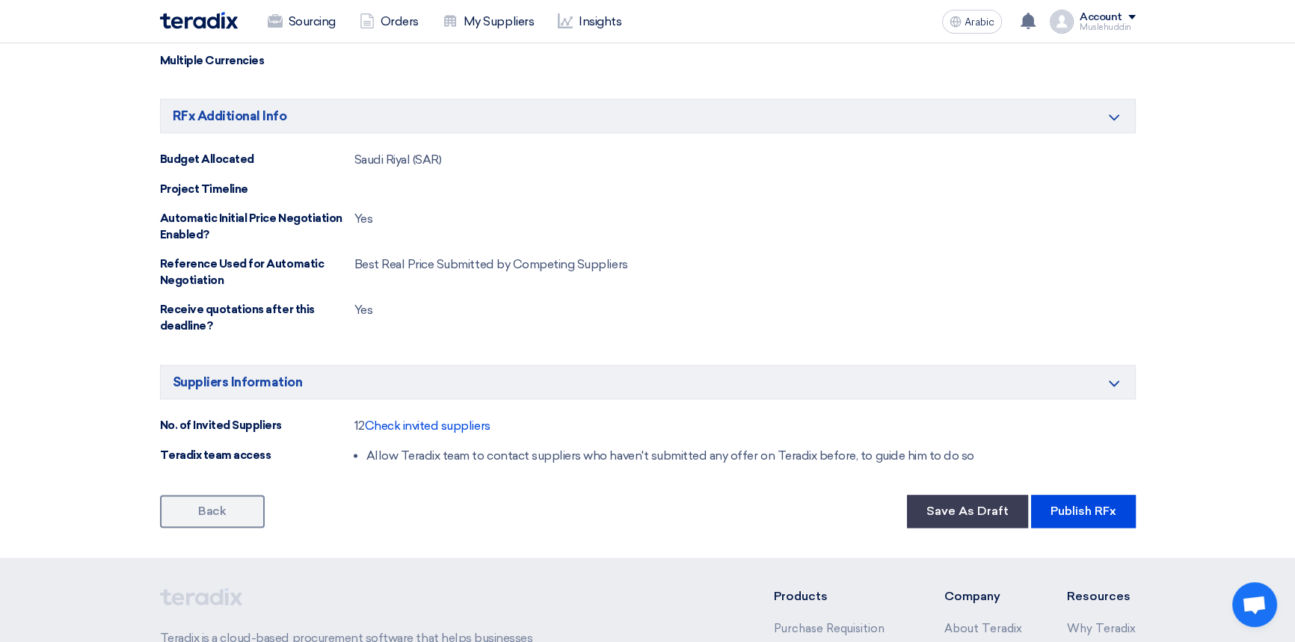
scroll to position [2650, 0]
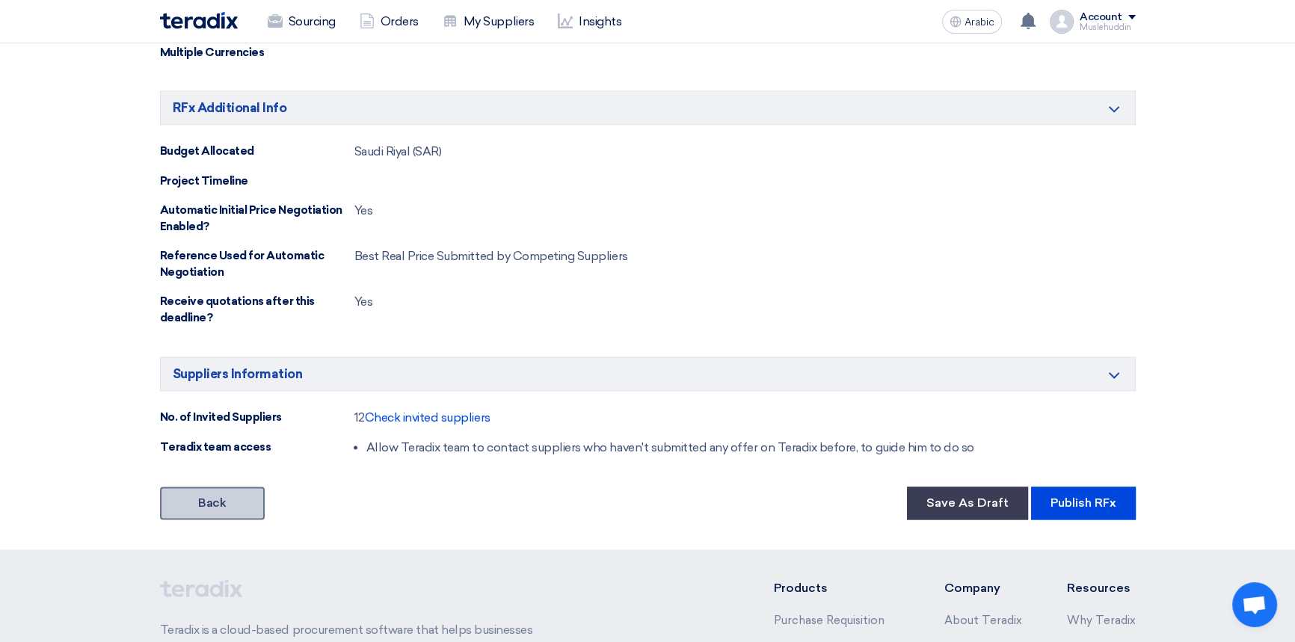
click at [221, 496] on font "Back" at bounding box center [212, 503] width 28 height 14
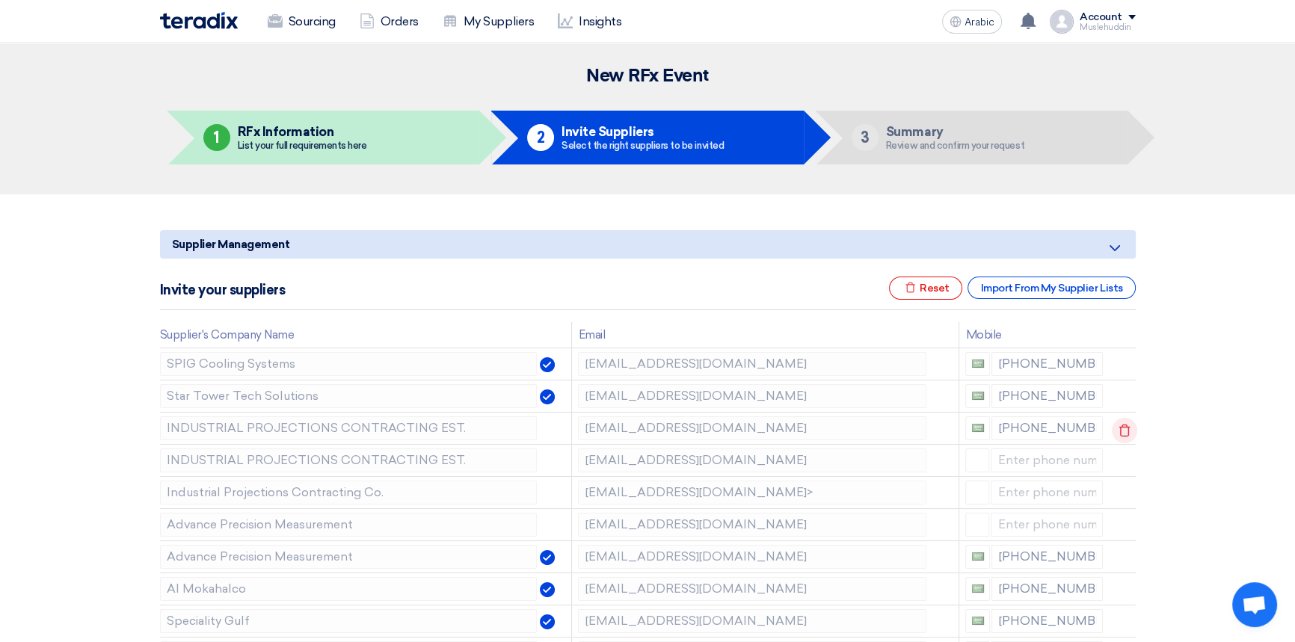
click at [1116, 431] on icon at bounding box center [1123, 430] width 25 height 25
click at [0, 0] on icon at bounding box center [0, 0] width 0 height 0
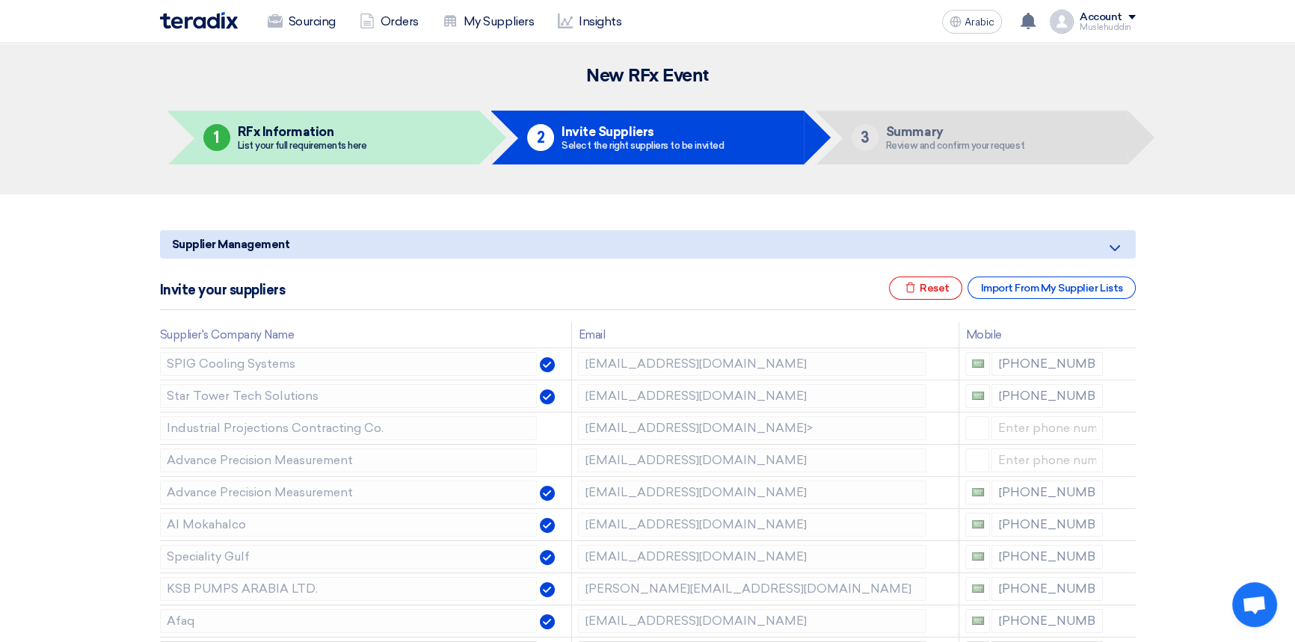
click at [0, 0] on icon at bounding box center [0, 0] width 0 height 0
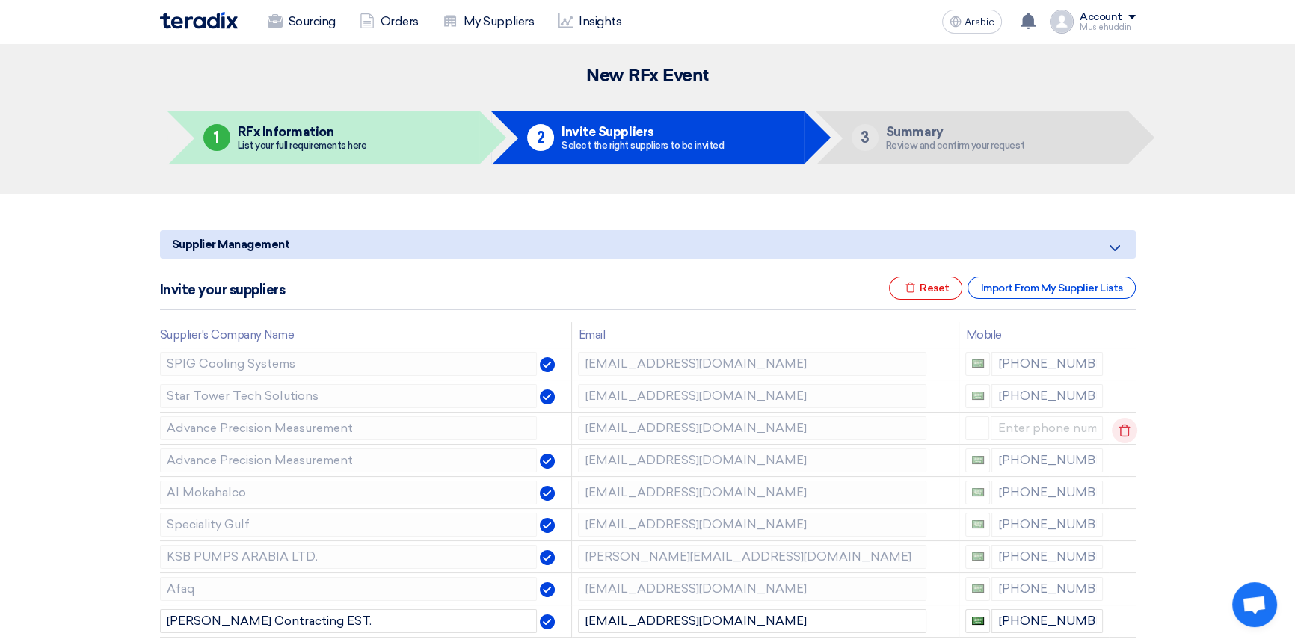
click at [1118, 433] on use at bounding box center [1123, 431] width 11 height 13
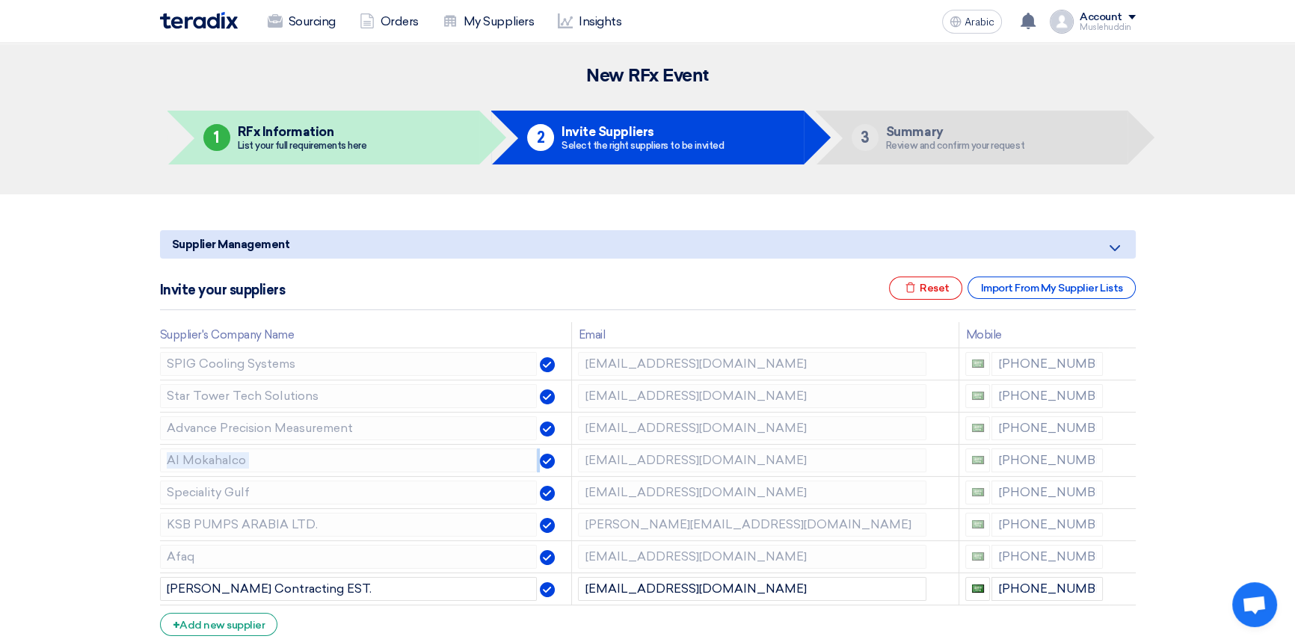
click at [0, 0] on use at bounding box center [0, 0] width 0 height 0
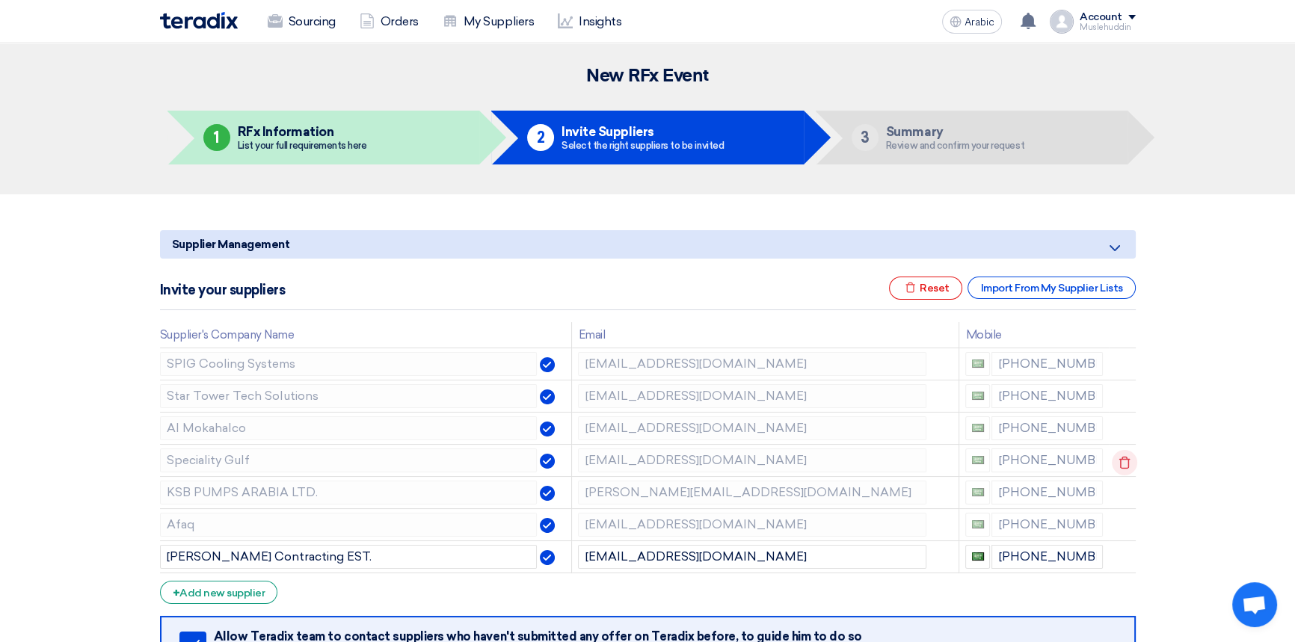
click at [1117, 462] on icon at bounding box center [1123, 462] width 25 height 25
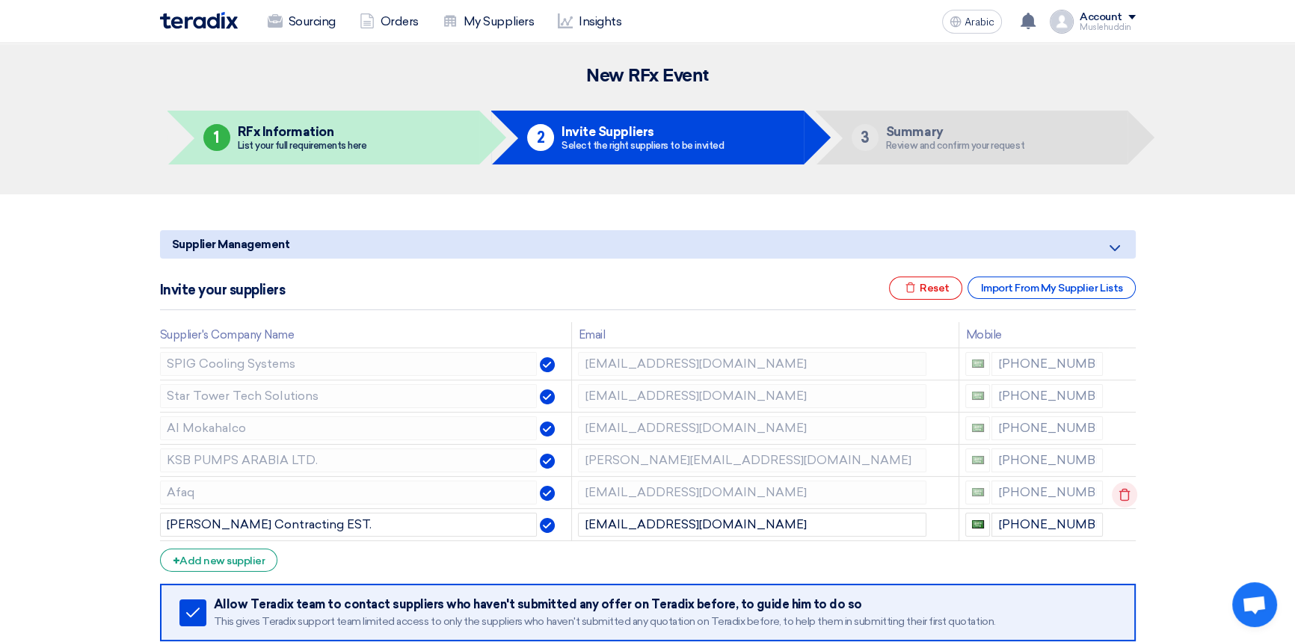
click at [1117, 492] on icon at bounding box center [1123, 494] width 25 height 25
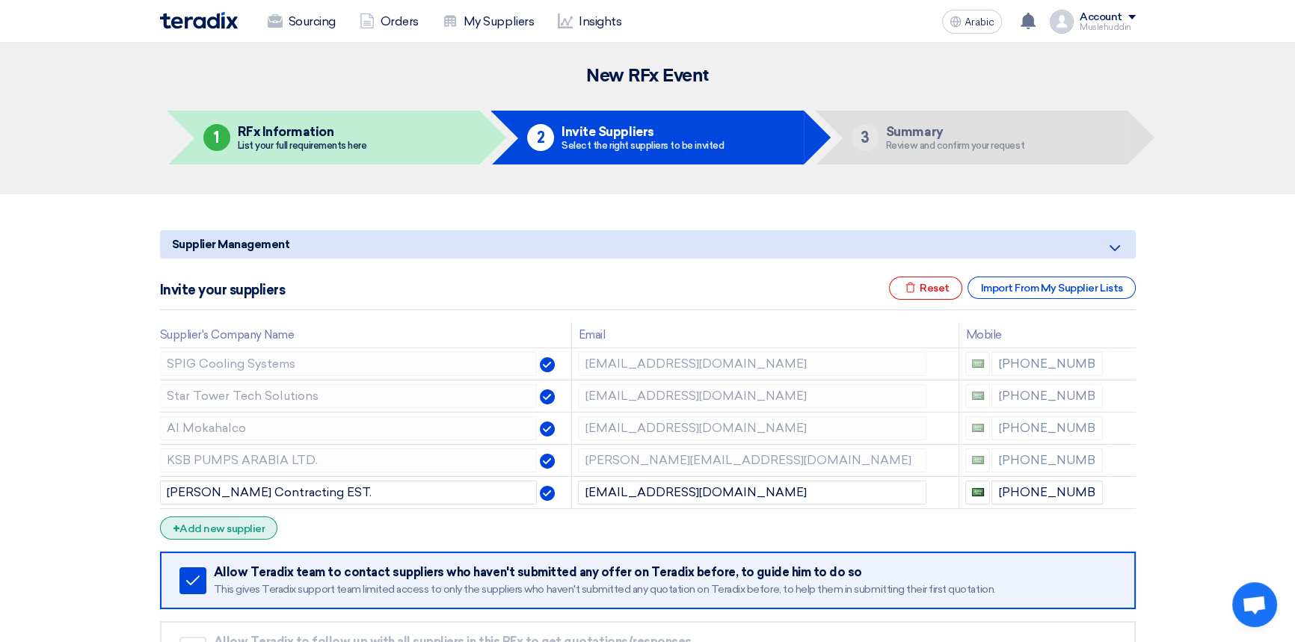
click at [212, 525] on font "Add new supplier" at bounding box center [221, 528] width 85 height 13
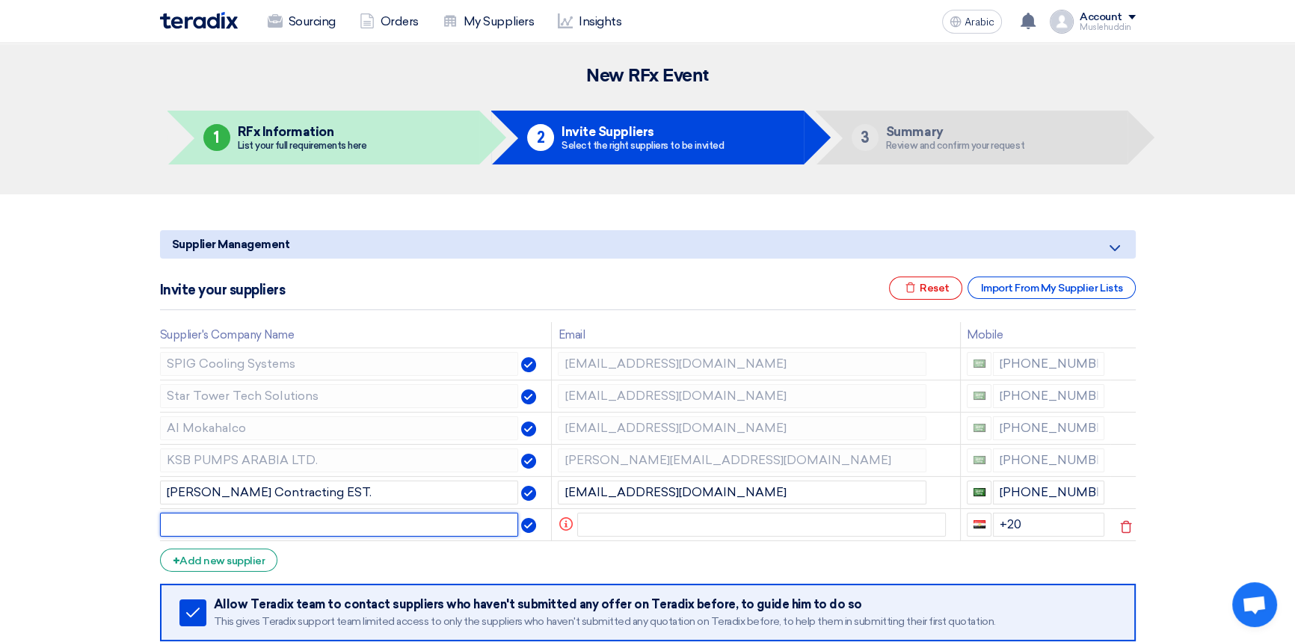
click at [250, 520] on input "text" at bounding box center [339, 525] width 359 height 24
type input "sales@atbt"
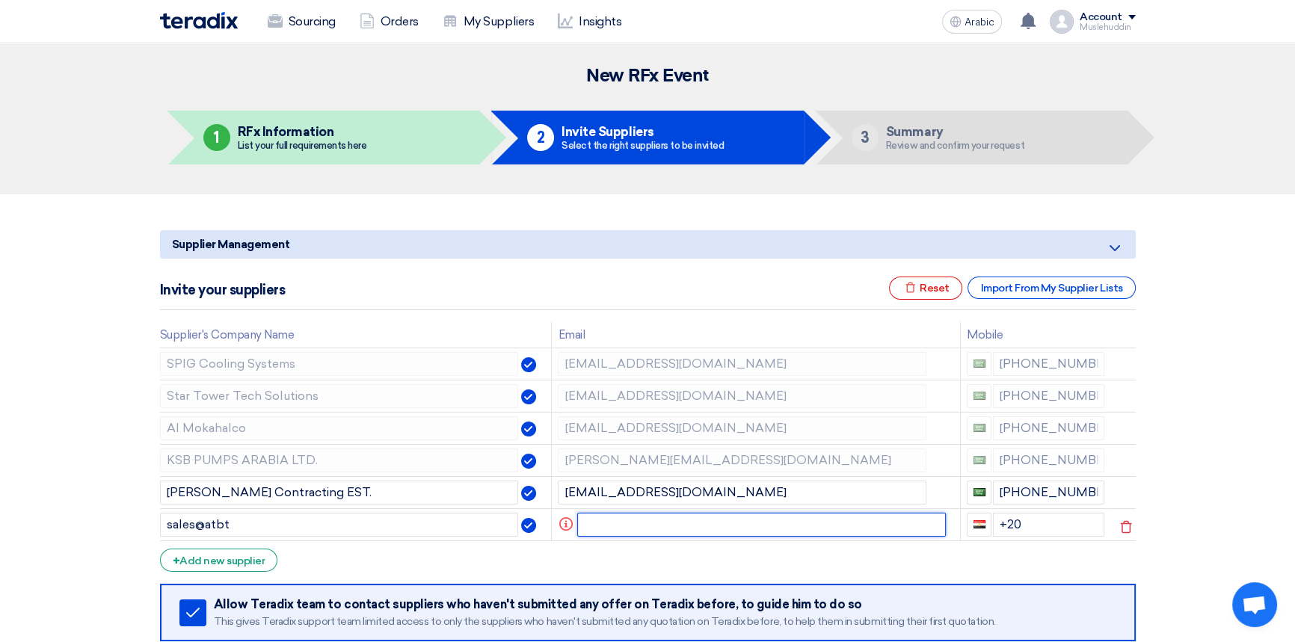
click at [600, 525] on input "text" at bounding box center [761, 525] width 368 height 24
paste input "[PERSON_NAME] <[EMAIL_ADDRESS][DOMAIN_NAME]>"
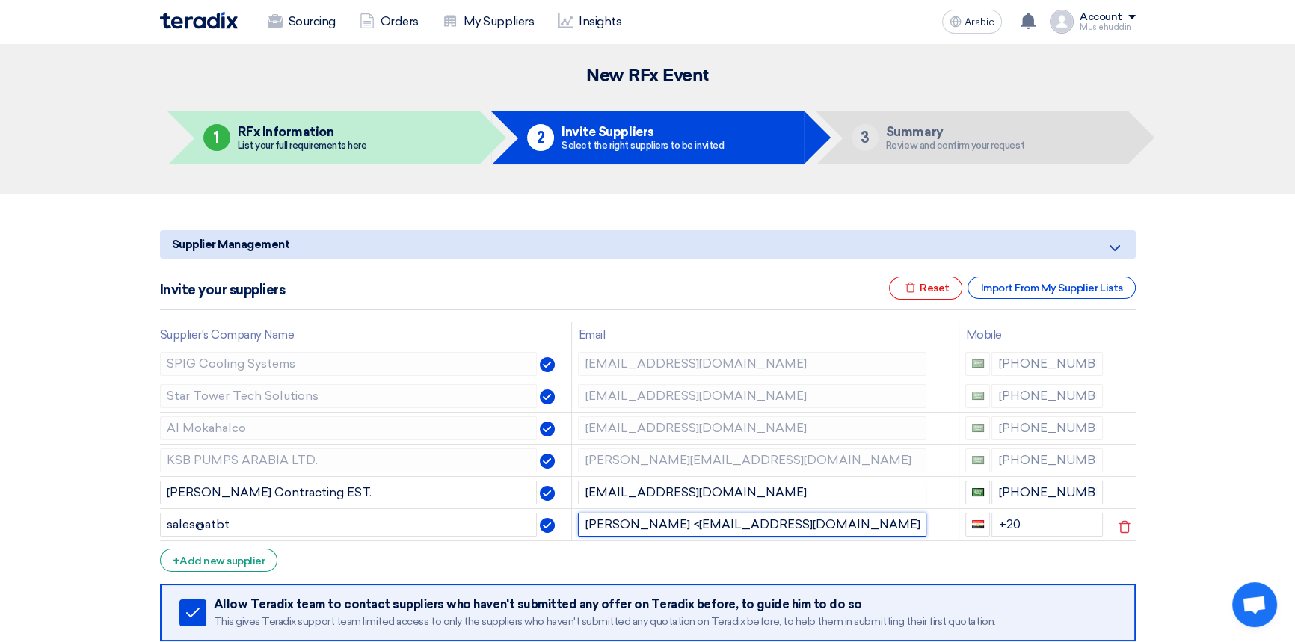
drag, startPoint x: 670, startPoint y: 522, endPoint x: 564, endPoint y: 525, distance: 106.2
click at [564, 525] on tr "sales@atbt [PERSON_NAME] <[EMAIL_ADDRESS][DOMAIN_NAME]> +20" at bounding box center [647, 524] width 975 height 32
drag, startPoint x: 714, startPoint y: 519, endPoint x: 735, endPoint y: 525, distance: 22.3
click at [735, 525] on input "[EMAIL_ADDRESS][DOMAIN_NAME]>" at bounding box center [752, 525] width 348 height 24
type input "[EMAIL_ADDRESS][DOMAIN_NAME]"
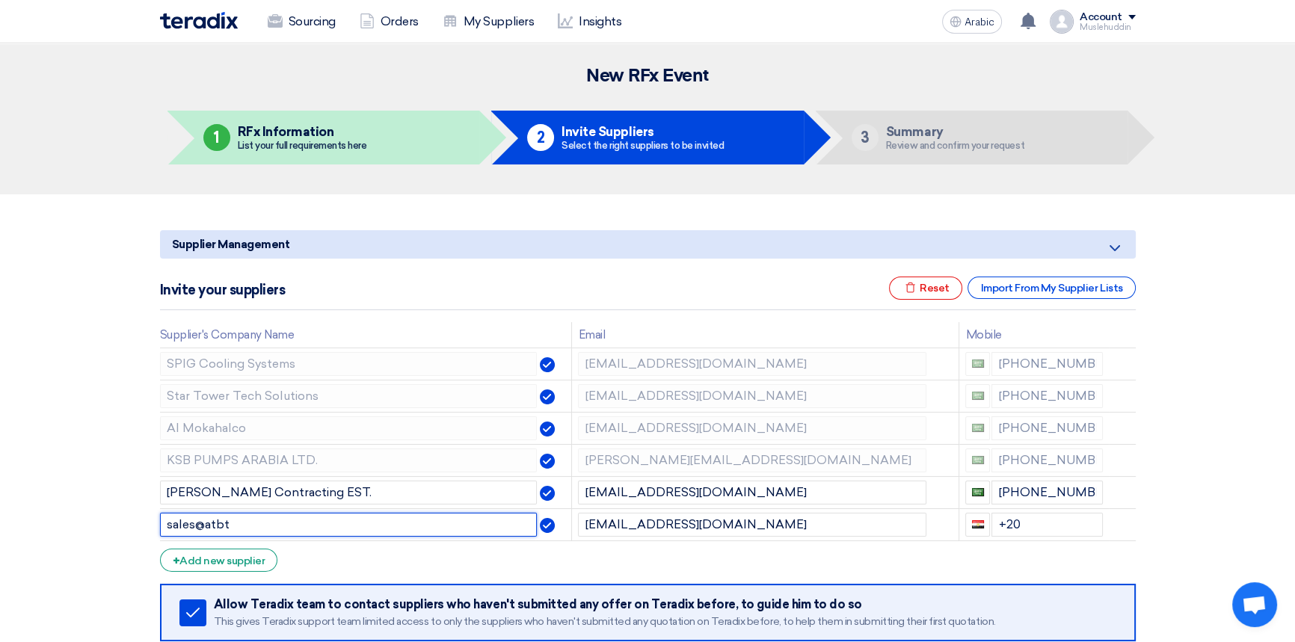
drag, startPoint x: 254, startPoint y: 525, endPoint x: 142, endPoint y: 522, distance: 112.2
click at [142, 522] on section "Supplier Management Minimize/Maximize Category Invite your suppliers Excel file…" at bounding box center [647, 490] width 1295 height 592
click at [234, 528] on input "[PERSON_NAME]" at bounding box center [348, 525] width 377 height 24
click at [286, 522] on input "[PERSON_NAME]" at bounding box center [348, 525] width 377 height 24
type input "[PERSON_NAME] Trading"
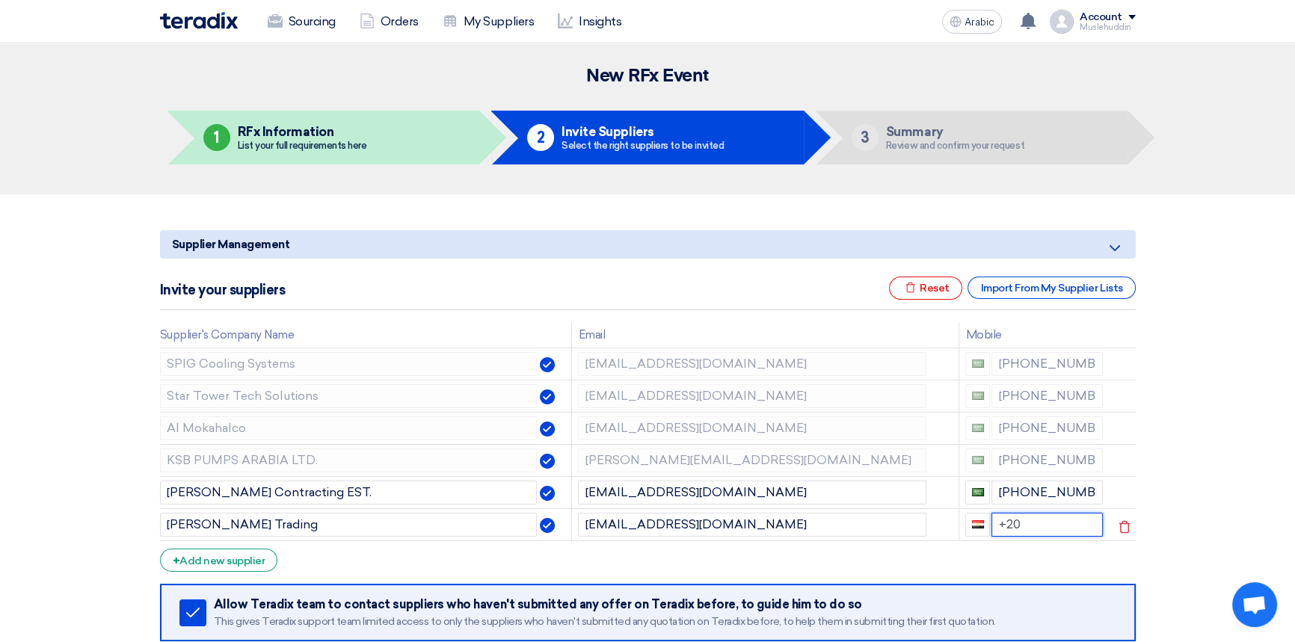
click at [1030, 522] on input "+20" at bounding box center [1046, 525] width 111 height 24
drag, startPoint x: 1021, startPoint y: 523, endPoint x: 1002, endPoint y: 524, distance: 19.4
click at [1002, 524] on input "+20" at bounding box center [1046, 525] width 111 height 24
type input "[PHONE_NUMBER]"
click at [1011, 294] on div "Import From My Supplier Lists" at bounding box center [1050, 288] width 167 height 22
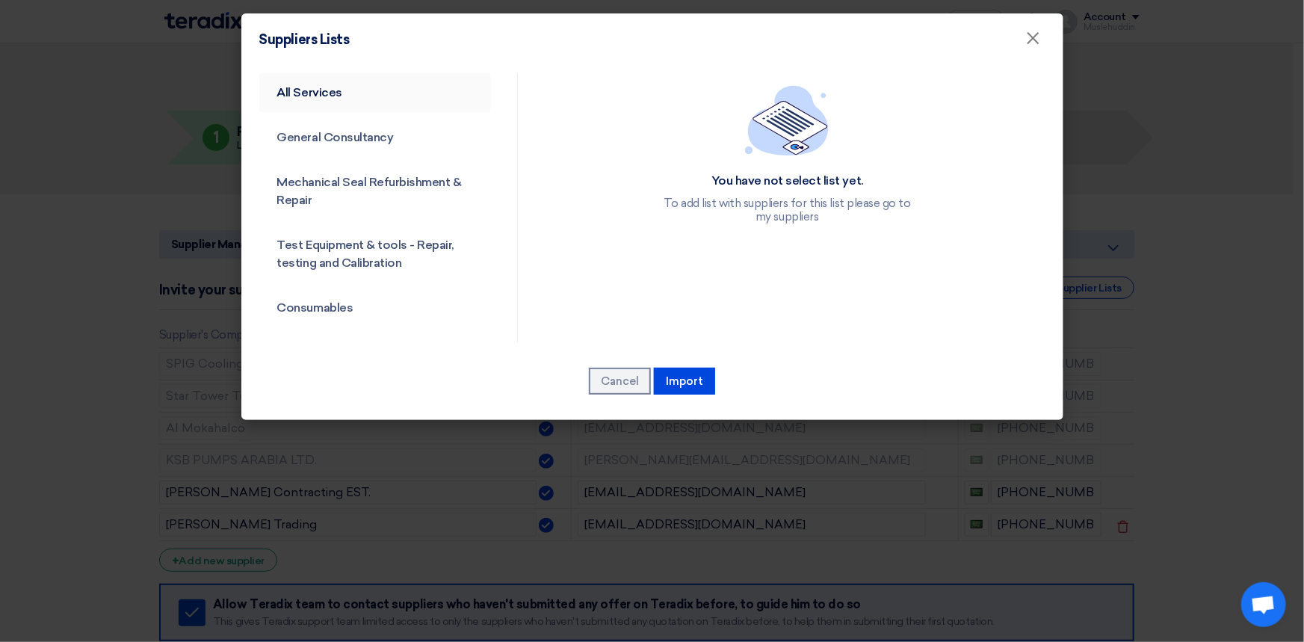
click at [321, 98] on font "All Services" at bounding box center [309, 92] width 65 height 14
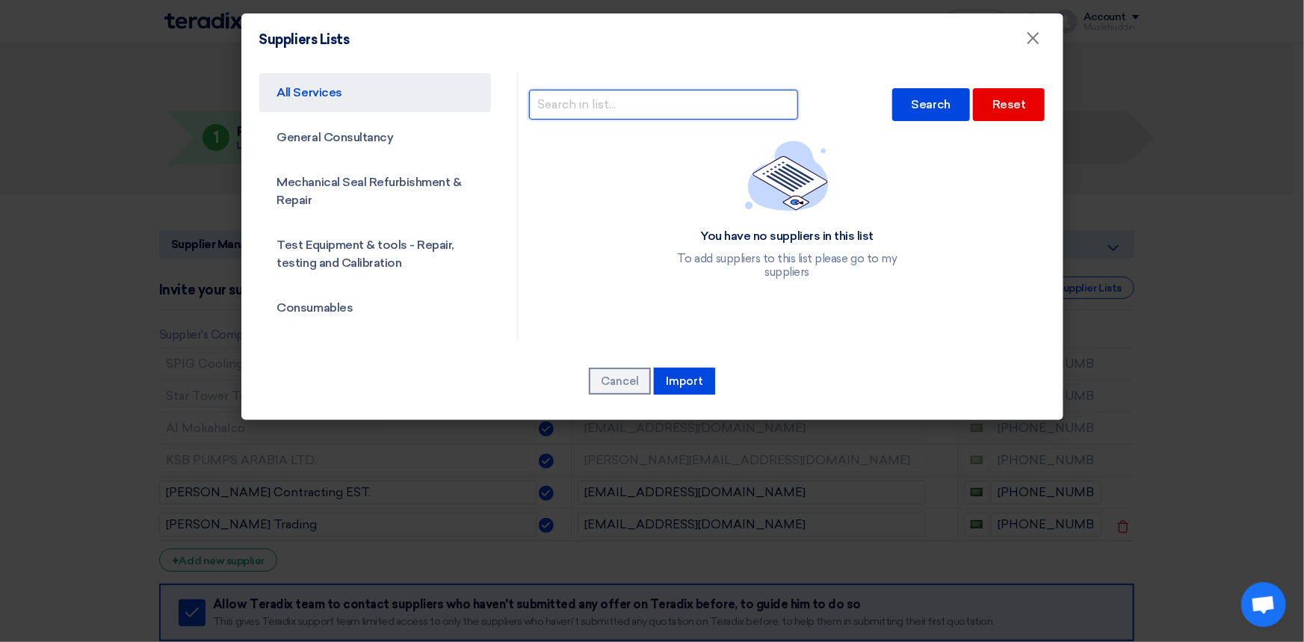
click at [647, 111] on input "text" at bounding box center [663, 105] width 269 height 30
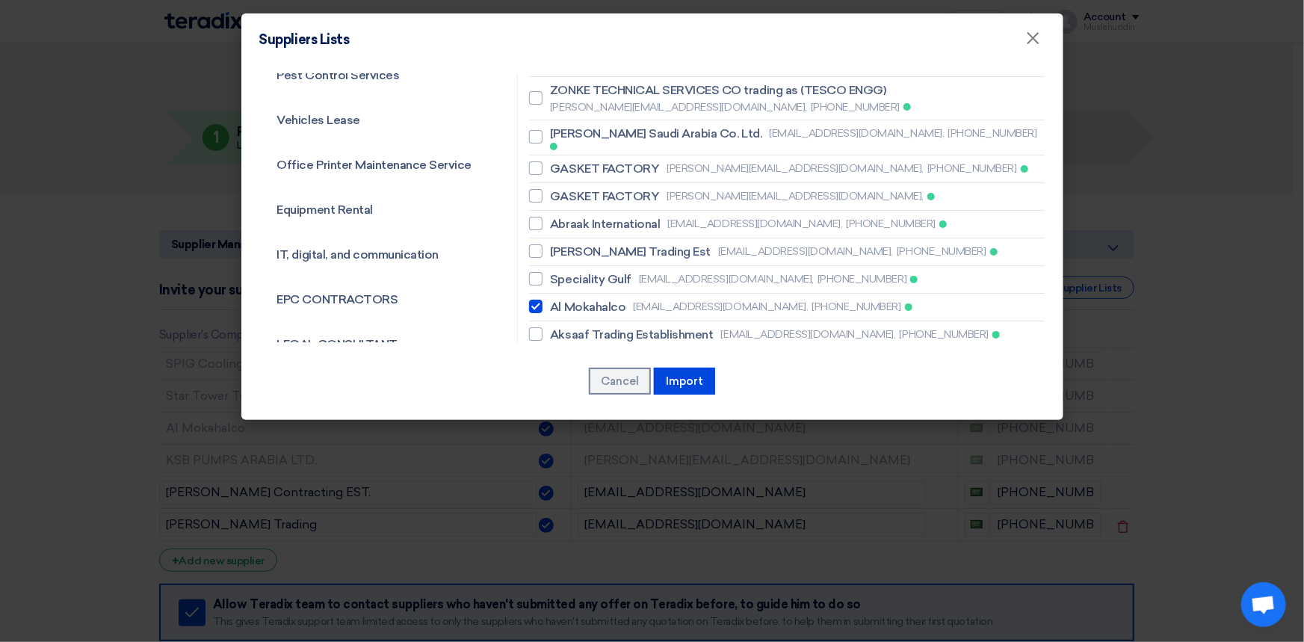
scroll to position [747, 0]
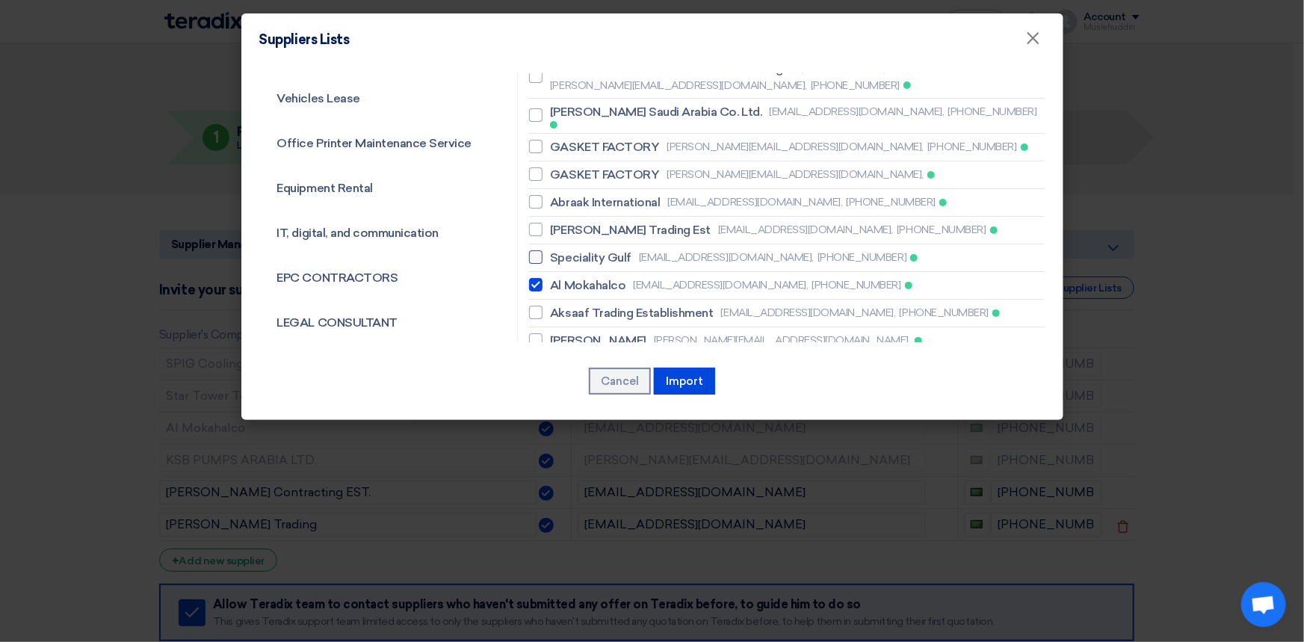
type input "speciality"
click at [585, 250] on font "Speciality Gulf" at bounding box center [590, 257] width 81 height 14
click at [560, 253] on input "Speciality Gulf [EMAIL_ADDRESS][DOMAIN_NAME], [PHONE_NUMBER]" at bounding box center [555, 258] width 10 height 10
checkbox input "true"
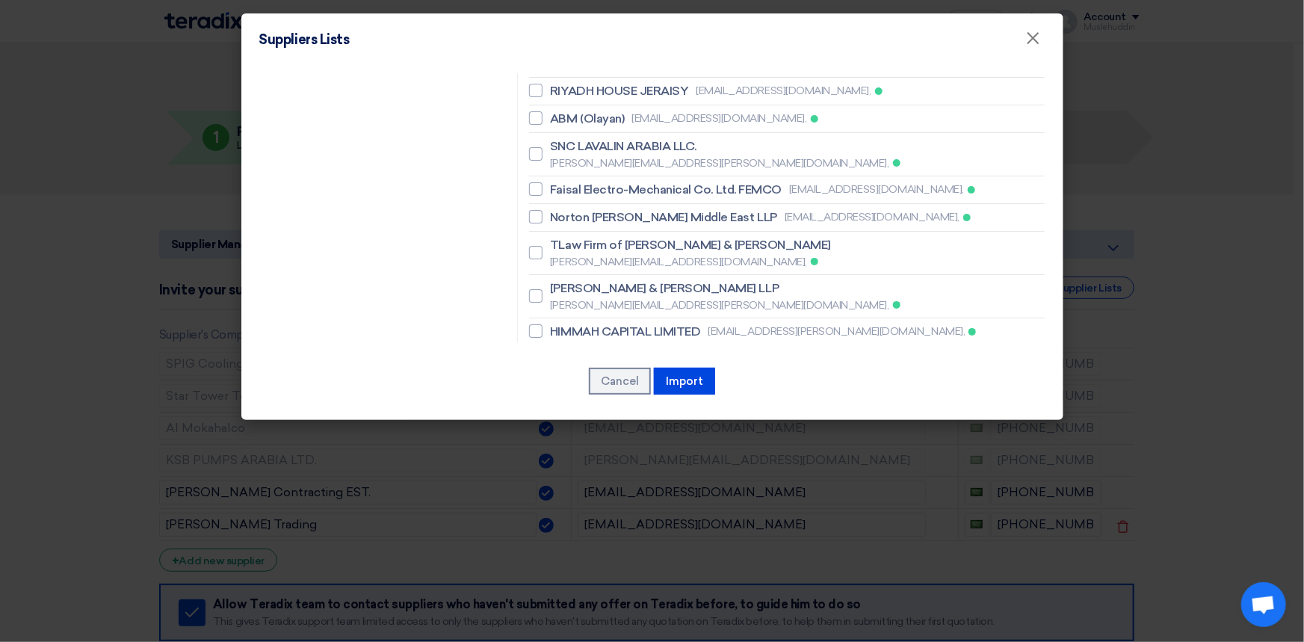
scroll to position [3397, 0]
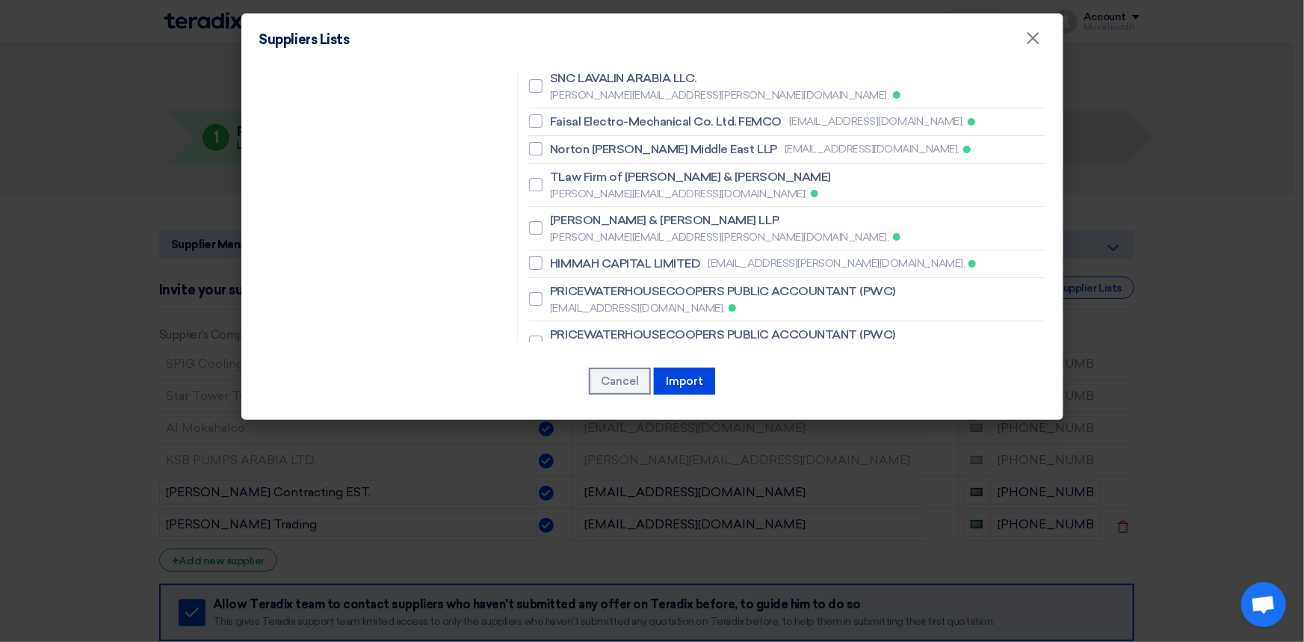
checkbox input "true"
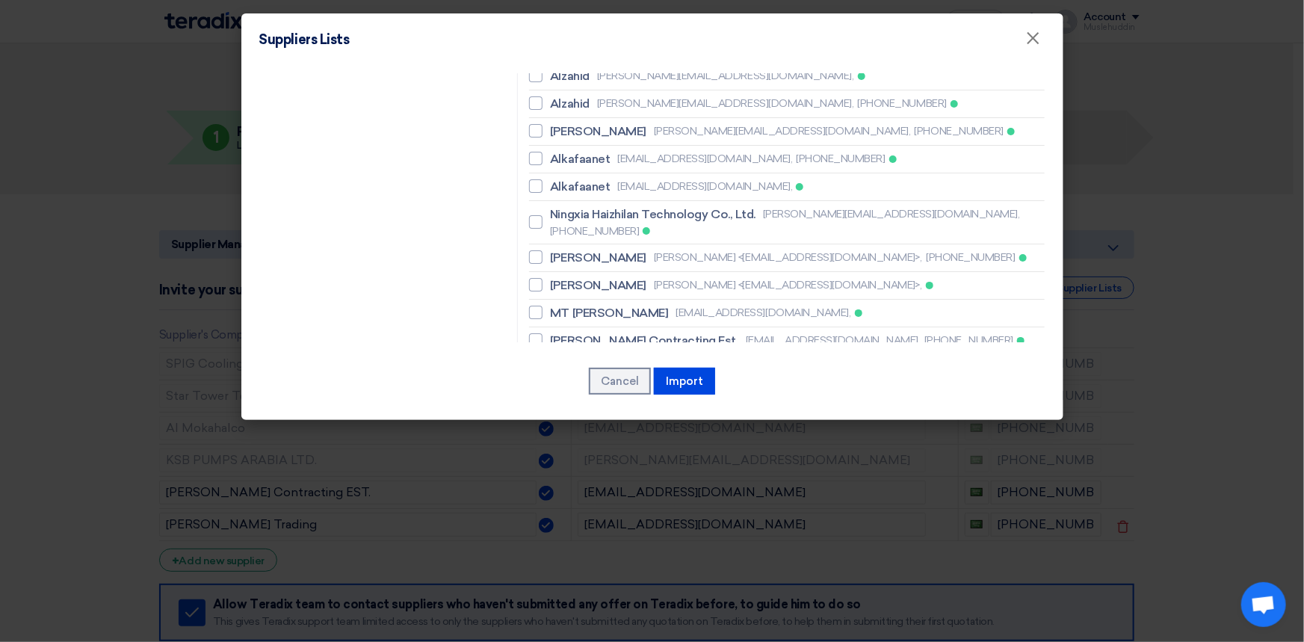
scroll to position [4384, 0]
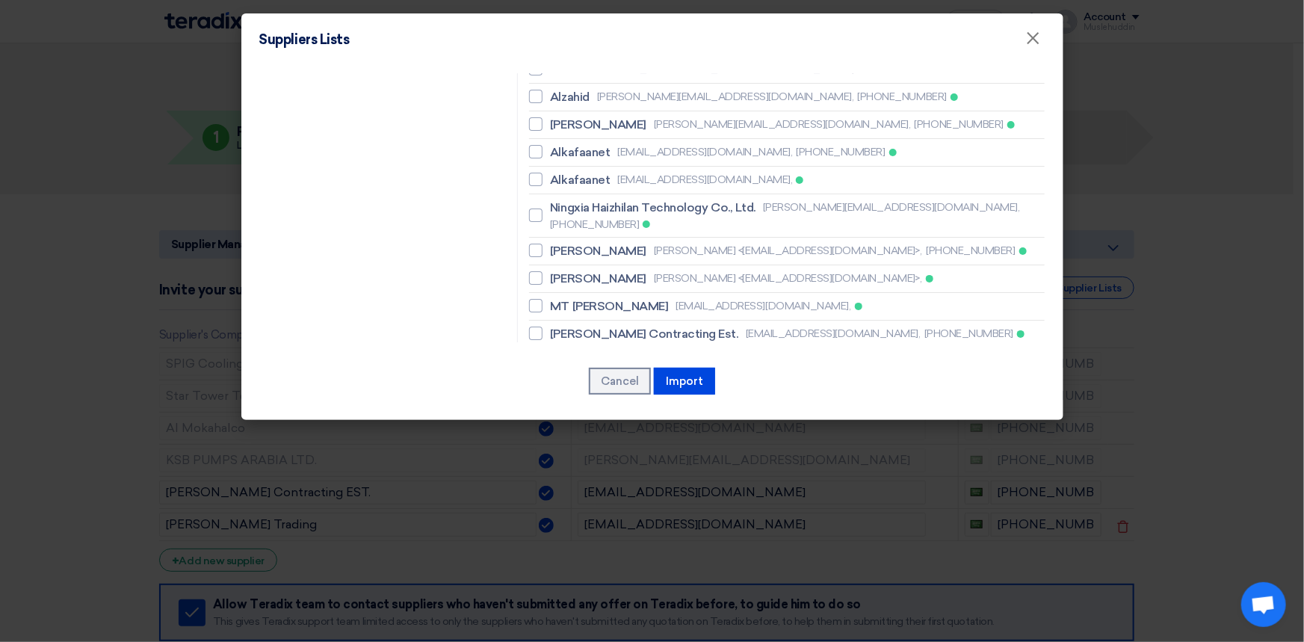
checkbox input "true"
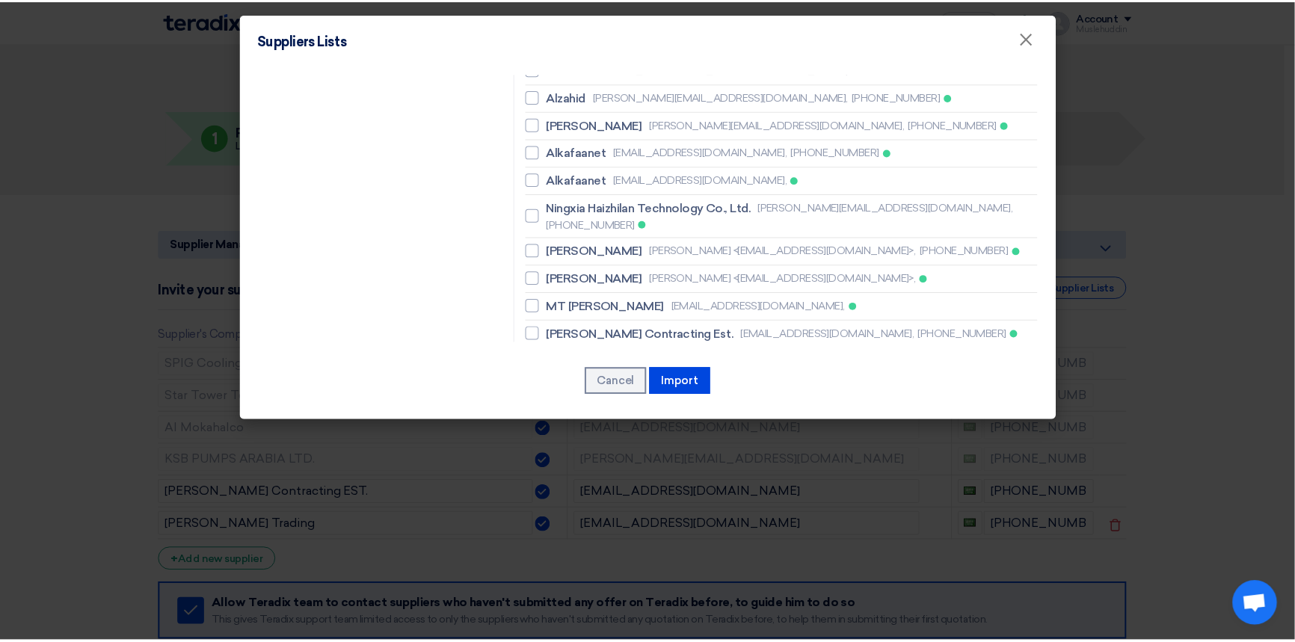
scroll to position [4368, 0]
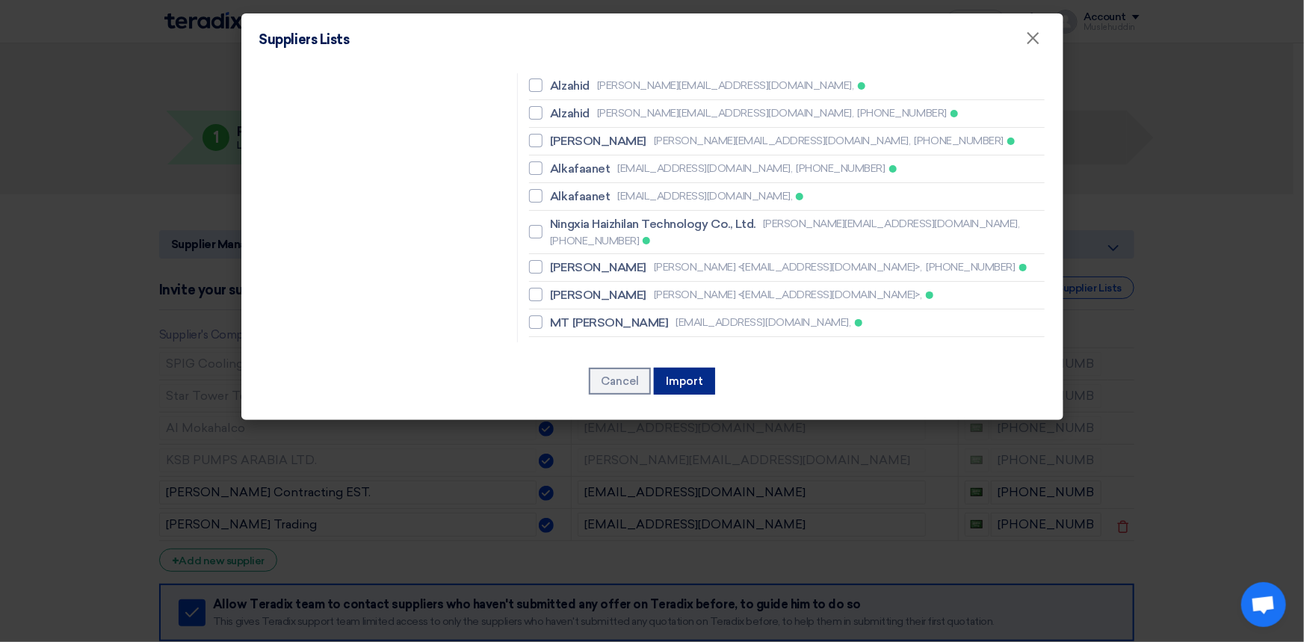
click at [671, 374] on font "Import" at bounding box center [684, 380] width 37 height 13
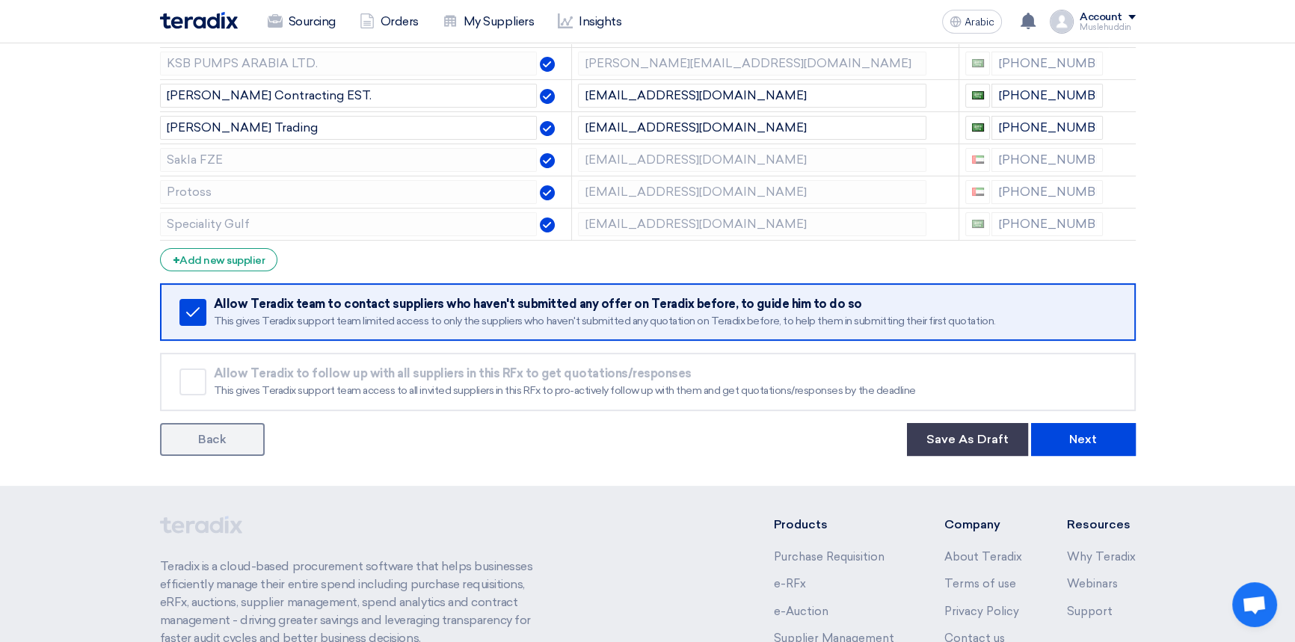
scroll to position [407, 0]
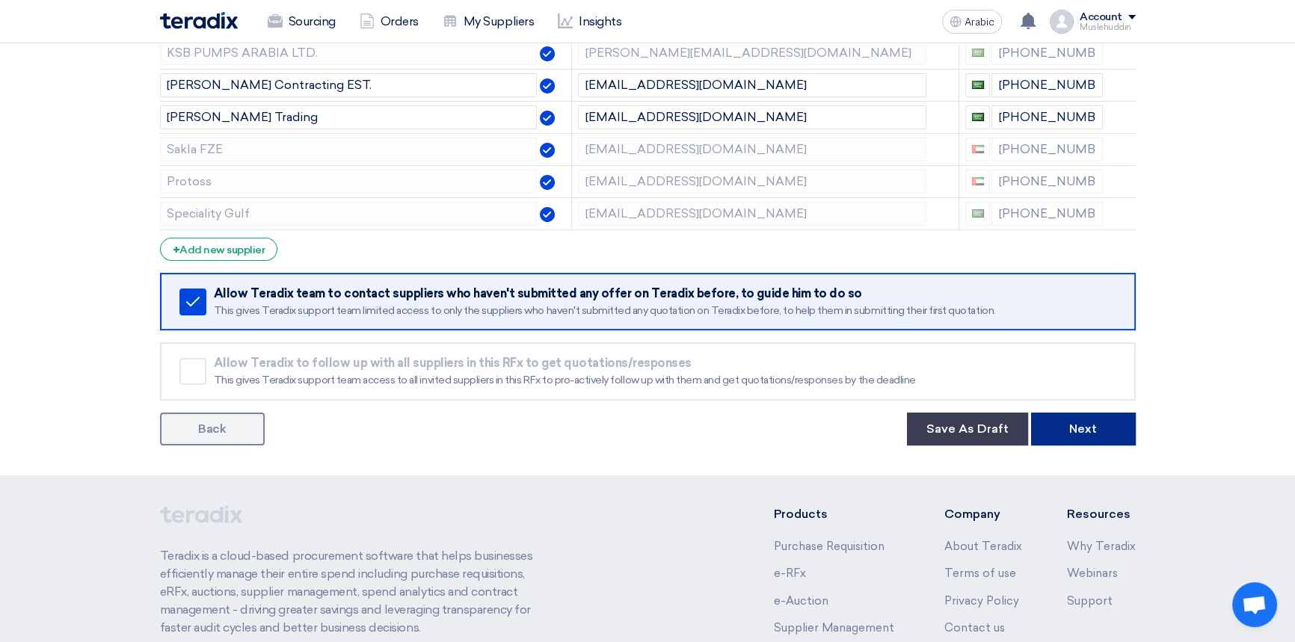
click at [1055, 428] on button "Next" at bounding box center [1083, 429] width 105 height 33
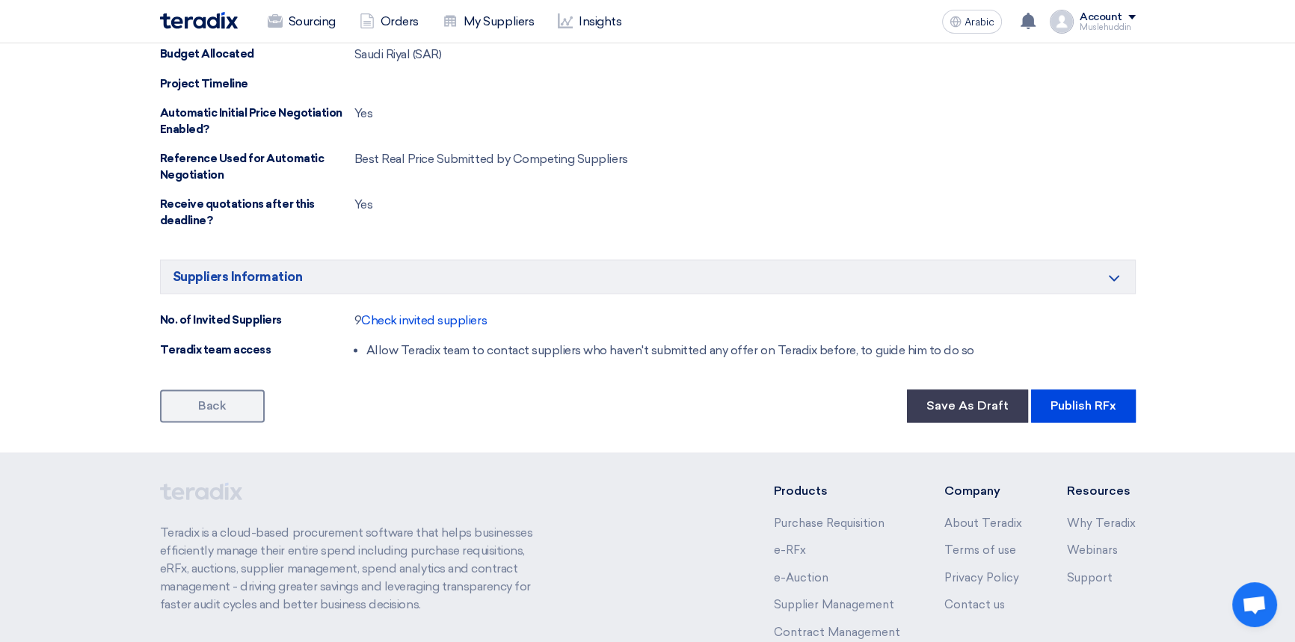
scroll to position [2762, 0]
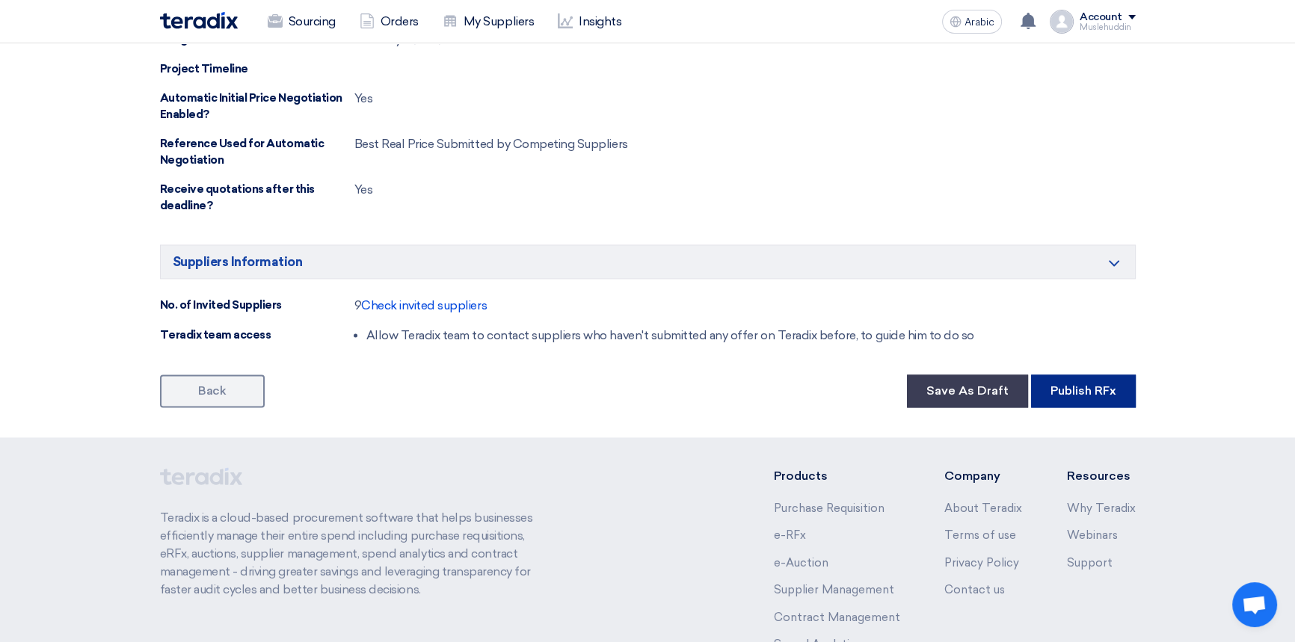
click at [1059, 383] on font "Publish RFx" at bounding box center [1083, 390] width 66 height 14
